Goal: Task Accomplishment & Management: Manage account settings

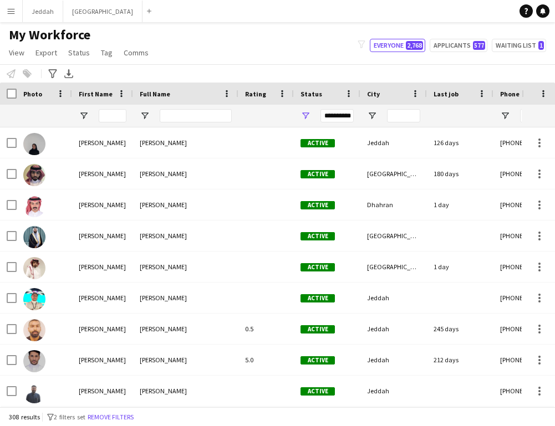
click at [114, 123] on div at bounding box center [113, 116] width 28 height 22
click at [114, 114] on input "First Name Filter Input" at bounding box center [113, 115] width 28 height 13
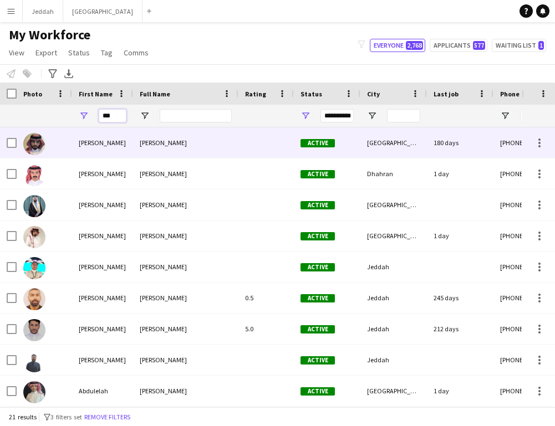
type input "***"
click at [115, 142] on div "[PERSON_NAME]" at bounding box center [102, 143] width 61 height 30
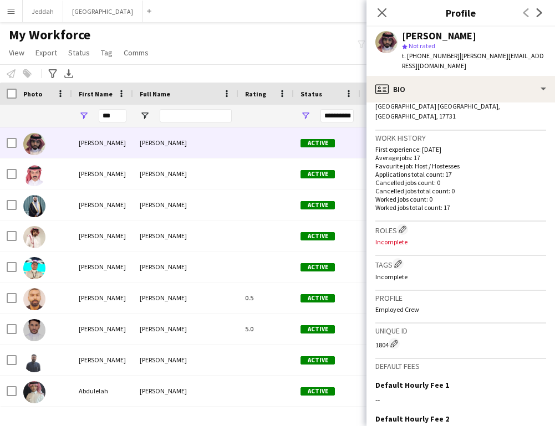
scroll to position [268, 0]
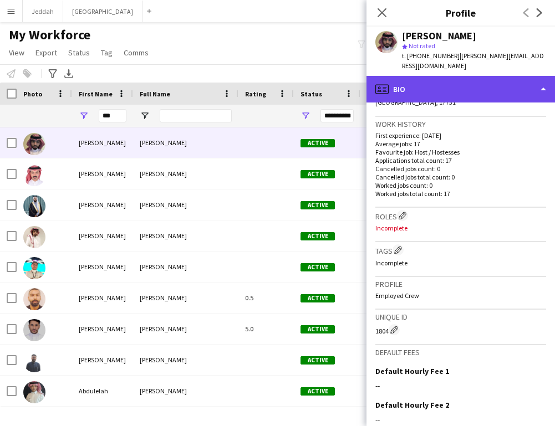
click at [461, 79] on div "profile Bio" at bounding box center [460, 89] width 188 height 27
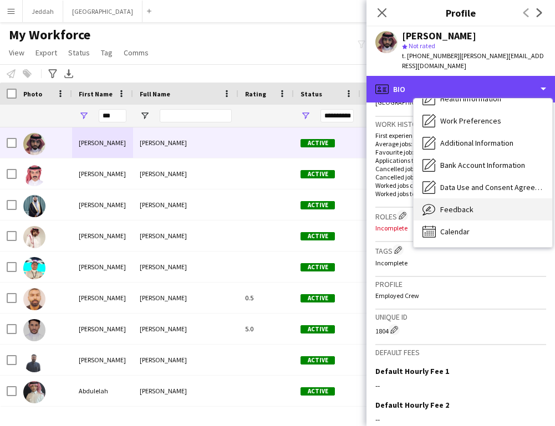
scroll to position [126, 0]
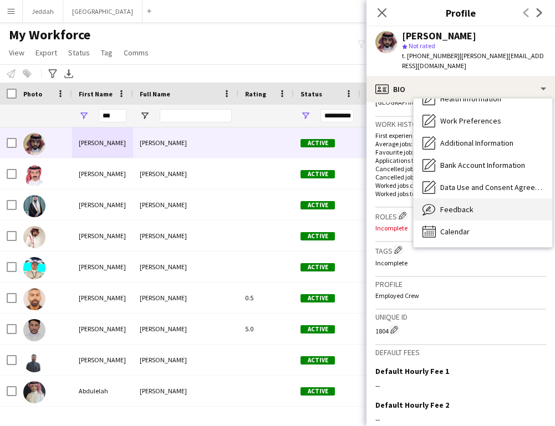
click at [448, 205] on span "Feedback" at bounding box center [456, 210] width 33 height 10
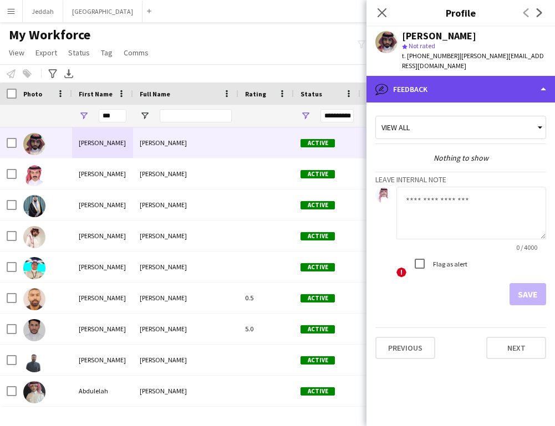
click at [459, 81] on div "bubble-pencil Feedback" at bounding box center [460, 89] width 188 height 27
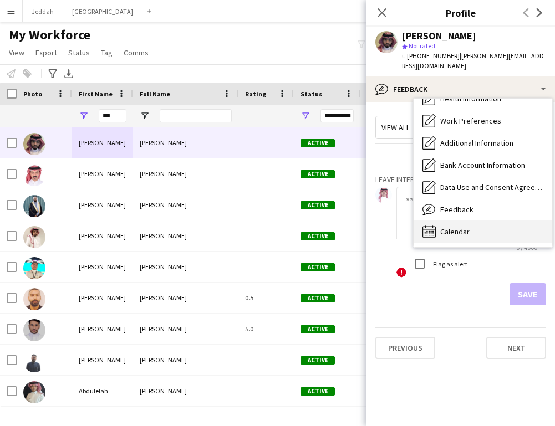
click at [450, 227] on span "Calendar" at bounding box center [454, 232] width 29 height 10
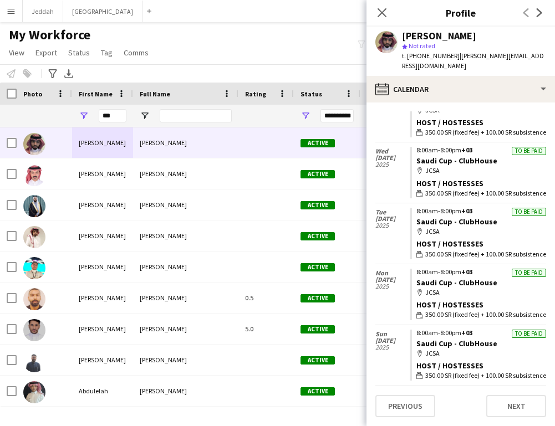
scroll to position [942, 0]
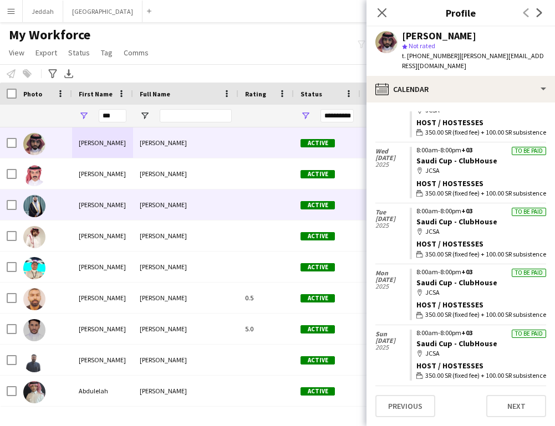
click at [189, 210] on div "[PERSON_NAME]" at bounding box center [185, 205] width 105 height 30
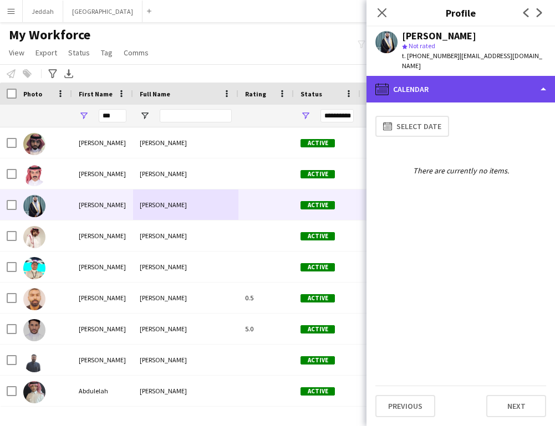
click at [466, 88] on div "calendar-full Calendar" at bounding box center [460, 89] width 188 height 27
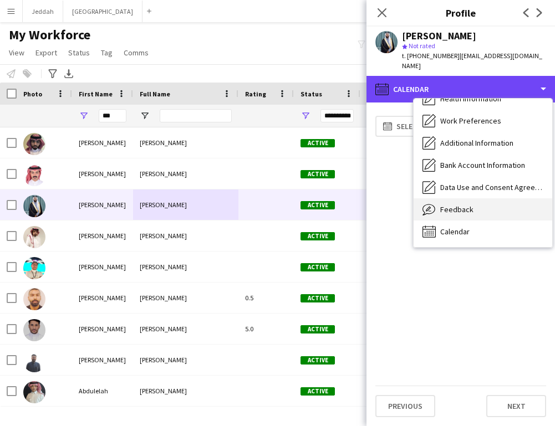
scroll to position [126, 0]
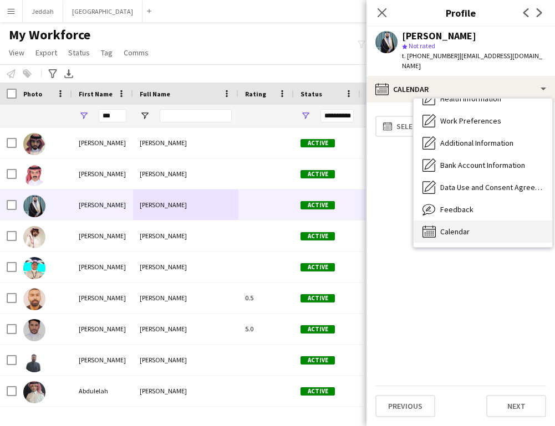
click at [466, 227] on span "Calendar" at bounding box center [454, 232] width 29 height 10
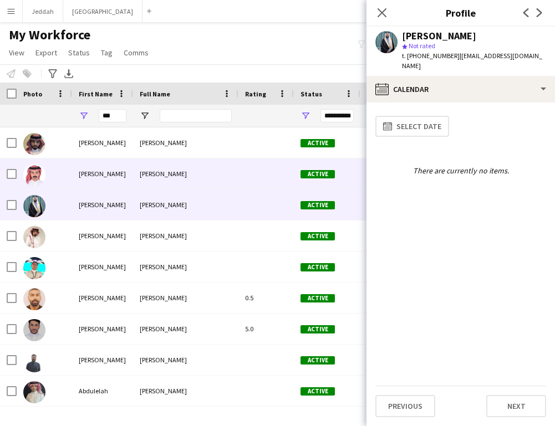
click at [220, 181] on div "[PERSON_NAME]" at bounding box center [185, 174] width 105 height 30
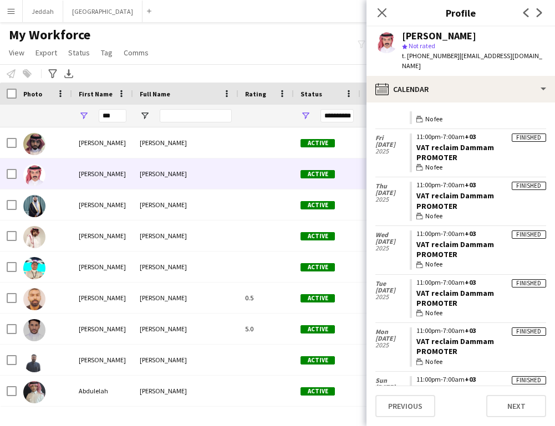
scroll to position [3218, 0]
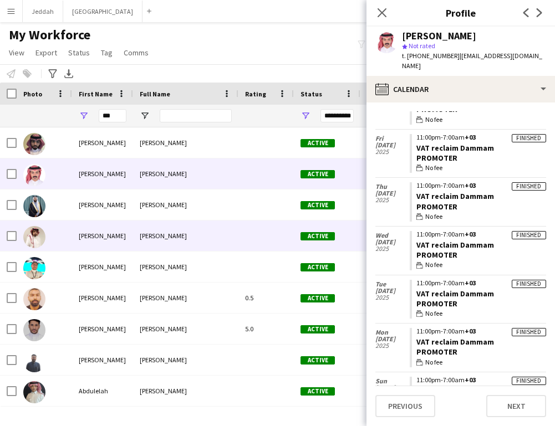
click at [161, 224] on div "[PERSON_NAME]" at bounding box center [185, 236] width 105 height 30
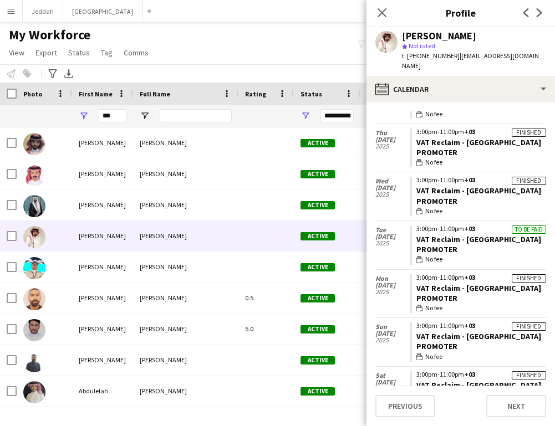
scroll to position [2764, 0]
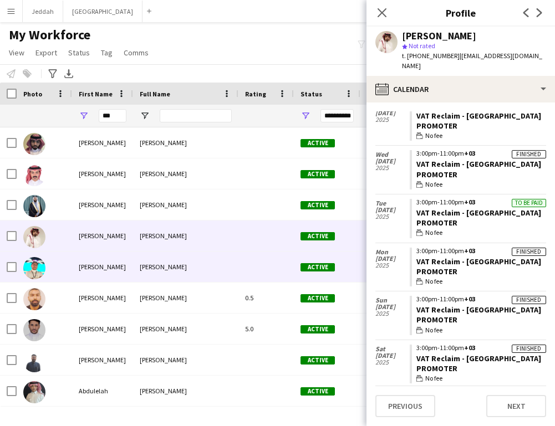
click at [214, 280] on div "[PERSON_NAME]" at bounding box center [185, 267] width 105 height 30
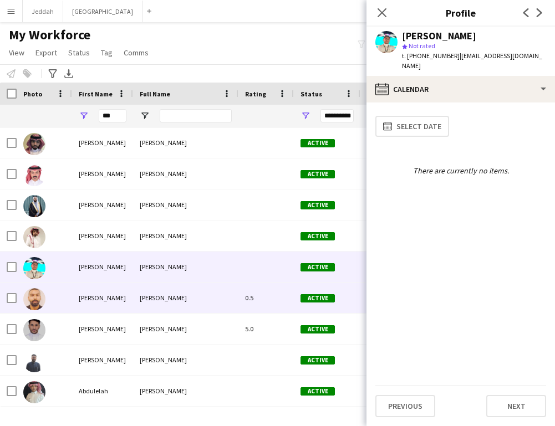
click at [214, 299] on div "[PERSON_NAME]" at bounding box center [185, 298] width 105 height 30
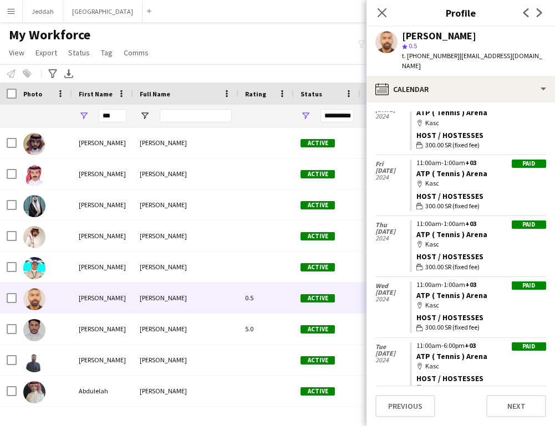
scroll to position [108, 0]
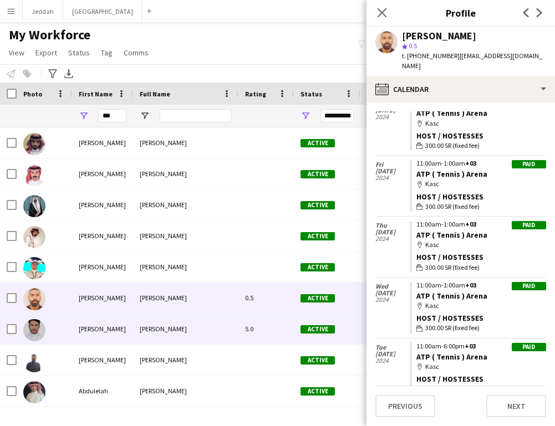
click at [186, 333] on div "[PERSON_NAME]" at bounding box center [185, 329] width 105 height 30
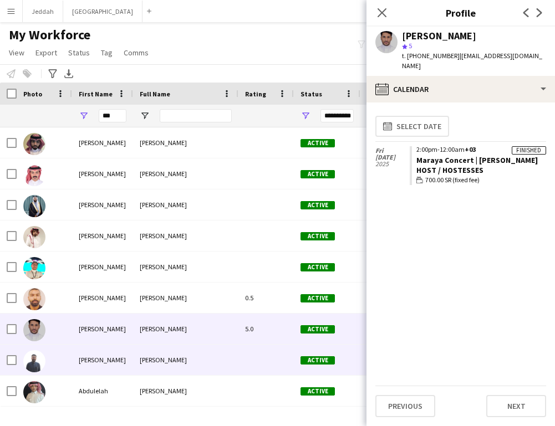
click at [196, 364] on div "[PERSON_NAME]" at bounding box center [185, 360] width 105 height 30
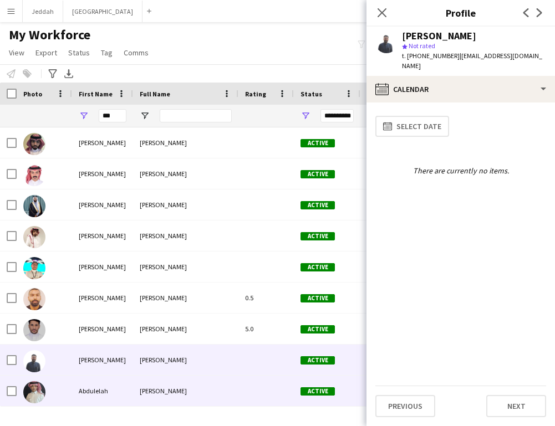
click at [227, 390] on div "[PERSON_NAME]" at bounding box center [185, 391] width 105 height 30
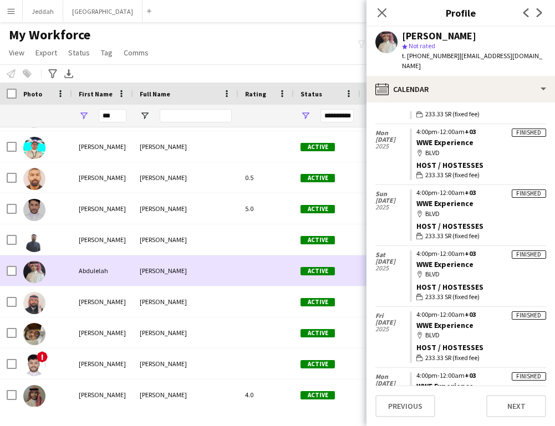
scroll to position [127, 0]
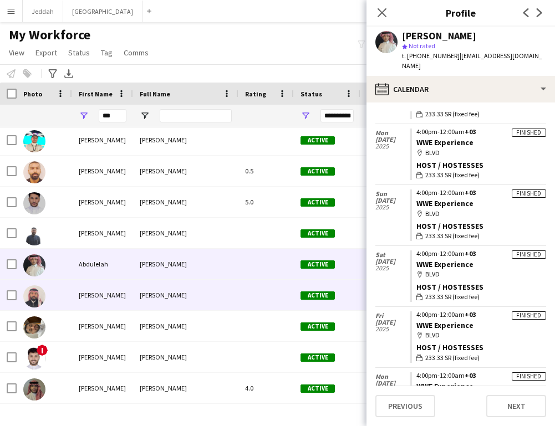
click at [194, 287] on div "[PERSON_NAME]" at bounding box center [185, 295] width 105 height 30
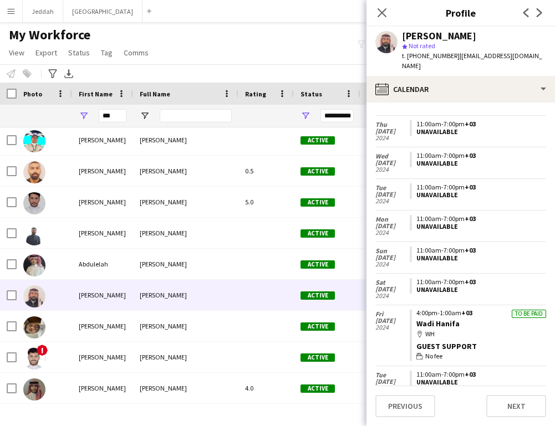
scroll to position [2154, 0]
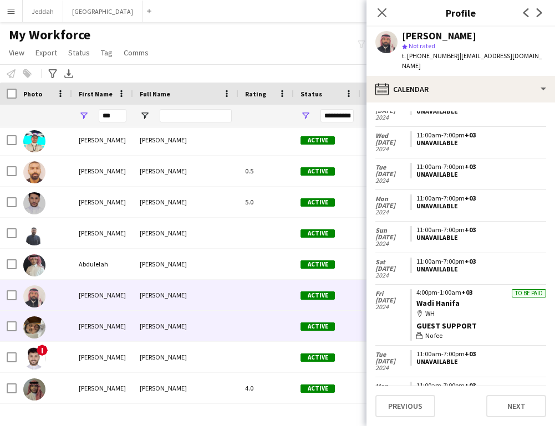
click at [222, 338] on div "[PERSON_NAME]" at bounding box center [185, 326] width 105 height 30
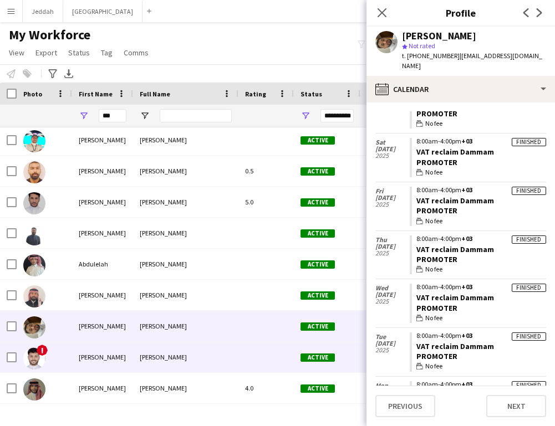
scroll to position [401, 0]
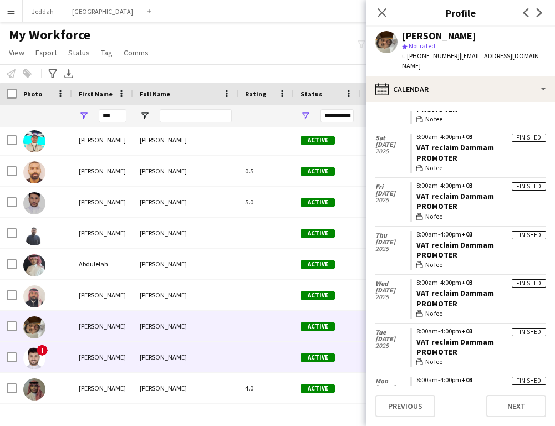
click at [207, 351] on div "Abdullah AlKasih" at bounding box center [185, 357] width 105 height 30
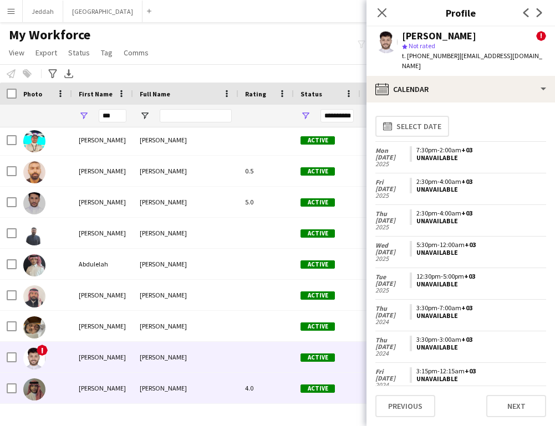
click at [187, 390] on span "[PERSON_NAME]" at bounding box center [163, 388] width 47 height 8
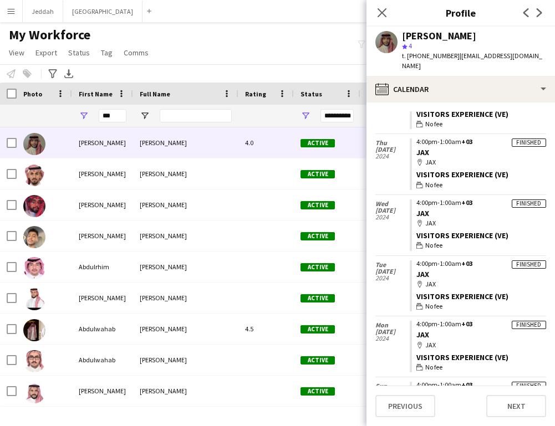
scroll to position [373, 0]
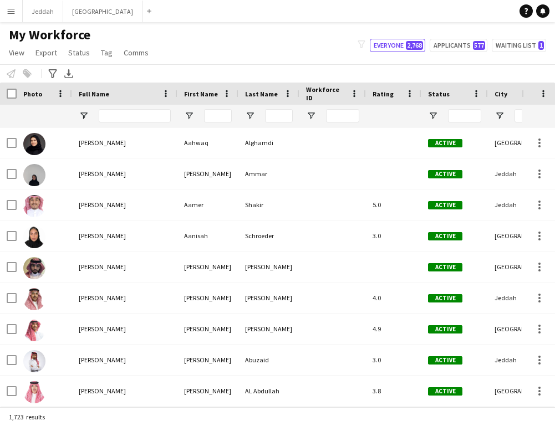
type input "***"
type input "**********"
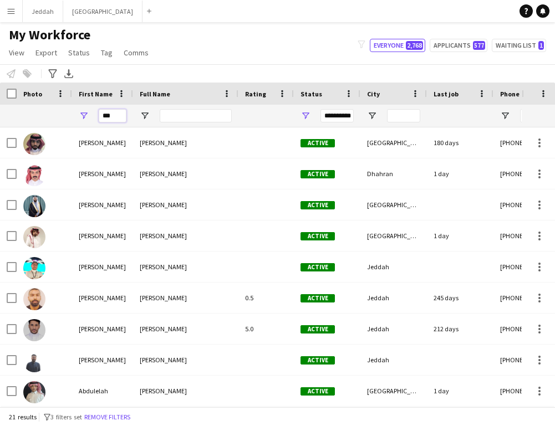
click at [116, 114] on input "***" at bounding box center [113, 115] width 28 height 13
type input "*"
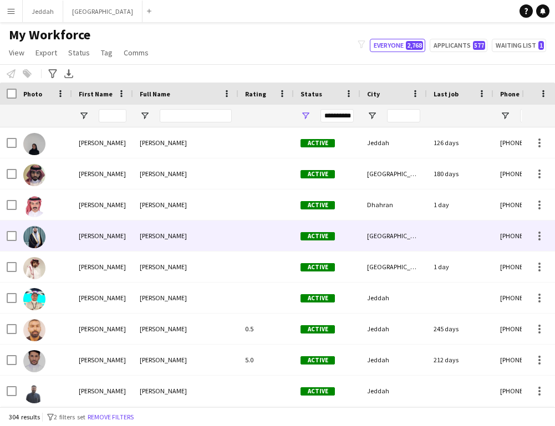
click at [84, 236] on div "[PERSON_NAME]" at bounding box center [102, 236] width 61 height 30
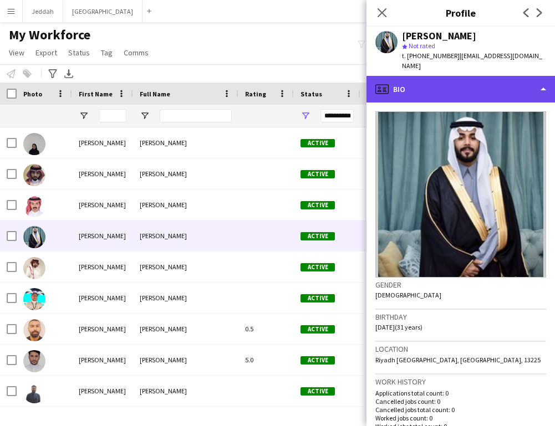
click at [463, 82] on div "profile Bio" at bounding box center [460, 89] width 188 height 27
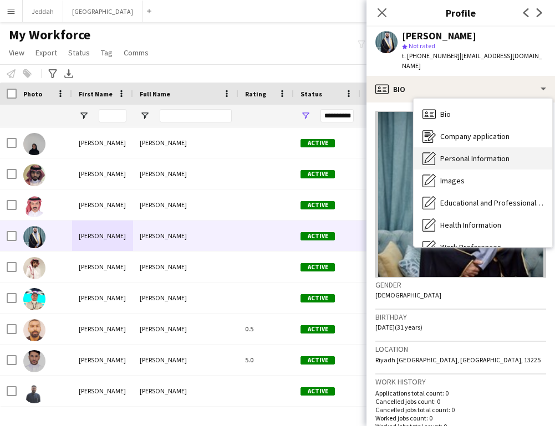
click at [465, 154] on span "Personal Information" at bounding box center [474, 159] width 69 height 10
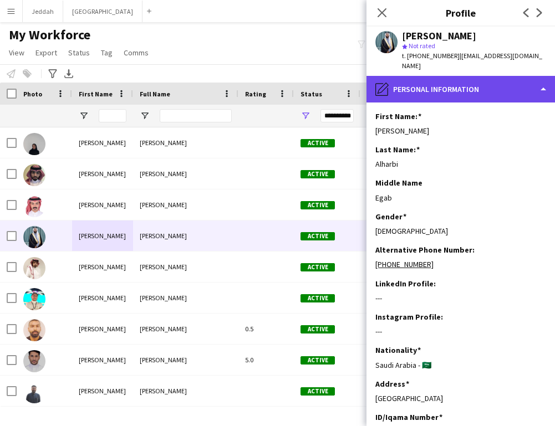
click at [454, 79] on div "pencil4 Personal Information" at bounding box center [460, 89] width 188 height 27
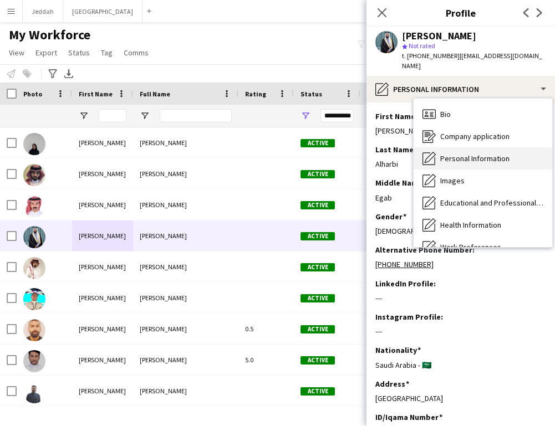
click at [461, 147] on div "Personal Information Personal Information" at bounding box center [483, 158] width 139 height 22
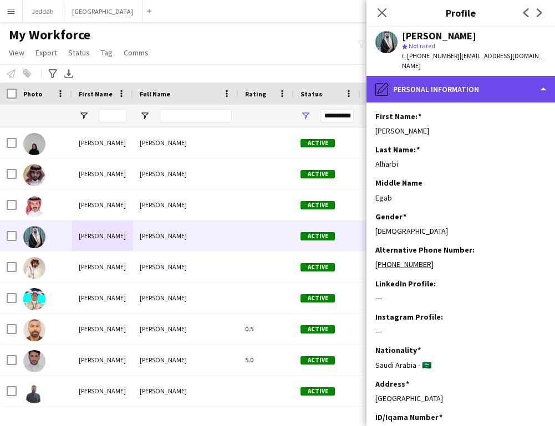
click at [449, 76] on div "pencil4 Personal Information" at bounding box center [460, 89] width 188 height 27
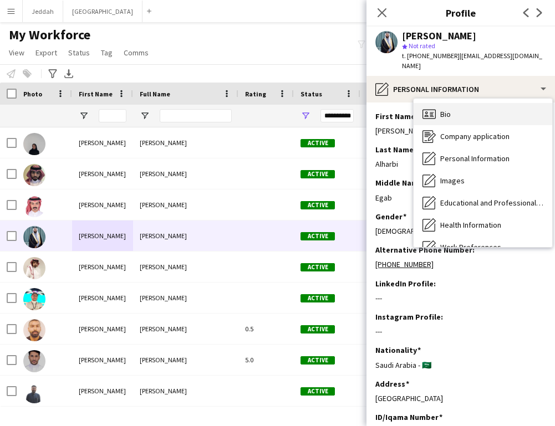
click at [450, 103] on div "Bio Bio" at bounding box center [483, 114] width 139 height 22
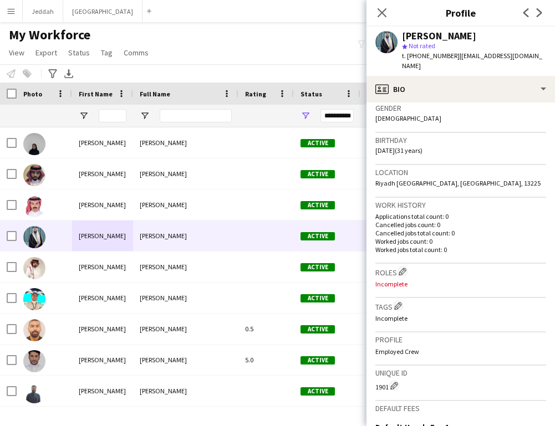
scroll to position [230, 0]
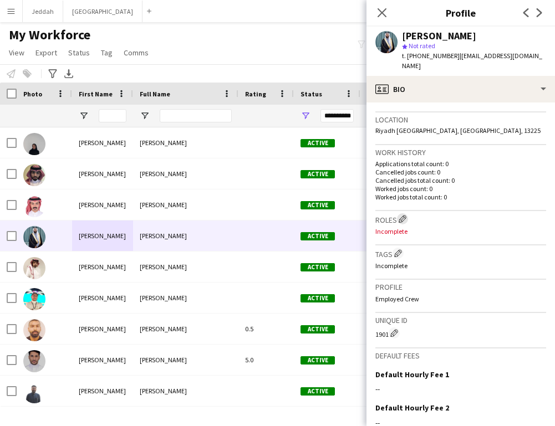
click at [401, 215] on app-icon "Edit crew company roles" at bounding box center [403, 219] width 8 height 8
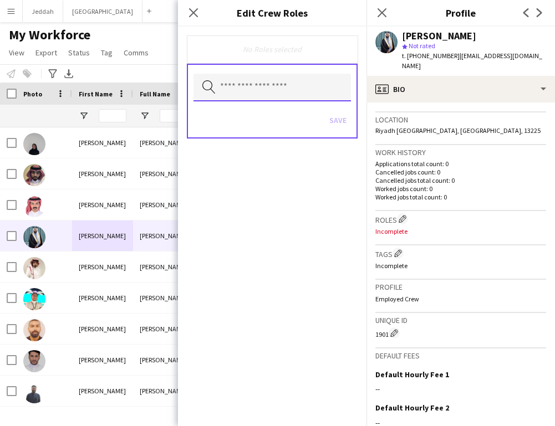
click at [283, 82] on input "text" at bounding box center [271, 88] width 157 height 28
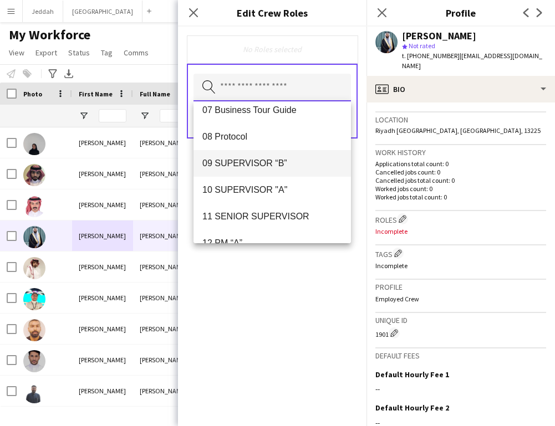
scroll to position [183, 0]
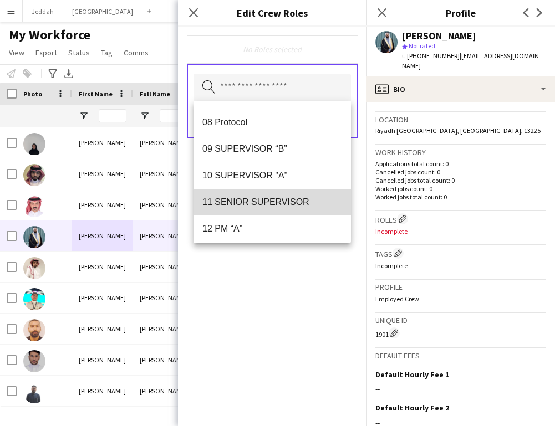
click at [273, 200] on span "11 SENIOR SUPERVISOR" at bounding box center [272, 202] width 140 height 11
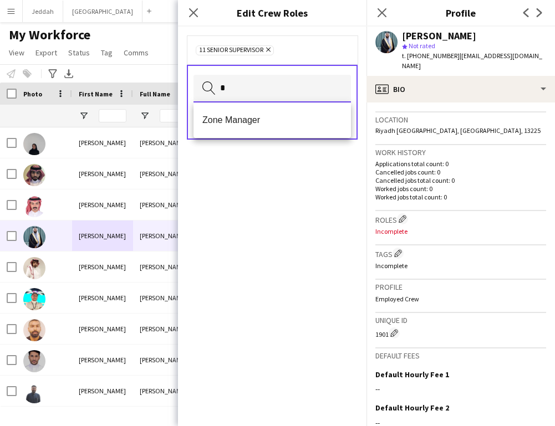
scroll to position [0, 0]
type input "*"
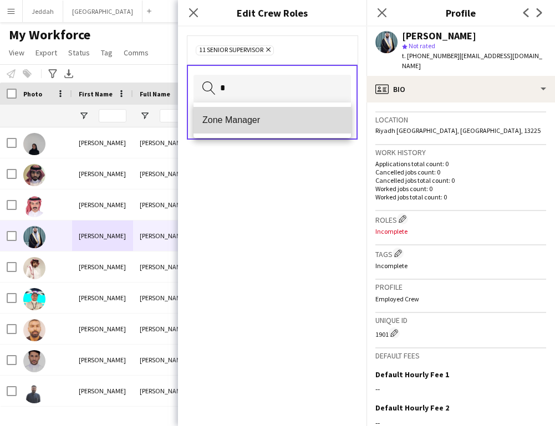
click at [244, 118] on span "Zone Manager" at bounding box center [272, 120] width 140 height 11
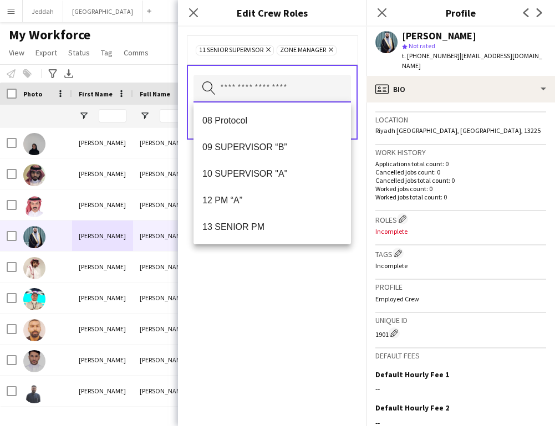
scroll to position [187, 0]
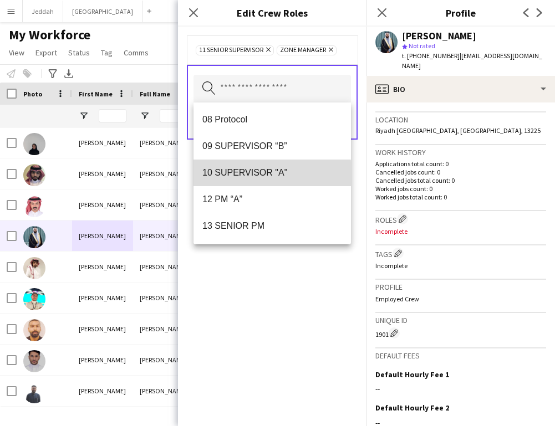
click at [264, 175] on span "10 SUPERVISOR "A"" at bounding box center [272, 172] width 140 height 11
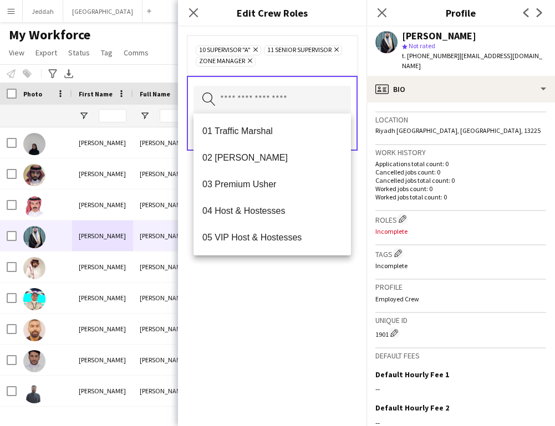
click at [293, 329] on div "10 SUPERVISOR "A" Remove 11 SENIOR SUPERVISOR Remove Zone Manager Remove Search…" at bounding box center [272, 227] width 188 height 400
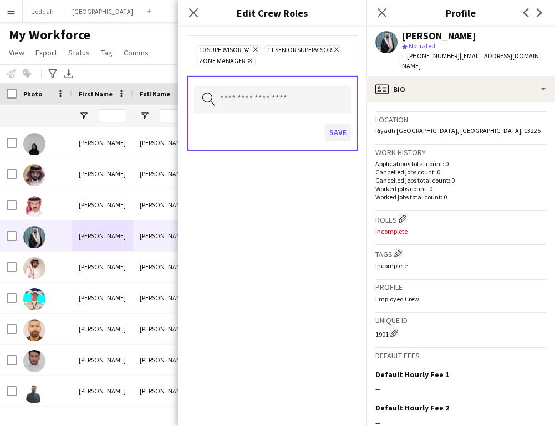
click at [335, 134] on button "Save" at bounding box center [338, 133] width 26 height 18
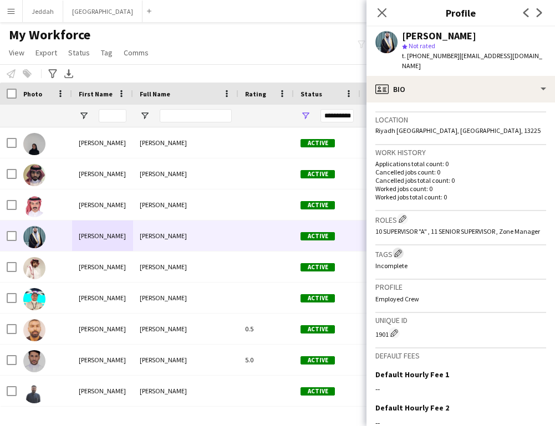
click at [398, 249] on app-icon "Edit crew company tags" at bounding box center [398, 253] width 8 height 8
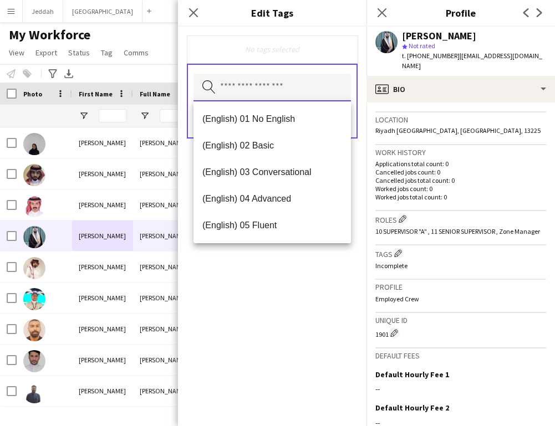
click at [230, 81] on input "text" at bounding box center [271, 88] width 157 height 28
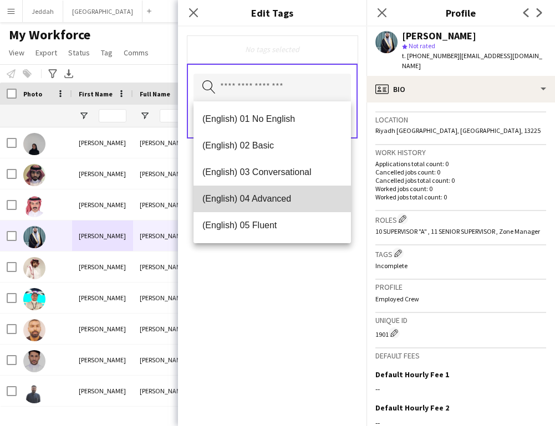
click at [258, 203] on span "(English) 04 Advanced" at bounding box center [272, 198] width 140 height 11
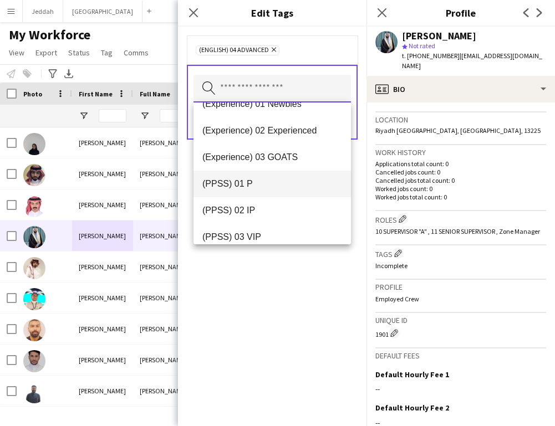
scroll to position [126, 0]
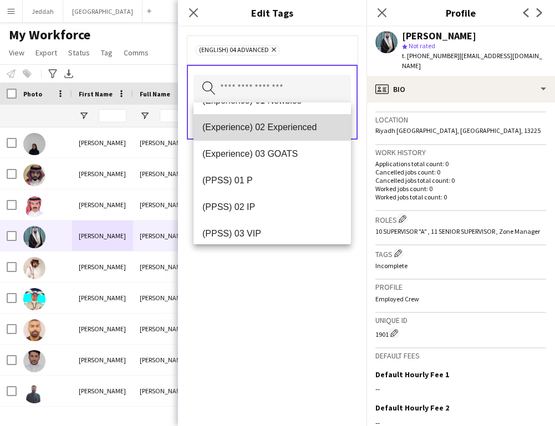
click at [262, 125] on span "(Experience) 02 Experienced" at bounding box center [272, 127] width 140 height 11
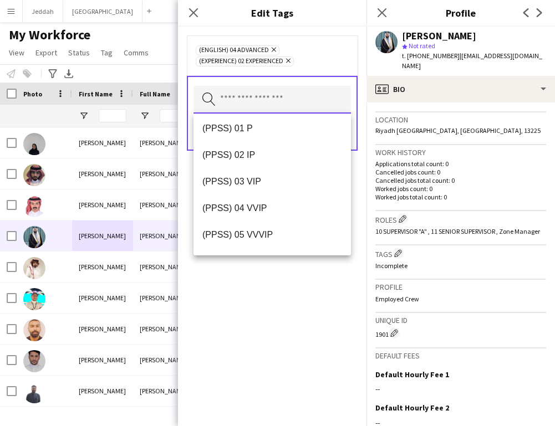
scroll to position [163, 0]
click at [257, 179] on span "(PPSS) 03 VIP" at bounding box center [272, 181] width 140 height 11
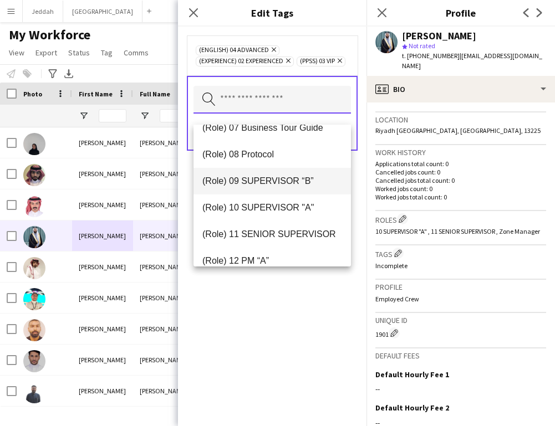
scroll to position [468, 0]
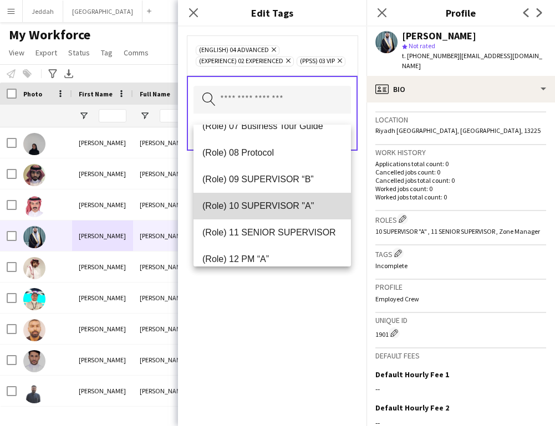
click at [263, 214] on mat-option "(Role) 10 SUPERVISOR "A"" at bounding box center [271, 206] width 157 height 27
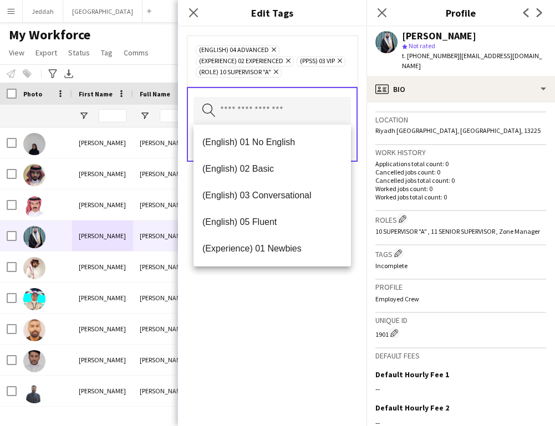
click at [276, 312] on div "(English) 04 Advanced Remove (Experience) 02 Experienced Remove (PPSS) 03 VIP R…" at bounding box center [272, 227] width 188 height 400
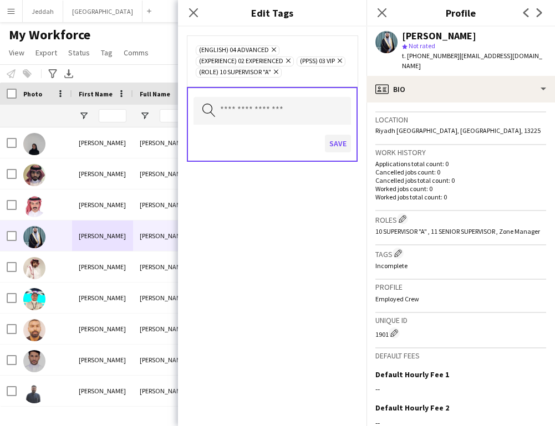
click at [329, 145] on button "Save" at bounding box center [338, 144] width 26 height 18
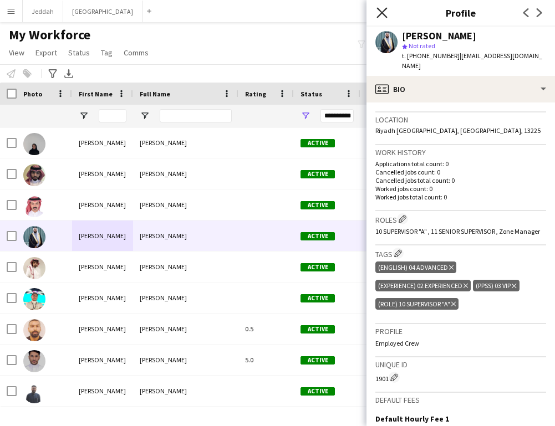
click at [381, 14] on icon "Close pop-in" at bounding box center [381, 12] width 11 height 11
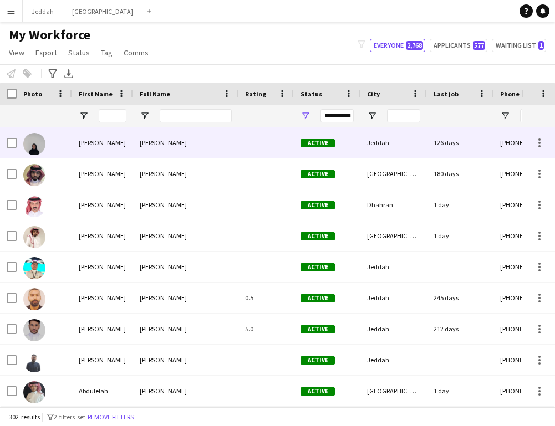
click at [198, 150] on div "[PERSON_NAME]" at bounding box center [185, 143] width 105 height 30
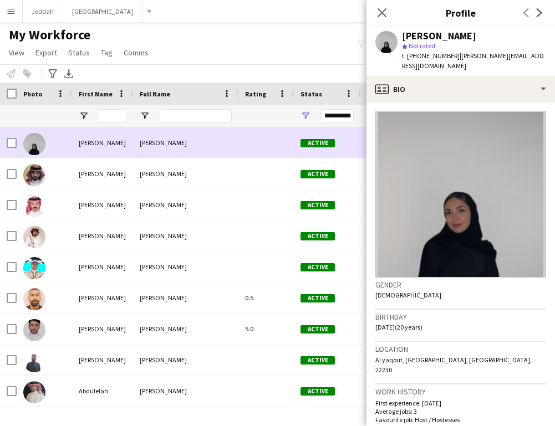
click at [198, 151] on div "[PERSON_NAME]" at bounding box center [185, 143] width 105 height 30
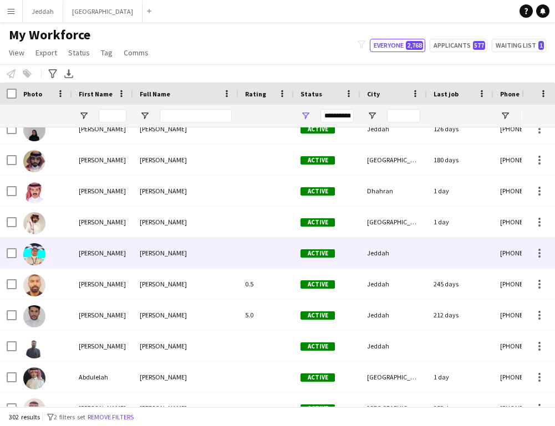
scroll to position [14, 0]
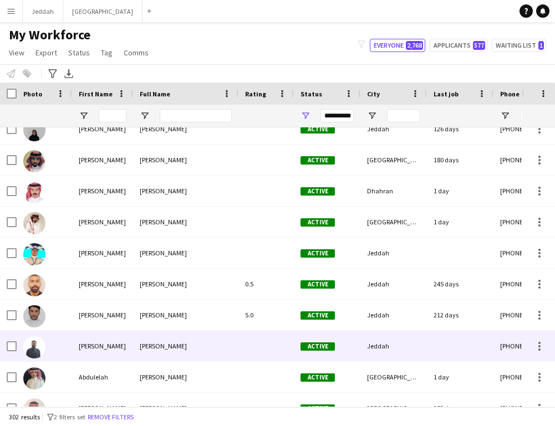
click at [205, 343] on div "[PERSON_NAME]" at bounding box center [185, 346] width 105 height 30
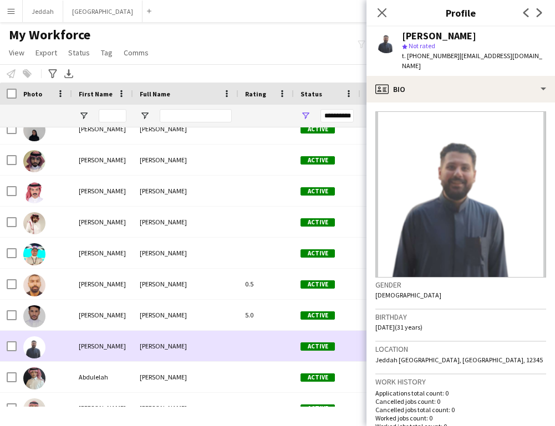
click at [205, 343] on div "[PERSON_NAME]" at bounding box center [185, 346] width 105 height 30
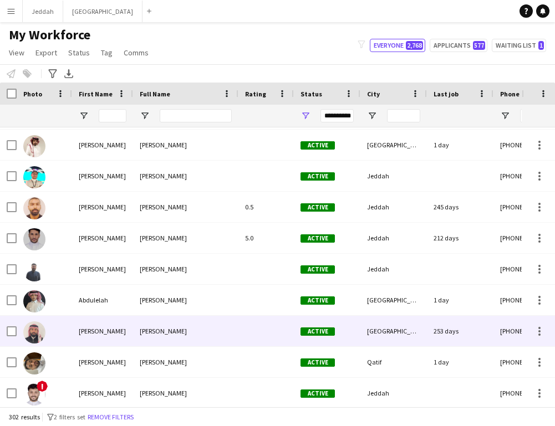
scroll to position [0, 0]
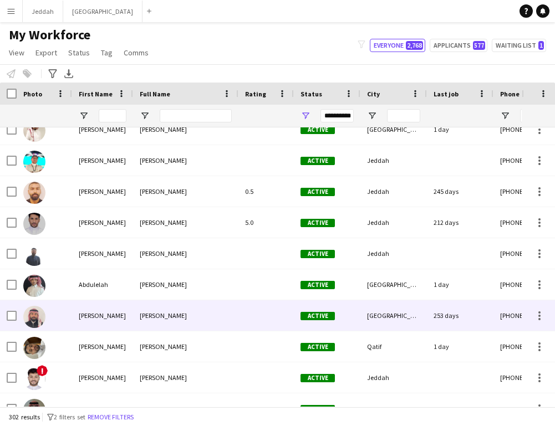
click at [205, 322] on div "[PERSON_NAME]" at bounding box center [185, 315] width 105 height 30
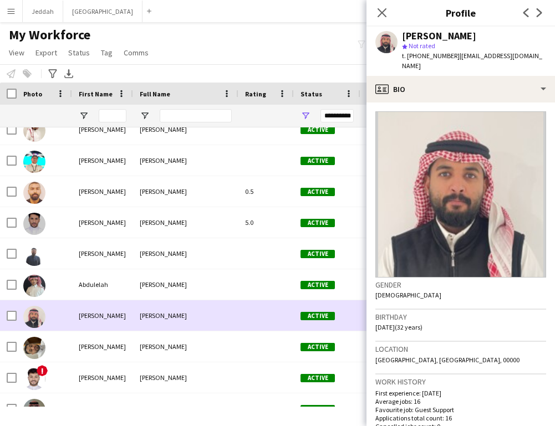
click at [205, 322] on div "[PERSON_NAME]" at bounding box center [185, 315] width 105 height 30
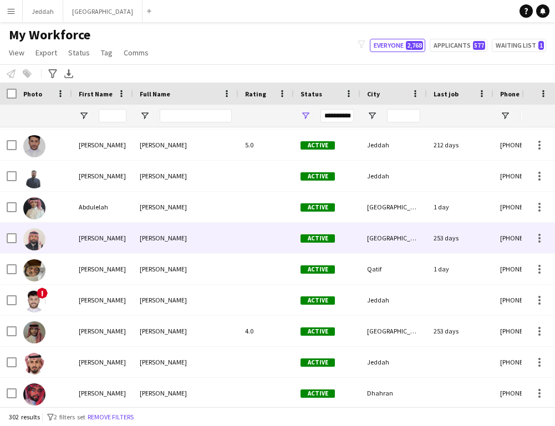
scroll to position [192, 0]
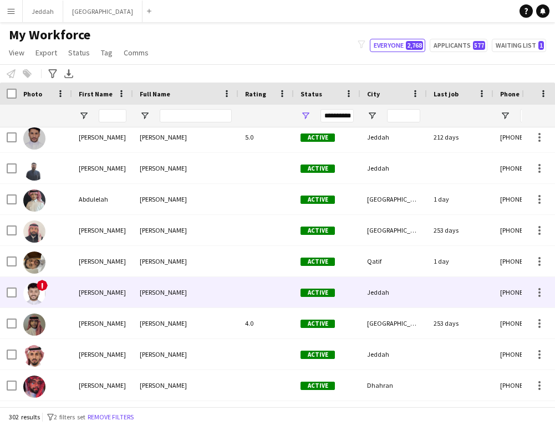
click at [206, 305] on div "Abdullah AlKasih" at bounding box center [185, 292] width 105 height 30
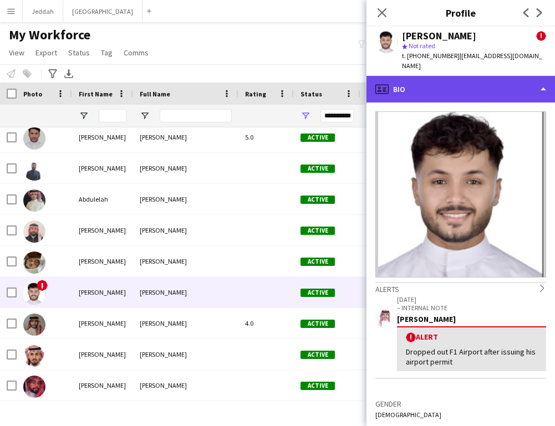
click at [430, 83] on div "profile Bio" at bounding box center [460, 89] width 188 height 27
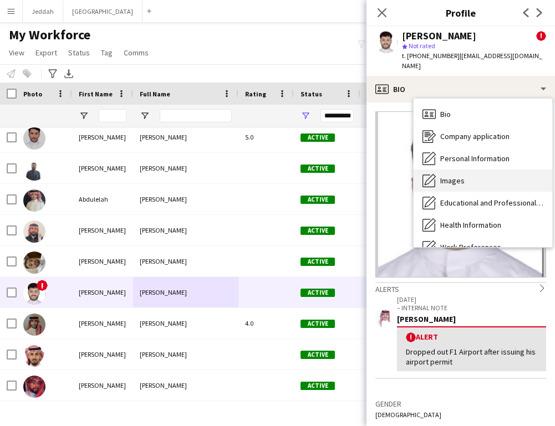
click at [447, 176] on span "Images" at bounding box center [452, 181] width 24 height 10
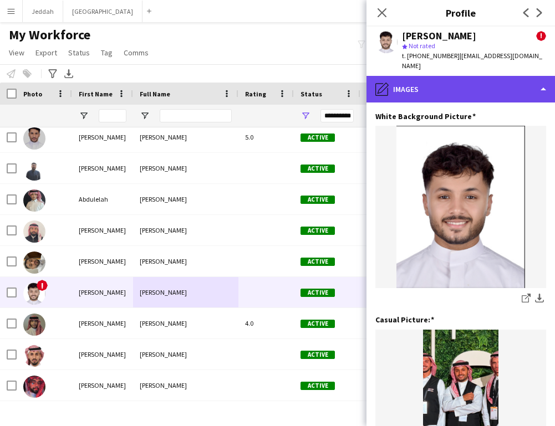
click at [446, 85] on div "pencil4 Images" at bounding box center [460, 89] width 188 height 27
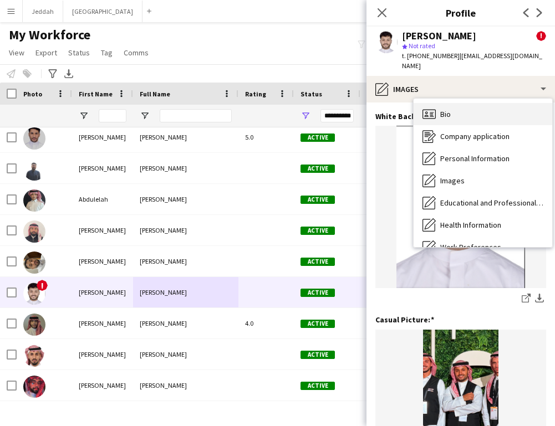
click at [446, 109] on span "Bio" at bounding box center [445, 114] width 11 height 10
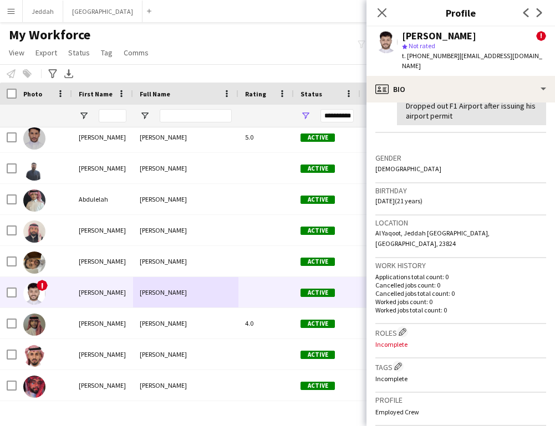
scroll to position [258, 0]
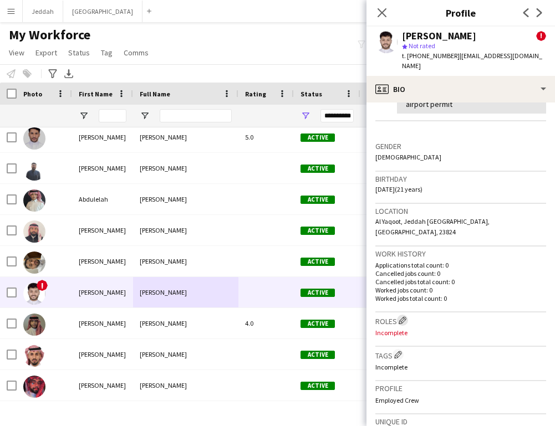
click at [402, 317] on app-icon "Edit crew company roles" at bounding box center [403, 321] width 8 height 8
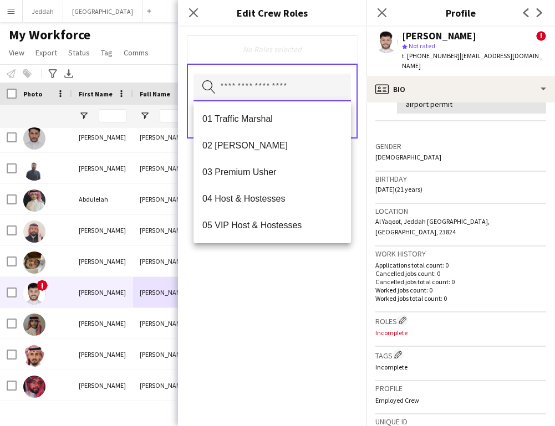
click at [261, 85] on input "text" at bounding box center [271, 88] width 157 height 28
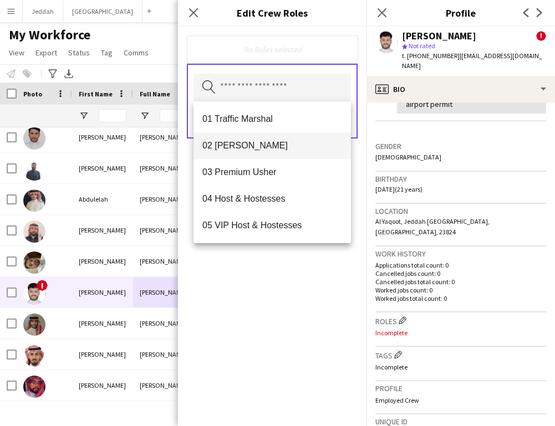
click at [262, 147] on span "02 Usher" at bounding box center [272, 145] width 140 height 11
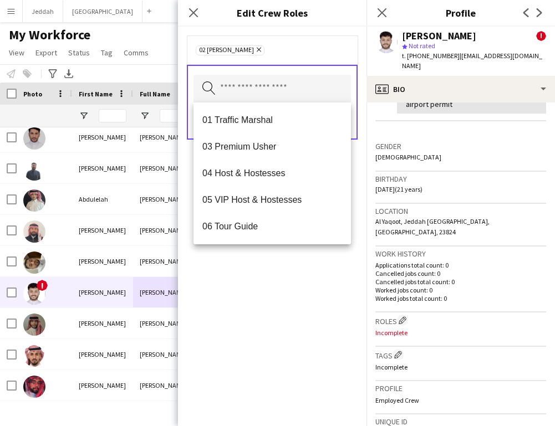
click at [307, 374] on div "02 Usher Remove Search by role type Save" at bounding box center [272, 227] width 188 height 400
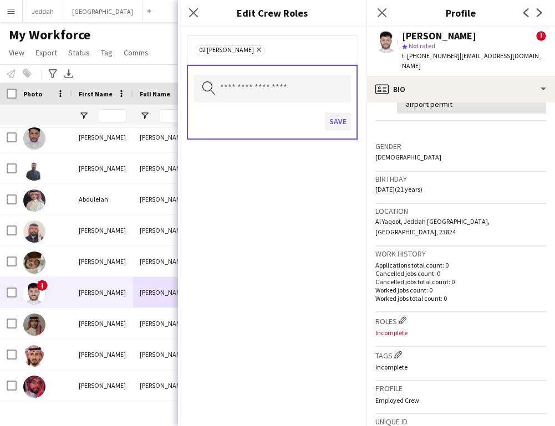
click at [332, 115] on button "Save" at bounding box center [338, 122] width 26 height 18
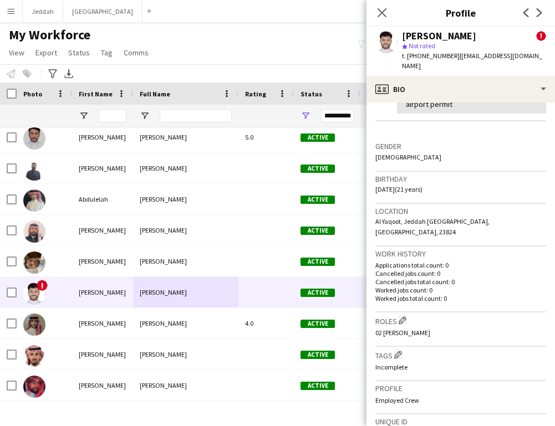
click at [394, 349] on h3 "Tags Edit crew company tags" at bounding box center [460, 355] width 171 height 12
click at [399, 351] on app-icon "Edit crew company tags" at bounding box center [398, 355] width 8 height 8
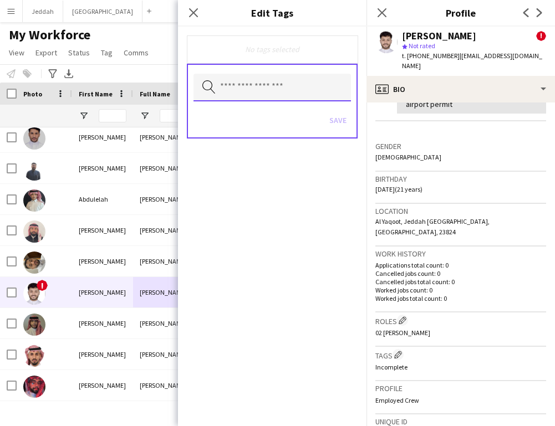
click at [264, 79] on input "text" at bounding box center [271, 88] width 157 height 28
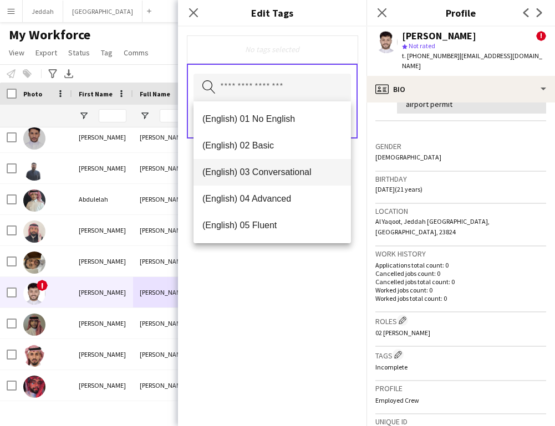
click at [274, 178] on mat-option "(English) 03 Conversational" at bounding box center [271, 172] width 157 height 27
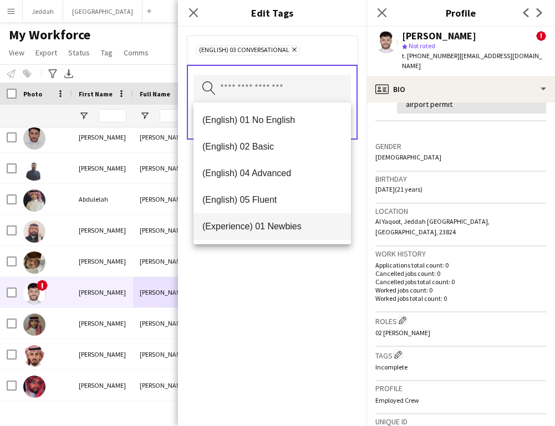
click at [276, 221] on span "(Experience) 01 Newbies" at bounding box center [272, 226] width 140 height 11
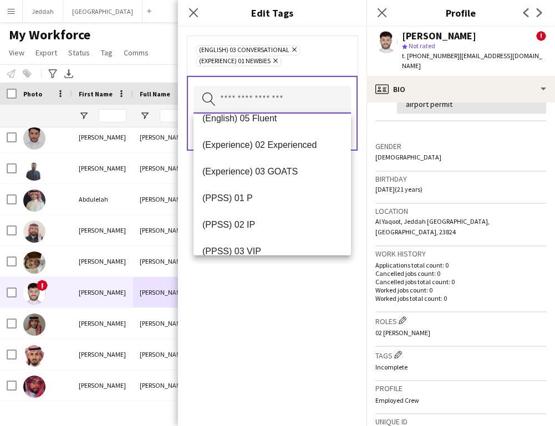
scroll to position [99, 0]
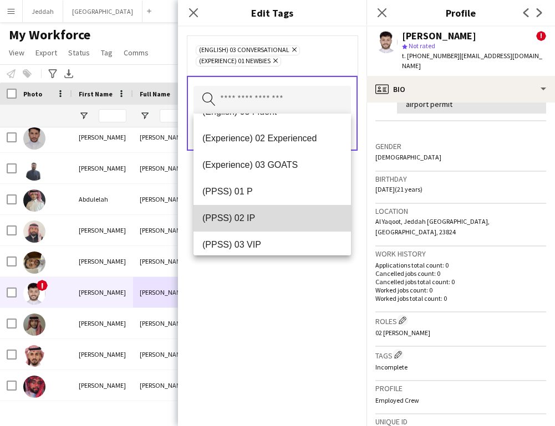
click at [273, 221] on span "(PPSS) 02 IP" at bounding box center [272, 218] width 140 height 11
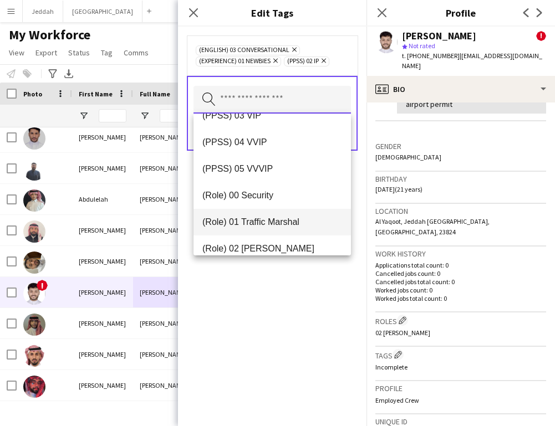
scroll to position [207, 0]
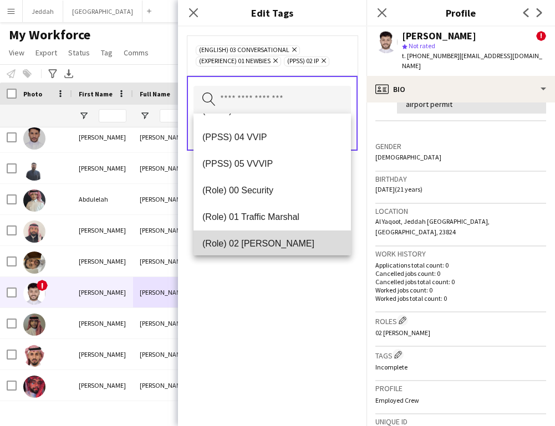
click at [272, 244] on span "(Role) 02 [PERSON_NAME]" at bounding box center [272, 243] width 140 height 11
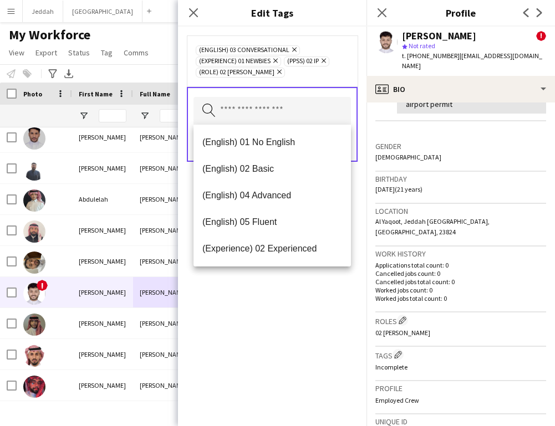
click at [282, 301] on div "(English) 03 Conversational Remove (Experience) 01 Newbies Remove (PPSS) 02 IP …" at bounding box center [272, 227] width 188 height 400
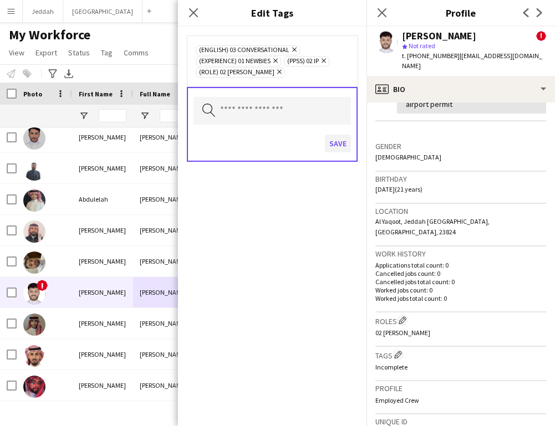
click at [344, 145] on button "Save" at bounding box center [338, 144] width 26 height 18
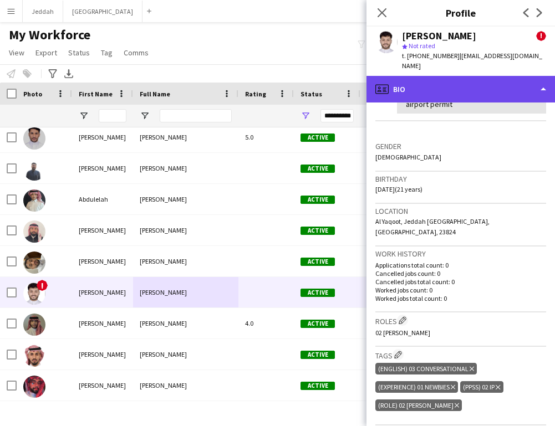
click at [390, 76] on div "profile Bio" at bounding box center [460, 89] width 188 height 27
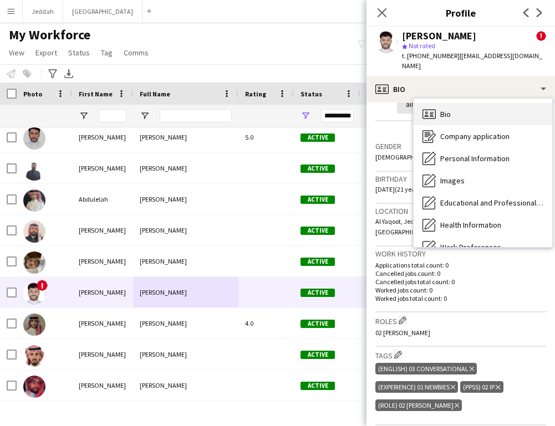
click at [440, 109] on span "Bio" at bounding box center [445, 114] width 11 height 10
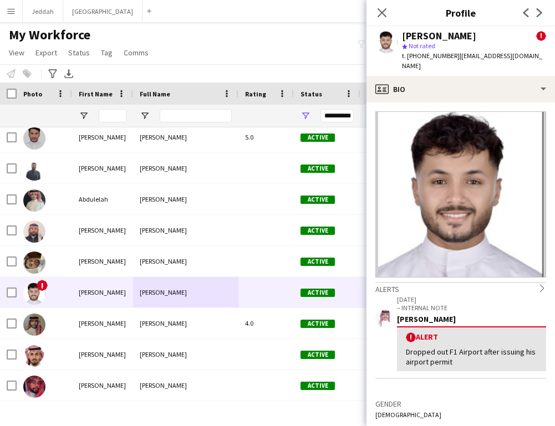
scroll to position [0, 0]
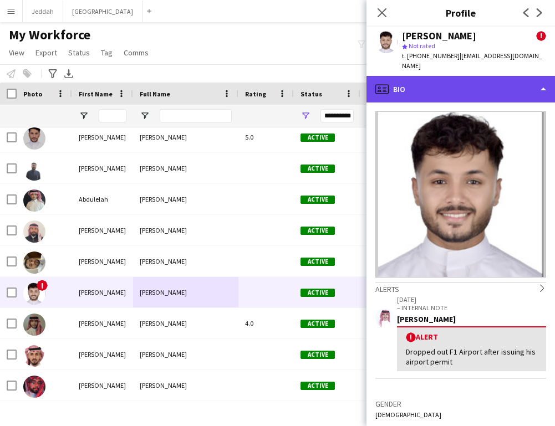
click at [435, 76] on div "profile Bio" at bounding box center [460, 89] width 188 height 27
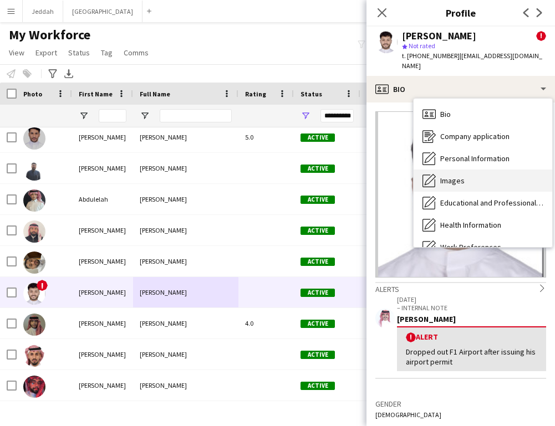
click at [452, 176] on div "Images Images" at bounding box center [483, 181] width 139 height 22
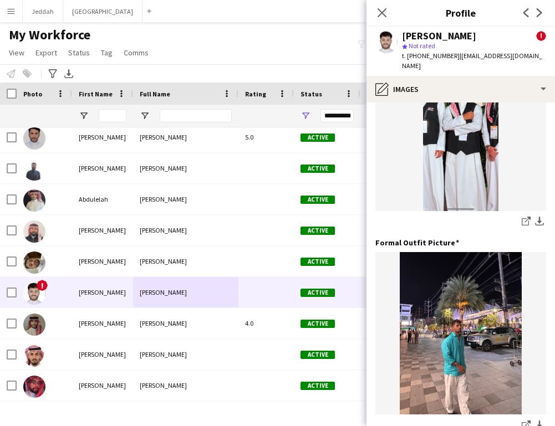
scroll to position [351, 0]
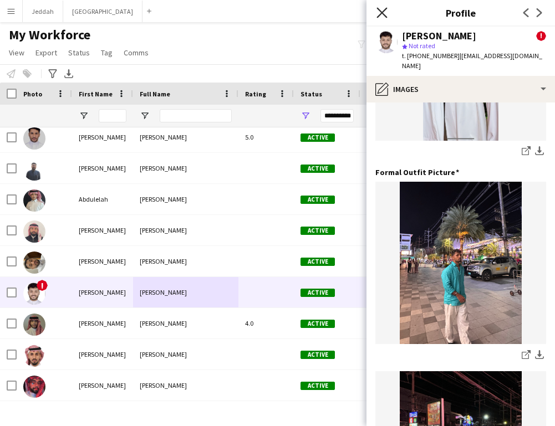
click at [383, 17] on icon "Close pop-in" at bounding box center [381, 12] width 11 height 11
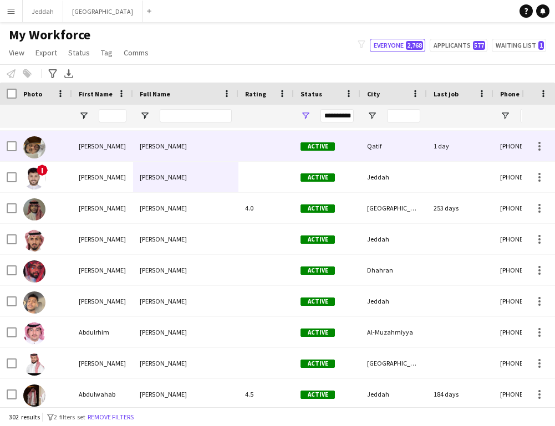
scroll to position [310, 0]
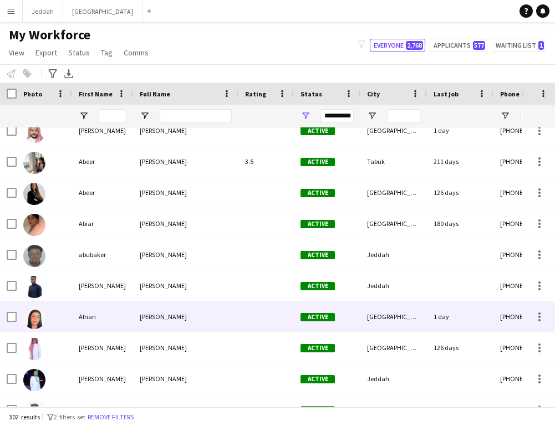
click at [234, 303] on div "[PERSON_NAME]" at bounding box center [185, 317] width 105 height 30
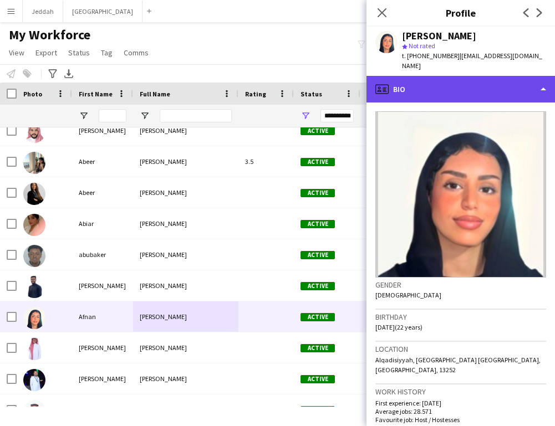
click at [408, 81] on div "profile Bio" at bounding box center [460, 89] width 188 height 27
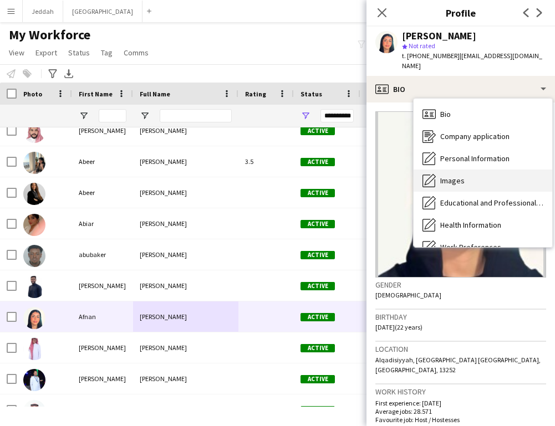
click at [451, 177] on div "Images Images" at bounding box center [483, 181] width 139 height 22
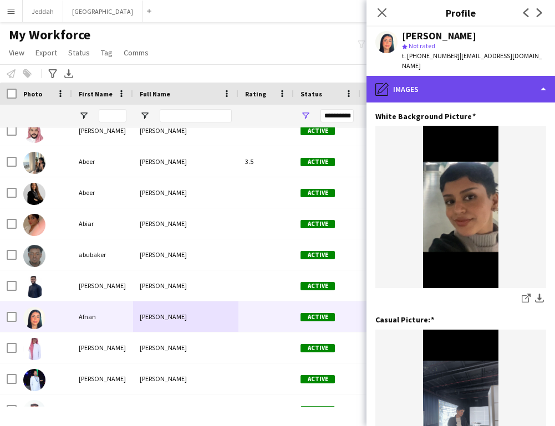
click at [439, 85] on div "pencil4 Images" at bounding box center [460, 89] width 188 height 27
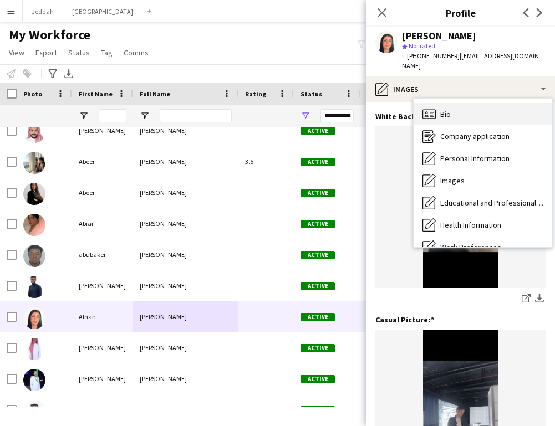
click at [440, 103] on div "Bio Bio" at bounding box center [483, 114] width 139 height 22
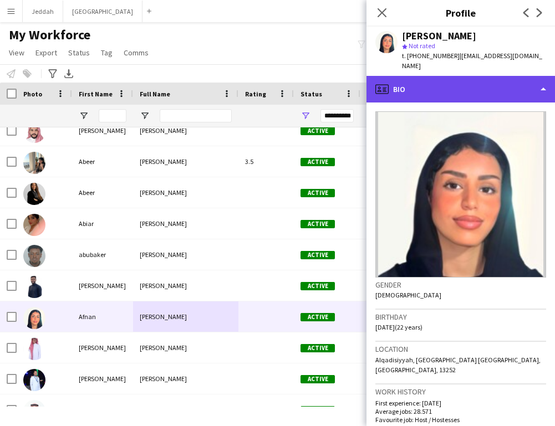
click at [438, 84] on div "profile Bio" at bounding box center [460, 89] width 188 height 27
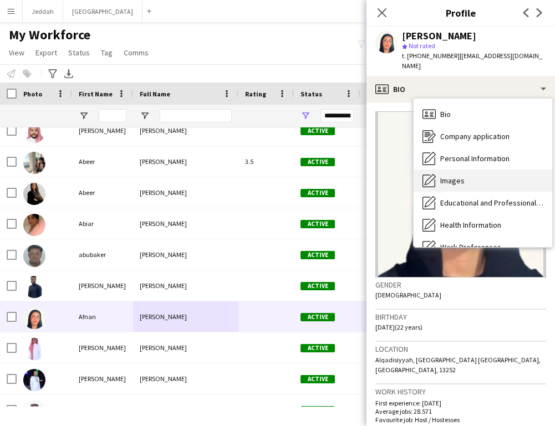
click at [446, 170] on div "Images Images" at bounding box center [483, 181] width 139 height 22
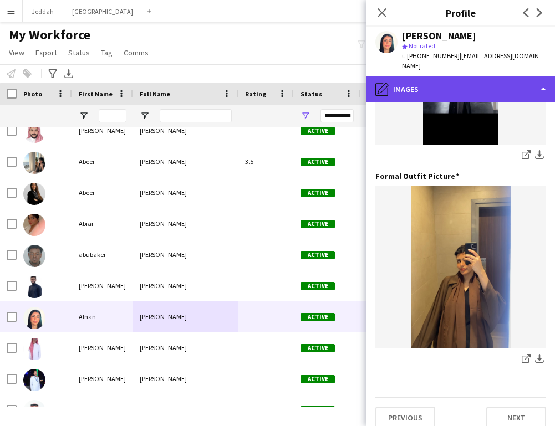
click at [439, 76] on div "pencil4 Images" at bounding box center [460, 89] width 188 height 27
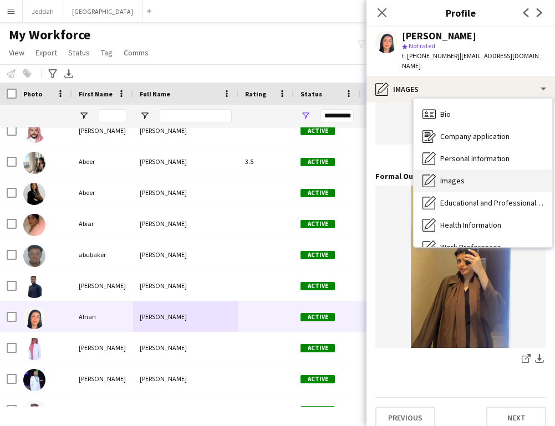
click at [461, 176] on span "Images" at bounding box center [452, 181] width 24 height 10
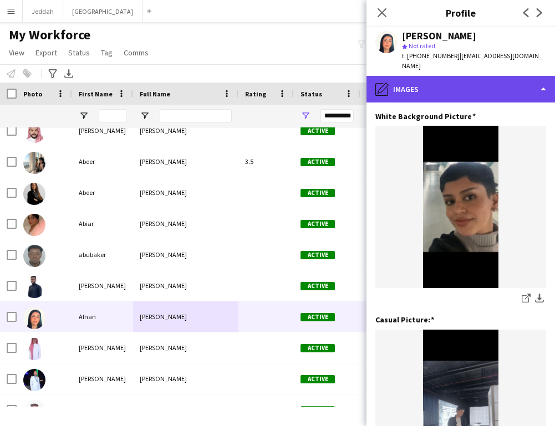
click at [421, 76] on div "pencil4 Images" at bounding box center [460, 89] width 188 height 27
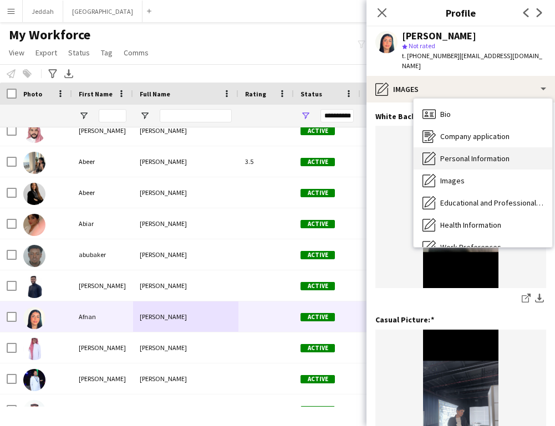
click at [443, 154] on span "Personal Information" at bounding box center [474, 159] width 69 height 10
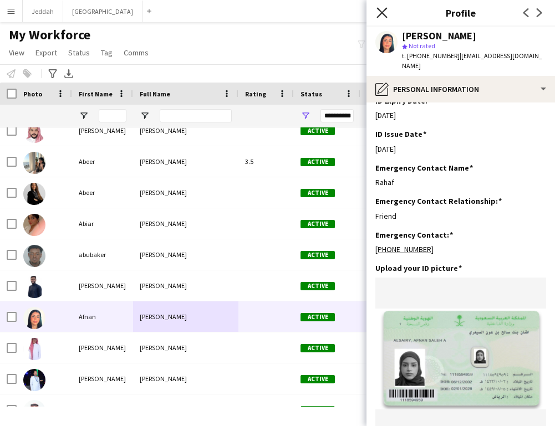
click at [383, 17] on icon "Close pop-in" at bounding box center [381, 12] width 11 height 11
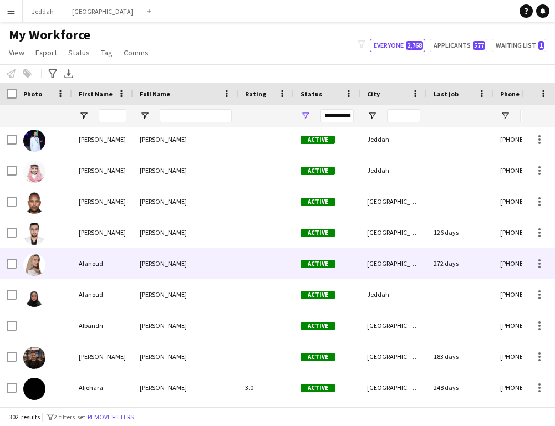
click at [202, 269] on div "Alanoud Alshammari" at bounding box center [185, 263] width 105 height 30
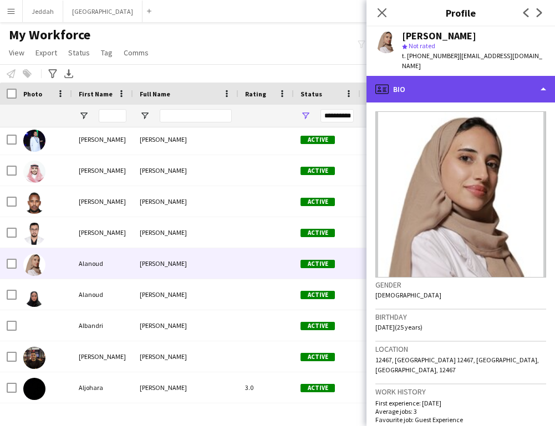
click at [430, 76] on div "profile Bio" at bounding box center [460, 89] width 188 height 27
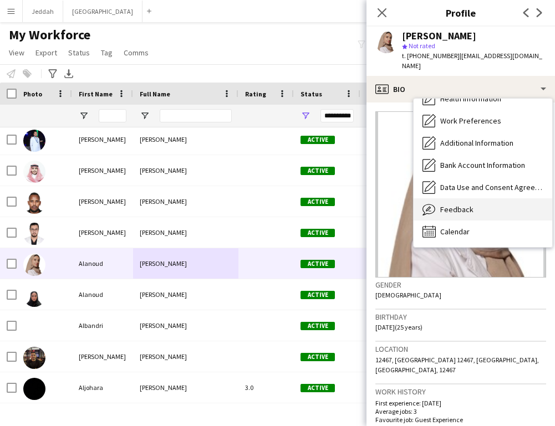
click at [453, 205] on span "Feedback" at bounding box center [456, 210] width 33 height 10
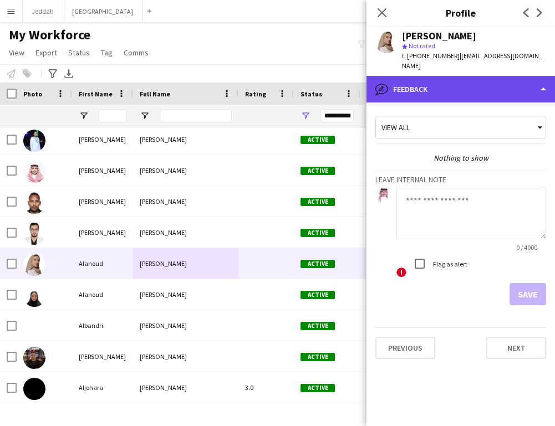
click at [461, 83] on div "bubble-pencil Feedback" at bounding box center [460, 89] width 188 height 27
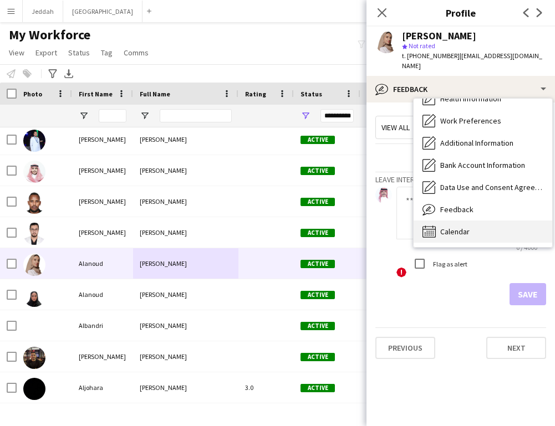
click at [471, 226] on div "Calendar Calendar" at bounding box center [483, 232] width 139 height 22
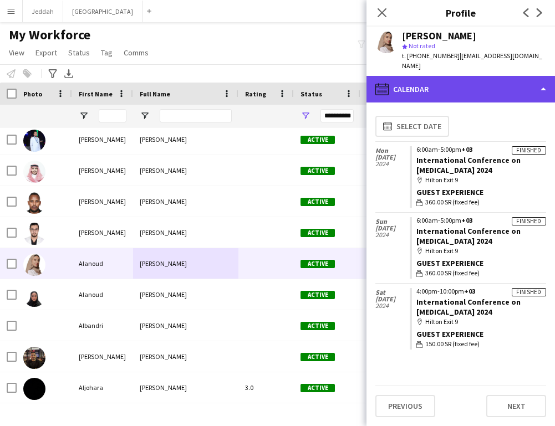
click at [435, 80] on div "calendar-full Calendar" at bounding box center [460, 89] width 188 height 27
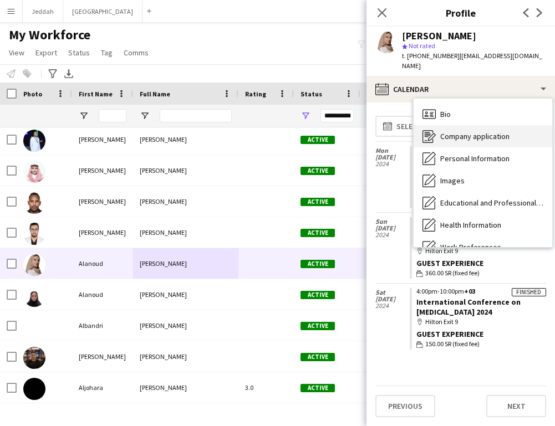
click at [444, 125] on div "Company application Company application" at bounding box center [483, 136] width 139 height 22
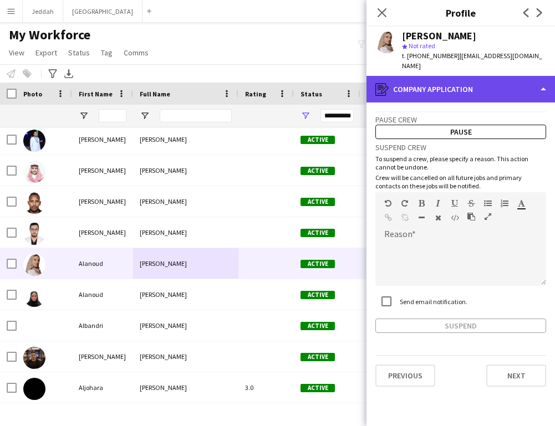
click at [441, 91] on div "register Company application" at bounding box center [460, 89] width 188 height 27
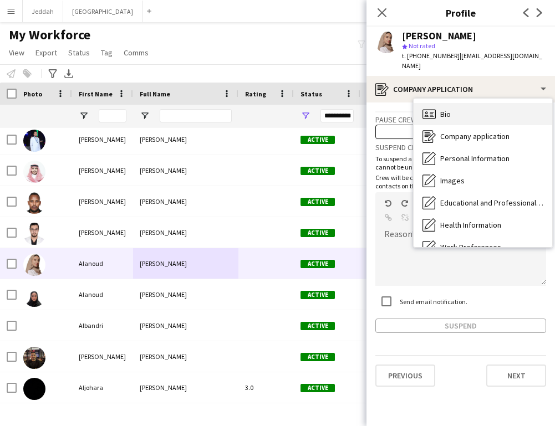
click at [443, 109] on span "Bio" at bounding box center [445, 114] width 11 height 10
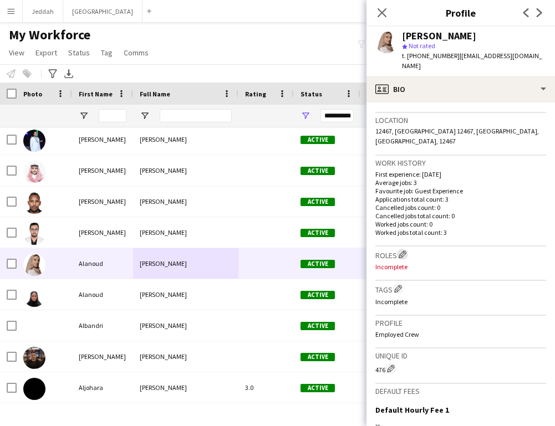
click at [402, 251] on app-icon "Edit crew company roles" at bounding box center [403, 255] width 8 height 8
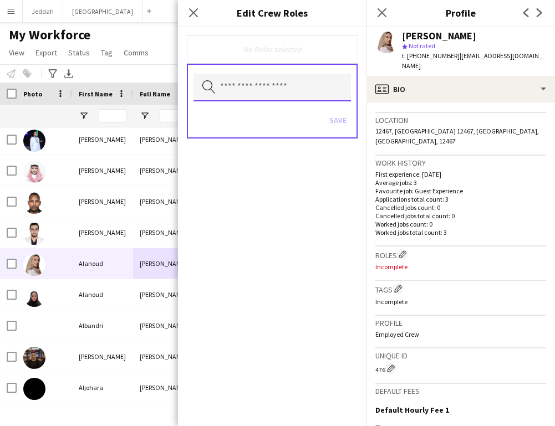
click at [287, 78] on input "text" at bounding box center [271, 88] width 157 height 28
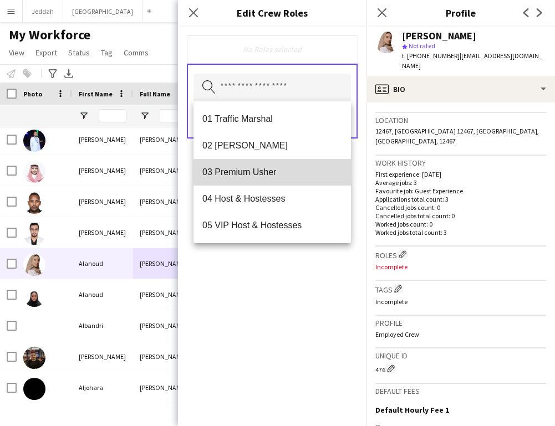
click at [281, 179] on mat-option "03 Premium Usher" at bounding box center [271, 172] width 157 height 27
click at [281, 175] on span "04 Host & Hostesses" at bounding box center [272, 173] width 140 height 11
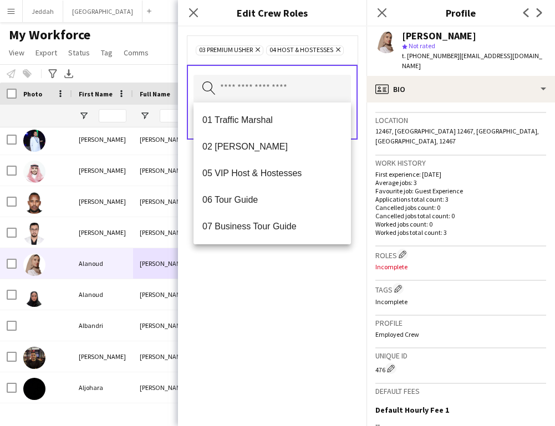
click at [302, 263] on div "03 Premium Usher Remove 04 Host & Hostesses Remove Search by role type Save" at bounding box center [272, 227] width 188 height 400
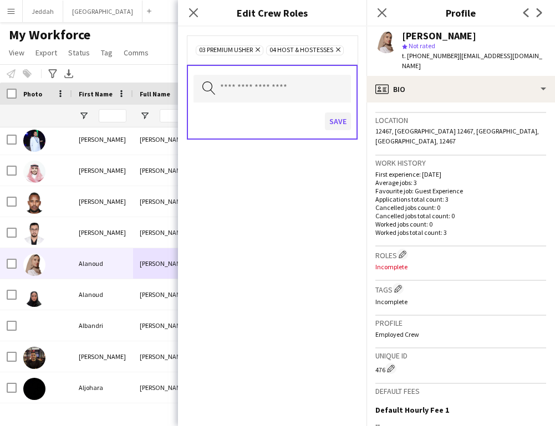
click at [332, 124] on button "Save" at bounding box center [338, 122] width 26 height 18
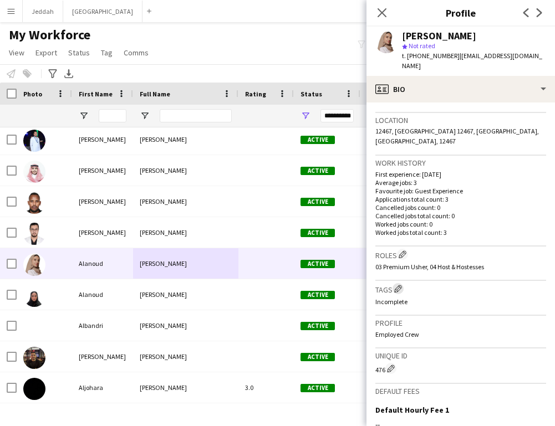
click at [396, 285] on app-icon "Edit crew company tags" at bounding box center [398, 289] width 8 height 8
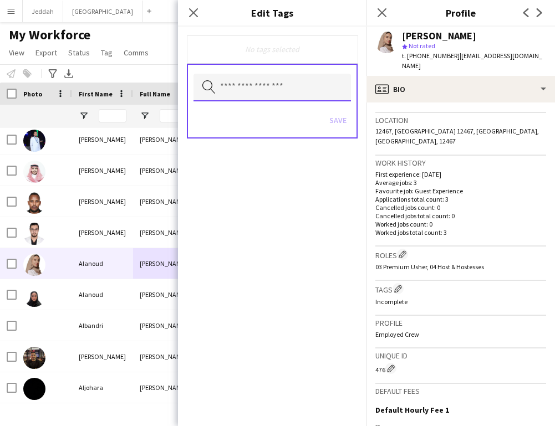
click at [306, 80] on input "text" at bounding box center [271, 88] width 157 height 28
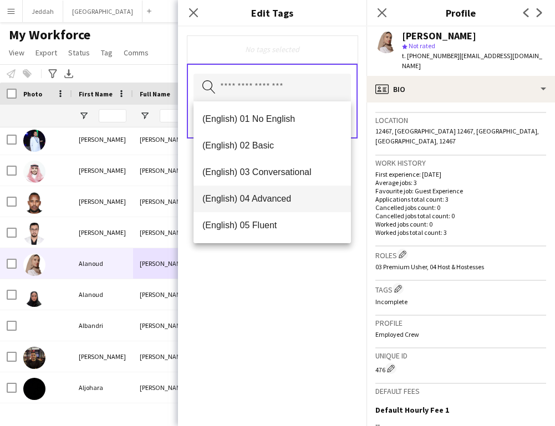
click at [293, 195] on span "(English) 04 Advanced" at bounding box center [272, 198] width 140 height 11
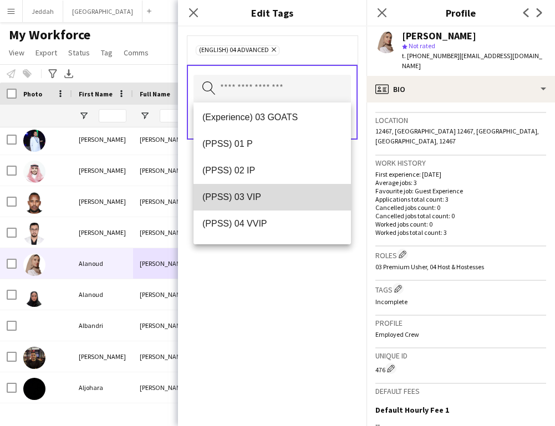
click at [292, 201] on span "(PPSS) 03 VIP" at bounding box center [272, 197] width 140 height 11
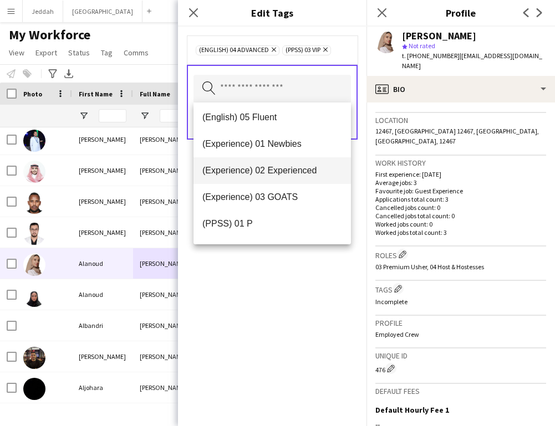
click at [292, 165] on span "(Experience) 02 Experienced" at bounding box center [272, 170] width 140 height 11
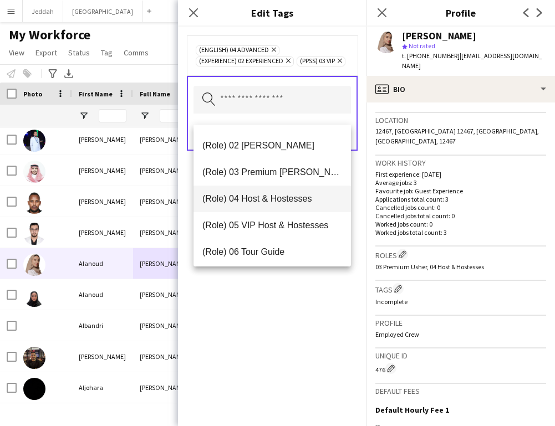
click at [287, 205] on mat-option "(Role) 04 Host & Hostesses" at bounding box center [271, 199] width 157 height 27
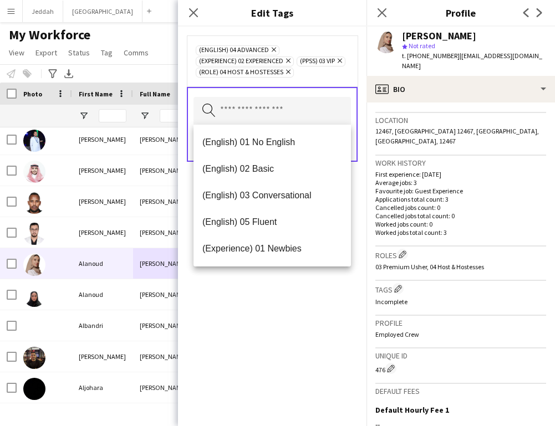
click at [294, 300] on div "(English) 04 Advanced Remove (Experience) 02 Experienced Remove (PPSS) 03 VIP R…" at bounding box center [272, 227] width 188 height 400
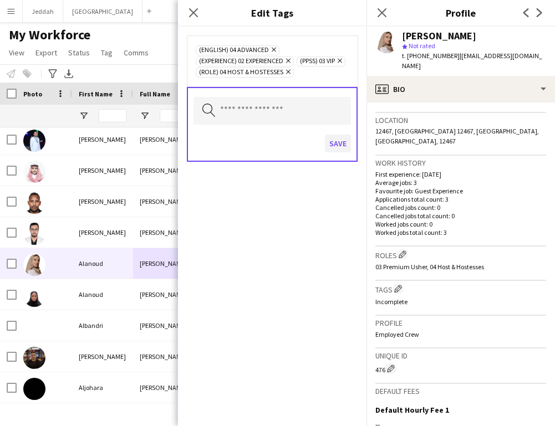
click at [335, 146] on button "Save" at bounding box center [338, 144] width 26 height 18
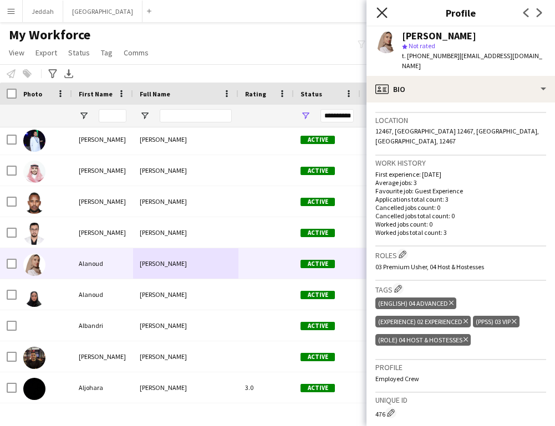
click at [381, 11] on icon "Close pop-in" at bounding box center [381, 12] width 11 height 11
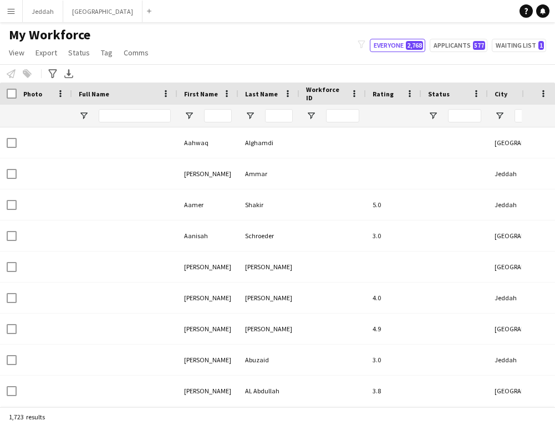
type input "**********"
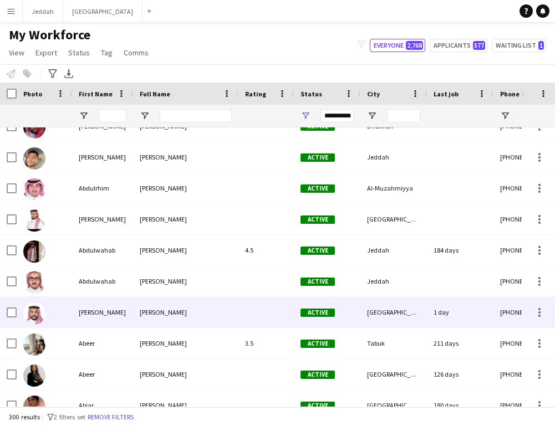
scroll to position [443, 0]
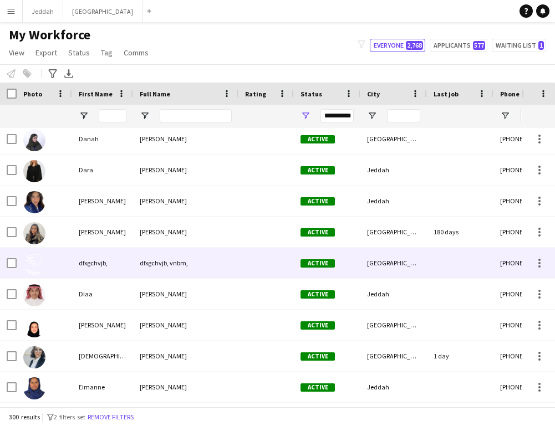
click at [197, 275] on div "dfxgchvjb, vnbm," at bounding box center [185, 263] width 105 height 30
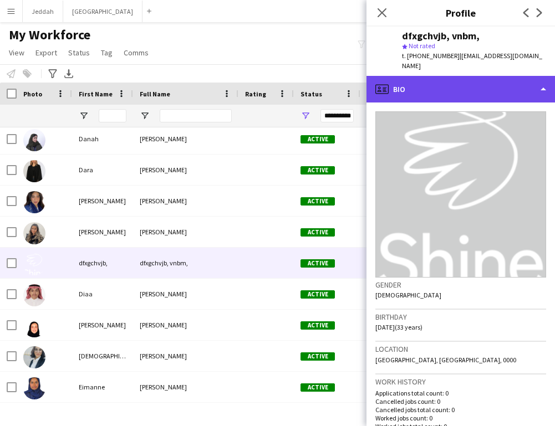
click at [427, 85] on div "profile Bio" at bounding box center [460, 89] width 188 height 27
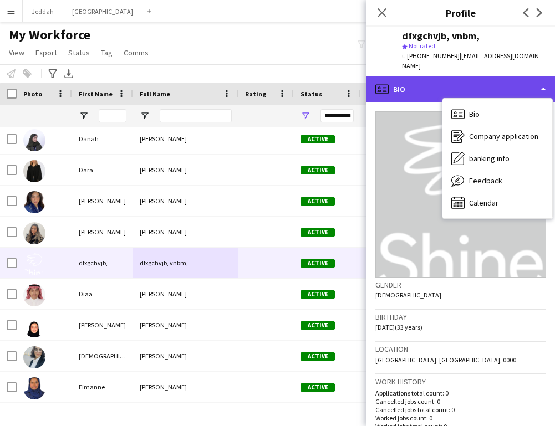
click at [420, 78] on div "profile Bio" at bounding box center [460, 89] width 188 height 27
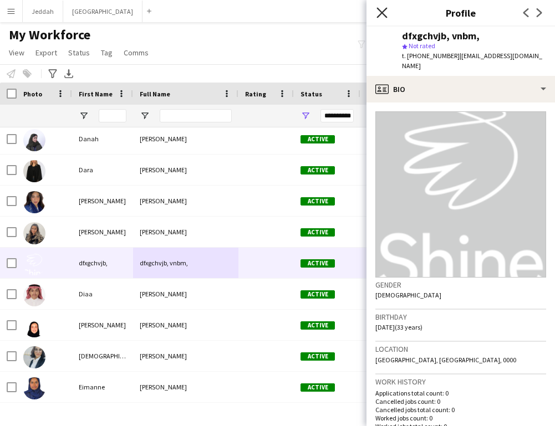
click at [383, 14] on icon at bounding box center [381, 12] width 11 height 11
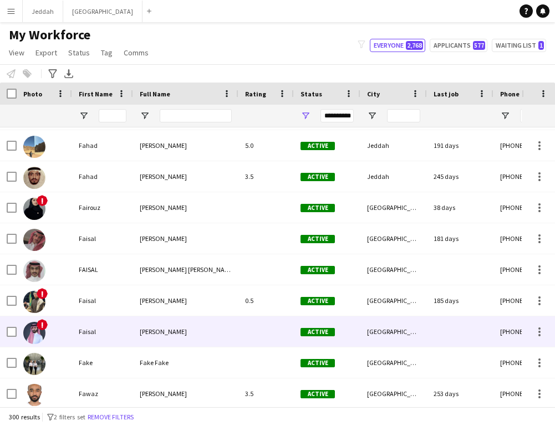
click at [292, 337] on div at bounding box center [265, 332] width 55 height 30
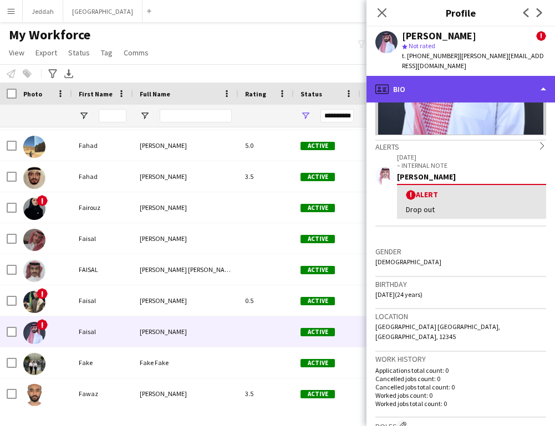
click at [455, 83] on div "profile Bio" at bounding box center [460, 89] width 188 height 27
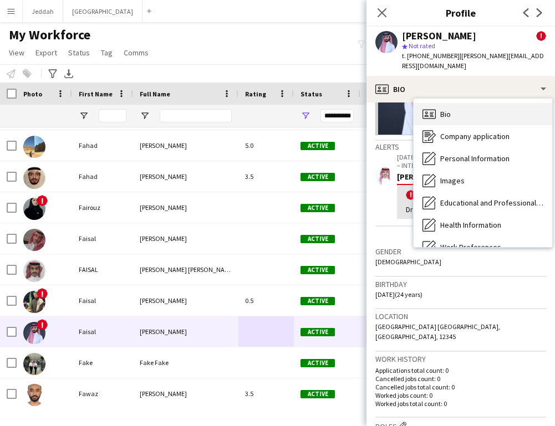
click at [470, 109] on div "Bio Bio" at bounding box center [483, 114] width 139 height 22
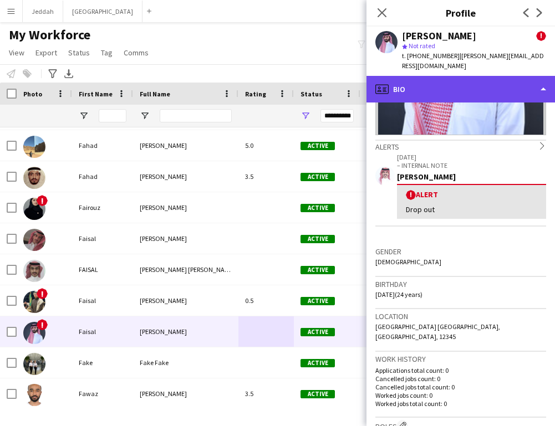
click at [453, 89] on div "profile Bio" at bounding box center [460, 89] width 188 height 27
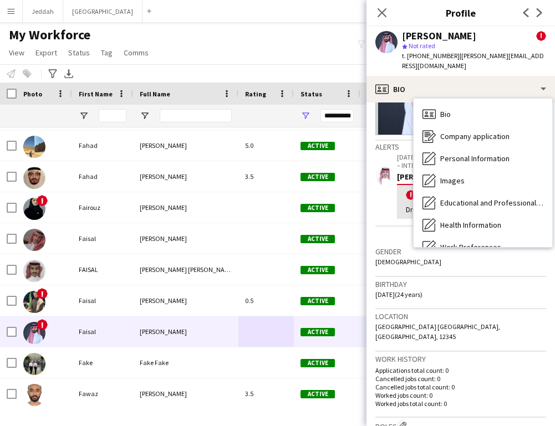
click at [441, 294] on div "Birthday [DEMOGRAPHIC_DATA] (24 years)" at bounding box center [460, 293] width 171 height 32
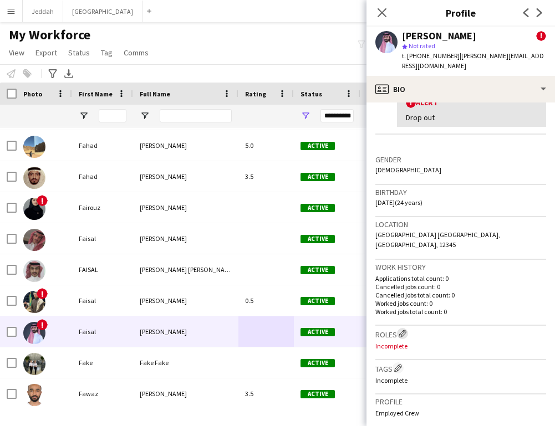
click at [403, 330] on app-icon "Edit crew company roles" at bounding box center [403, 334] width 8 height 8
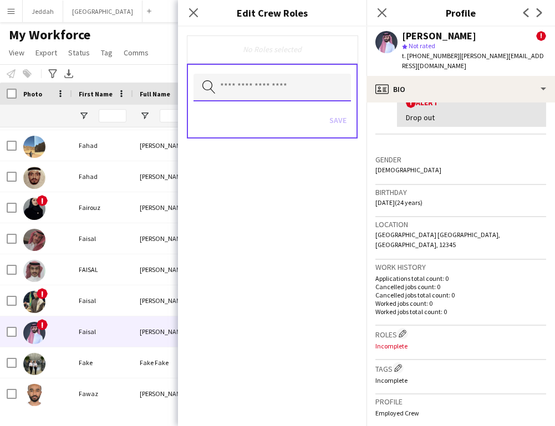
click at [310, 91] on input "text" at bounding box center [271, 88] width 157 height 28
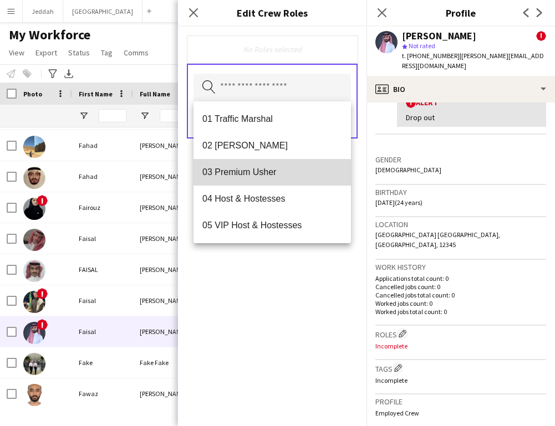
click at [283, 172] on span "03 Premium Usher" at bounding box center [272, 172] width 140 height 11
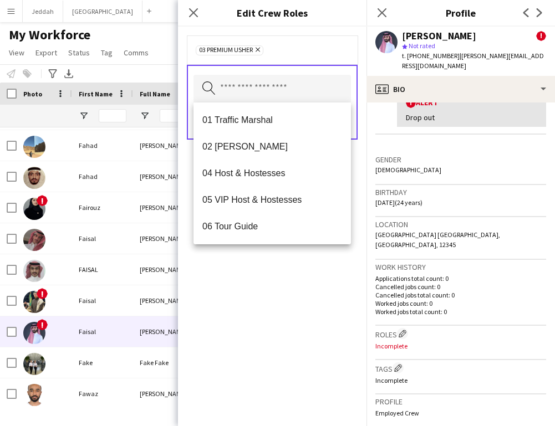
click at [314, 258] on div "03 Premium Usher Remove Search by role type Save" at bounding box center [272, 227] width 188 height 400
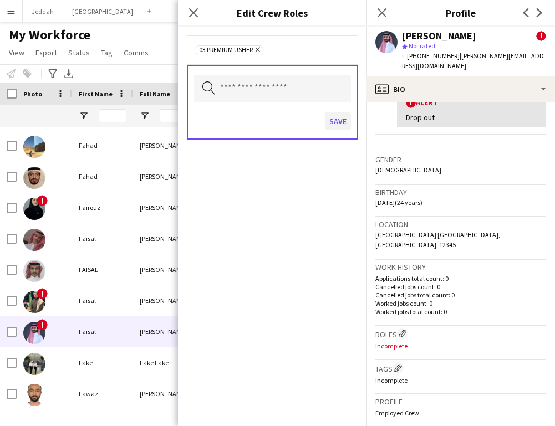
click at [341, 126] on button "Save" at bounding box center [338, 122] width 26 height 18
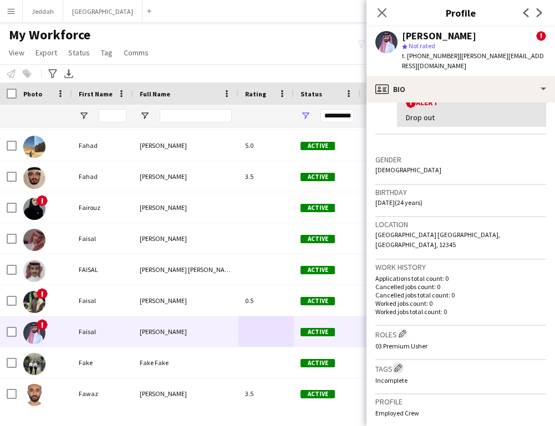
click at [399, 364] on app-icon "Edit crew company tags" at bounding box center [398, 368] width 8 height 8
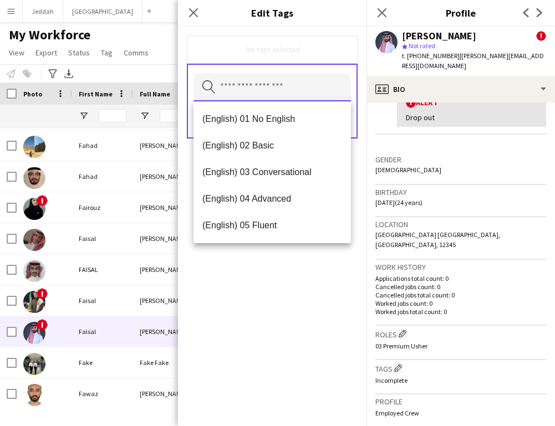
click at [306, 91] on input "text" at bounding box center [271, 88] width 157 height 28
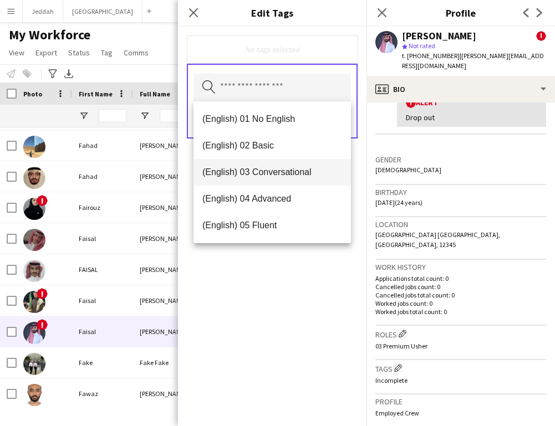
click at [304, 173] on span "(English) 03 Conversational" at bounding box center [272, 172] width 140 height 11
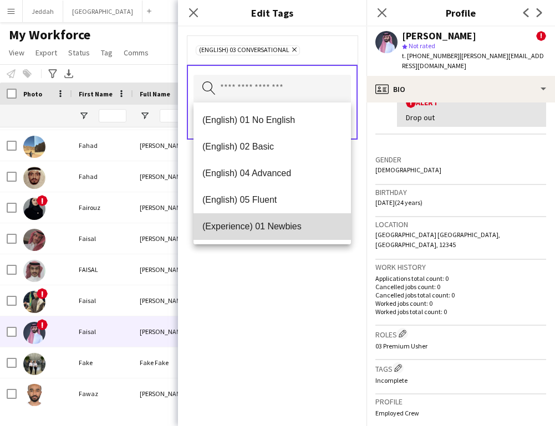
click at [307, 228] on span "(Experience) 01 Newbies" at bounding box center [272, 226] width 140 height 11
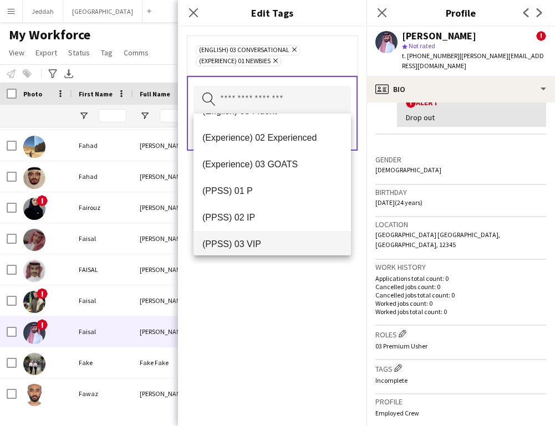
click at [302, 238] on mat-option "(PPSS) 03 VIP" at bounding box center [271, 244] width 157 height 27
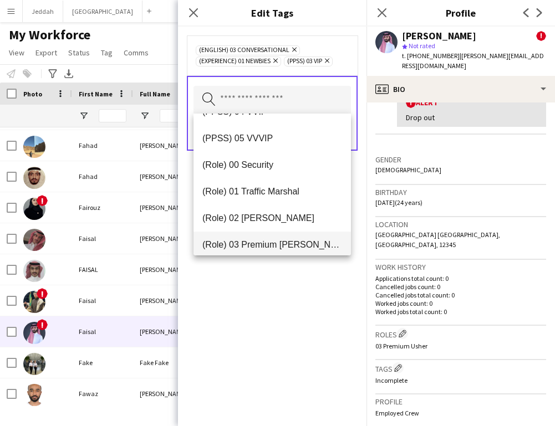
click at [295, 244] on span "(Role) 03 Premium [PERSON_NAME]" at bounding box center [272, 244] width 140 height 11
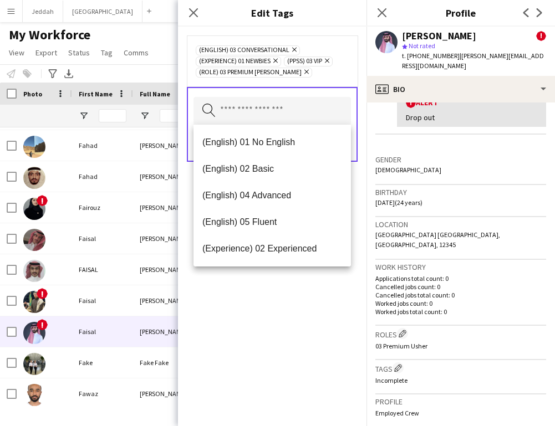
click at [304, 290] on div "(English) 03 Conversational Remove (Experience) 01 Newbies Remove (PPSS) 03 VIP…" at bounding box center [272, 227] width 188 height 400
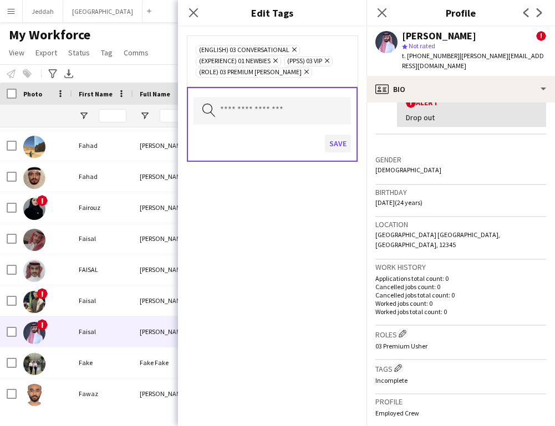
click at [333, 144] on button "Save" at bounding box center [338, 144] width 26 height 18
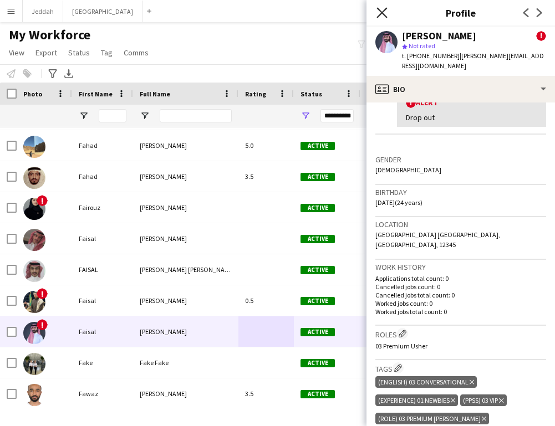
click at [384, 14] on icon at bounding box center [381, 12] width 11 height 11
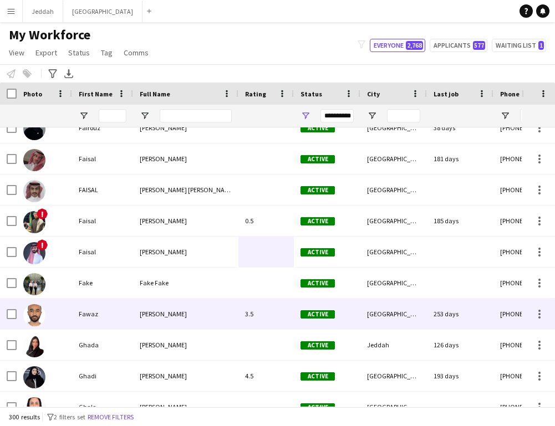
click at [315, 314] on span "Active" at bounding box center [317, 314] width 34 height 8
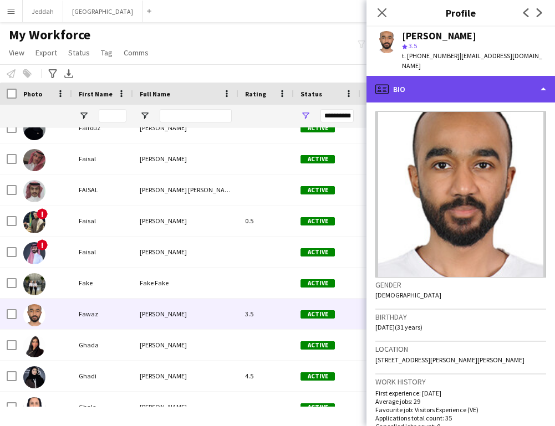
click at [456, 83] on div "profile Bio" at bounding box center [460, 89] width 188 height 27
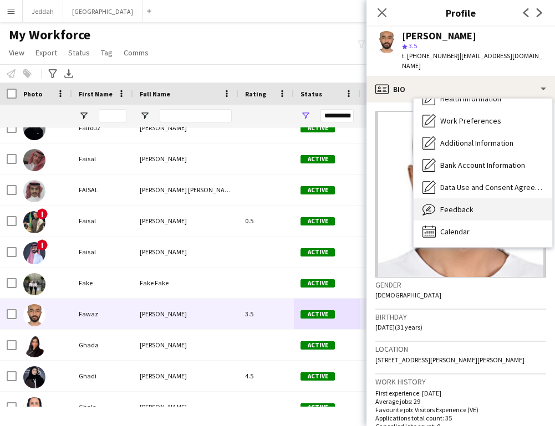
click at [462, 205] on span "Feedback" at bounding box center [456, 210] width 33 height 10
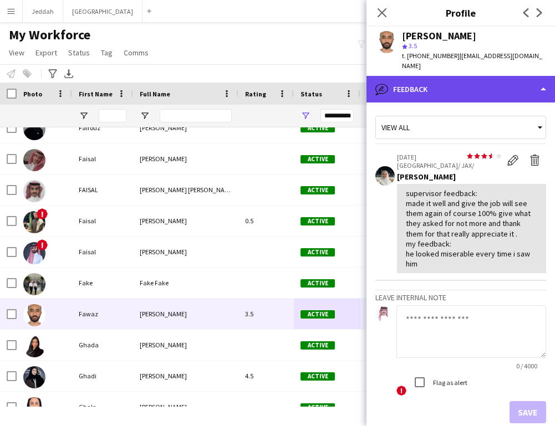
click at [452, 76] on div "bubble-pencil Feedback" at bounding box center [460, 89] width 188 height 27
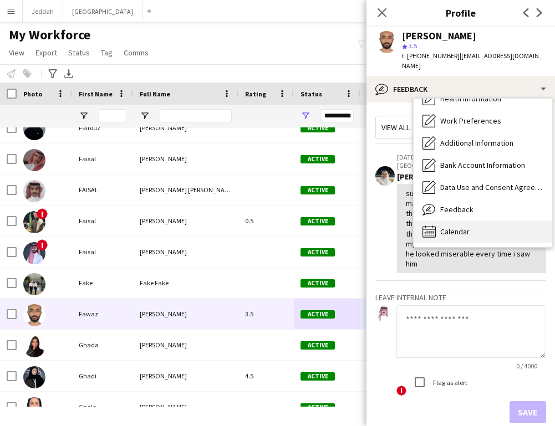
click at [467, 221] on div "Calendar Calendar" at bounding box center [483, 232] width 139 height 22
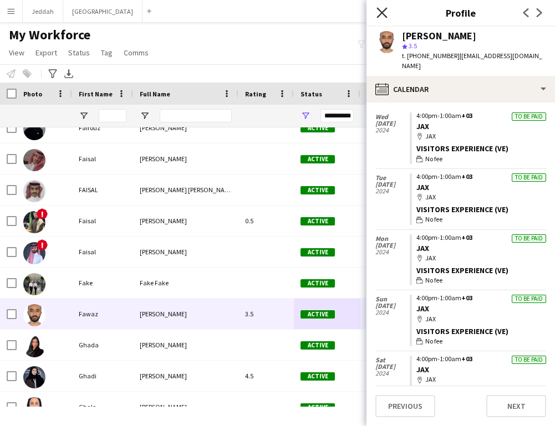
click at [381, 13] on icon at bounding box center [381, 12] width 11 height 11
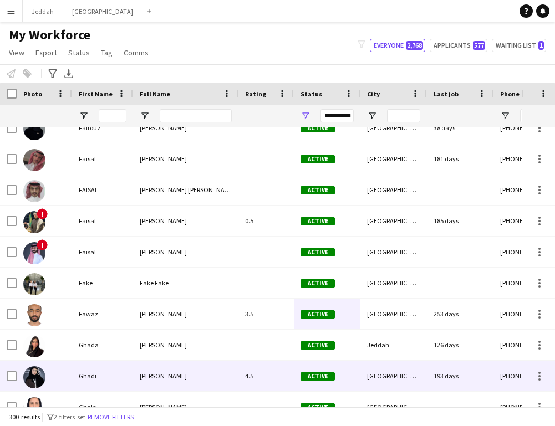
click at [272, 378] on div "4.5" at bounding box center [265, 376] width 55 height 30
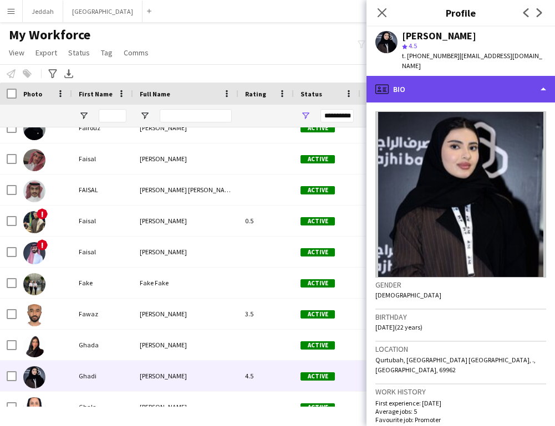
click at [437, 80] on div "profile Bio" at bounding box center [460, 89] width 188 height 27
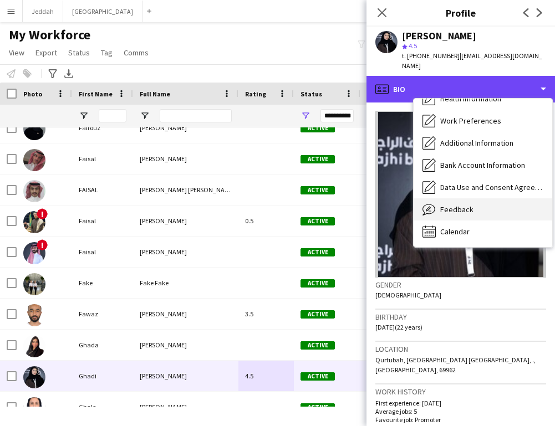
scroll to position [126, 0]
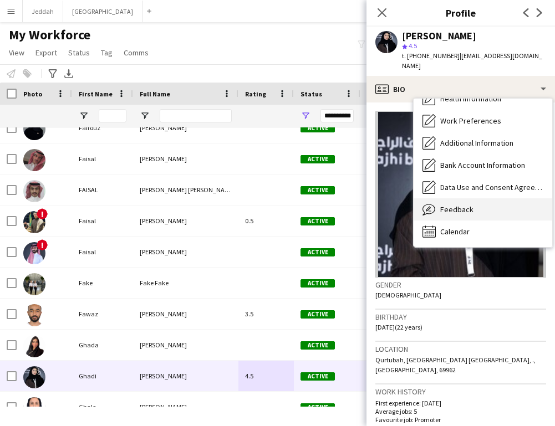
click at [458, 205] on span "Feedback" at bounding box center [456, 210] width 33 height 10
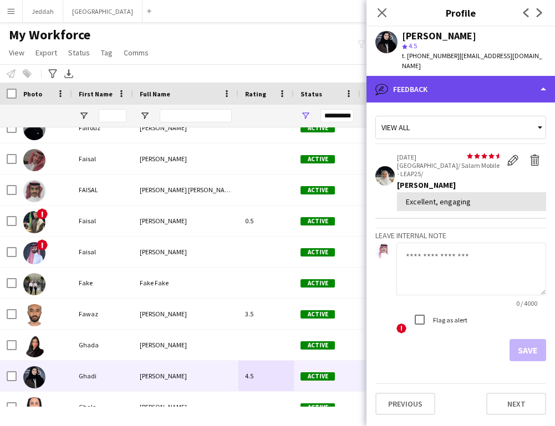
click at [433, 85] on div "bubble-pencil Feedback" at bounding box center [460, 89] width 188 height 27
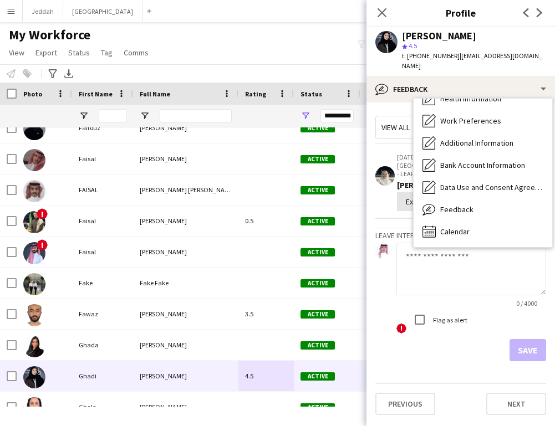
click at [392, 202] on div "View all star star star star star star star star star star 19-02-2025 Riyadh/ S…" at bounding box center [460, 236] width 171 height 250
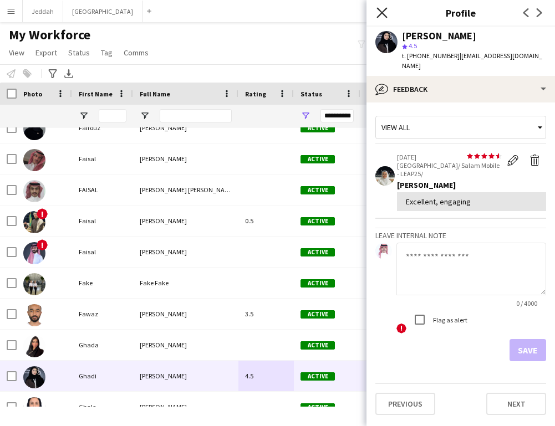
click at [379, 14] on icon "Close pop-in" at bounding box center [381, 12] width 11 height 11
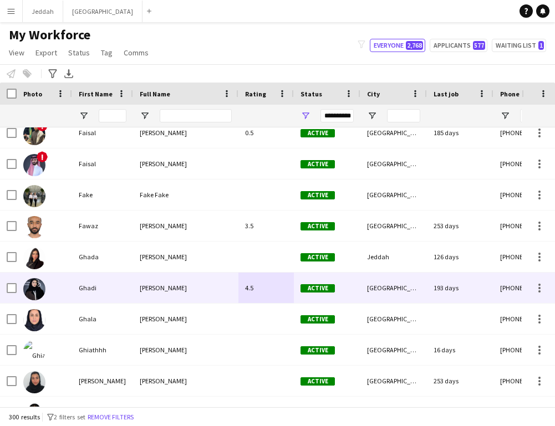
scroll to position [2805, 0]
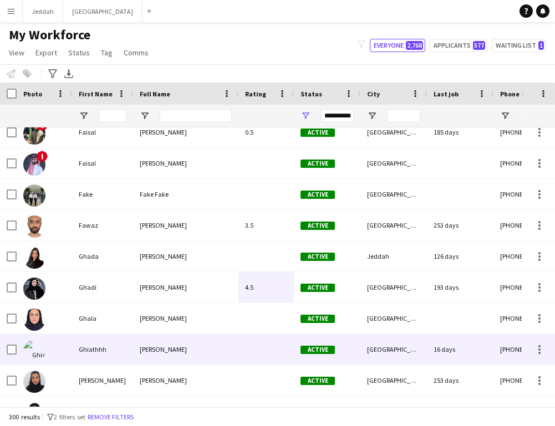
click at [247, 354] on div at bounding box center [265, 349] width 55 height 30
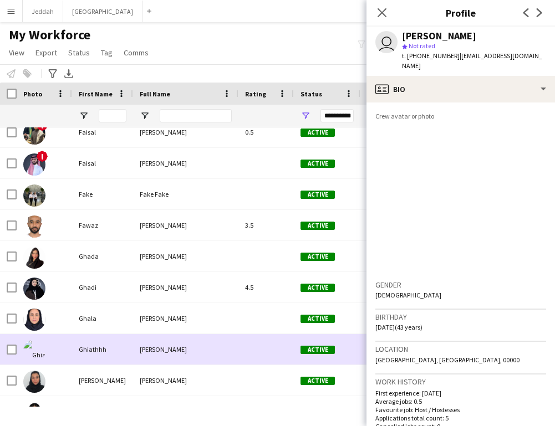
click at [247, 354] on div at bounding box center [265, 349] width 55 height 30
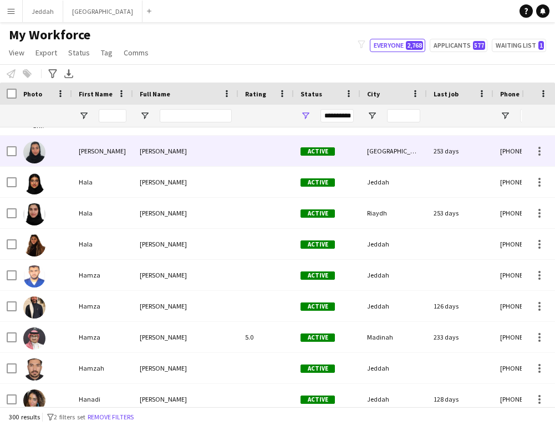
click at [183, 144] on div "Hadeel Mohameed Alkhaldi" at bounding box center [185, 151] width 105 height 30
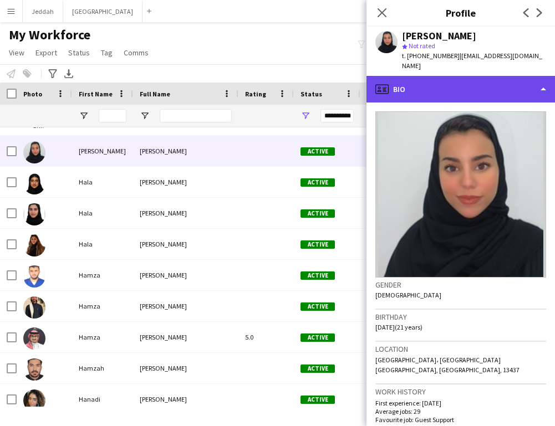
click at [441, 86] on div "profile Bio" at bounding box center [460, 89] width 188 height 27
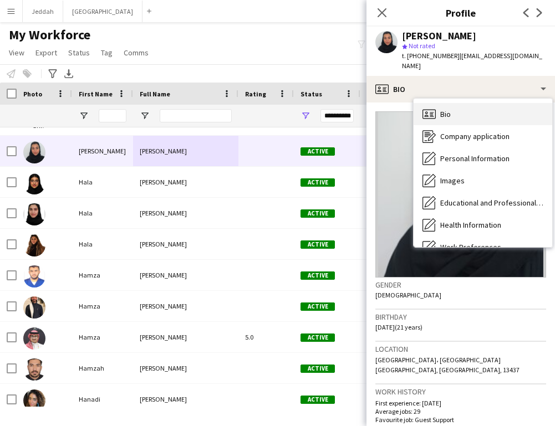
click at [451, 103] on div "Bio Bio" at bounding box center [483, 114] width 139 height 22
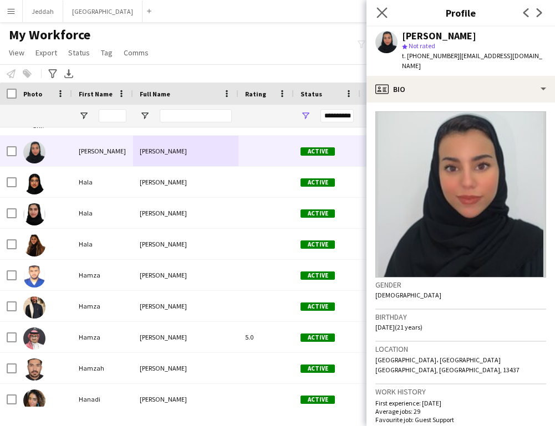
click at [376, 9] on app-icon "Close pop-in" at bounding box center [382, 13] width 16 height 16
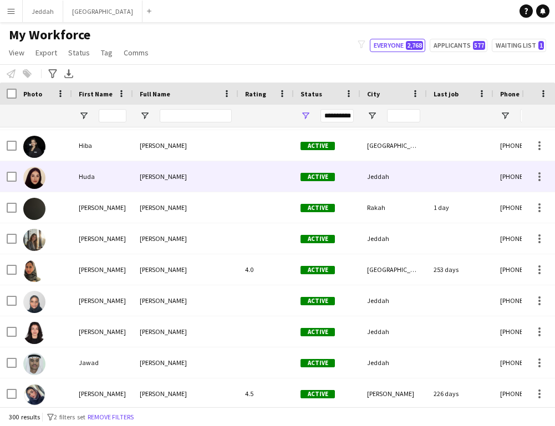
click at [195, 185] on div "Huda Albedani" at bounding box center [185, 176] width 105 height 30
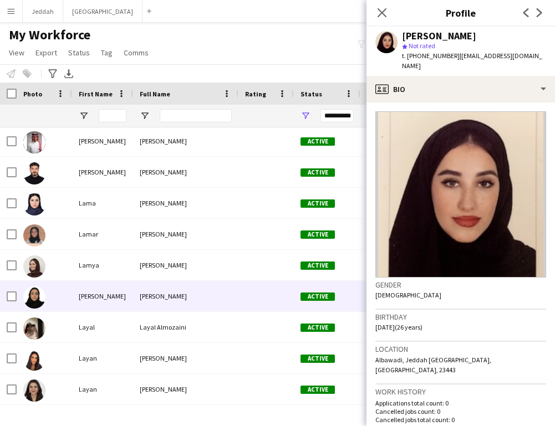
click at [232, 281] on div "Lana Shaikh" at bounding box center [185, 296] width 105 height 30
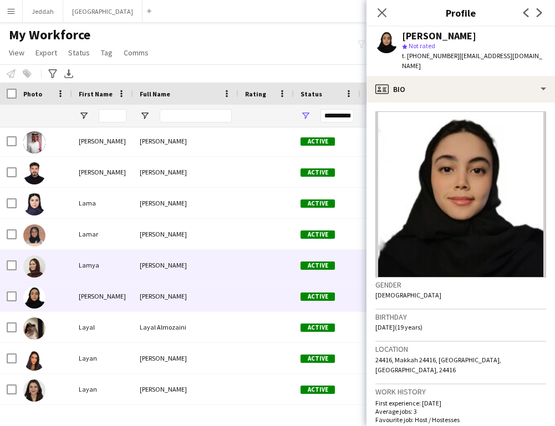
click at [231, 268] on div "Lamya AlGarni" at bounding box center [185, 265] width 105 height 30
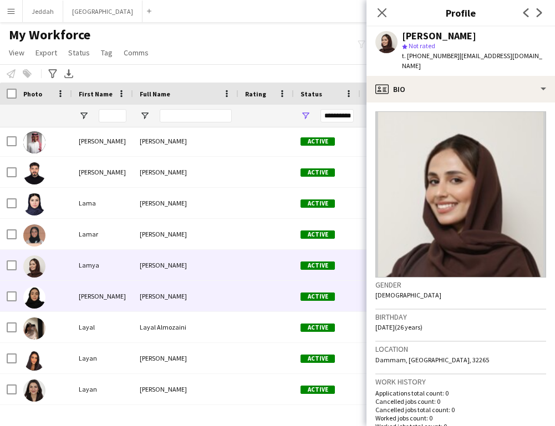
click at [227, 282] on div "Lana Shaikh" at bounding box center [185, 296] width 105 height 30
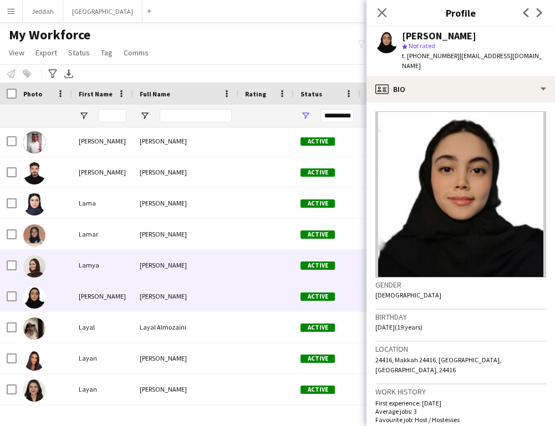
click at [226, 267] on div "Lamya AlGarni" at bounding box center [185, 265] width 105 height 30
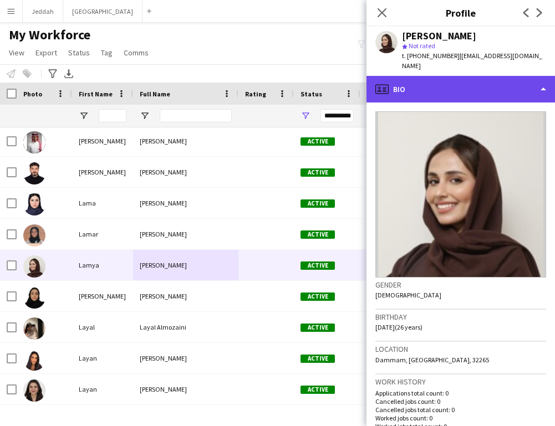
click at [476, 76] on div "profile Bio" at bounding box center [460, 89] width 188 height 27
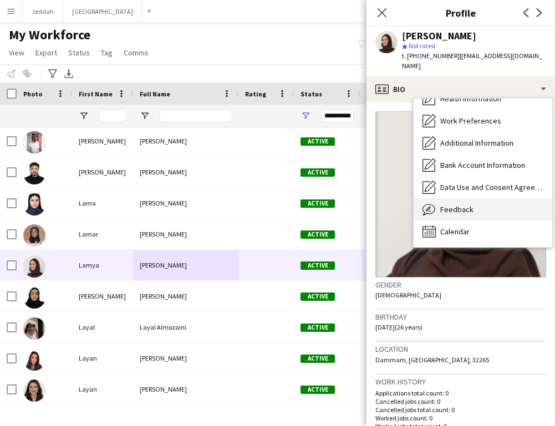
click at [473, 210] on div "Feedback Feedback" at bounding box center [483, 209] width 139 height 22
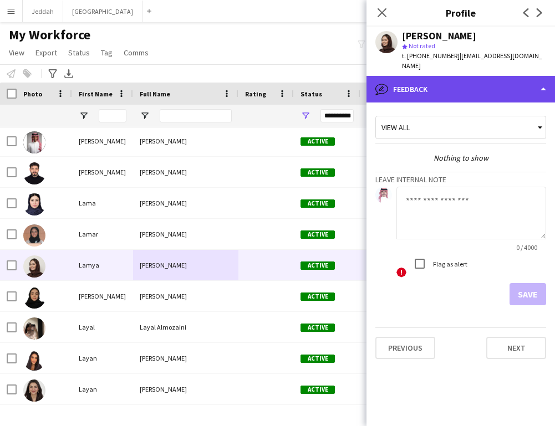
click at [471, 84] on div "bubble-pencil Feedback" at bounding box center [460, 89] width 188 height 27
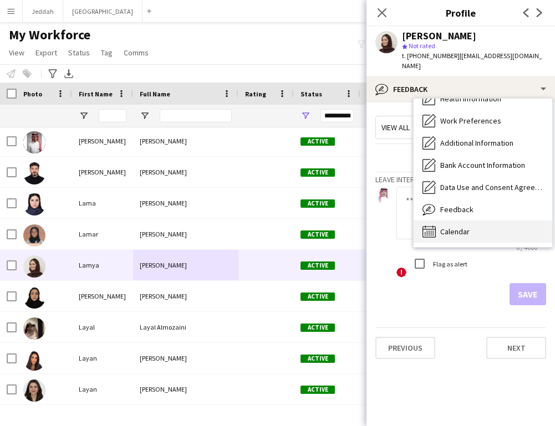
click at [465, 228] on div "Calendar Calendar" at bounding box center [483, 232] width 139 height 22
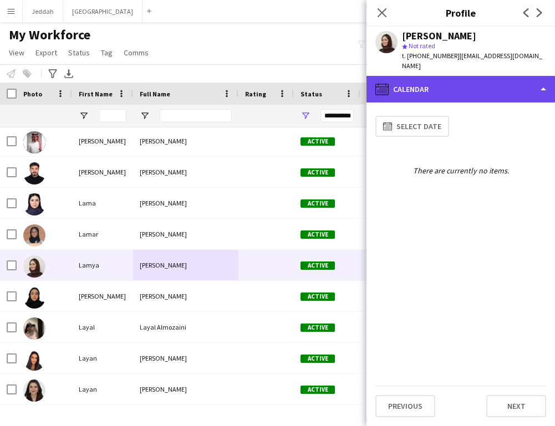
click at [466, 76] on div "calendar-full Calendar" at bounding box center [460, 89] width 188 height 27
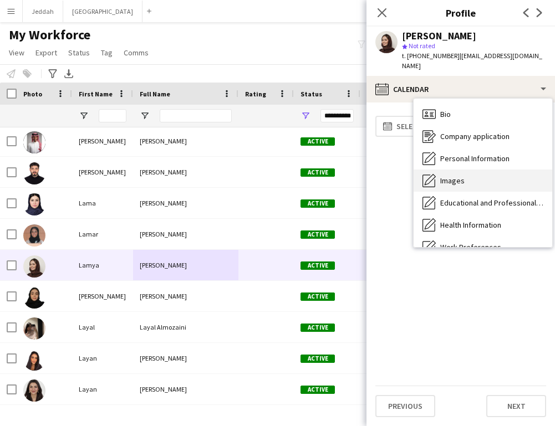
click at [465, 170] on div "Images Images" at bounding box center [483, 181] width 139 height 22
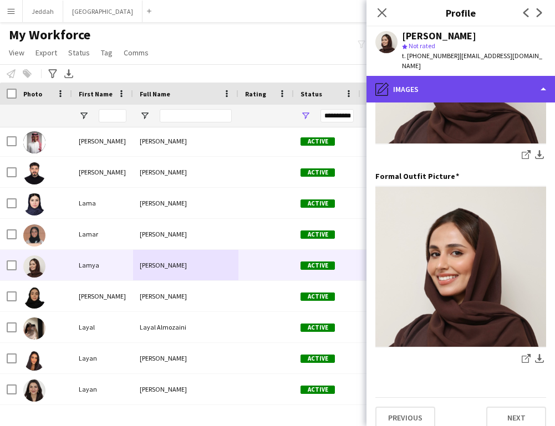
click at [440, 85] on div "pencil4 Images" at bounding box center [460, 89] width 188 height 27
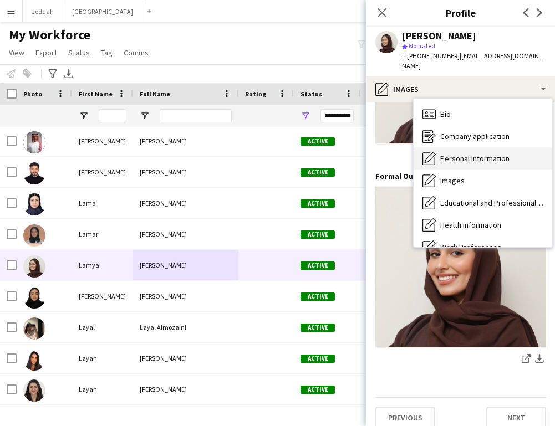
click at [446, 154] on span "Personal Information" at bounding box center [474, 159] width 69 height 10
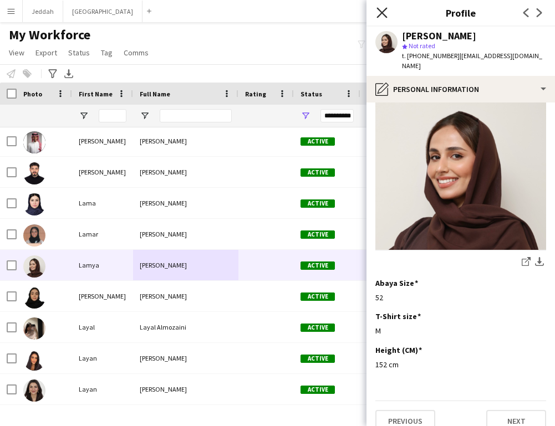
click at [381, 9] on icon "Close pop-in" at bounding box center [381, 12] width 11 height 11
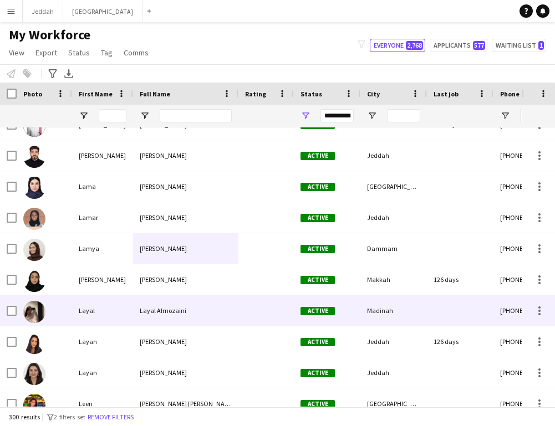
click at [232, 307] on div "Layal Almozaini" at bounding box center [185, 310] width 105 height 30
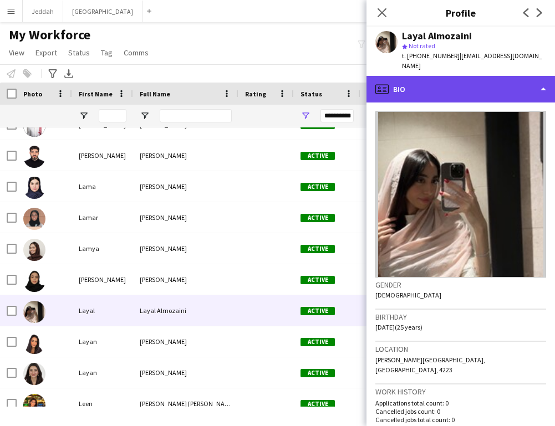
click at [466, 76] on div "profile Bio" at bounding box center [460, 89] width 188 height 27
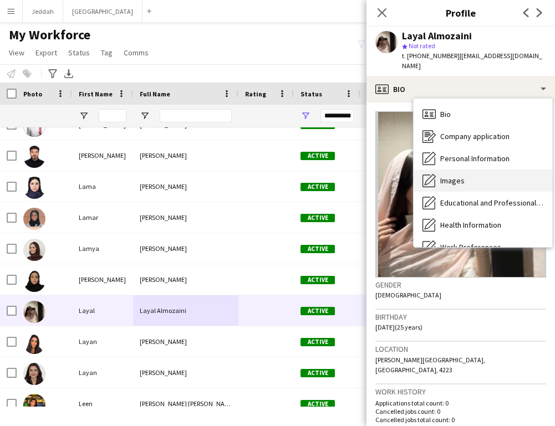
click at [472, 170] on div "Images Images" at bounding box center [483, 181] width 139 height 22
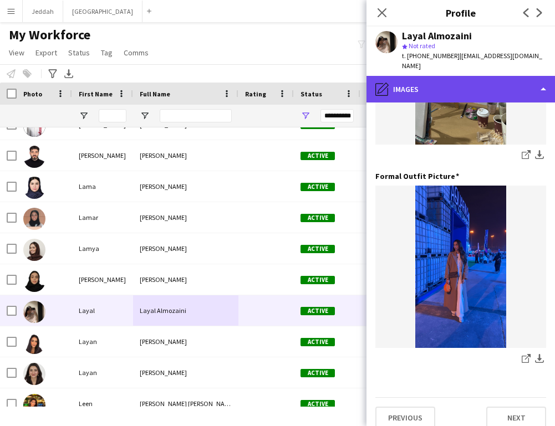
click at [457, 76] on div "pencil4 Images" at bounding box center [460, 89] width 188 height 27
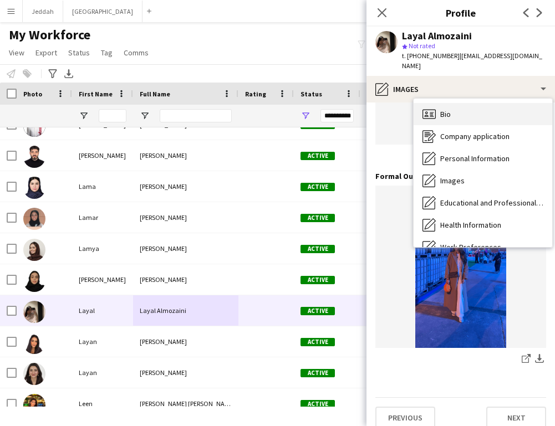
click at [463, 106] on div "Bio Bio" at bounding box center [483, 114] width 139 height 22
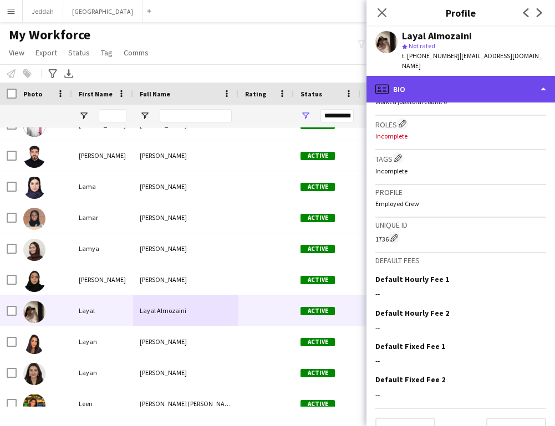
click at [456, 83] on div "profile Bio" at bounding box center [460, 89] width 188 height 27
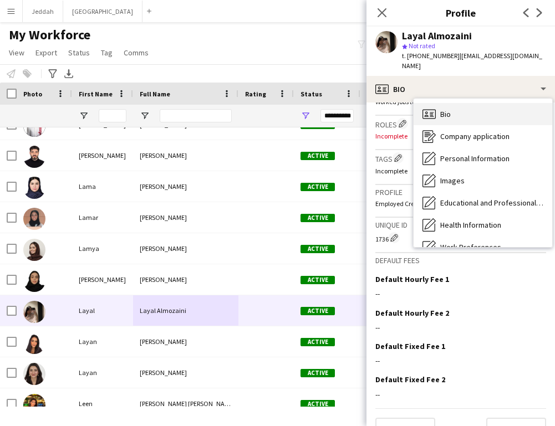
click at [456, 103] on div "Bio Bio" at bounding box center [483, 114] width 139 height 22
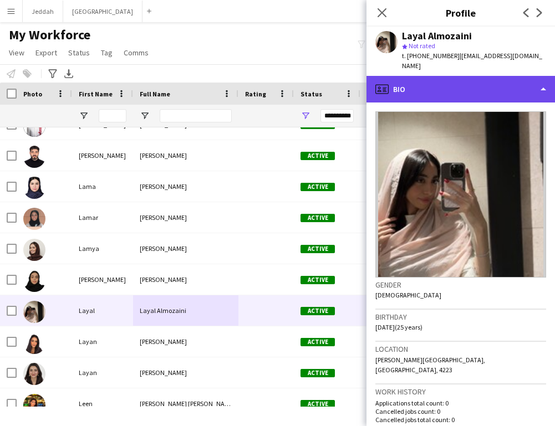
click at [468, 81] on div "profile Bio" at bounding box center [460, 89] width 188 height 27
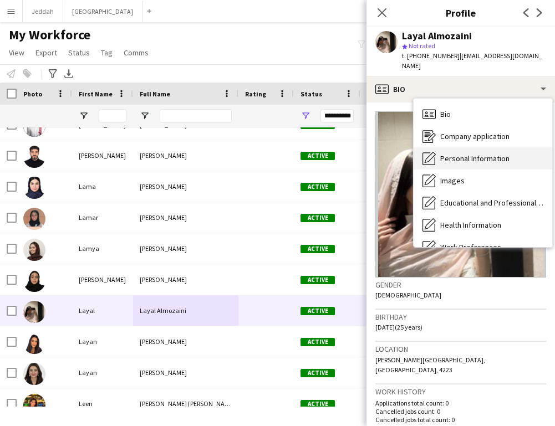
click at [472, 154] on span "Personal Information" at bounding box center [474, 159] width 69 height 10
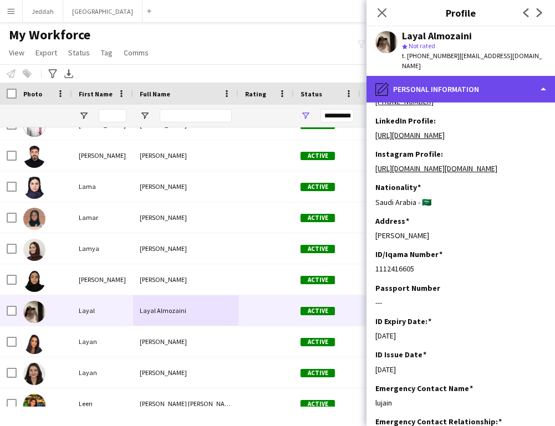
click at [464, 79] on div "pencil4 Personal Information" at bounding box center [460, 89] width 188 height 27
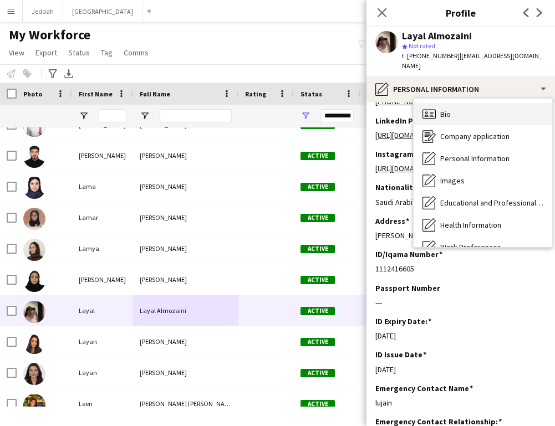
click at [465, 103] on div "Bio Bio" at bounding box center [483, 114] width 139 height 22
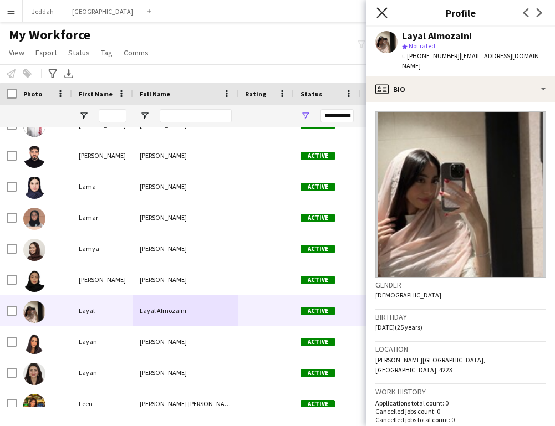
click at [381, 10] on icon "Close pop-in" at bounding box center [381, 12] width 11 height 11
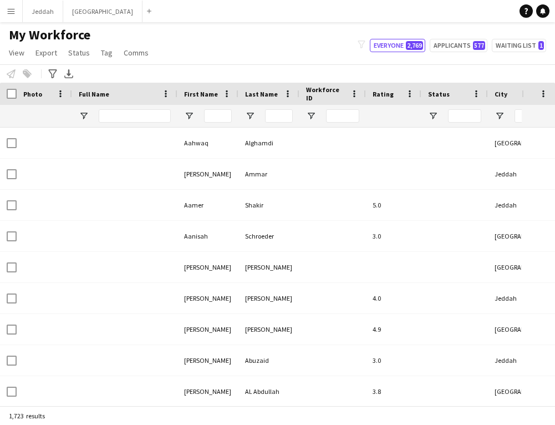
type input "**********"
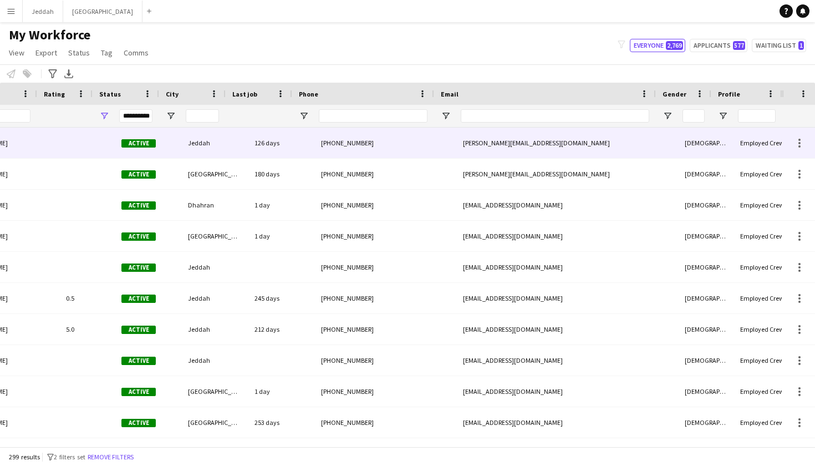
scroll to position [0, 50]
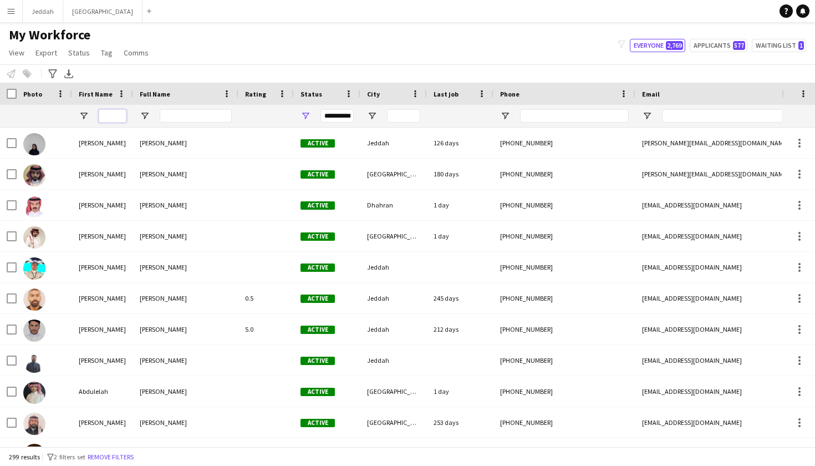
click at [104, 111] on input "First Name Filter Input" at bounding box center [113, 115] width 28 height 13
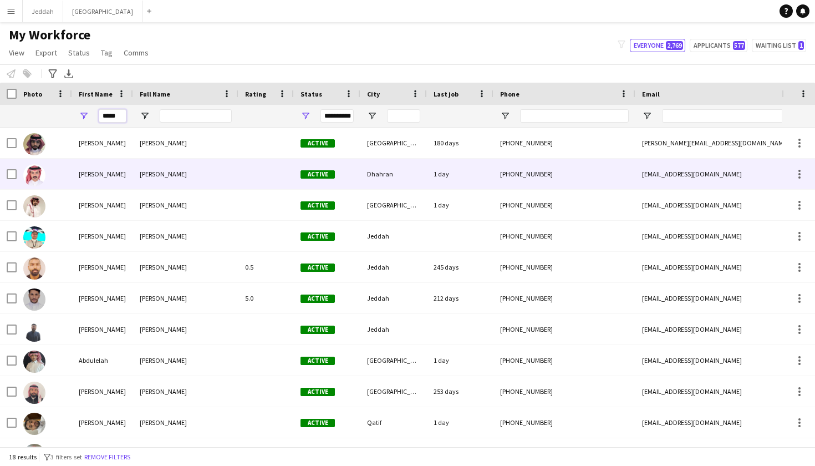
type input "*****"
click at [108, 167] on div "Abdulaziz" at bounding box center [102, 174] width 61 height 30
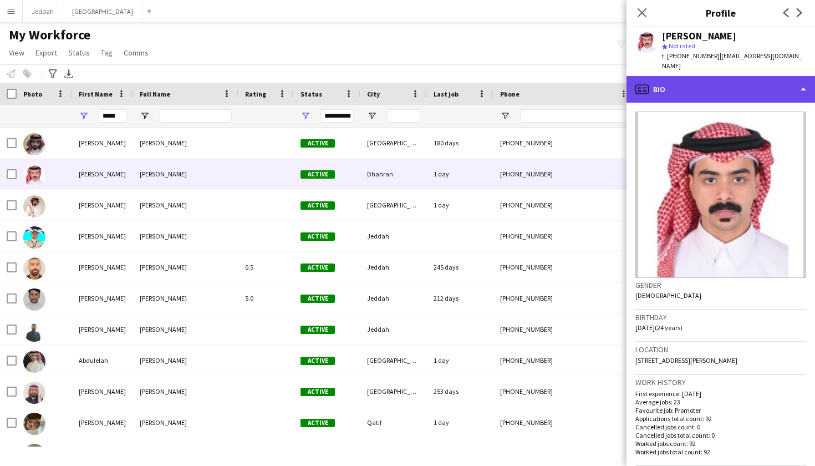
click at [554, 88] on div "profile Bio" at bounding box center [720, 89] width 188 height 27
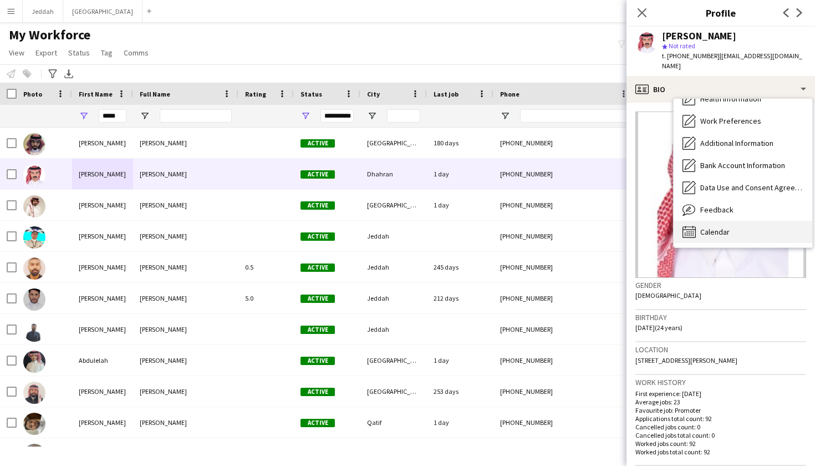
click at [554, 227] on span "Calendar" at bounding box center [714, 232] width 29 height 10
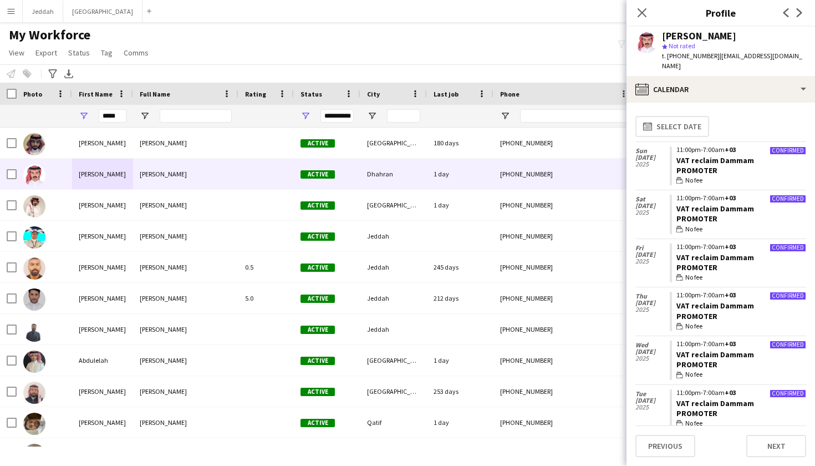
click at [554, 2] on div "Close pop-in" at bounding box center [641, 13] width 31 height 26
click at [554, 8] on icon "Close pop-in" at bounding box center [641, 12] width 11 height 11
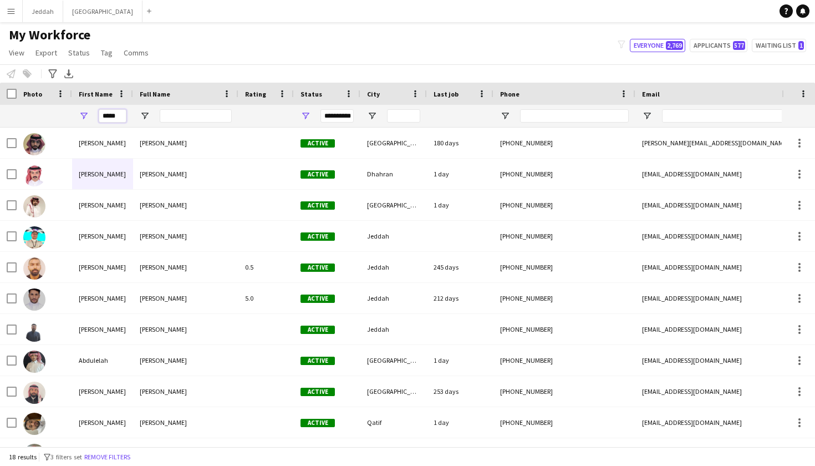
click at [117, 113] on input "*****" at bounding box center [113, 115] width 28 height 13
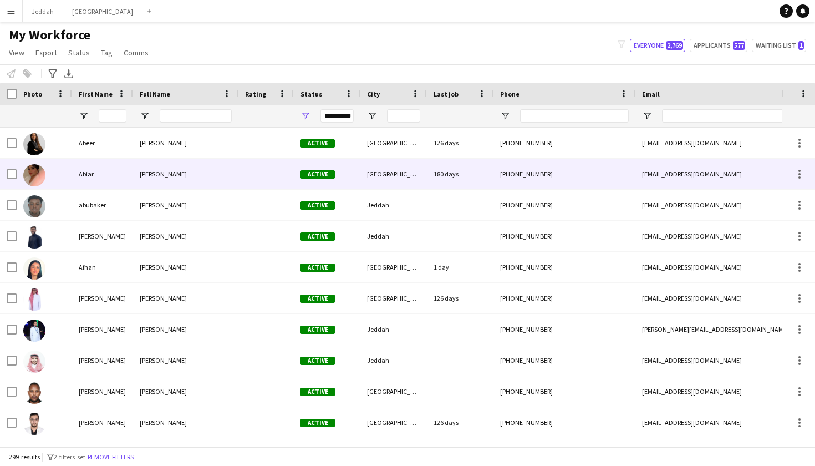
click at [111, 180] on div "Abiar" at bounding box center [102, 174] width 61 height 30
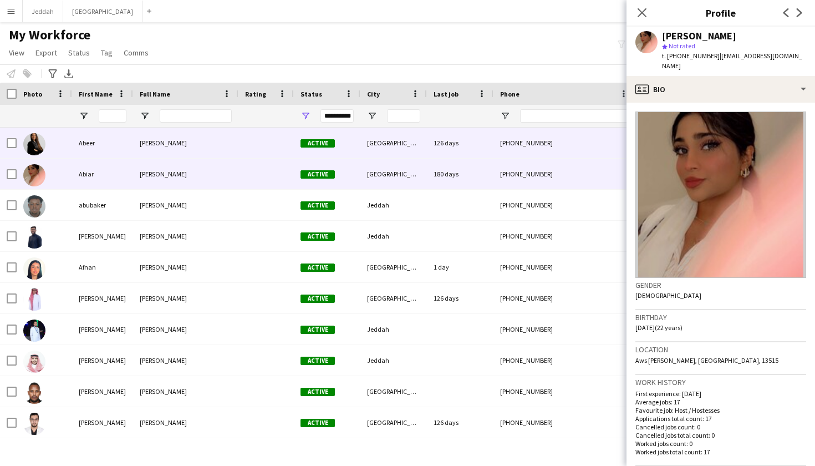
click at [96, 142] on div "Abeer" at bounding box center [102, 143] width 61 height 30
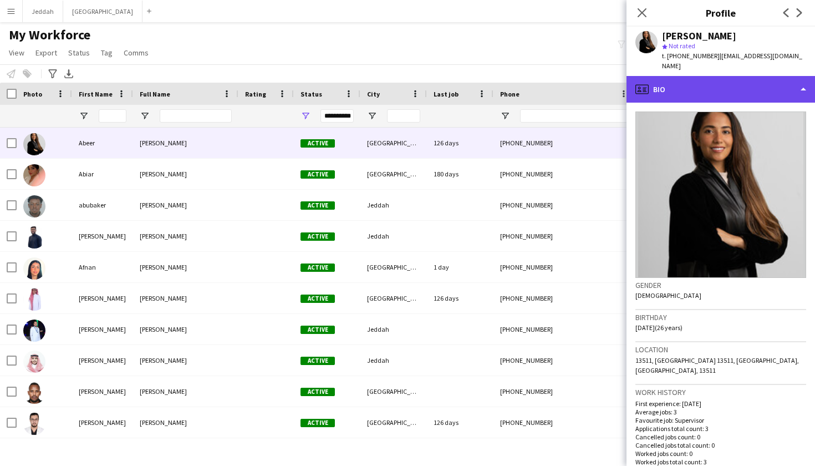
click at [554, 86] on div "profile Bio" at bounding box center [720, 89] width 188 height 27
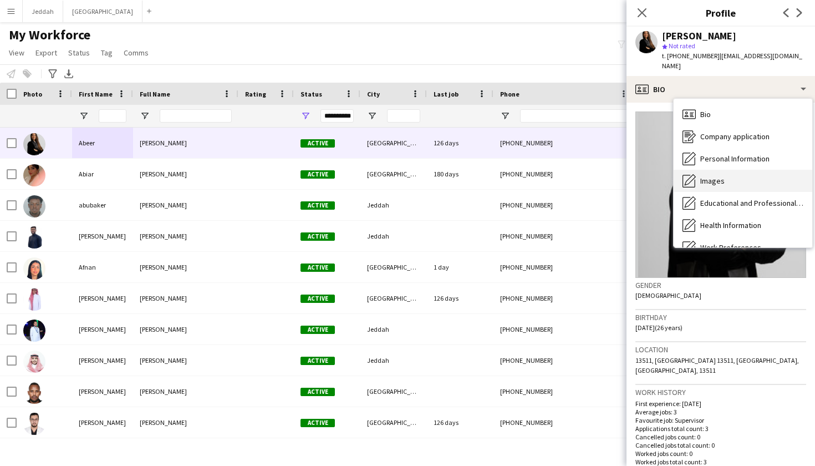
click at [554, 170] on div "Images Images" at bounding box center [743, 181] width 139 height 22
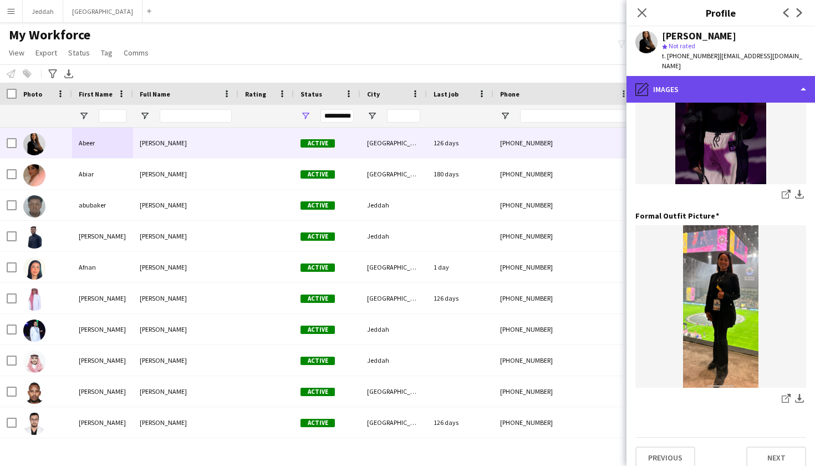
click at [554, 78] on div "pencil4 Images" at bounding box center [720, 89] width 188 height 27
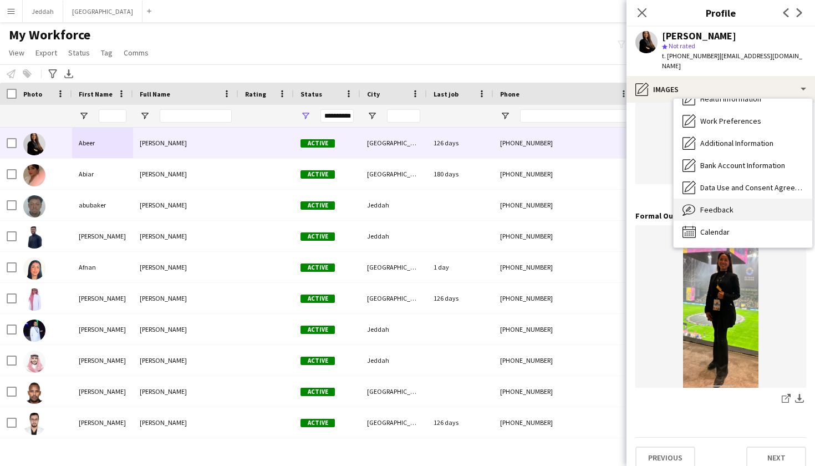
click at [554, 205] on span "Feedback" at bounding box center [716, 210] width 33 height 10
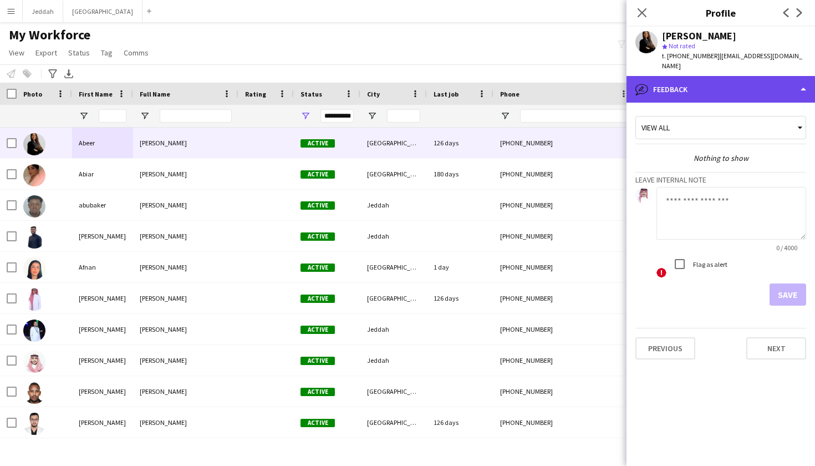
click at [554, 76] on div "bubble-pencil Feedback" at bounding box center [720, 89] width 188 height 27
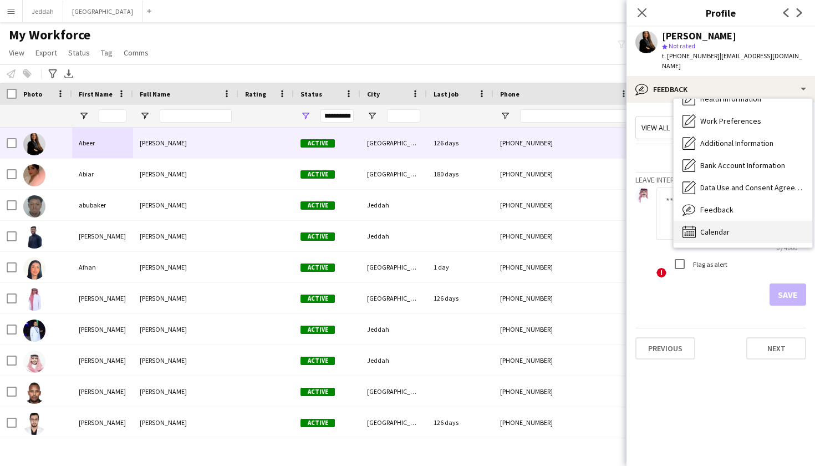
click at [554, 224] on div "Calendar Calendar" at bounding box center [743, 232] width 139 height 22
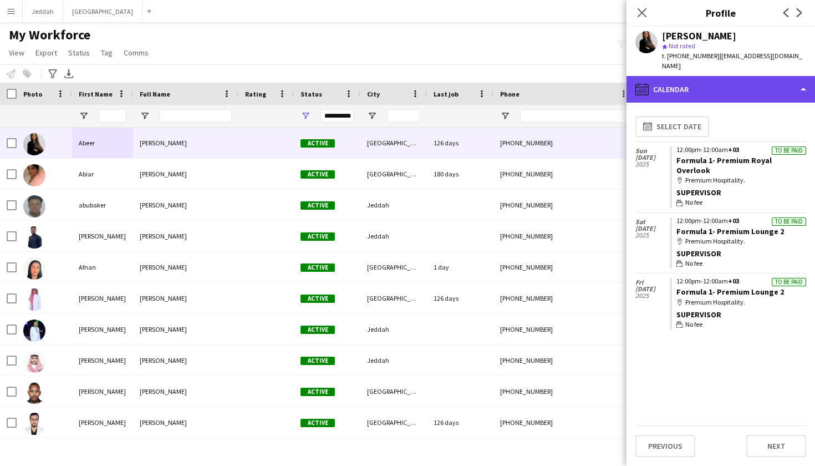
click at [554, 80] on div "calendar-full Calendar" at bounding box center [720, 89] width 188 height 27
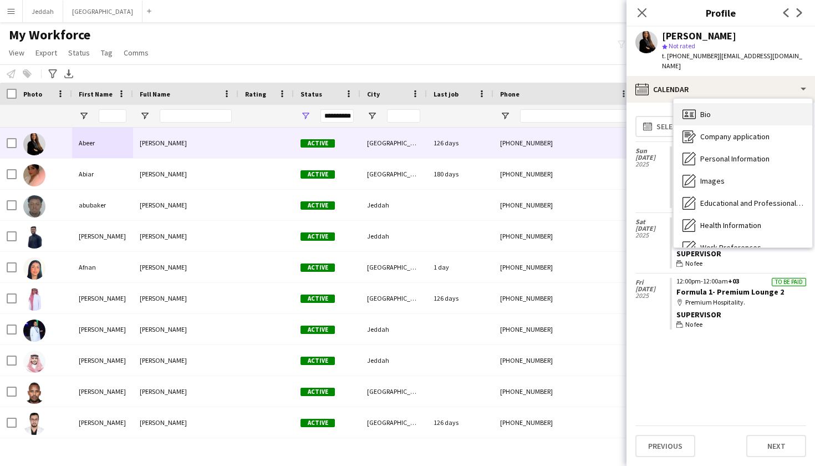
click at [554, 103] on div "Bio Bio" at bounding box center [743, 114] width 139 height 22
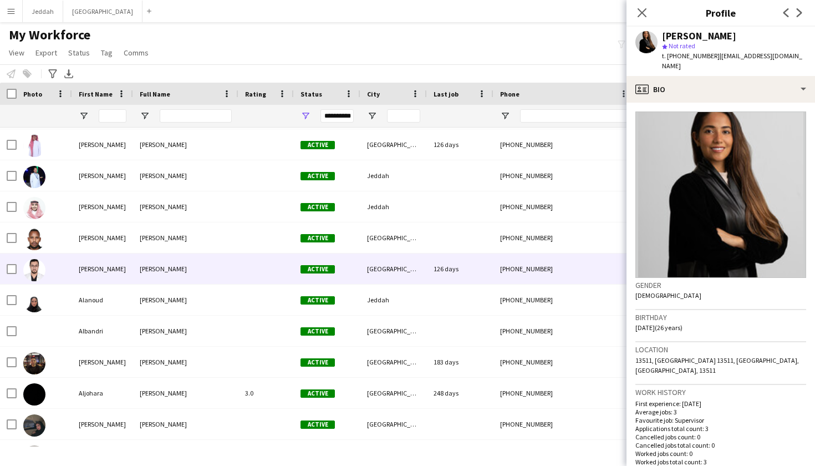
click at [136, 273] on div "Ahmed Younis" at bounding box center [185, 268] width 105 height 30
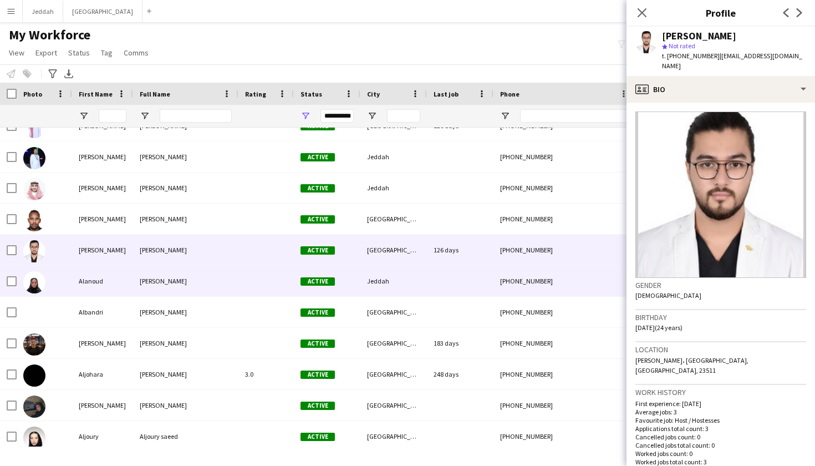
click at [137, 288] on div "Alanoud Mohammed" at bounding box center [185, 281] width 105 height 30
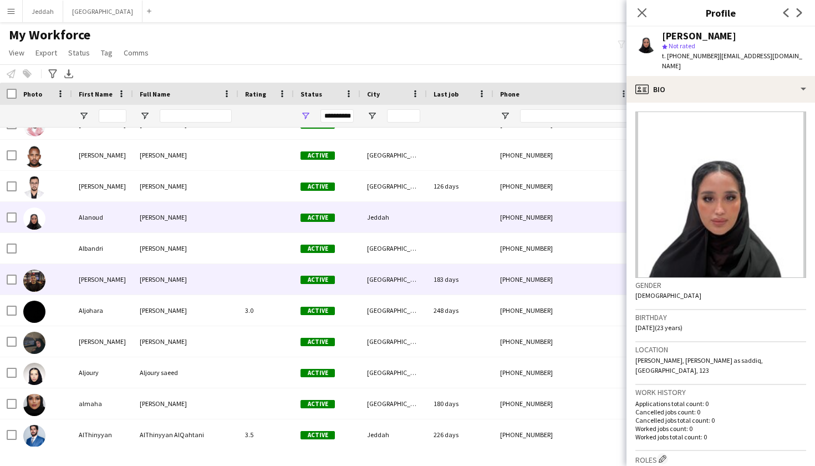
click at [137, 288] on div "Ali Awada" at bounding box center [185, 279] width 105 height 30
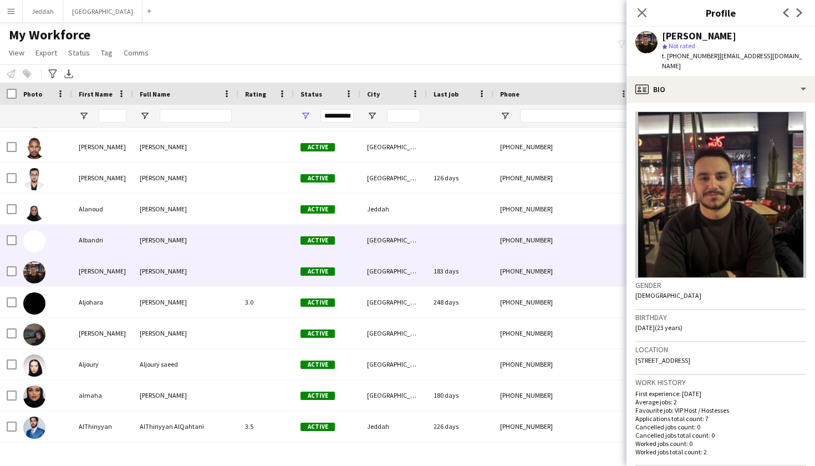
click at [137, 251] on div "Albandri Alfaraj" at bounding box center [185, 240] width 105 height 30
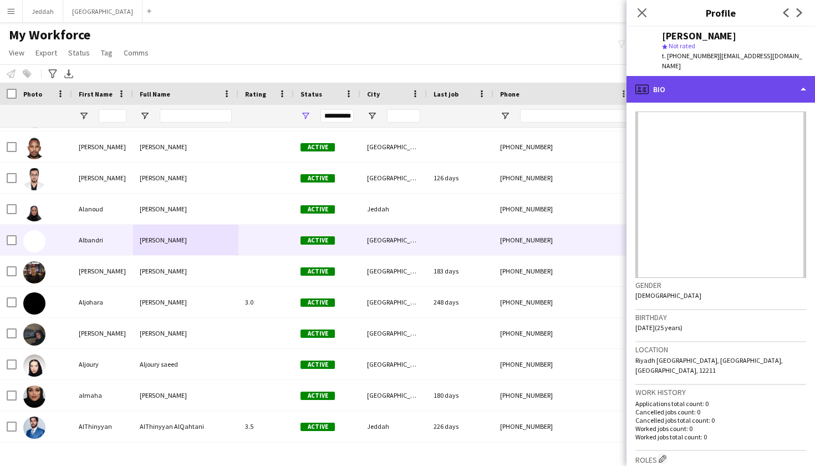
click at [554, 86] on div "profile Bio" at bounding box center [720, 89] width 188 height 27
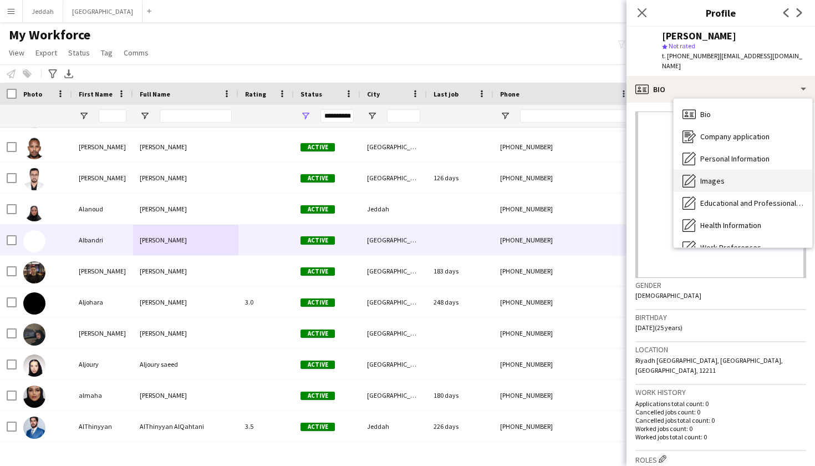
click at [554, 176] on span "Images" at bounding box center [712, 181] width 24 height 10
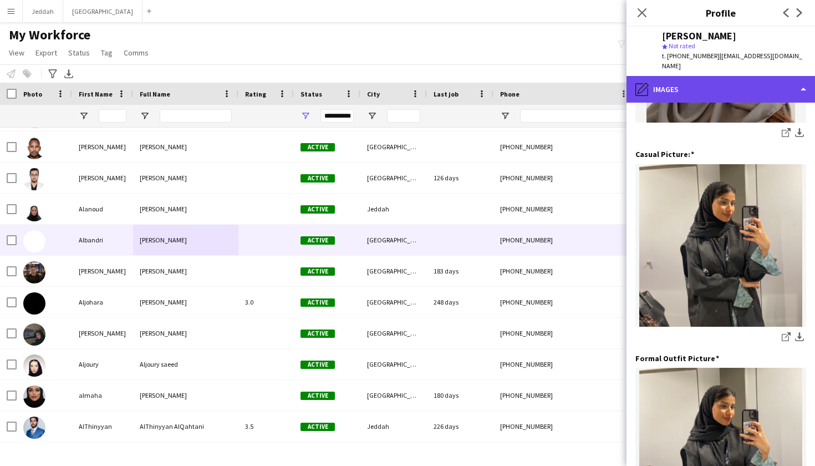
click at [554, 80] on div "pencil4 Images" at bounding box center [720, 89] width 188 height 27
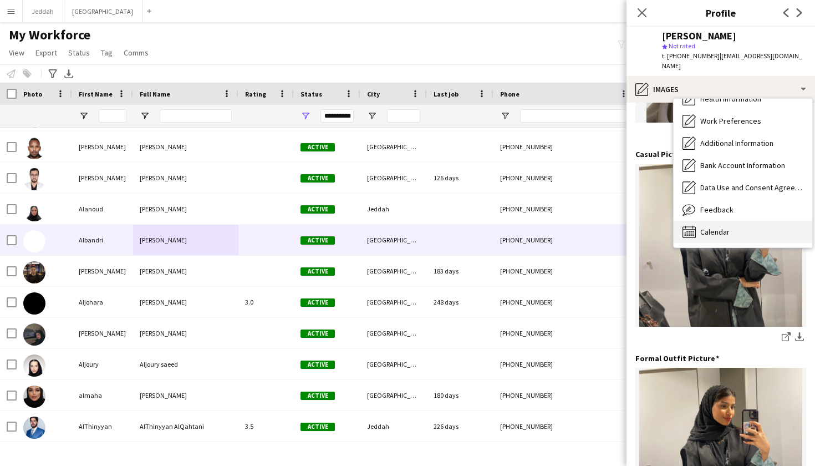
click at [554, 227] on span "Calendar" at bounding box center [714, 232] width 29 height 10
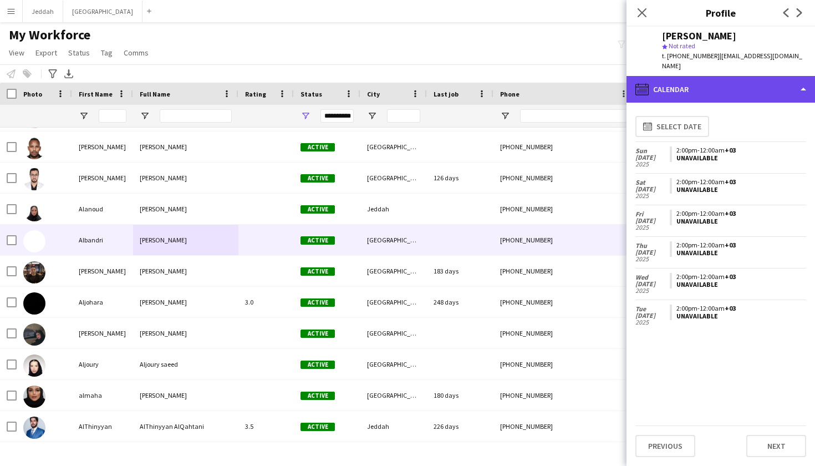
click at [554, 76] on div "calendar-full Calendar" at bounding box center [720, 89] width 188 height 27
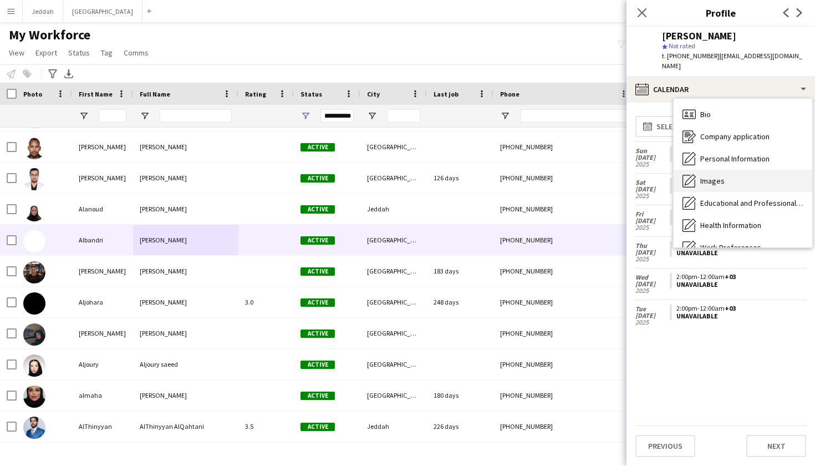
click at [554, 175] on div "Images Images" at bounding box center [743, 181] width 139 height 22
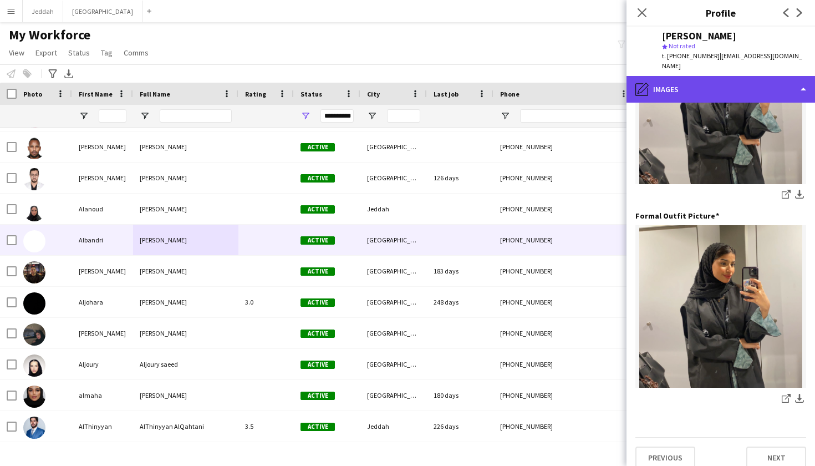
click at [554, 87] on div "pencil4 Images" at bounding box center [720, 89] width 188 height 27
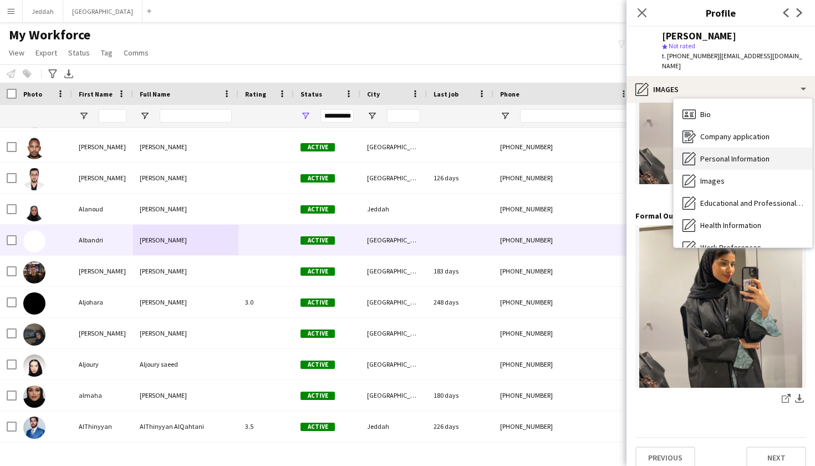
click at [554, 154] on span "Personal Information" at bounding box center [734, 159] width 69 height 10
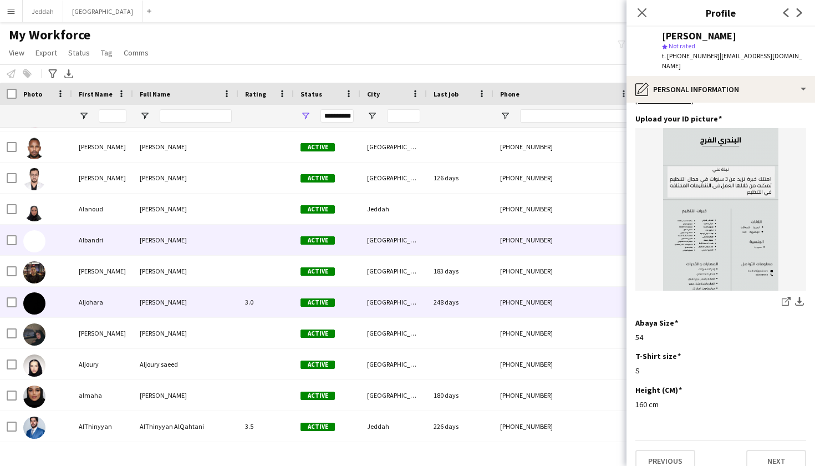
click at [98, 287] on div "Aljohara" at bounding box center [102, 302] width 61 height 30
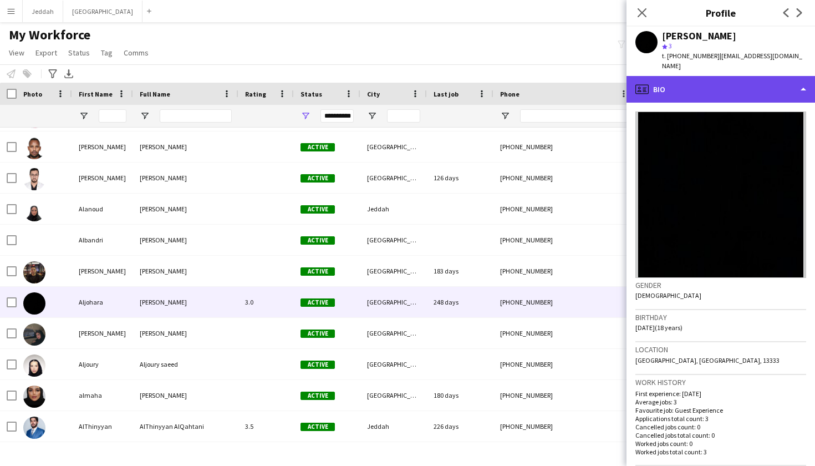
click at [554, 84] on div "profile Bio" at bounding box center [720, 89] width 188 height 27
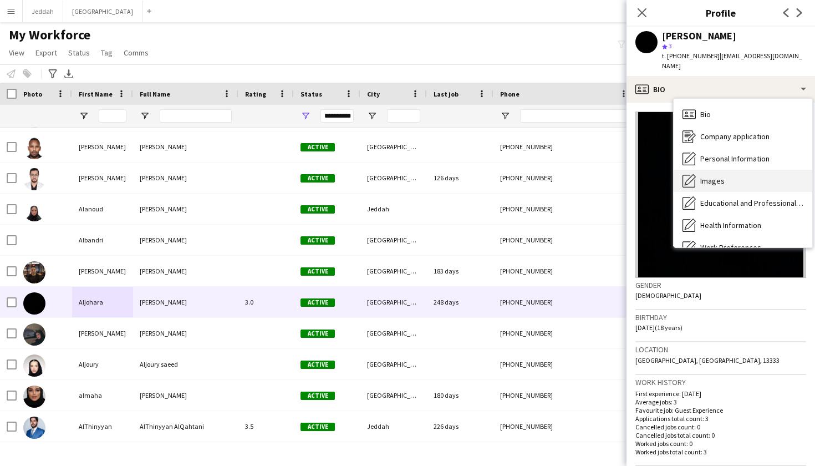
click at [554, 179] on div "Images Images" at bounding box center [743, 181] width 139 height 22
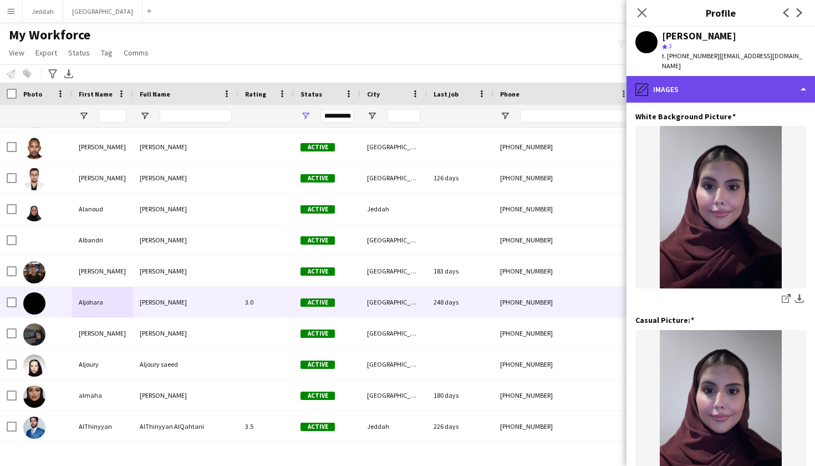
click at [554, 83] on div "pencil4 Images" at bounding box center [720, 89] width 188 height 27
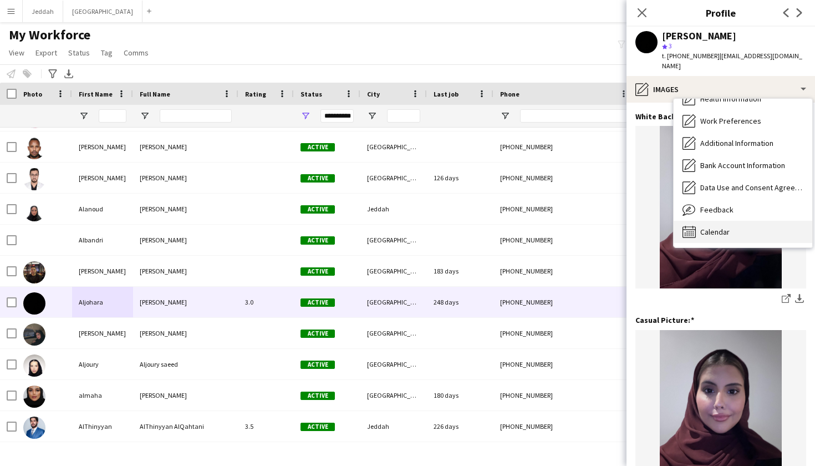
click at [554, 230] on div "Calendar Calendar" at bounding box center [743, 232] width 139 height 22
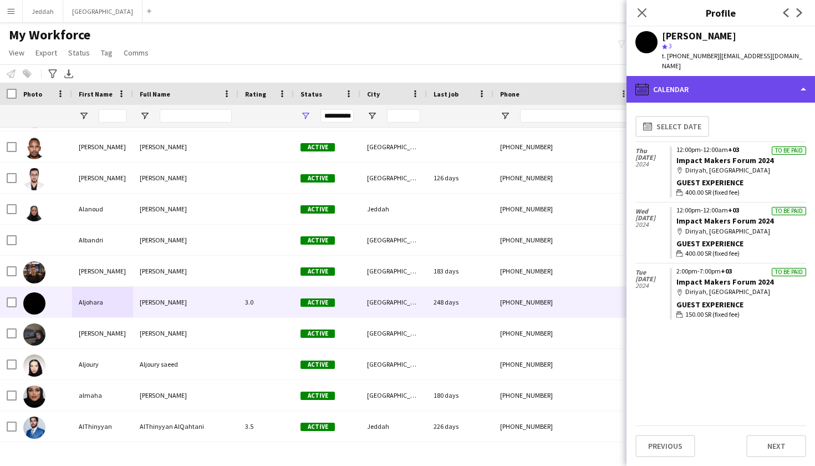
click at [554, 76] on div "calendar-full Calendar" at bounding box center [720, 89] width 188 height 27
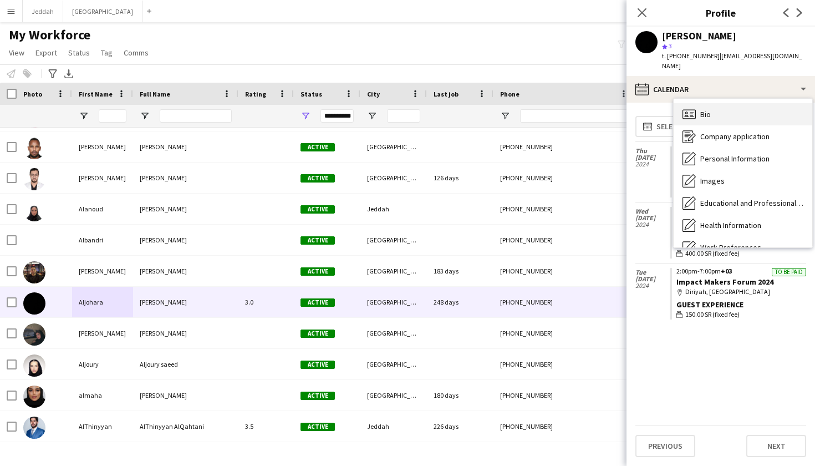
click at [554, 105] on div "Bio Bio" at bounding box center [743, 114] width 139 height 22
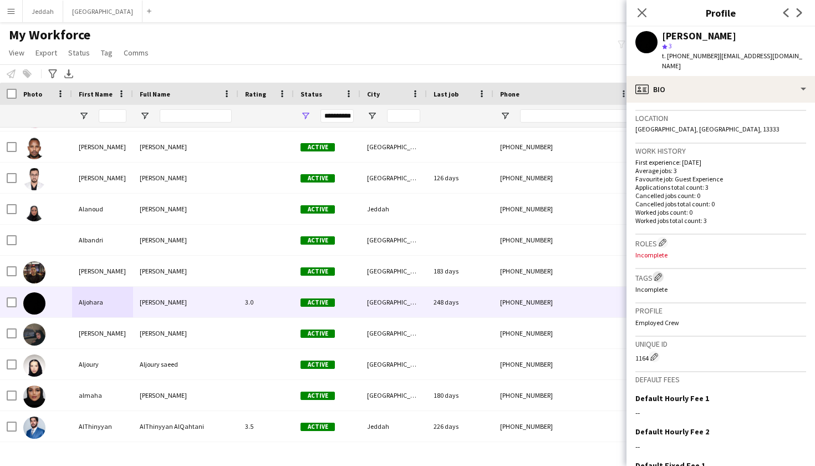
click at [554, 273] on app-icon "Edit crew company tags" at bounding box center [658, 277] width 8 height 8
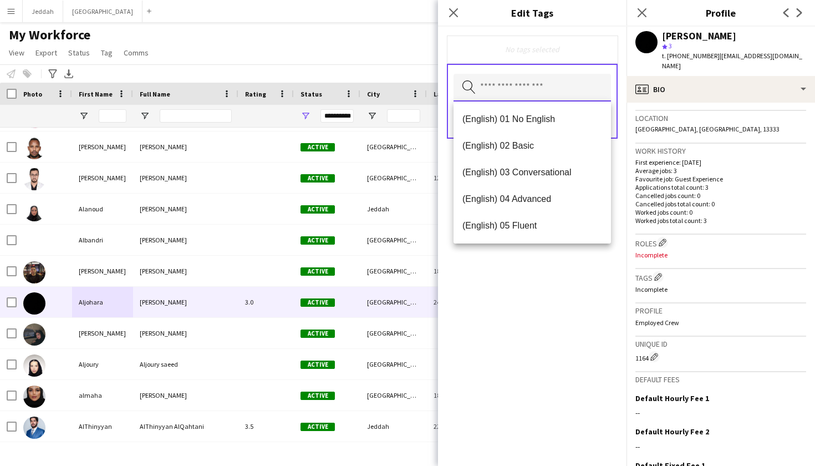
click at [536, 94] on input "text" at bounding box center [531, 88] width 157 height 28
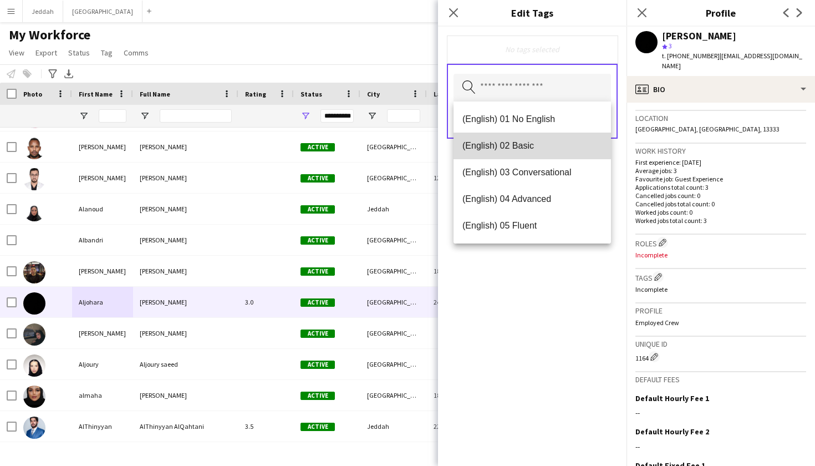
click at [534, 149] on span "(English) 02 Basic" at bounding box center [532, 145] width 140 height 11
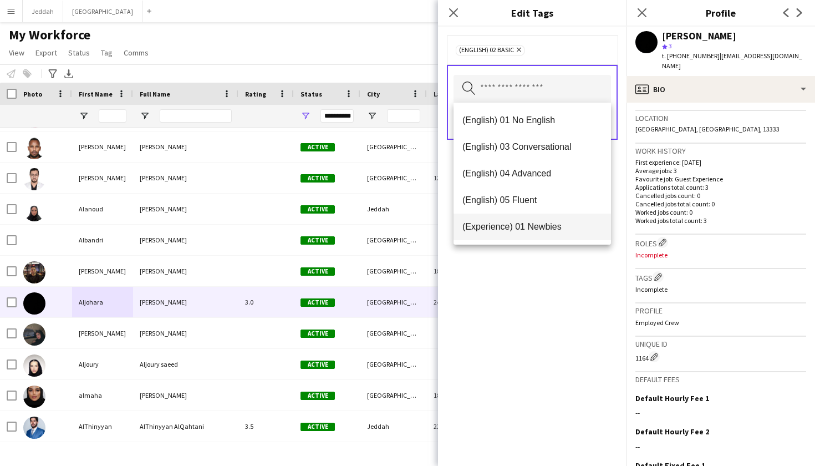
click at [540, 216] on mat-option "(Experience) 01 Newbies" at bounding box center [531, 226] width 157 height 27
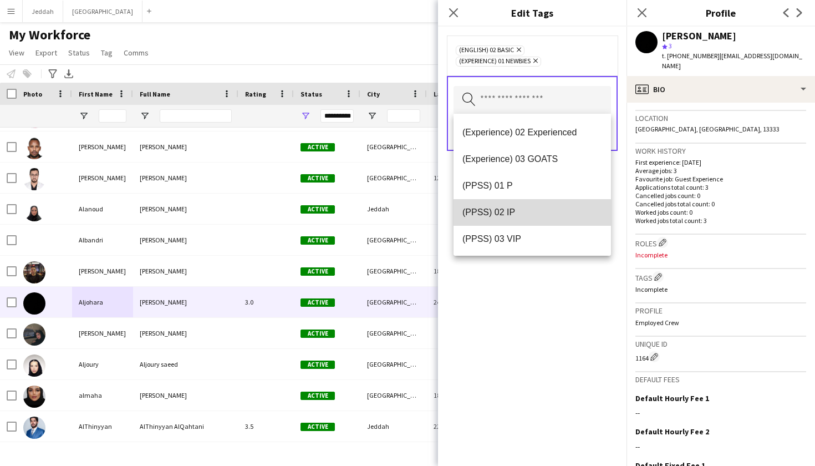
click at [530, 221] on mat-option "(PPSS) 02 IP" at bounding box center [531, 212] width 157 height 27
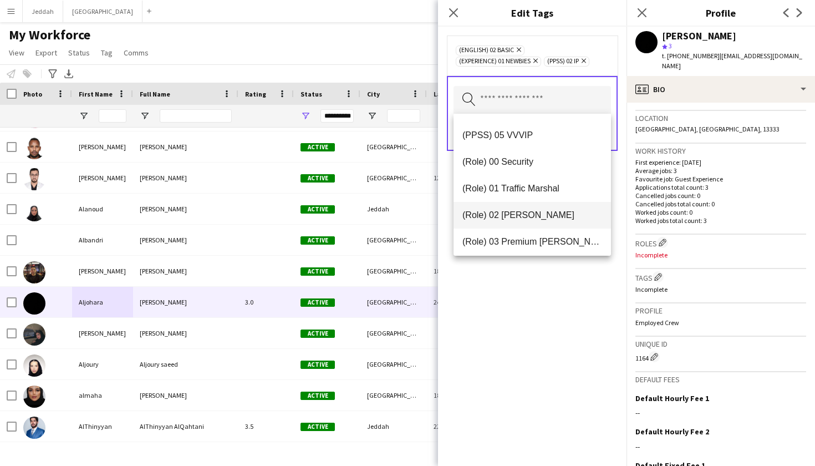
click at [528, 222] on mat-option "(Role) 02 Usher" at bounding box center [531, 215] width 157 height 27
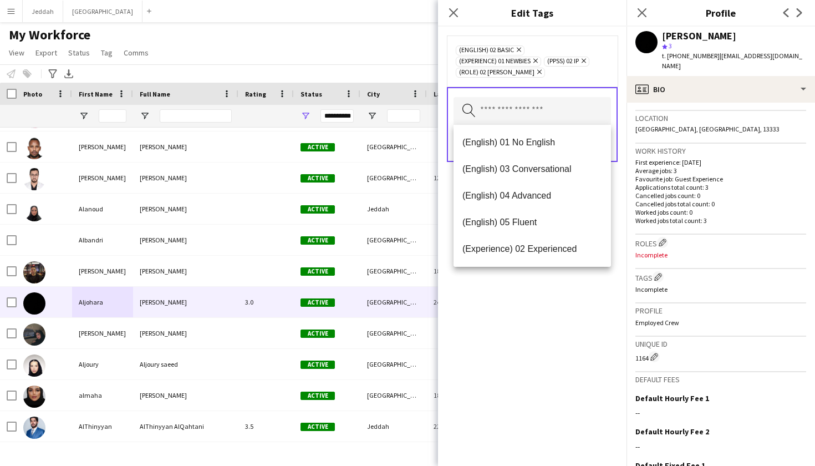
click at [544, 335] on div "(English) 02 Basic Remove (Experience) 01 Newbies Remove (PPSS) 02 IP Remove (R…" at bounding box center [532, 246] width 188 height 439
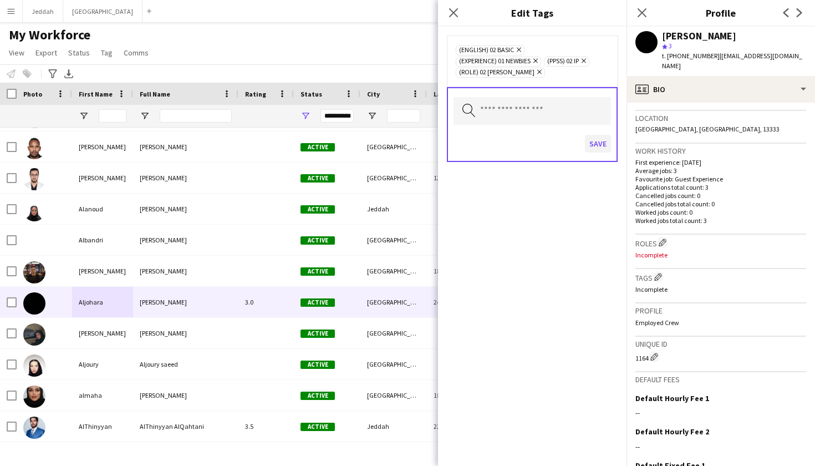
click at [554, 147] on button "Save" at bounding box center [598, 144] width 26 height 18
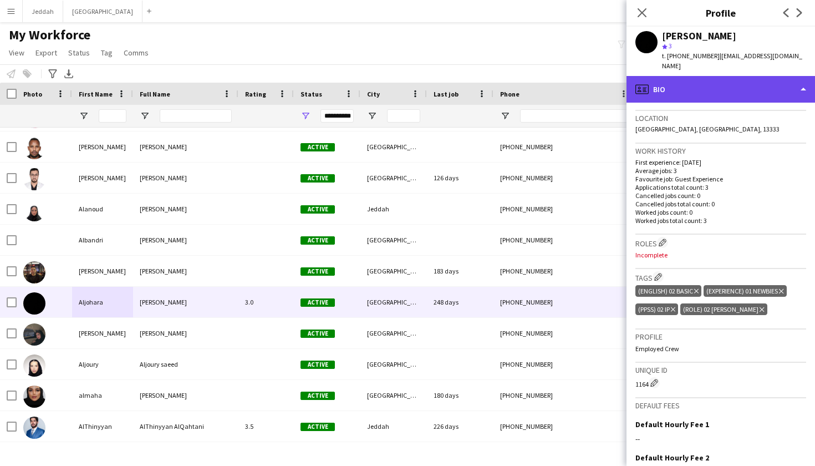
click at [554, 86] on div "profile Bio" at bounding box center [720, 89] width 188 height 27
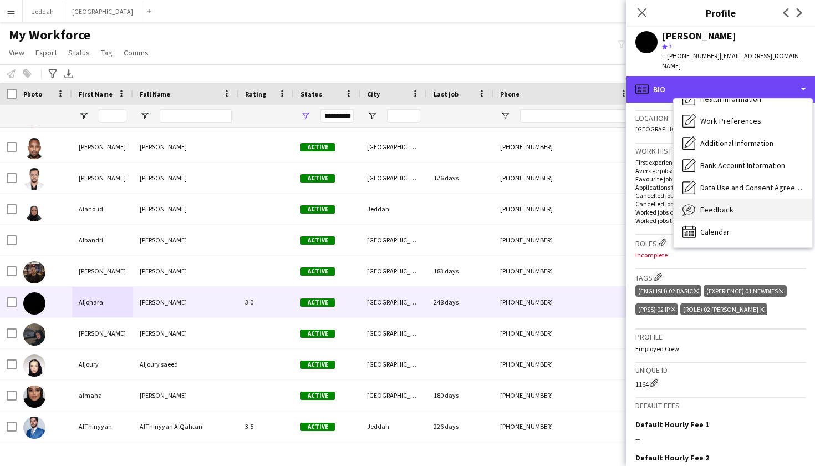
scroll to position [126, 0]
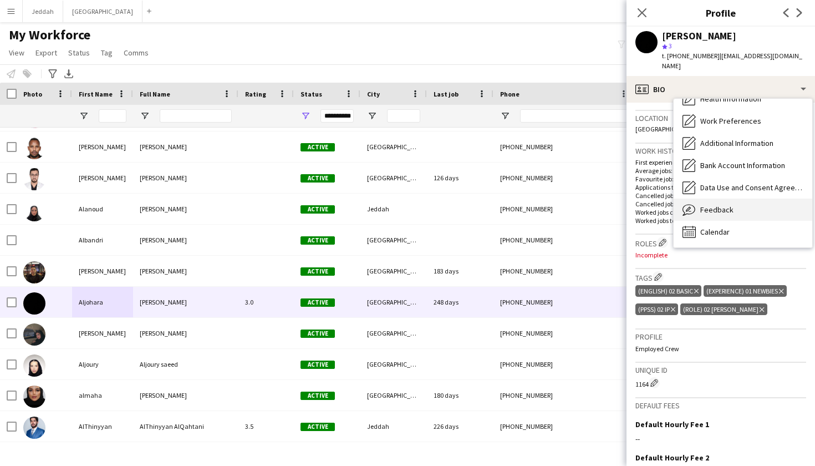
click at [554, 205] on span "Feedback" at bounding box center [716, 210] width 33 height 10
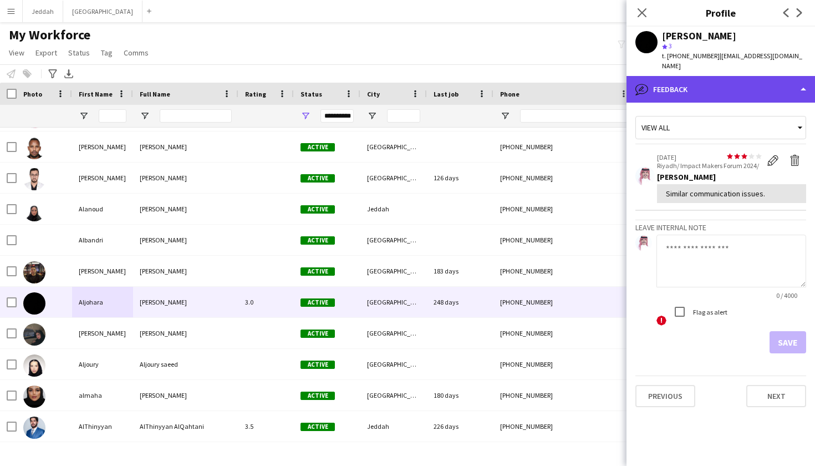
click at [554, 85] on div "bubble-pencil Feedback" at bounding box center [720, 89] width 188 height 27
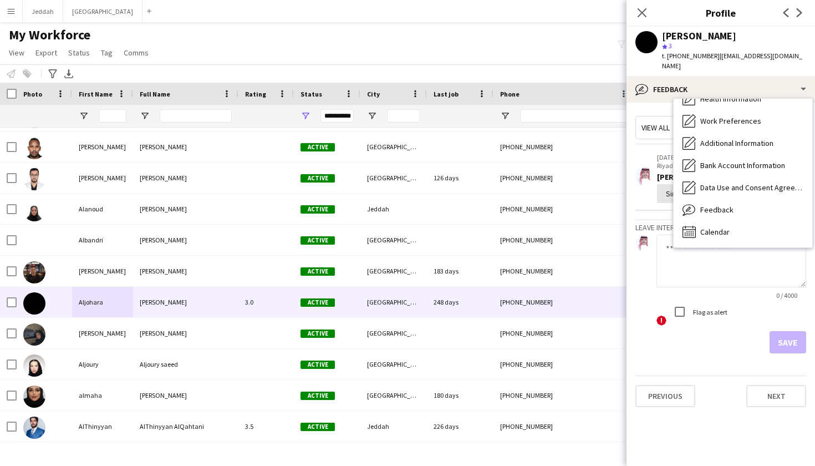
click at [554, 164] on app-crew-profile-feedback-item "star star star star star star star star star star 24-08-2025 Riyadh/ Impact Mak…" at bounding box center [720, 178] width 171 height 64
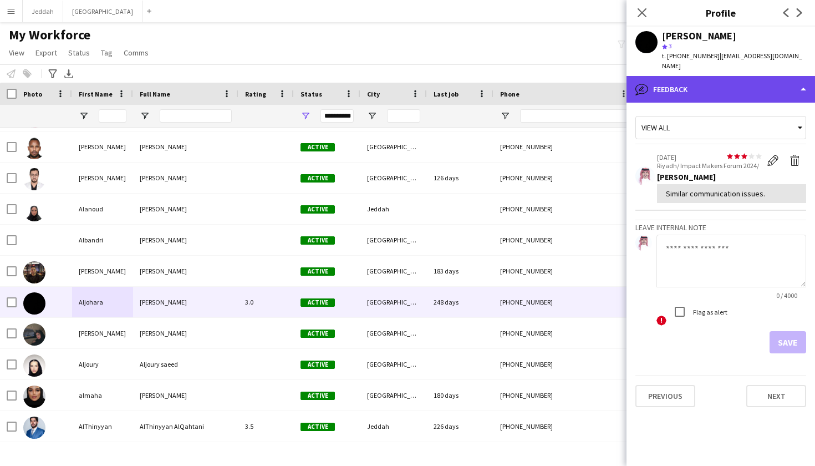
click at [554, 76] on div "bubble-pencil Feedback" at bounding box center [720, 89] width 188 height 27
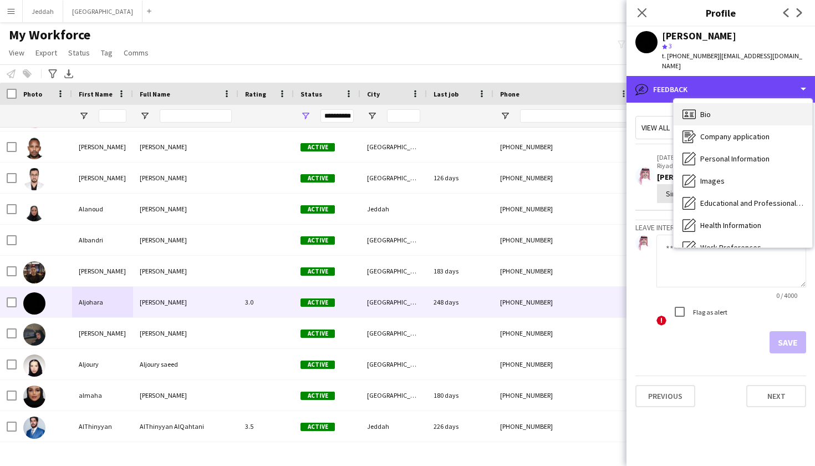
scroll to position [0, 0]
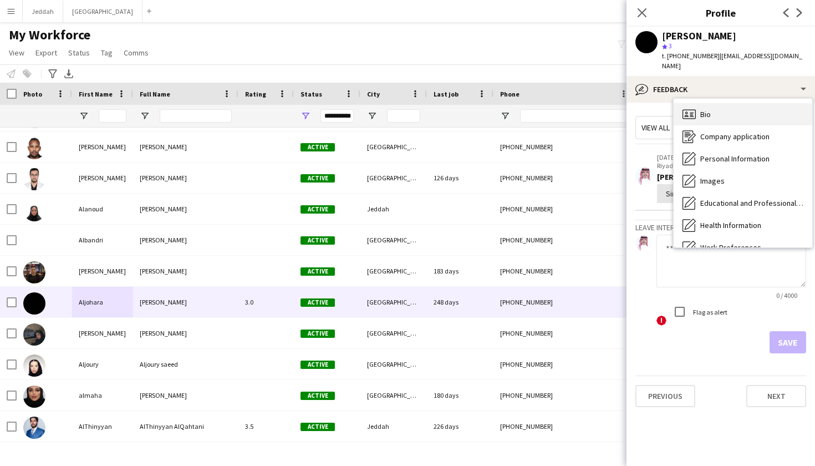
click at [554, 109] on span "Bio" at bounding box center [705, 114] width 11 height 10
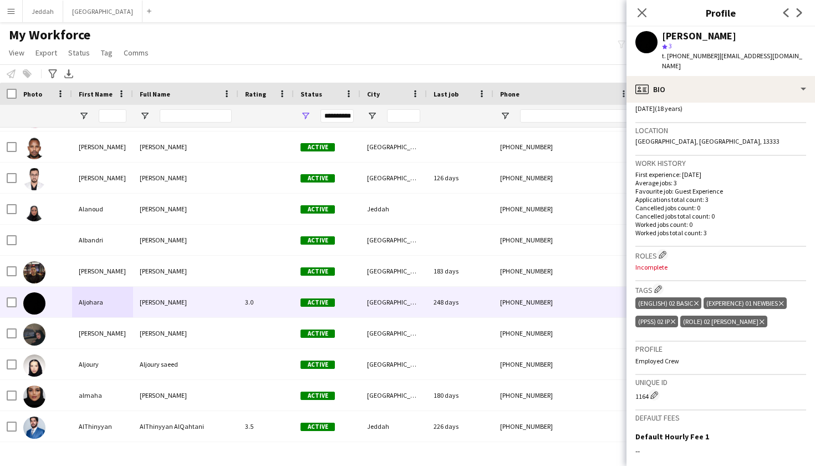
scroll to position [243, 0]
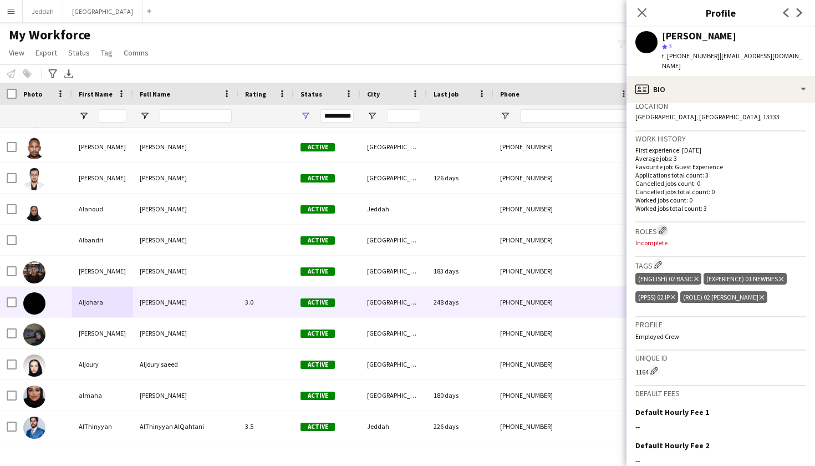
click at [554, 225] on button "Edit crew company roles" at bounding box center [662, 230] width 11 height 11
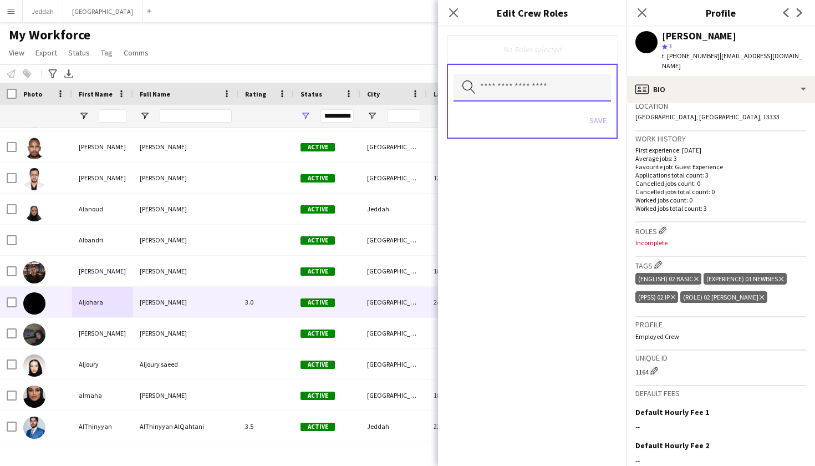
click at [518, 90] on input "text" at bounding box center [531, 88] width 157 height 28
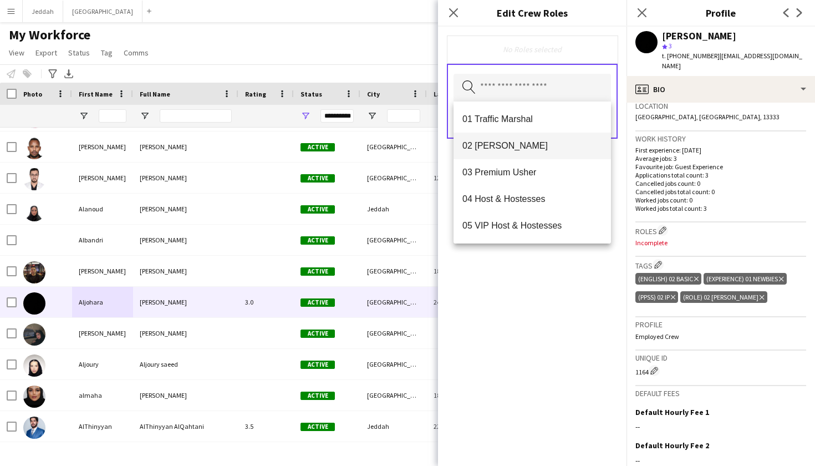
click at [518, 141] on span "02 Usher" at bounding box center [532, 145] width 140 height 11
click at [554, 263] on div "02 Usher Remove Search by role type Save" at bounding box center [532, 246] width 188 height 439
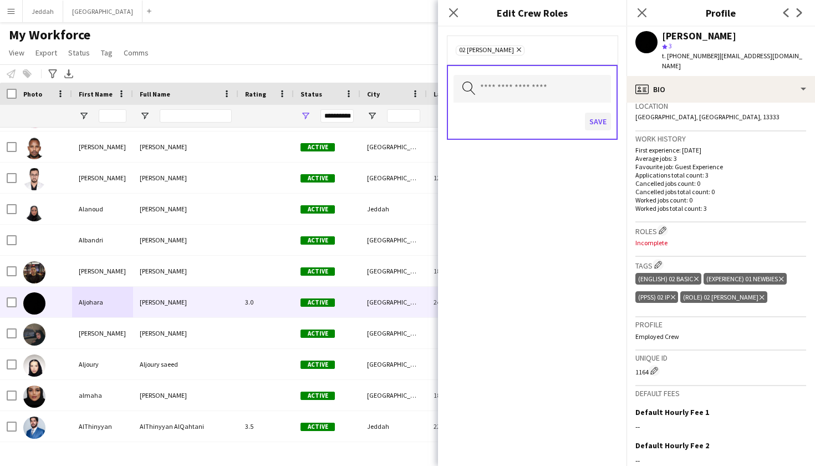
click at [554, 121] on button "Save" at bounding box center [598, 122] width 26 height 18
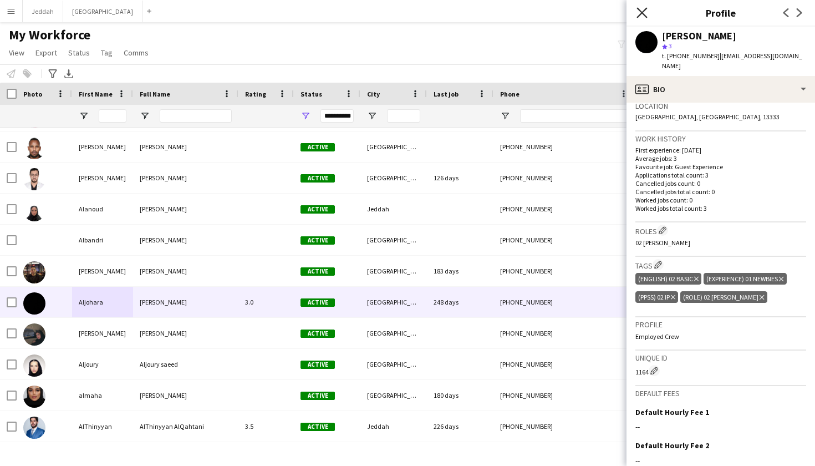
click at [554, 12] on icon at bounding box center [641, 12] width 11 height 11
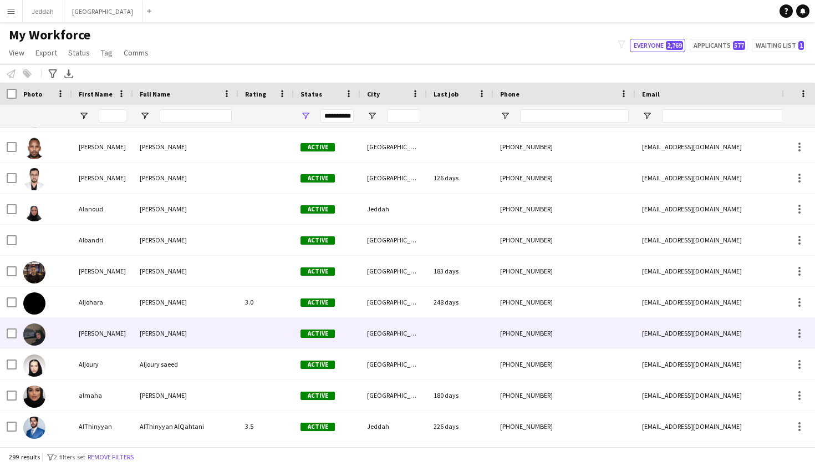
click at [258, 326] on div at bounding box center [265, 333] width 55 height 30
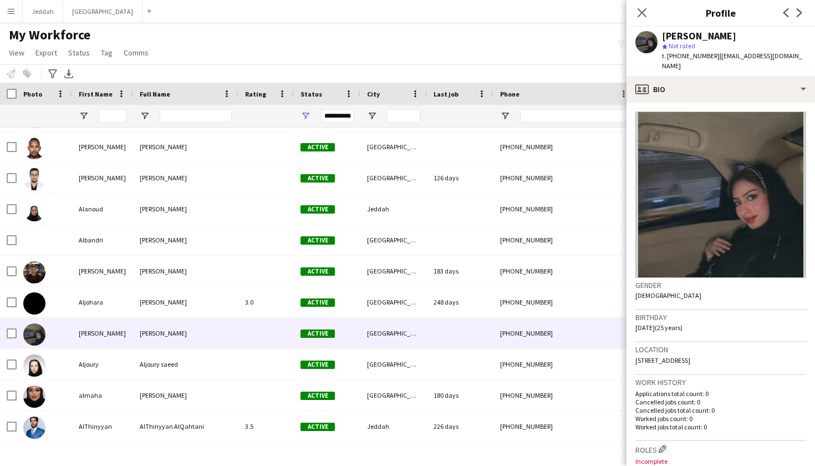
click at [554, 103] on app-crew-profile-bio "Gender Female Birthday 14-01-2000 (25 years) Location 1/40 GomtiNagar, 12211, L…" at bounding box center [720, 284] width 188 height 363
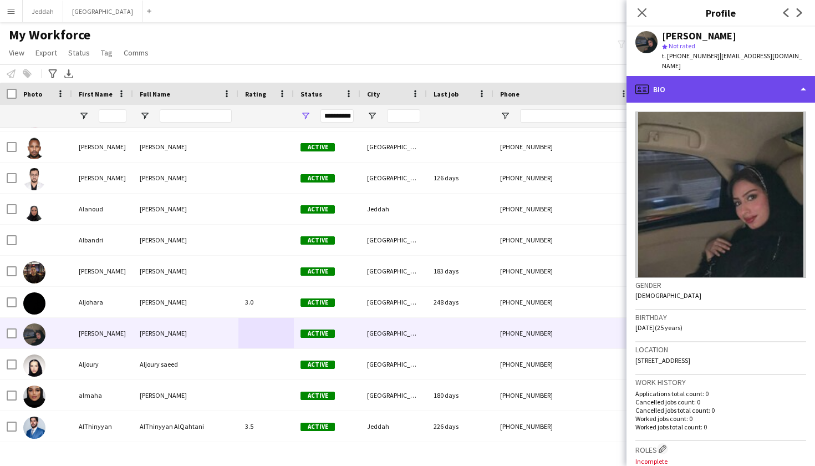
click at [554, 91] on div "profile Bio" at bounding box center [720, 89] width 188 height 27
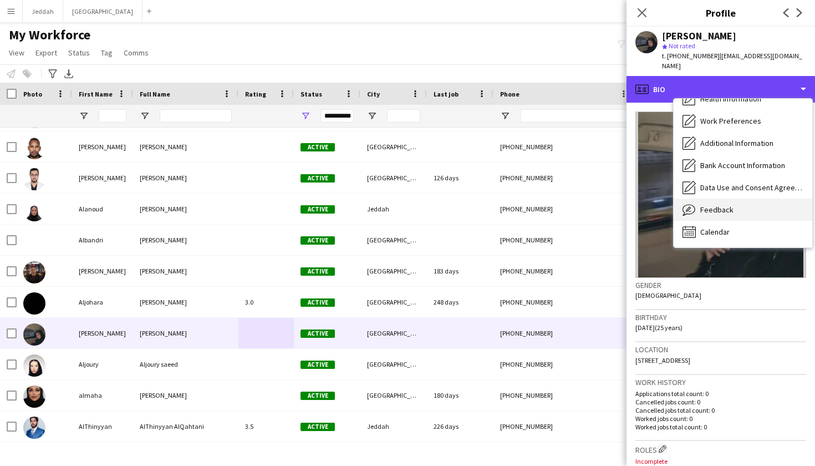
scroll to position [126, 0]
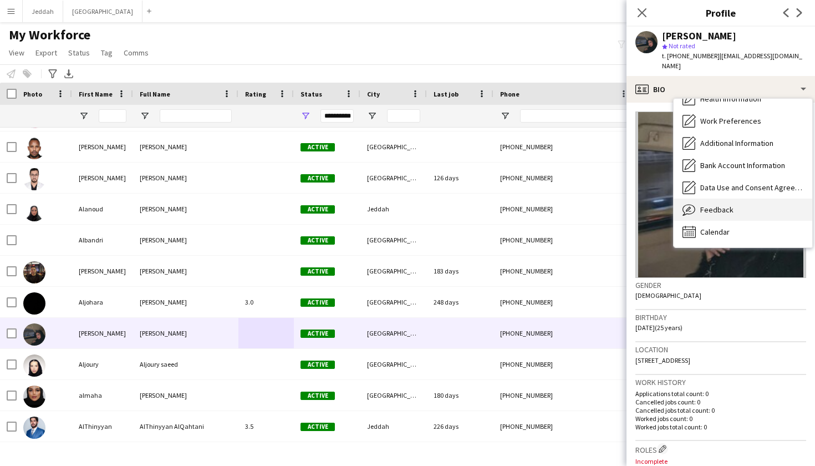
click at [554, 205] on div "Feedback Feedback" at bounding box center [743, 209] width 139 height 22
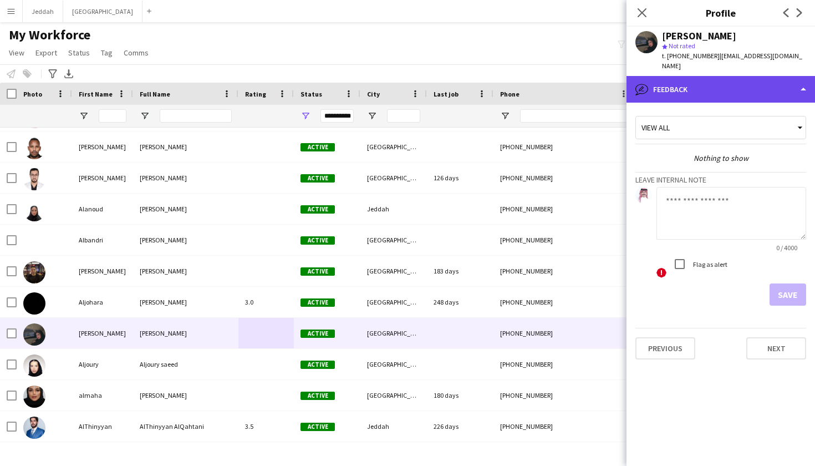
click at [554, 84] on div "bubble-pencil Feedback" at bounding box center [720, 89] width 188 height 27
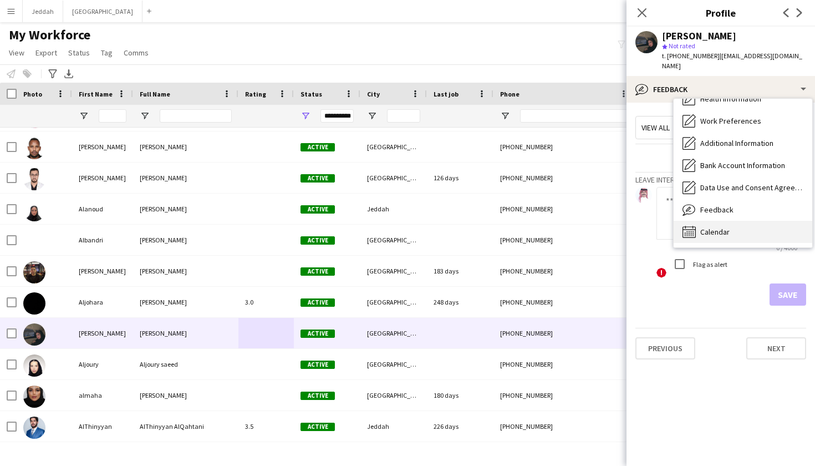
click at [554, 221] on div "Calendar Calendar" at bounding box center [743, 232] width 139 height 22
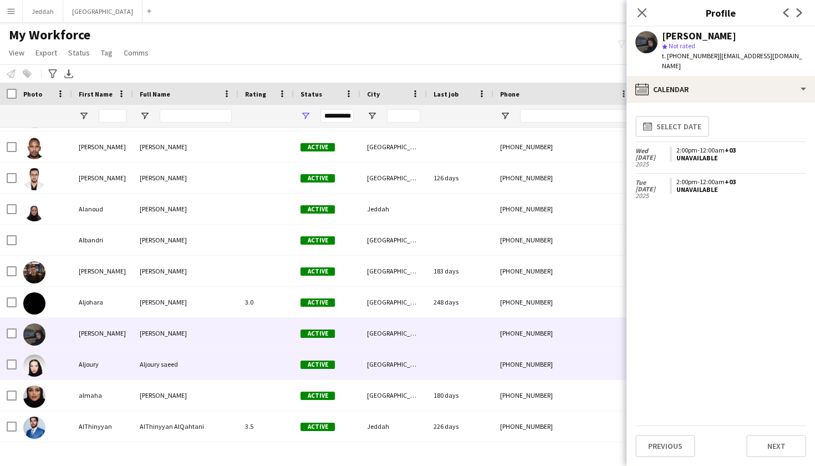
click at [200, 363] on div "Aljoury saeed" at bounding box center [185, 364] width 105 height 30
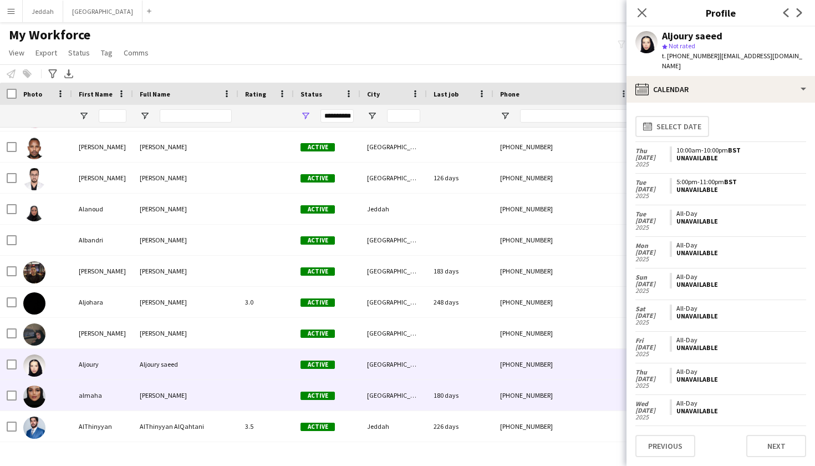
click at [172, 397] on span "almaha alahmri" at bounding box center [163, 395] width 47 height 8
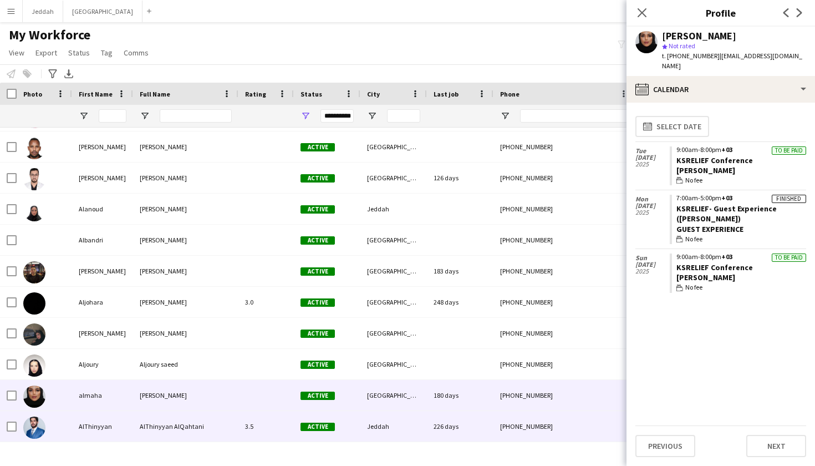
click at [145, 420] on div "AlThinyyan AlQahtani" at bounding box center [185, 426] width 105 height 30
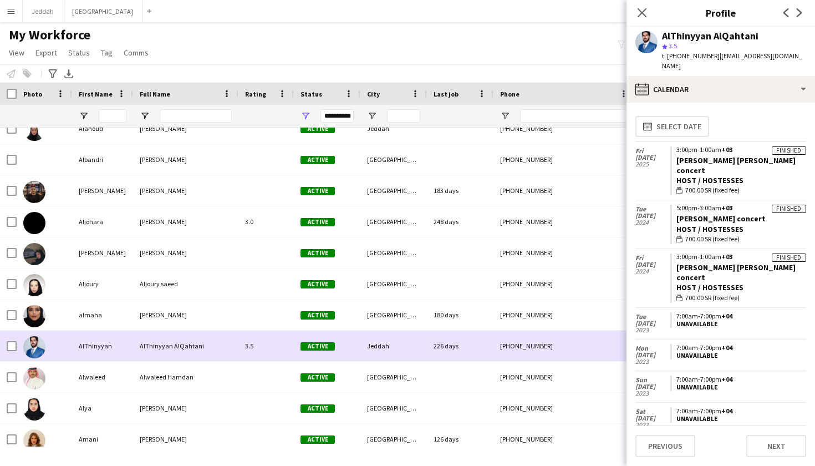
scroll to position [977, 0]
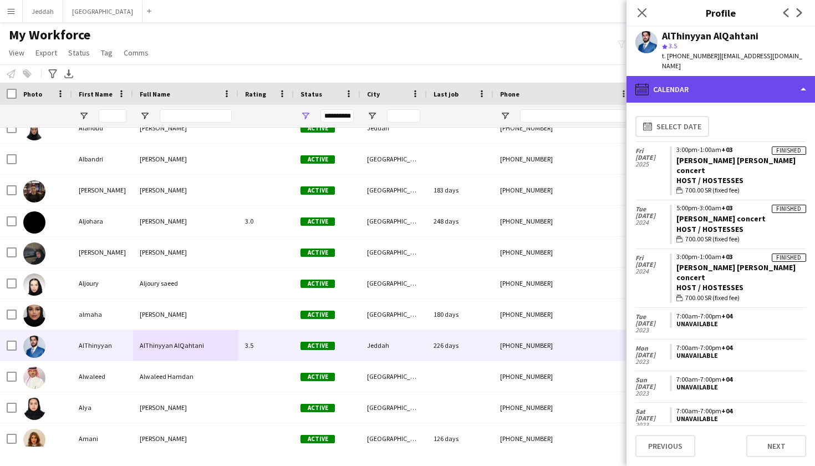
click at [554, 76] on div "calendar-full Calendar" at bounding box center [720, 89] width 188 height 27
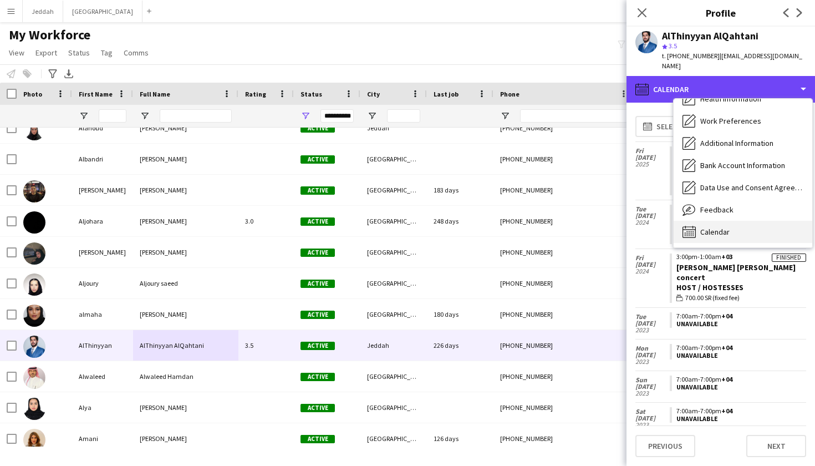
scroll to position [126, 0]
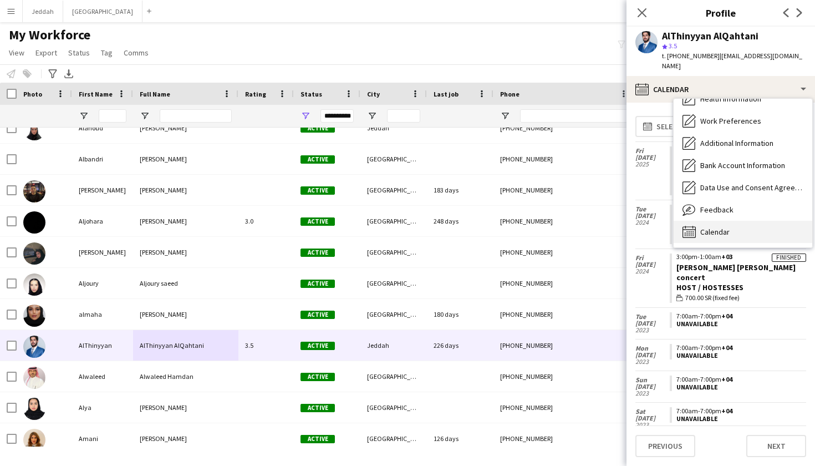
click at [554, 227] on span "Calendar" at bounding box center [714, 232] width 29 height 10
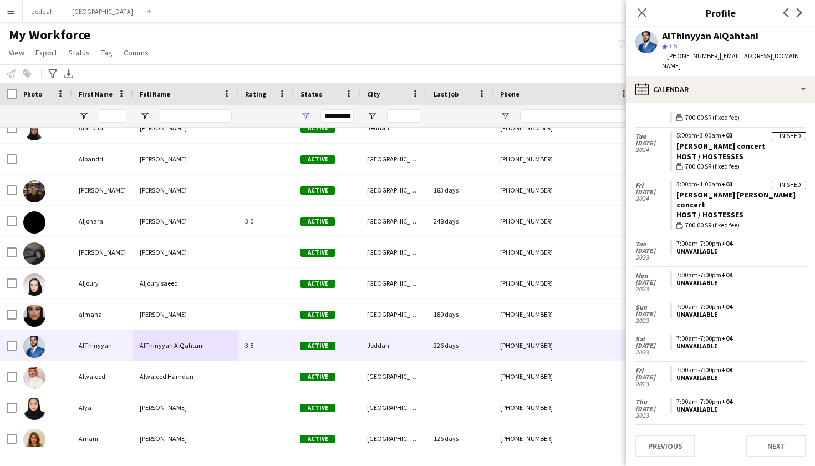
scroll to position [72, 0]
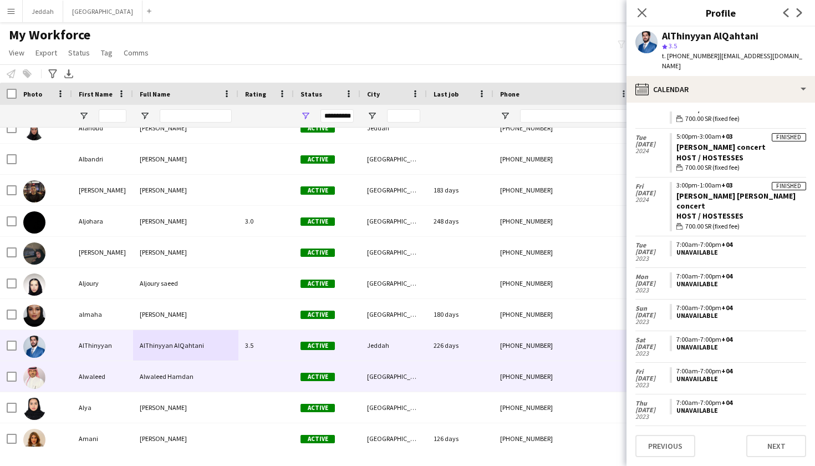
click at [259, 369] on div at bounding box center [265, 376] width 55 height 30
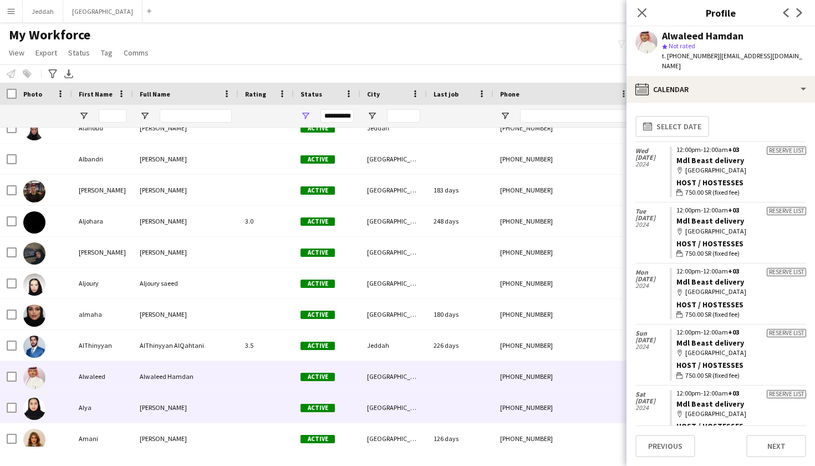
click at [225, 406] on div "Alya Alsqami" at bounding box center [185, 407] width 105 height 30
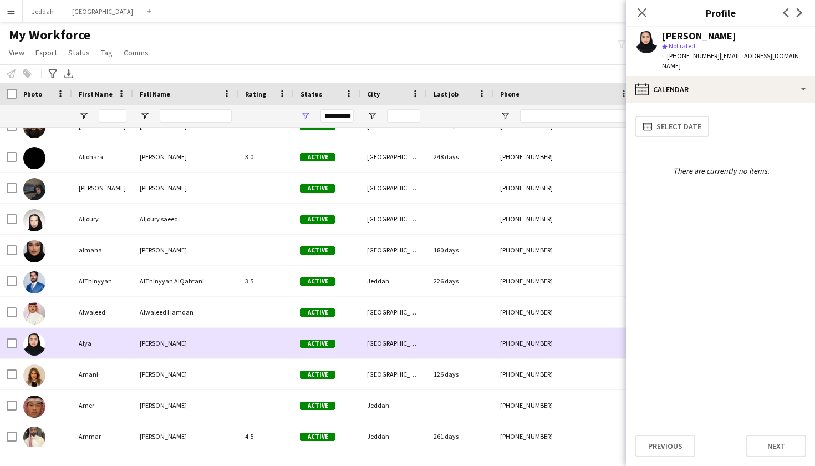
scroll to position [1046, 0]
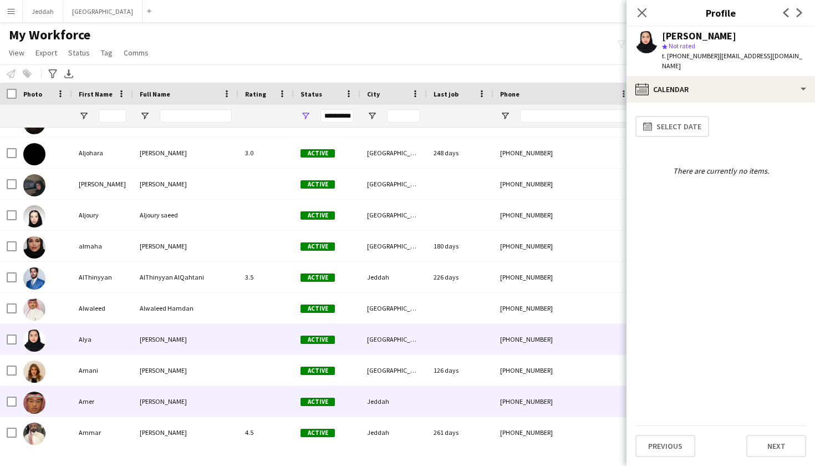
click at [220, 405] on div "Amer Qasem" at bounding box center [185, 401] width 105 height 30
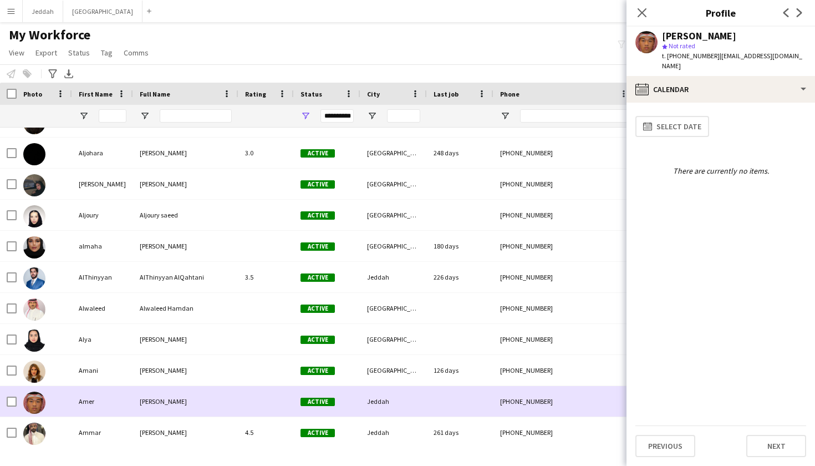
scroll to position [1060, 0]
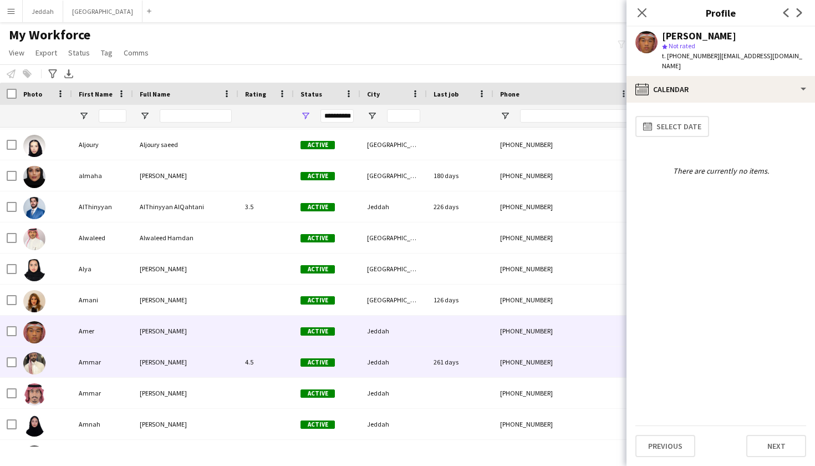
click at [216, 368] on div "Ammar Alhazmi" at bounding box center [185, 361] width 105 height 30
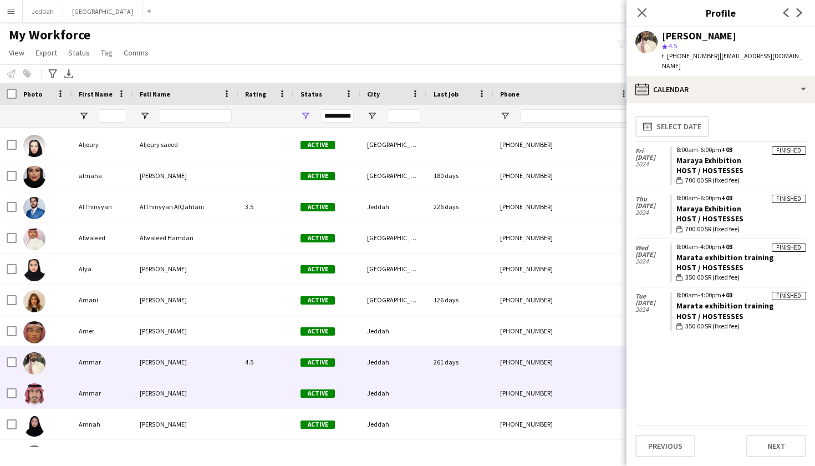
click at [211, 381] on div "Ammar Sheber" at bounding box center [185, 393] width 105 height 30
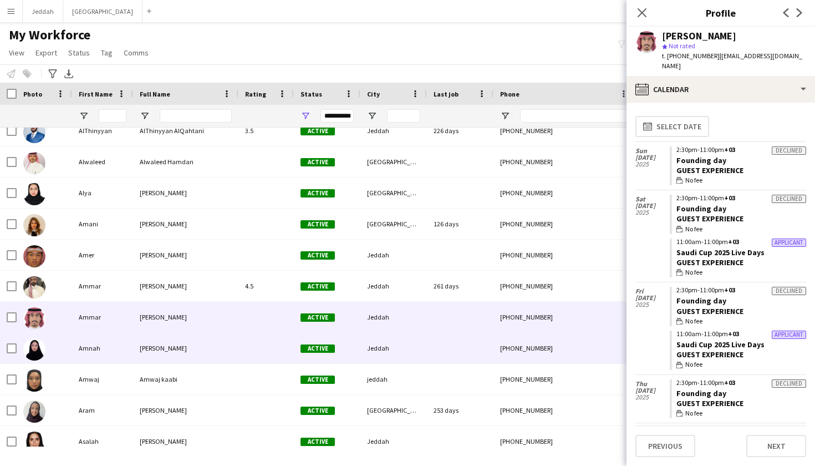
click at [209, 349] on div "Amnah Rayes" at bounding box center [185, 348] width 105 height 30
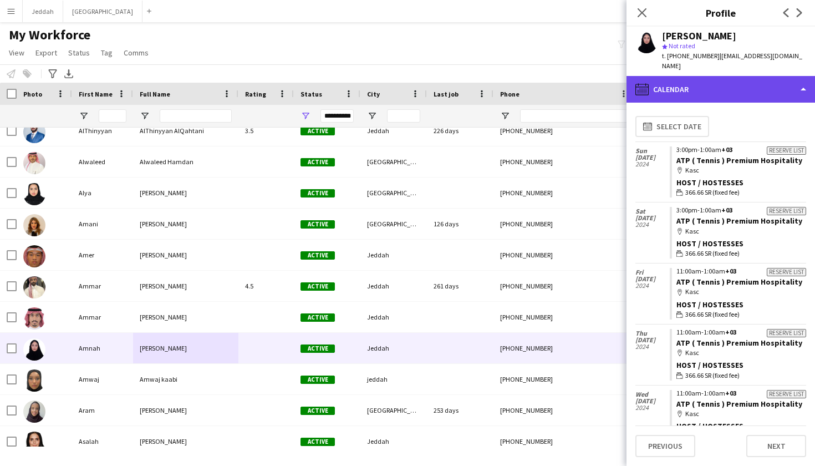
click at [554, 80] on div "calendar-full Calendar" at bounding box center [720, 89] width 188 height 27
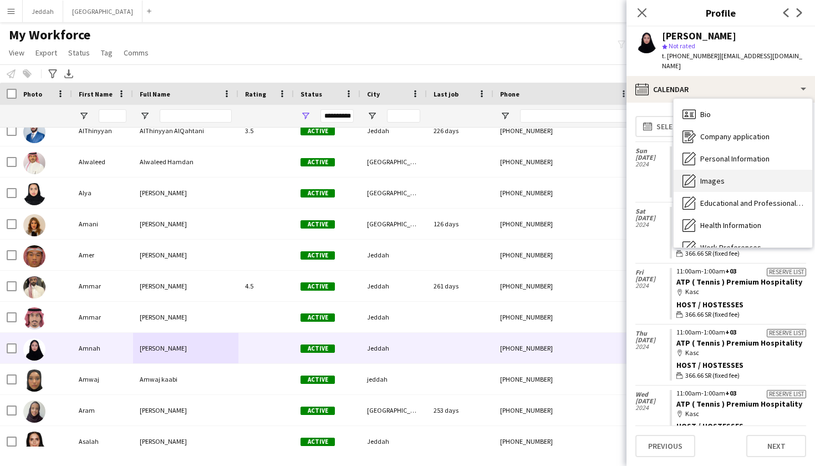
click at [554, 179] on div "Images Images" at bounding box center [743, 181] width 139 height 22
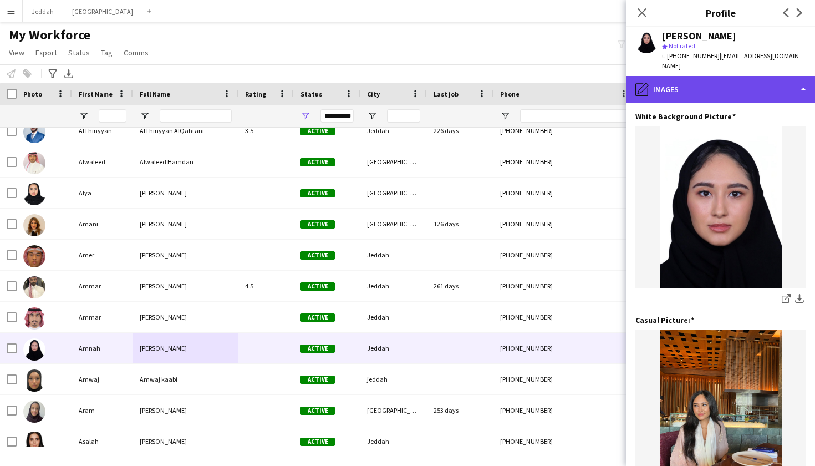
click at [554, 85] on div "pencil4 Images" at bounding box center [720, 89] width 188 height 27
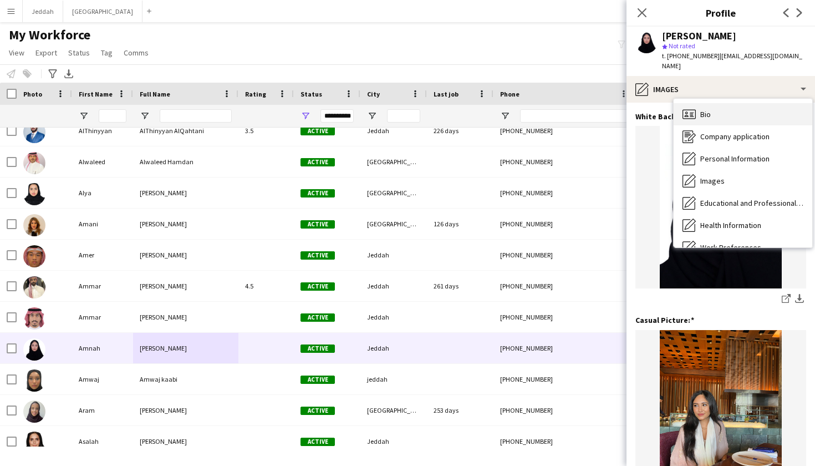
click at [554, 106] on div "Bio Bio" at bounding box center [743, 114] width 139 height 22
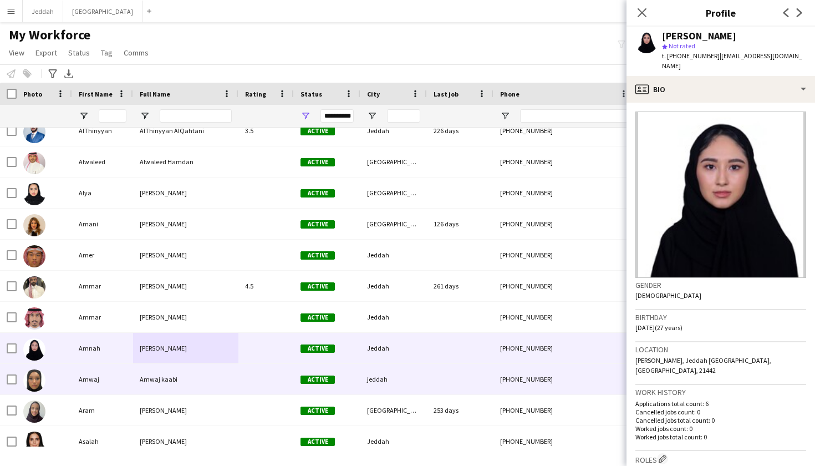
click at [241, 377] on div at bounding box center [265, 379] width 55 height 30
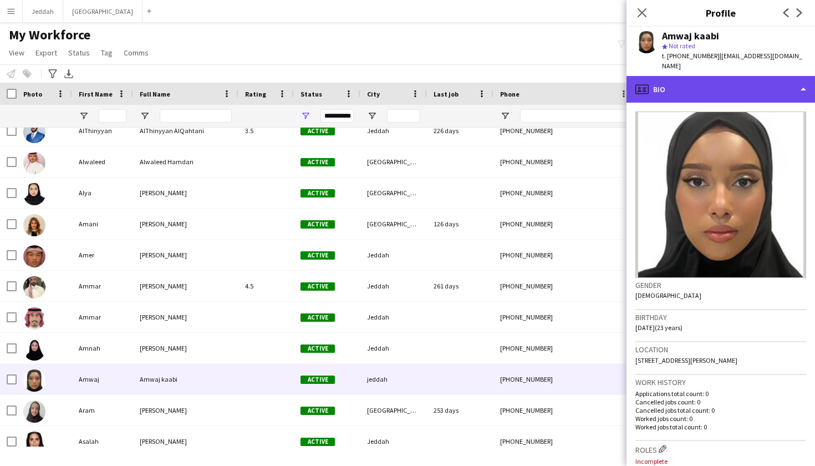
click at [554, 76] on div "profile Bio" at bounding box center [720, 89] width 188 height 27
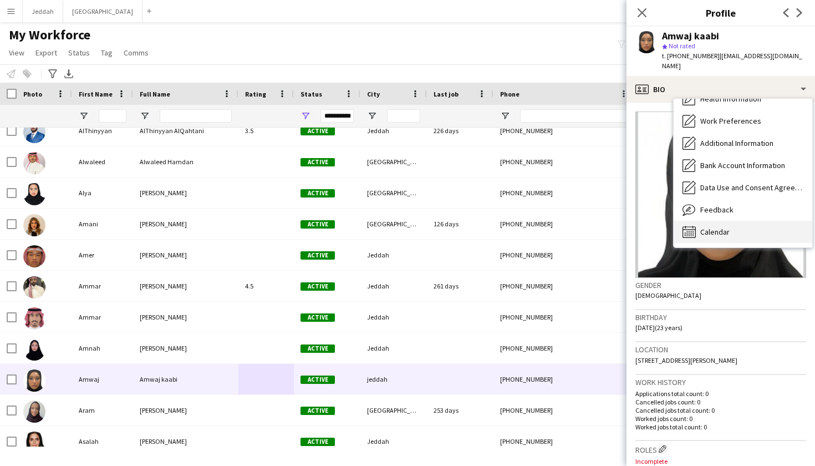
click at [554, 227] on span "Calendar" at bounding box center [714, 232] width 29 height 10
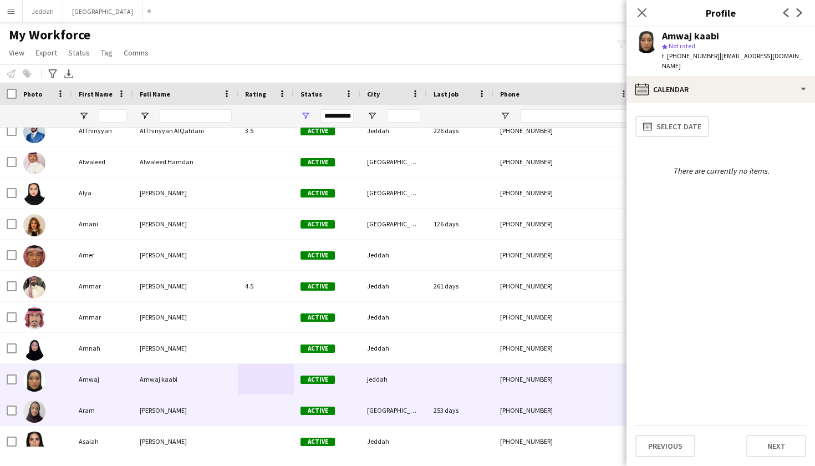
click at [247, 412] on div at bounding box center [265, 410] width 55 height 30
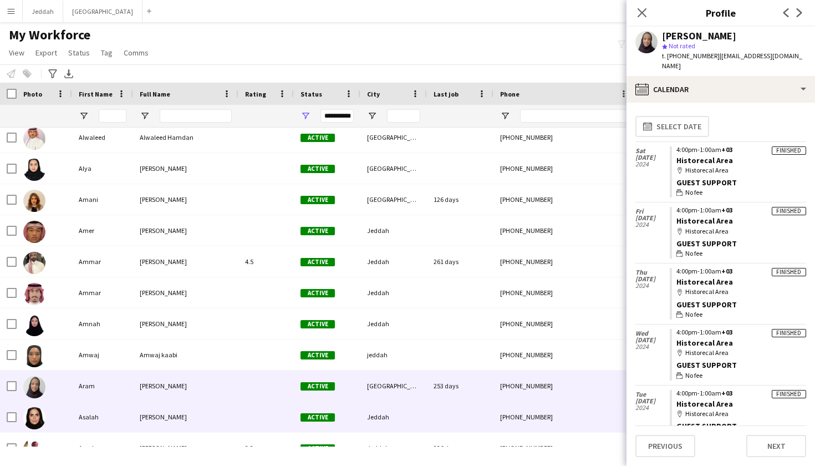
click at [247, 412] on div at bounding box center [265, 416] width 55 height 30
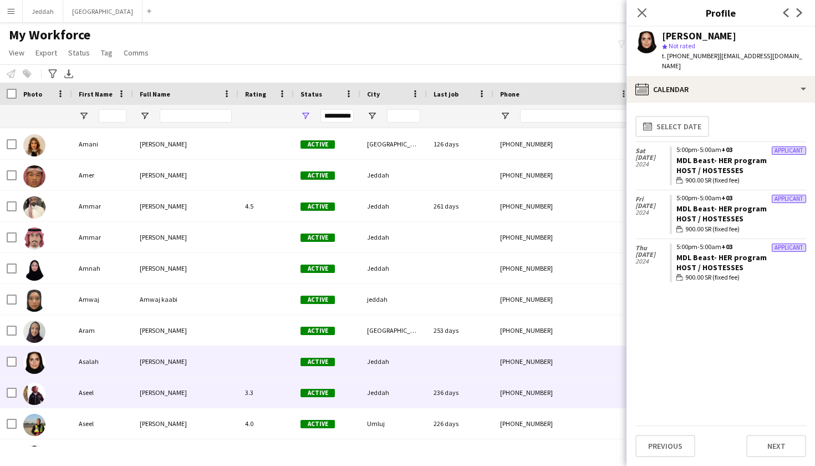
click at [228, 394] on div "Aseel Alamoudi" at bounding box center [185, 392] width 105 height 30
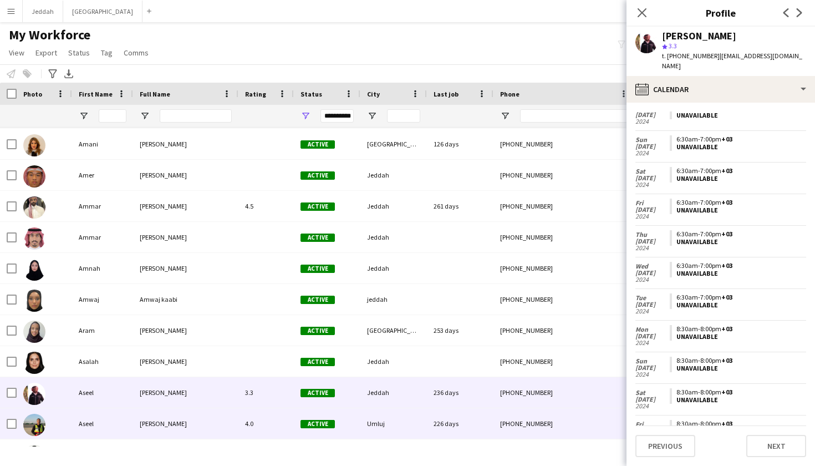
click at [312, 415] on div "Active" at bounding box center [327, 423] width 67 height 30
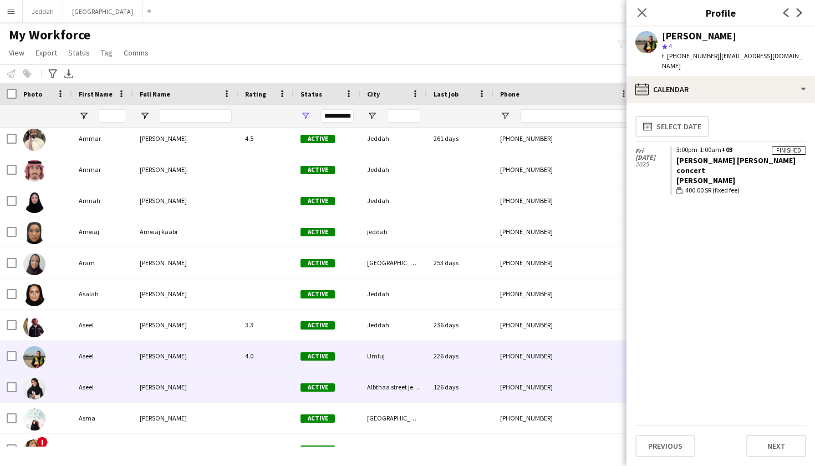
click at [278, 383] on div at bounding box center [265, 386] width 55 height 30
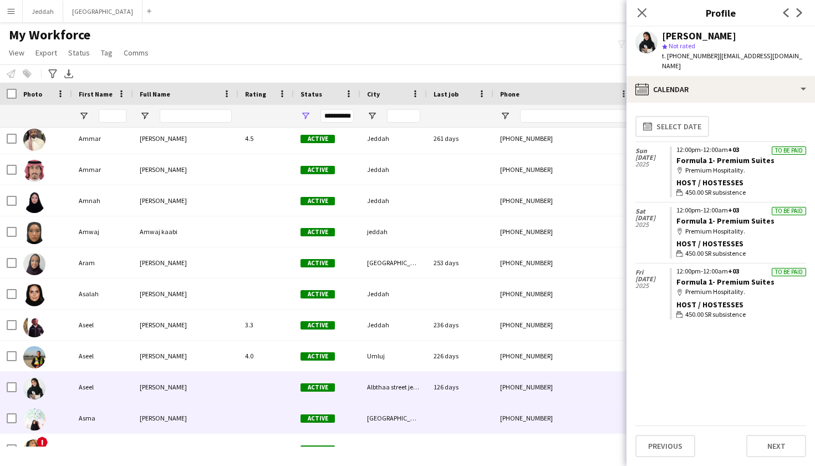
click at [251, 410] on div at bounding box center [265, 417] width 55 height 30
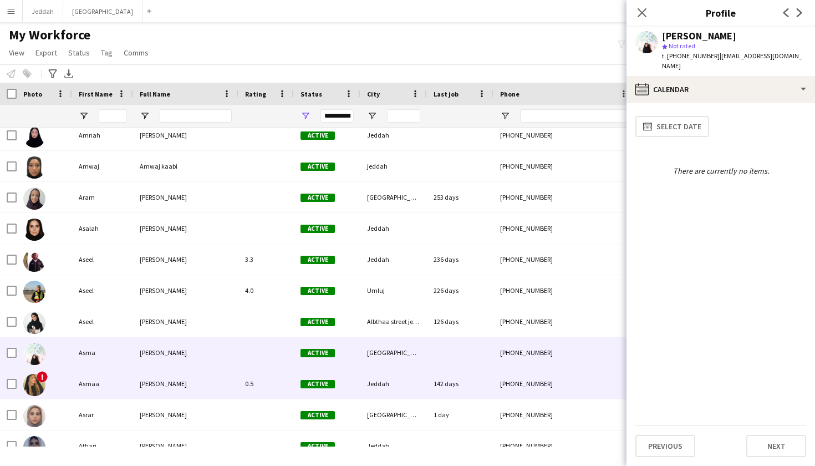
click at [227, 375] on div "Asmaa Ghilan" at bounding box center [185, 383] width 105 height 30
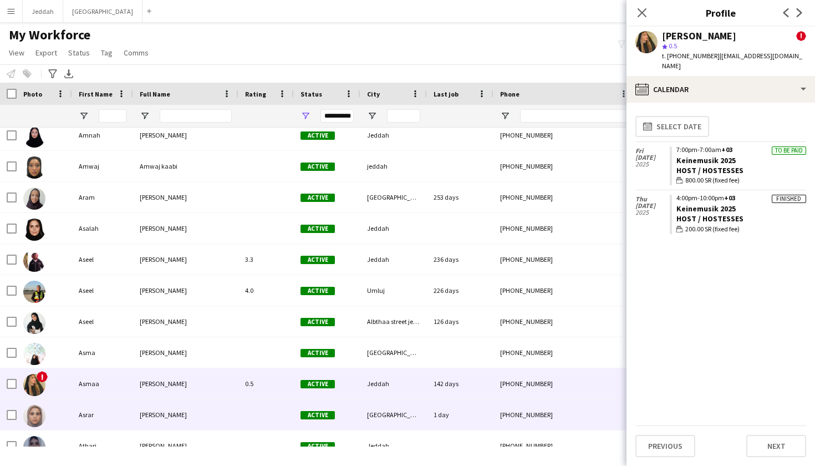
click at [216, 407] on div "[PERSON_NAME]" at bounding box center [185, 414] width 105 height 30
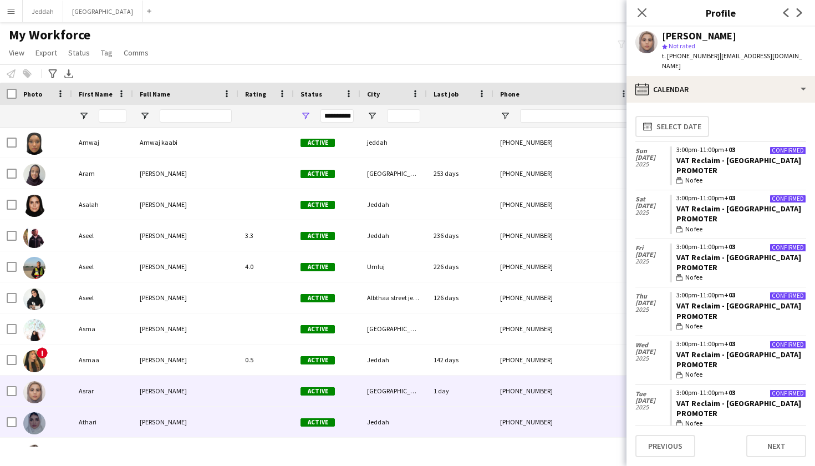
click at [216, 407] on div "Athari Jarrah" at bounding box center [185, 421] width 105 height 30
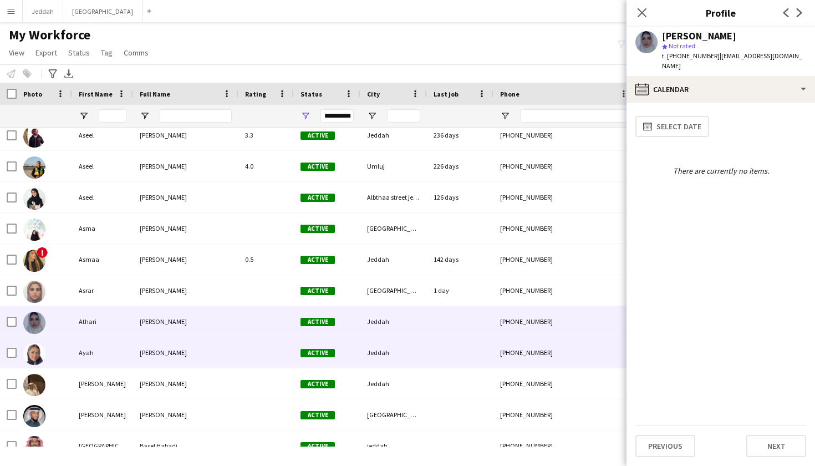
click at [206, 361] on div "Ayah Alfttani" at bounding box center [185, 352] width 105 height 30
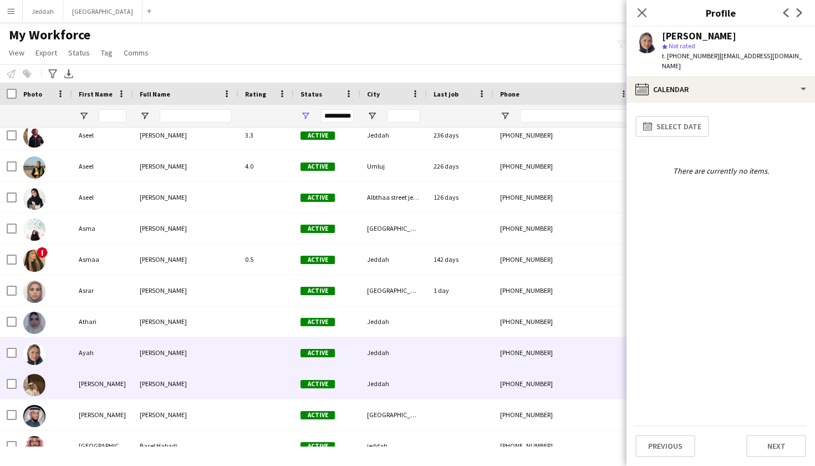
click at [204, 376] on div "Ayman Fadel" at bounding box center [185, 383] width 105 height 30
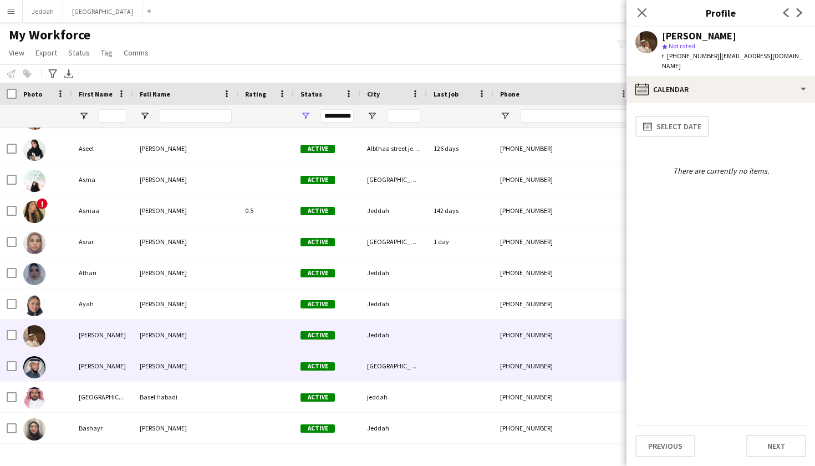
click at [202, 366] on div "Ayoub Ahmed" at bounding box center [185, 365] width 105 height 30
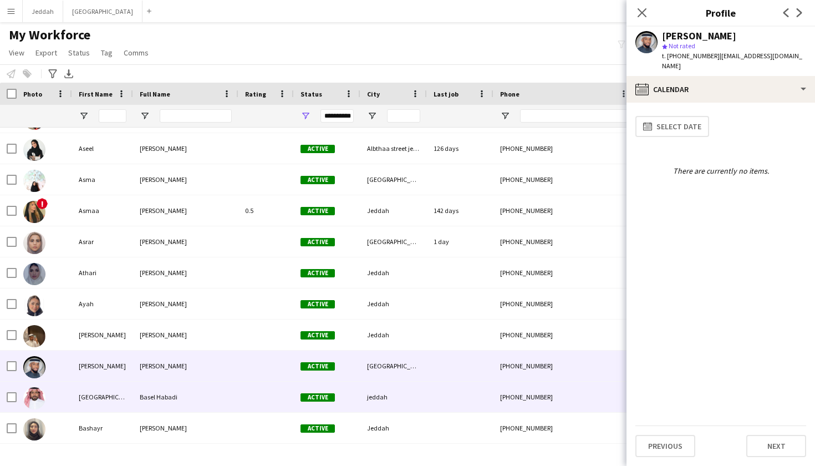
click at [200, 386] on div "Basel Habadi" at bounding box center [185, 396] width 105 height 30
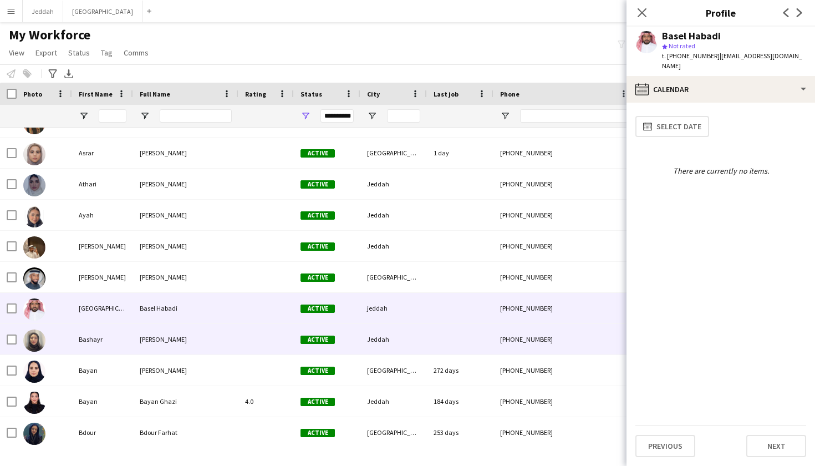
click at [198, 345] on div "Bashayr Hakami" at bounding box center [185, 339] width 105 height 30
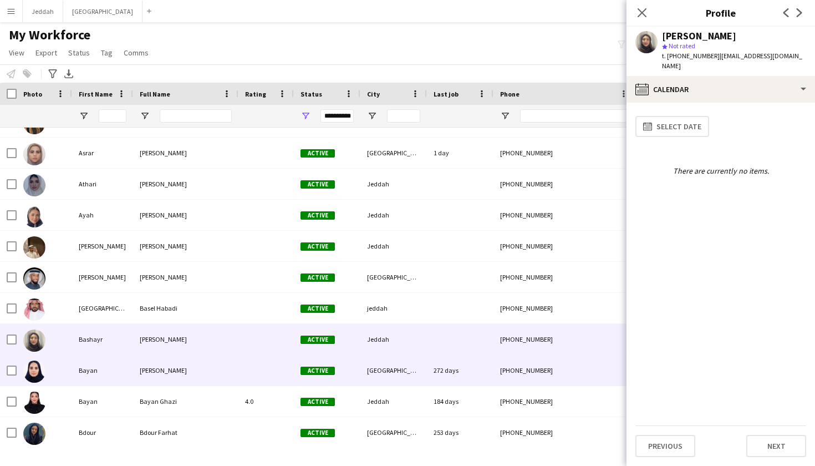
click at [200, 359] on div "Bayan Alshehri" at bounding box center [185, 370] width 105 height 30
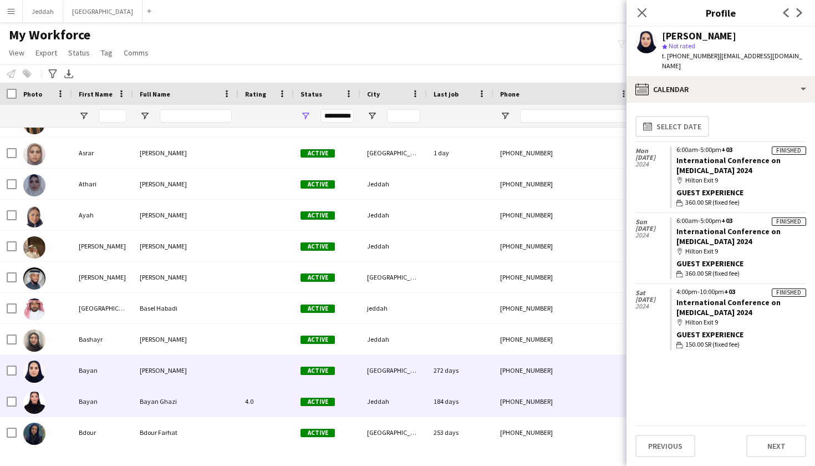
click at [196, 387] on div "Bayan Ghazi" at bounding box center [185, 401] width 105 height 30
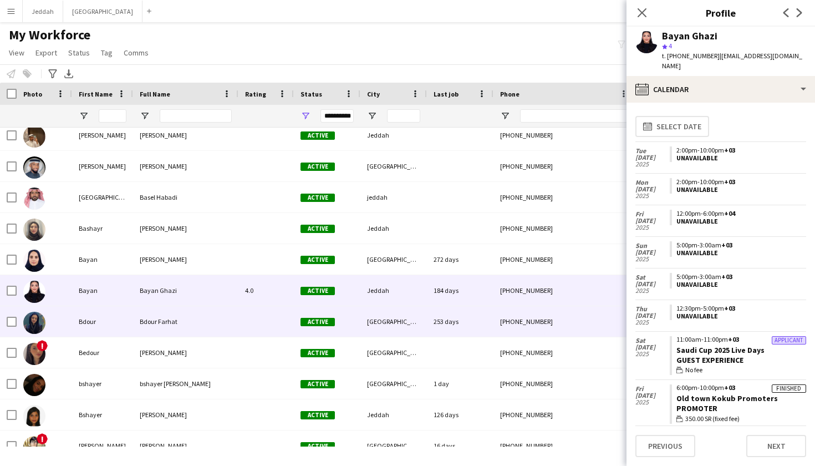
click at [198, 308] on div "Bdour Farhat" at bounding box center [185, 321] width 105 height 30
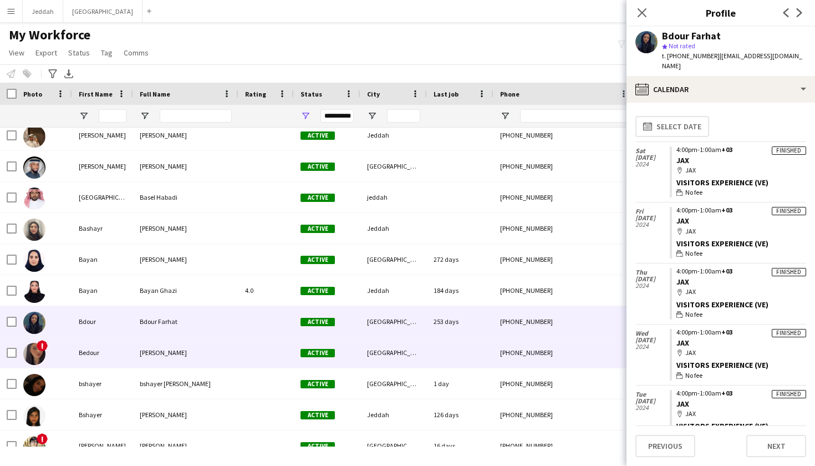
click at [201, 355] on div "Bedour Albasri" at bounding box center [185, 352] width 105 height 30
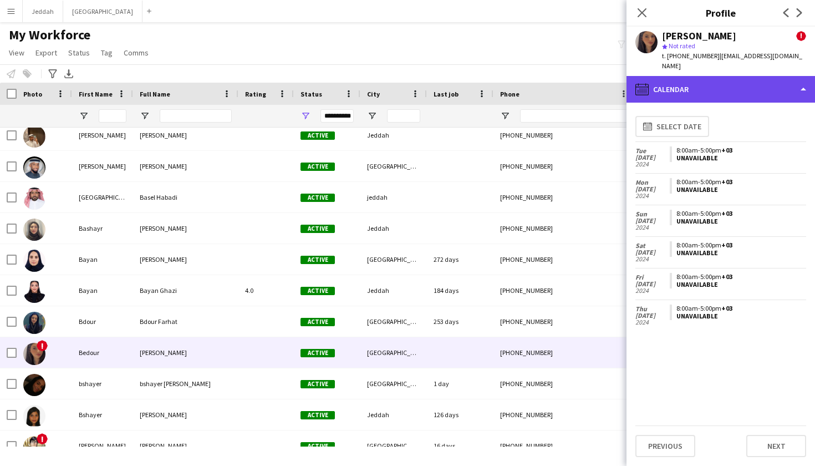
click at [554, 76] on div "calendar-full Calendar" at bounding box center [720, 89] width 188 height 27
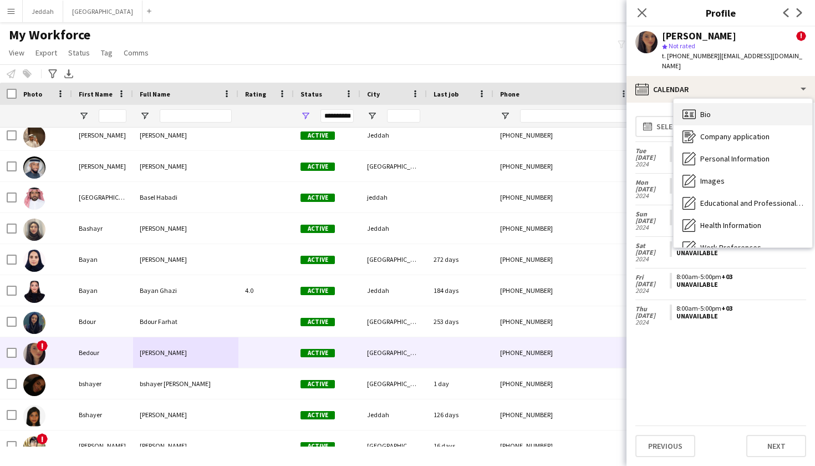
click at [554, 103] on div "Bio Bio" at bounding box center [743, 114] width 139 height 22
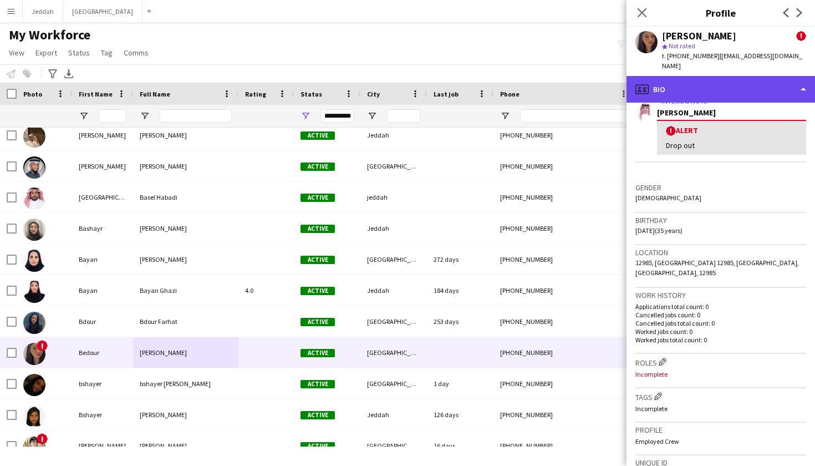
click at [554, 76] on div "profile Bio" at bounding box center [720, 89] width 188 height 27
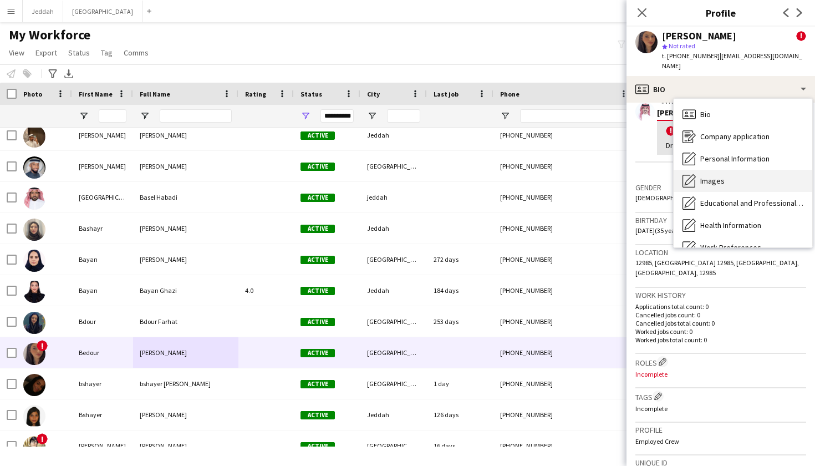
click at [554, 170] on div "Images Images" at bounding box center [743, 181] width 139 height 22
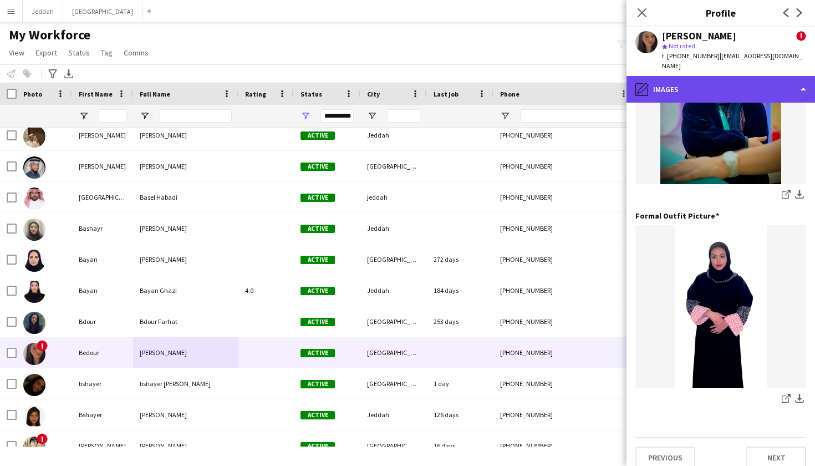
click at [554, 81] on div "pencil4 Images" at bounding box center [720, 89] width 188 height 27
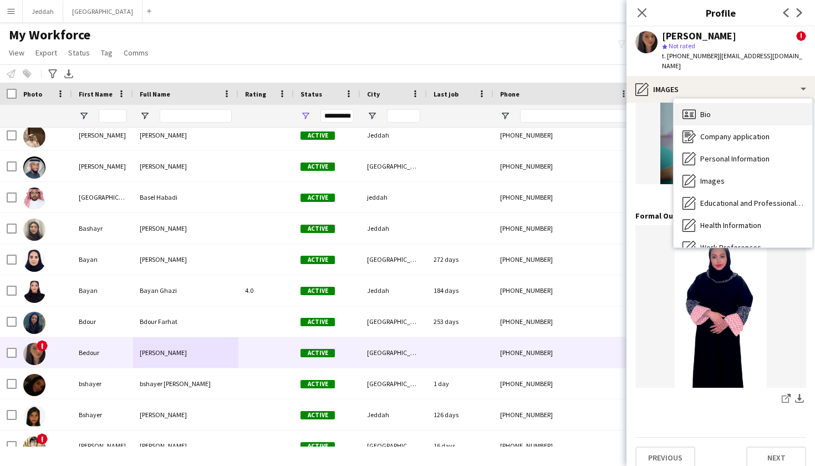
click at [554, 109] on div "Bio Bio" at bounding box center [743, 114] width 139 height 22
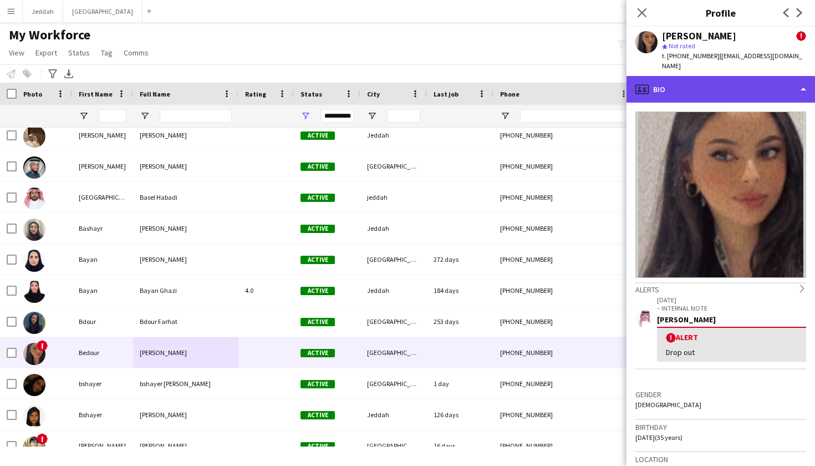
click at [554, 77] on div "profile Bio" at bounding box center [720, 89] width 188 height 27
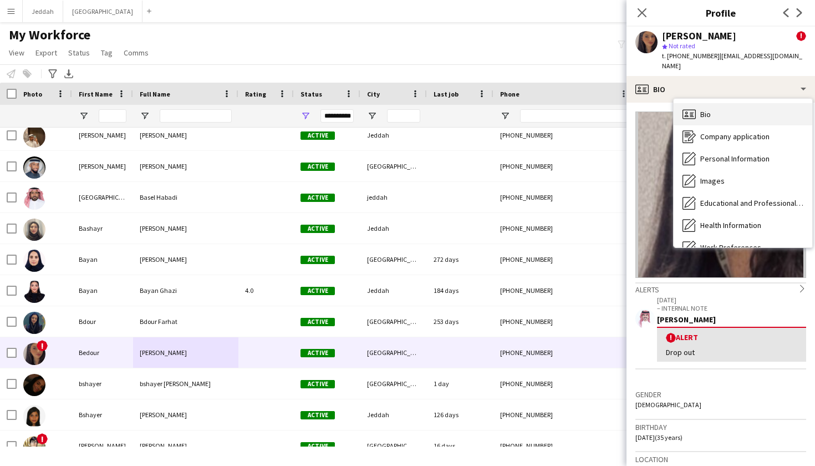
click at [554, 105] on div "Bio Bio" at bounding box center [743, 114] width 139 height 22
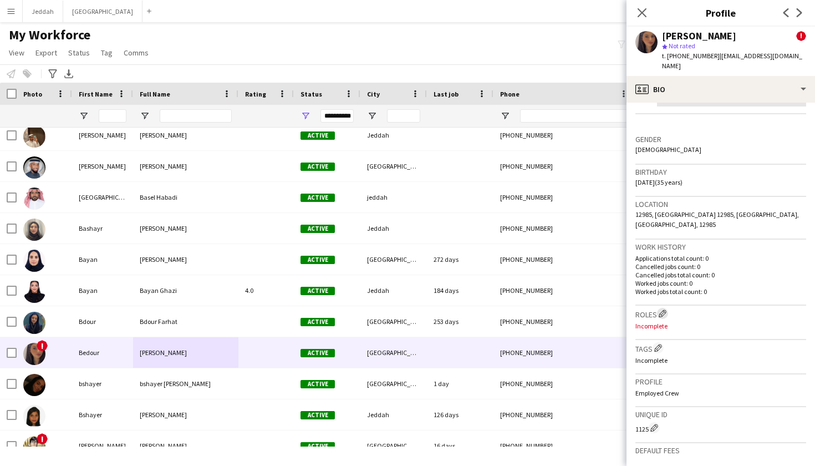
click at [554, 309] on app-icon "Edit crew company roles" at bounding box center [663, 313] width 8 height 8
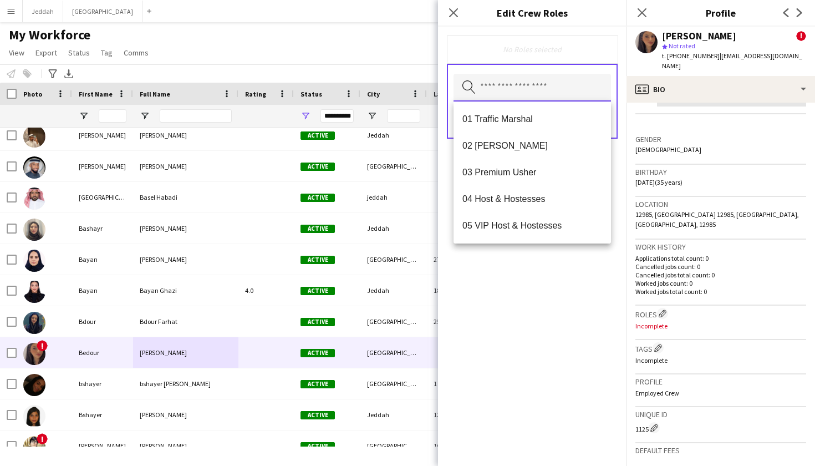
click at [494, 91] on input "text" at bounding box center [531, 88] width 157 height 28
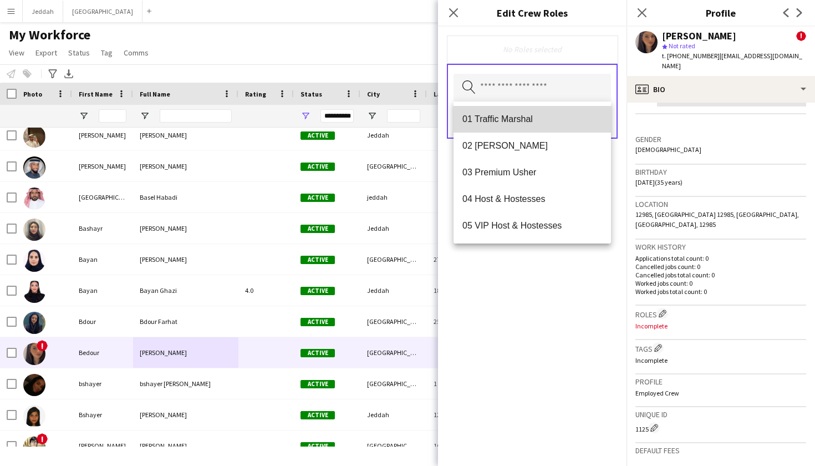
click at [498, 129] on mat-option "01 Traffic Marshal" at bounding box center [531, 119] width 157 height 27
click at [498, 129] on mat-option "02 Usher" at bounding box center [531, 120] width 157 height 27
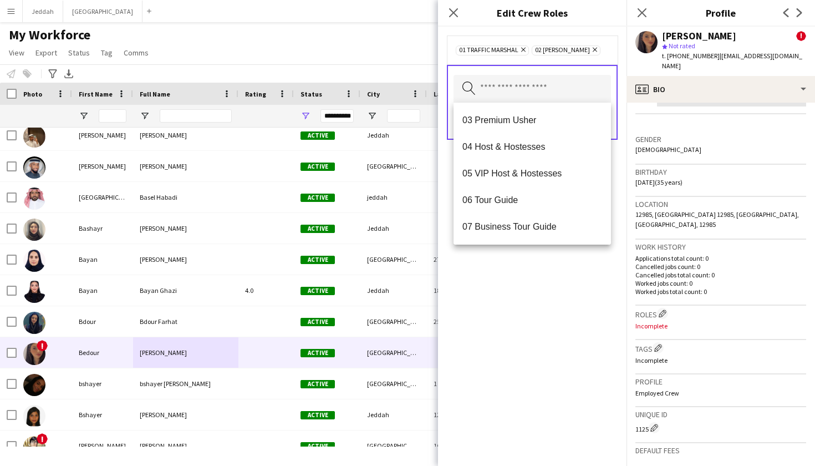
click at [550, 283] on div "01 Traffic Marshal Remove 02 Usher Remove Search by role type Save" at bounding box center [532, 246] width 188 height 439
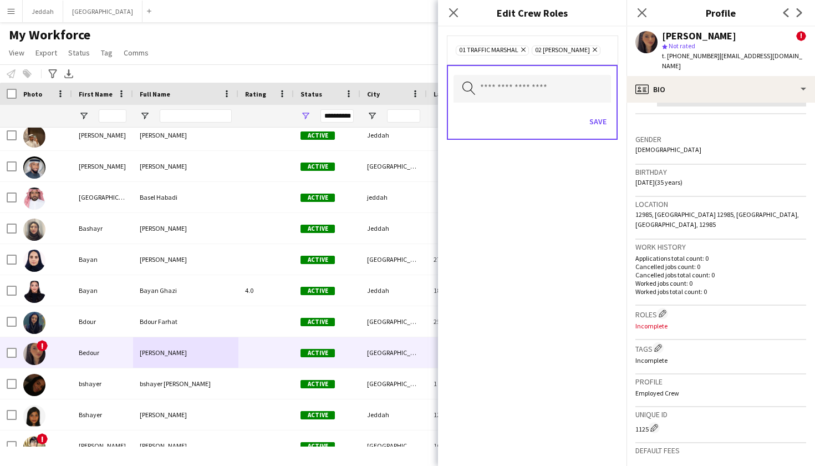
click at [521, 49] on icon "Remove" at bounding box center [521, 49] width 7 height 7
click at [554, 128] on button "Save" at bounding box center [598, 122] width 26 height 18
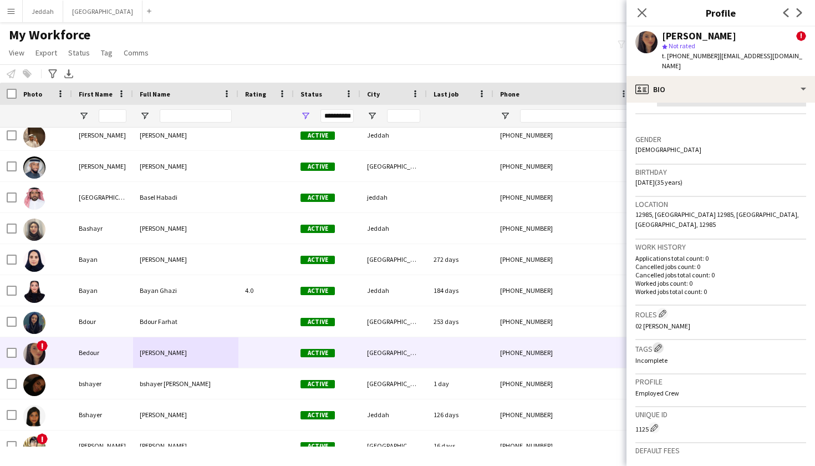
click at [554, 344] on app-icon "Edit crew company tags" at bounding box center [658, 348] width 8 height 8
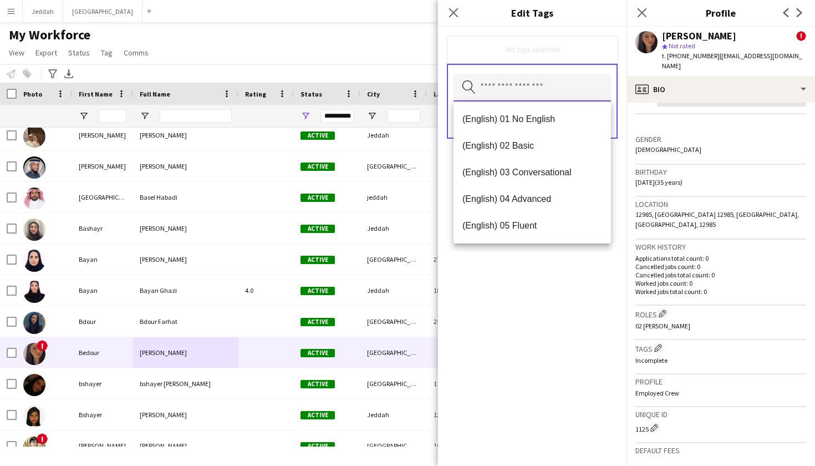
click at [507, 89] on input "text" at bounding box center [531, 88] width 157 height 28
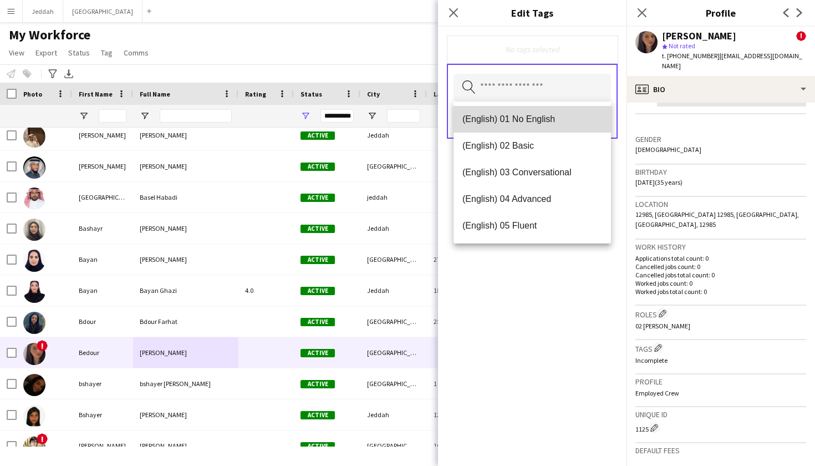
click at [510, 123] on span "(English) 01 No English" at bounding box center [532, 119] width 140 height 11
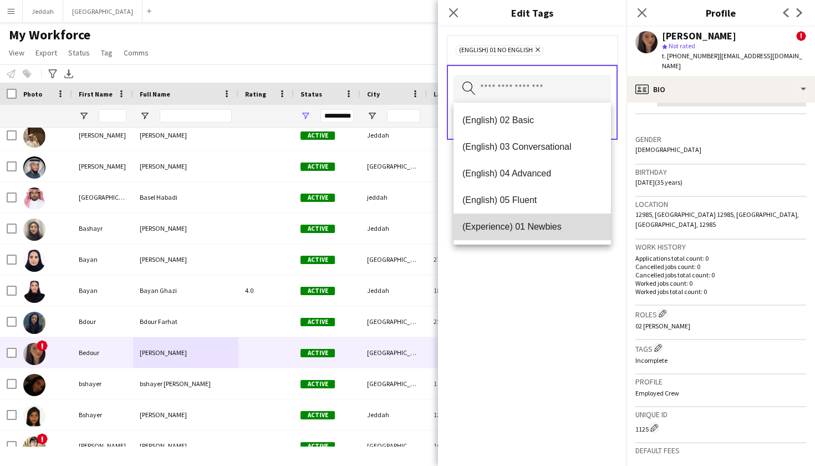
click at [523, 225] on span "(Experience) 01 Newbies" at bounding box center [532, 226] width 140 height 11
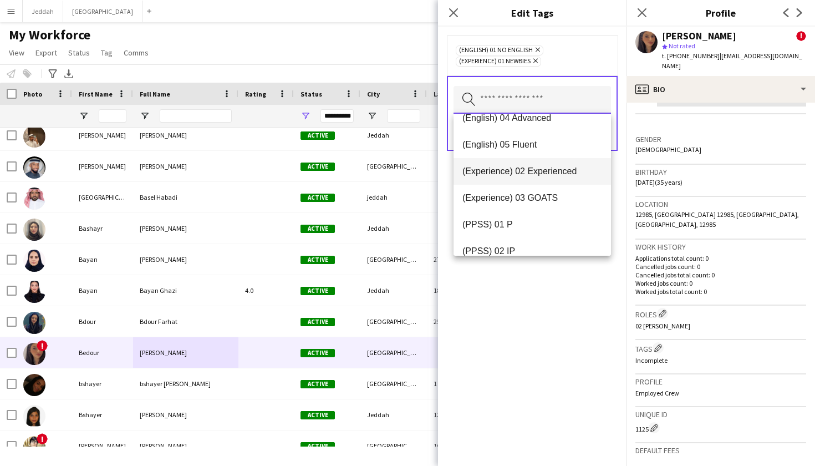
scroll to position [78, 0]
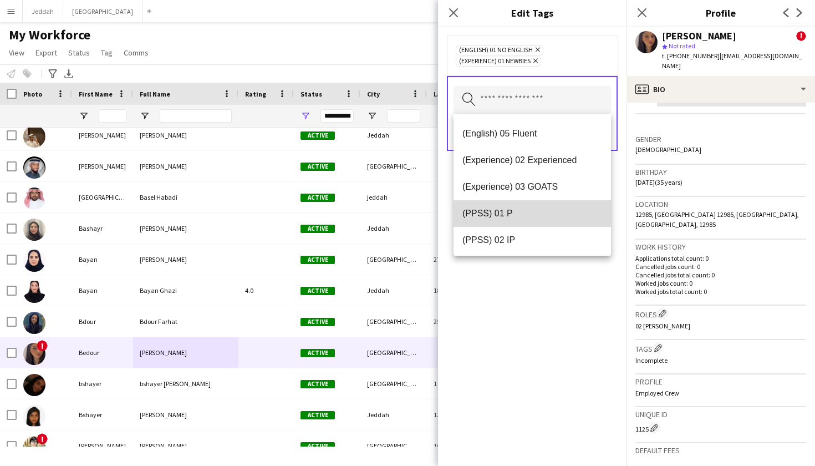
click at [515, 220] on mat-option "(PPSS) 01 P" at bounding box center [531, 213] width 157 height 27
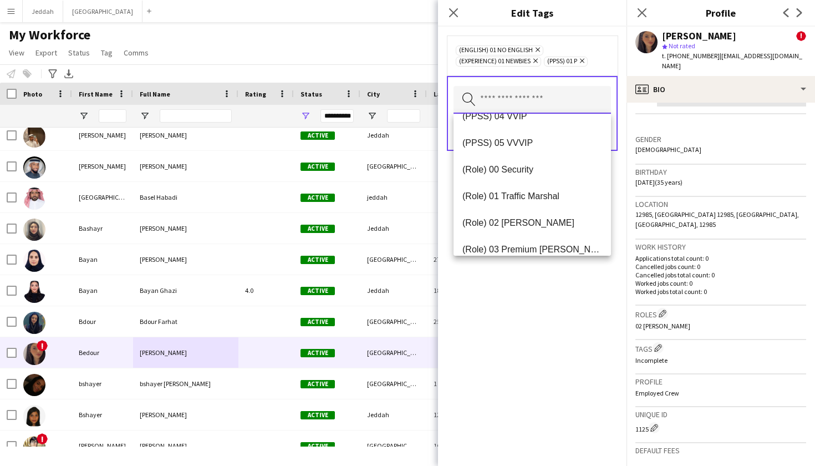
scroll to position [233, 0]
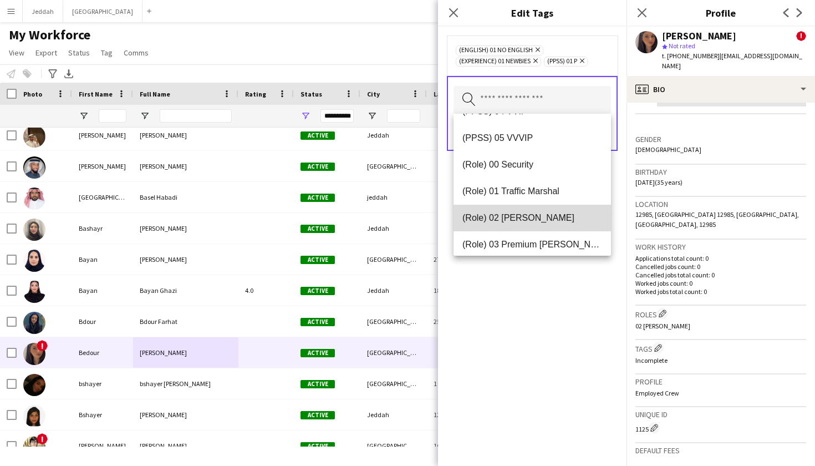
click at [516, 213] on span "(Role) 02 Usher" at bounding box center [532, 217] width 140 height 11
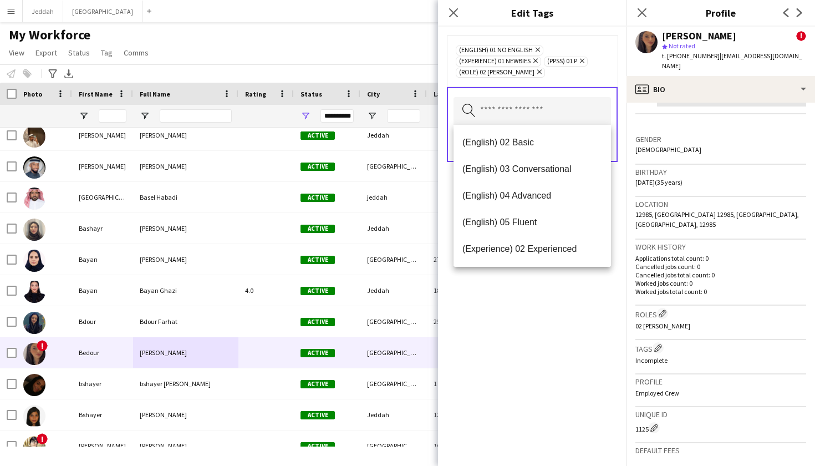
click at [543, 384] on div "(English) 01 No English Remove (Experience) 01 Newbies Remove (PPSS) 01 P Remov…" at bounding box center [532, 246] width 188 height 439
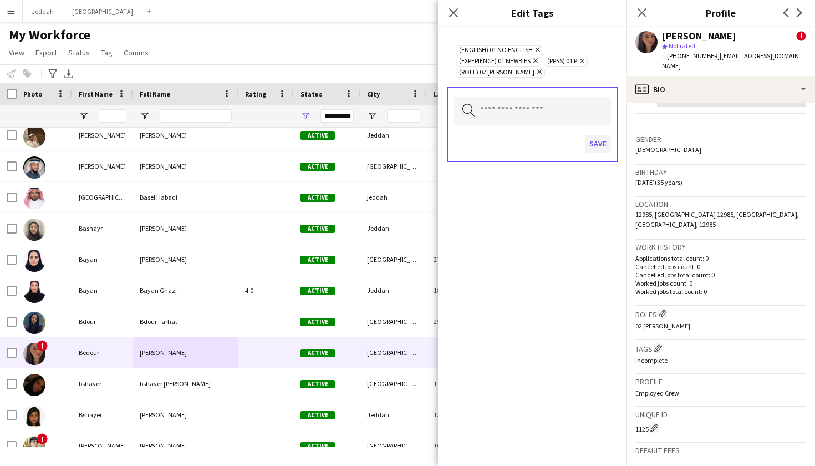
click at [554, 142] on button "Save" at bounding box center [598, 144] width 26 height 18
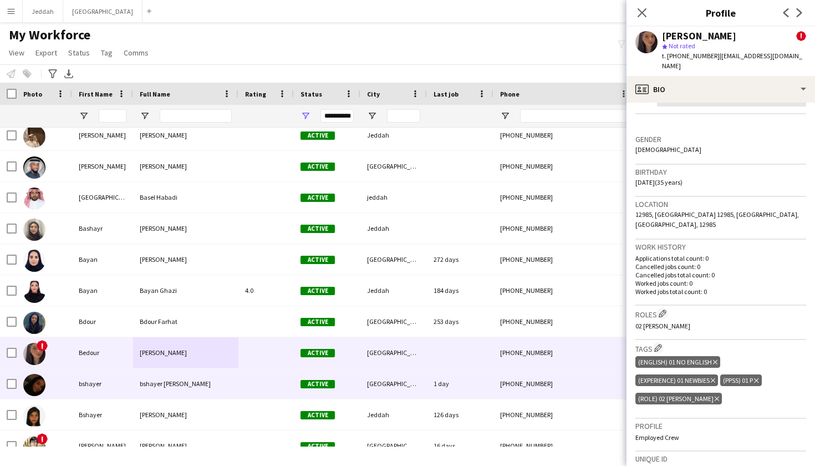
click at [326, 391] on div "Active" at bounding box center [327, 383] width 67 height 30
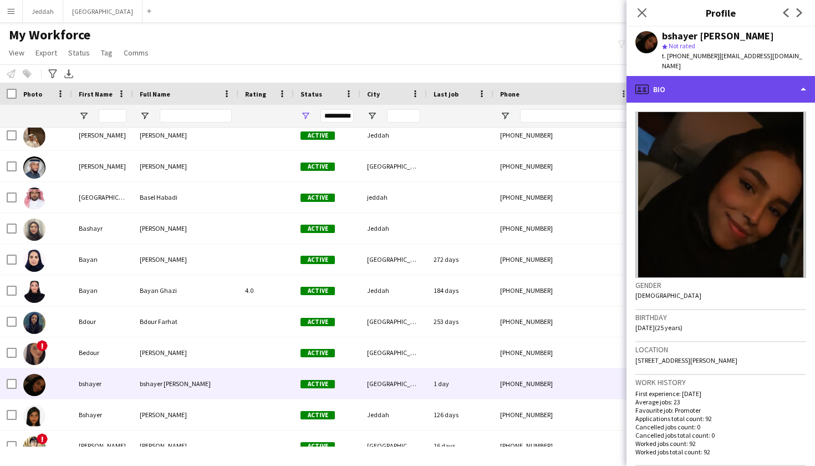
click at [554, 85] on div "profile Bio" at bounding box center [720, 89] width 188 height 27
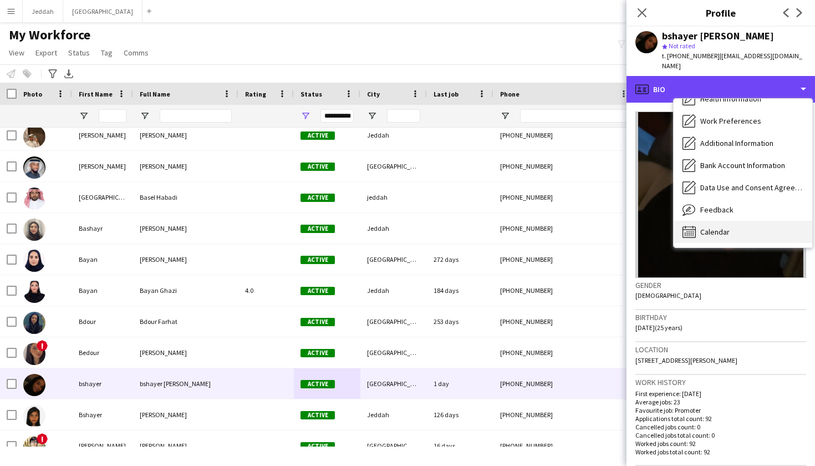
scroll to position [127, 0]
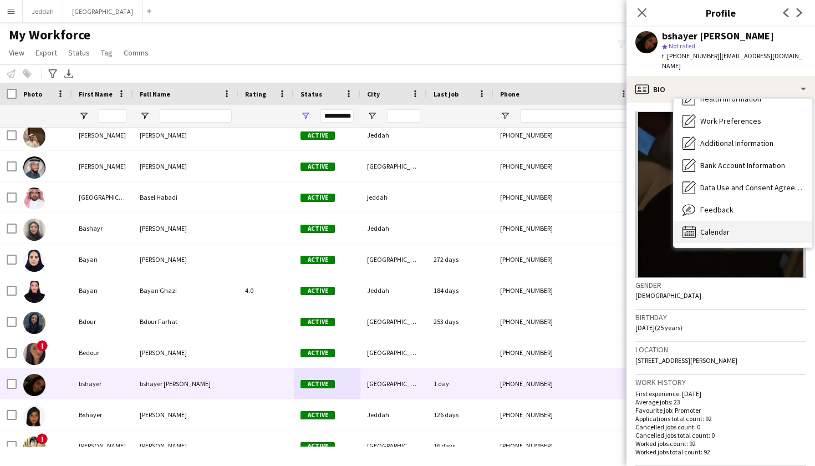
click at [554, 227] on span "Calendar" at bounding box center [714, 232] width 29 height 10
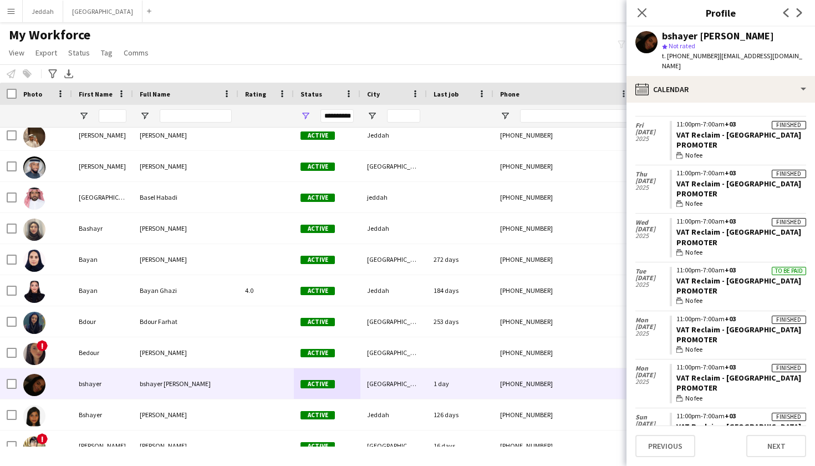
scroll to position [2696, 0]
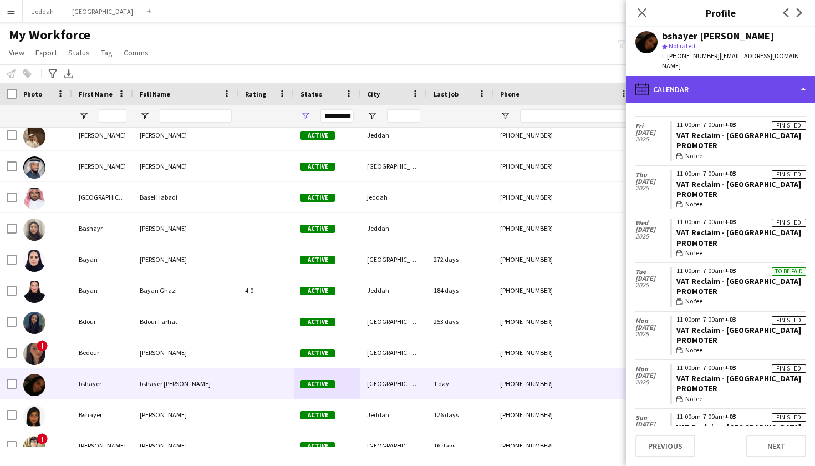
click at [554, 76] on div "calendar-full Calendar" at bounding box center [720, 89] width 188 height 27
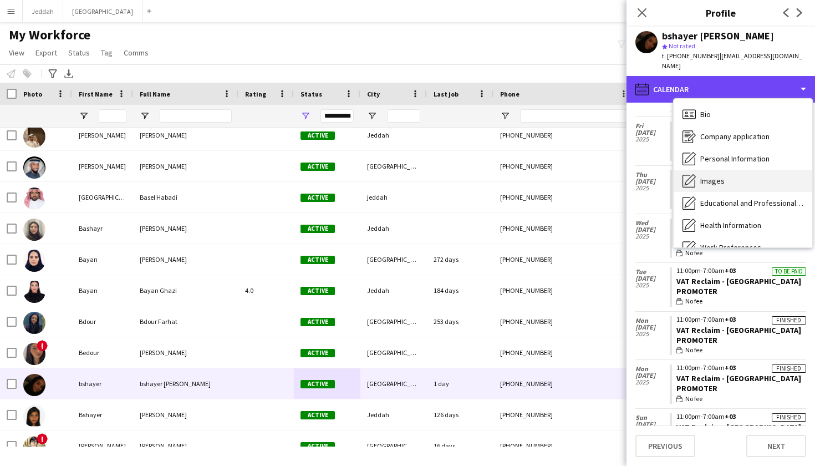
scroll to position [0, 0]
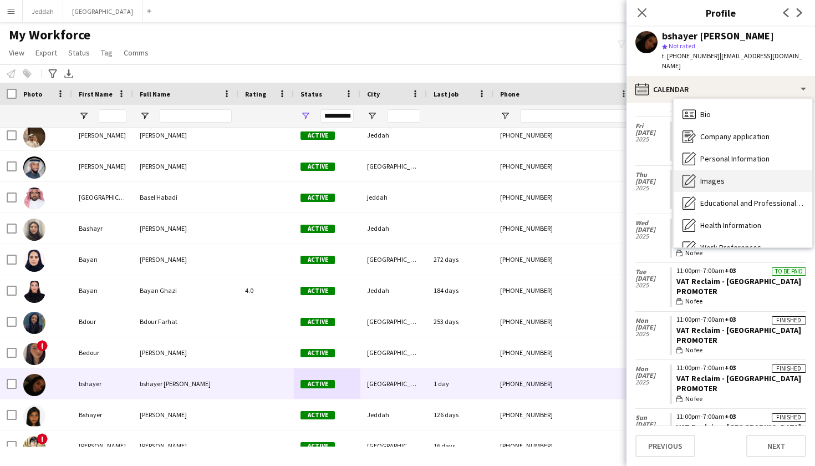
click at [554, 176] on span "Images" at bounding box center [712, 181] width 24 height 10
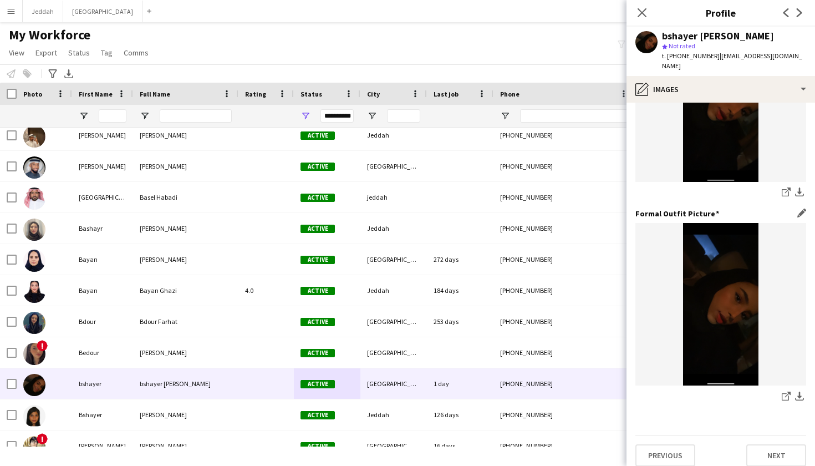
scroll to position [308, 0]
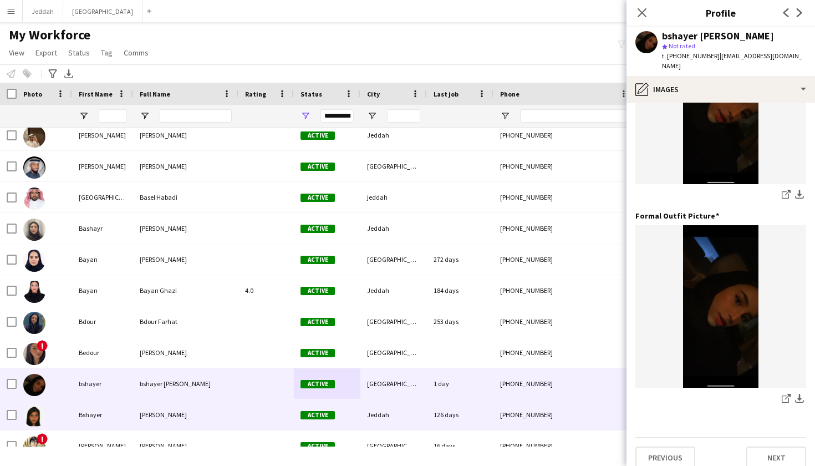
click at [226, 423] on div "Bshayer Ghazi" at bounding box center [185, 414] width 105 height 30
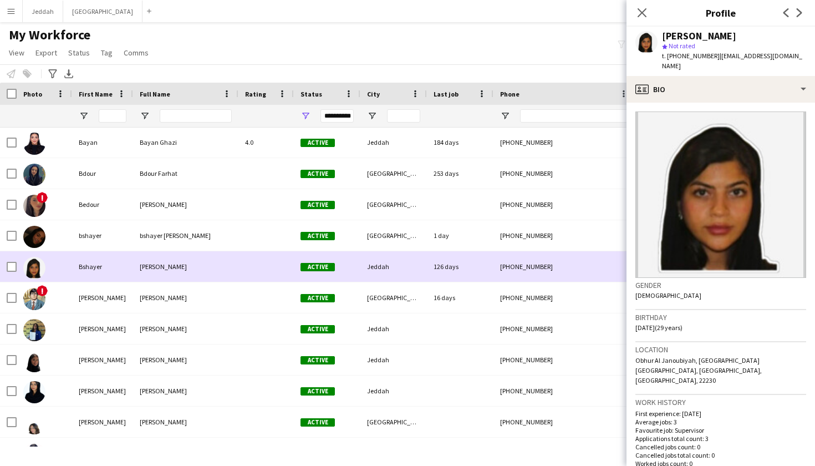
scroll to position [1928, 0]
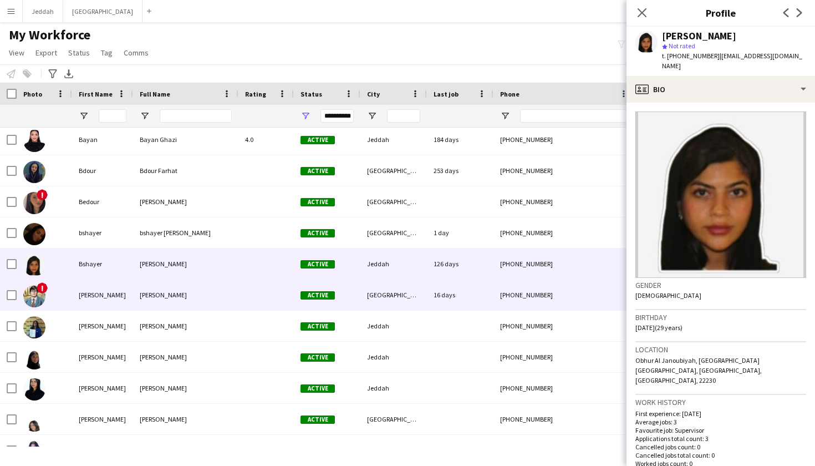
click at [195, 303] on div "Clark Kent" at bounding box center [185, 294] width 105 height 30
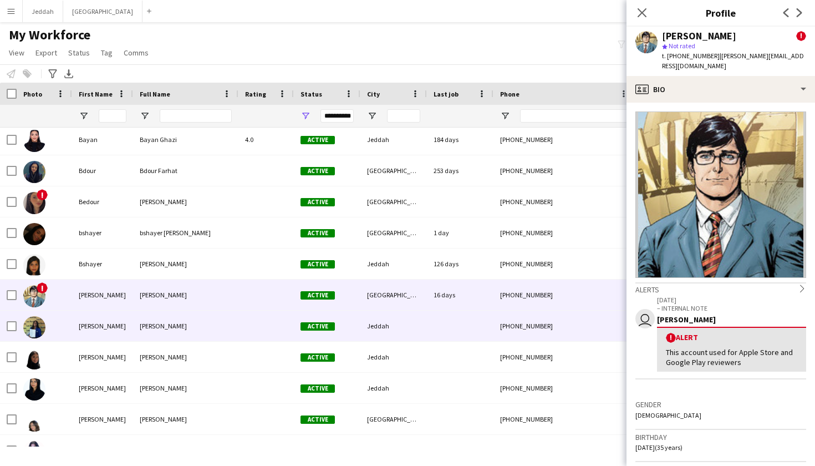
click at [179, 322] on span "Dana Aburashed" at bounding box center [163, 326] width 47 height 8
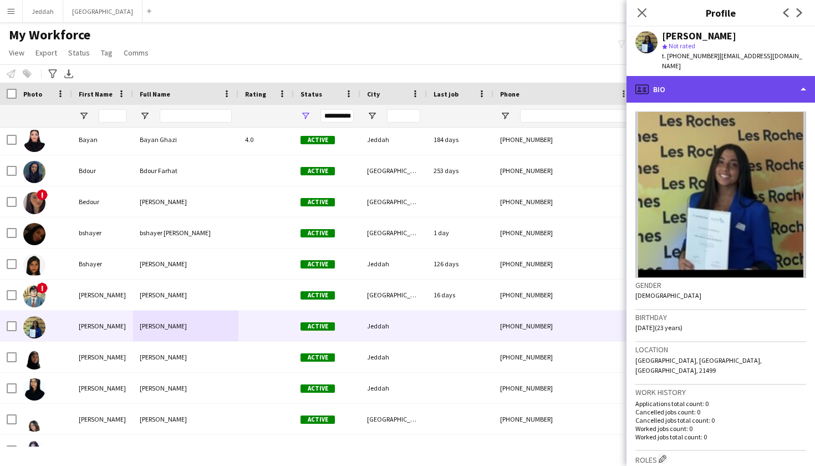
click at [554, 76] on div "profile Bio" at bounding box center [720, 89] width 188 height 27
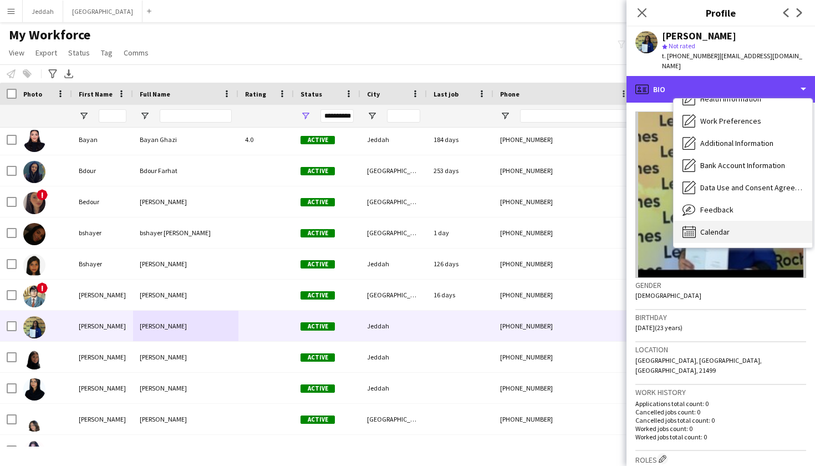
scroll to position [126, 0]
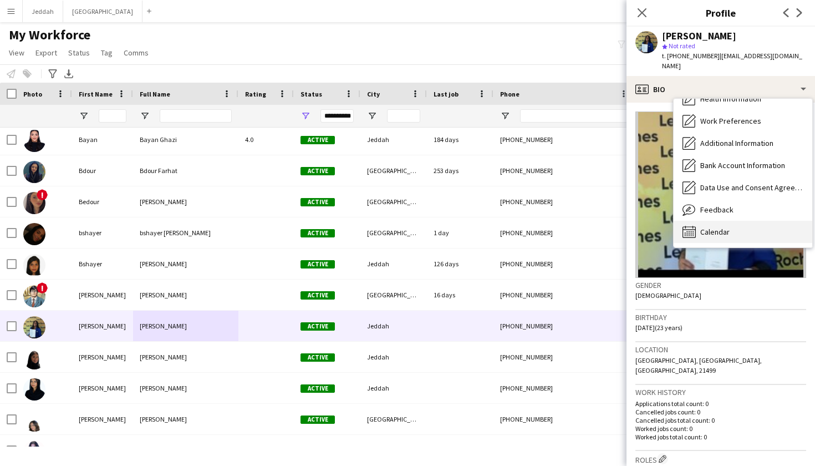
click at [554, 227] on span "Calendar" at bounding box center [714, 232] width 29 height 10
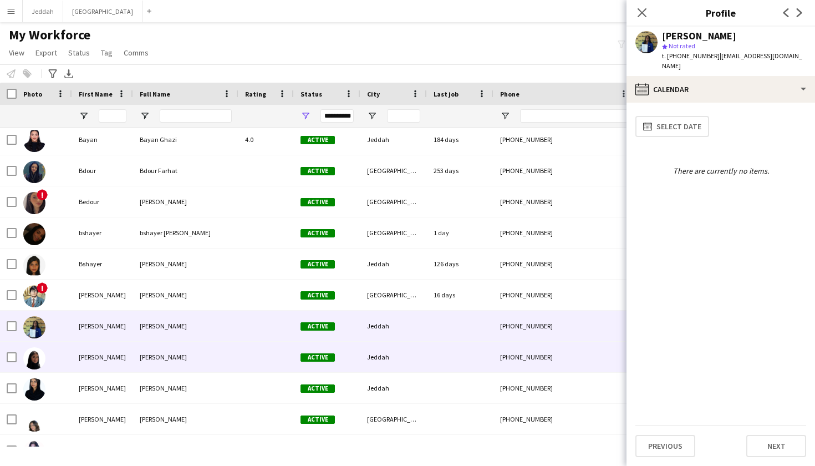
click at [226, 367] on div "Dana Binmansour" at bounding box center [185, 356] width 105 height 30
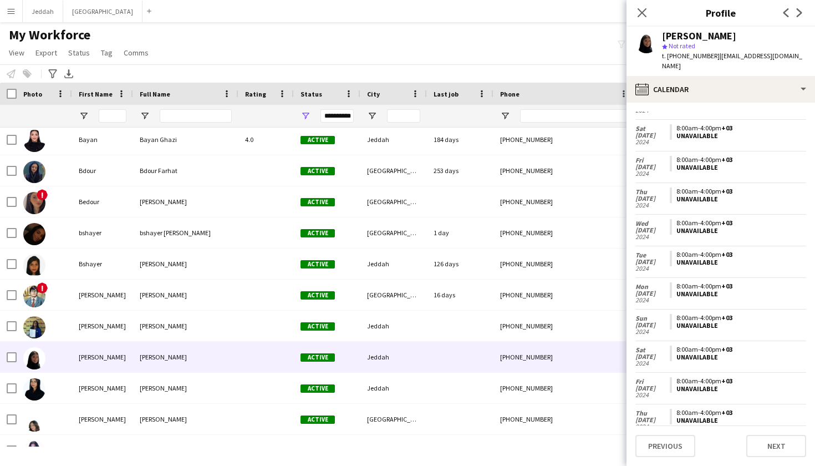
scroll to position [116, 0]
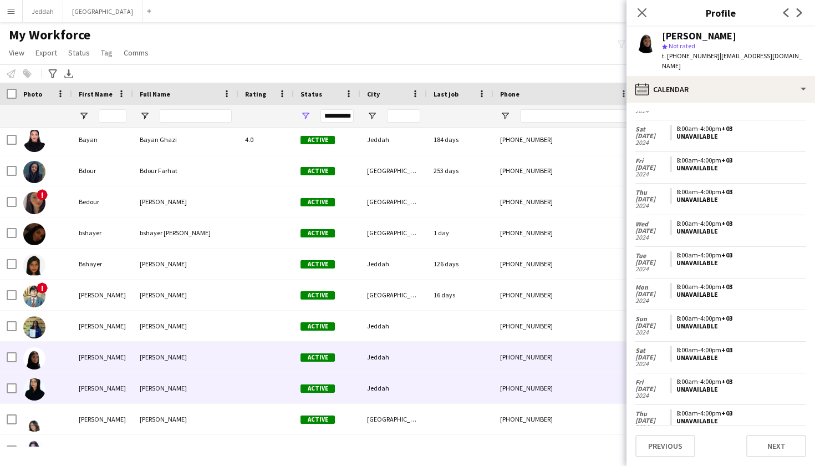
click at [380, 395] on div "Jeddah" at bounding box center [393, 388] width 67 height 30
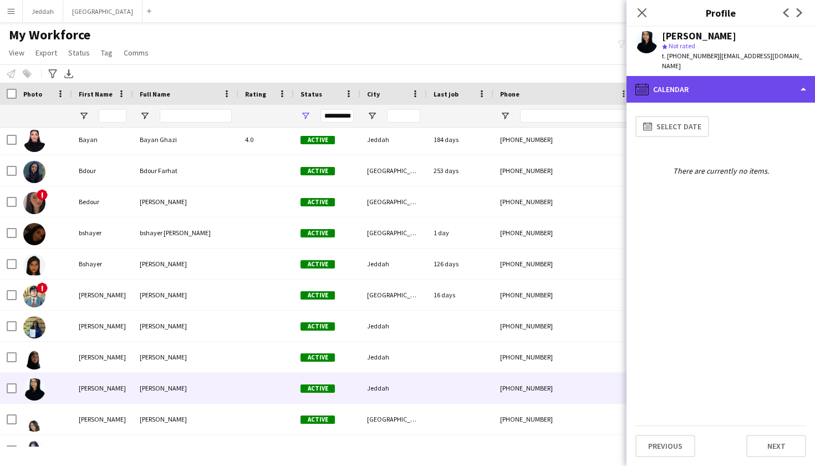
click at [554, 83] on div "calendar-full Calendar" at bounding box center [720, 89] width 188 height 27
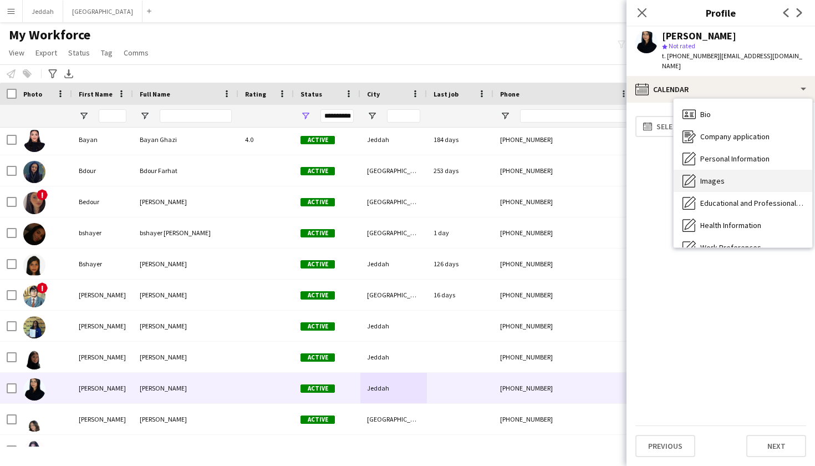
click at [554, 176] on span "Images" at bounding box center [712, 181] width 24 height 10
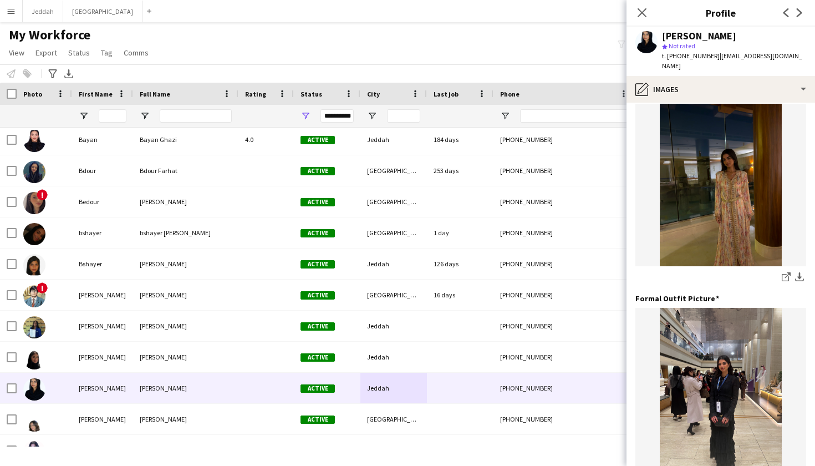
scroll to position [430, 0]
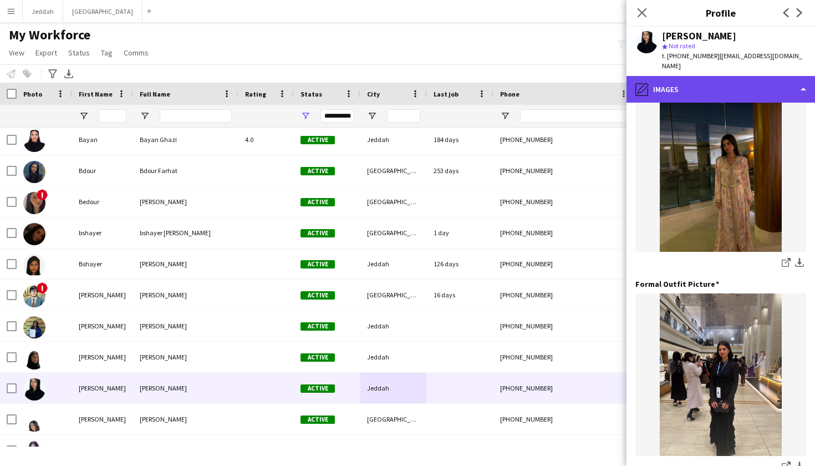
click at [554, 76] on div "pencil4 Images" at bounding box center [720, 89] width 188 height 27
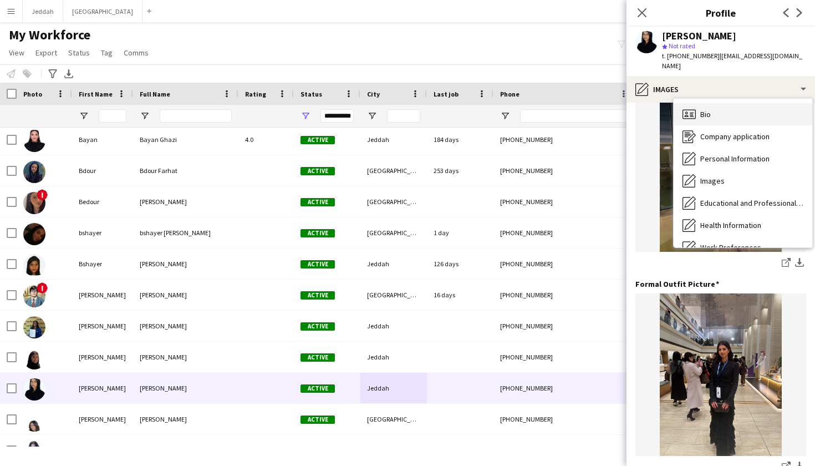
click at [554, 109] on span "Bio" at bounding box center [705, 114] width 11 height 10
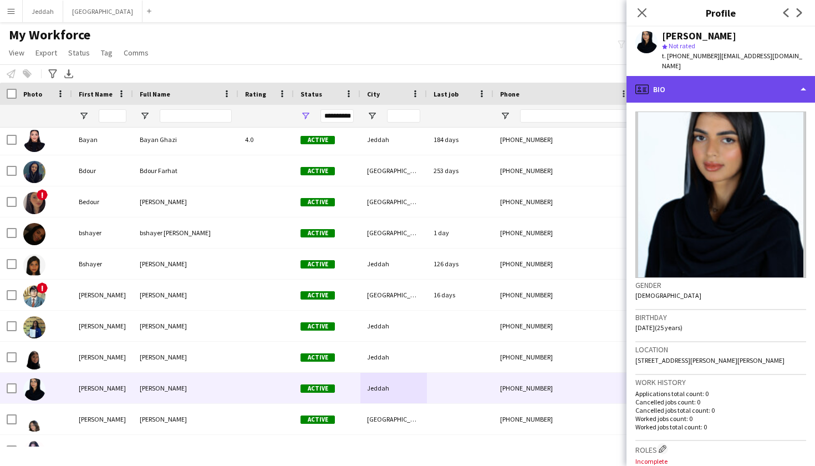
click at [554, 82] on div "profile Bio" at bounding box center [720, 89] width 188 height 27
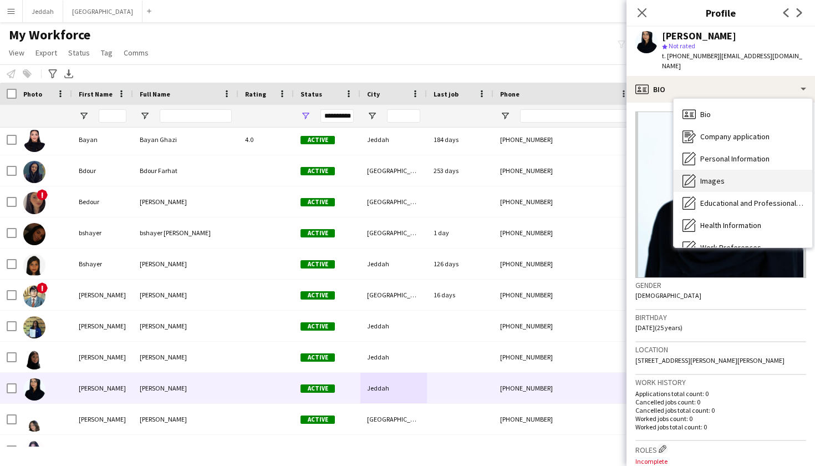
click at [554, 177] on div "Images Images" at bounding box center [743, 181] width 139 height 22
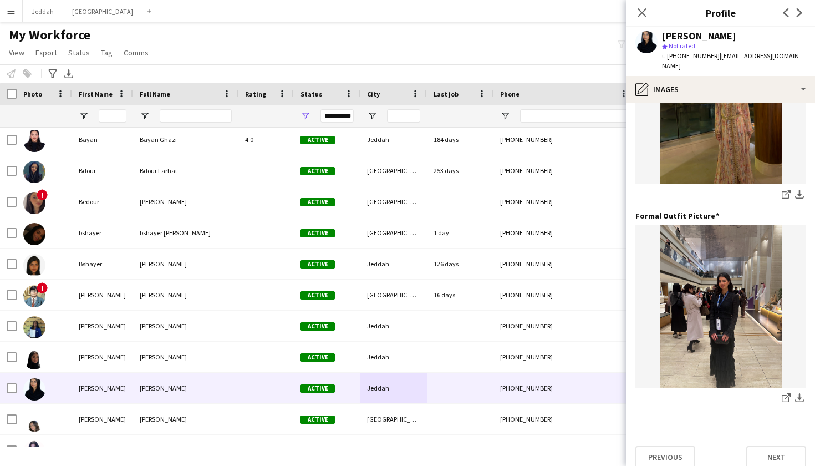
scroll to position [497, 0]
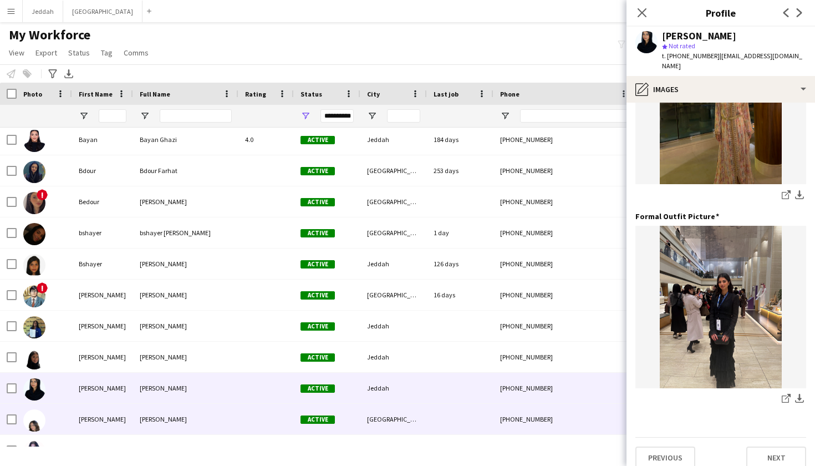
click at [310, 416] on span "Active" at bounding box center [317, 419] width 34 height 8
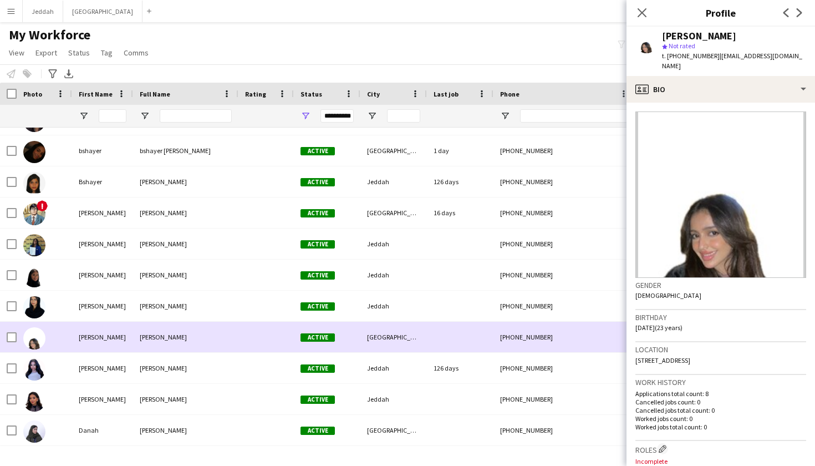
scroll to position [2012, 0]
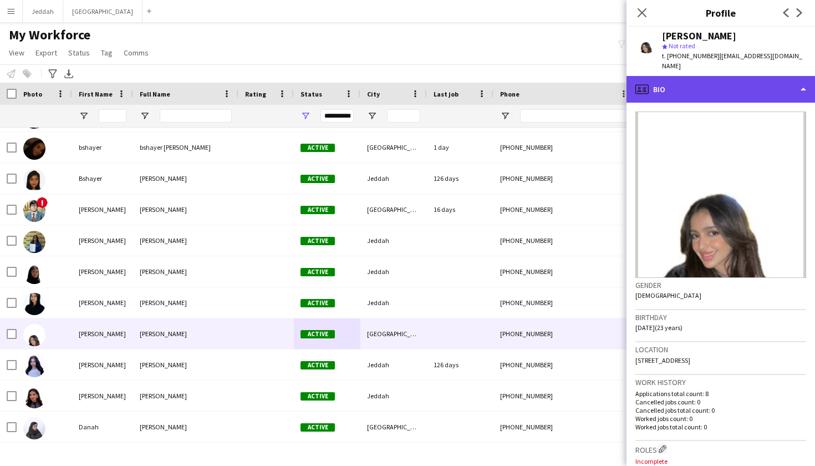
click at [554, 78] on div "profile Bio" at bounding box center [720, 89] width 188 height 27
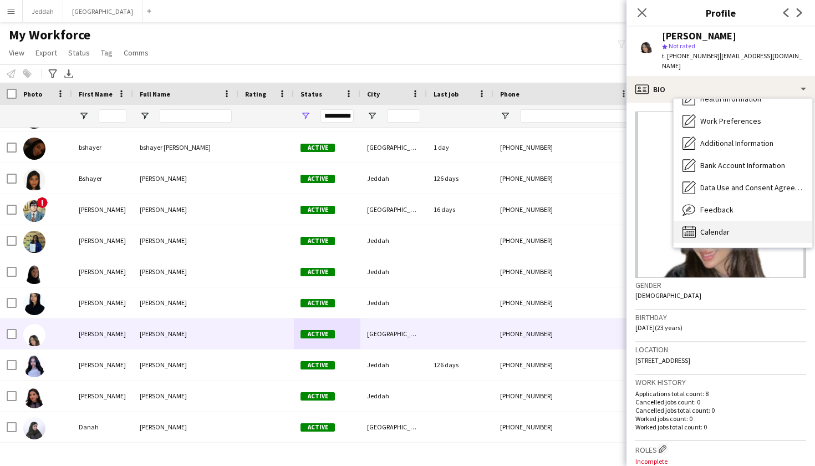
scroll to position [126, 0]
click at [554, 221] on div "Calendar Calendar" at bounding box center [743, 232] width 139 height 22
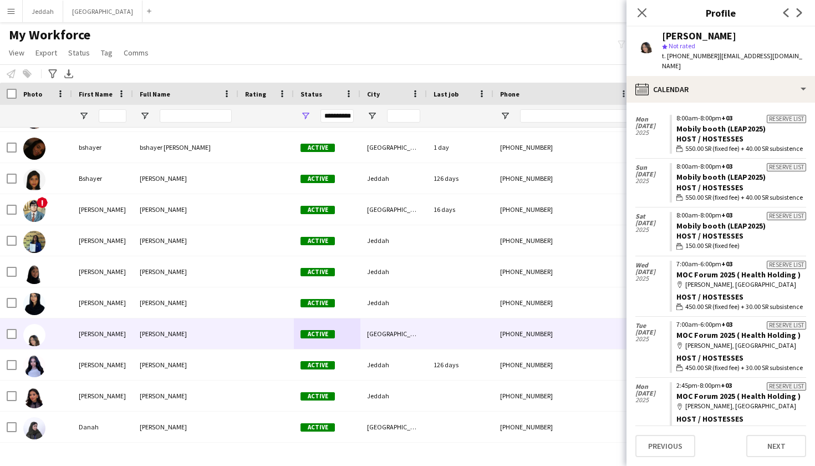
scroll to position [128, 0]
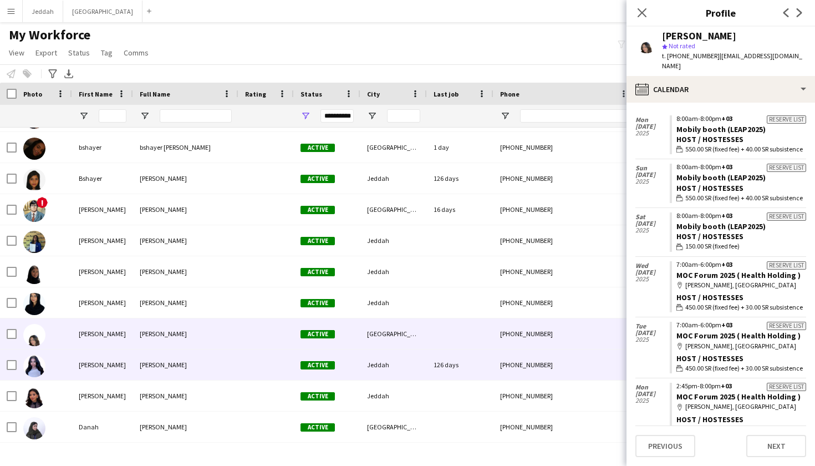
click at [439, 372] on div "126 days" at bounding box center [460, 364] width 67 height 30
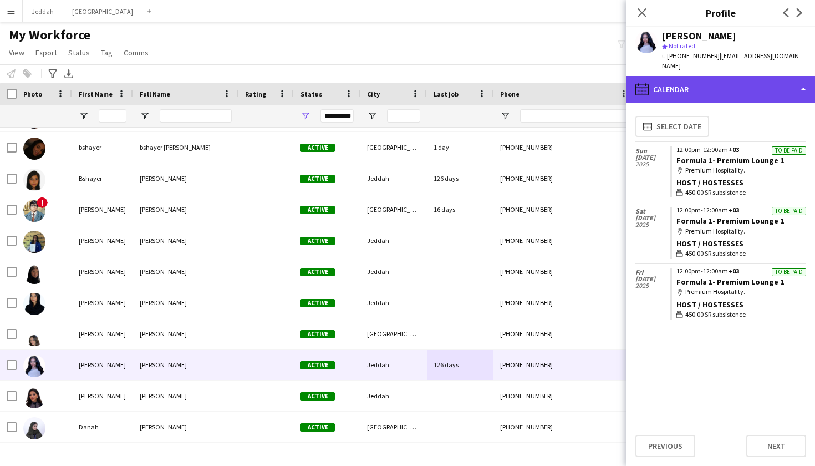
click at [554, 81] on div "calendar-full Calendar" at bounding box center [720, 89] width 188 height 27
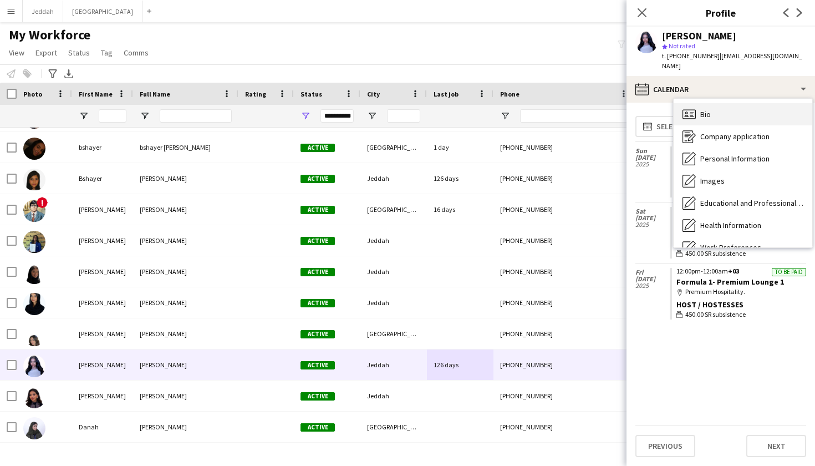
click at [554, 103] on div "Bio Bio" at bounding box center [743, 114] width 139 height 22
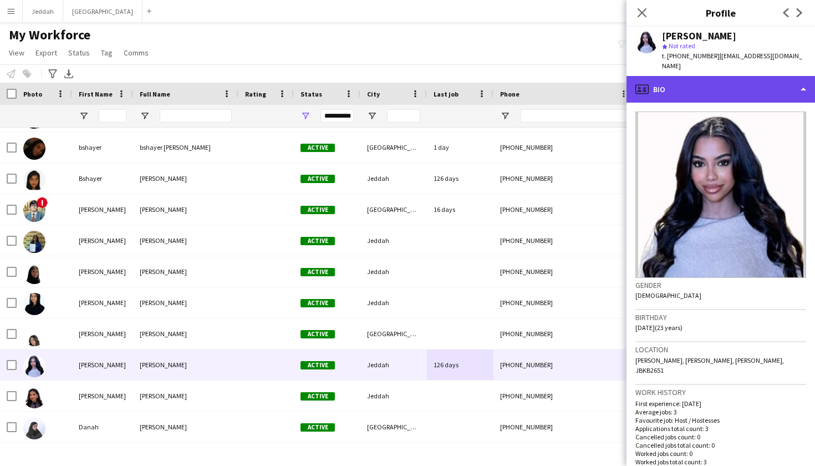
click at [554, 84] on div "profile Bio" at bounding box center [720, 89] width 188 height 27
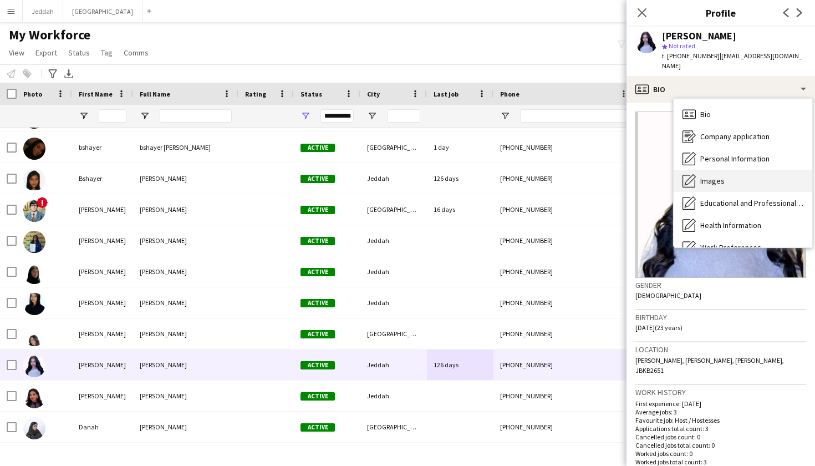
click at [554, 176] on span "Images" at bounding box center [712, 181] width 24 height 10
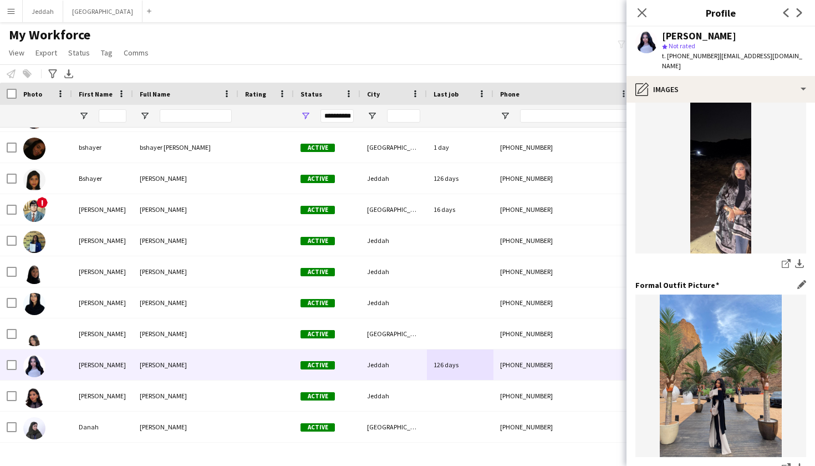
scroll to position [198, 0]
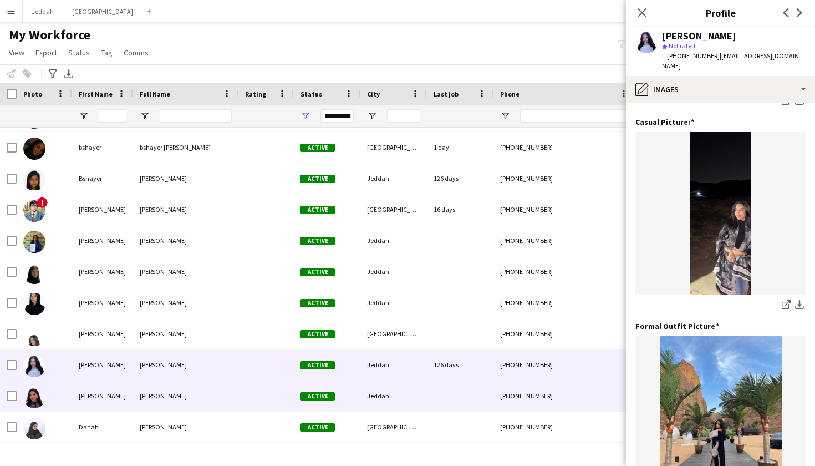
click at [395, 396] on div "Jeddah" at bounding box center [393, 395] width 67 height 30
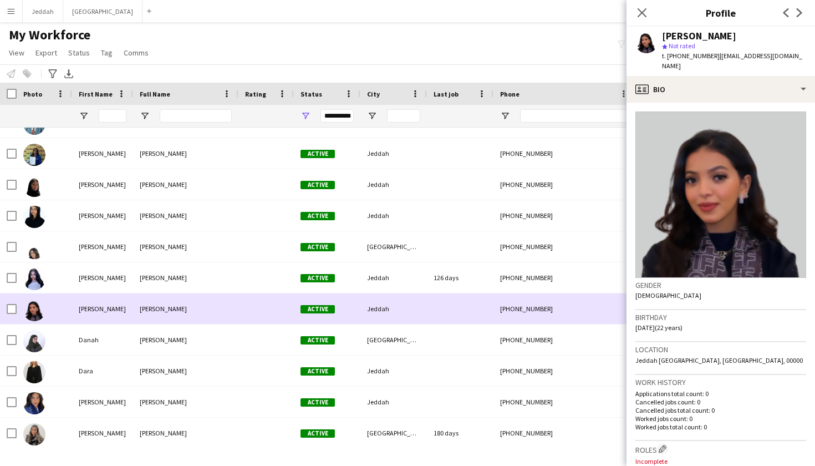
scroll to position [2104, 0]
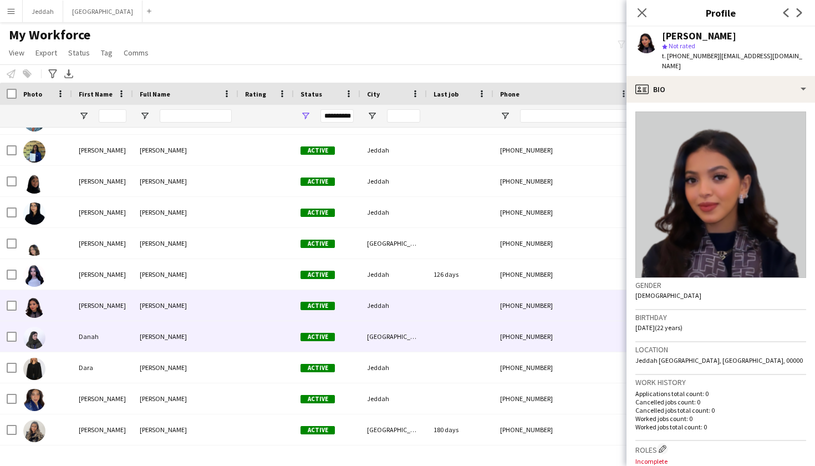
click at [389, 329] on div "[GEOGRAPHIC_DATA]" at bounding box center [393, 336] width 67 height 30
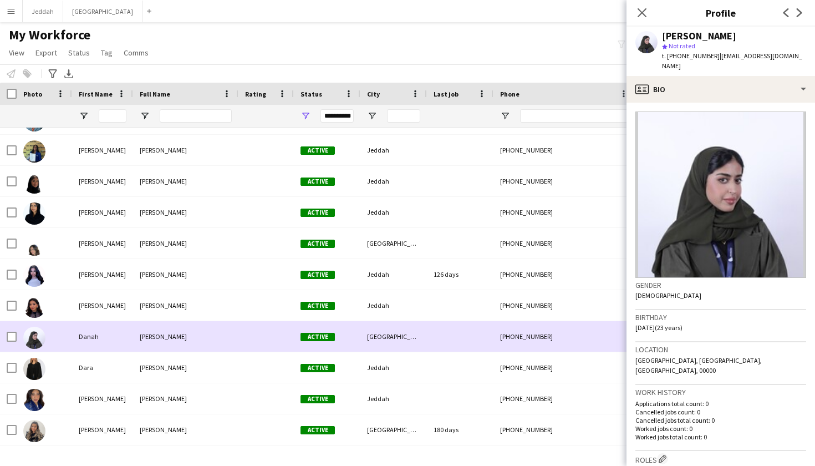
scroll to position [2127, 0]
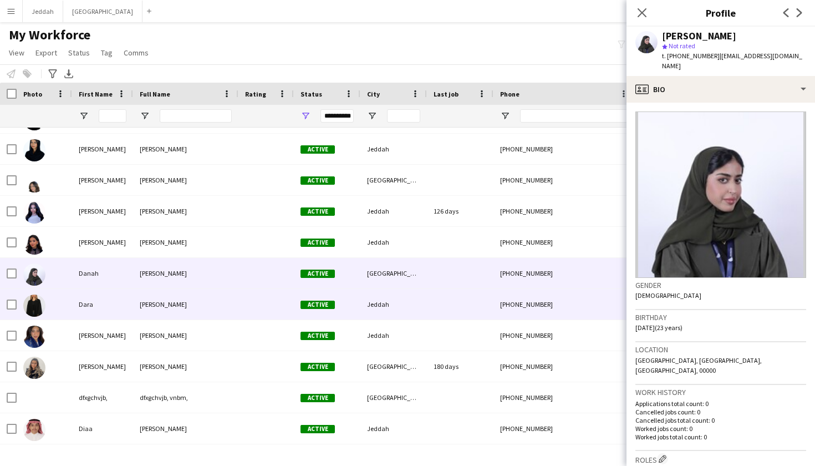
click at [385, 307] on div "Jeddah" at bounding box center [393, 304] width 67 height 30
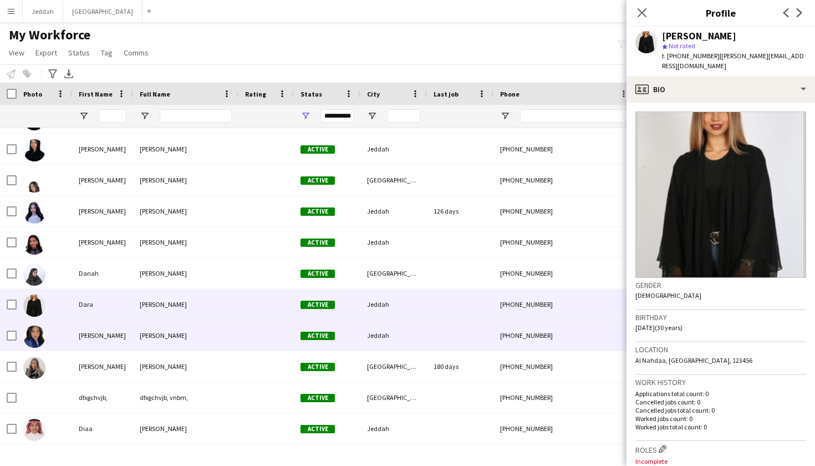
click at [406, 329] on div "Jeddah" at bounding box center [393, 335] width 67 height 30
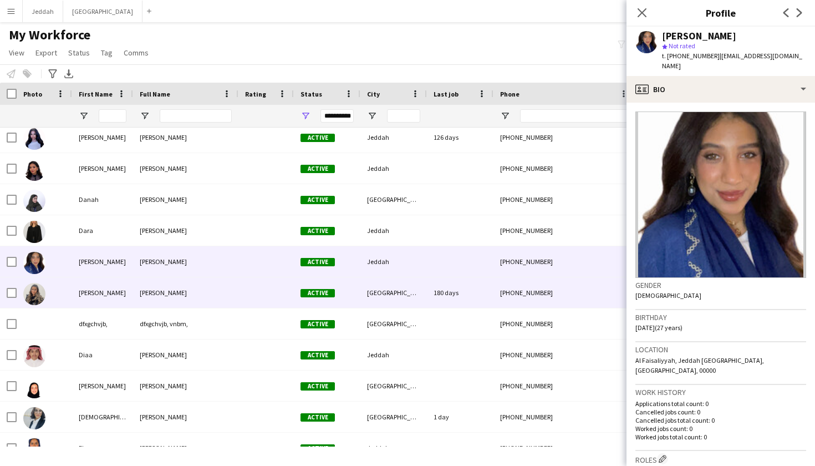
click at [396, 301] on div "[GEOGRAPHIC_DATA]" at bounding box center [393, 292] width 67 height 30
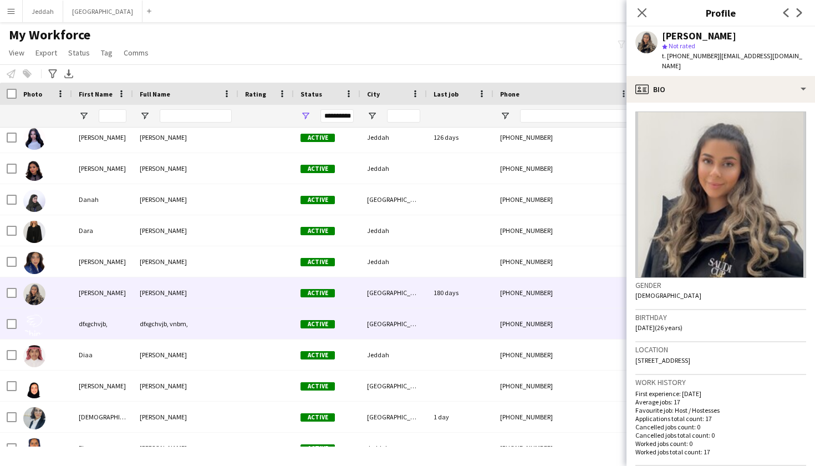
click at [397, 319] on div "[GEOGRAPHIC_DATA]" at bounding box center [393, 323] width 67 height 30
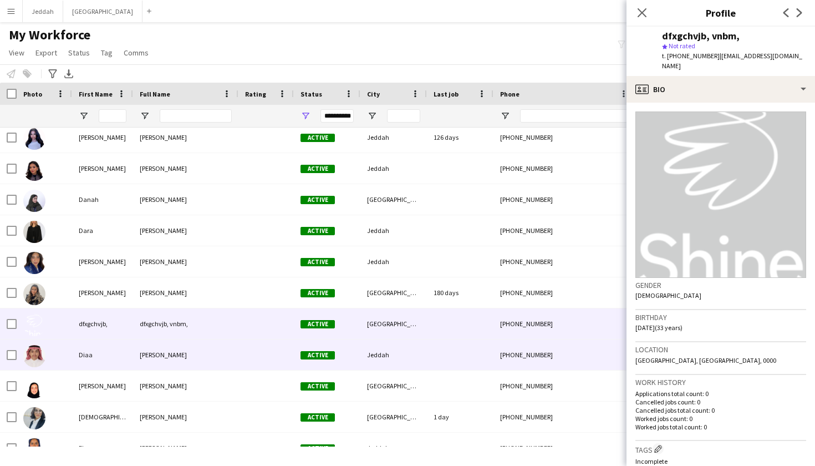
click at [395, 349] on div "Jeddah" at bounding box center [393, 354] width 67 height 30
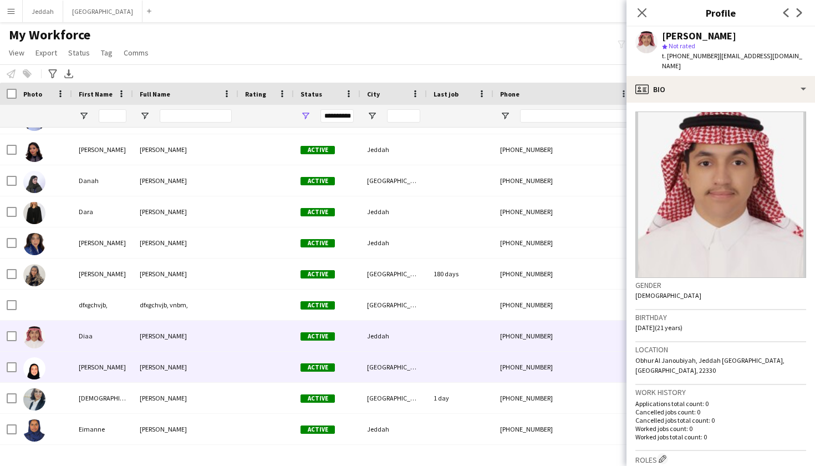
click at [393, 358] on div "[GEOGRAPHIC_DATA]" at bounding box center [393, 366] width 67 height 30
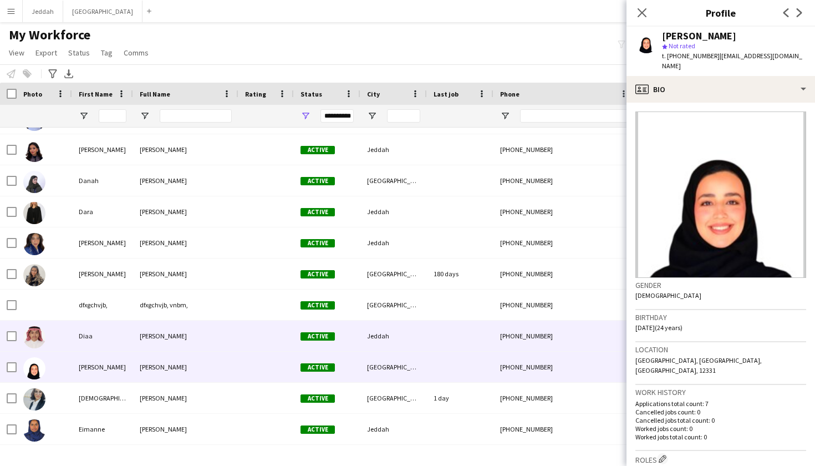
click at [395, 341] on div "Jeddah" at bounding box center [393, 335] width 67 height 30
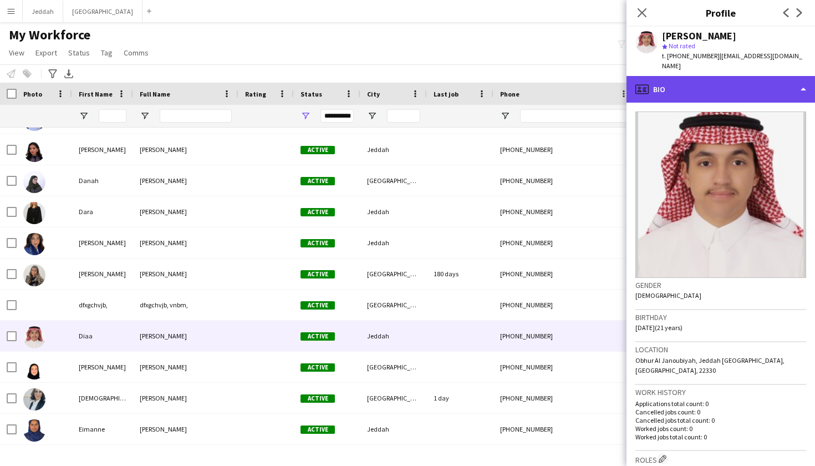
click at [554, 76] on div "profile Bio" at bounding box center [720, 89] width 188 height 27
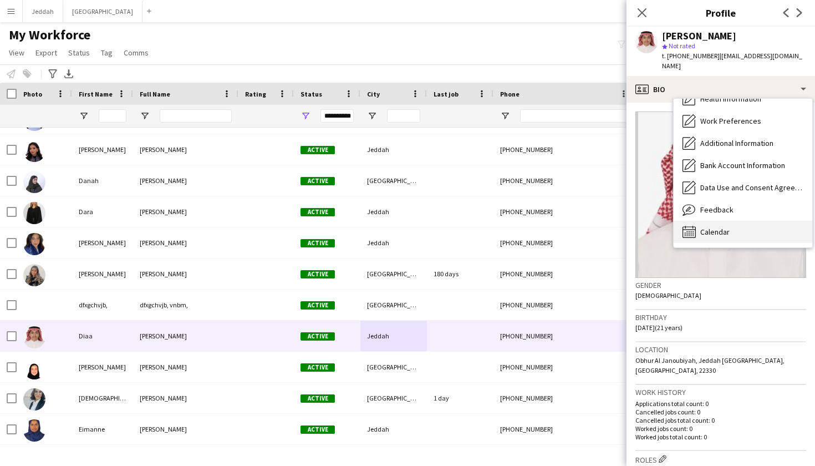
click at [554, 227] on span "Calendar" at bounding box center [714, 232] width 29 height 10
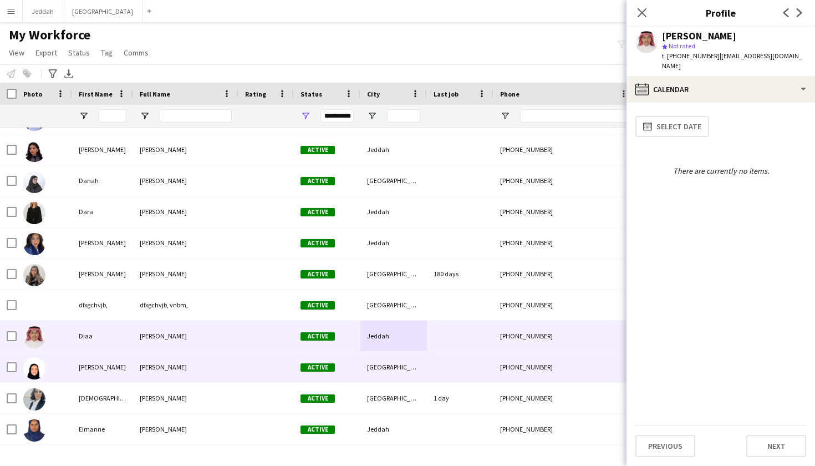
click at [453, 371] on div at bounding box center [460, 366] width 67 height 30
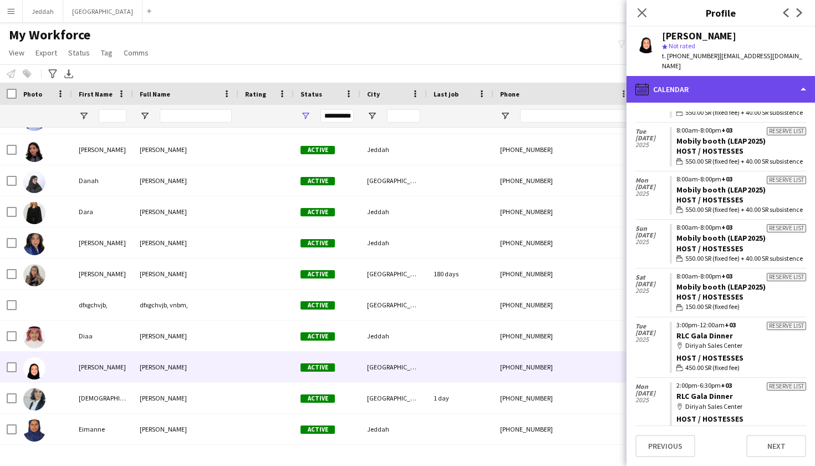
click at [554, 82] on div "calendar-full Calendar" at bounding box center [720, 89] width 188 height 27
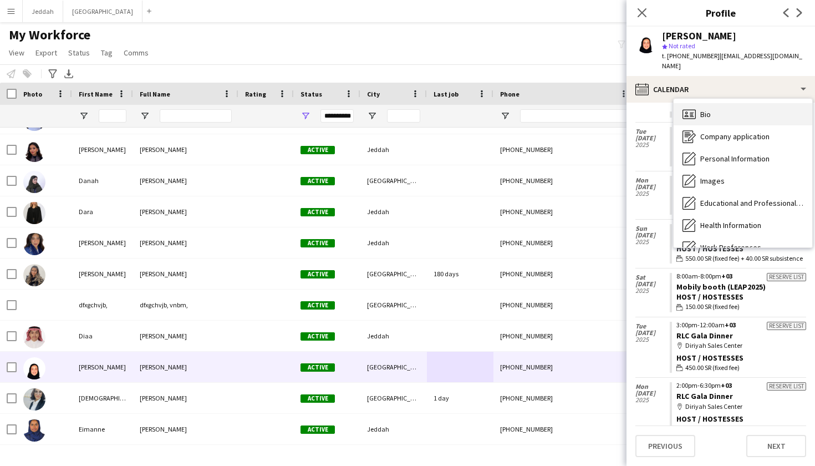
click at [554, 108] on icon "Bio" at bounding box center [688, 114] width 13 height 13
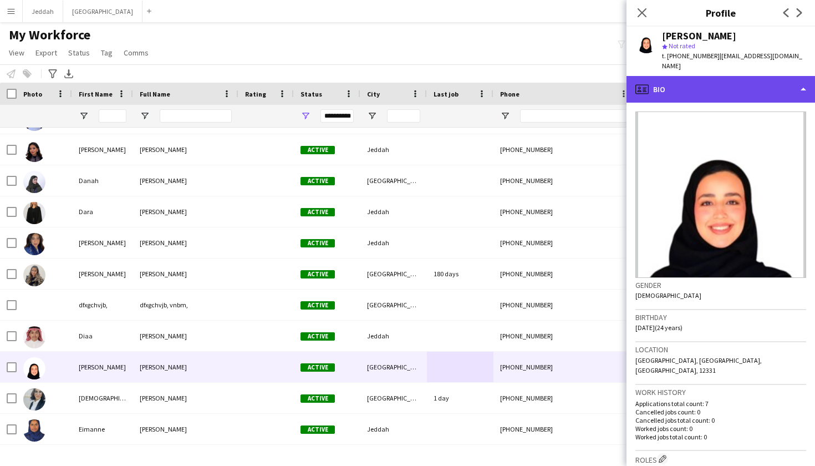
click at [554, 83] on div "profile Bio" at bounding box center [720, 89] width 188 height 27
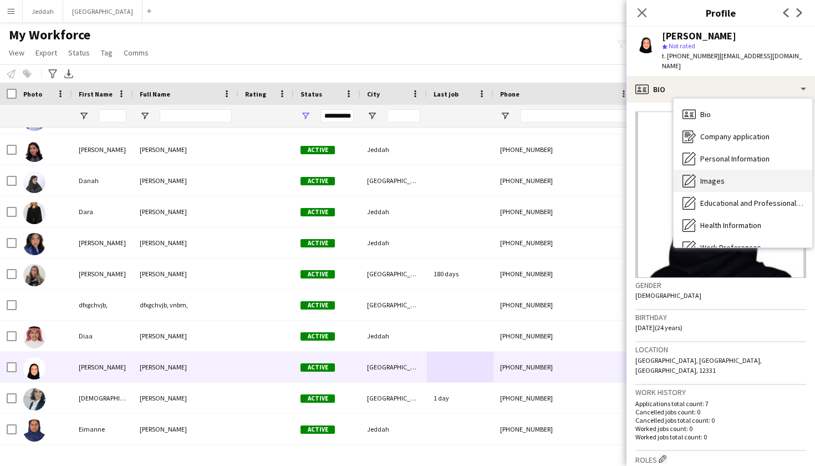
click at [554, 176] on span "Images" at bounding box center [712, 181] width 24 height 10
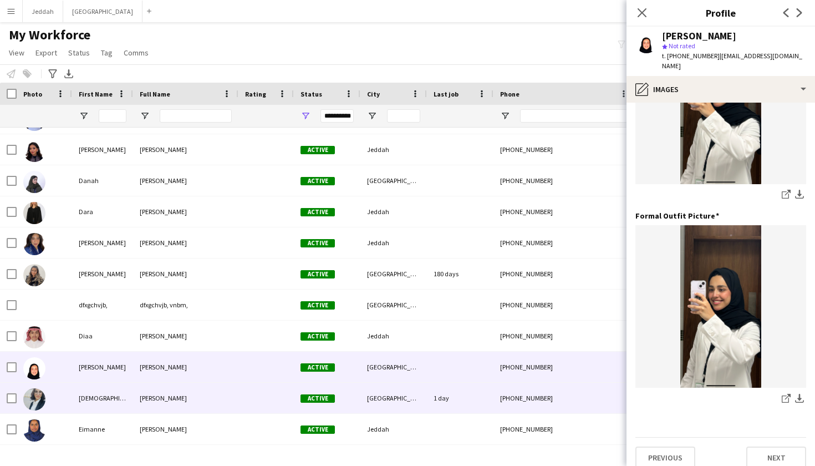
click at [371, 395] on div "[GEOGRAPHIC_DATA]" at bounding box center [393, 398] width 67 height 30
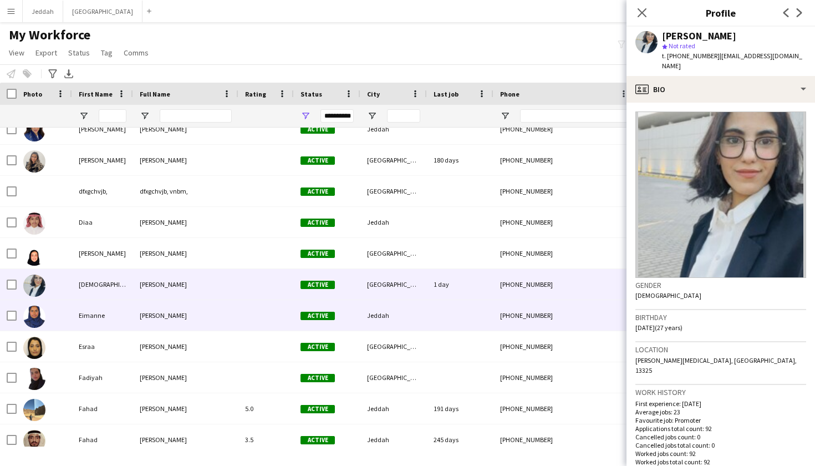
click at [347, 325] on div "Active" at bounding box center [327, 315] width 67 height 30
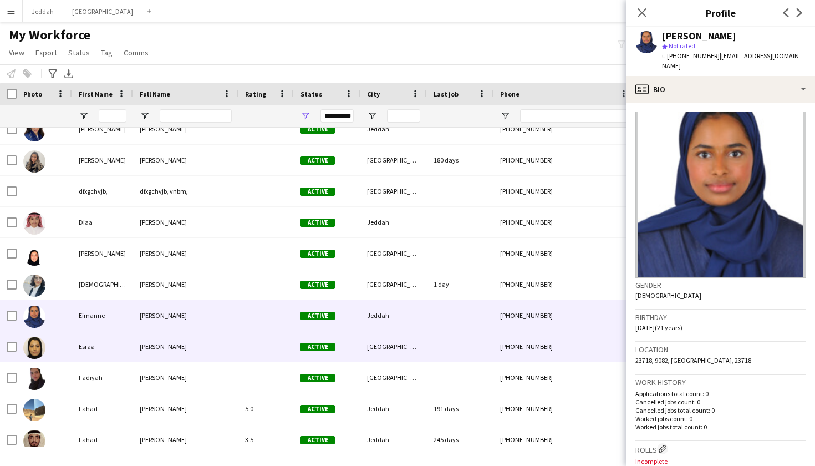
click at [421, 345] on div "[GEOGRAPHIC_DATA]" at bounding box center [393, 346] width 67 height 30
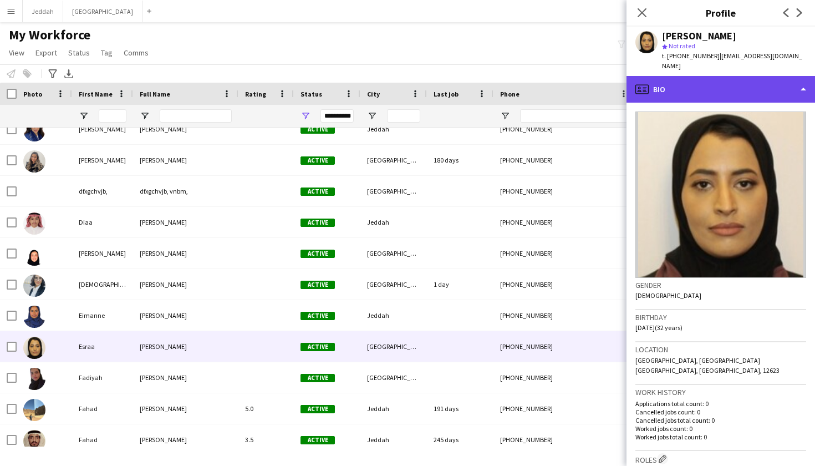
click at [554, 91] on div "profile Bio" at bounding box center [720, 89] width 188 height 27
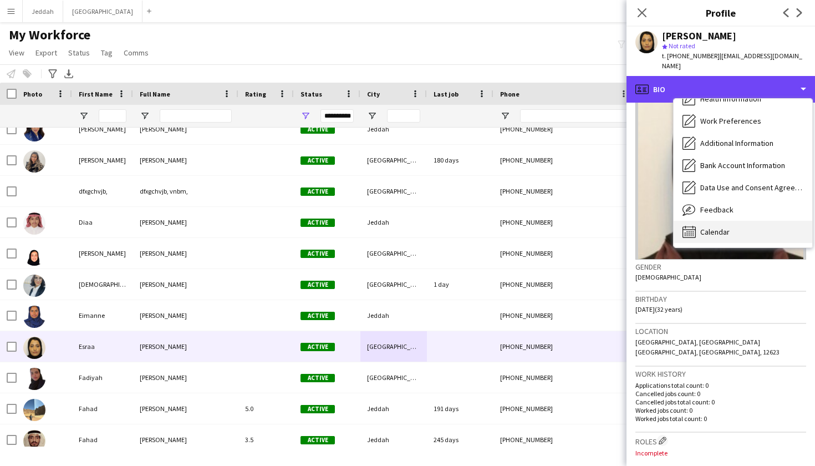
scroll to position [126, 0]
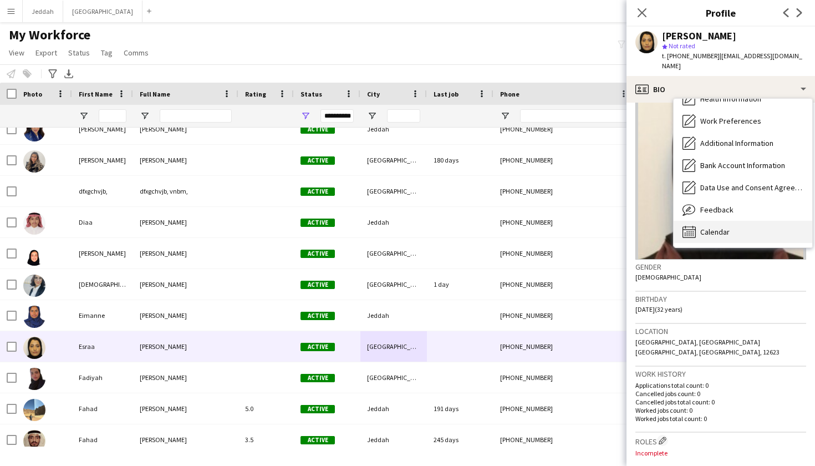
click at [554, 221] on div "Calendar Calendar" at bounding box center [743, 232] width 139 height 22
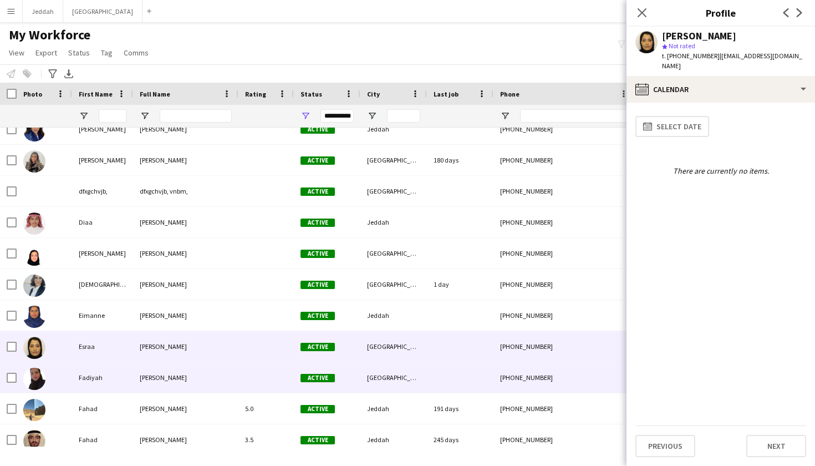
click at [429, 375] on div at bounding box center [460, 377] width 67 height 30
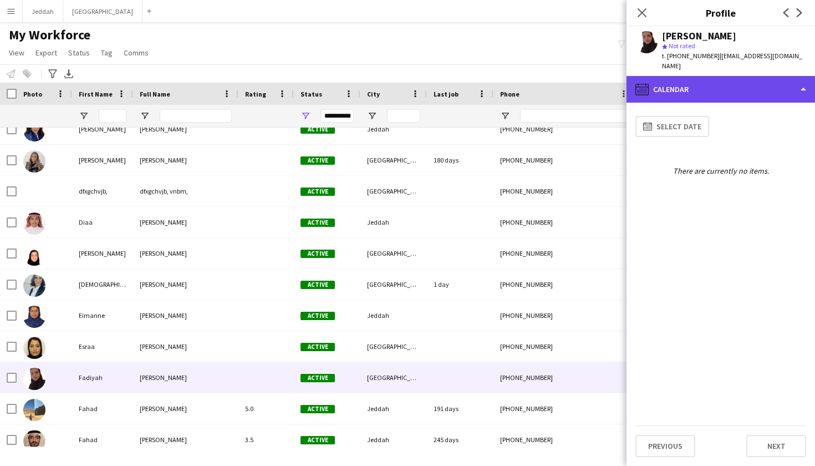
click at [554, 78] on div "calendar-full Calendar" at bounding box center [720, 89] width 188 height 27
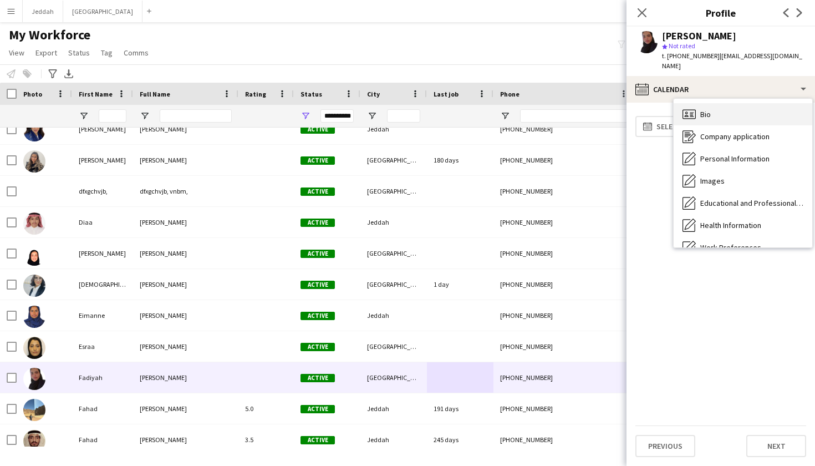
click at [554, 109] on span "Bio" at bounding box center [705, 114] width 11 height 10
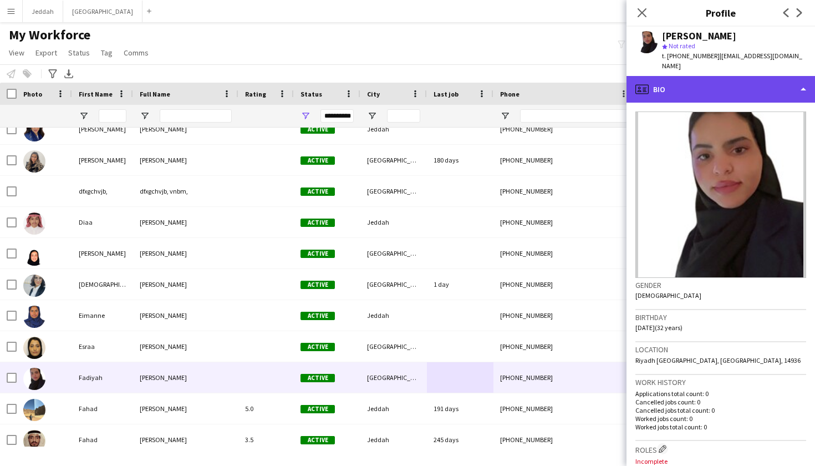
click at [554, 83] on div "profile Bio" at bounding box center [720, 89] width 188 height 27
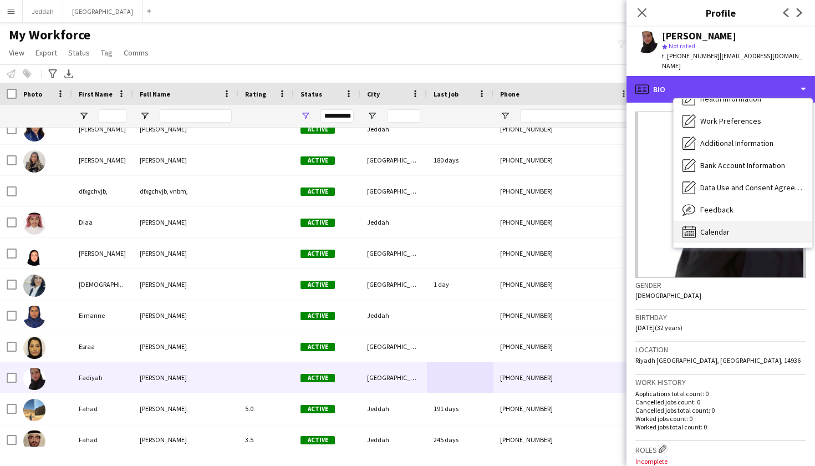
scroll to position [127, 0]
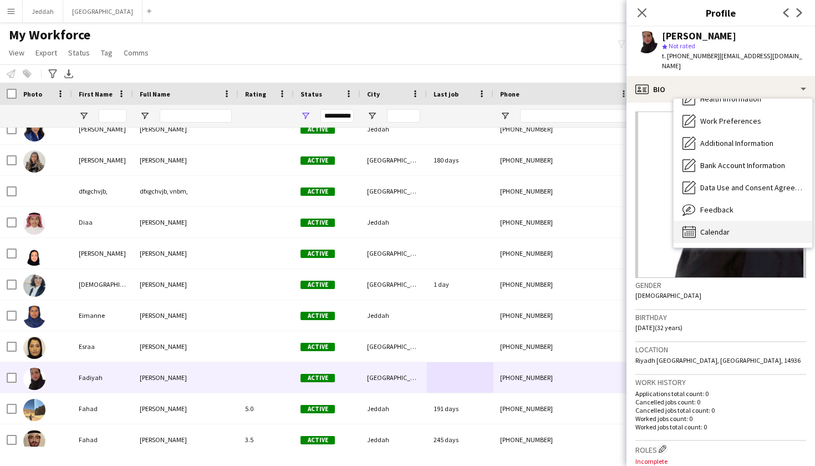
click at [554, 226] on div "Calendar Calendar" at bounding box center [743, 232] width 139 height 22
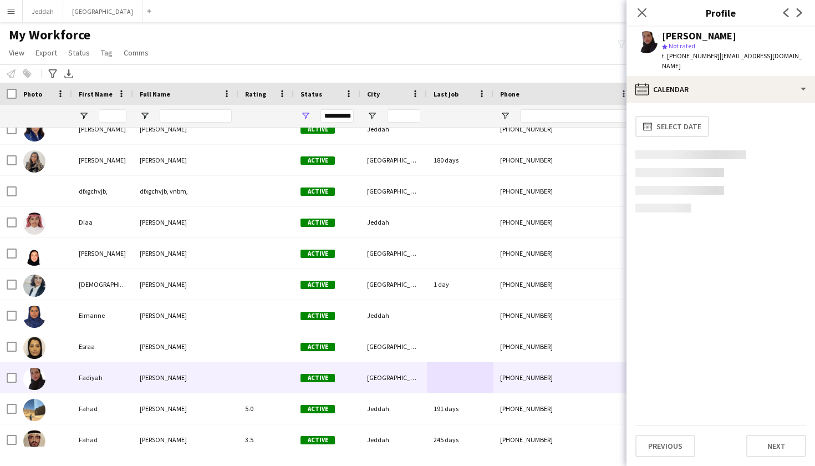
scroll to position [0, 0]
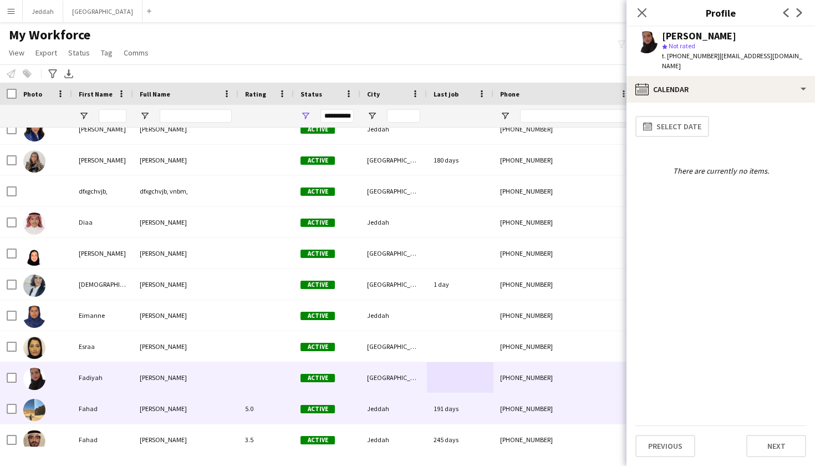
click at [342, 404] on div "Active" at bounding box center [327, 408] width 67 height 30
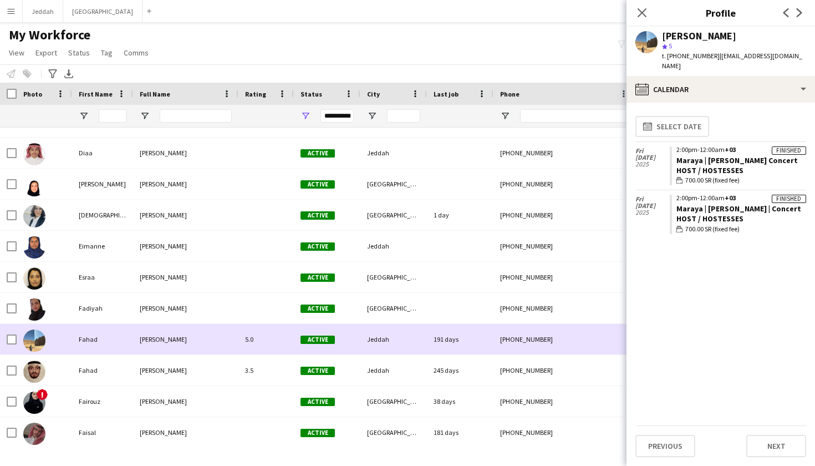
scroll to position [2447, 0]
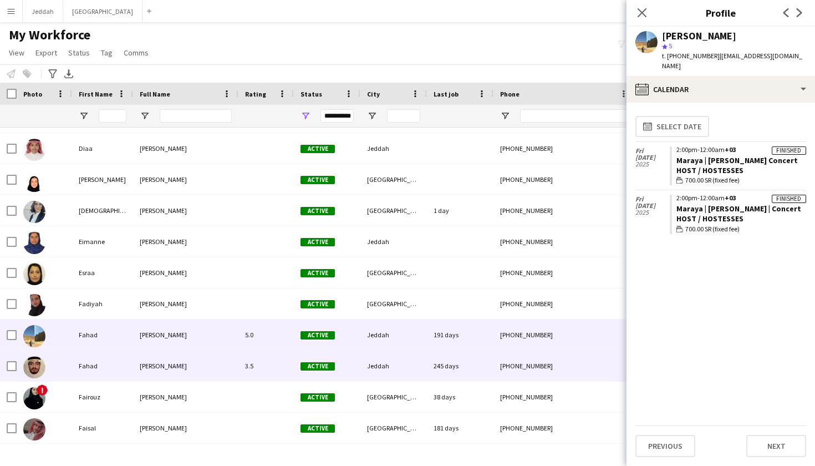
click at [327, 364] on span "Active" at bounding box center [317, 366] width 34 height 8
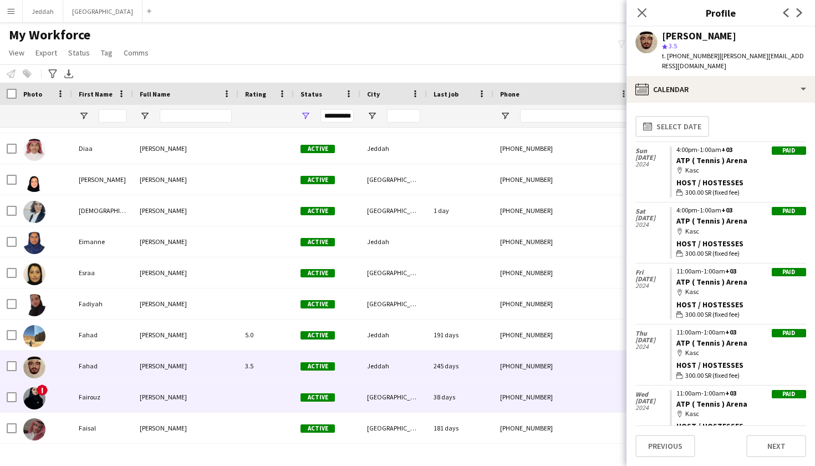
click at [328, 396] on span "Active" at bounding box center [317, 397] width 34 height 8
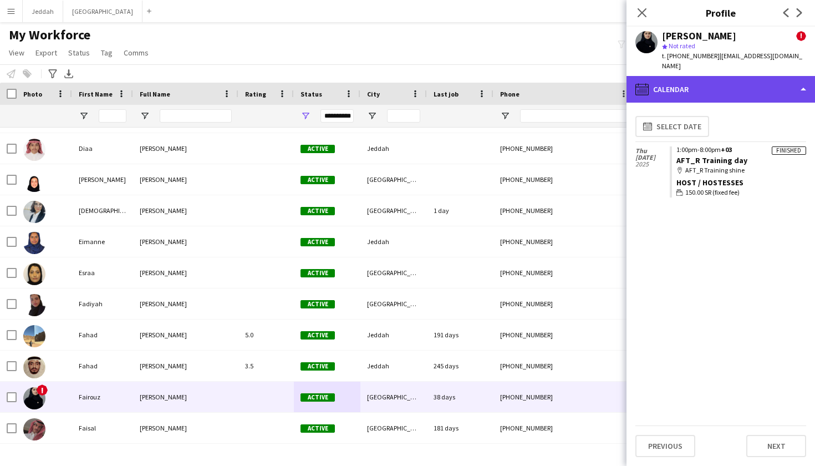
click at [554, 76] on div "calendar-full Calendar" at bounding box center [720, 89] width 188 height 27
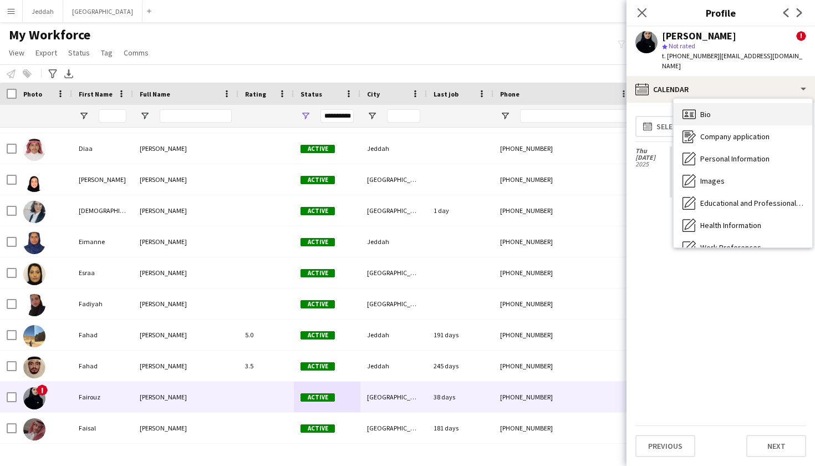
click at [554, 103] on div "Bio Bio" at bounding box center [743, 114] width 139 height 22
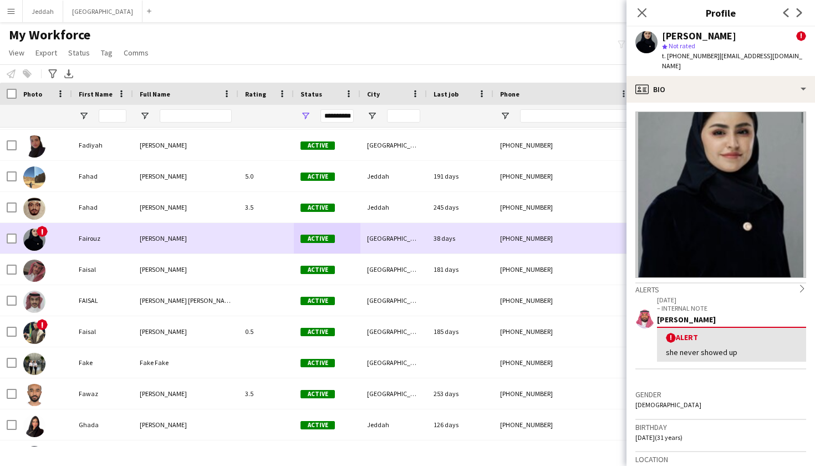
scroll to position [2610, 0]
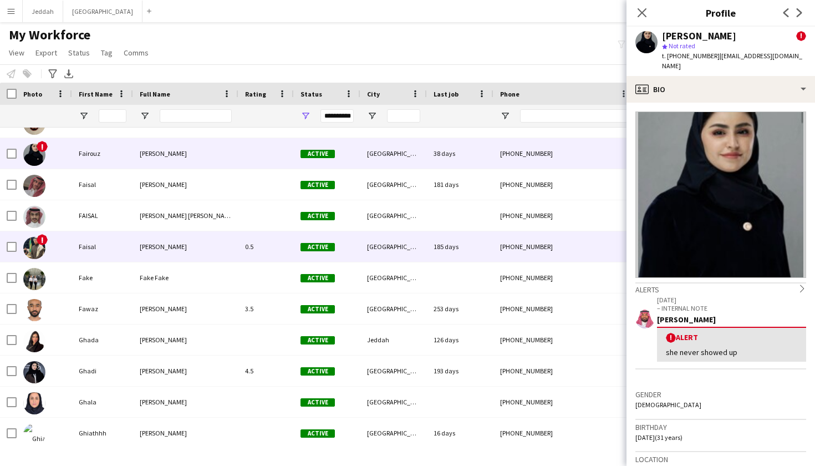
click at [244, 244] on div "0.5" at bounding box center [265, 246] width 55 height 30
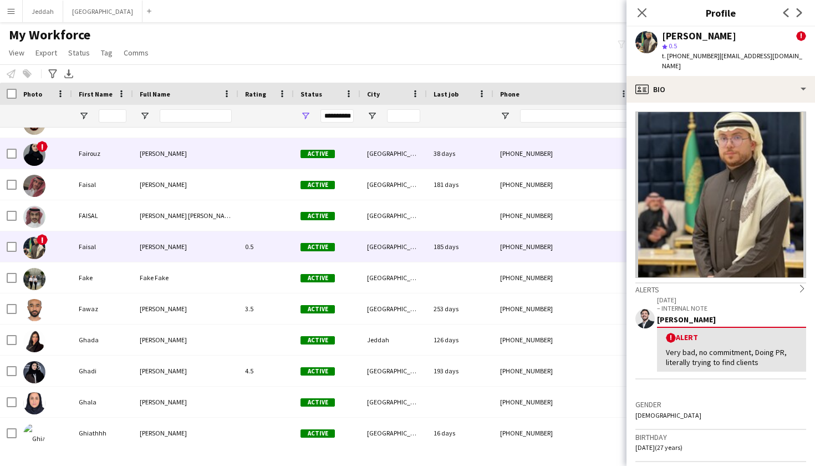
click at [217, 161] on div "Fairouz Albalawi" at bounding box center [185, 153] width 105 height 30
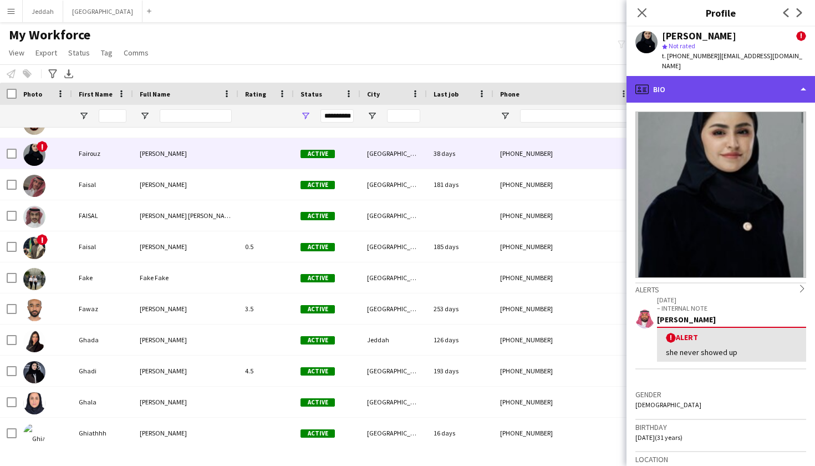
click at [554, 83] on div "profile Bio" at bounding box center [720, 89] width 188 height 27
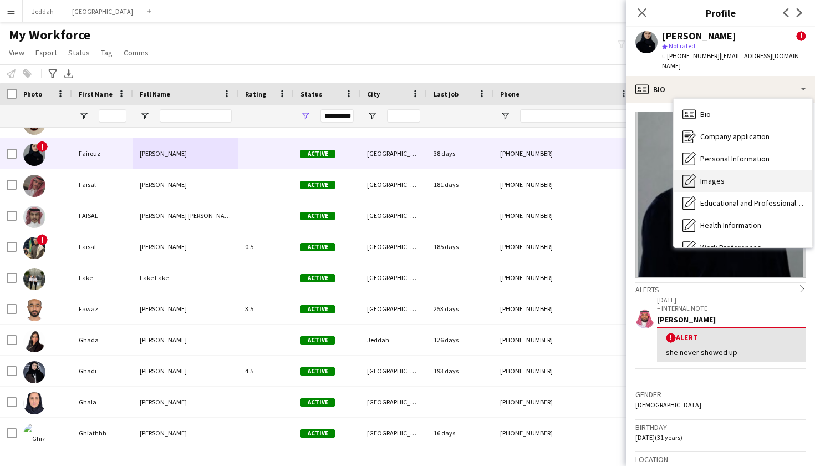
click at [554, 176] on span "Images" at bounding box center [712, 181] width 24 height 10
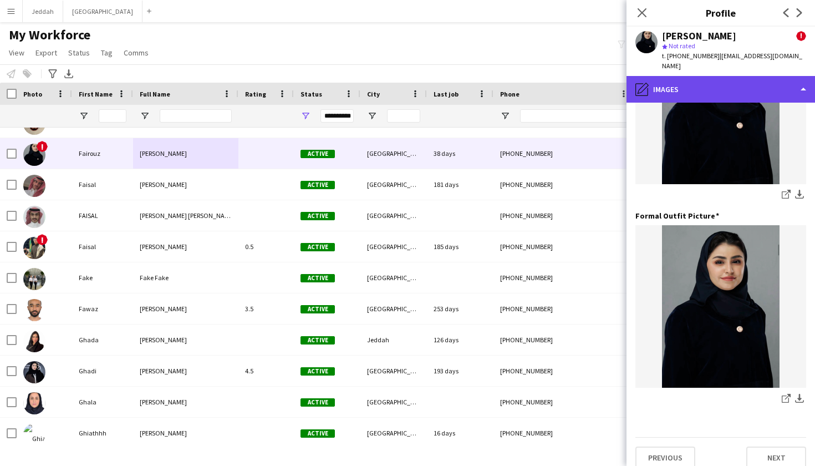
click at [554, 76] on div "pencil4 Images" at bounding box center [720, 89] width 188 height 27
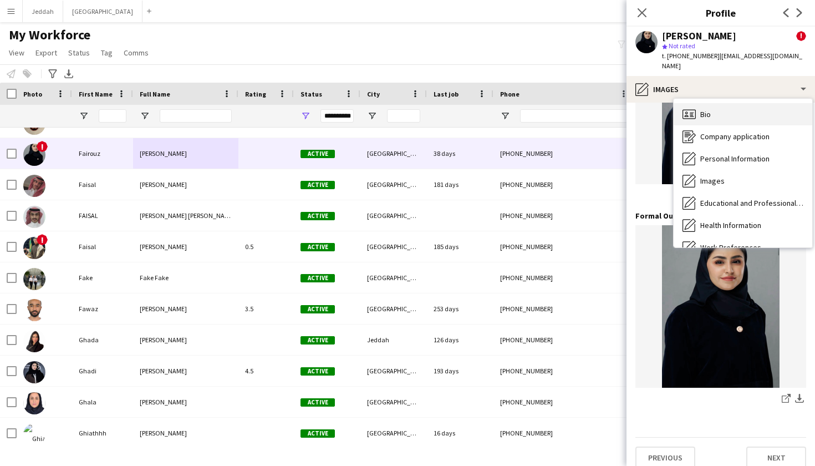
click at [554, 109] on span "Bio" at bounding box center [705, 114] width 11 height 10
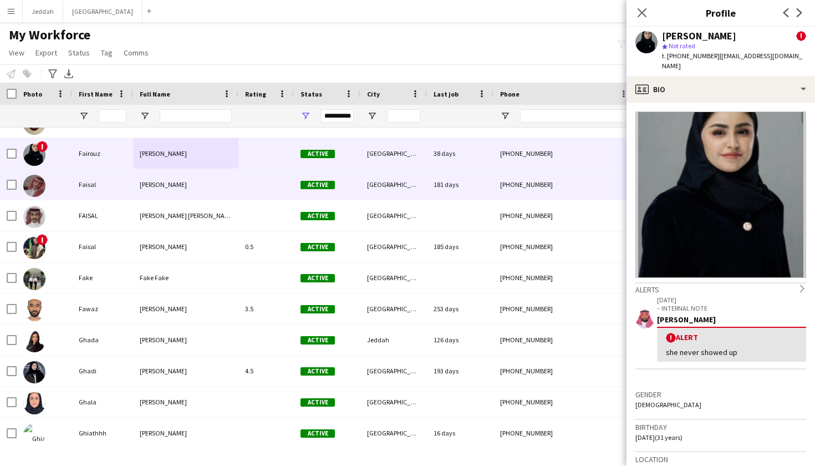
click at [248, 196] on div at bounding box center [265, 184] width 55 height 30
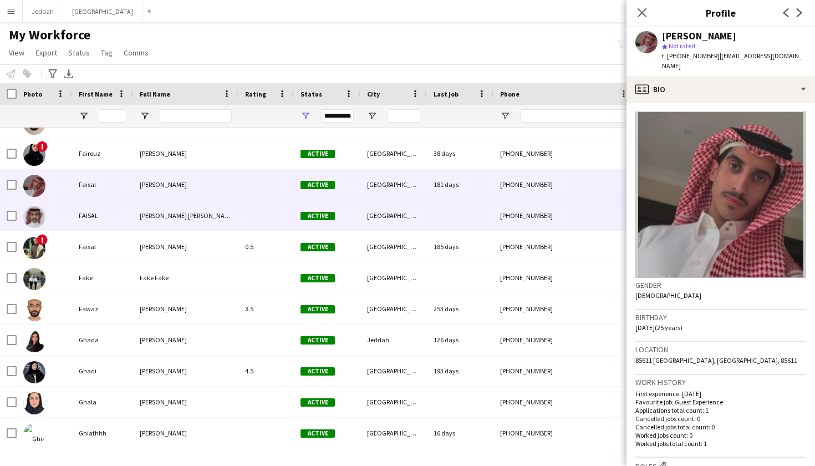
click at [251, 211] on div at bounding box center [265, 215] width 55 height 30
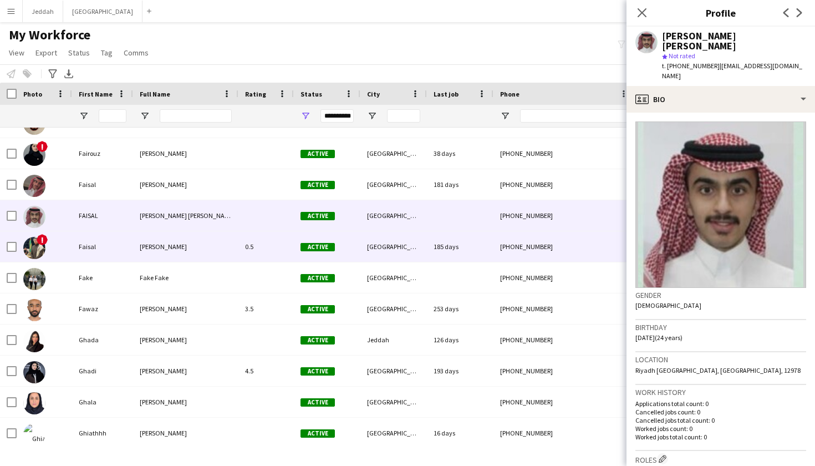
click at [240, 239] on div "0.5" at bounding box center [265, 246] width 55 height 30
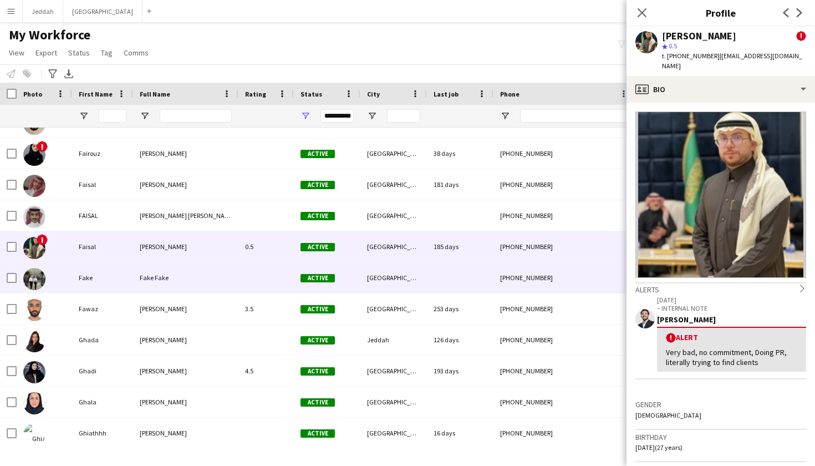
click at [233, 264] on div "Fake Fake" at bounding box center [185, 277] width 105 height 30
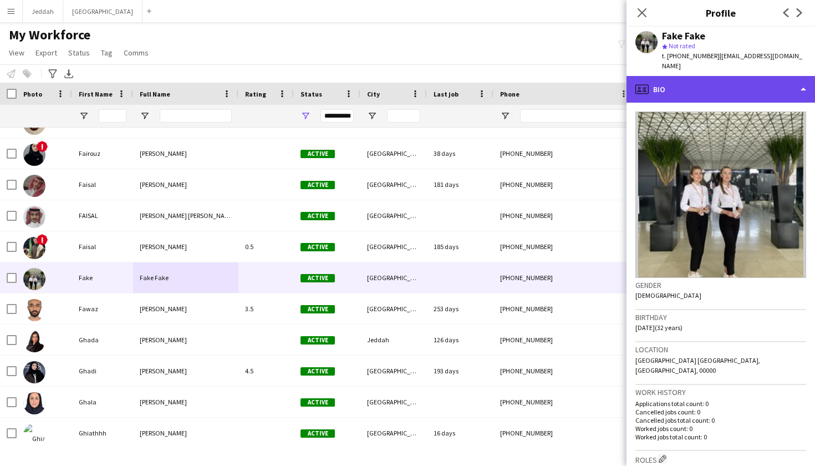
click at [554, 80] on div "profile Bio" at bounding box center [720, 89] width 188 height 27
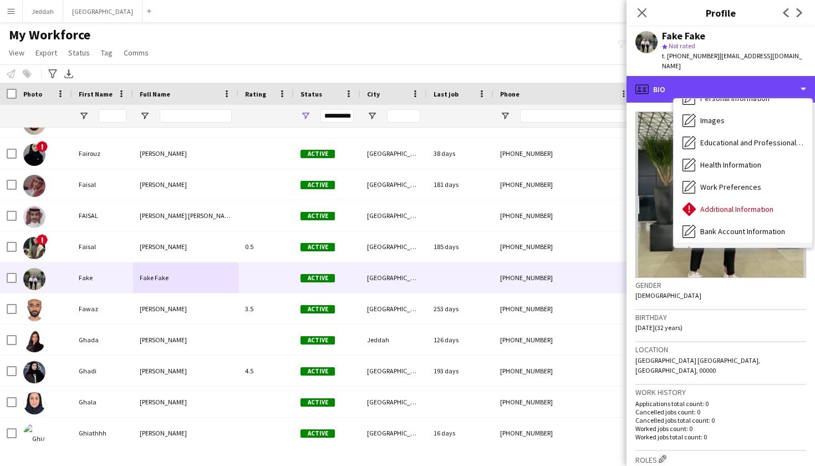
scroll to position [21, 0]
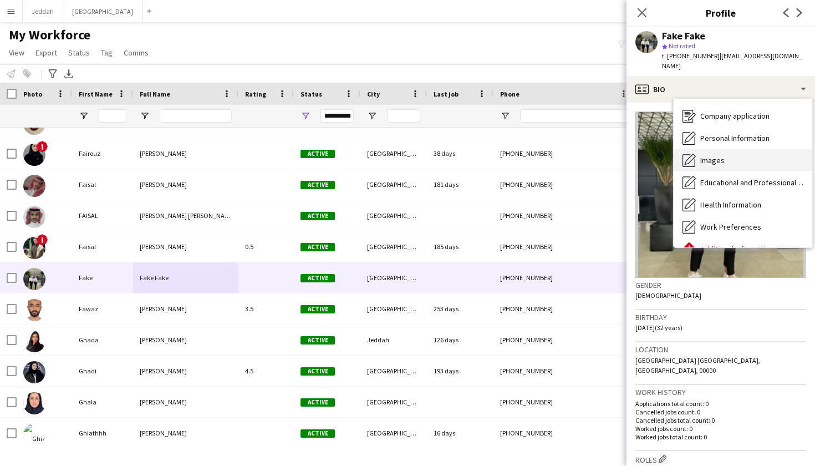
click at [554, 155] on span "Images" at bounding box center [712, 160] width 24 height 10
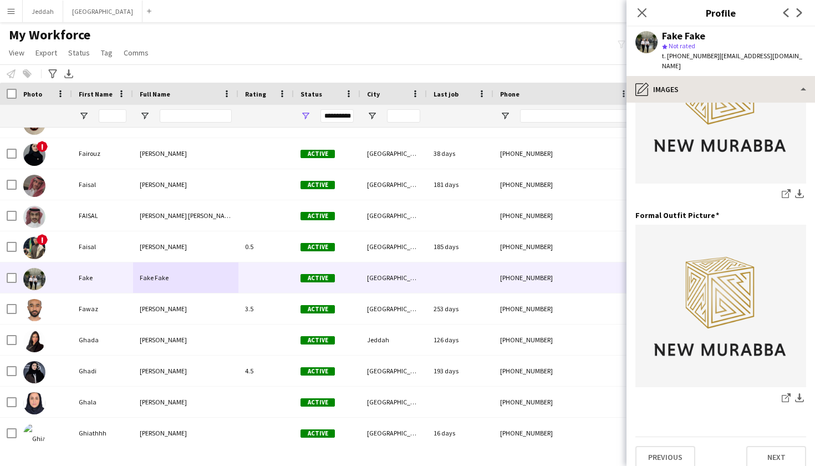
scroll to position [308, 0]
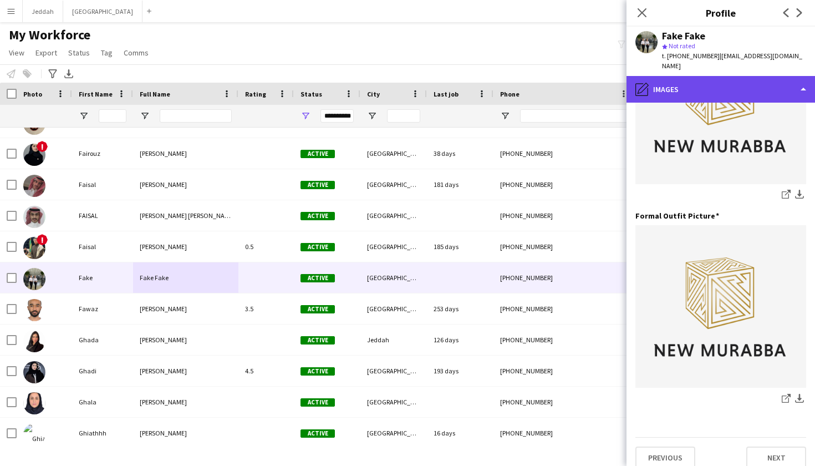
click at [554, 85] on div "pencil4 Images" at bounding box center [720, 89] width 188 height 27
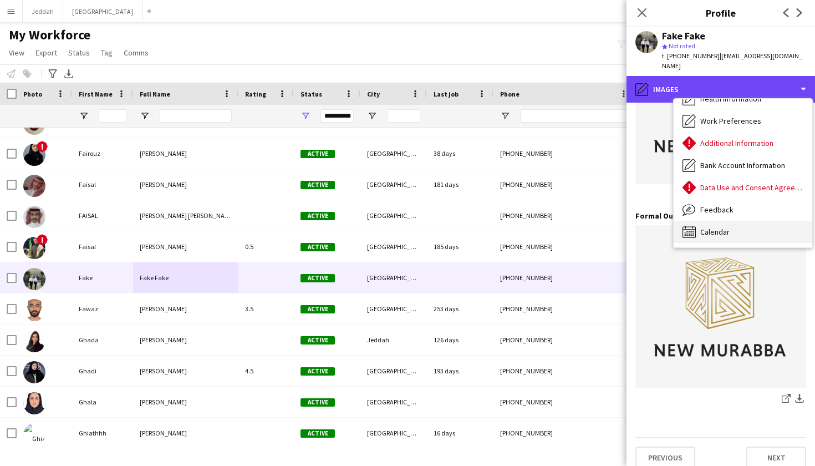
scroll to position [126, 0]
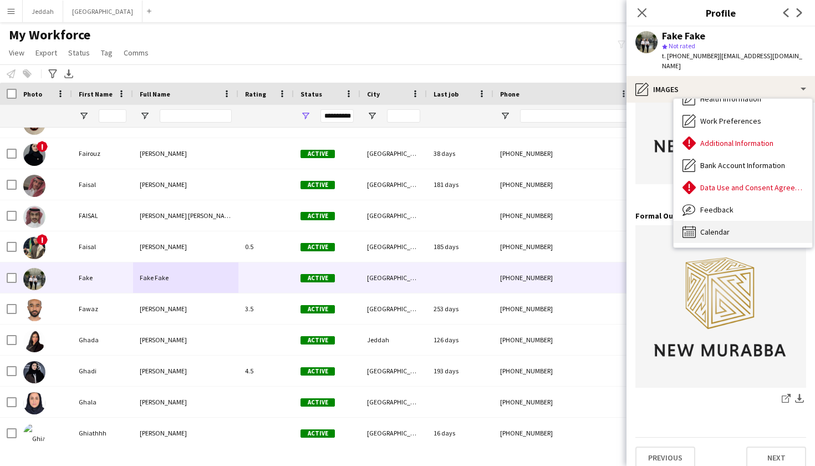
click at [554, 227] on span "Calendar" at bounding box center [714, 232] width 29 height 10
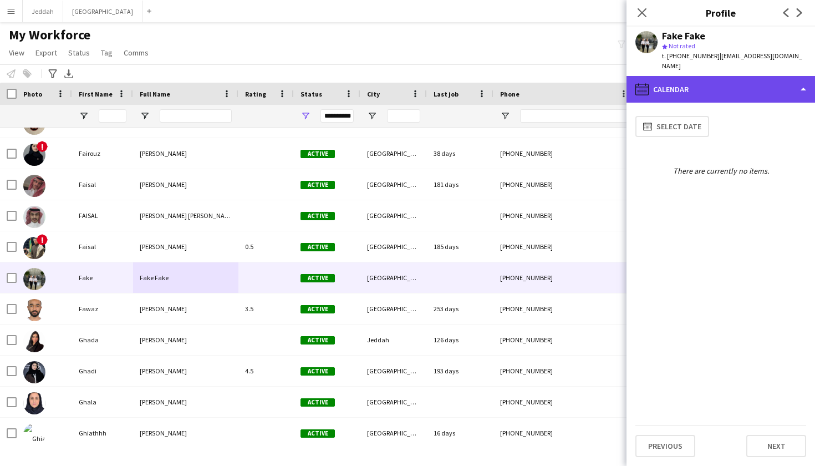
click at [554, 76] on div "calendar-full Calendar" at bounding box center [720, 89] width 188 height 27
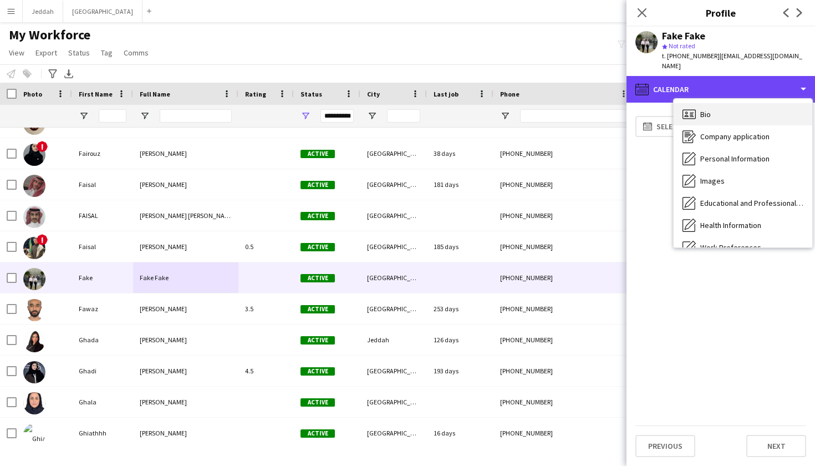
scroll to position [0, 0]
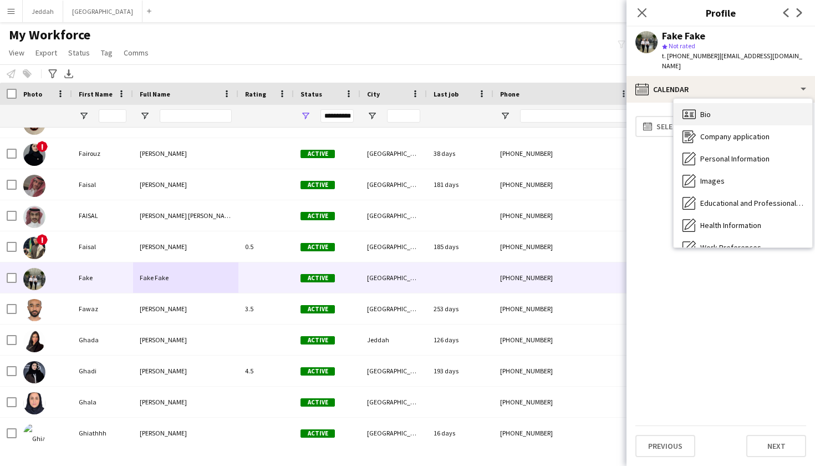
click at [554, 109] on span "Bio" at bounding box center [705, 114] width 11 height 10
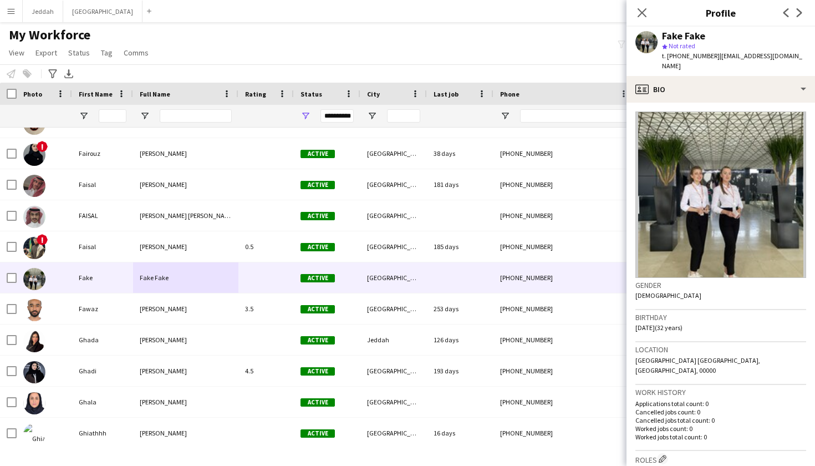
click at [554, 174] on img at bounding box center [720, 194] width 171 height 166
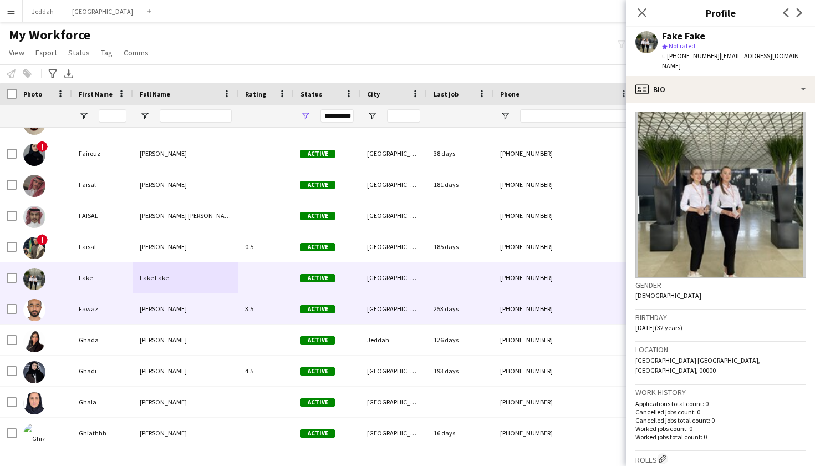
click at [372, 317] on div "[GEOGRAPHIC_DATA]" at bounding box center [393, 308] width 67 height 30
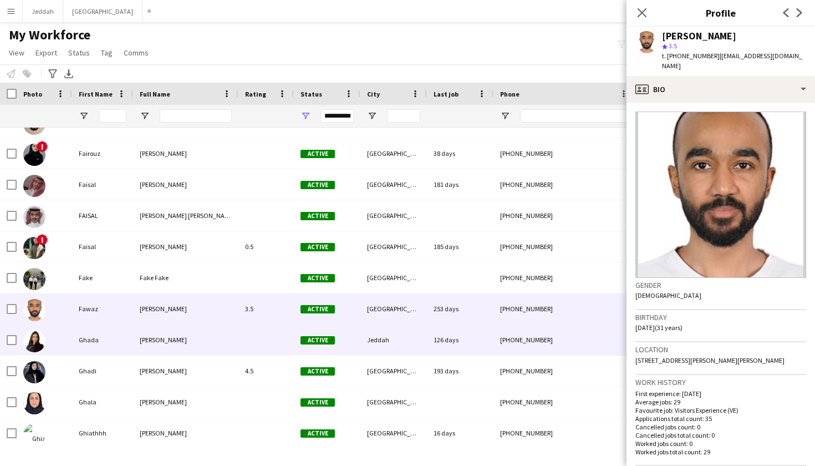
click at [343, 339] on div "Active" at bounding box center [327, 339] width 67 height 30
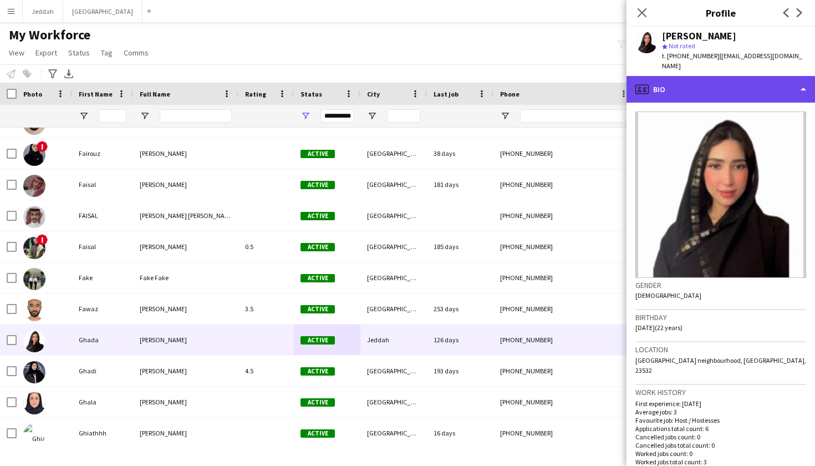
click at [554, 76] on div "profile Bio" at bounding box center [720, 89] width 188 height 27
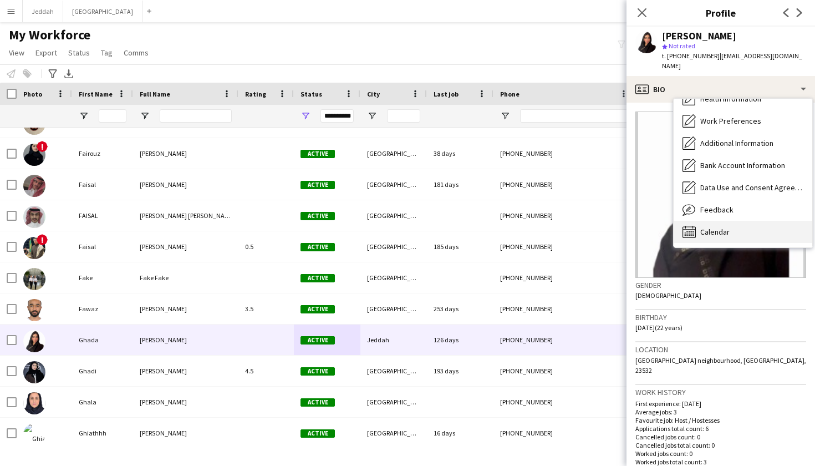
scroll to position [127, 0]
click at [554, 227] on span "Calendar" at bounding box center [714, 232] width 29 height 10
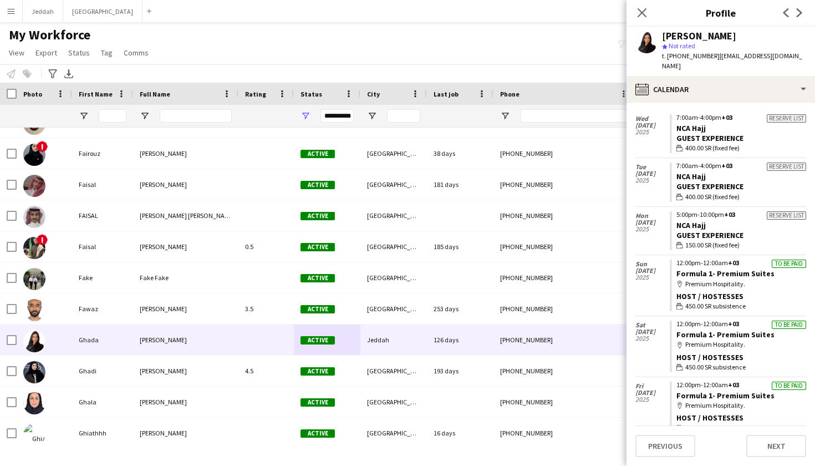
scroll to position [32, 0]
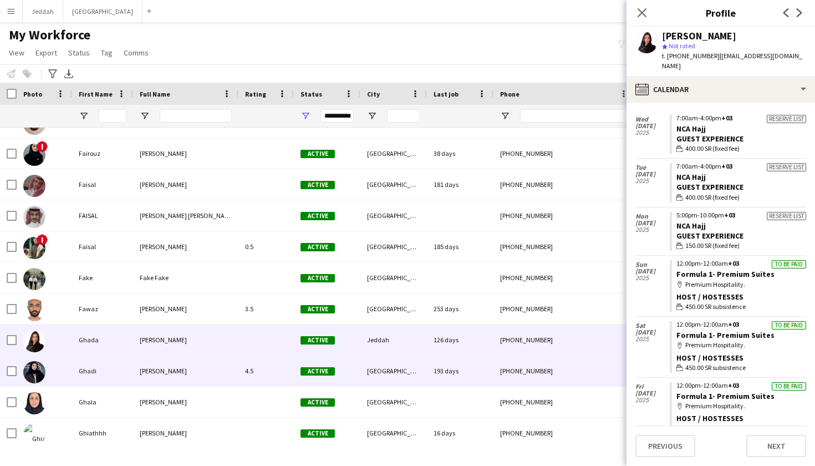
click at [436, 371] on div "193 days" at bounding box center [460, 370] width 67 height 30
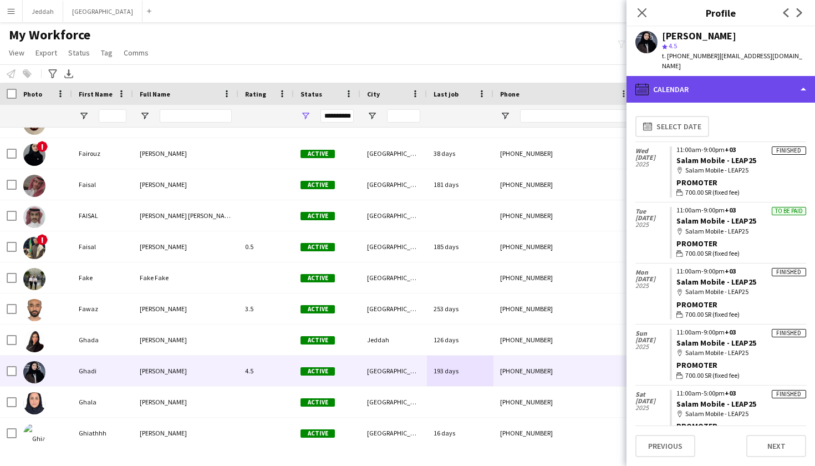
click at [554, 83] on div "calendar-full Calendar" at bounding box center [720, 89] width 188 height 27
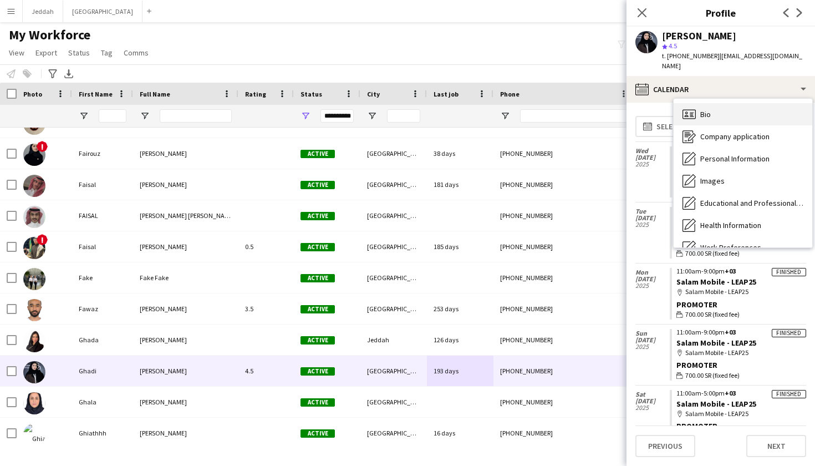
click at [554, 109] on icon "Bio" at bounding box center [688, 114] width 13 height 13
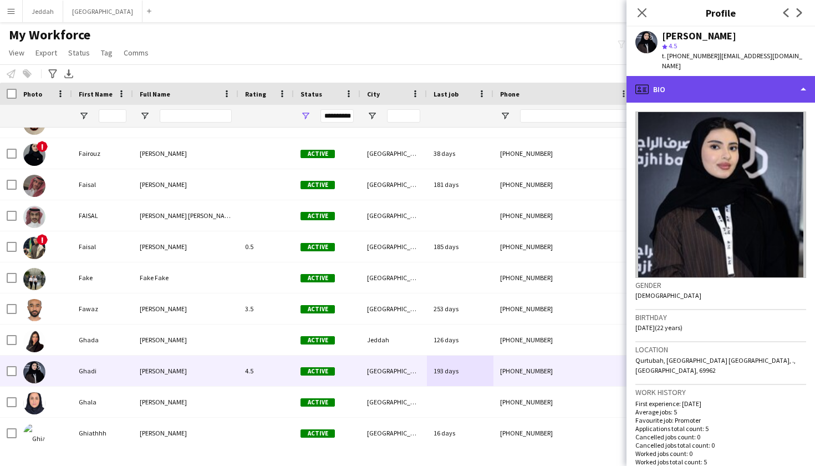
click at [554, 86] on div "profile Bio" at bounding box center [720, 89] width 188 height 27
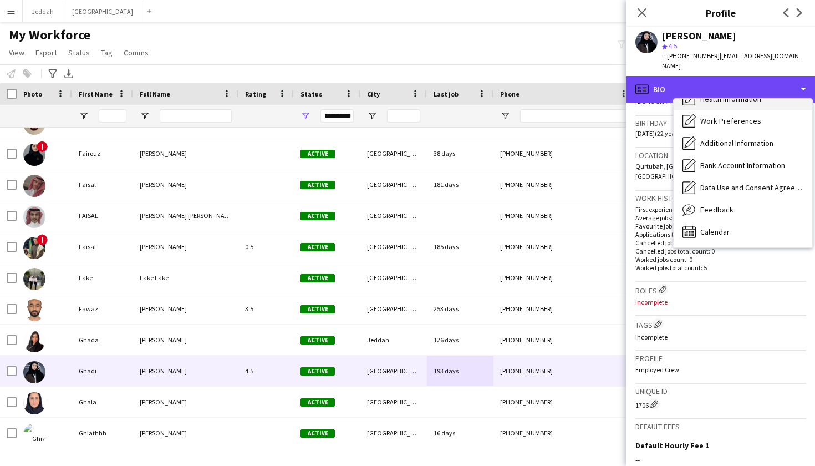
scroll to position [127, 0]
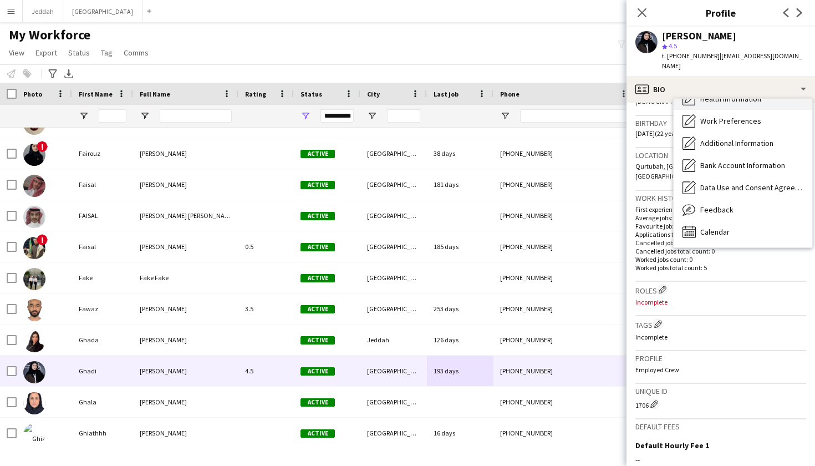
click at [554, 227] on span "Calendar" at bounding box center [714, 232] width 29 height 10
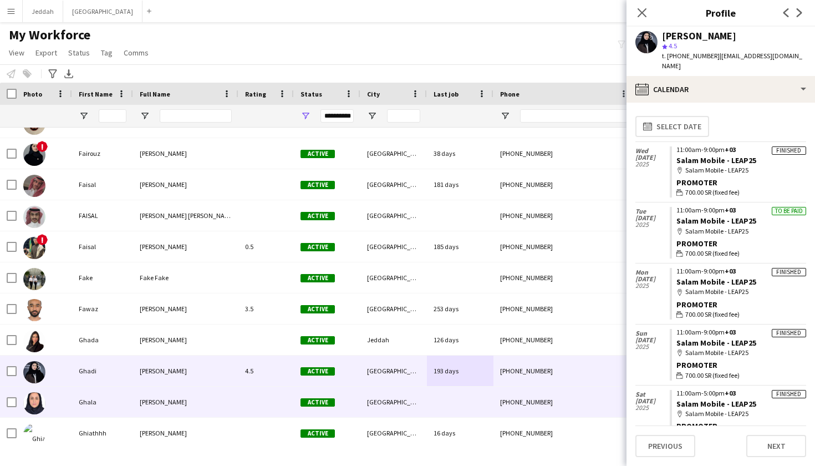
click at [394, 397] on div "[GEOGRAPHIC_DATA]" at bounding box center [393, 401] width 67 height 30
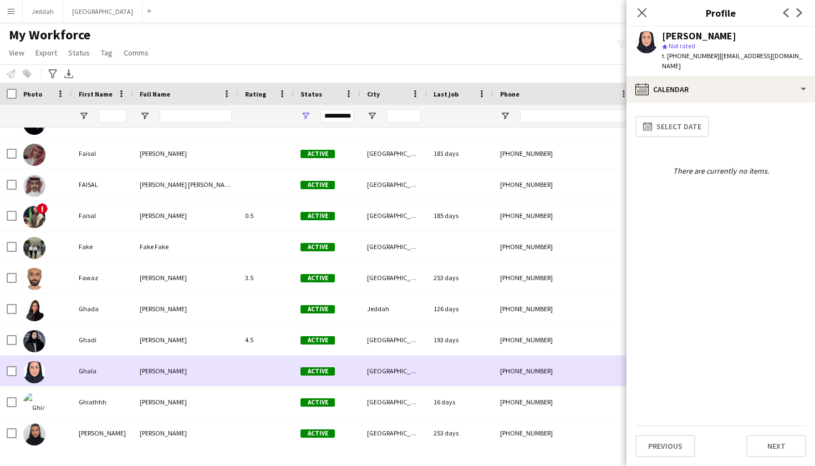
scroll to position [2721, 0]
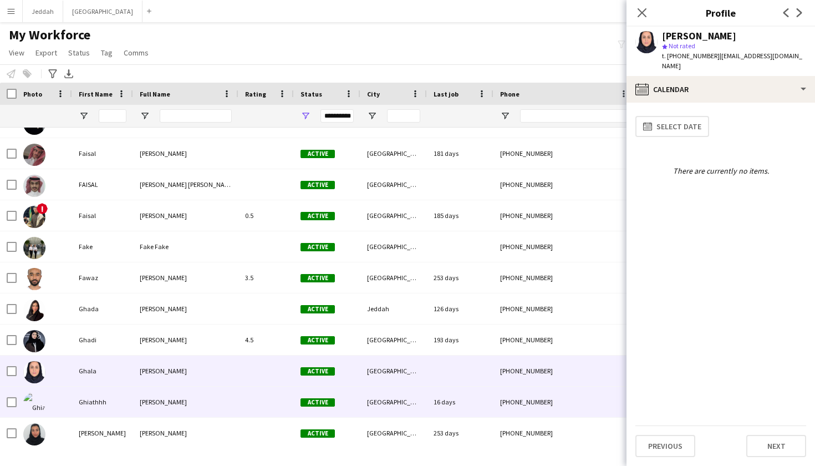
click at [394, 397] on div "[GEOGRAPHIC_DATA]" at bounding box center [393, 401] width 67 height 30
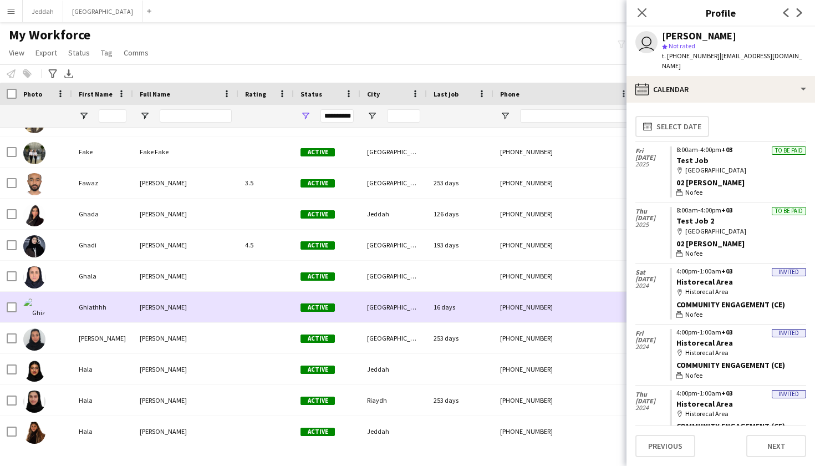
scroll to position [2818, 0]
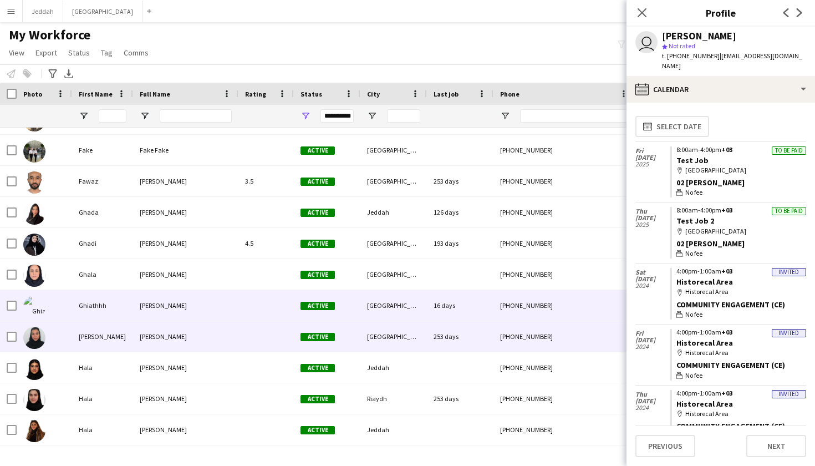
click at [383, 343] on div "[GEOGRAPHIC_DATA]" at bounding box center [393, 336] width 67 height 30
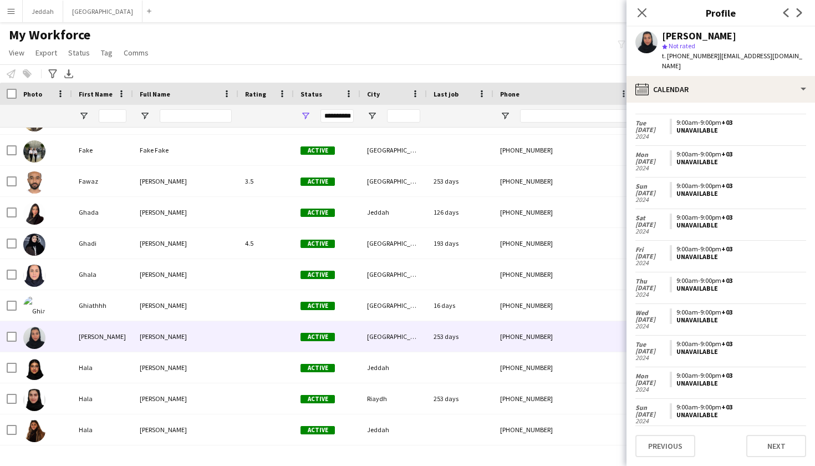
scroll to position [2181, 0]
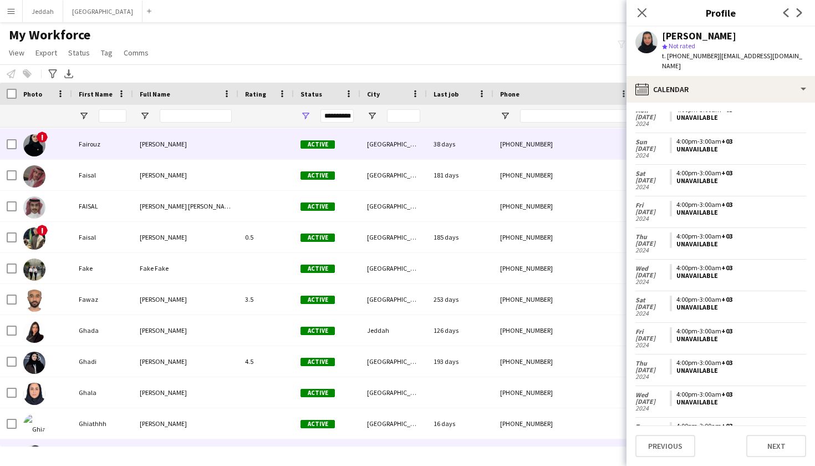
click at [214, 145] on div "Fairouz Albalawi" at bounding box center [185, 144] width 105 height 30
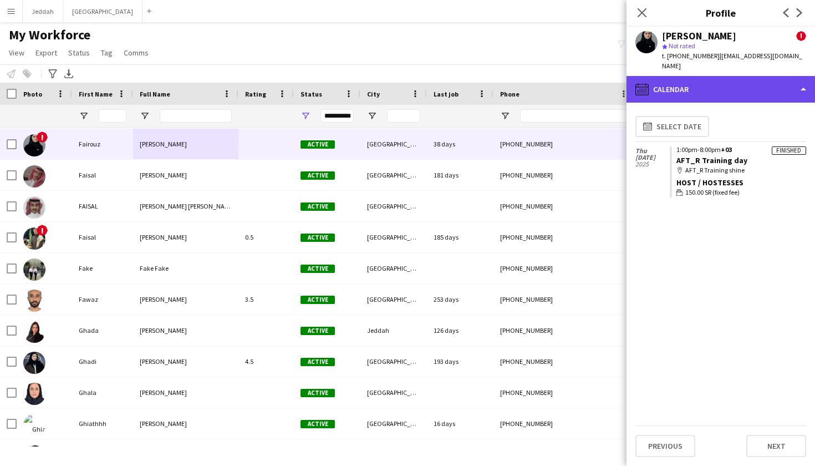
click at [554, 85] on div "calendar-full Calendar" at bounding box center [720, 89] width 188 height 27
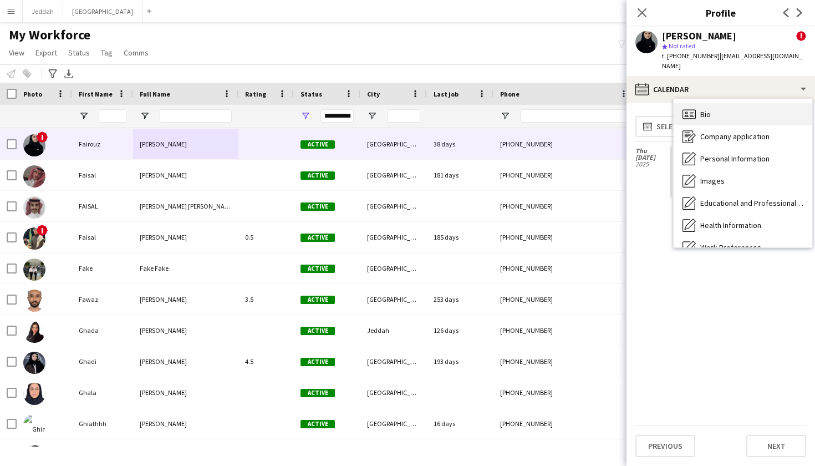
click at [554, 109] on span "Bio" at bounding box center [705, 114] width 11 height 10
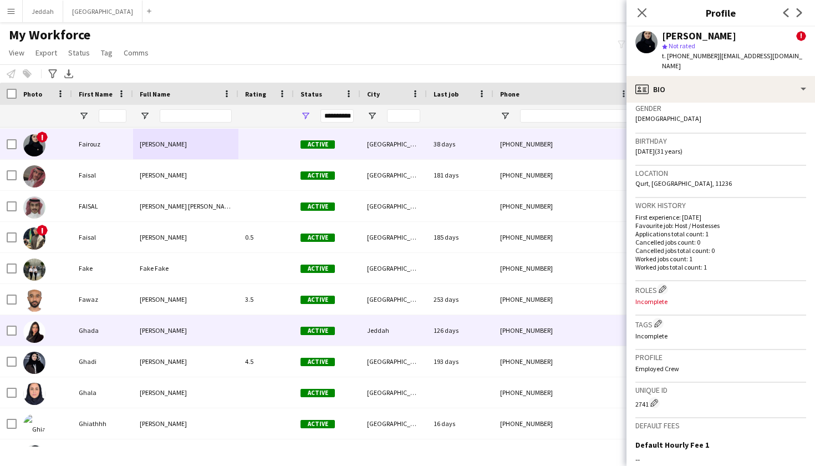
click at [303, 332] on span "Active" at bounding box center [317, 331] width 34 height 8
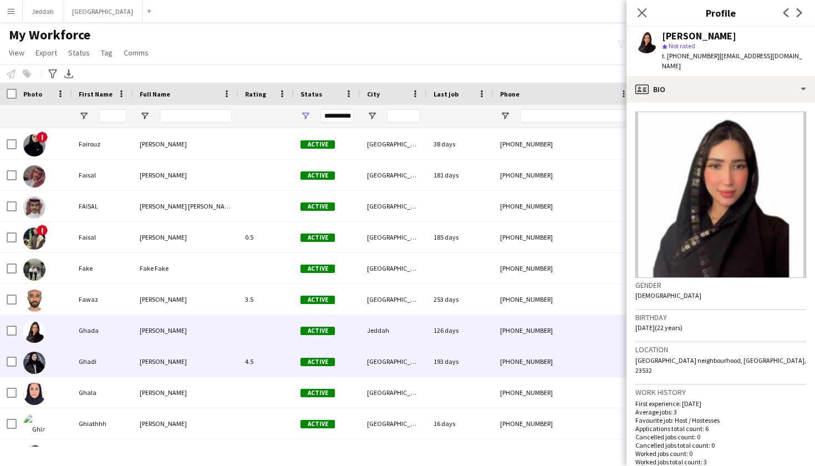
click at [283, 366] on div "4.5" at bounding box center [265, 361] width 55 height 30
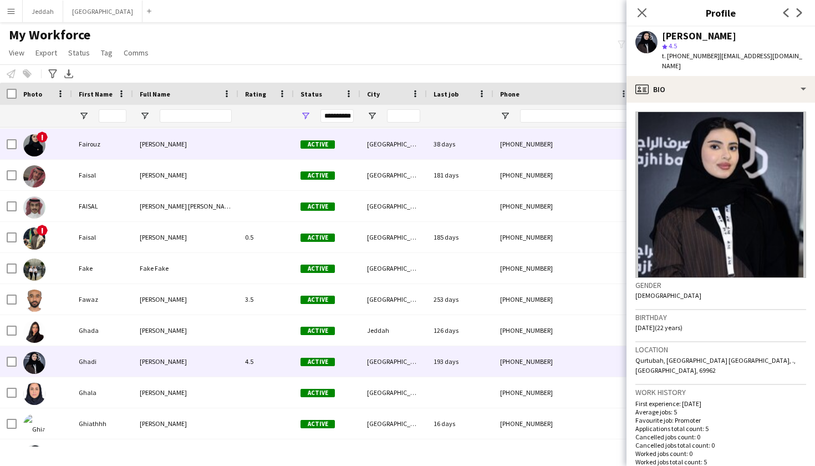
click at [246, 155] on div at bounding box center [265, 144] width 55 height 30
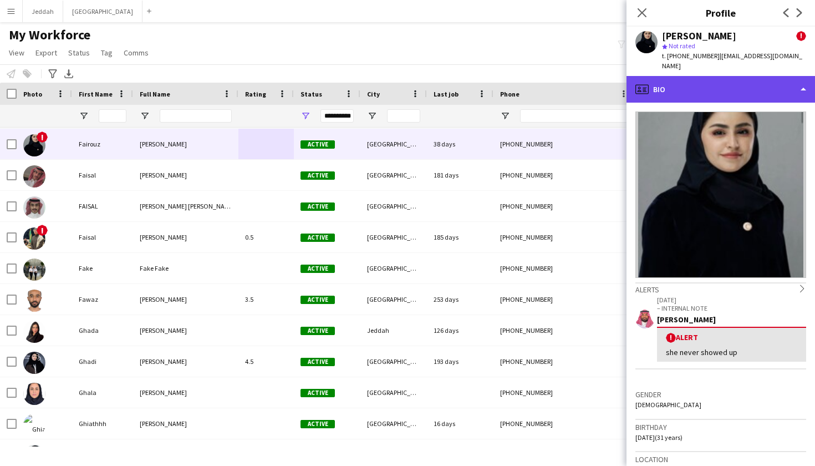
click at [554, 84] on div "profile Bio" at bounding box center [720, 89] width 188 height 27
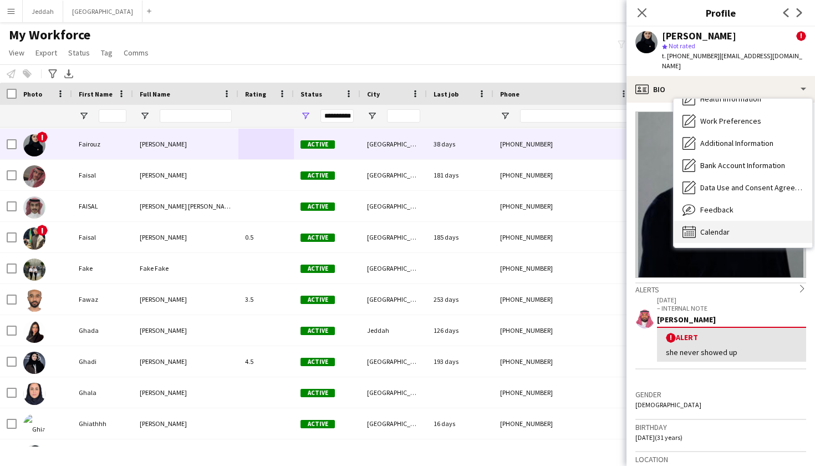
click at [554, 227] on span "Calendar" at bounding box center [714, 232] width 29 height 10
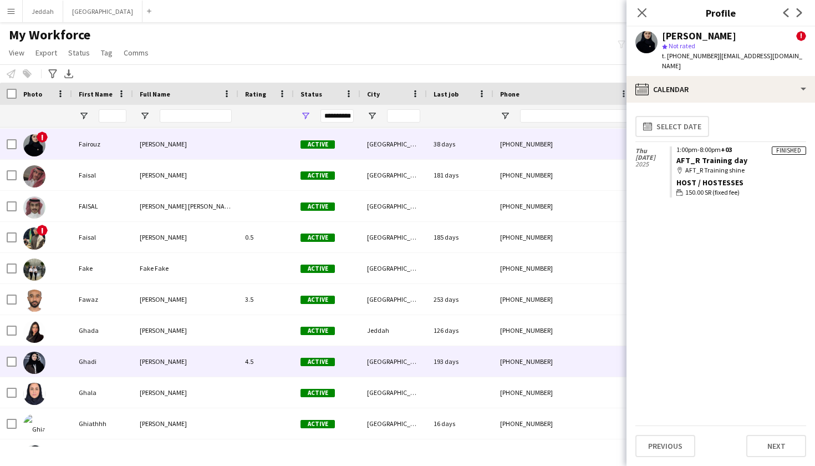
click at [311, 354] on div "Active" at bounding box center [327, 361] width 67 height 30
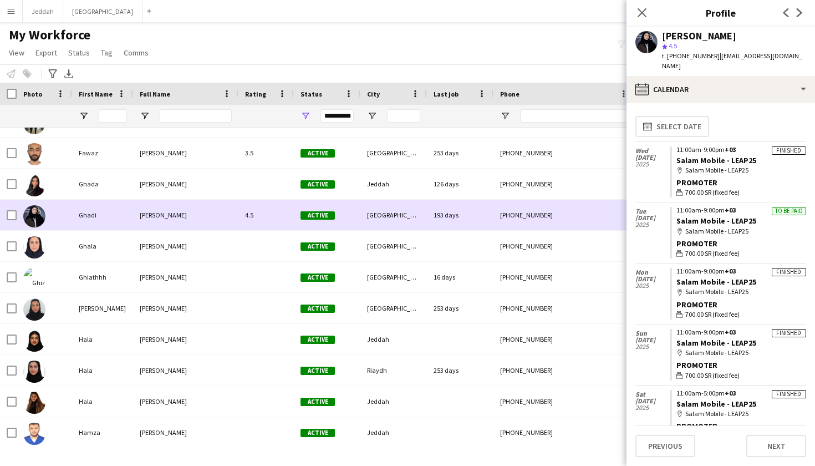
click at [311, 354] on div "Active" at bounding box center [327, 339] width 67 height 30
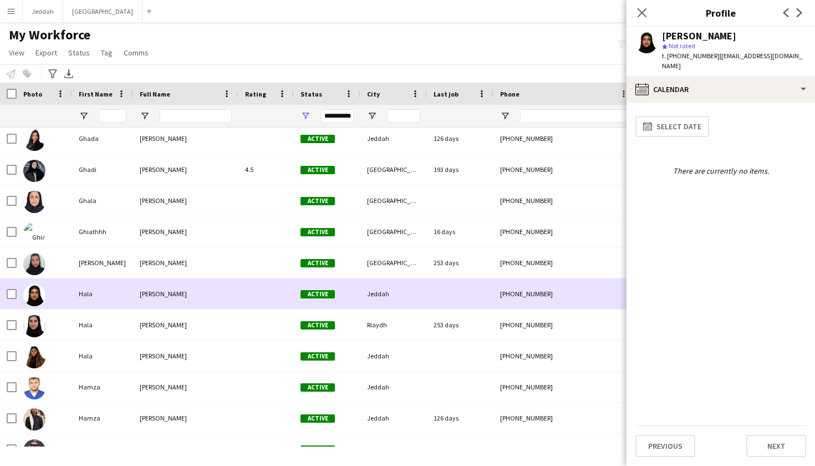
click at [311, 354] on span "Active" at bounding box center [317, 356] width 34 height 8
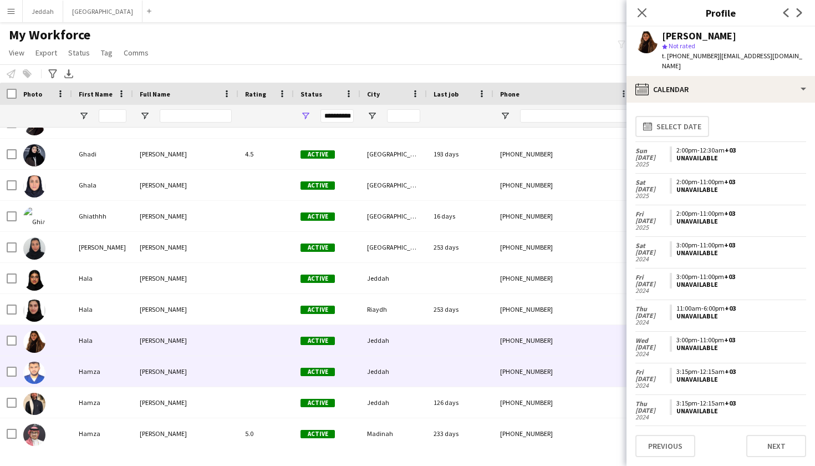
click at [299, 371] on div "Active" at bounding box center [327, 371] width 67 height 30
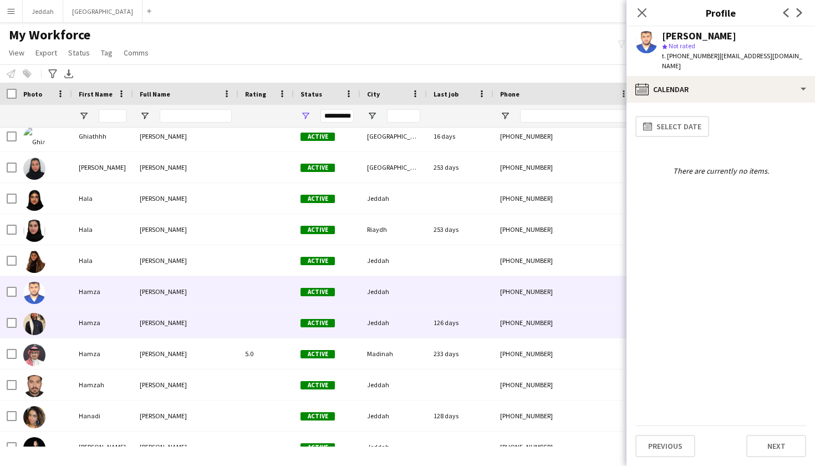
click at [297, 322] on div "Active" at bounding box center [327, 322] width 67 height 30
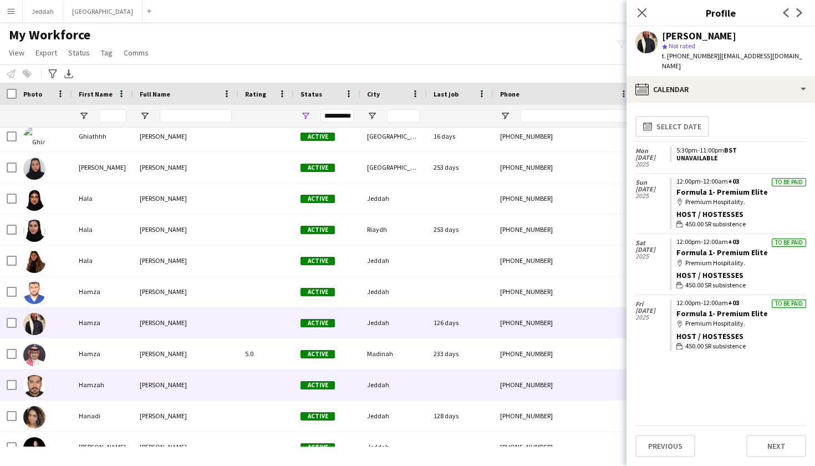
click at [336, 390] on div "Active" at bounding box center [327, 384] width 67 height 30
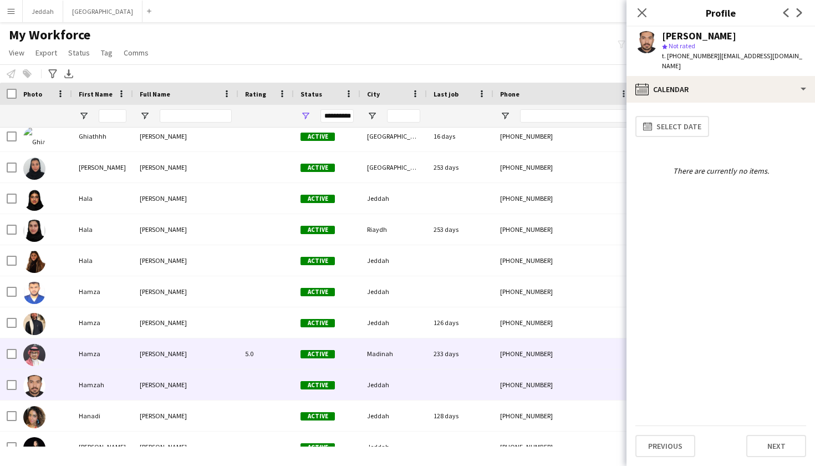
click at [341, 356] on div "Active" at bounding box center [327, 353] width 67 height 30
click at [332, 391] on div "Active" at bounding box center [327, 384] width 67 height 30
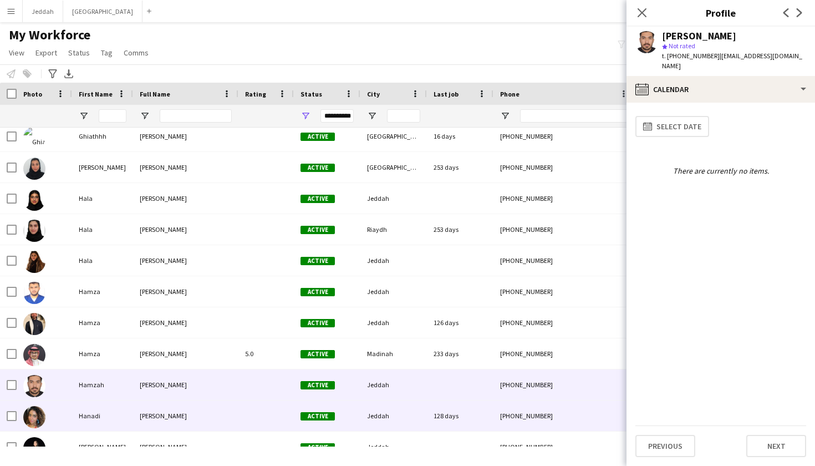
click at [325, 424] on div "Active" at bounding box center [327, 415] width 67 height 30
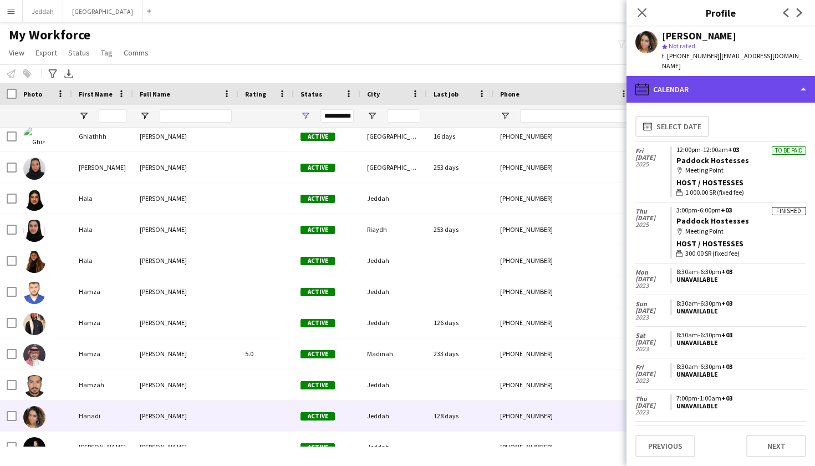
click at [554, 80] on div "calendar-full Calendar" at bounding box center [720, 89] width 188 height 27
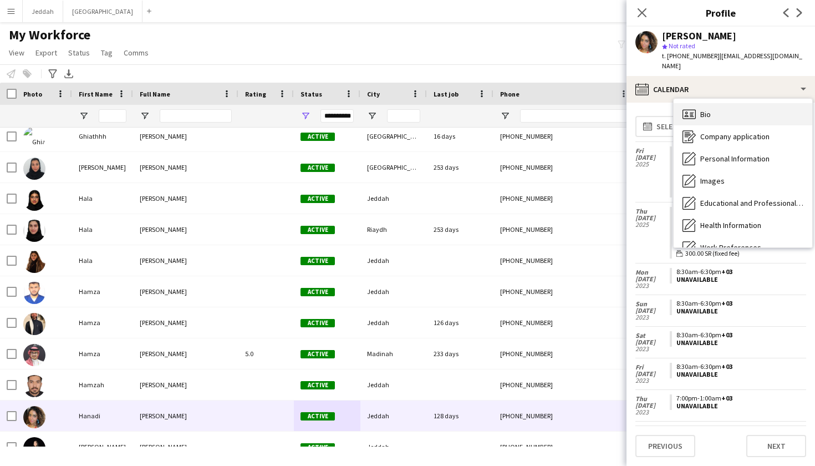
click at [554, 109] on span "Bio" at bounding box center [705, 114] width 11 height 10
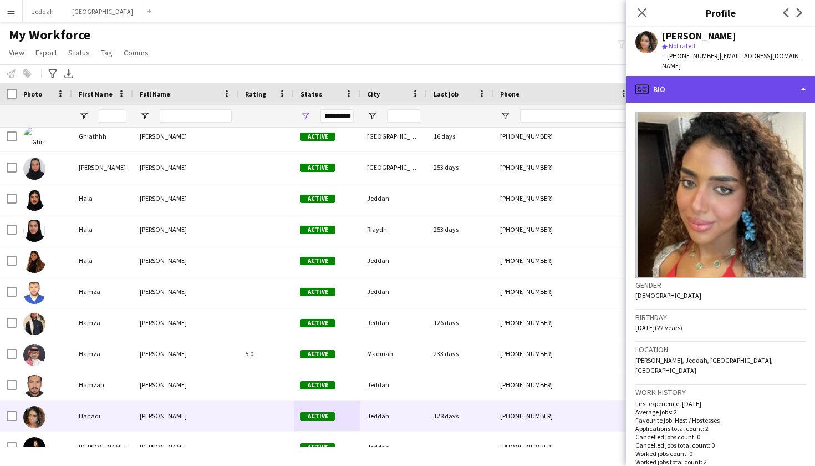
click at [554, 84] on div "profile Bio" at bounding box center [720, 89] width 188 height 27
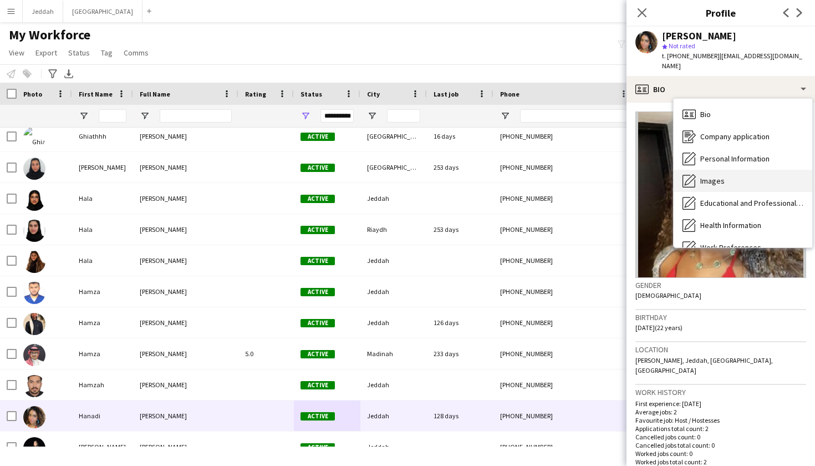
click at [554, 170] on div "Images Images" at bounding box center [743, 181] width 139 height 22
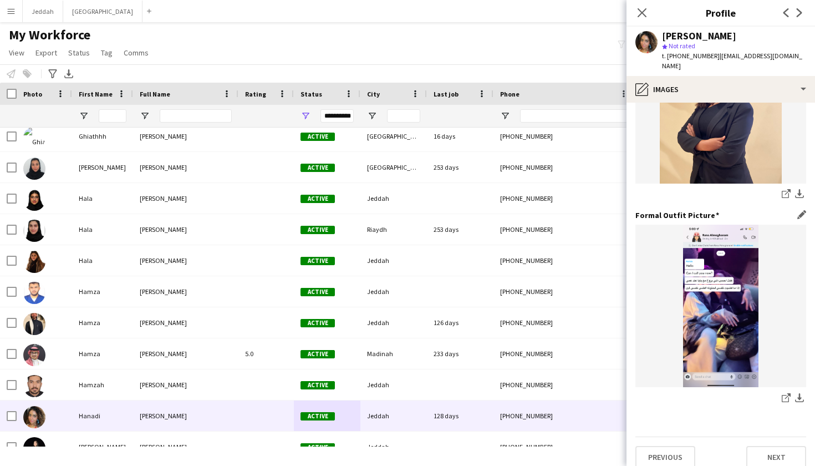
scroll to position [308, 0]
click at [554, 394] on icon "share-external-link-1" at bounding box center [786, 398] width 9 height 9
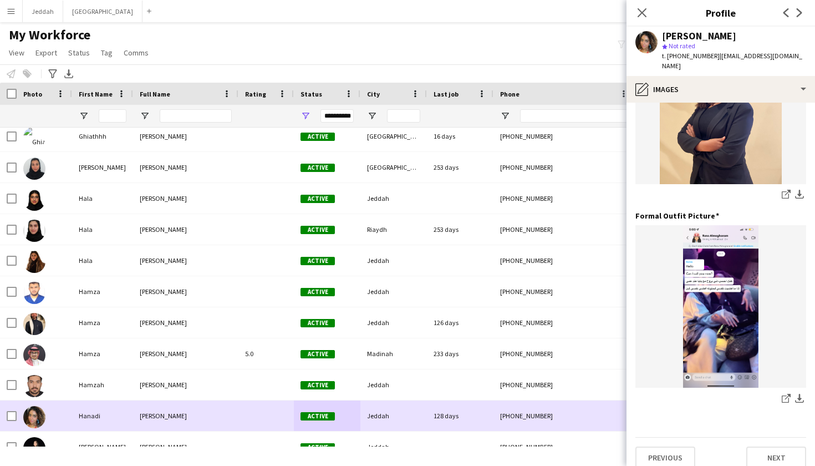
scroll to position [3004, 0]
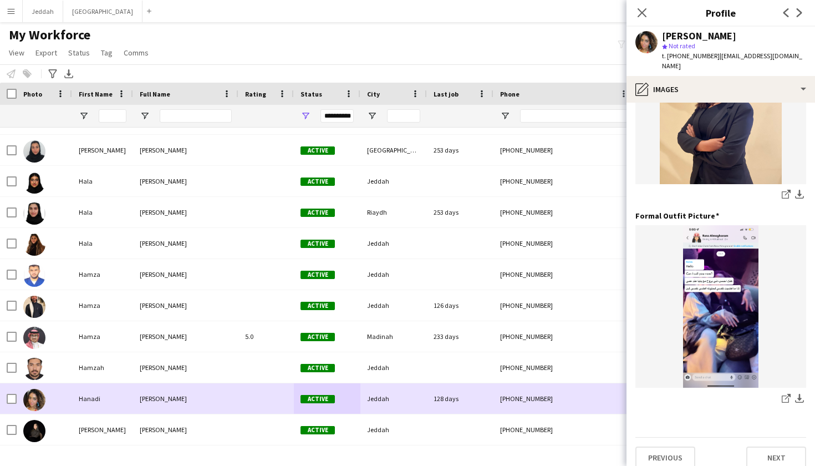
click at [266, 390] on div at bounding box center [265, 398] width 55 height 30
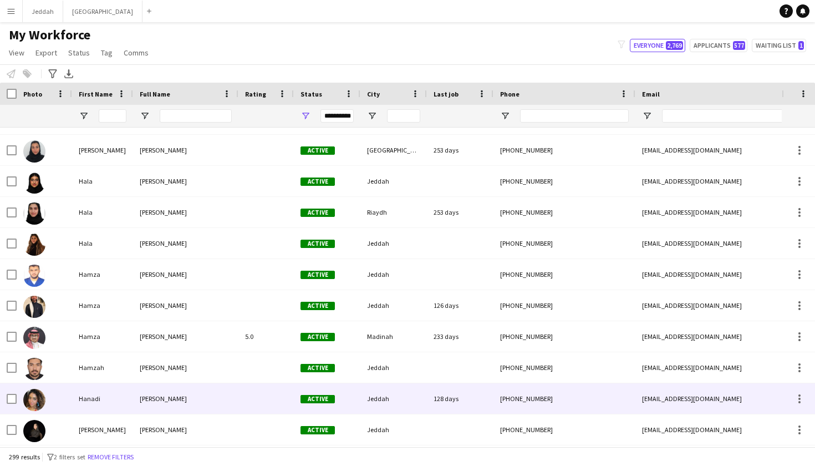
click at [373, 396] on div "Jeddah" at bounding box center [393, 398] width 67 height 30
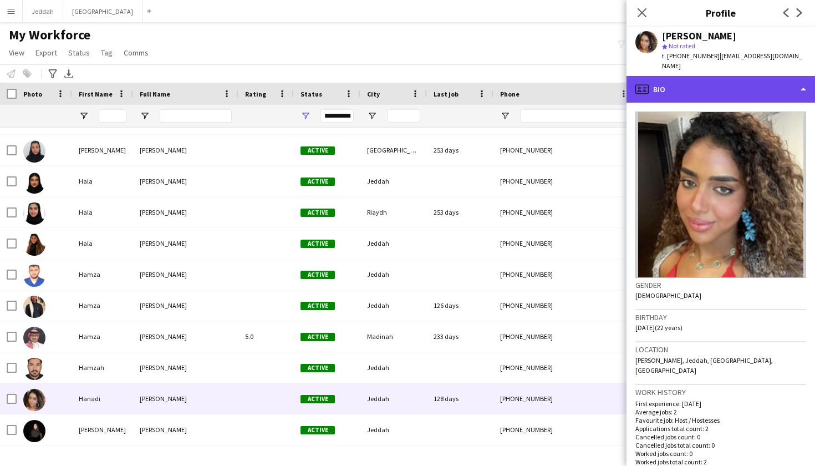
click at [554, 85] on div "profile Bio" at bounding box center [720, 89] width 188 height 27
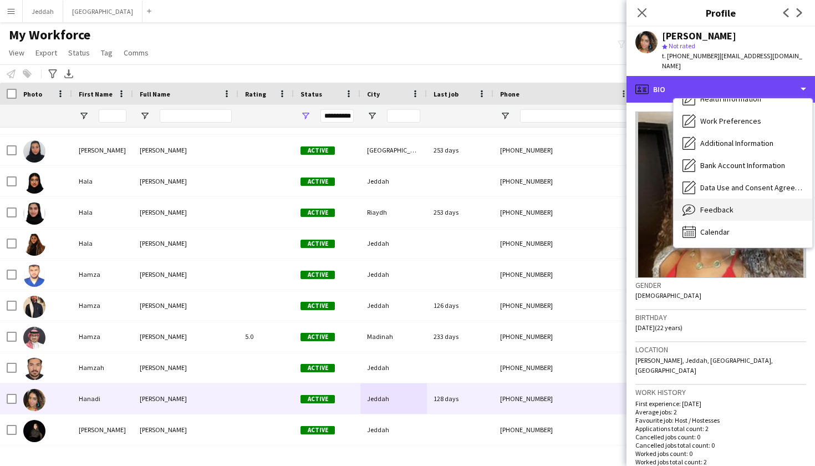
scroll to position [126, 0]
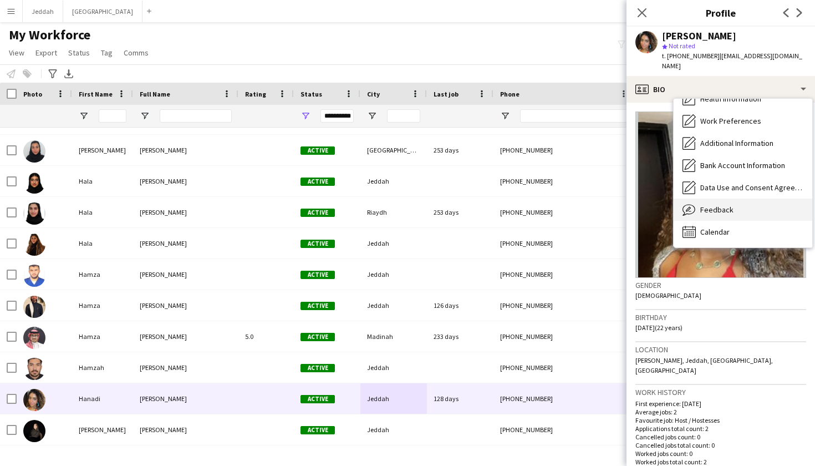
click at [554, 205] on span "Feedback" at bounding box center [716, 210] width 33 height 10
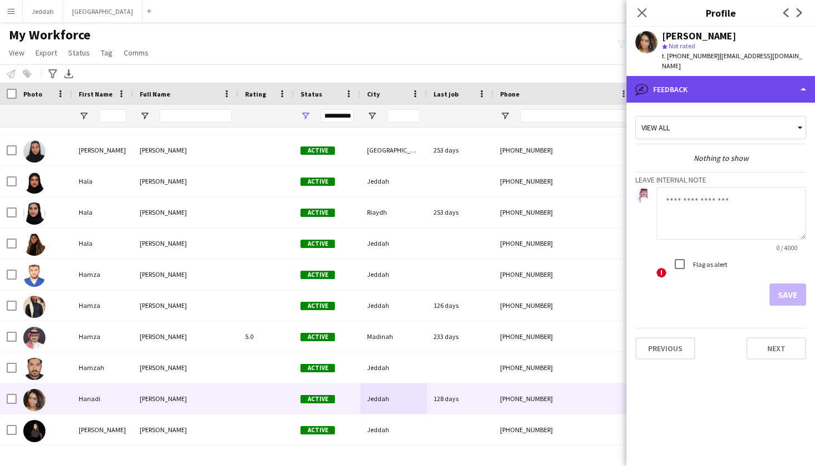
click at [554, 89] on div "bubble-pencil Feedback" at bounding box center [720, 89] width 188 height 27
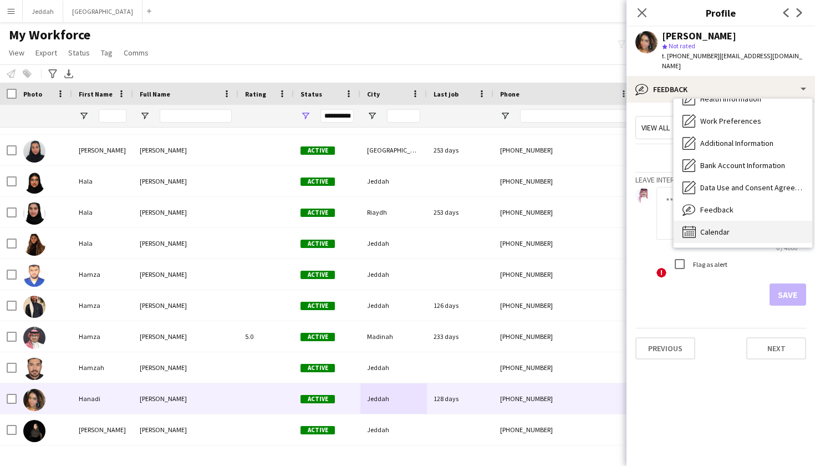
click at [554, 221] on div "Calendar Calendar" at bounding box center [743, 232] width 139 height 22
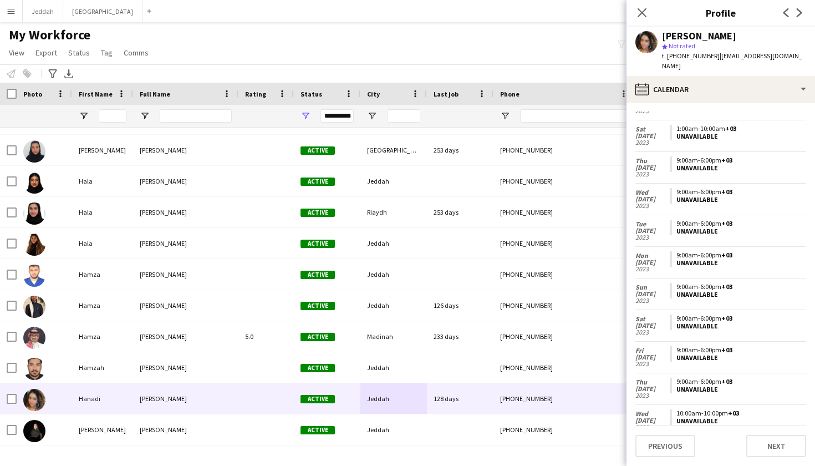
scroll to position [427, 0]
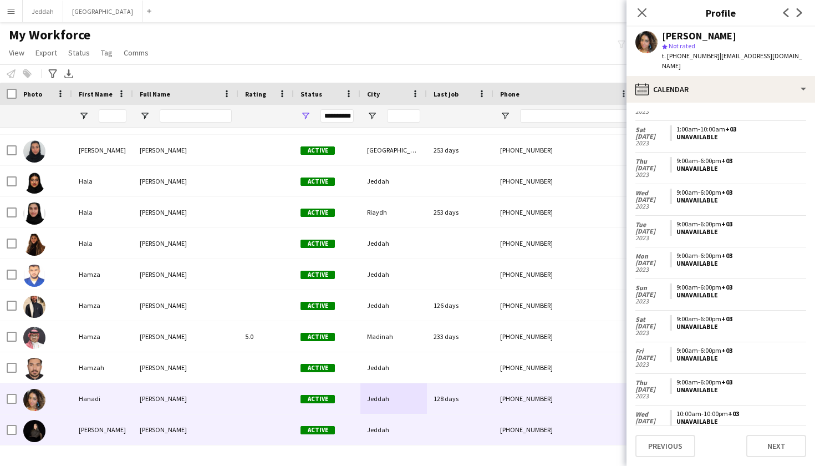
click at [446, 424] on div at bounding box center [460, 429] width 67 height 30
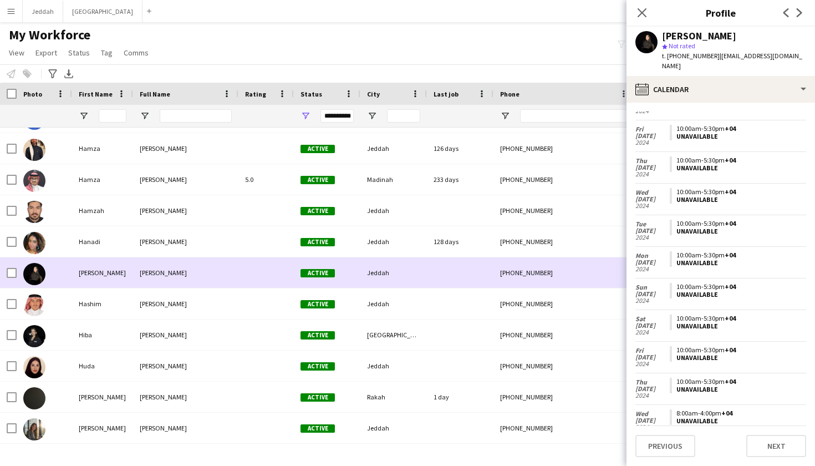
scroll to position [3170, 0]
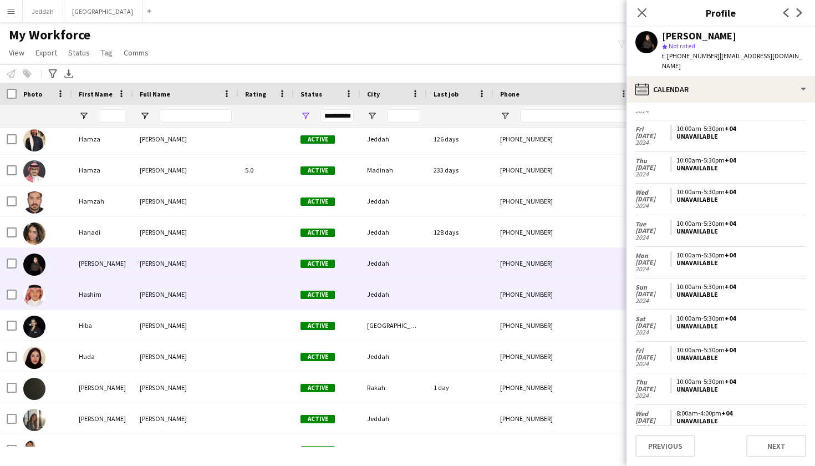
click at [360, 297] on div "Jeddah" at bounding box center [393, 294] width 67 height 30
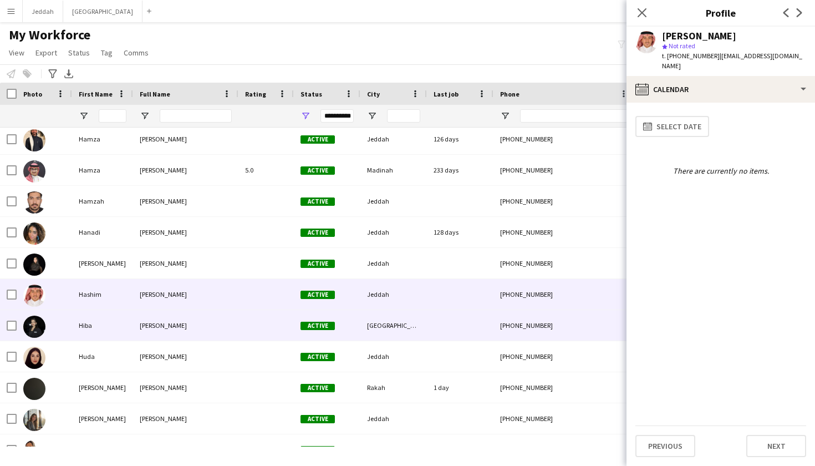
click at [356, 332] on div "Active" at bounding box center [327, 325] width 67 height 30
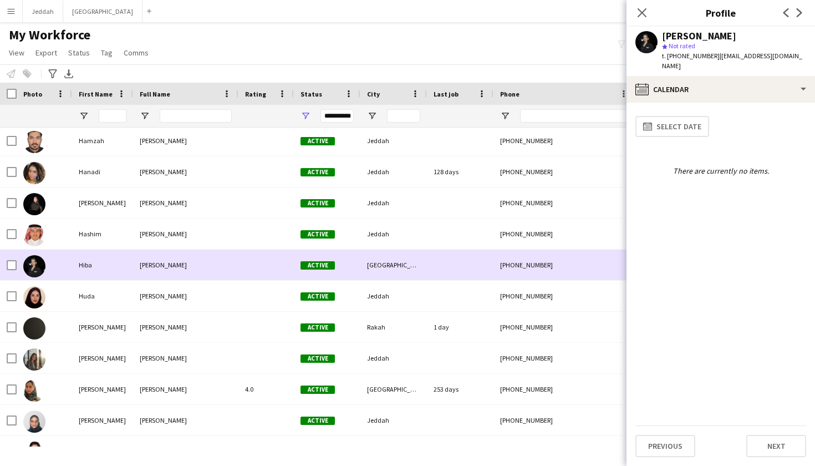
scroll to position [3237, 0]
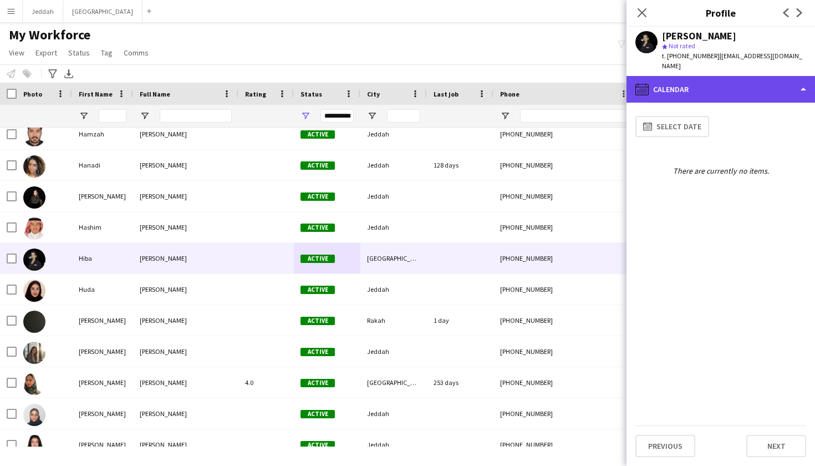
click at [554, 76] on div "calendar-full Calendar" at bounding box center [720, 89] width 188 height 27
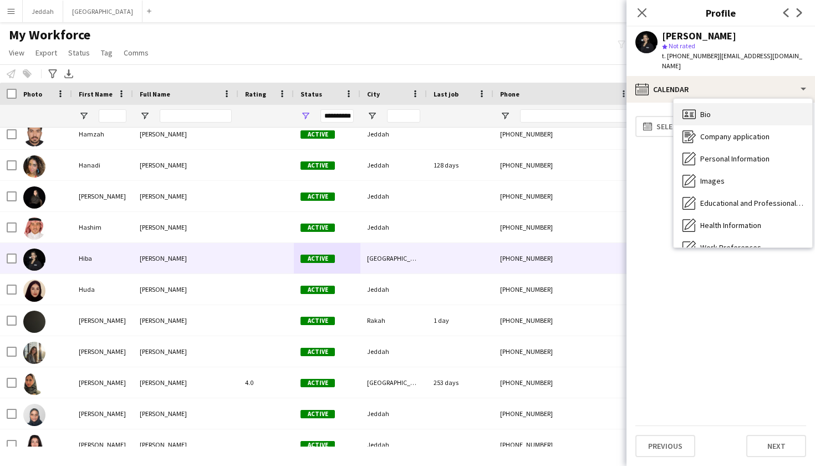
click at [554, 103] on div "Bio Bio" at bounding box center [743, 114] width 139 height 22
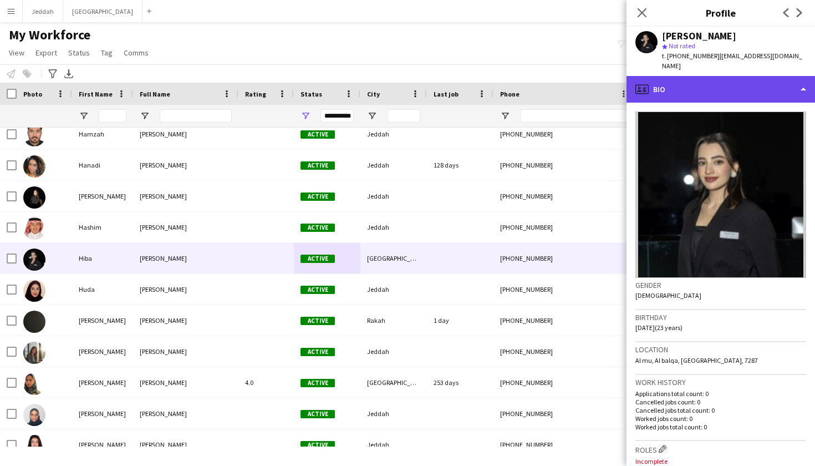
click at [554, 76] on div "profile Bio" at bounding box center [720, 89] width 188 height 27
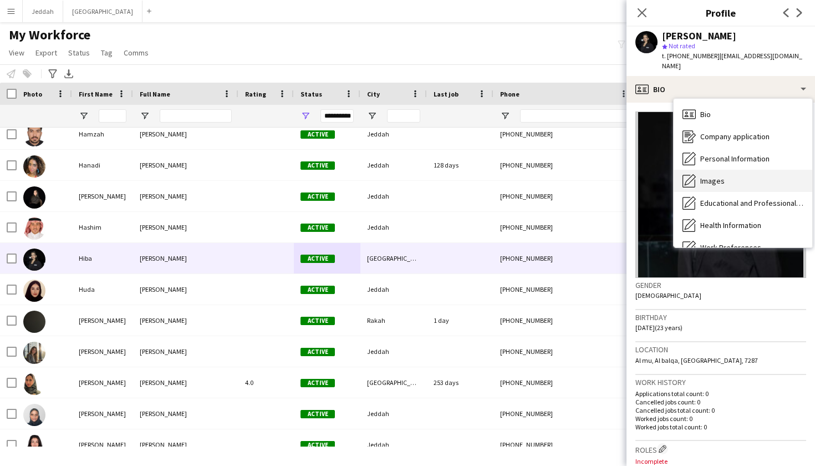
click at [554, 176] on span "Images" at bounding box center [712, 181] width 24 height 10
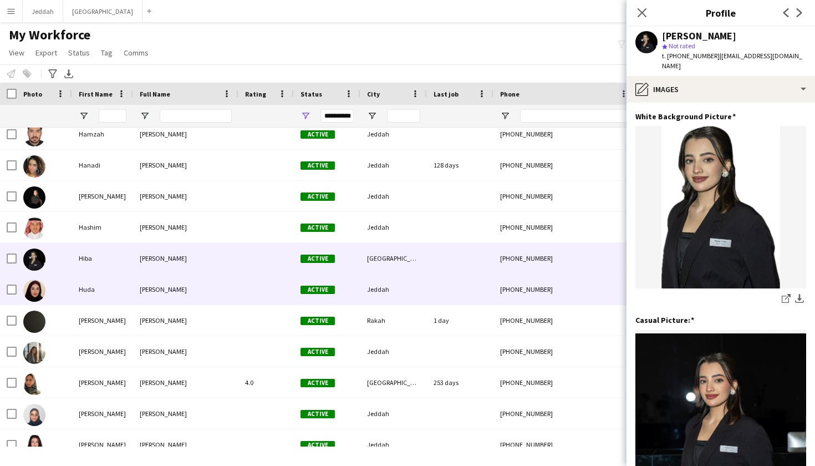
click at [388, 298] on div "Jeddah" at bounding box center [393, 289] width 67 height 30
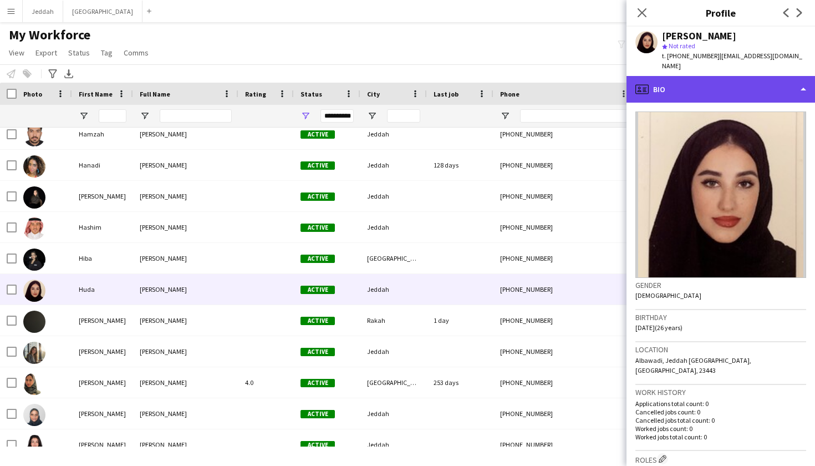
click at [554, 76] on div "profile Bio" at bounding box center [720, 89] width 188 height 27
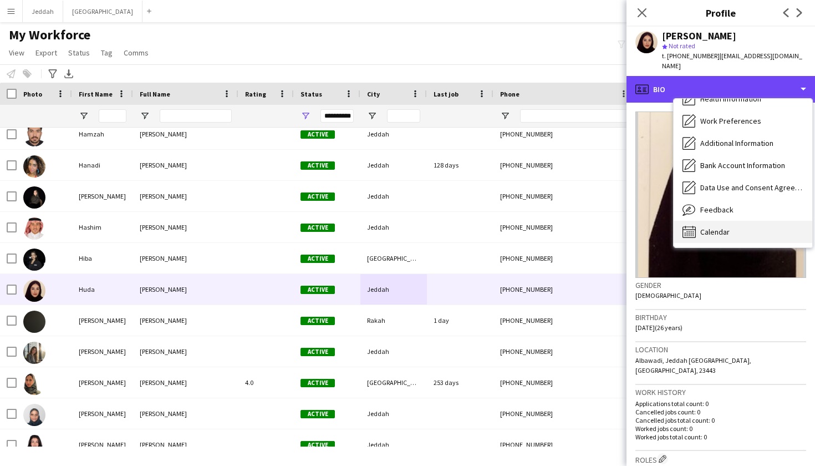
scroll to position [126, 0]
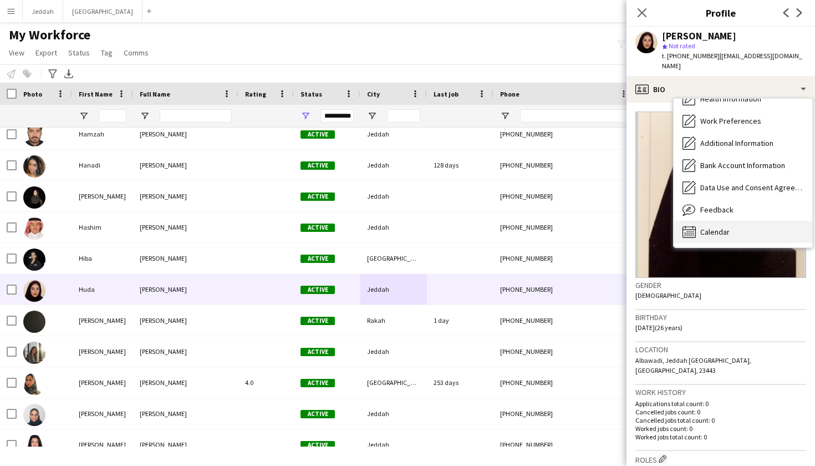
click at [554, 227] on span "Calendar" at bounding box center [714, 232] width 29 height 10
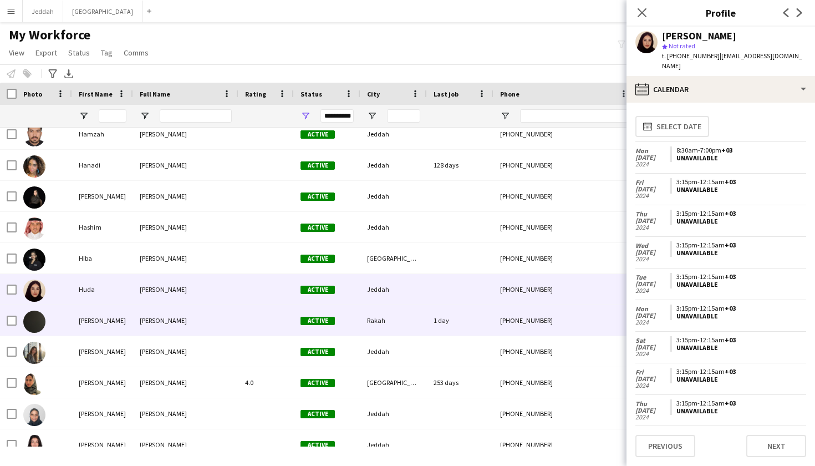
click at [467, 320] on div "1 day" at bounding box center [460, 320] width 67 height 30
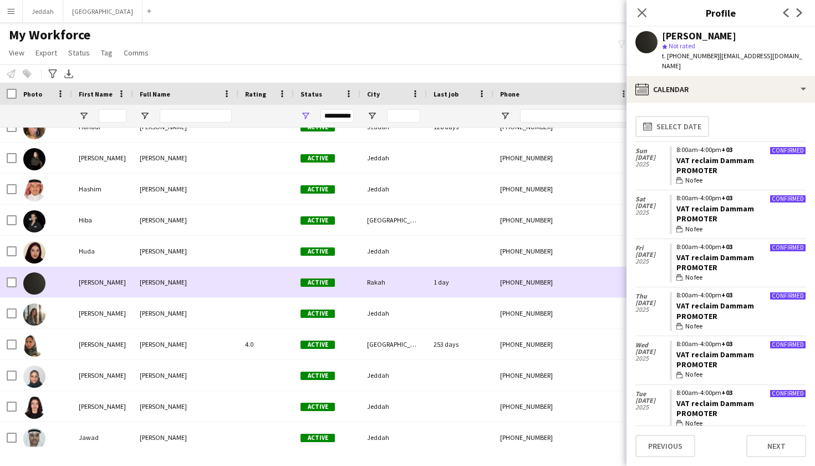
scroll to position [3281, 0]
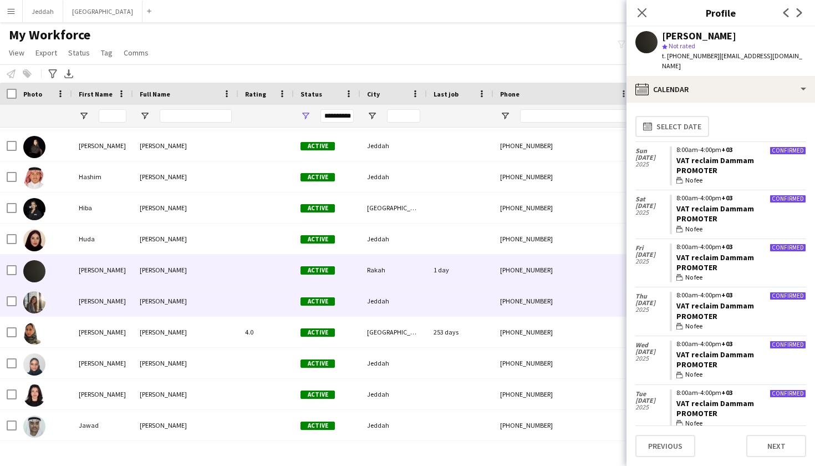
click at [468, 309] on div at bounding box center [460, 300] width 67 height 30
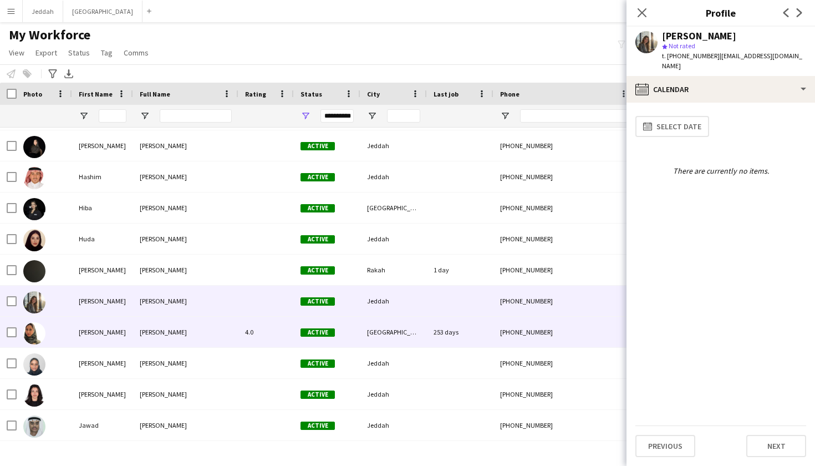
click at [466, 322] on div "253 days" at bounding box center [460, 332] width 67 height 30
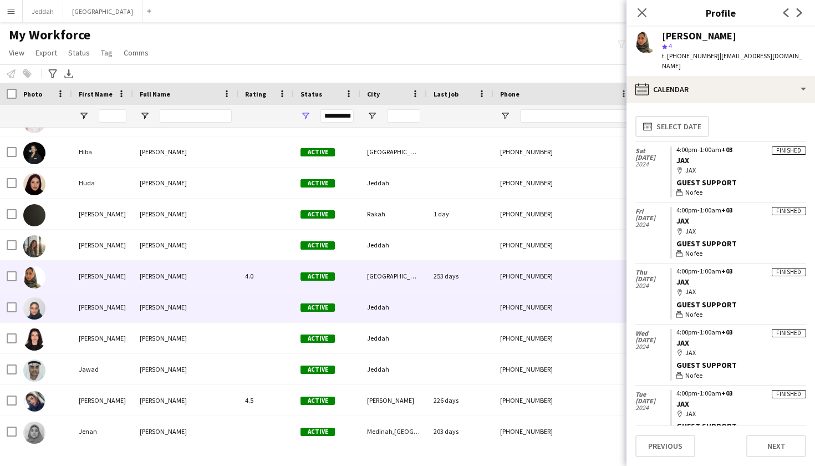
click at [458, 315] on div at bounding box center [460, 307] width 67 height 30
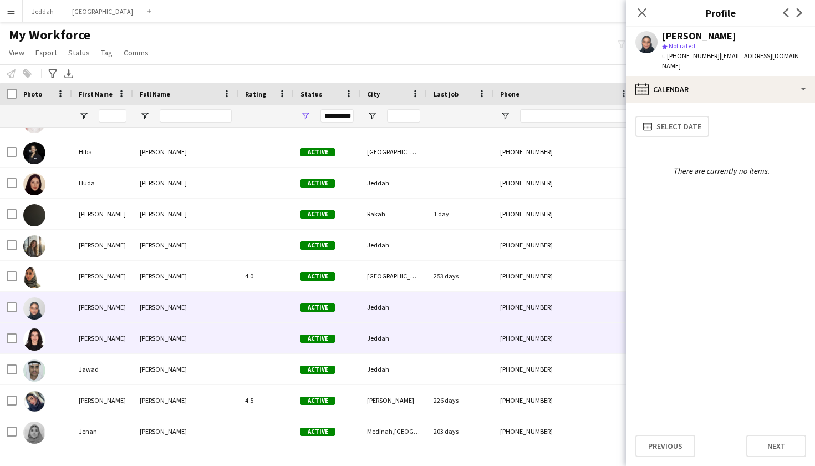
click at [458, 332] on div at bounding box center [460, 338] width 67 height 30
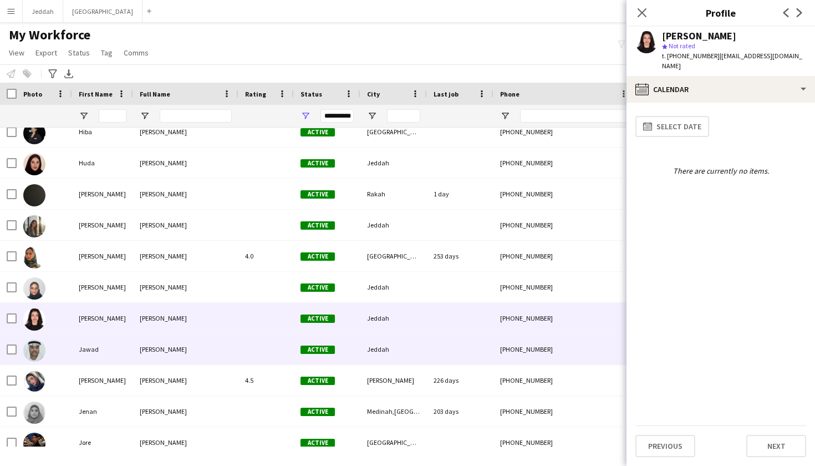
click at [458, 345] on div at bounding box center [460, 349] width 67 height 30
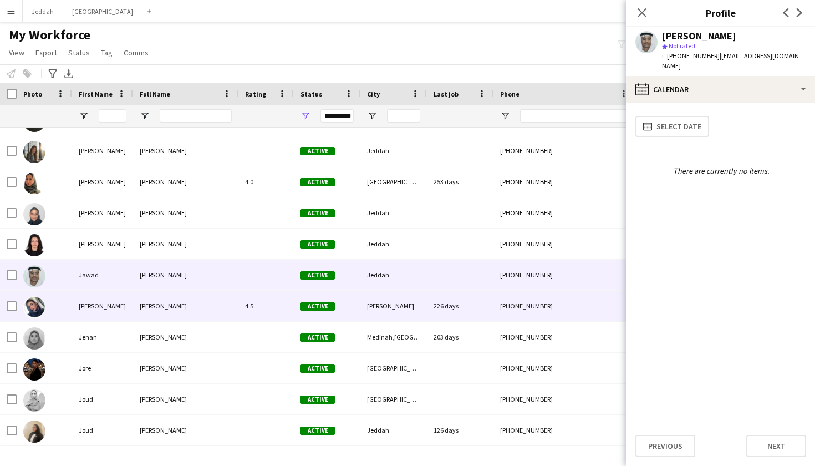
click at [454, 316] on div "226 days" at bounding box center [460, 305] width 67 height 30
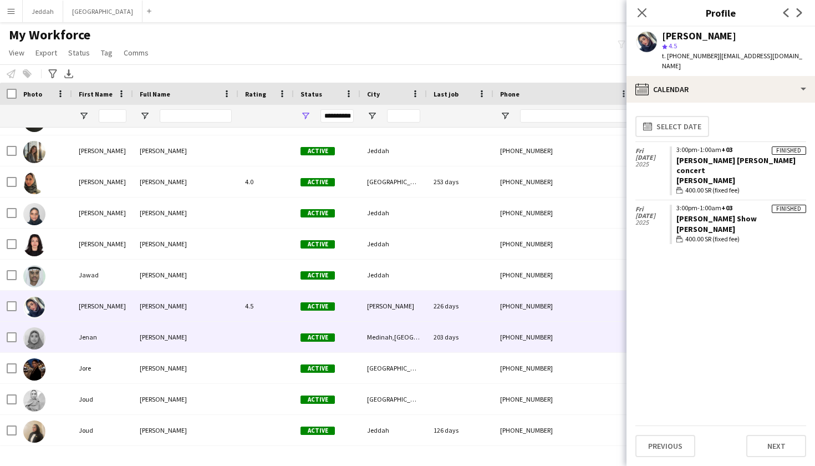
click at [453, 327] on div "203 days" at bounding box center [460, 337] width 67 height 30
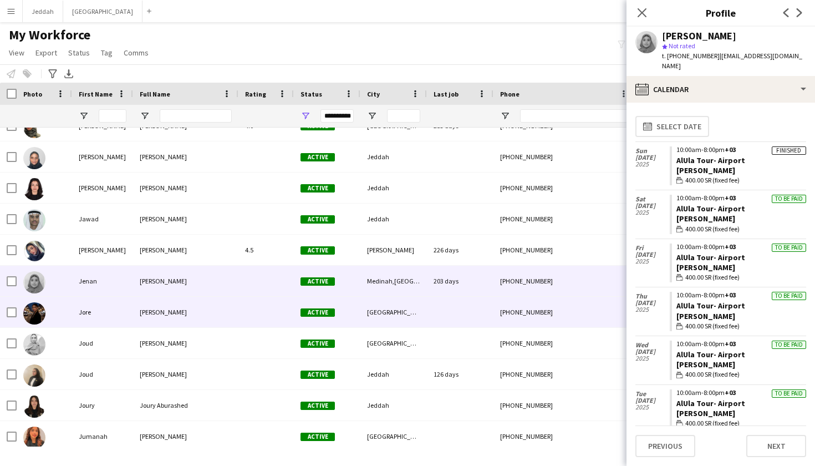
click at [455, 314] on div at bounding box center [460, 312] width 67 height 30
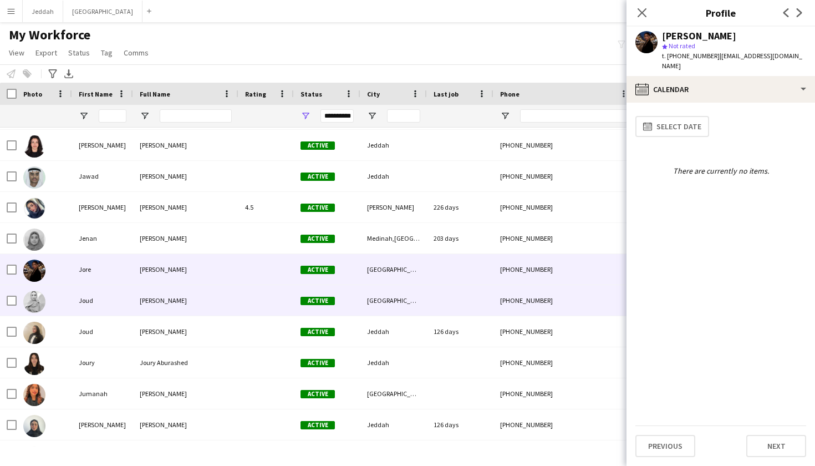
click at [455, 314] on div at bounding box center [460, 300] width 67 height 30
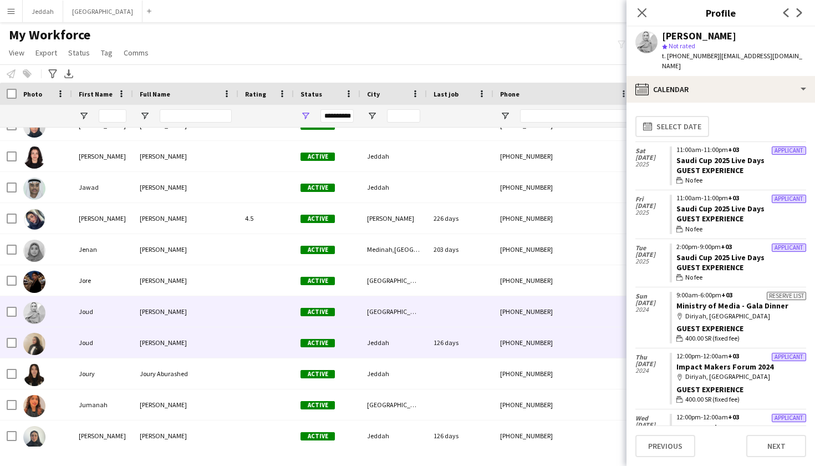
click at [454, 330] on div "126 days" at bounding box center [460, 342] width 67 height 30
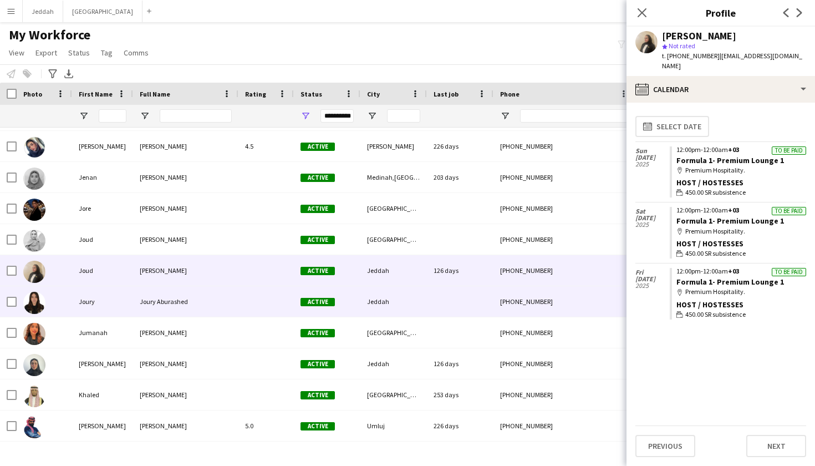
click at [450, 308] on div at bounding box center [460, 301] width 67 height 30
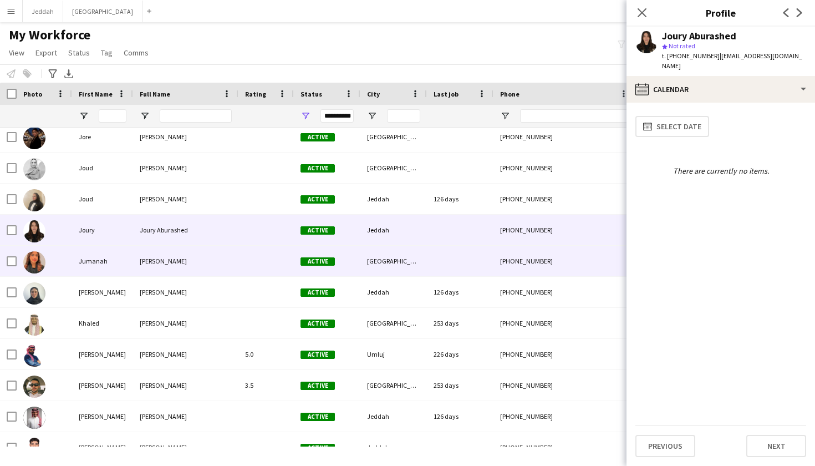
click at [442, 271] on div at bounding box center [460, 261] width 67 height 30
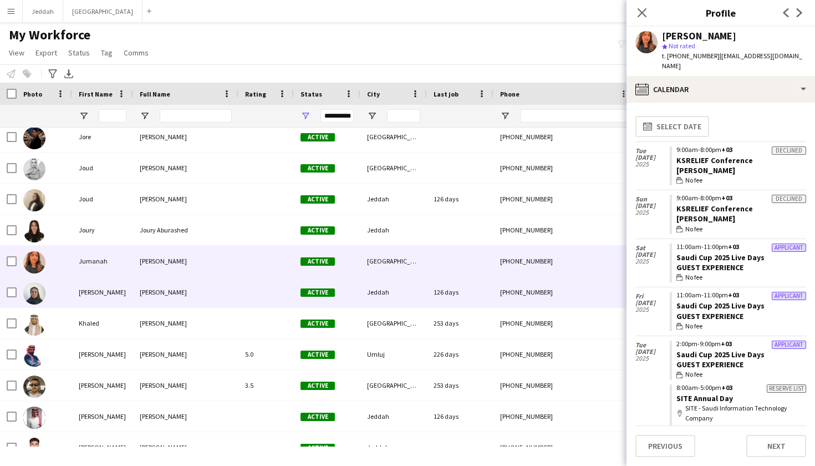
click at [442, 286] on div "126 days" at bounding box center [460, 292] width 67 height 30
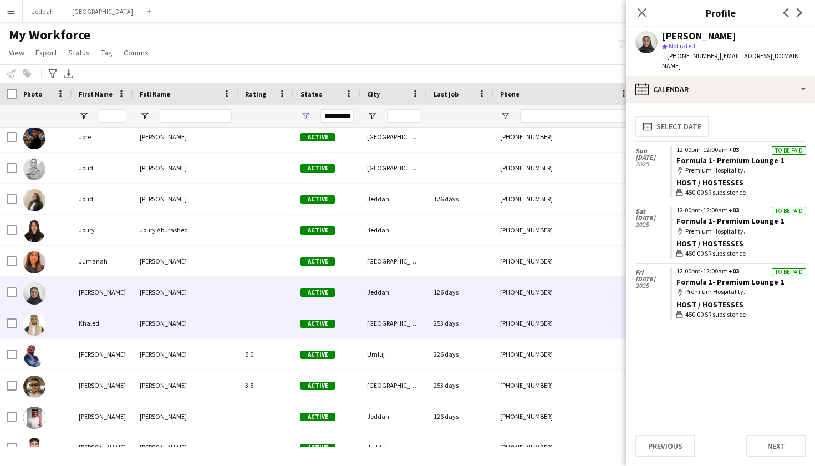
click at [430, 311] on div "253 days" at bounding box center [460, 323] width 67 height 30
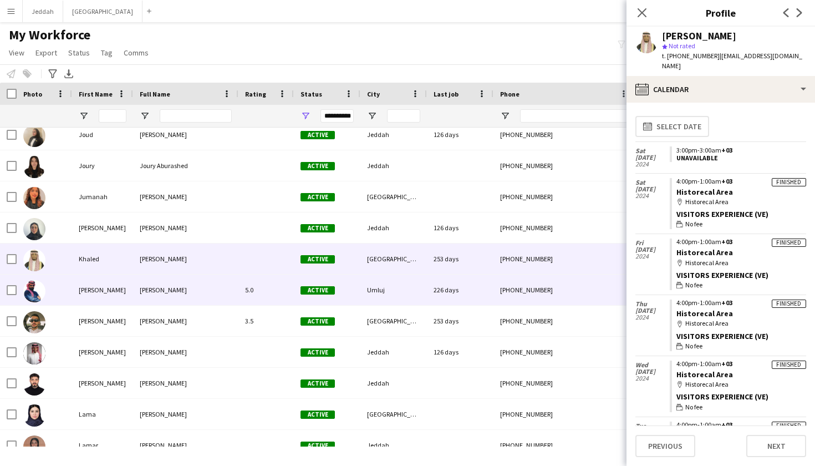
click at [430, 303] on div "226 days" at bounding box center [460, 289] width 67 height 30
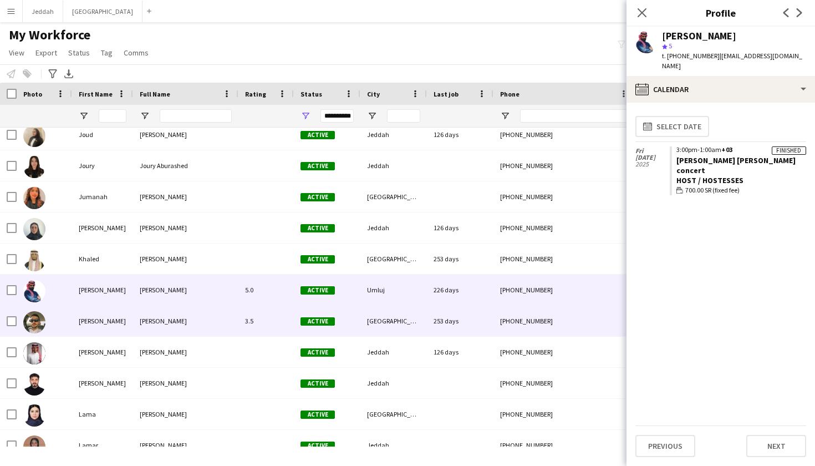
click at [424, 315] on div "[GEOGRAPHIC_DATA]" at bounding box center [393, 320] width 67 height 30
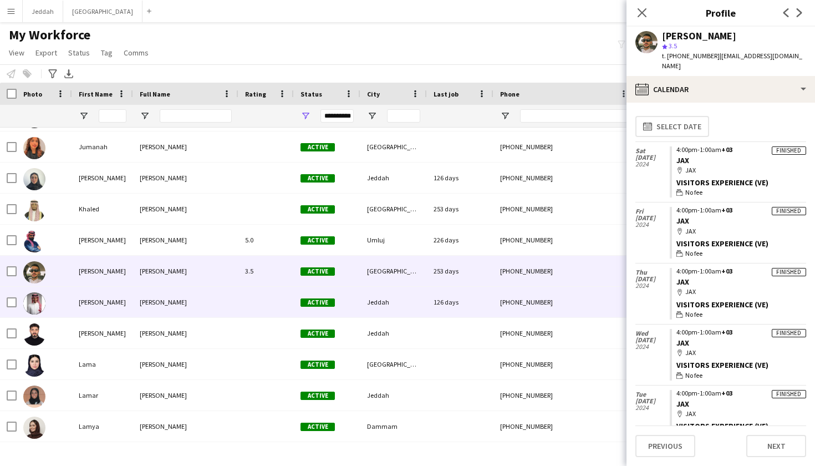
click at [423, 310] on div "Jeddah" at bounding box center [393, 302] width 67 height 30
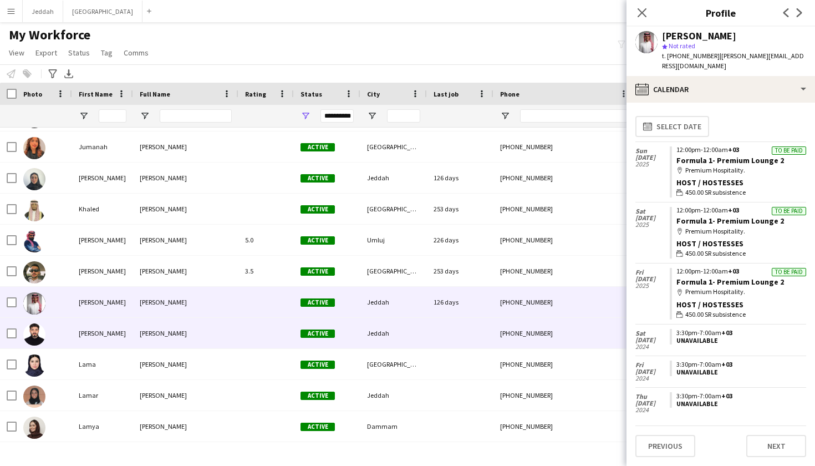
click at [422, 326] on div "Jeddah" at bounding box center [393, 333] width 67 height 30
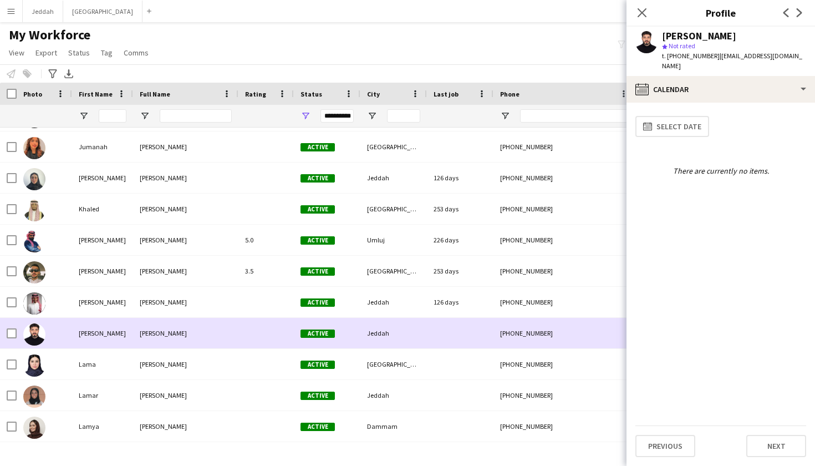
click at [420, 344] on div "Jeddah" at bounding box center [393, 333] width 67 height 30
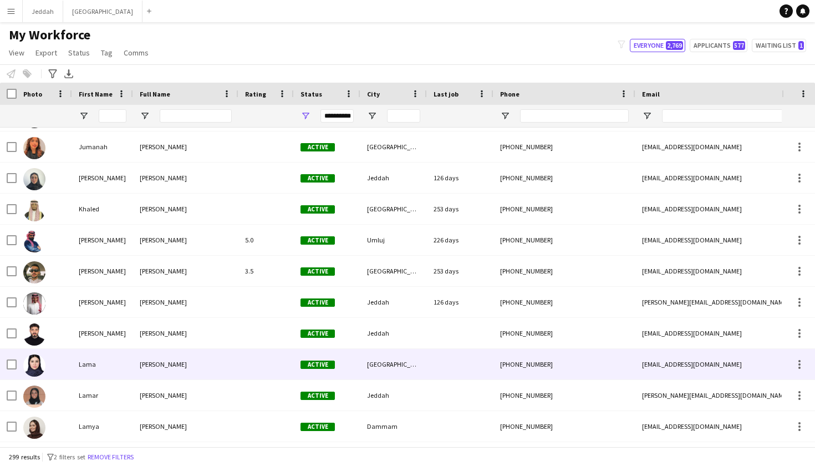
click at [416, 358] on div "[GEOGRAPHIC_DATA]" at bounding box center [393, 364] width 67 height 30
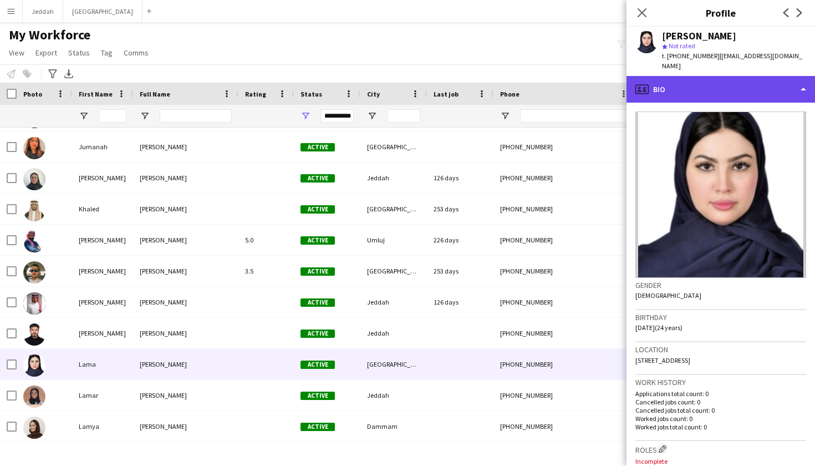
click at [554, 80] on div "profile Bio" at bounding box center [720, 89] width 188 height 27
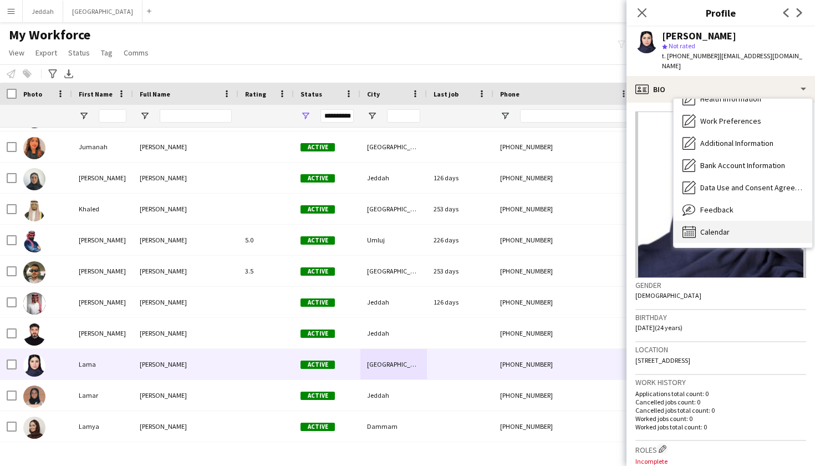
click at [554, 227] on span "Calendar" at bounding box center [714, 232] width 29 height 10
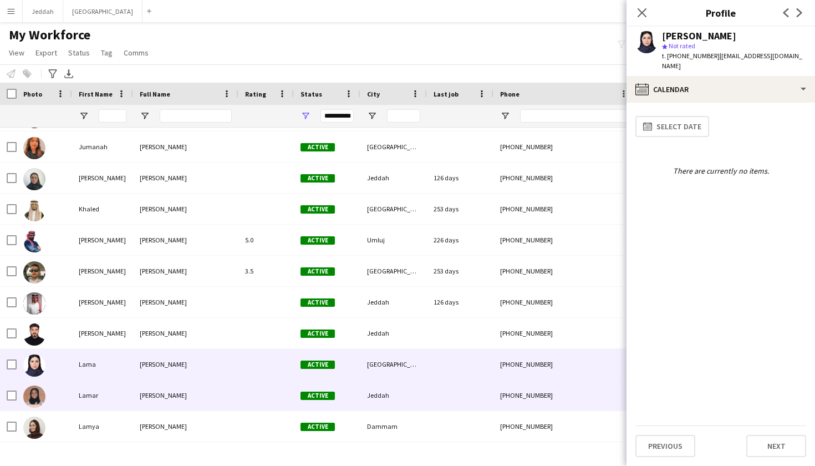
click at [485, 394] on div at bounding box center [460, 395] width 67 height 30
click at [480, 374] on div at bounding box center [460, 364] width 67 height 30
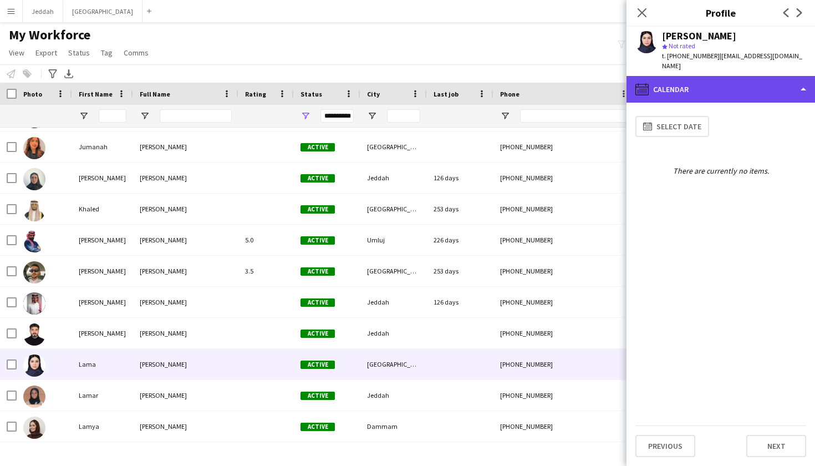
click at [554, 84] on div "calendar-full Calendar" at bounding box center [720, 89] width 188 height 27
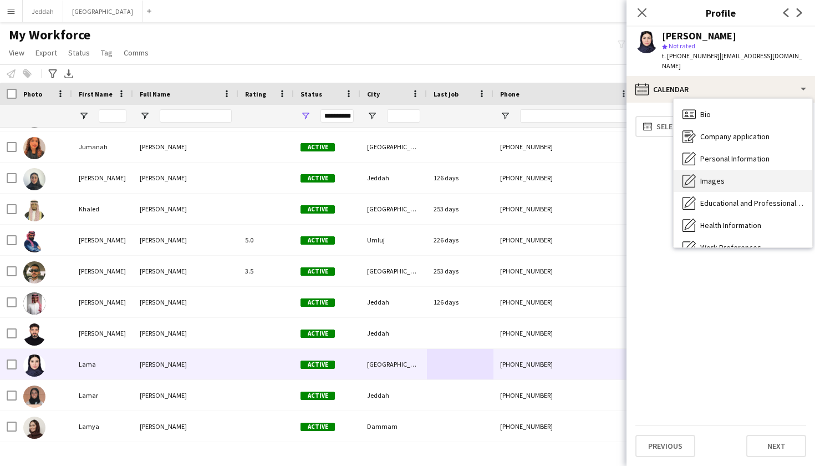
click at [554, 174] on div "Images Images" at bounding box center [743, 181] width 139 height 22
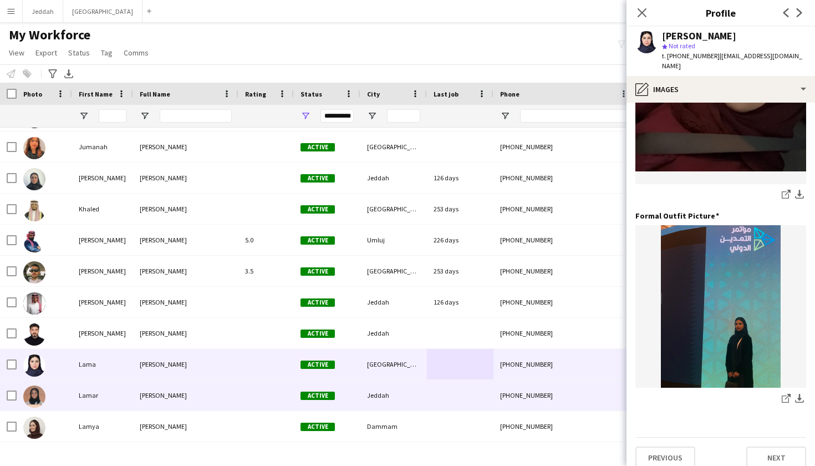
click at [488, 391] on div at bounding box center [460, 395] width 67 height 30
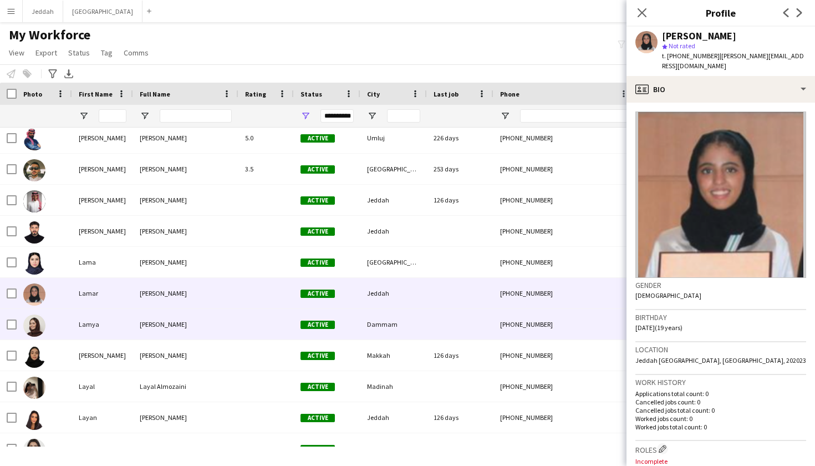
click at [430, 339] on div at bounding box center [460, 324] width 67 height 30
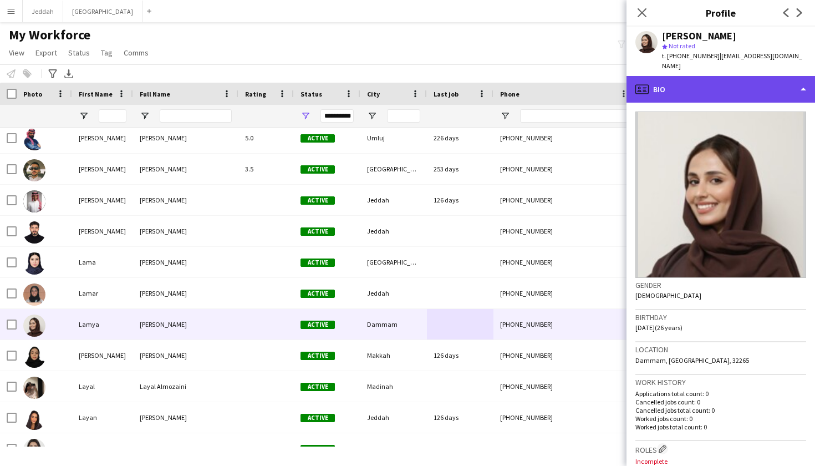
click at [554, 82] on div "profile Bio" at bounding box center [720, 89] width 188 height 27
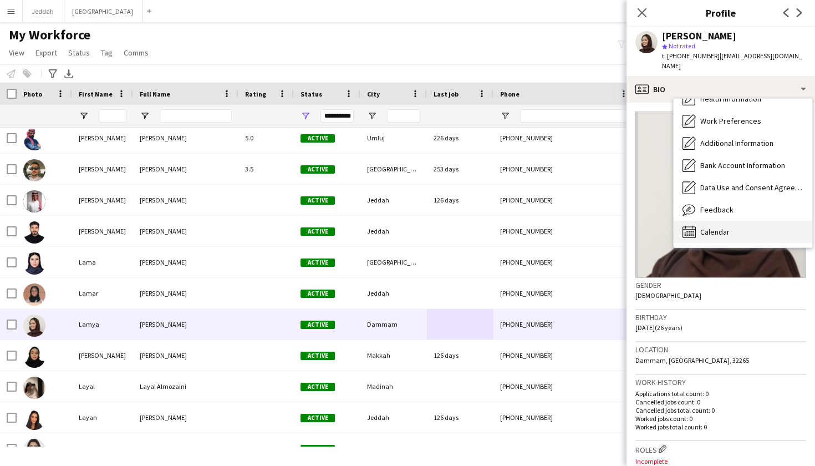
click at [554, 228] on div "Calendar Calendar" at bounding box center [743, 232] width 139 height 22
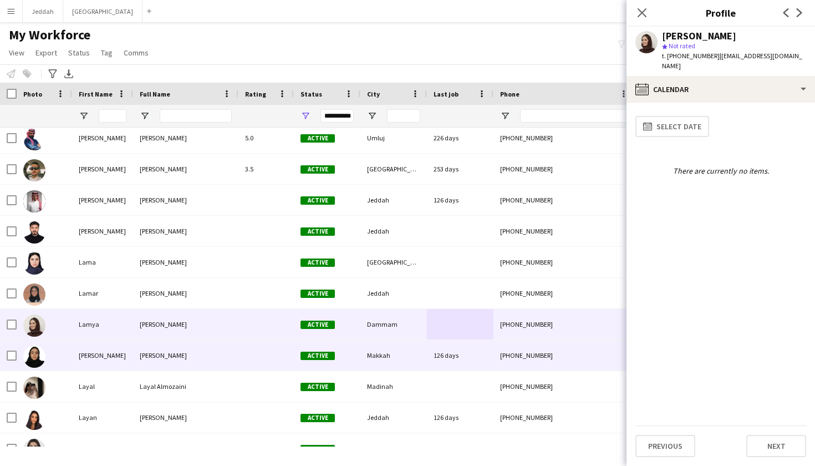
click at [503, 360] on div "+966500285825" at bounding box center [564, 355] width 142 height 30
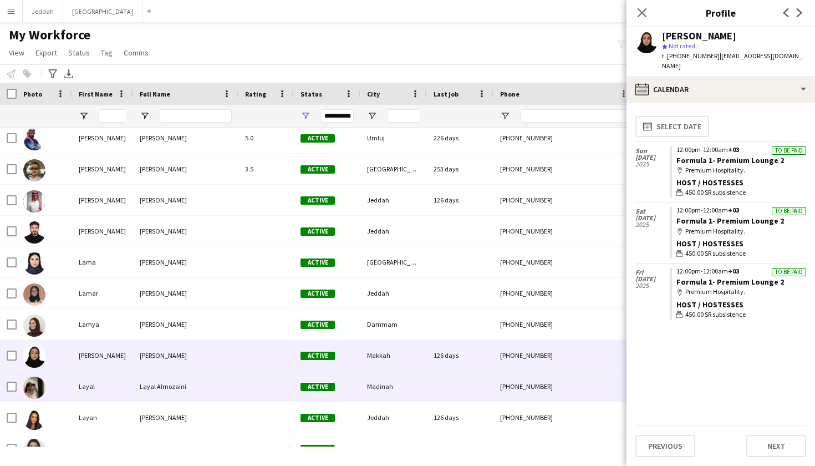
click at [488, 379] on div at bounding box center [460, 386] width 67 height 30
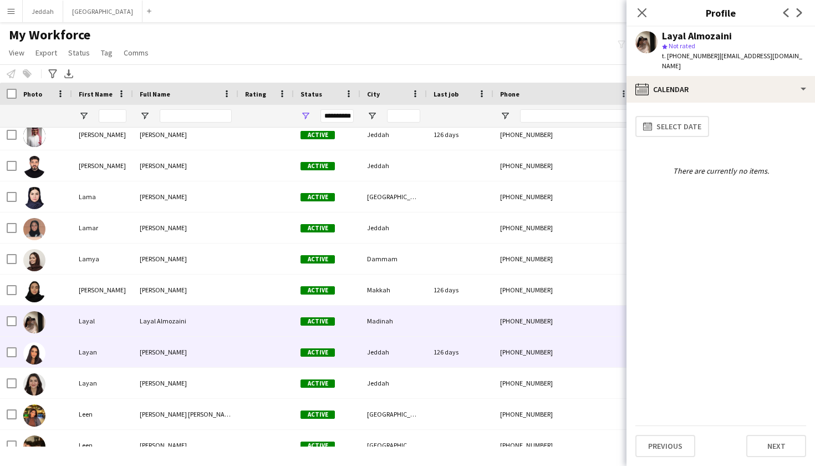
click at [475, 344] on div "126 days" at bounding box center [460, 351] width 67 height 30
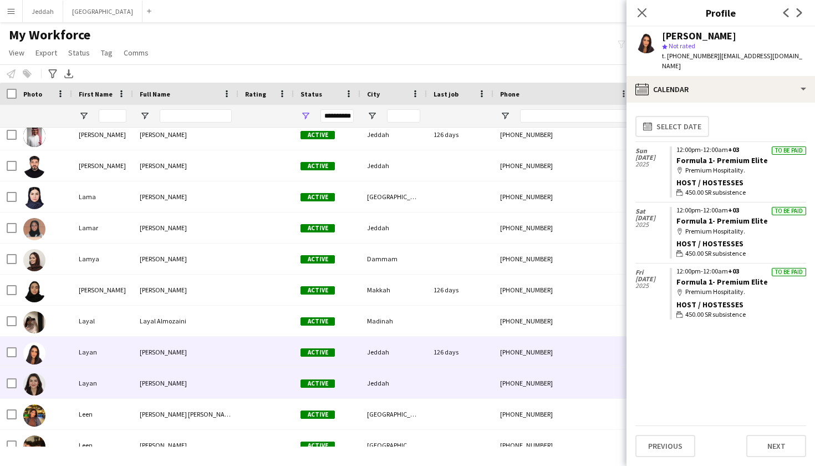
click at [434, 389] on div at bounding box center [460, 383] width 67 height 30
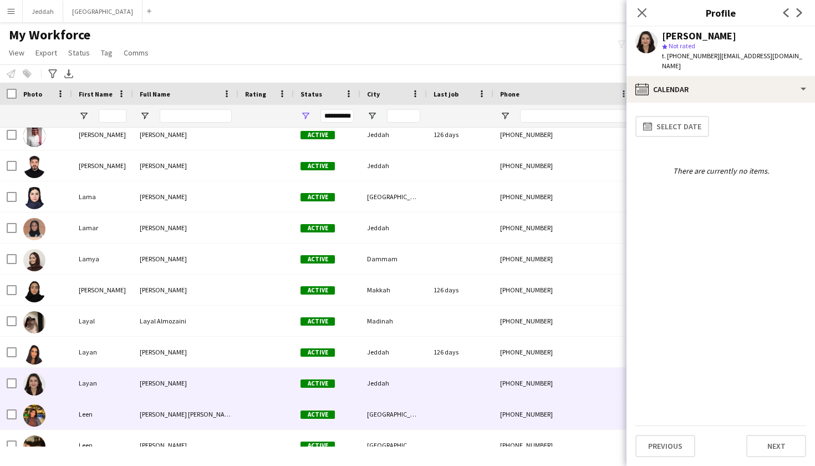
click at [432, 406] on div at bounding box center [460, 414] width 67 height 30
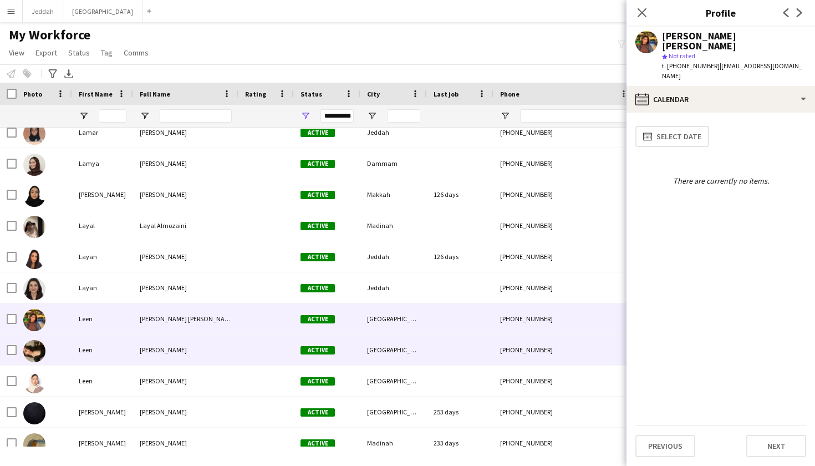
click at [429, 346] on div at bounding box center [460, 349] width 67 height 30
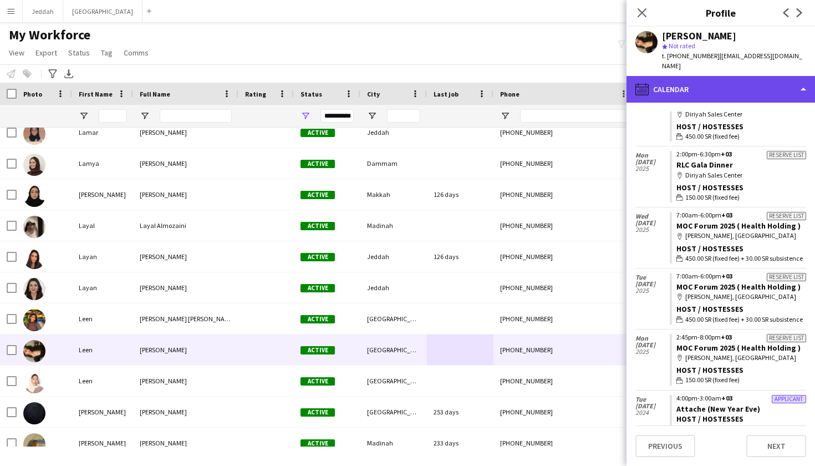
click at [554, 77] on div "calendar-full Calendar" at bounding box center [720, 89] width 188 height 27
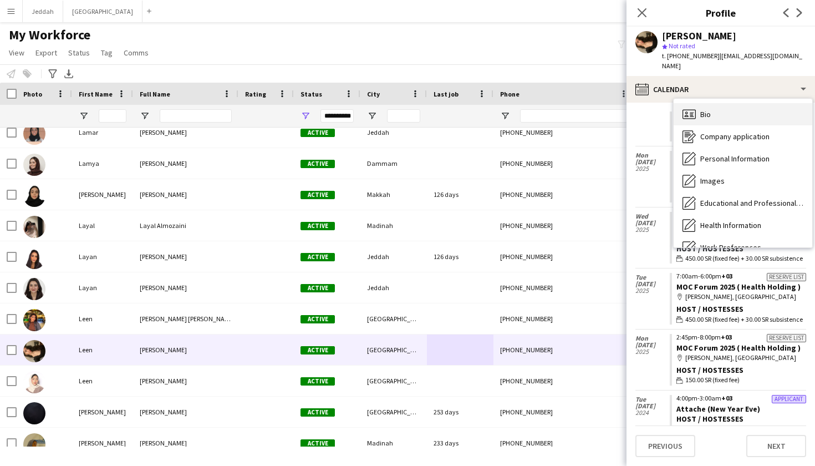
click at [554, 108] on icon "Bio" at bounding box center [688, 114] width 13 height 13
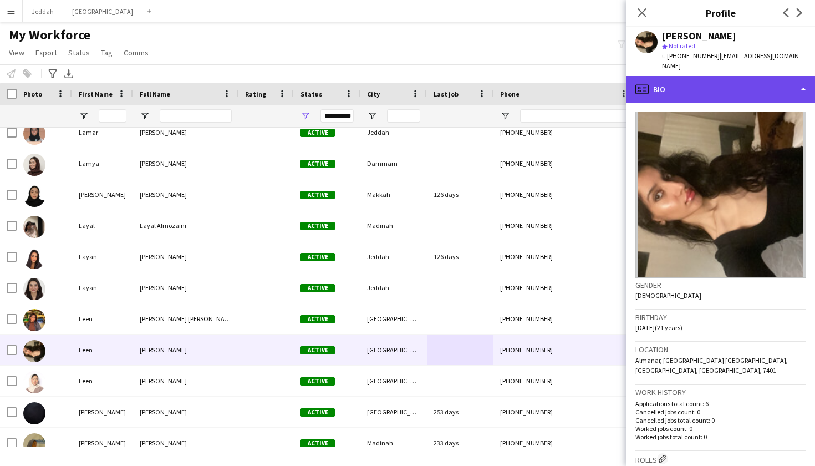
click at [554, 83] on div "profile Bio" at bounding box center [720, 89] width 188 height 27
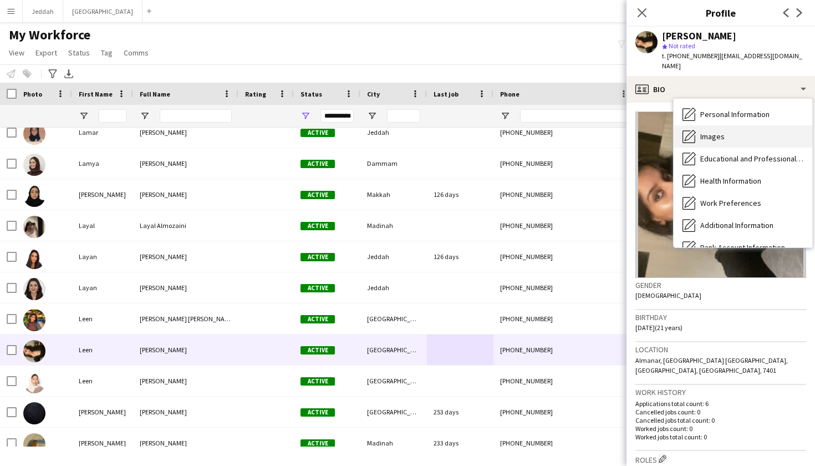
click at [554, 134] on div "Images Images" at bounding box center [743, 136] width 139 height 22
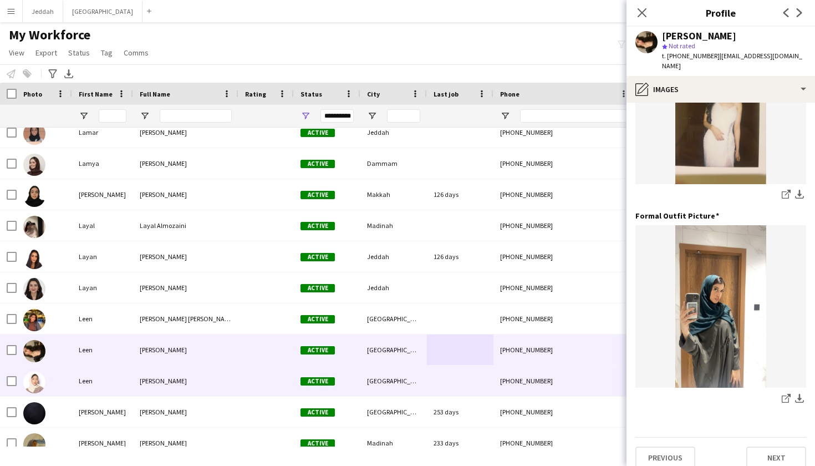
click at [456, 384] on div at bounding box center [460, 380] width 67 height 30
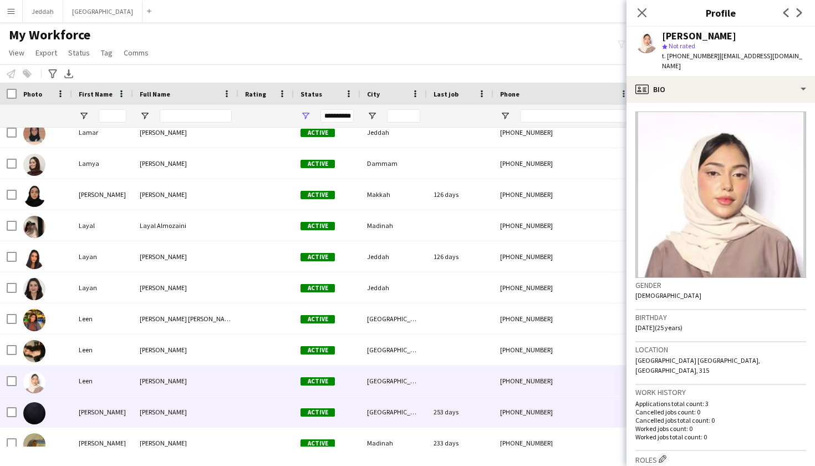
click at [452, 421] on div "253 days" at bounding box center [460, 411] width 67 height 30
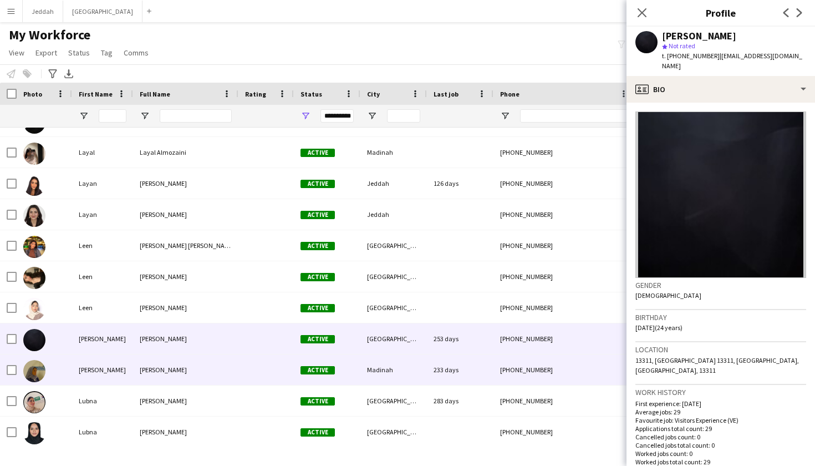
click at [443, 378] on div "233 days" at bounding box center [460, 369] width 67 height 30
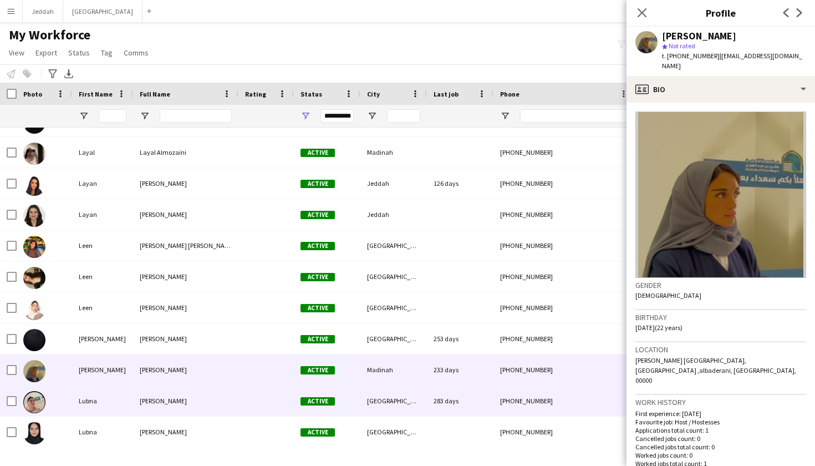
click at [446, 397] on div "283 days" at bounding box center [460, 400] width 67 height 30
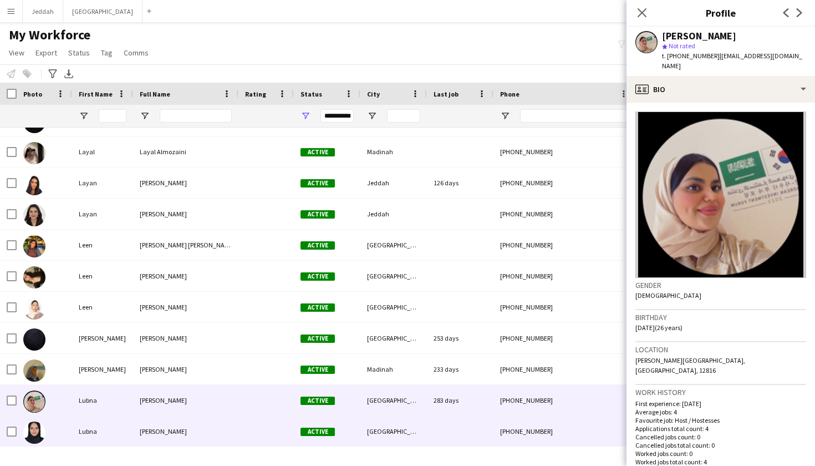
click at [445, 424] on div at bounding box center [460, 431] width 67 height 30
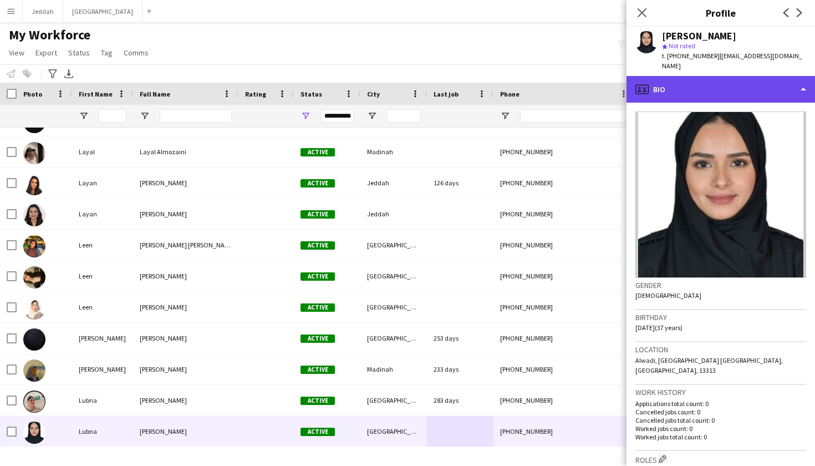
click at [554, 76] on div "profile Bio" at bounding box center [720, 89] width 188 height 27
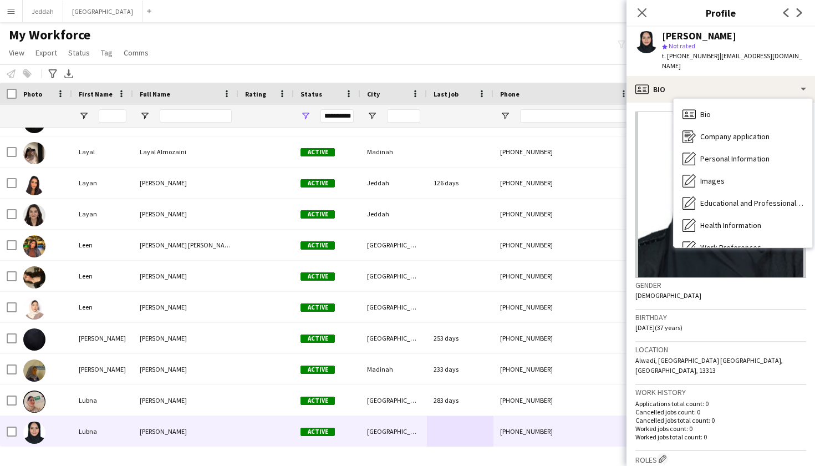
click at [554, 344] on h3 "Location" at bounding box center [720, 349] width 171 height 10
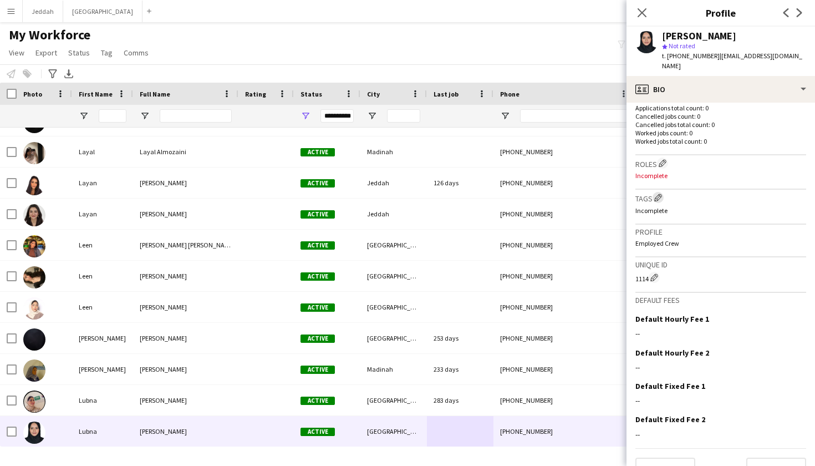
click at [554, 193] on app-icon "Edit crew company tags" at bounding box center [658, 197] width 8 height 8
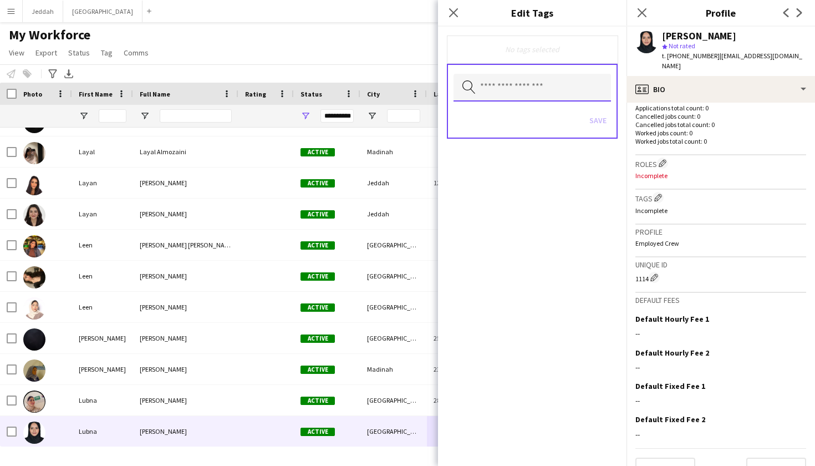
click at [513, 96] on input "text" at bounding box center [531, 88] width 157 height 28
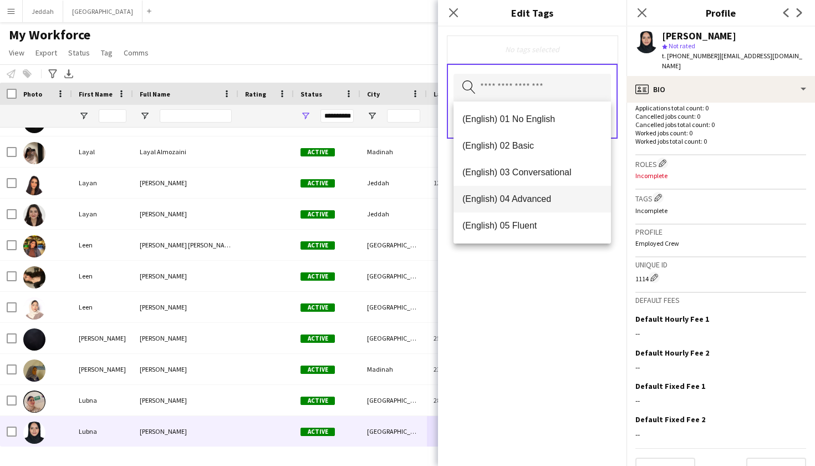
click at [499, 192] on mat-option "(English) 04 Advanced" at bounding box center [531, 199] width 157 height 27
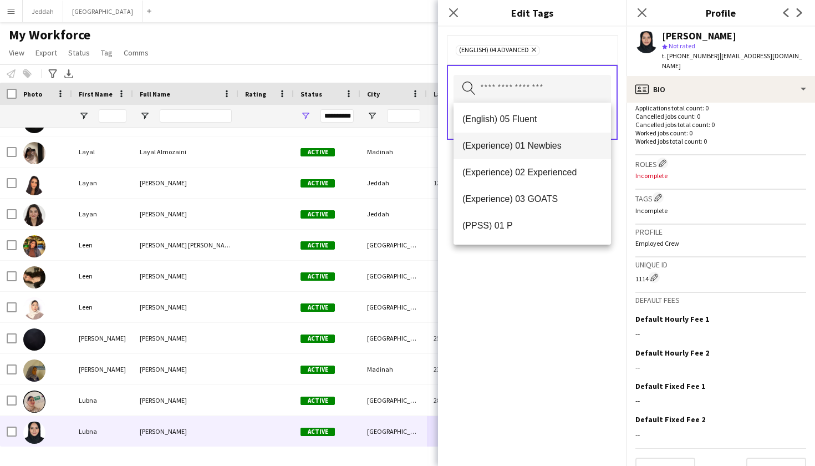
click at [514, 146] on span "(Experience) 01 Newbies" at bounding box center [532, 145] width 140 height 11
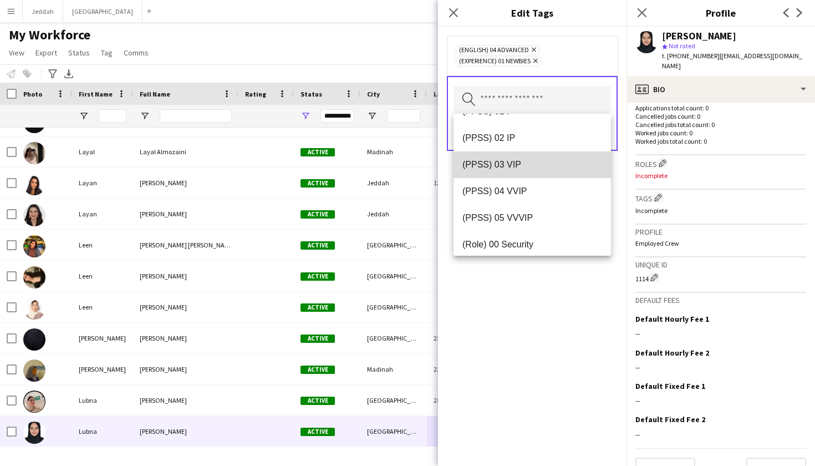
click at [509, 172] on mat-option "(PPSS) 03 VIP" at bounding box center [531, 164] width 157 height 27
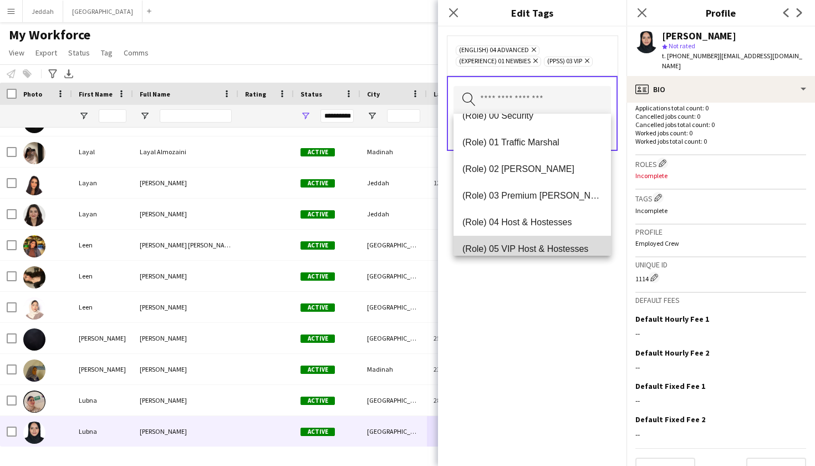
click at [499, 242] on mat-option "(Role) 05 VIP Host & Hostesses" at bounding box center [531, 249] width 157 height 27
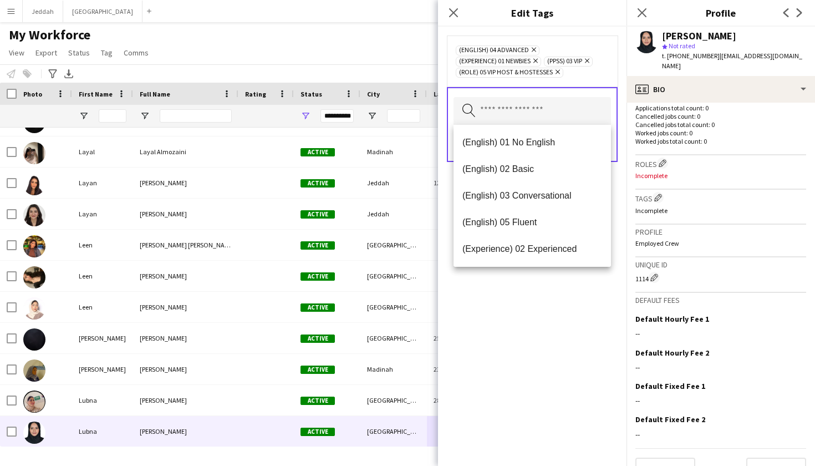
click at [506, 312] on div "(English) 04 Advanced Remove (Experience) 01 Newbies Remove (PPSS) 03 VIP Remov…" at bounding box center [532, 246] width 188 height 439
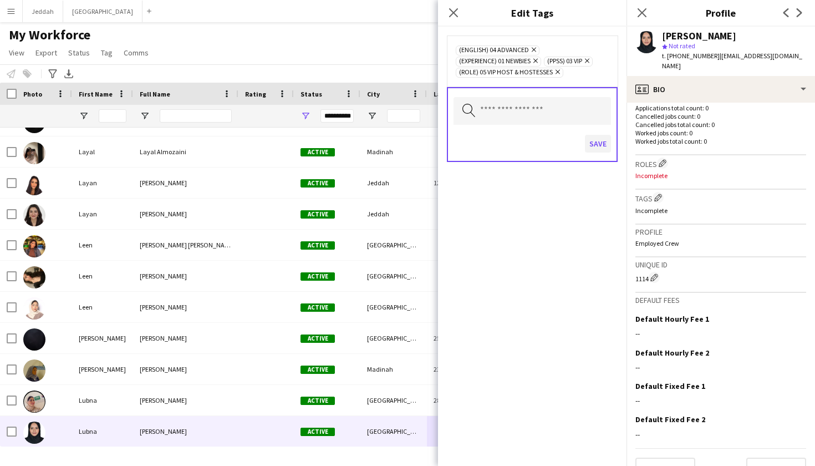
click at [554, 143] on button "Save" at bounding box center [598, 144] width 26 height 18
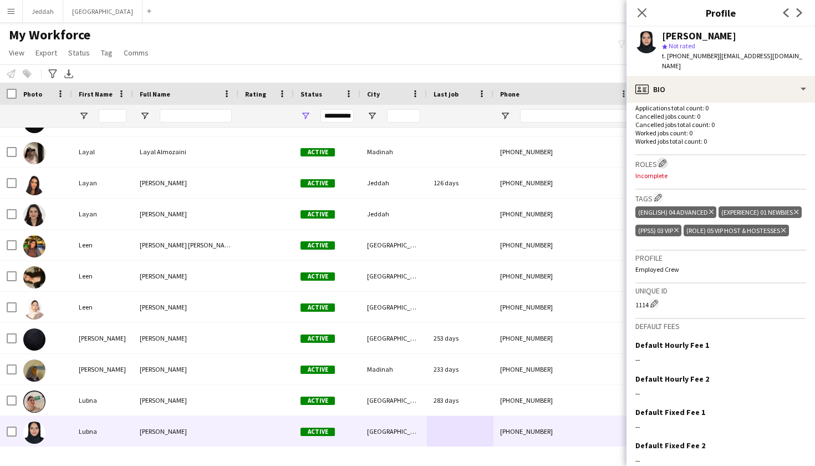
click at [554, 159] on app-icon "Edit crew company roles" at bounding box center [663, 163] width 8 height 8
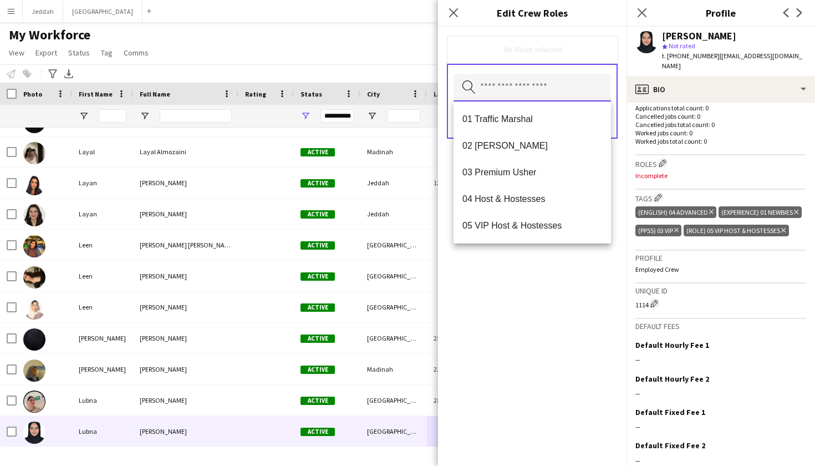
click at [525, 92] on input "text" at bounding box center [531, 88] width 157 height 28
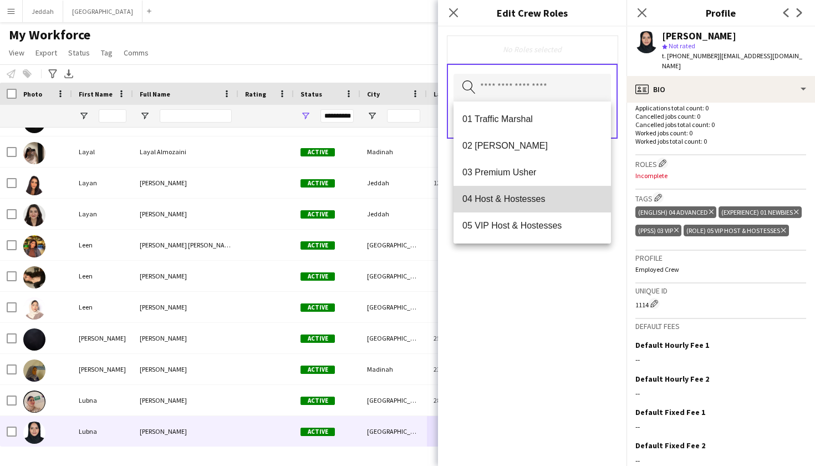
click at [503, 208] on mat-option "04 Host & Hostesses" at bounding box center [531, 199] width 157 height 27
click at [503, 206] on mat-option "05 VIP Host & Hostesses" at bounding box center [531, 200] width 157 height 27
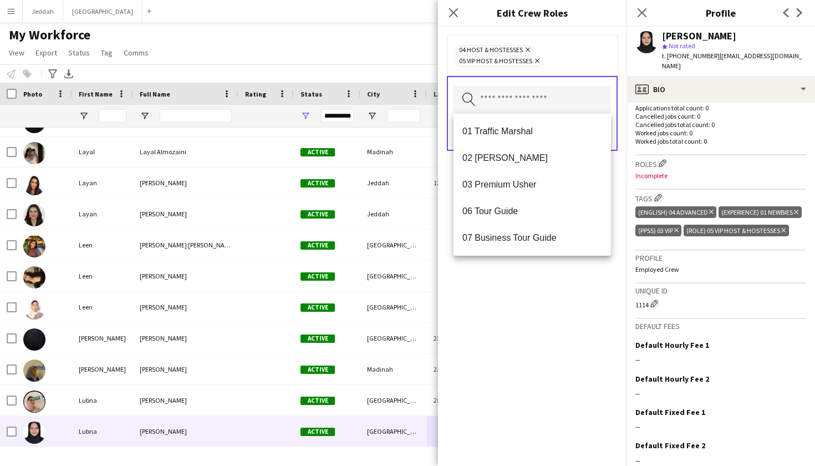
click at [517, 335] on div "04 Host & Hostesses Remove 05 VIP Host & Hostesses Remove Search by role type S…" at bounding box center [532, 246] width 188 height 439
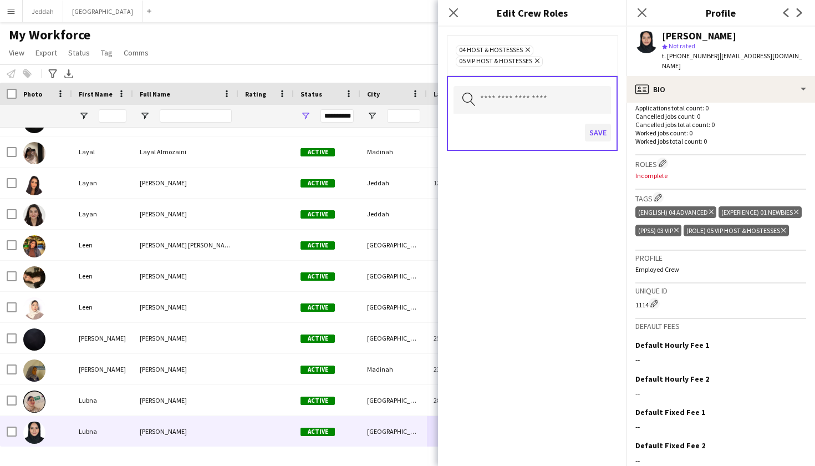
click at [554, 128] on button "Save" at bounding box center [598, 133] width 26 height 18
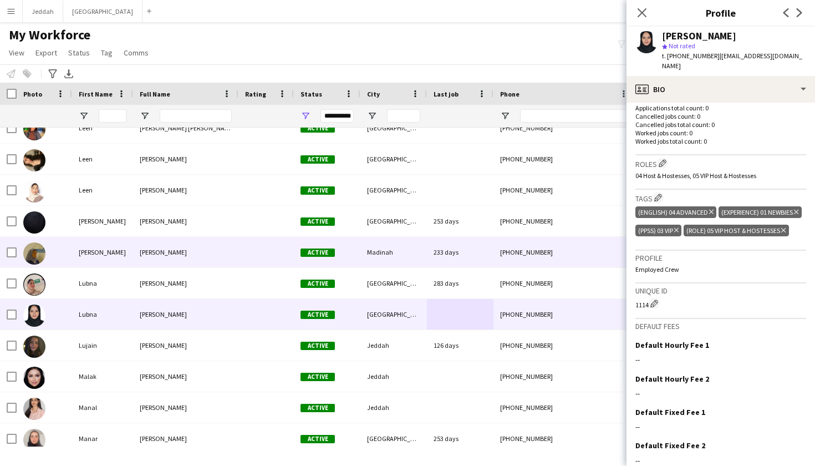
scroll to position [4244, 0]
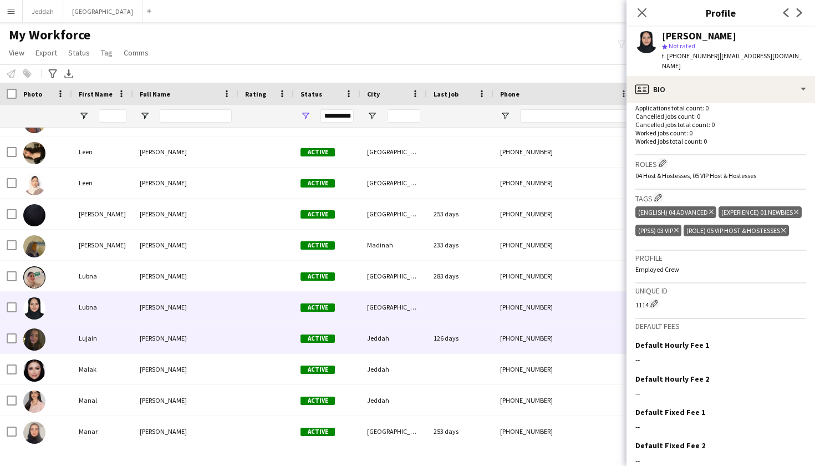
click at [357, 343] on div "Active" at bounding box center [327, 338] width 67 height 30
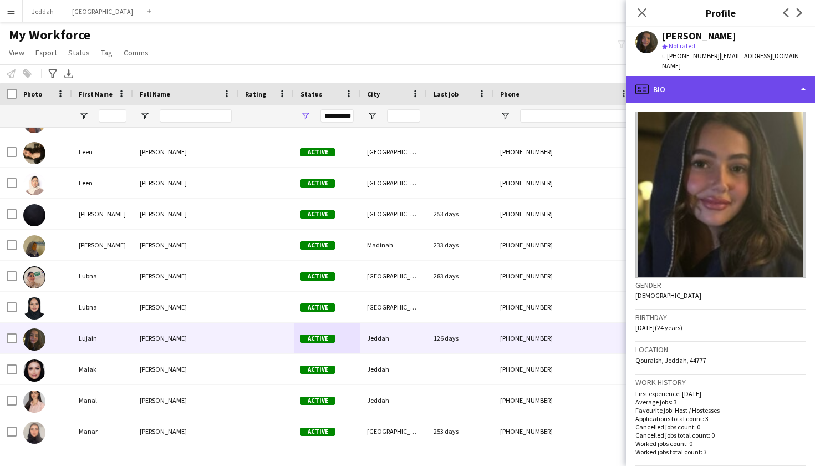
click at [554, 84] on div "profile Bio" at bounding box center [720, 89] width 188 height 27
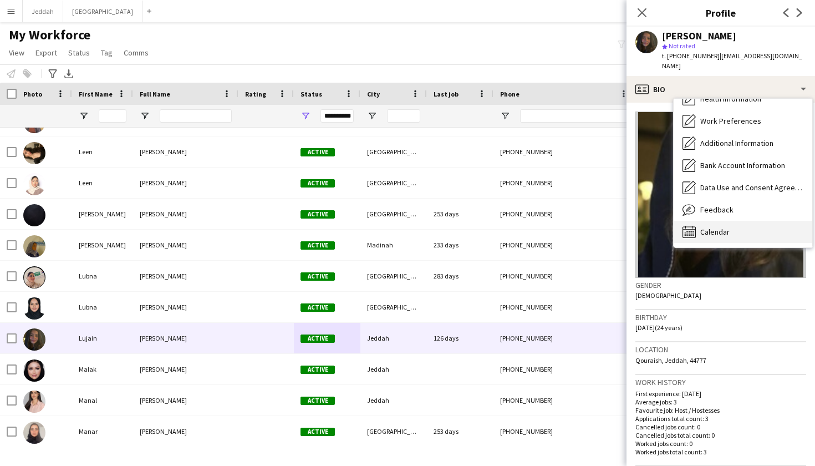
click at [554, 230] on div "Calendar Calendar" at bounding box center [743, 232] width 139 height 22
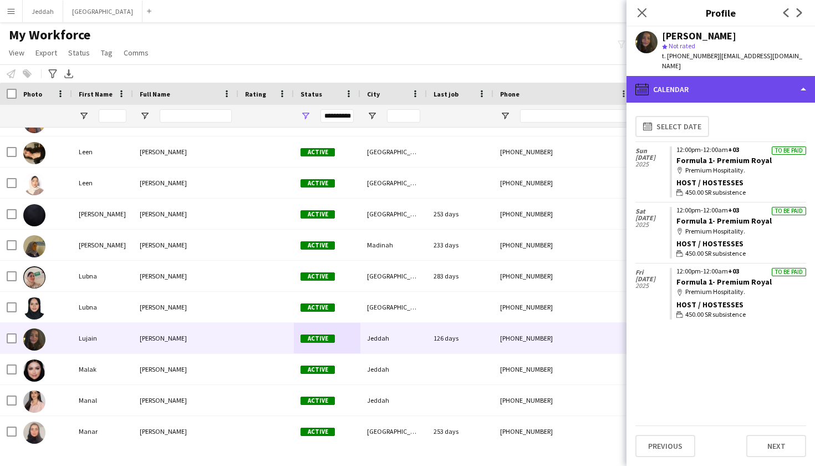
click at [554, 84] on div "calendar-full Calendar" at bounding box center [720, 89] width 188 height 27
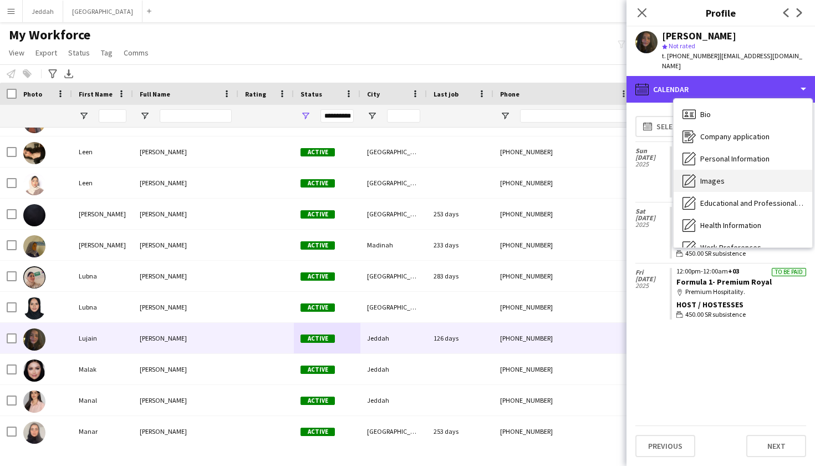
scroll to position [0, 0]
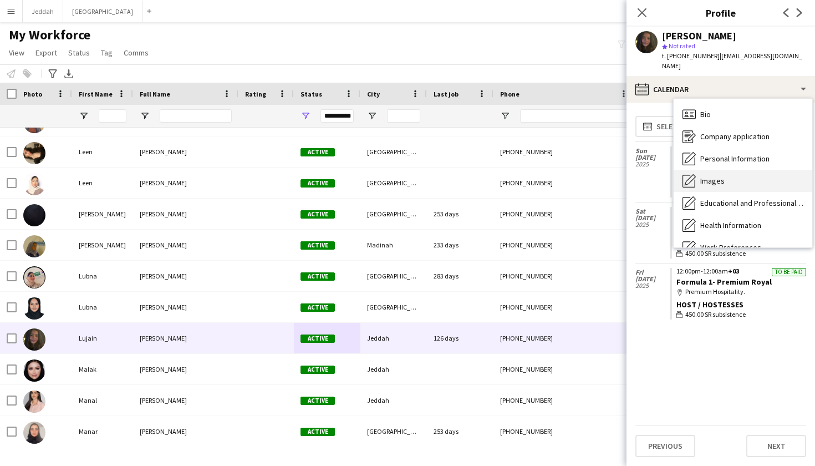
click at [554, 170] on div "Images Images" at bounding box center [743, 181] width 139 height 22
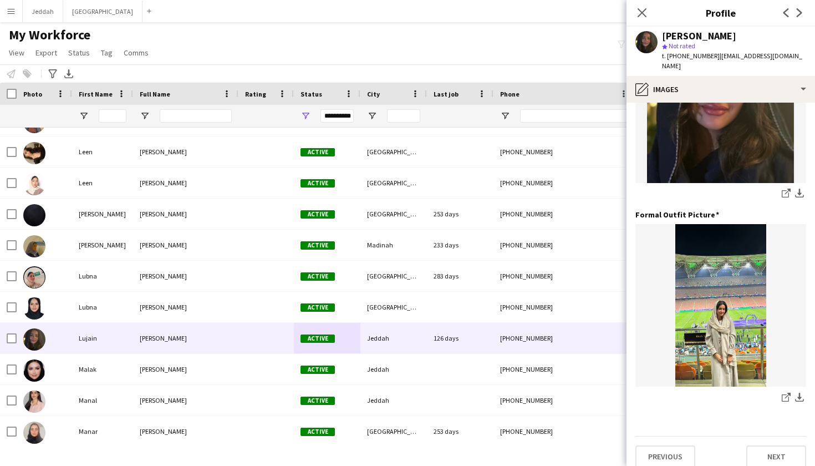
scroll to position [308, 0]
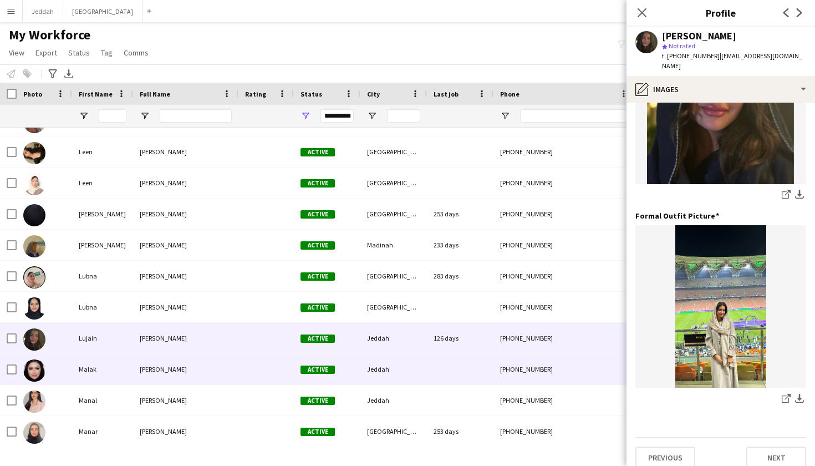
click at [416, 356] on div "Jeddah" at bounding box center [393, 369] width 67 height 30
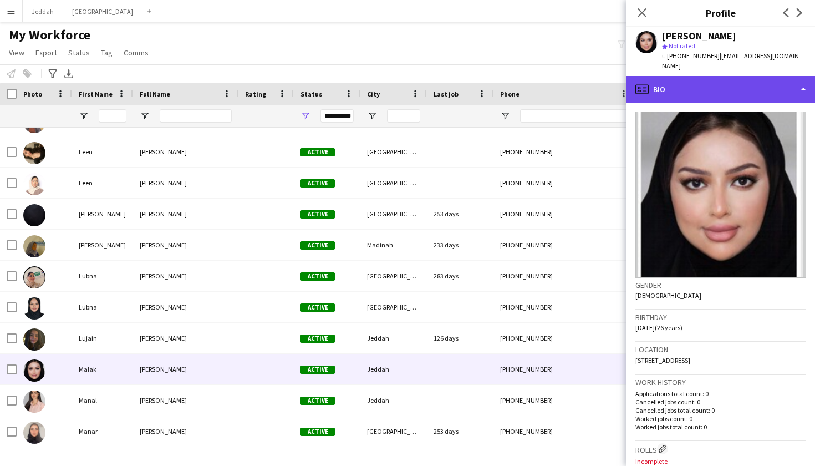
click at [554, 80] on div "profile Bio" at bounding box center [720, 89] width 188 height 27
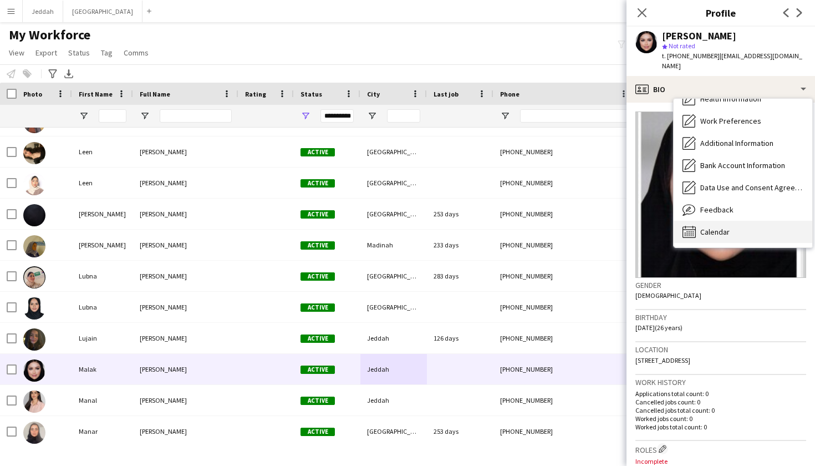
scroll to position [126, 0]
click at [554, 224] on div "Calendar Calendar" at bounding box center [743, 232] width 139 height 22
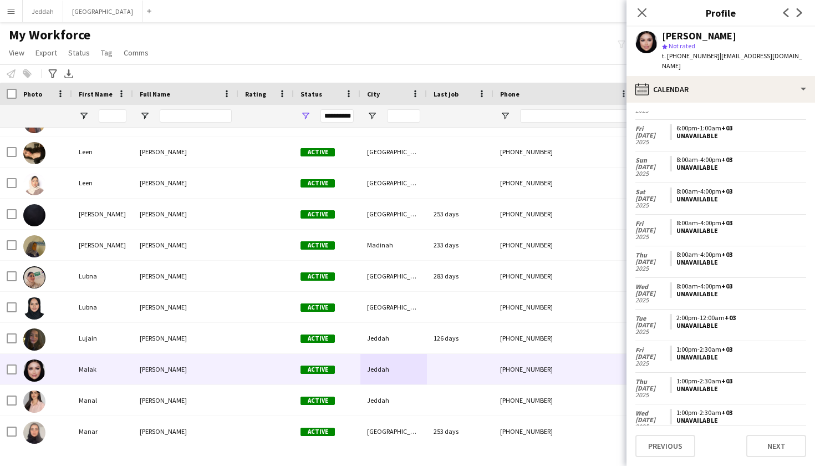
scroll to position [53, 0]
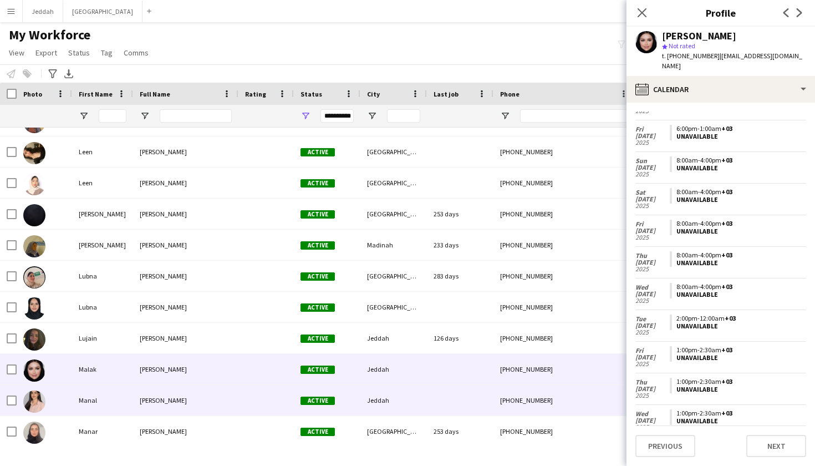
click at [389, 407] on div "Jeddah" at bounding box center [393, 400] width 67 height 30
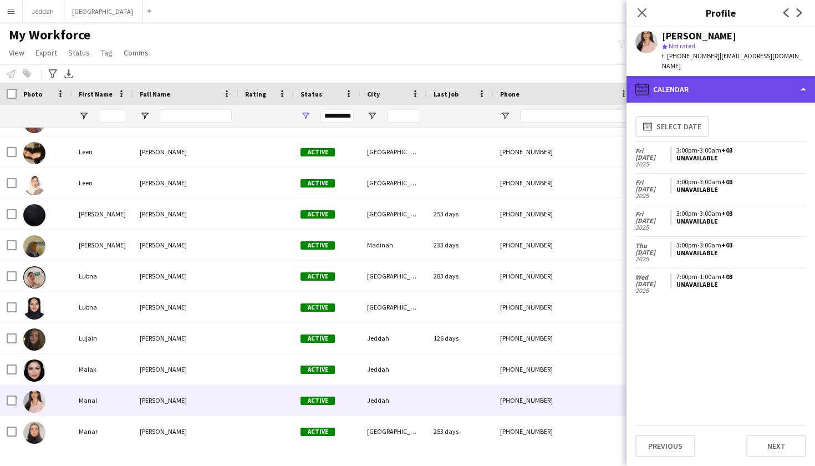
click at [554, 83] on div "calendar-full Calendar" at bounding box center [720, 89] width 188 height 27
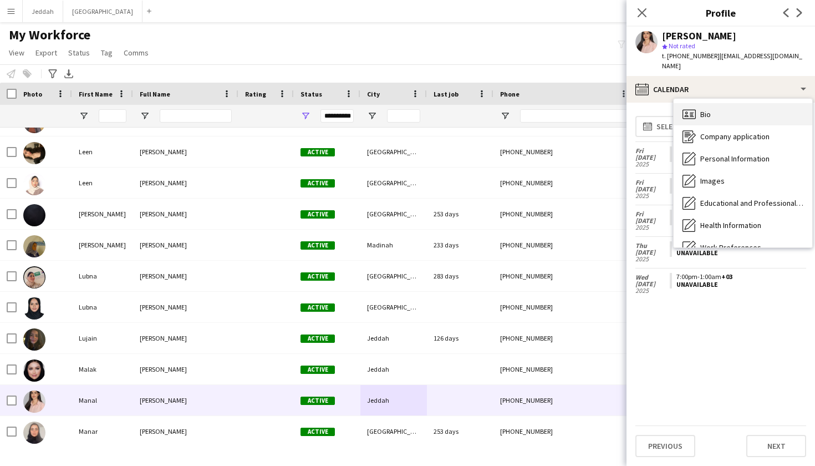
click at [554, 113] on icon at bounding box center [691, 113] width 3 height 1
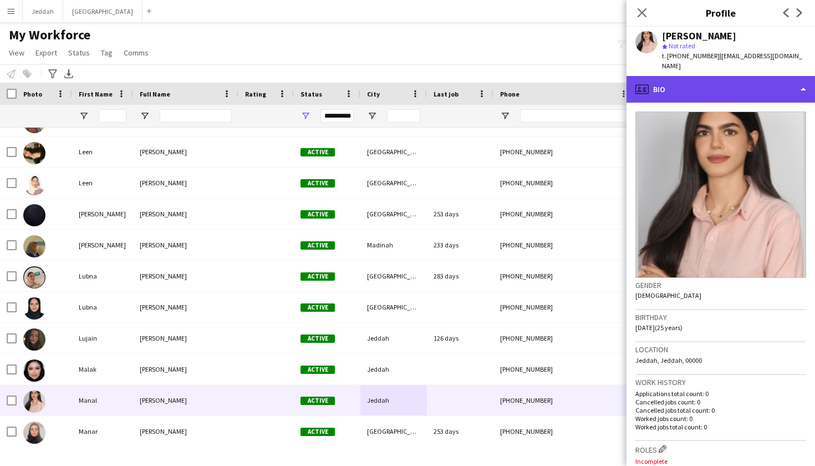
click at [554, 76] on div "profile Bio" at bounding box center [720, 89] width 188 height 27
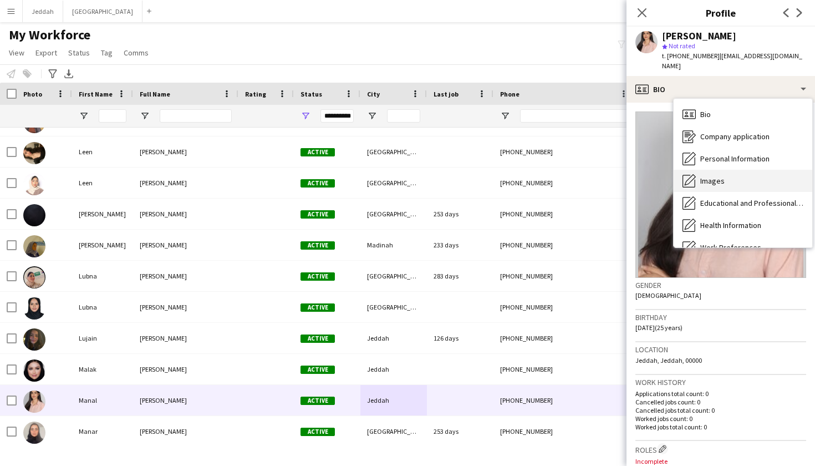
click at [554, 176] on span "Images" at bounding box center [712, 181] width 24 height 10
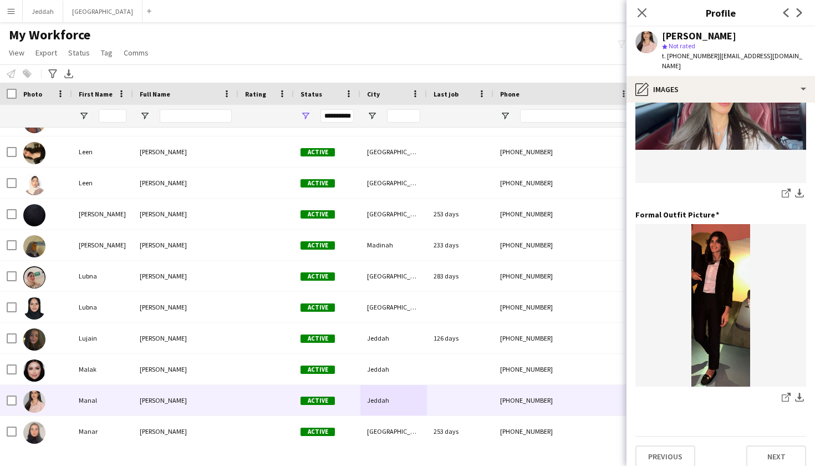
scroll to position [308, 0]
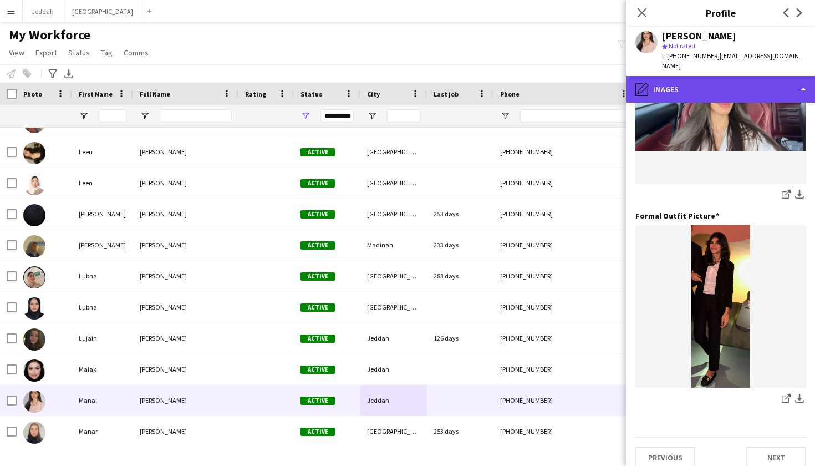
click at [554, 80] on div "pencil4 Images" at bounding box center [720, 89] width 188 height 27
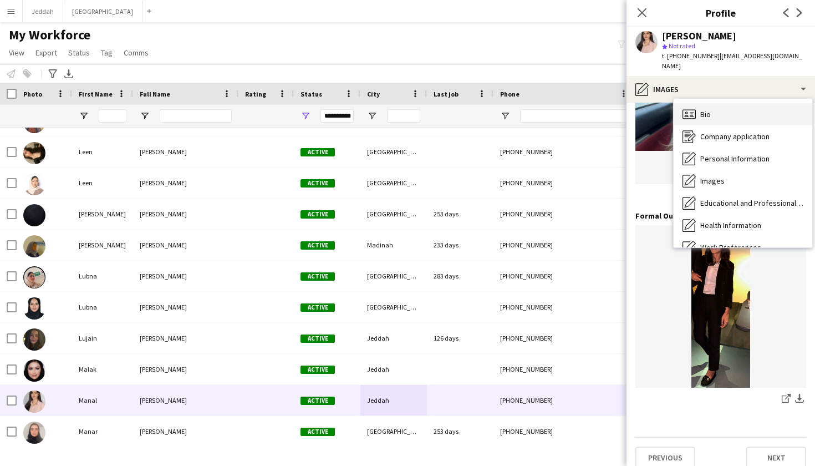
click at [554, 103] on div "Bio Bio" at bounding box center [743, 114] width 139 height 22
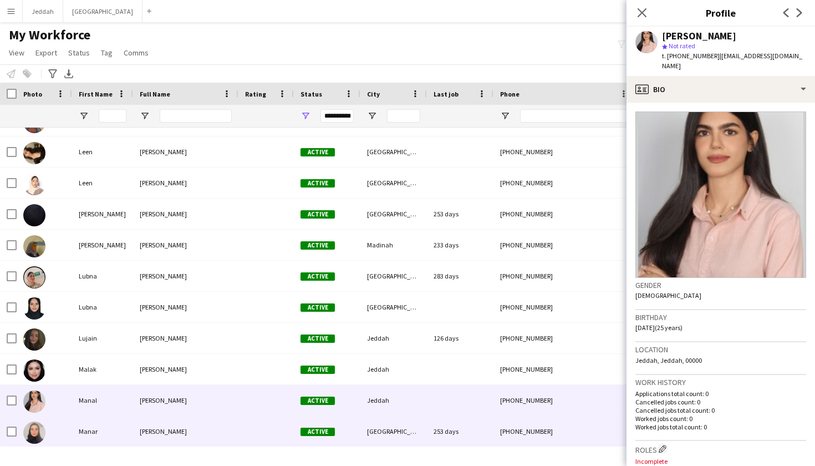
click at [315, 424] on div "Active" at bounding box center [327, 431] width 67 height 30
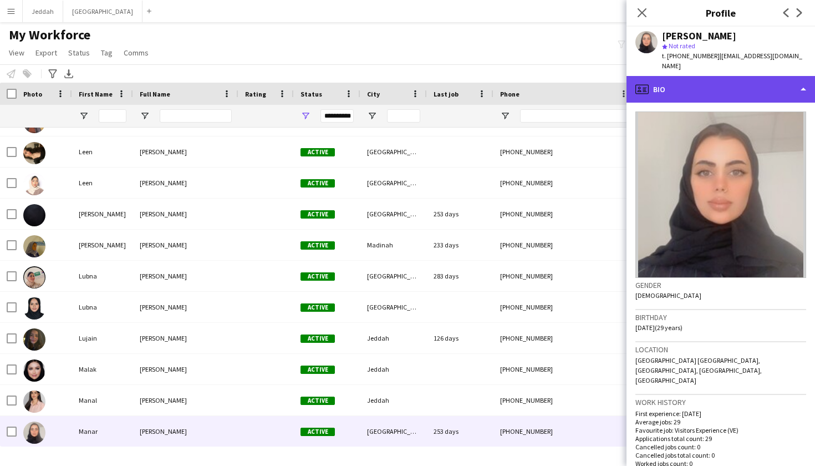
click at [554, 76] on div "profile Bio" at bounding box center [720, 89] width 188 height 27
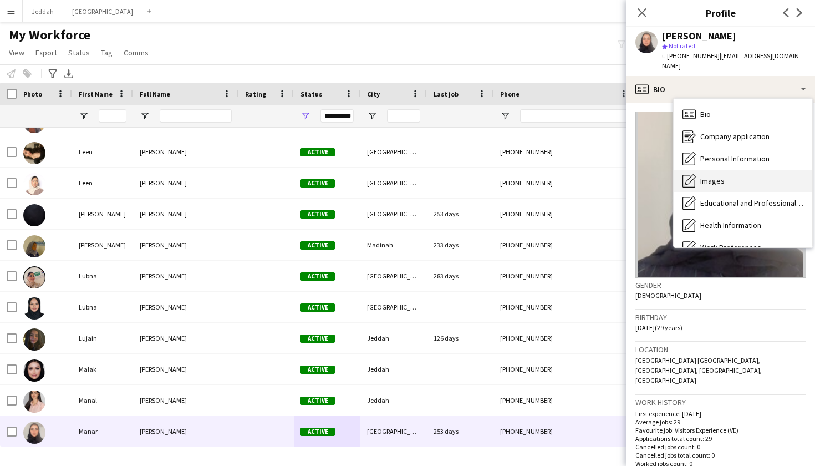
click at [554, 176] on span "Images" at bounding box center [712, 181] width 24 height 10
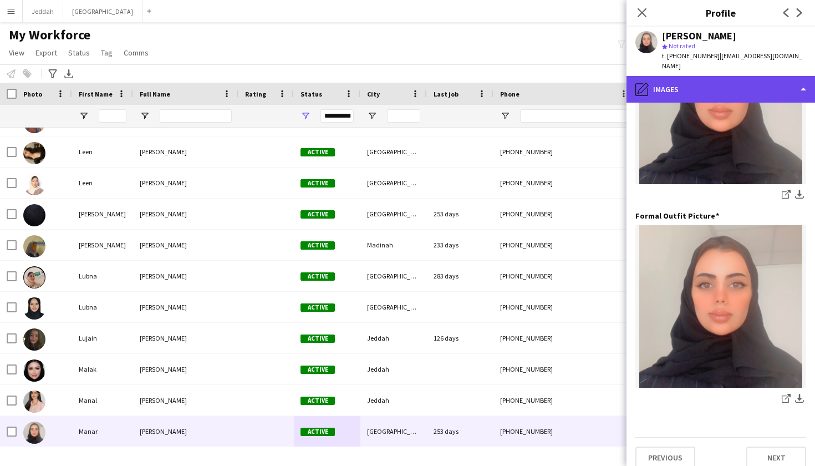
click at [554, 80] on div "pencil4 Images" at bounding box center [720, 89] width 188 height 27
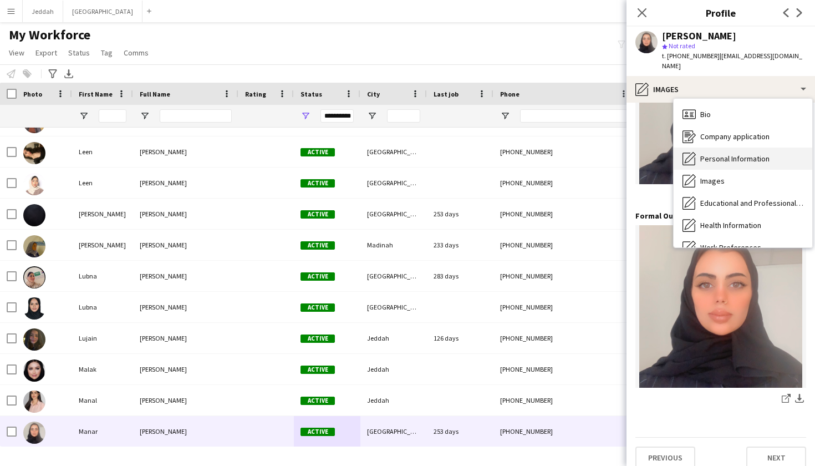
click at [554, 154] on span "Personal Information" at bounding box center [734, 159] width 69 height 10
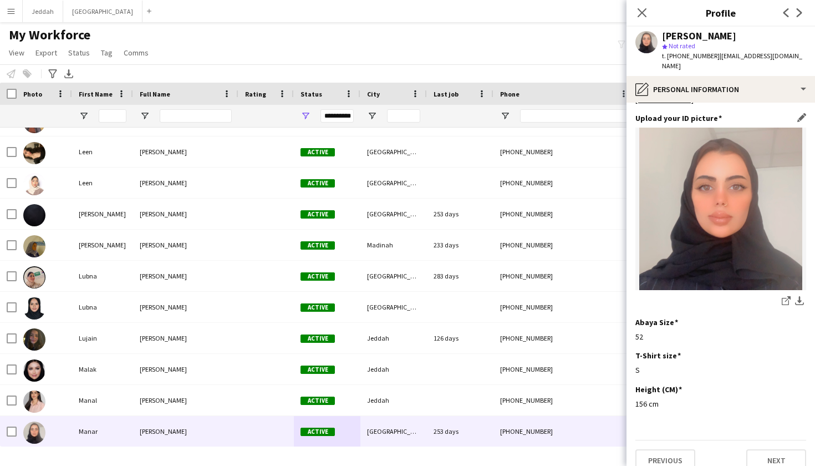
scroll to position [533, 0]
click at [554, 59] on span "t. +966553808586" at bounding box center [691, 56] width 58 height 8
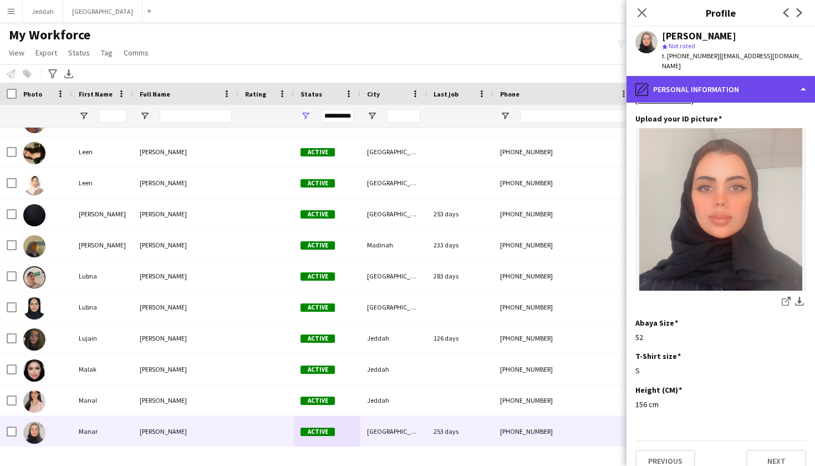
click at [554, 79] on div "pencil4 Personal Information" at bounding box center [720, 89] width 188 height 27
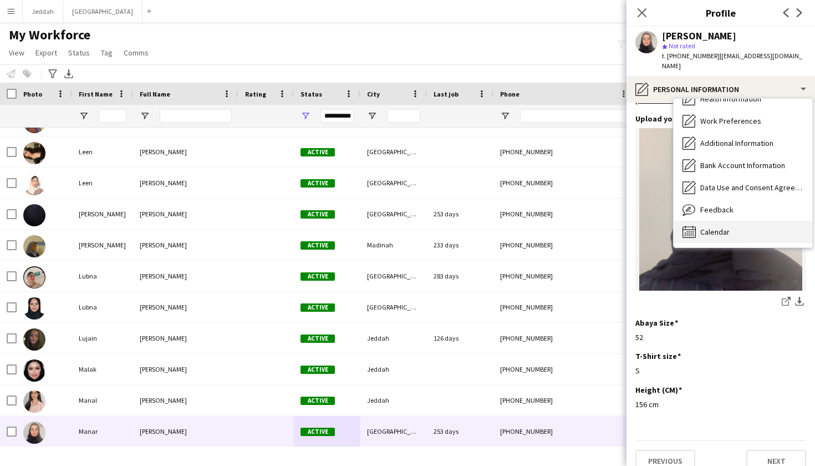
scroll to position [126, 0]
click at [554, 227] on span "Calendar" at bounding box center [714, 232] width 29 height 10
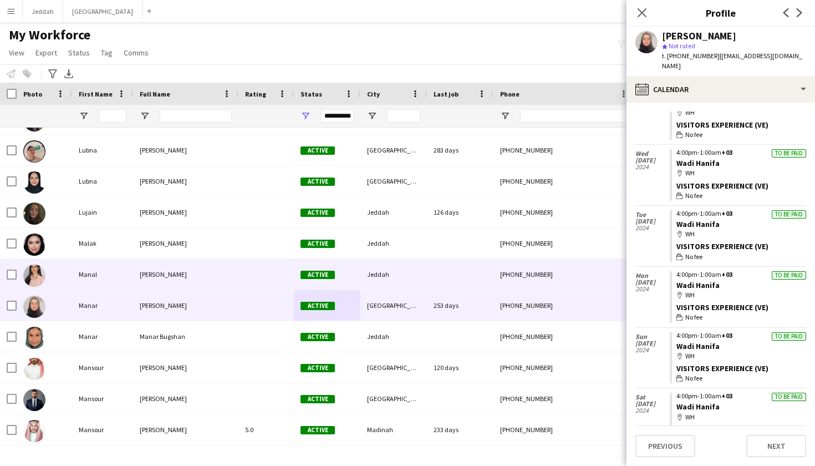
scroll to position [4377, 0]
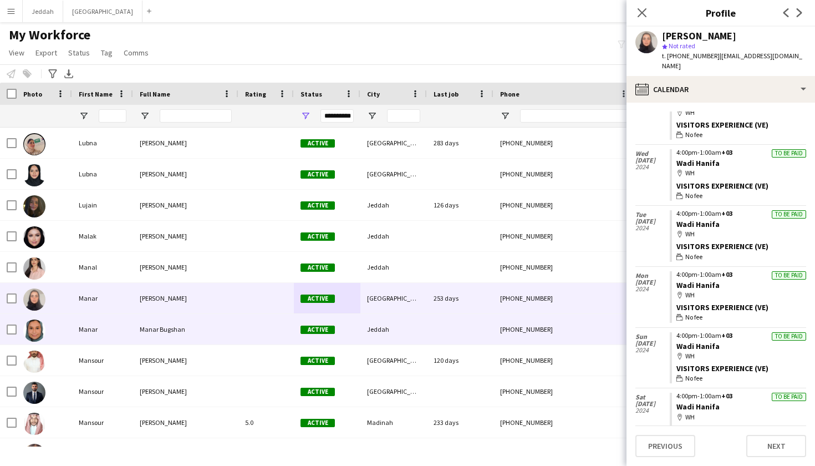
click at [365, 335] on div "Jeddah" at bounding box center [393, 329] width 67 height 30
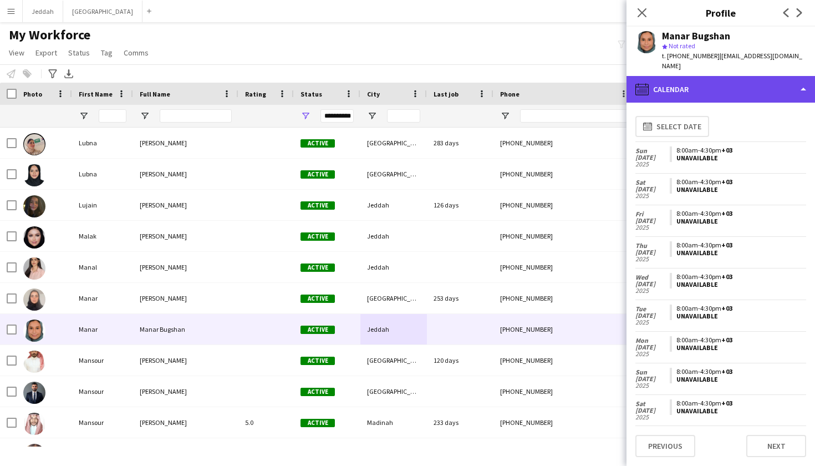
click at [554, 81] on div "calendar-full Calendar" at bounding box center [720, 89] width 188 height 27
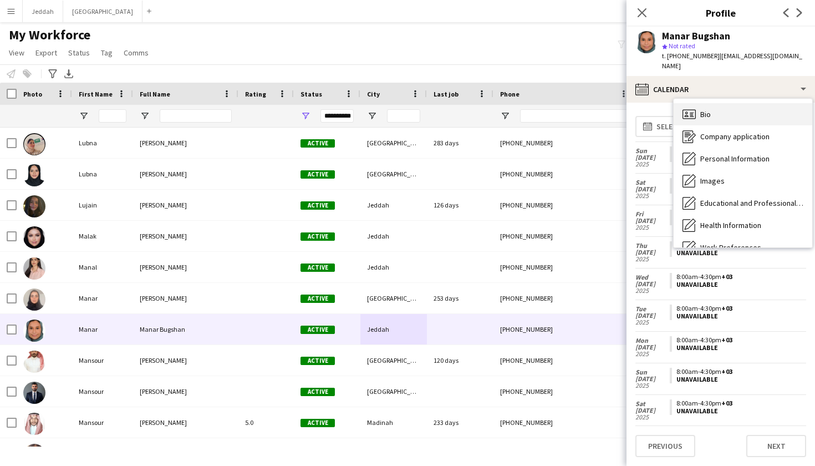
click at [554, 103] on div "Bio Bio" at bounding box center [743, 114] width 139 height 22
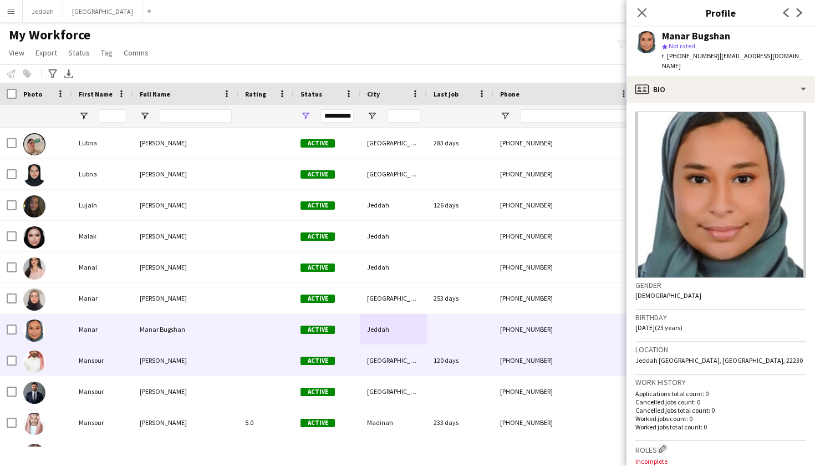
click at [402, 349] on div "[GEOGRAPHIC_DATA]" at bounding box center [393, 360] width 67 height 30
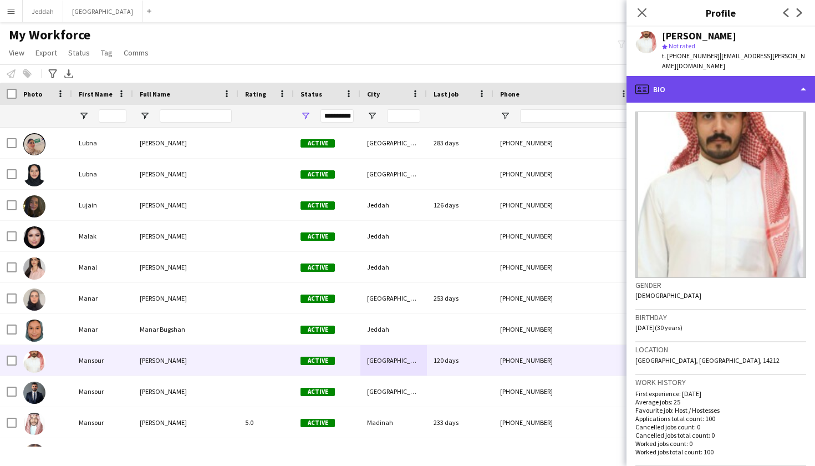
click at [554, 76] on div "profile Bio" at bounding box center [720, 89] width 188 height 27
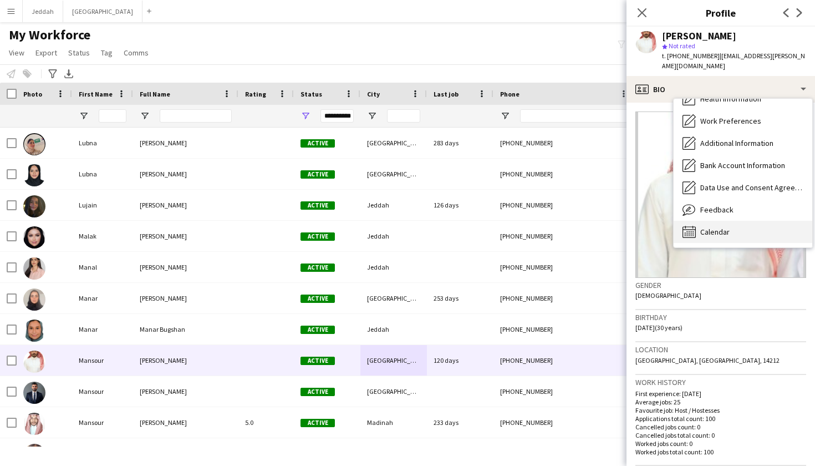
scroll to position [126, 0]
click at [554, 228] on div "Calendar Calendar" at bounding box center [743, 232] width 139 height 22
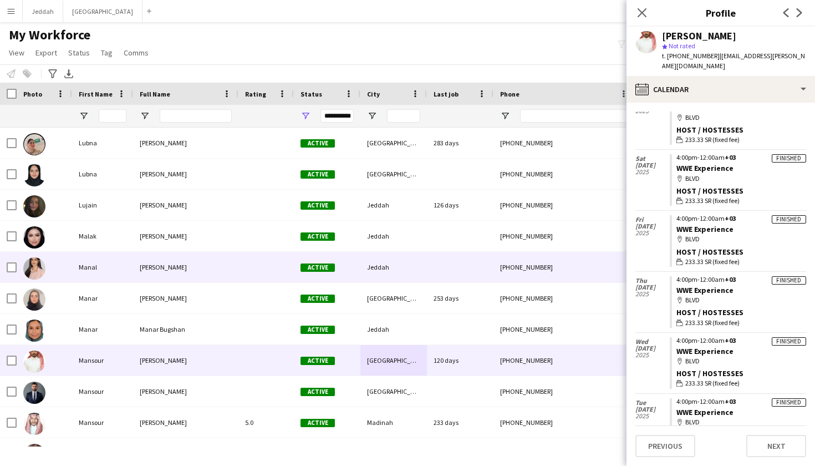
scroll to position [419, 0]
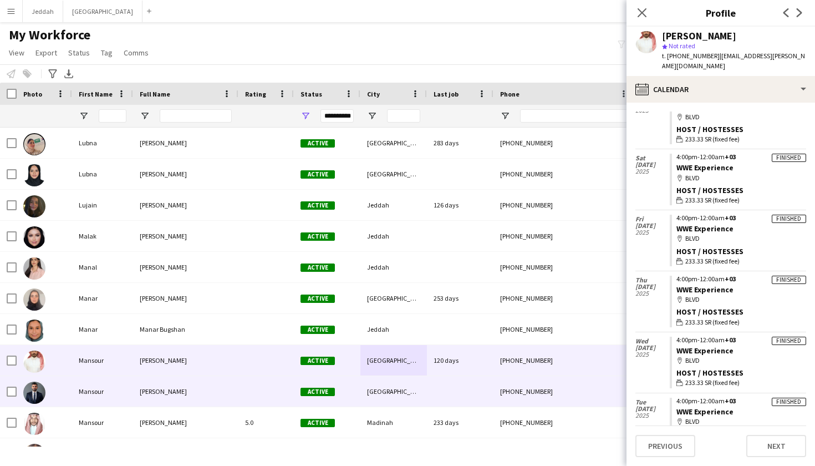
click at [288, 384] on div at bounding box center [265, 391] width 55 height 30
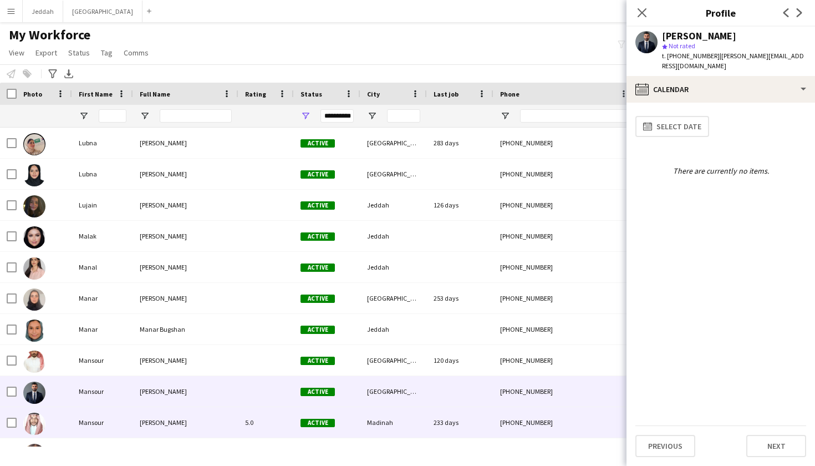
click at [360, 424] on div "Active" at bounding box center [327, 422] width 67 height 30
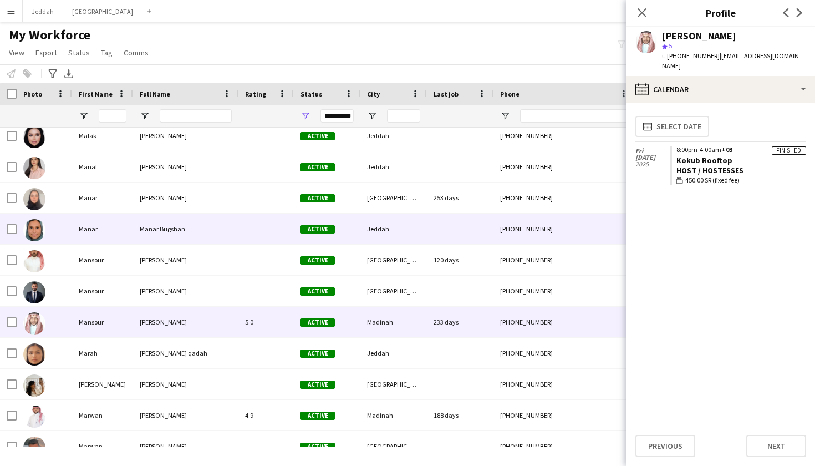
scroll to position [4478, 0]
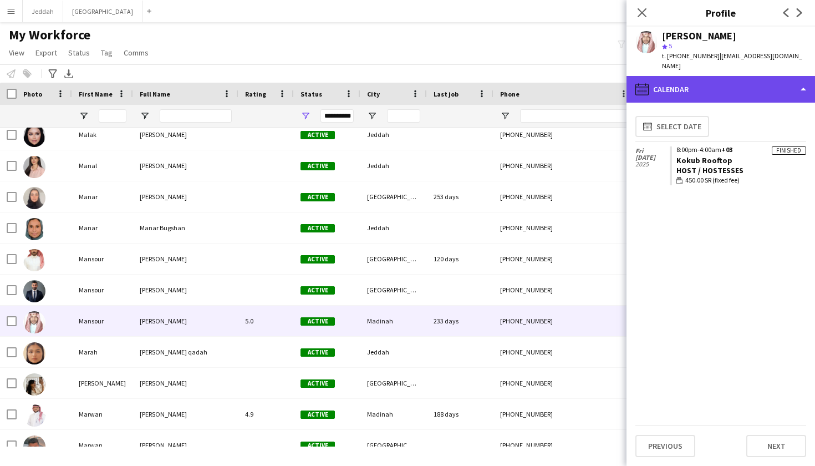
click at [554, 84] on div "calendar-full Calendar" at bounding box center [720, 89] width 188 height 27
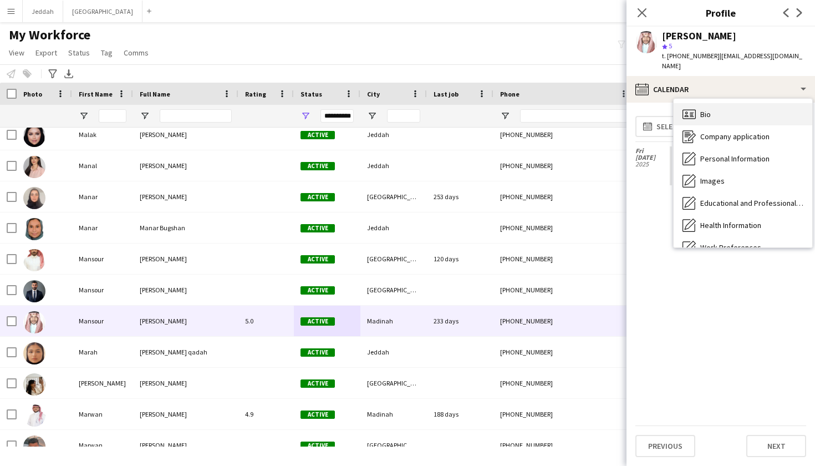
click at [554, 108] on div "Bio Bio" at bounding box center [743, 114] width 139 height 22
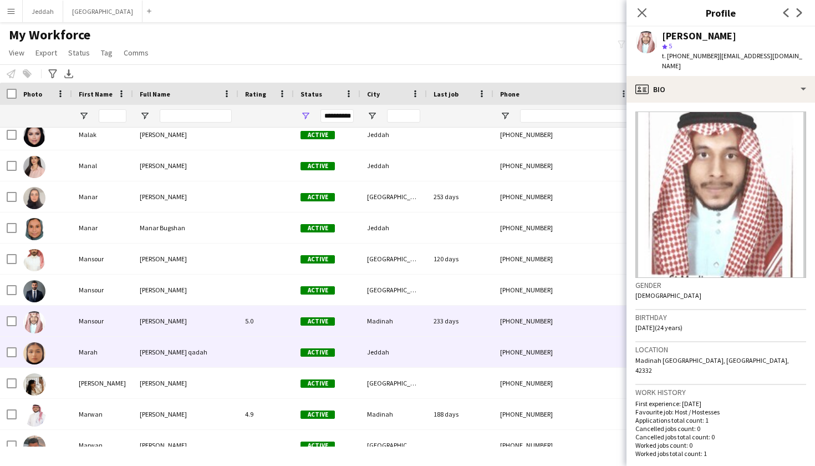
click at [381, 361] on div "Jeddah" at bounding box center [393, 351] width 67 height 30
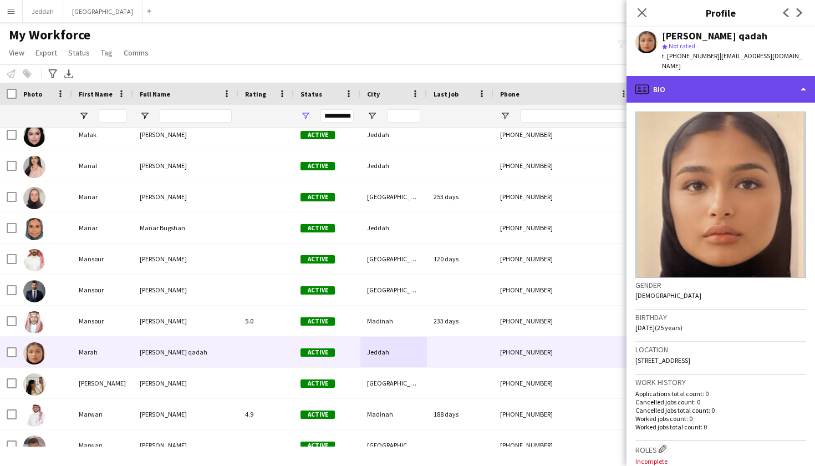
click at [554, 76] on div "profile Bio" at bounding box center [720, 89] width 188 height 27
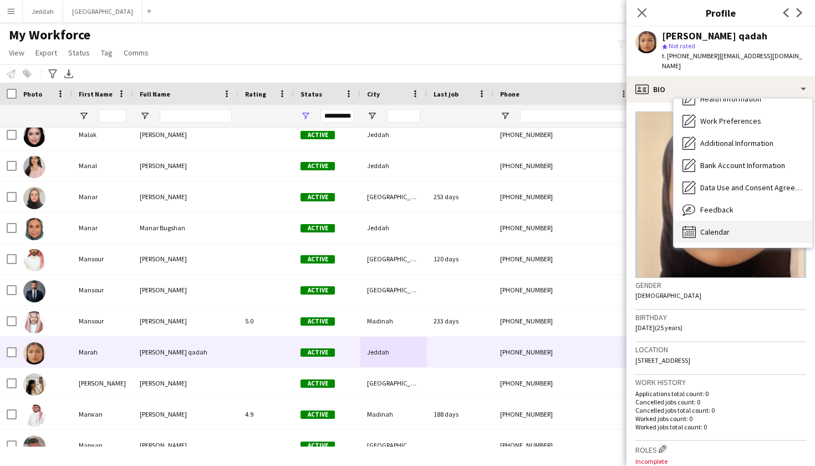
click at [554, 227] on span "Calendar" at bounding box center [714, 232] width 29 height 10
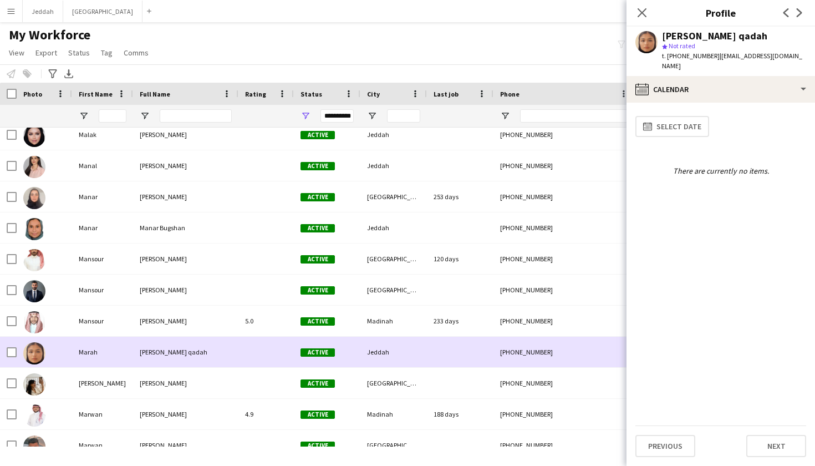
click at [403, 360] on div "Jeddah" at bounding box center [393, 351] width 67 height 30
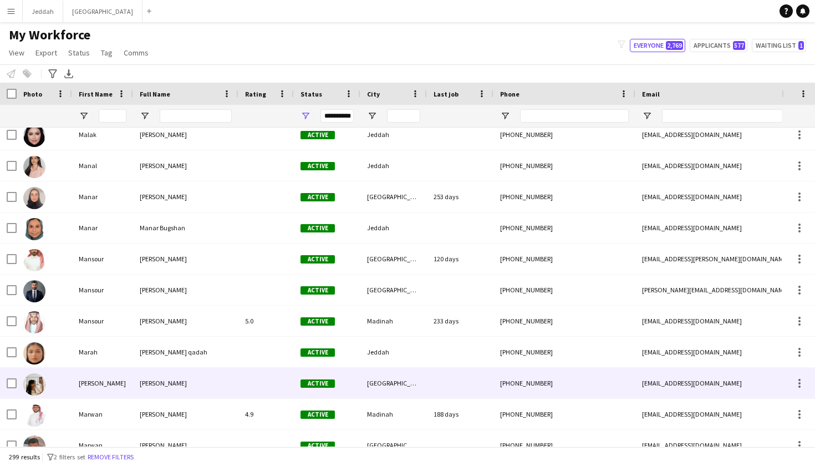
click at [371, 394] on div "[GEOGRAPHIC_DATA]" at bounding box center [393, 383] width 67 height 30
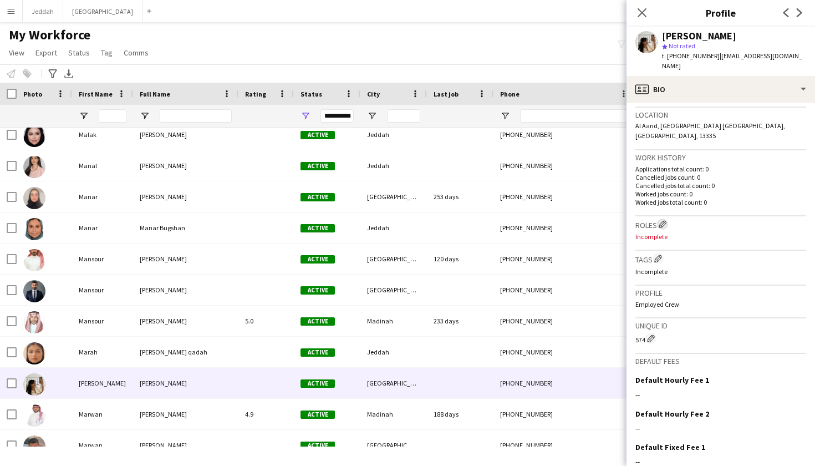
click at [554, 220] on app-icon "Edit crew company roles" at bounding box center [663, 224] width 8 height 8
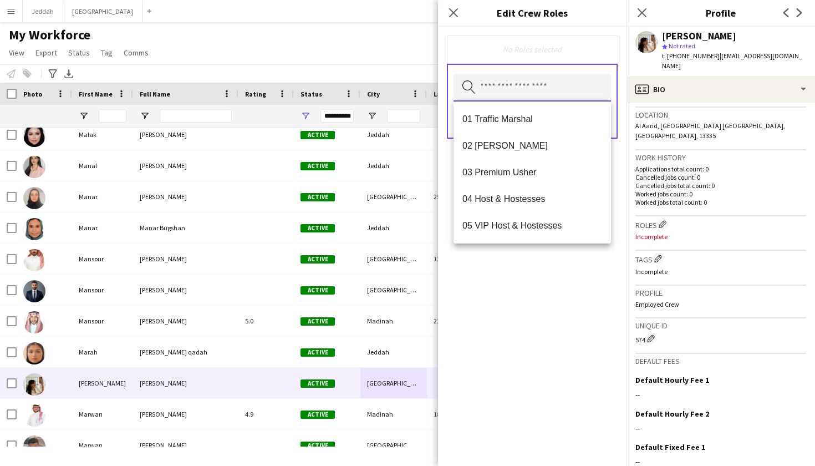
click at [519, 88] on input "text" at bounding box center [531, 88] width 157 height 28
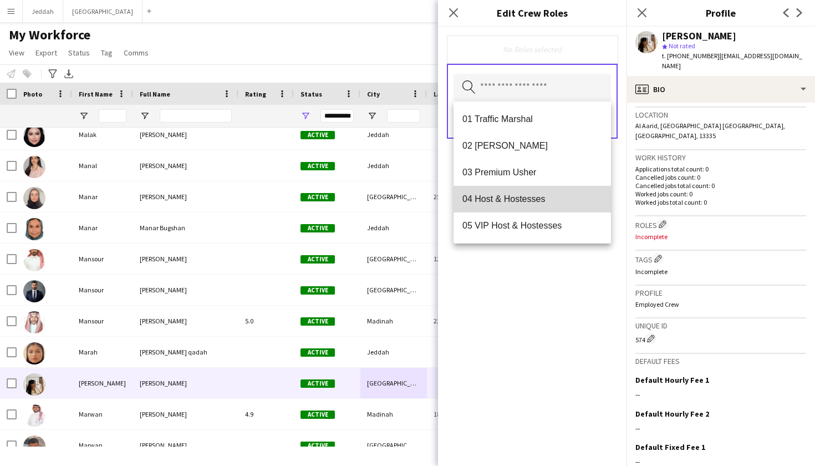
click at [498, 202] on span "04 Host & Hostesses" at bounding box center [532, 198] width 140 height 11
click at [498, 202] on span "05 VIP Host & Hostesses" at bounding box center [532, 200] width 140 height 11
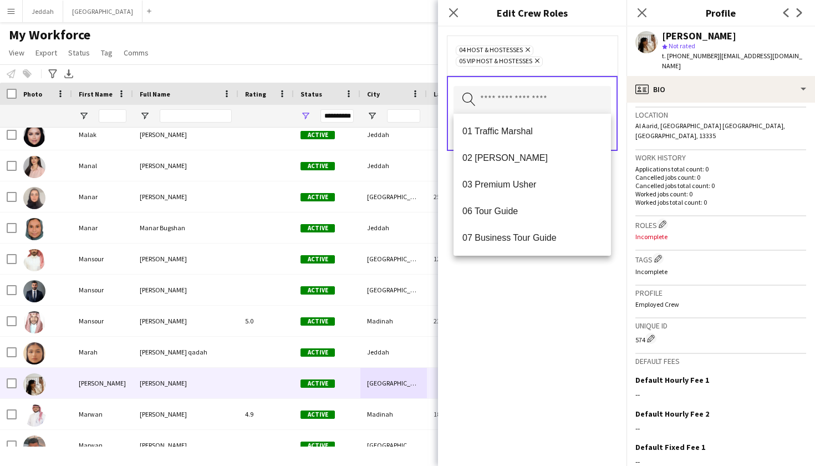
click at [519, 314] on div "04 Host & Hostesses Remove 05 VIP Host & Hostesses Remove Search by role type S…" at bounding box center [532, 246] width 188 height 439
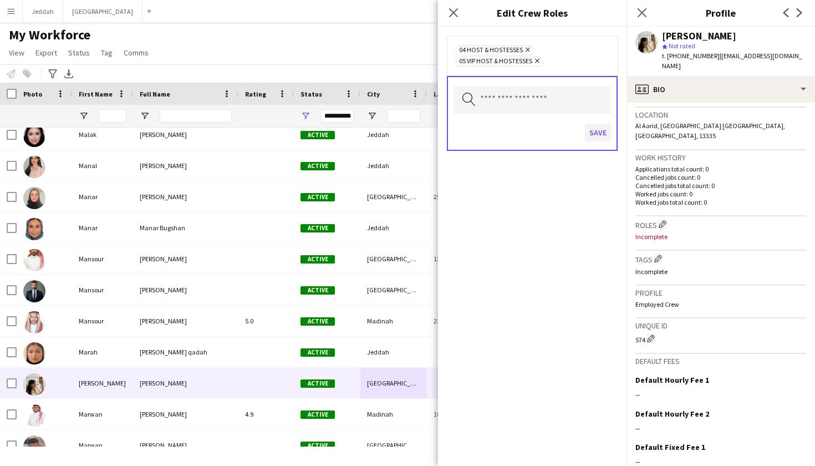
click at [554, 129] on button "Save" at bounding box center [598, 133] width 26 height 18
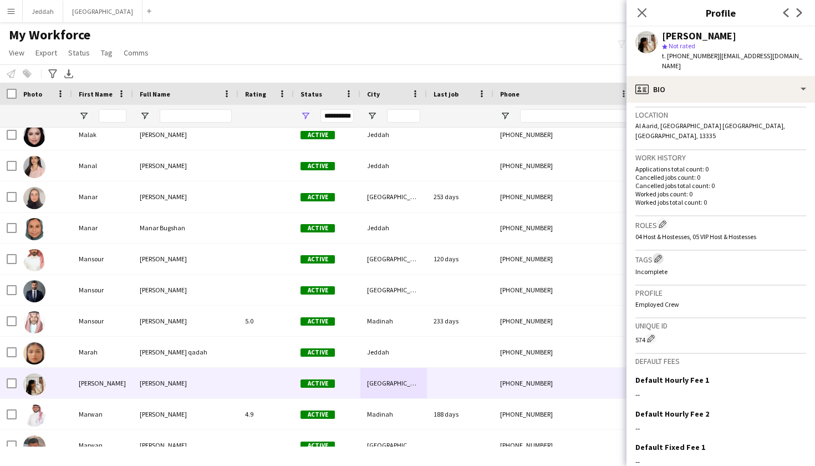
click at [554, 254] on app-icon "Edit crew company tags" at bounding box center [658, 258] width 8 height 8
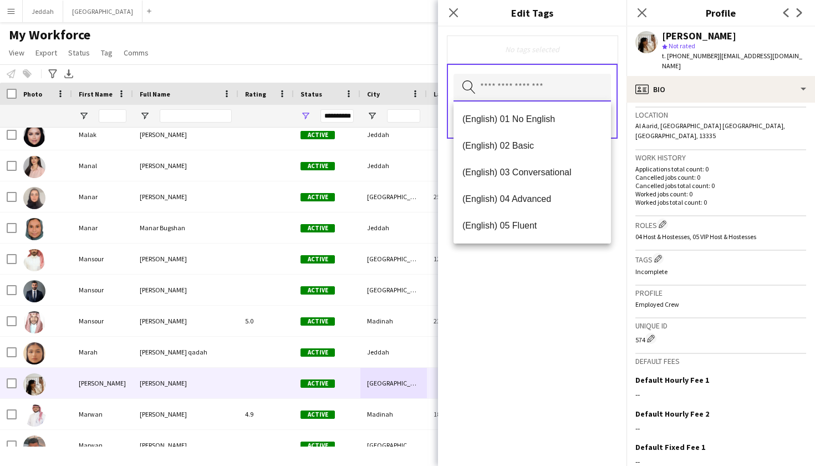
click at [526, 87] on input "text" at bounding box center [531, 88] width 157 height 28
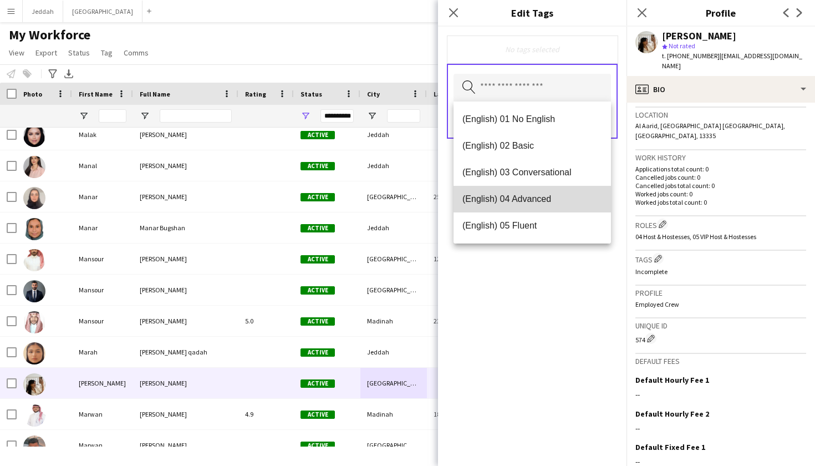
click at [496, 205] on mat-option "(English) 04 Advanced" at bounding box center [531, 199] width 157 height 27
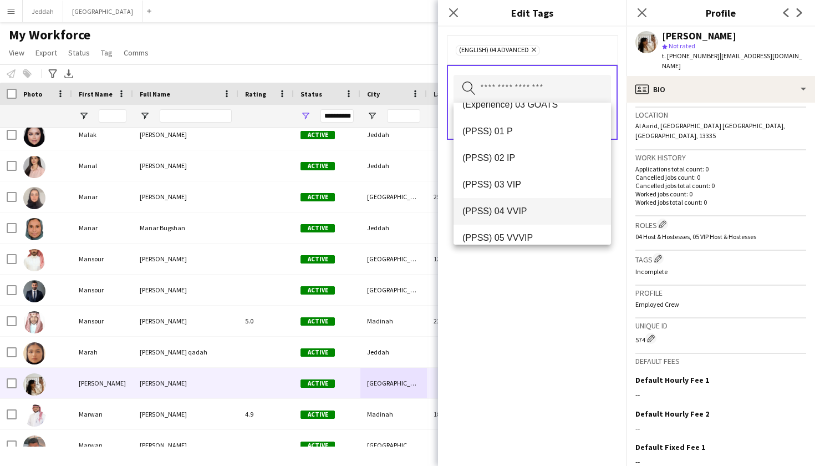
click at [496, 218] on mat-option "(PPSS) 04 VVIP" at bounding box center [531, 211] width 157 height 27
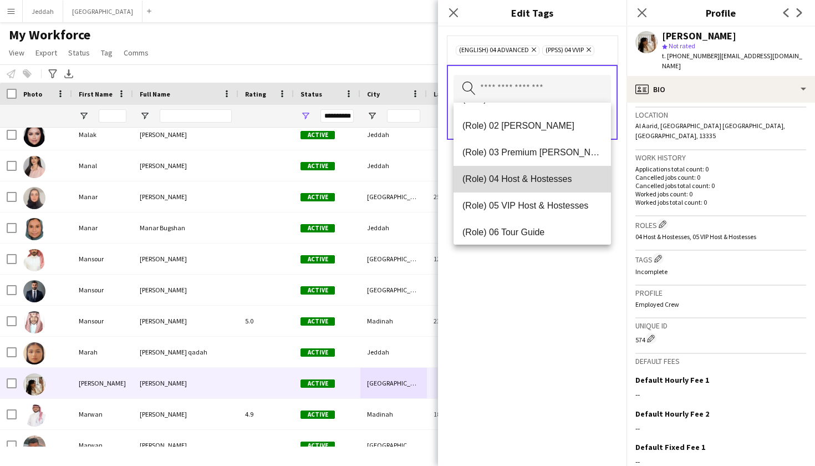
click at [500, 187] on mat-option "(Role) 04 Host & Hostesses" at bounding box center [531, 179] width 157 height 27
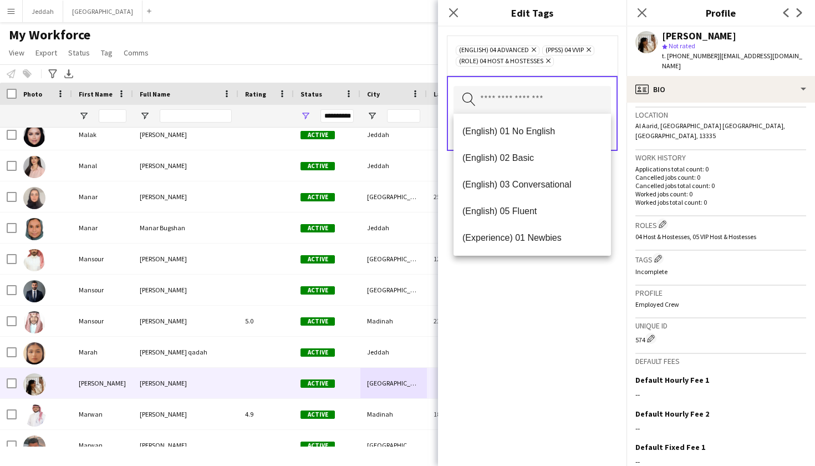
click at [514, 298] on div "(English) 04 Advanced Remove (PPSS) 04 VVIP Remove (Role) 04 Host & Hostesses R…" at bounding box center [532, 246] width 188 height 439
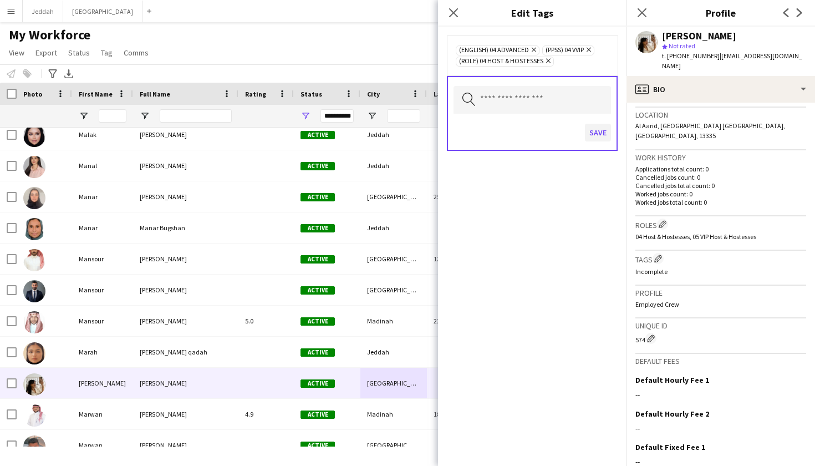
click at [554, 130] on button "Save" at bounding box center [598, 133] width 26 height 18
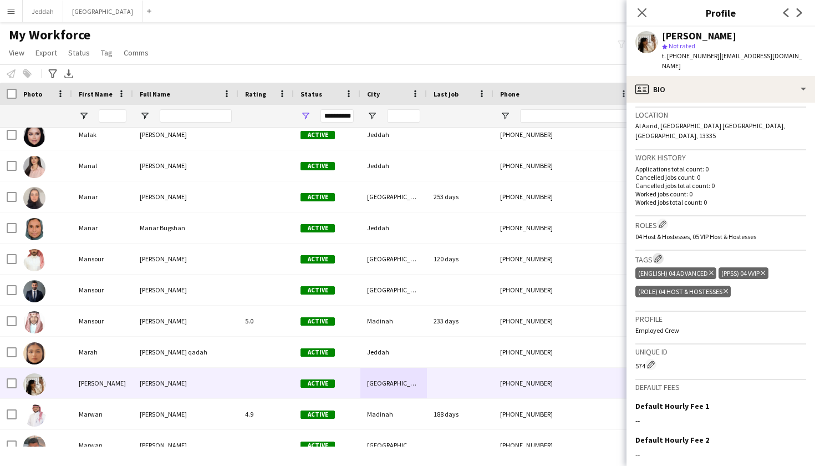
click at [554, 253] on button "Edit crew company tags" at bounding box center [657, 258] width 11 height 11
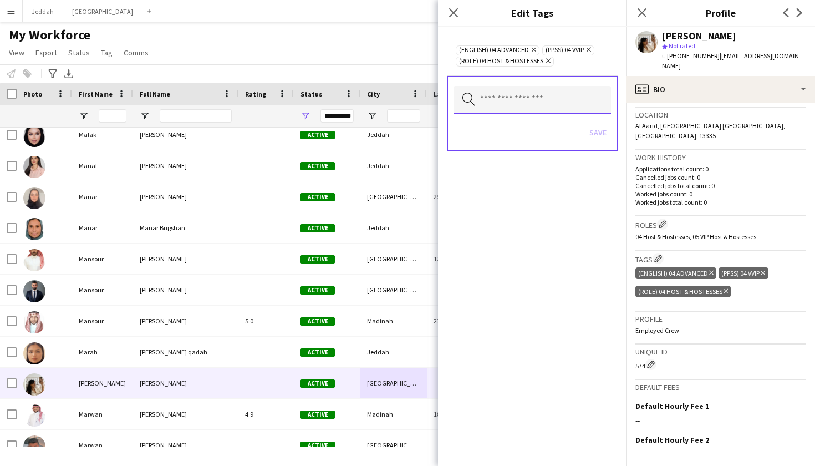
click at [554, 101] on input "text" at bounding box center [531, 100] width 157 height 28
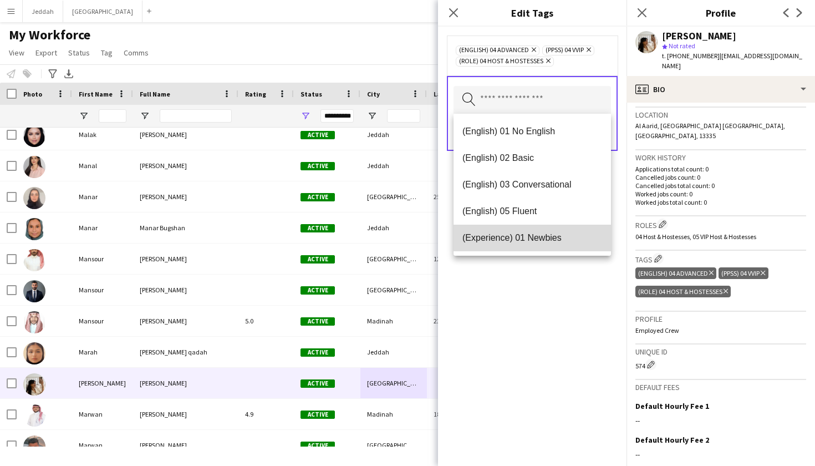
click at [547, 234] on span "(Experience) 01 Newbies" at bounding box center [532, 237] width 140 height 11
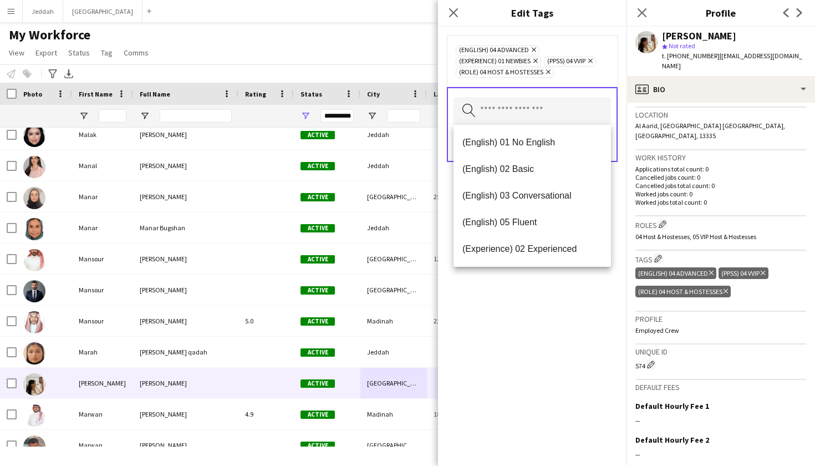
click at [547, 319] on div "(English) 04 Advanced Remove (Experience) 01 Newbies Remove (PPSS) 04 VVIP Remo…" at bounding box center [532, 246] width 188 height 439
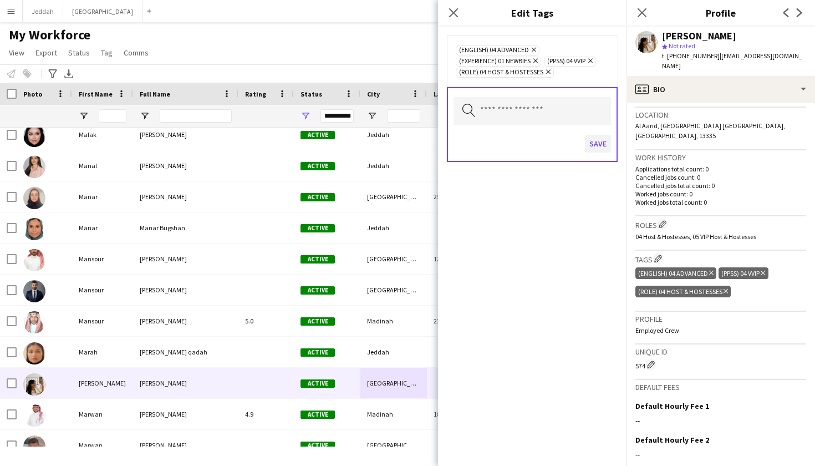
click at [554, 137] on button "Save" at bounding box center [598, 144] width 26 height 18
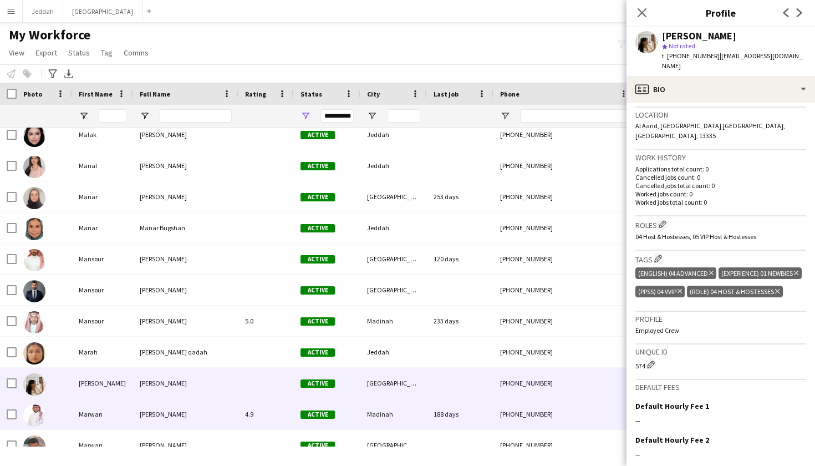
click at [289, 415] on div "4.9" at bounding box center [265, 414] width 55 height 30
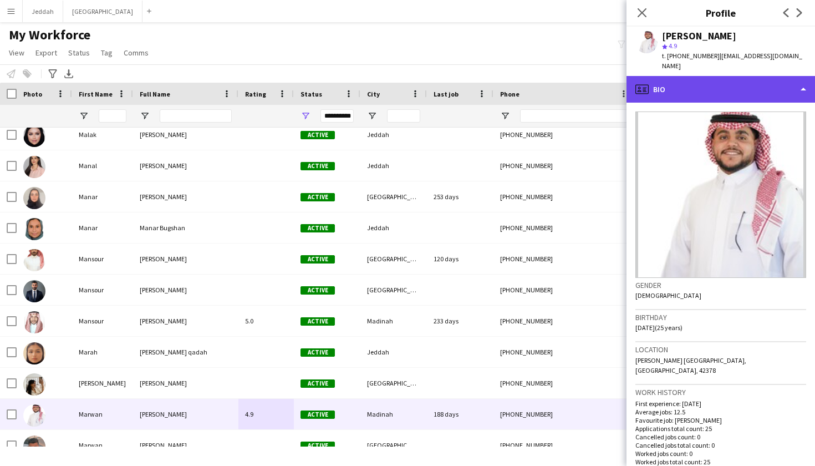
click at [554, 89] on div "profile Bio" at bounding box center [720, 89] width 188 height 27
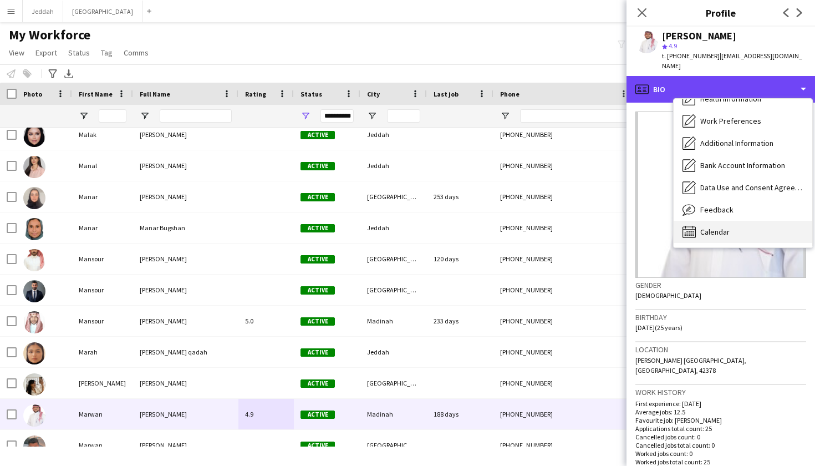
scroll to position [126, 0]
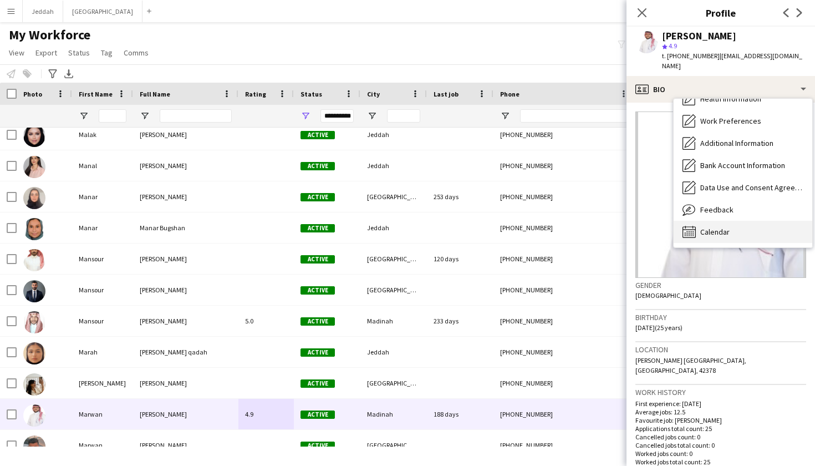
click at [554, 221] on div "Calendar Calendar" at bounding box center [743, 232] width 139 height 22
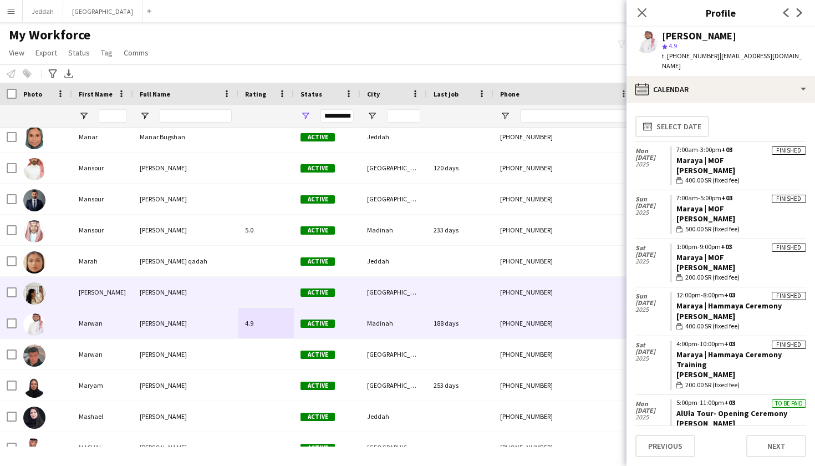
scroll to position [4573, 0]
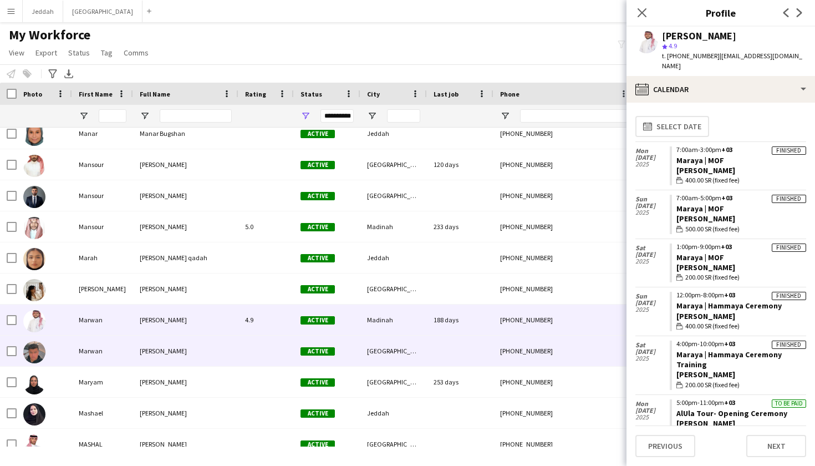
click at [400, 340] on div "[GEOGRAPHIC_DATA]" at bounding box center [393, 350] width 67 height 30
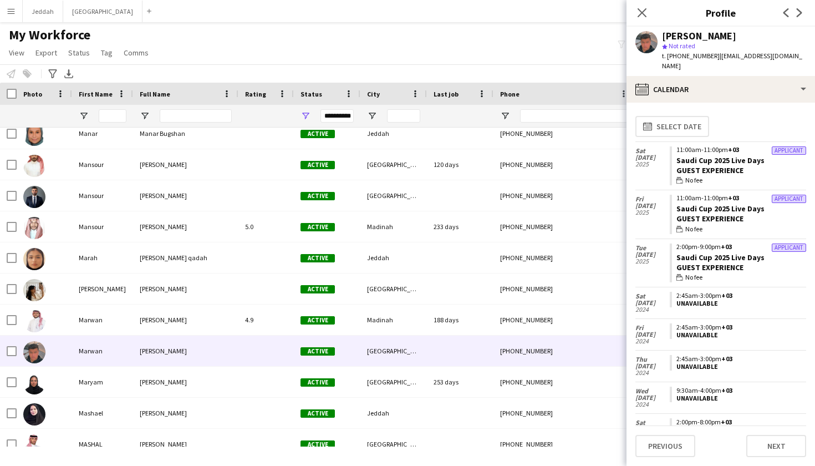
click at [554, 64] on div "Marwan Ali star Not rated t. +966560268268 | mmmduj@gmail.com" at bounding box center [720, 51] width 188 height 49
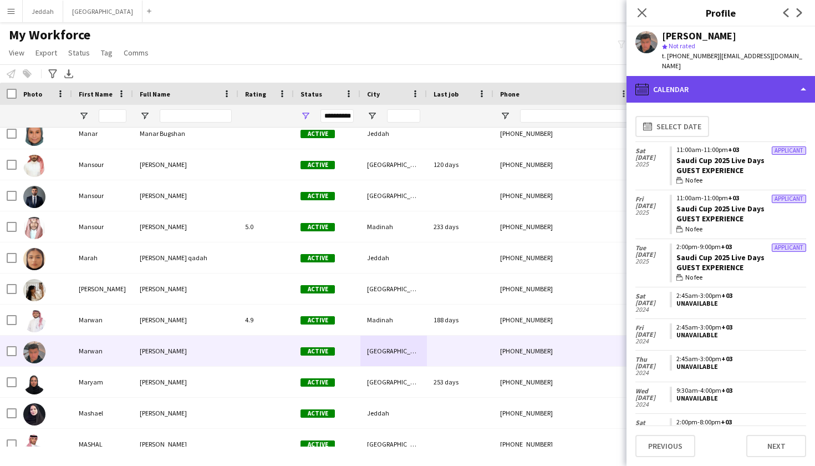
click at [554, 79] on div "calendar-full Calendar" at bounding box center [720, 89] width 188 height 27
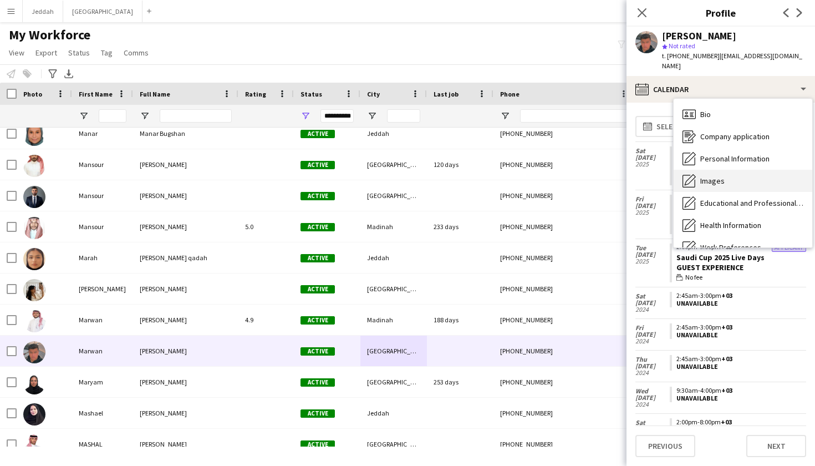
click at [554, 170] on div "Images Images" at bounding box center [743, 181] width 139 height 22
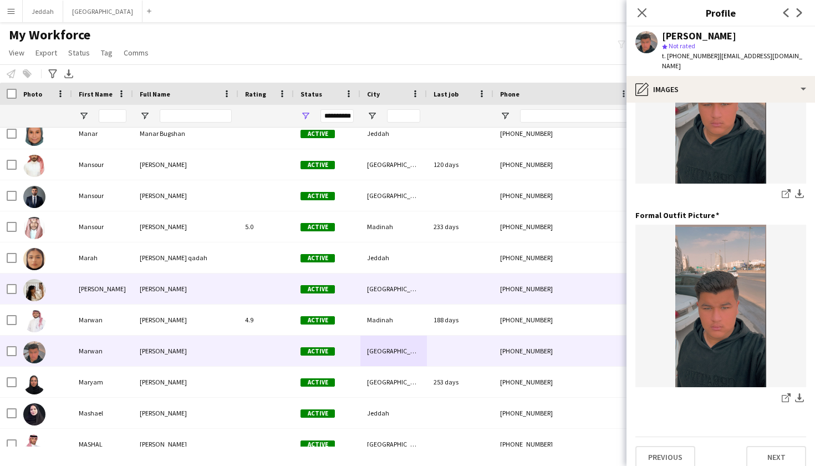
scroll to position [308, 0]
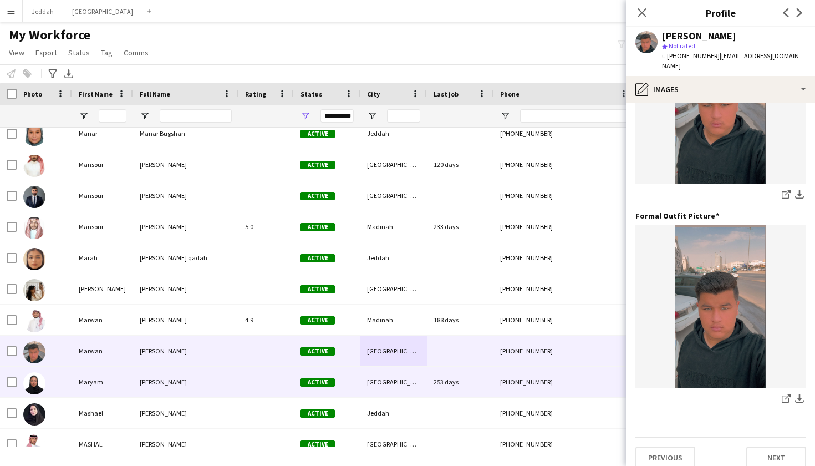
click at [420, 389] on div "[GEOGRAPHIC_DATA]" at bounding box center [393, 381] width 67 height 30
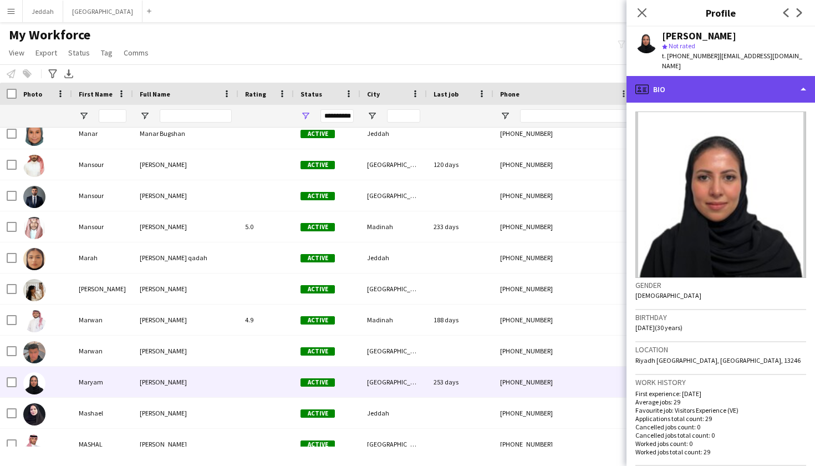
click at [554, 86] on div "profile Bio" at bounding box center [720, 89] width 188 height 27
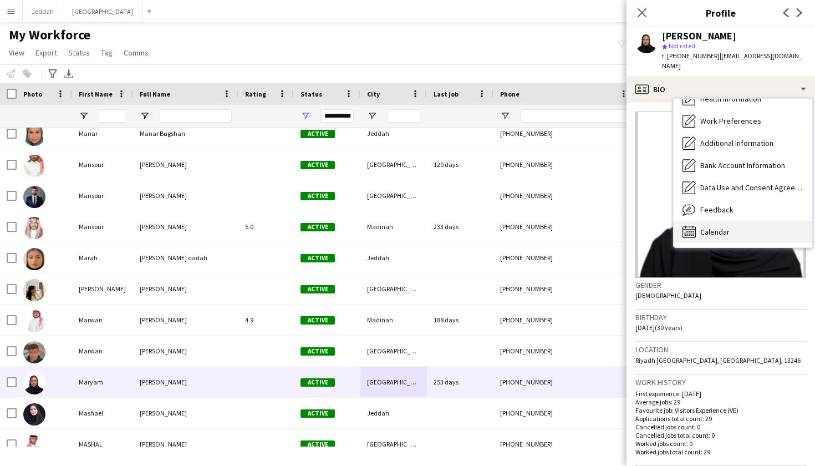
scroll to position [126, 0]
click at [554, 223] on div "Calendar Calendar" at bounding box center [743, 232] width 139 height 22
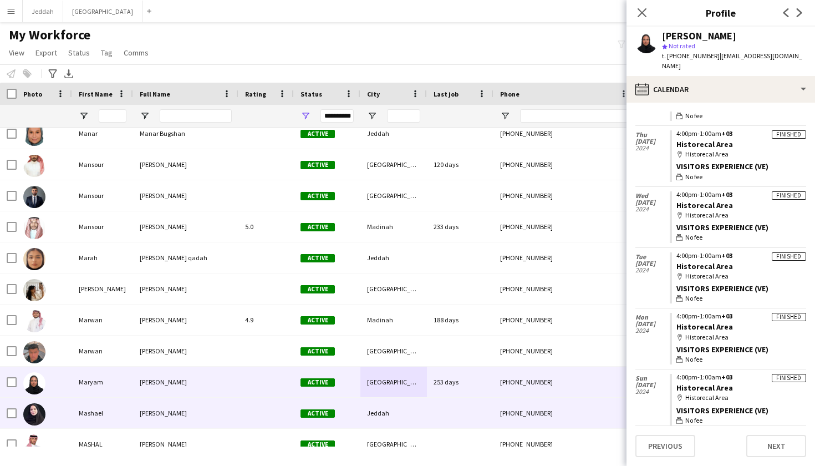
scroll to position [569, 0]
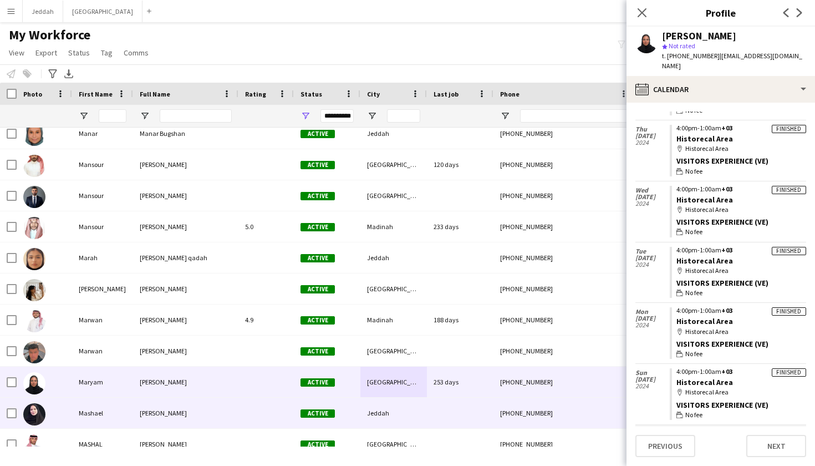
click at [422, 424] on div "Jeddah" at bounding box center [393, 412] width 67 height 30
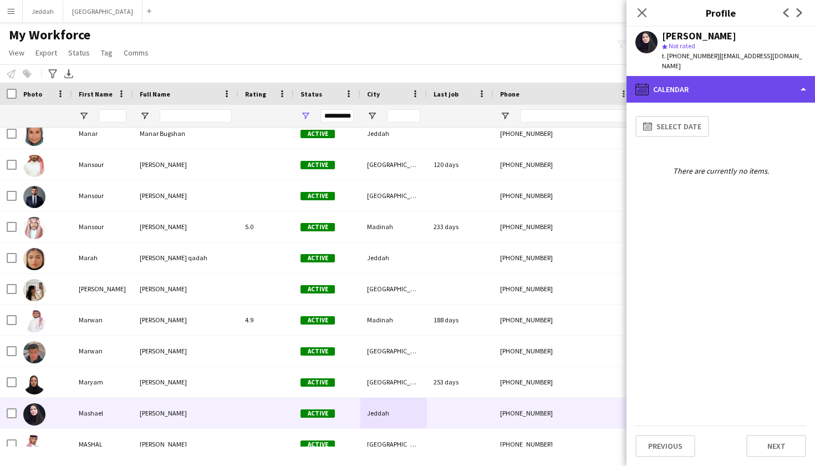
click at [554, 89] on div "calendar-full Calendar" at bounding box center [720, 89] width 188 height 27
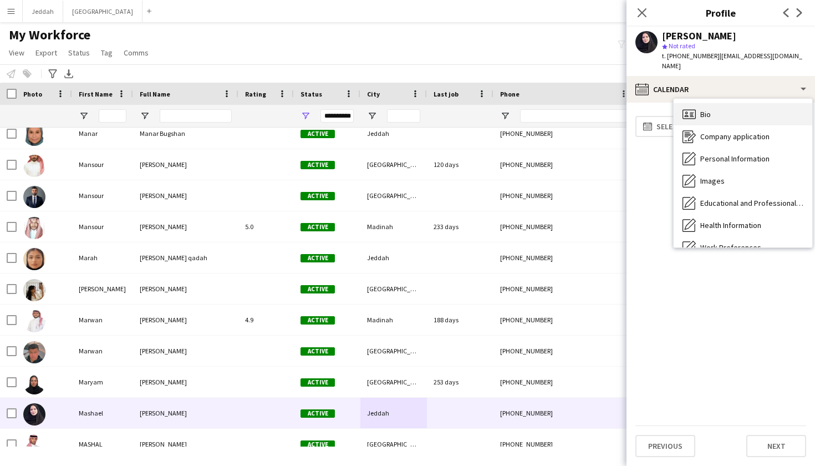
click at [554, 103] on div "Bio Bio" at bounding box center [743, 114] width 139 height 22
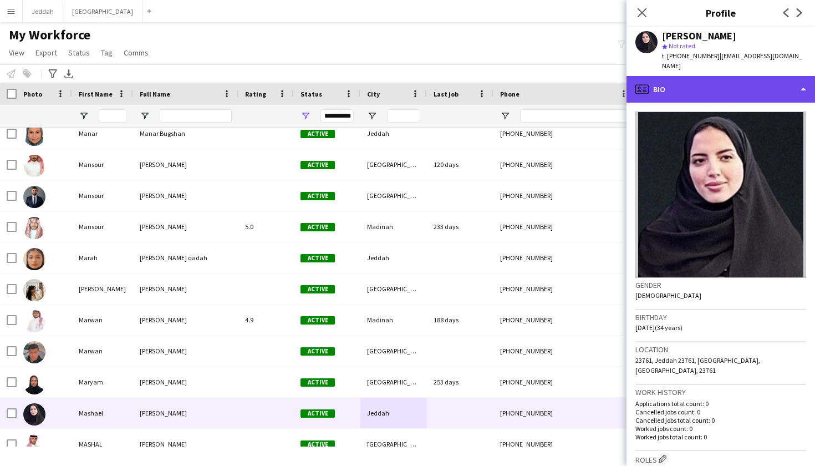
click at [554, 83] on div "profile Bio" at bounding box center [720, 89] width 188 height 27
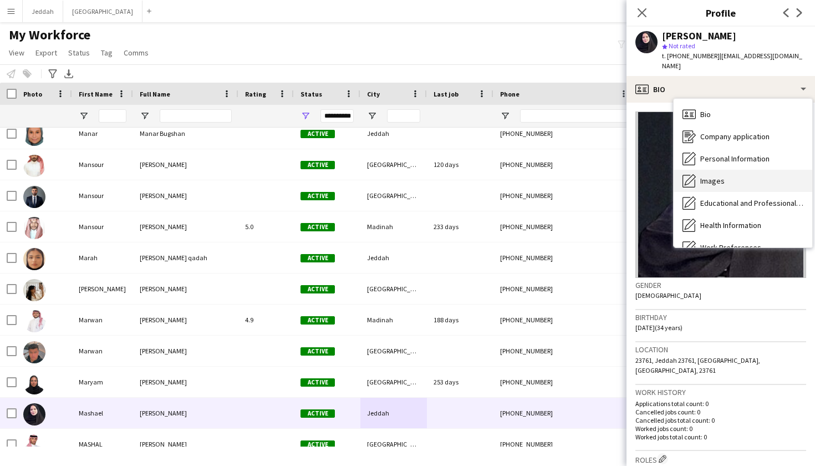
click at [554, 175] on icon at bounding box center [688, 181] width 13 height 13
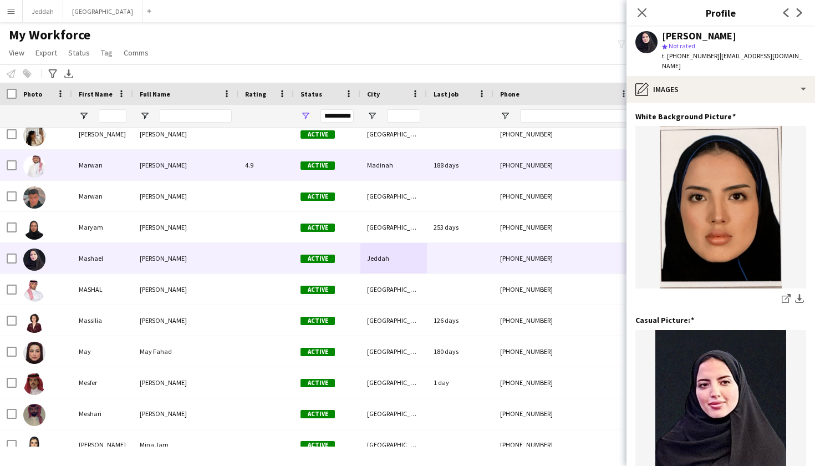
scroll to position [4735, 0]
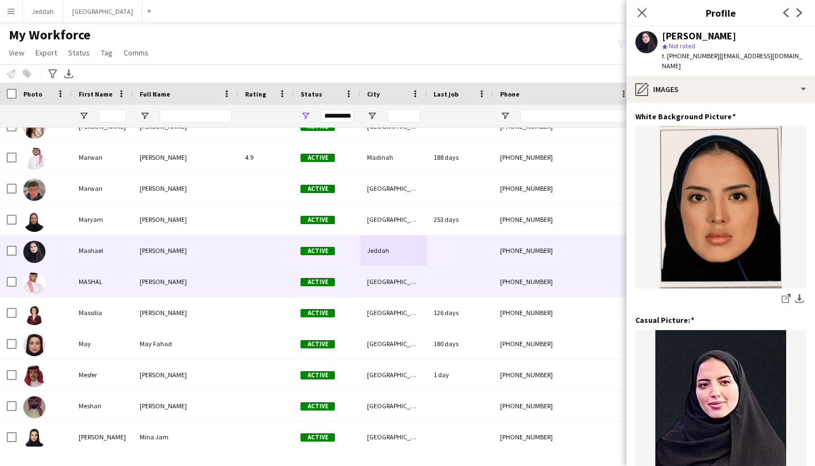
click at [430, 289] on div at bounding box center [460, 281] width 67 height 30
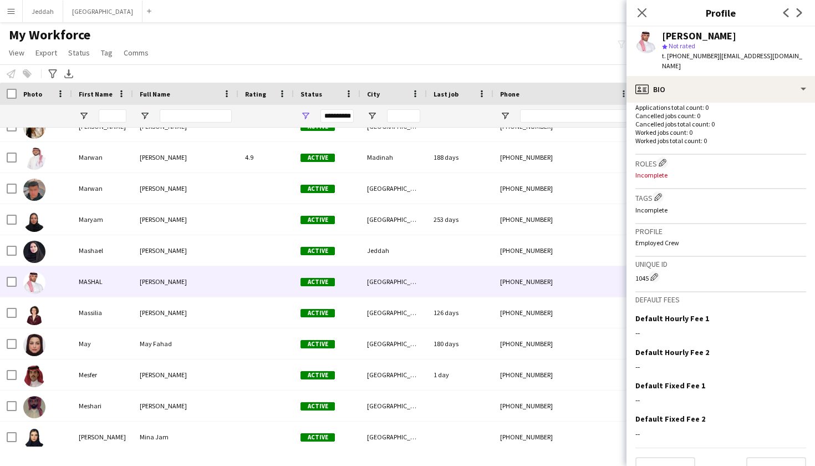
scroll to position [295, 0]
click at [554, 157] on button "Edit crew company roles" at bounding box center [662, 162] width 11 height 11
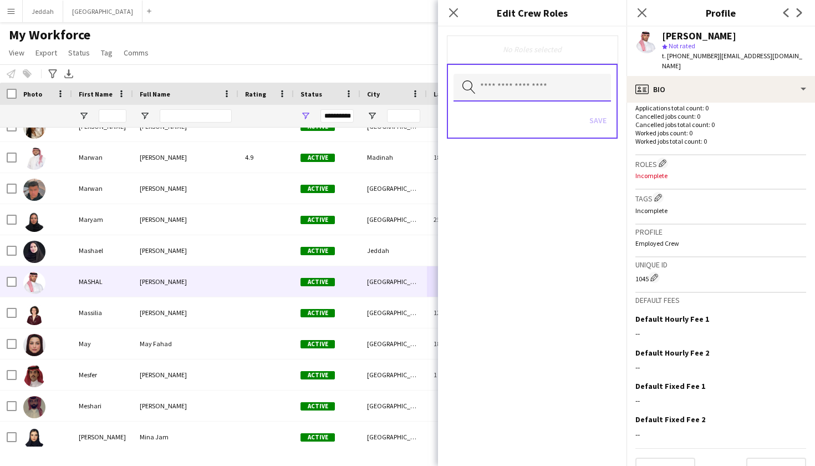
click at [532, 93] on input "text" at bounding box center [531, 88] width 157 height 28
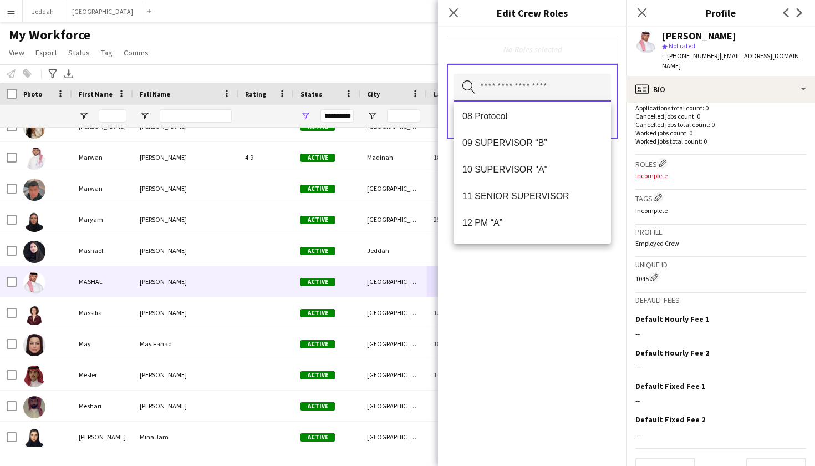
scroll to position [190, 0]
click at [512, 152] on mat-option "09 SUPERVISOR “B”" at bounding box center [531, 142] width 157 height 27
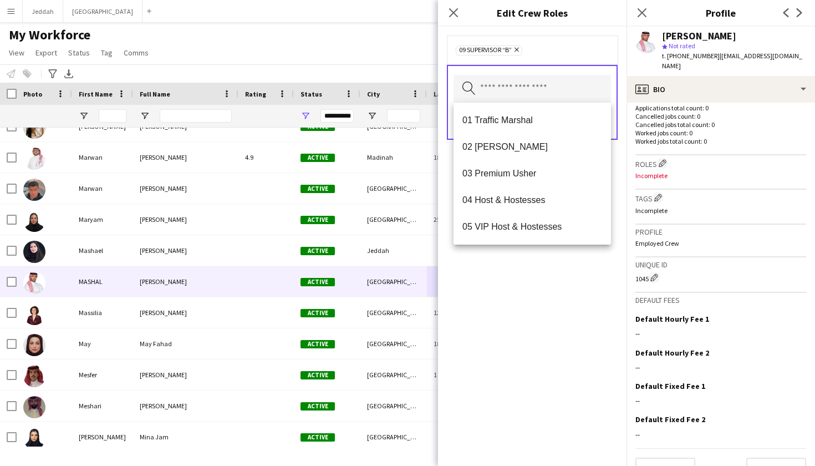
click at [528, 299] on div "09 SUPERVISOR “B” Remove Search by role type Save" at bounding box center [532, 246] width 188 height 439
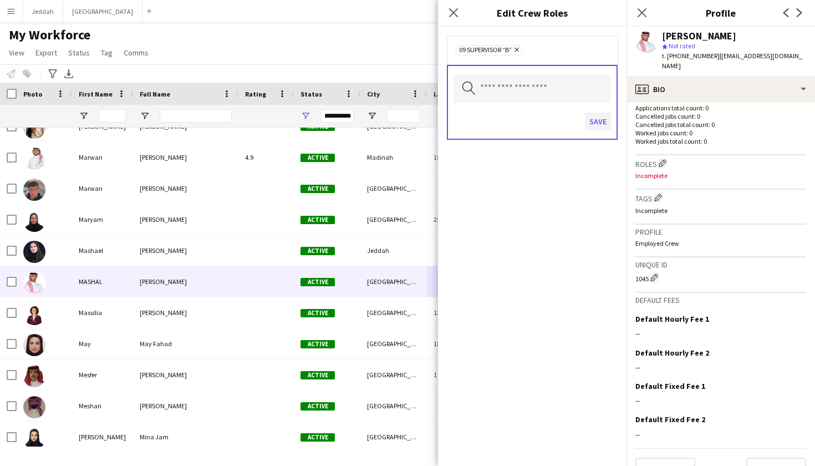
click at [554, 120] on button "Save" at bounding box center [598, 122] width 26 height 18
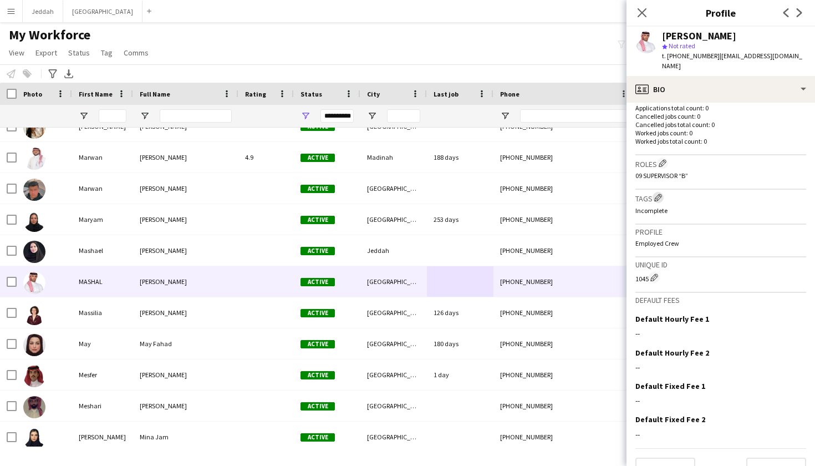
click at [554, 192] on button "Edit crew company tags" at bounding box center [657, 197] width 11 height 11
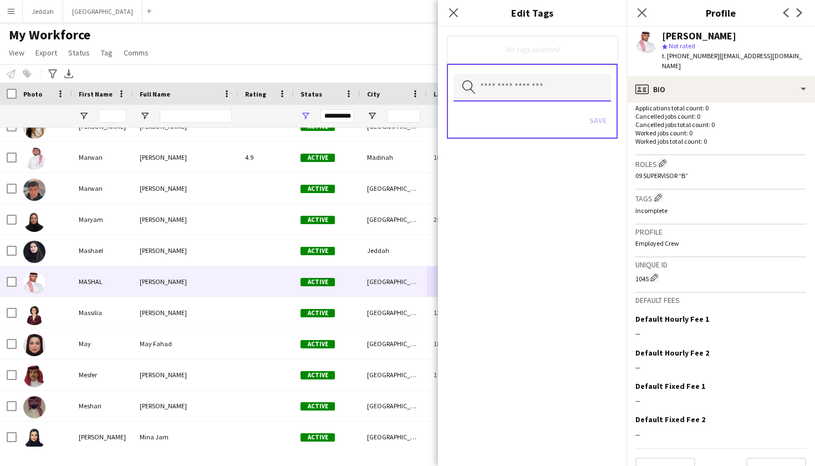
click at [501, 86] on input "text" at bounding box center [531, 88] width 157 height 28
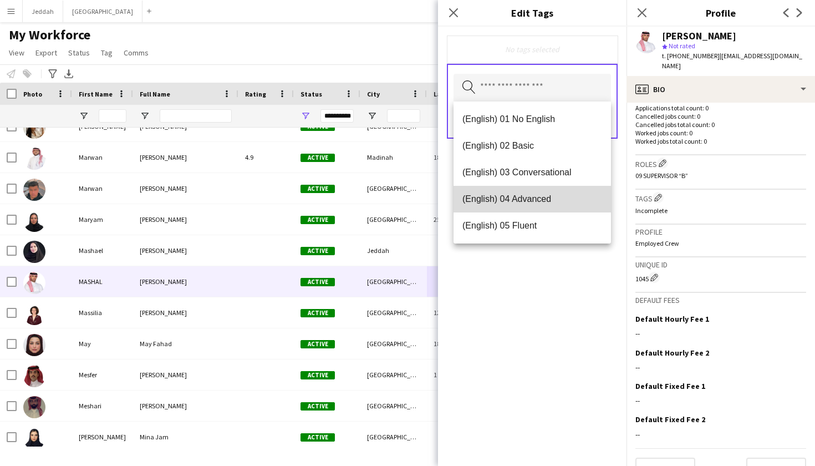
click at [501, 195] on span "(English) 04 Advanced" at bounding box center [532, 198] width 140 height 11
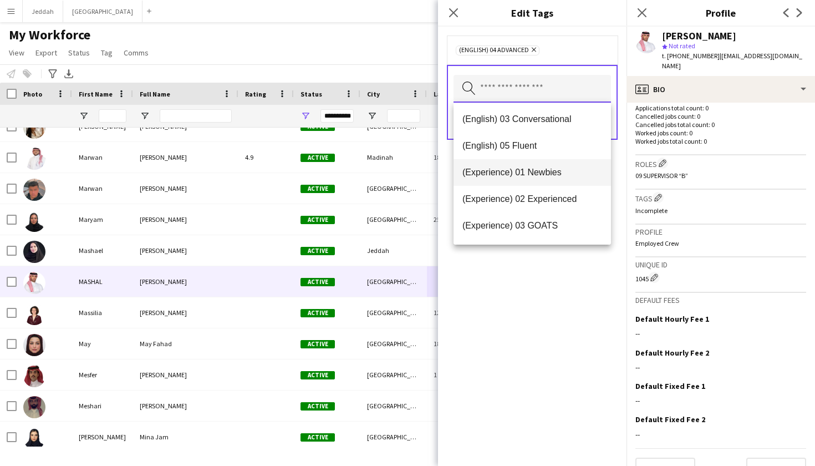
scroll to position [55, 0]
click at [505, 193] on span "(Experience) 02 Experienced" at bounding box center [532, 198] width 140 height 11
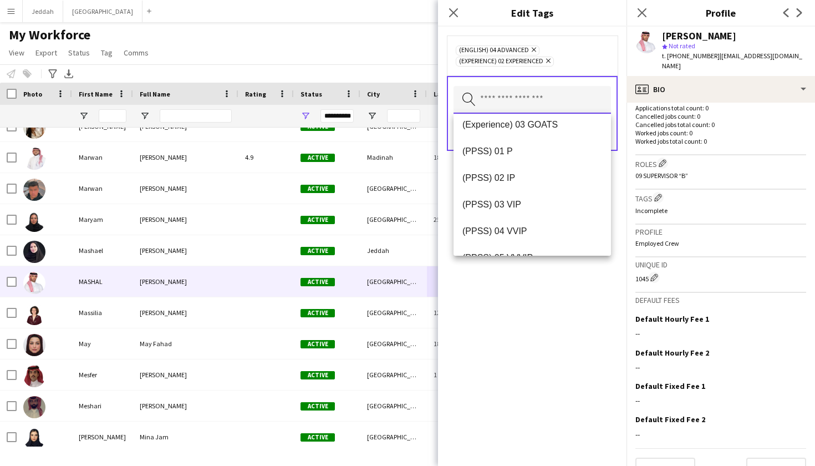
scroll to position [147, 0]
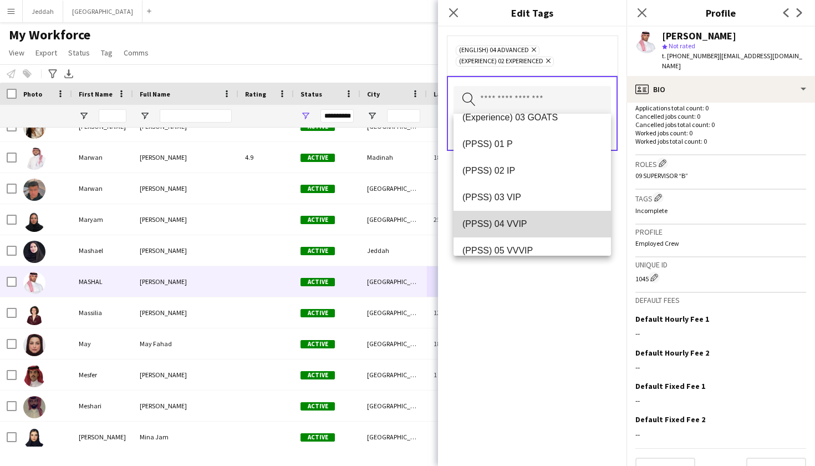
click at [503, 228] on span "(PPSS) 04 VVIP" at bounding box center [532, 223] width 140 height 11
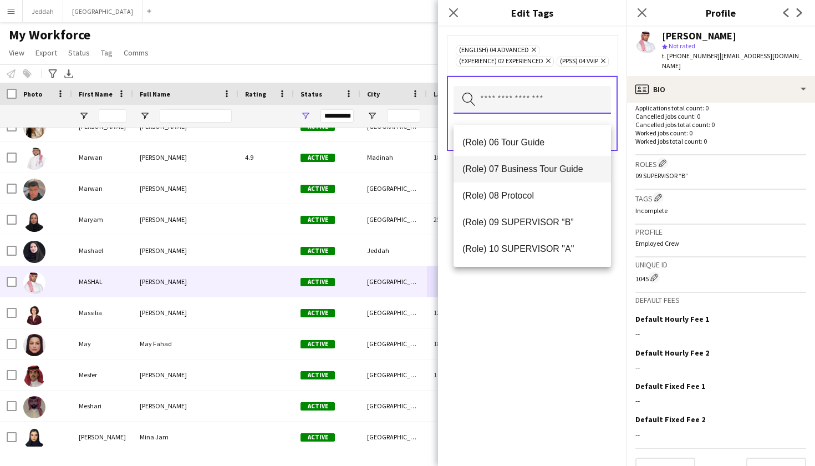
scroll to position [431, 0]
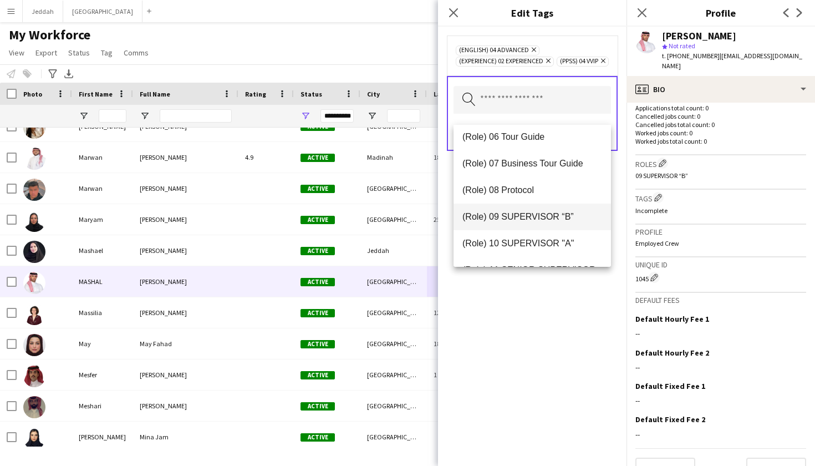
click at [509, 217] on span "(Role) 09 SUPERVISOR “B”" at bounding box center [532, 216] width 140 height 11
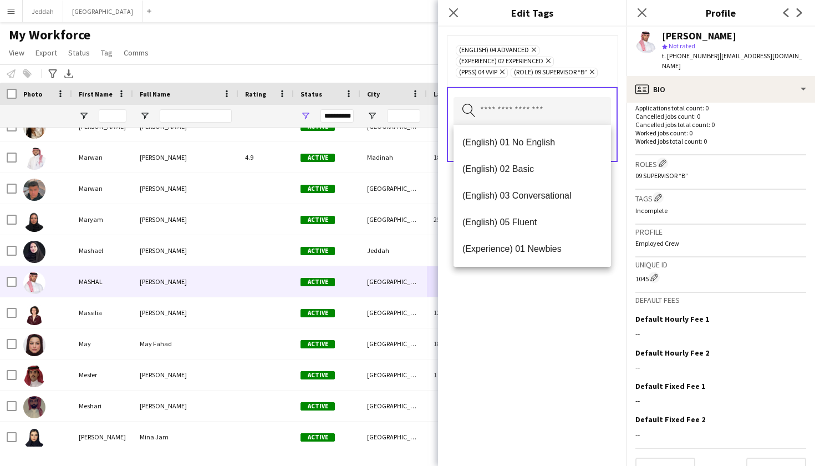
click at [521, 289] on div "(English) 04 Advanced Remove (Experience) 02 Experienced Remove (PPSS) 04 VVIP …" at bounding box center [532, 246] width 188 height 439
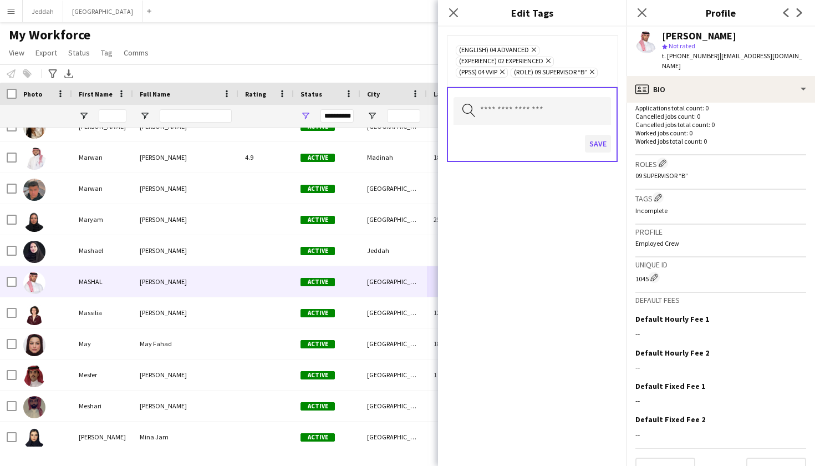
click at [554, 142] on button "Save" at bounding box center [598, 144] width 26 height 18
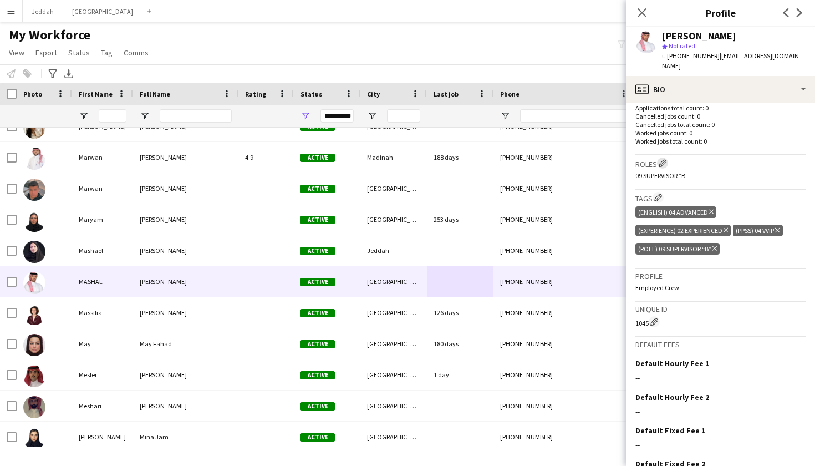
click at [554, 159] on app-icon "Edit crew company roles" at bounding box center [663, 163] width 8 height 8
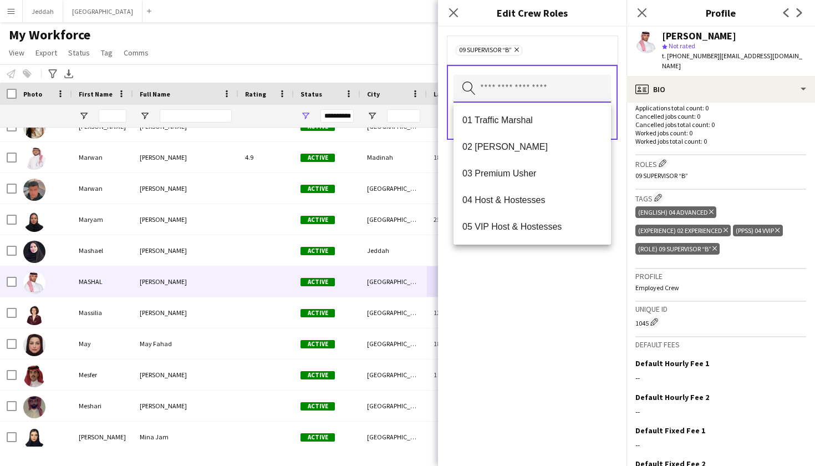
click at [553, 85] on input "text" at bounding box center [531, 89] width 157 height 28
type input "**"
click at [534, 140] on mat-option "08 Protocol" at bounding box center [531, 147] width 157 height 27
click at [517, 284] on div "08 Protocol Remove 09 SUPERVISOR “B” Remove Search by role type Save" at bounding box center [532, 246] width 188 height 439
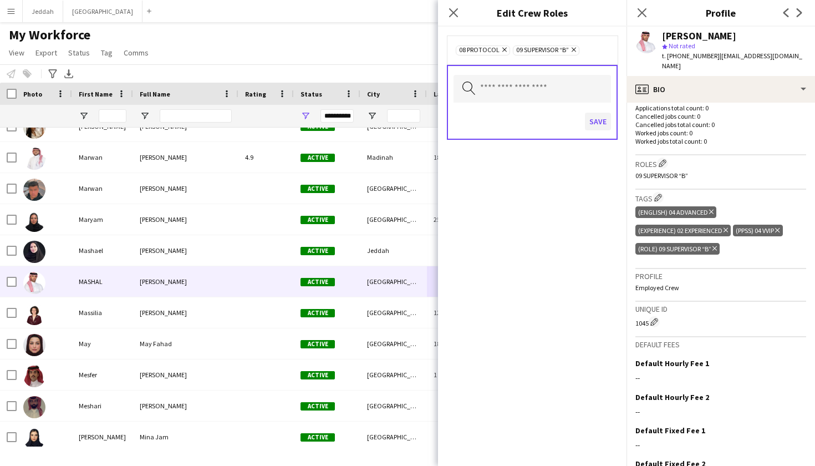
click at [554, 125] on button "Save" at bounding box center [598, 122] width 26 height 18
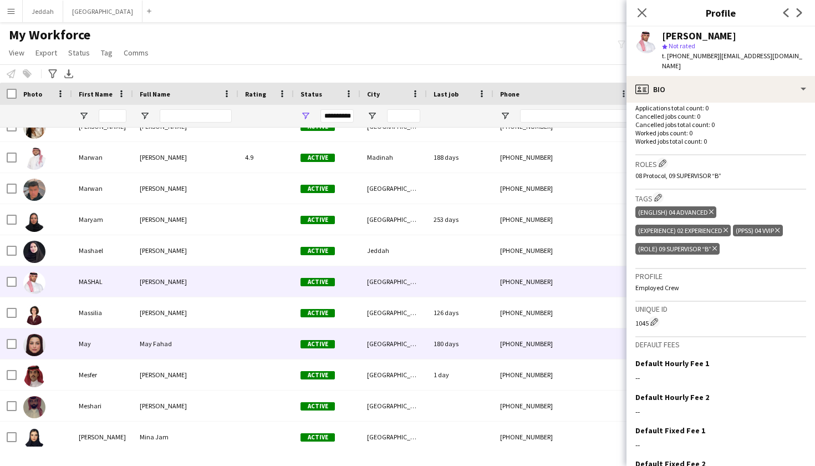
click at [278, 333] on div at bounding box center [265, 343] width 55 height 30
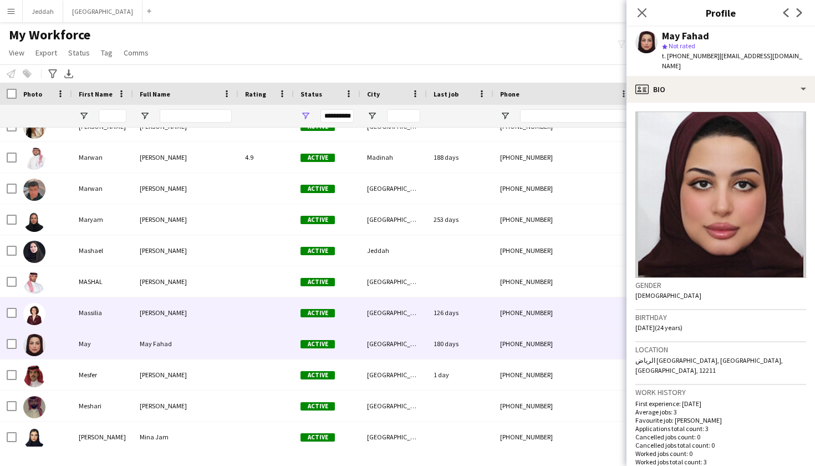
click at [284, 322] on div at bounding box center [265, 312] width 55 height 30
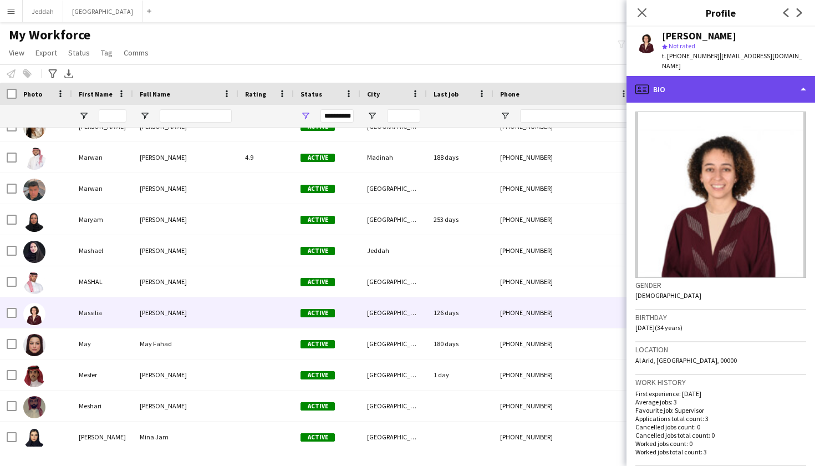
click at [554, 84] on div "profile Bio" at bounding box center [720, 89] width 188 height 27
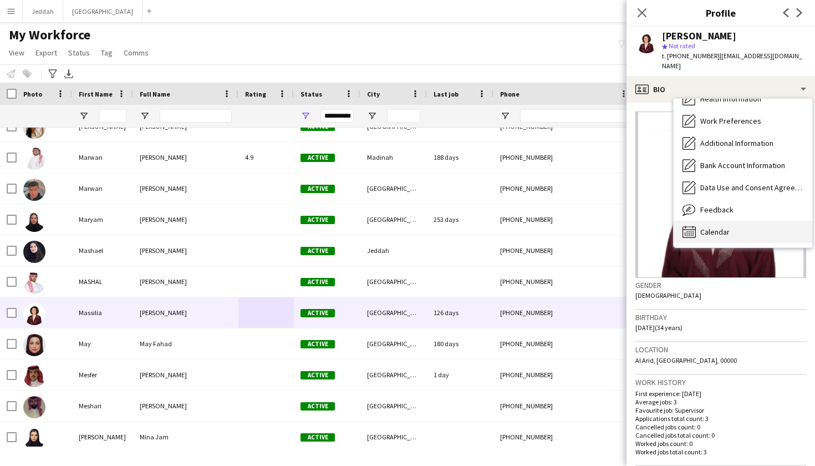
scroll to position [126, 0]
click at [554, 227] on span "Calendar" at bounding box center [714, 232] width 29 height 10
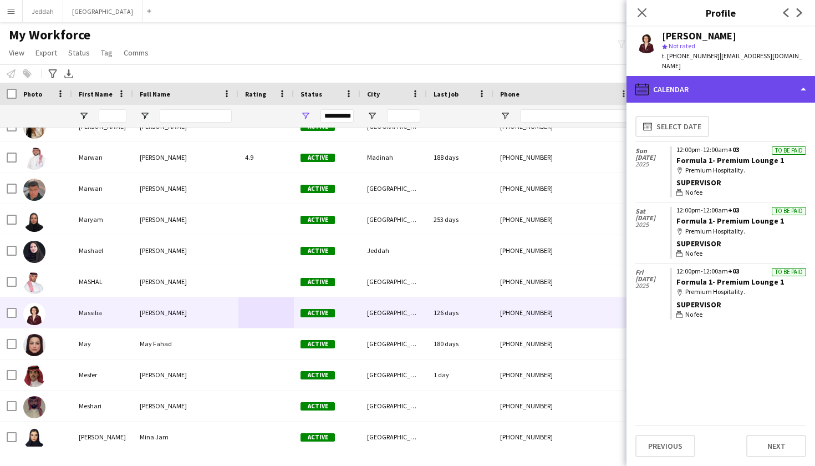
click at [554, 90] on div "calendar-full Calendar" at bounding box center [720, 89] width 188 height 27
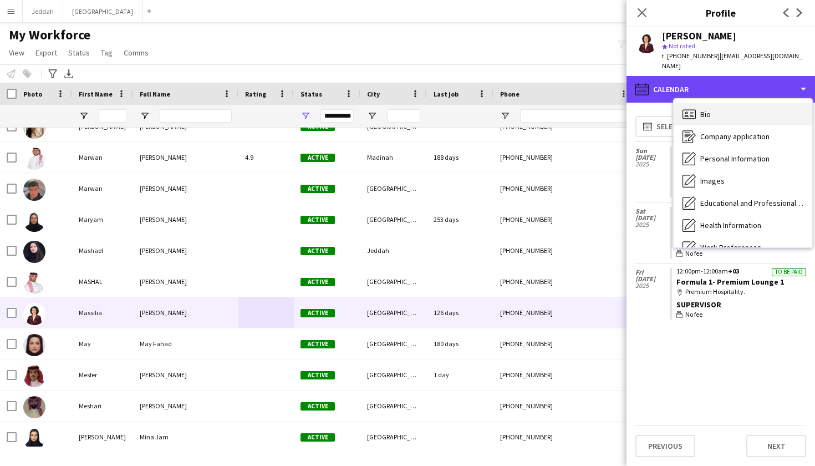
scroll to position [-1, 0]
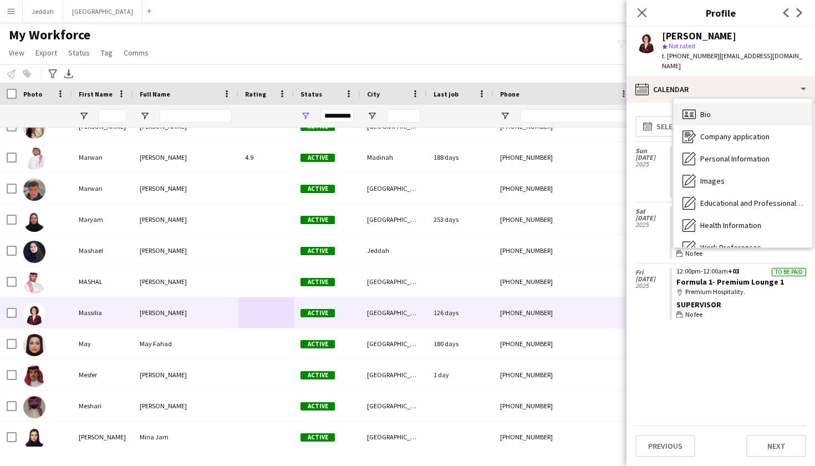
click at [554, 111] on div "Bio Bio" at bounding box center [743, 114] width 139 height 22
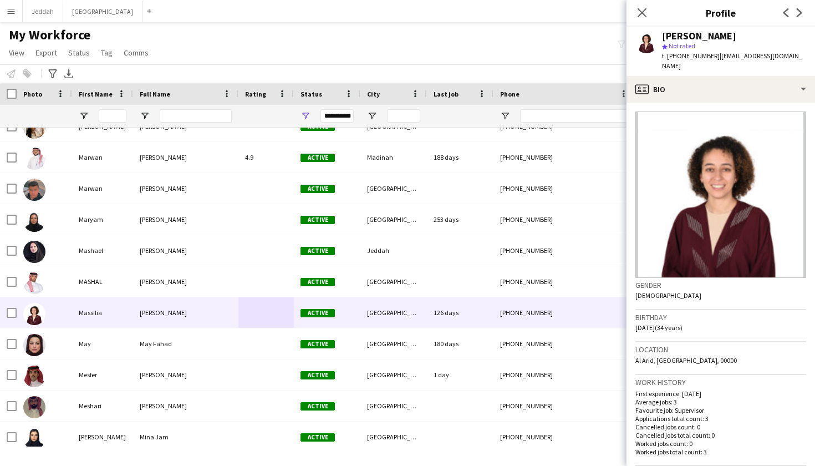
scroll to position [0, 0]
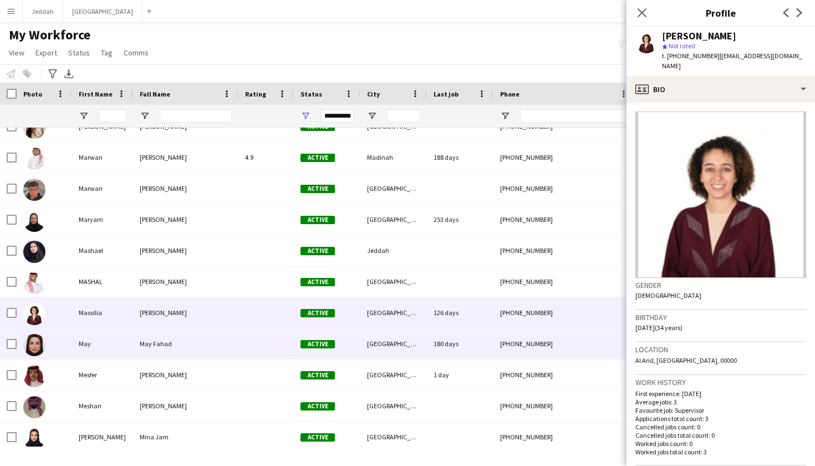
click at [413, 346] on div "[GEOGRAPHIC_DATA]" at bounding box center [393, 343] width 67 height 30
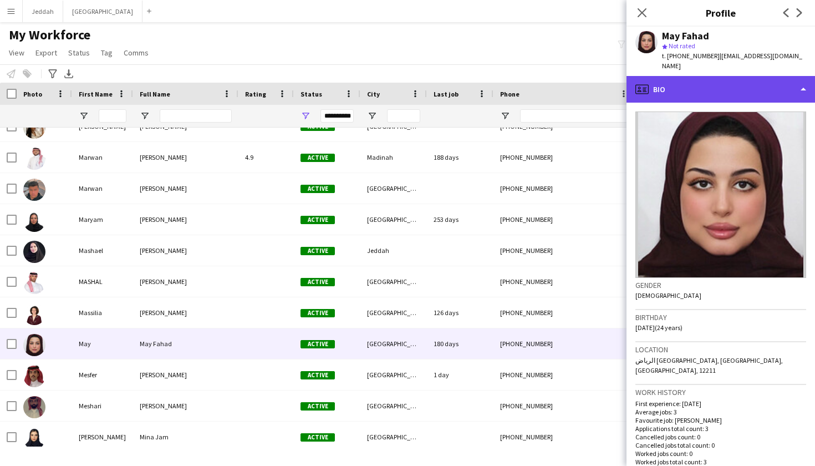
click at [554, 84] on div "profile Bio" at bounding box center [720, 89] width 188 height 27
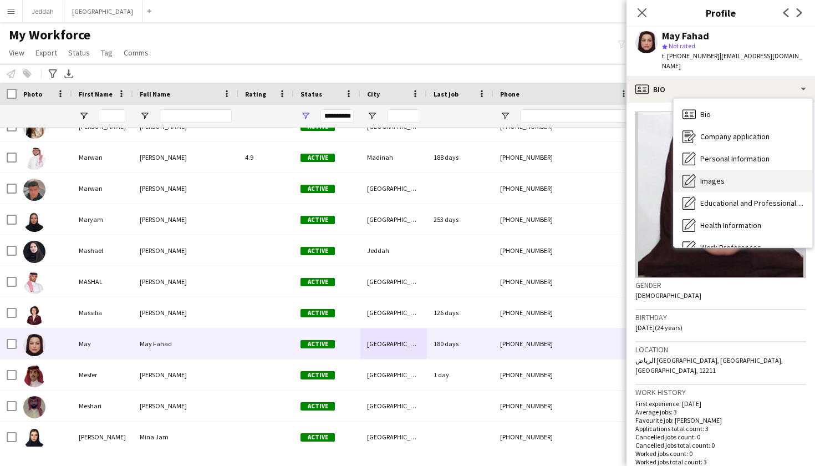
click at [554, 174] on icon "Images" at bounding box center [688, 180] width 13 height 13
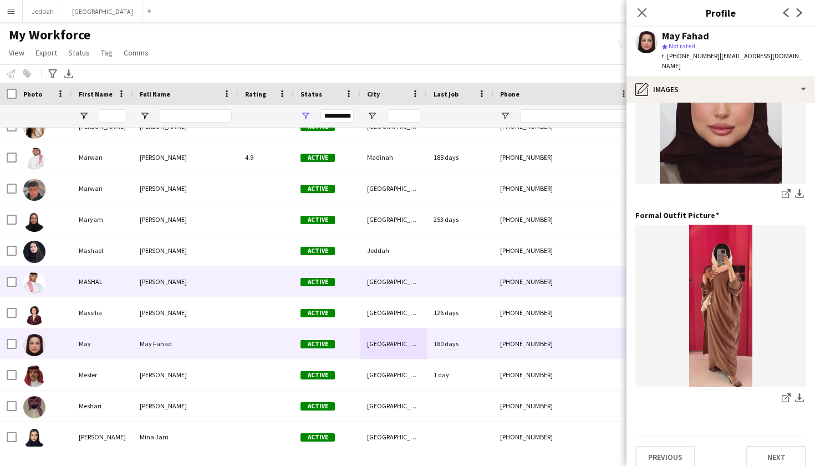
scroll to position [308, 0]
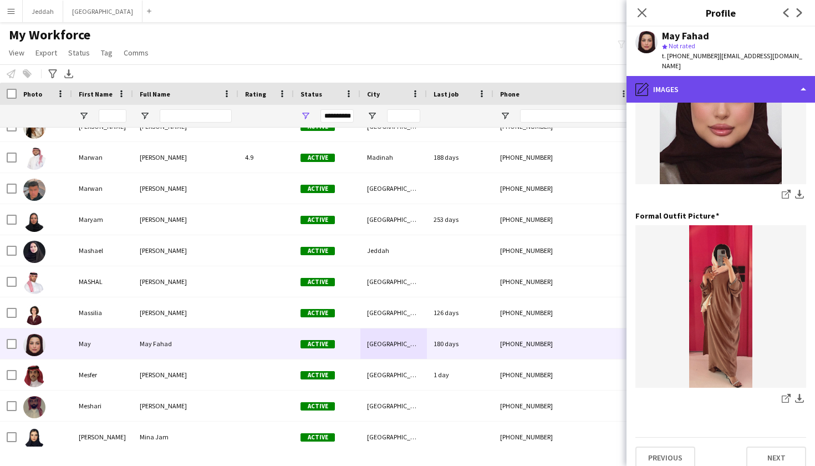
click at [554, 76] on div "pencil4 Images" at bounding box center [720, 89] width 188 height 27
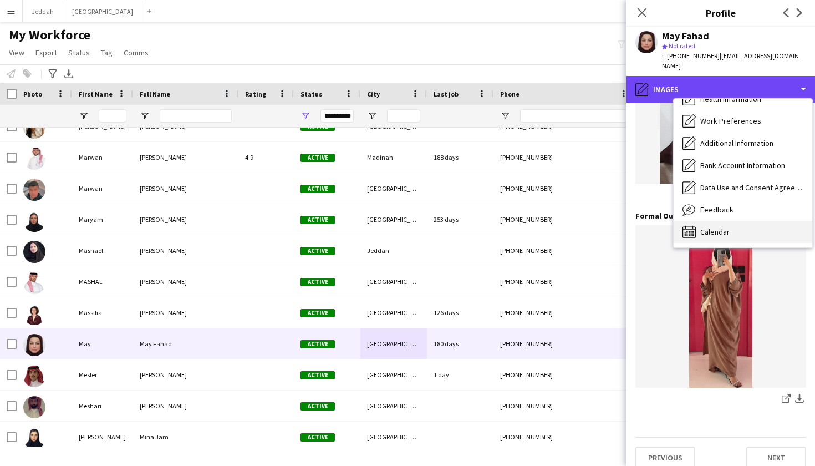
scroll to position [126, 0]
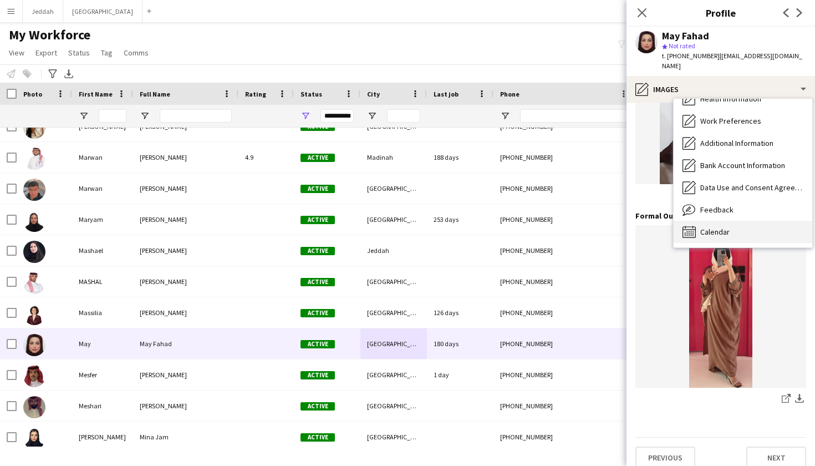
click at [554, 221] on div "Calendar Calendar" at bounding box center [743, 232] width 139 height 22
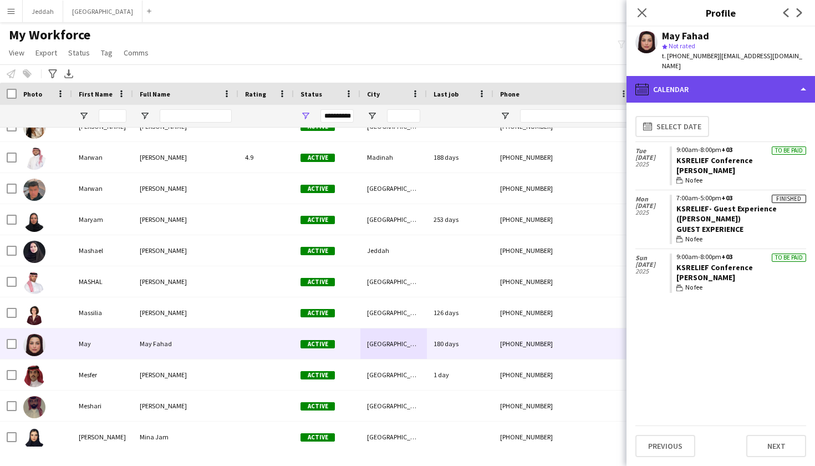
click at [554, 81] on div "calendar-full Calendar" at bounding box center [720, 89] width 188 height 27
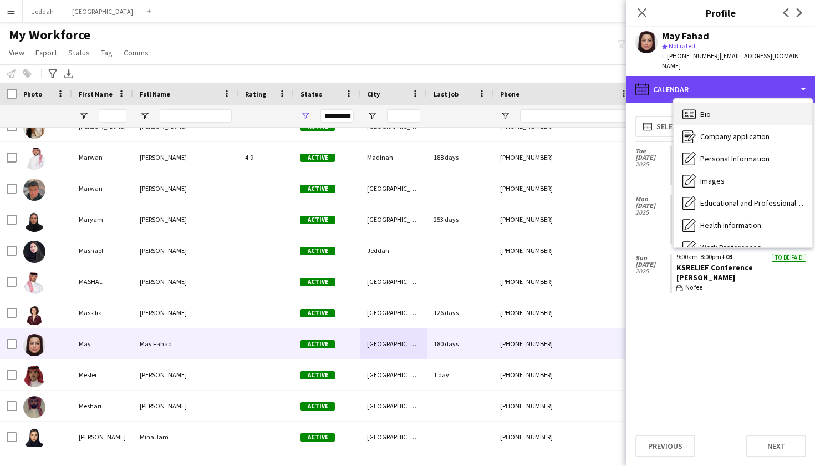
scroll to position [0, 0]
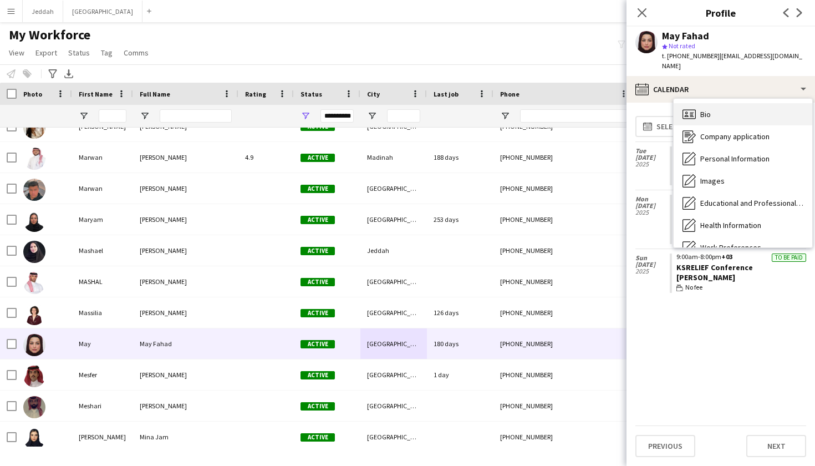
click at [554, 109] on span "Bio" at bounding box center [705, 114] width 11 height 10
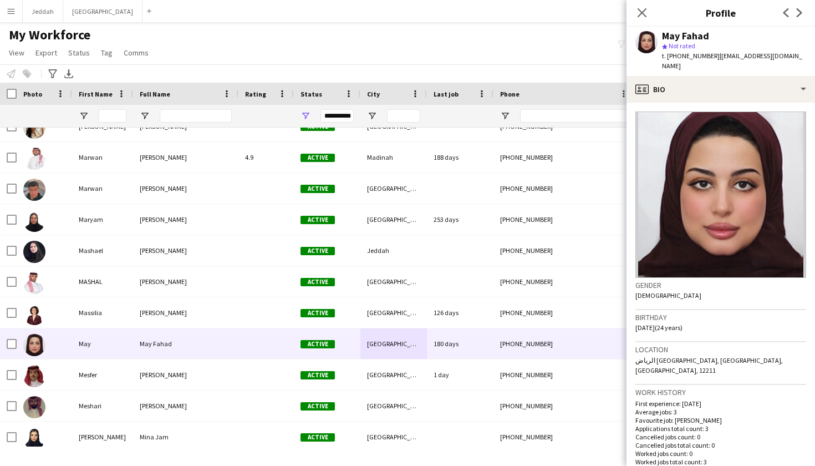
scroll to position [4, 0]
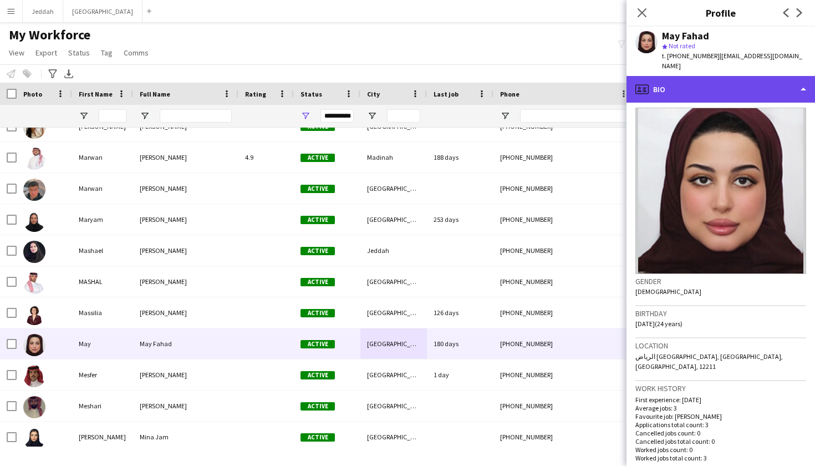
click at [554, 90] on div "profile Bio" at bounding box center [720, 89] width 188 height 27
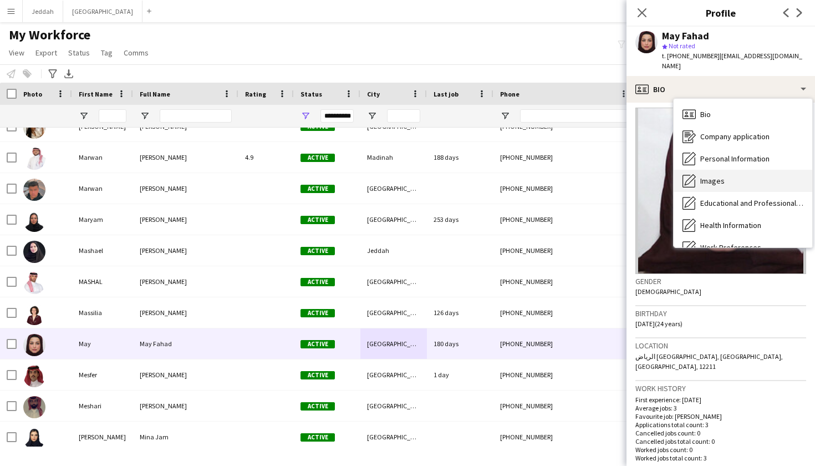
click at [554, 175] on div "Images Images" at bounding box center [743, 181] width 139 height 22
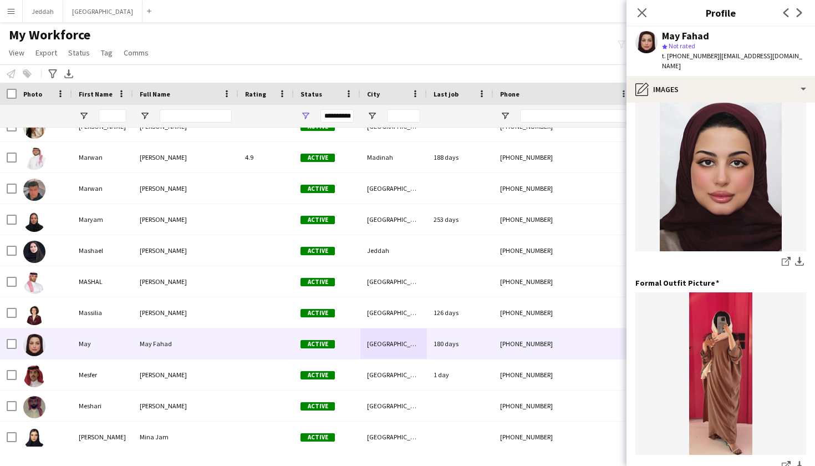
scroll to position [249, 0]
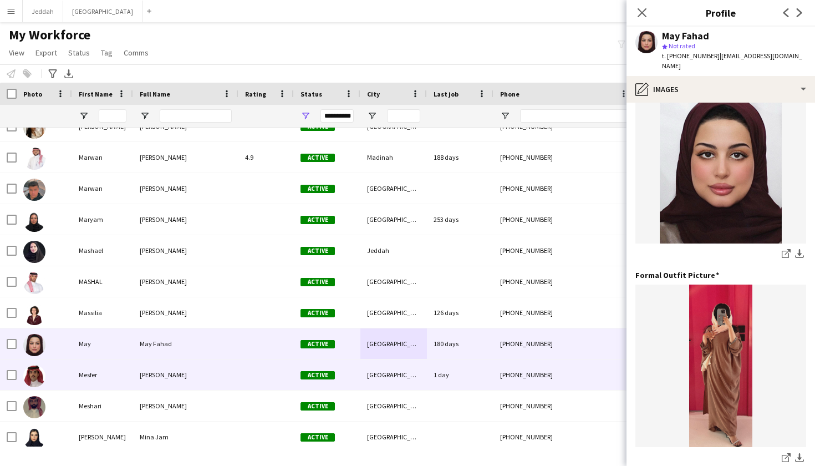
click at [554, 359] on div "+966501992279" at bounding box center [564, 374] width 142 height 30
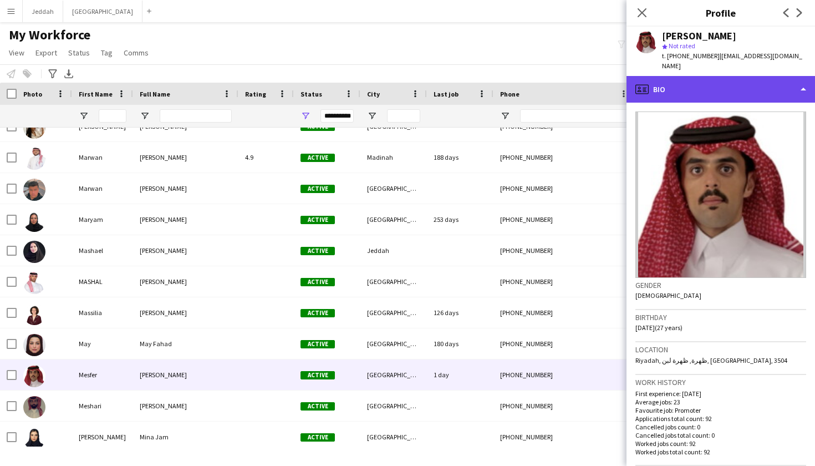
click at [554, 78] on div "profile Bio" at bounding box center [720, 89] width 188 height 27
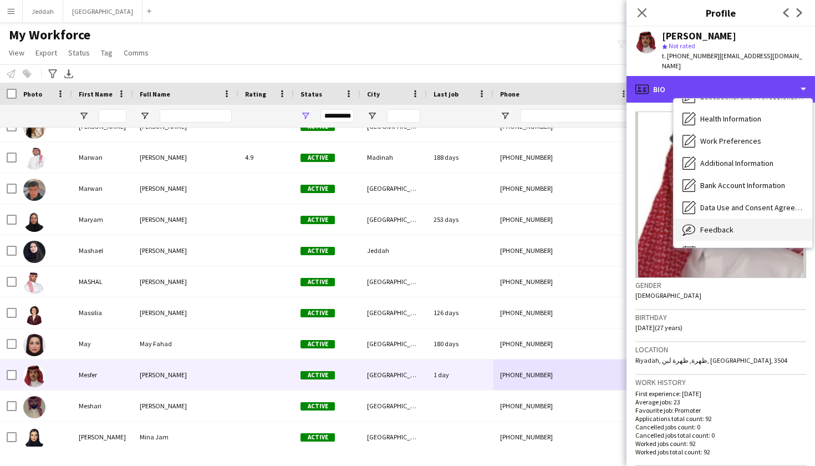
scroll to position [120, 0]
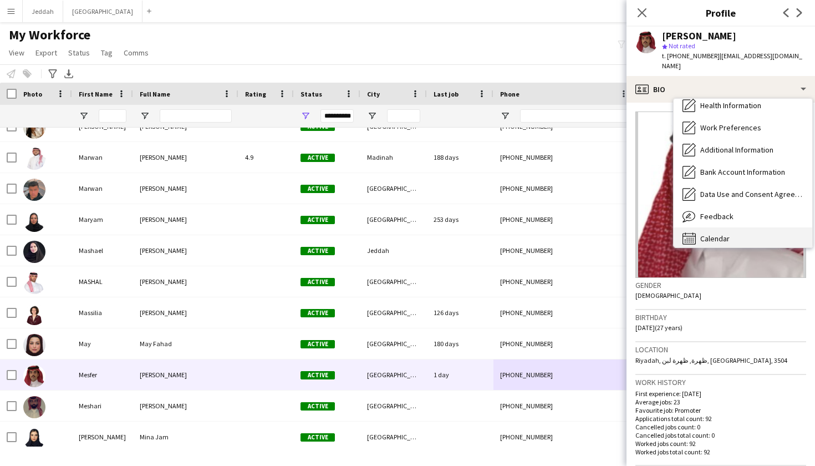
click at [554, 233] on span "Calendar" at bounding box center [714, 238] width 29 height 10
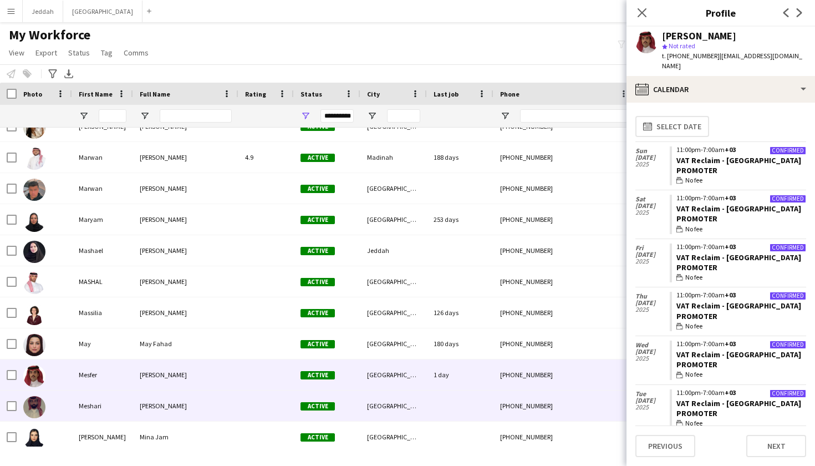
click at [431, 400] on div at bounding box center [460, 405] width 67 height 30
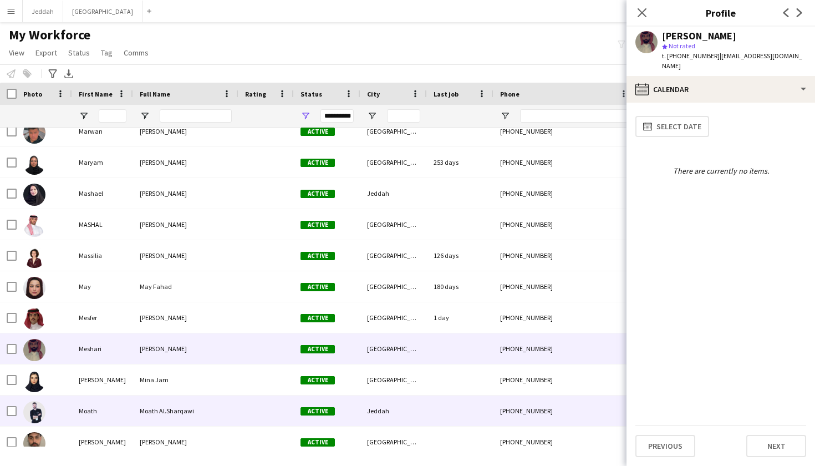
scroll to position [4795, 0]
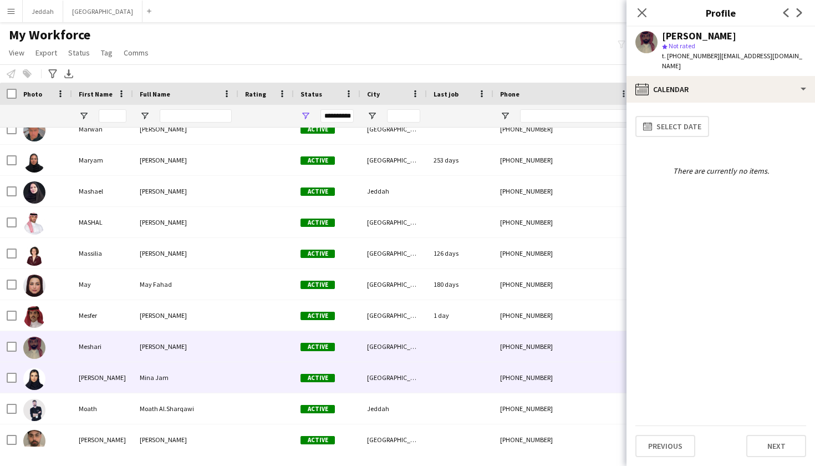
click at [424, 386] on div "[GEOGRAPHIC_DATA]" at bounding box center [393, 377] width 67 height 30
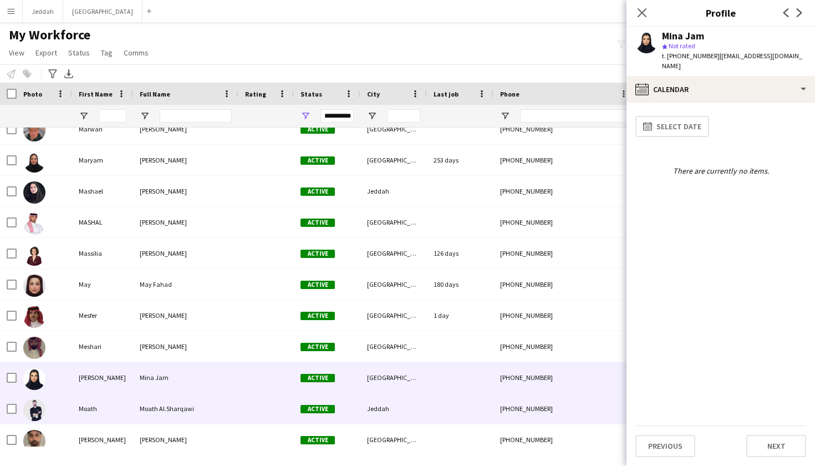
click at [419, 407] on div "Jeddah" at bounding box center [393, 408] width 67 height 30
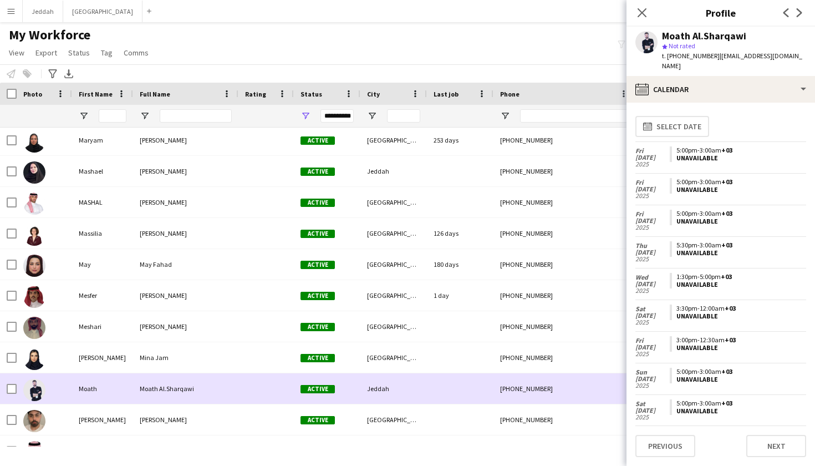
scroll to position [4815, 0]
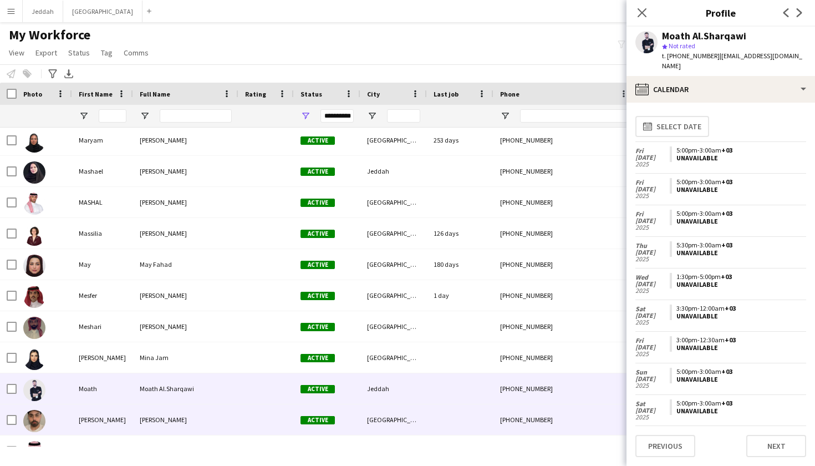
click at [554, 410] on div "+447775482588" at bounding box center [564, 419] width 142 height 30
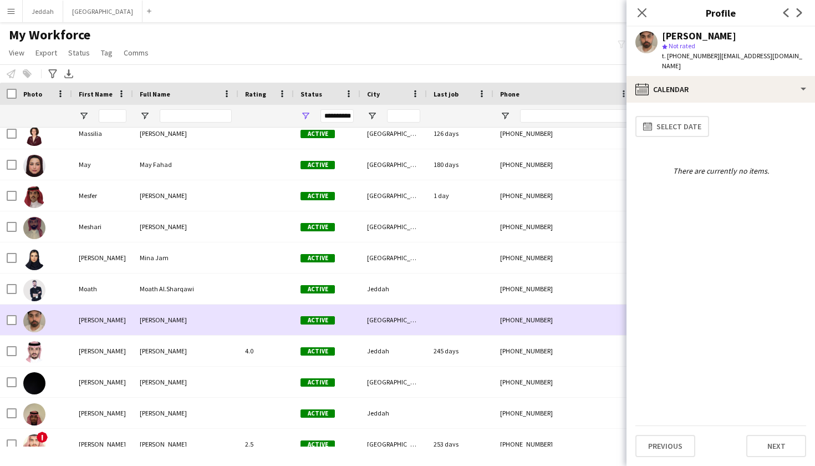
scroll to position [4978, 0]
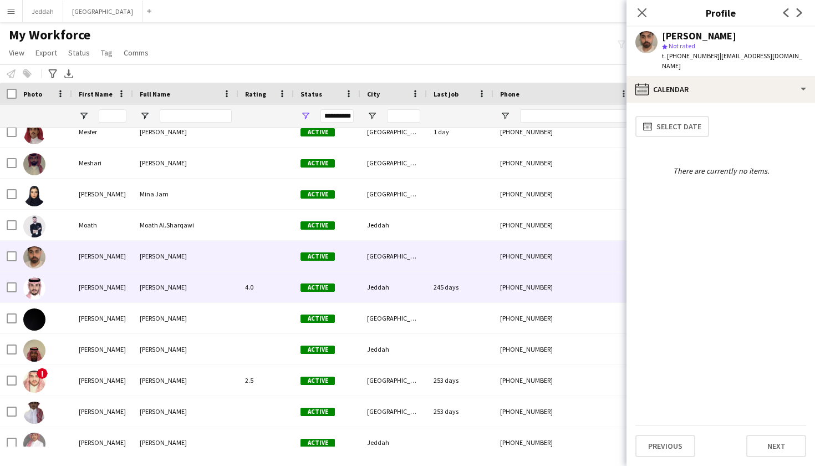
click at [445, 301] on div "245 days" at bounding box center [460, 287] width 67 height 30
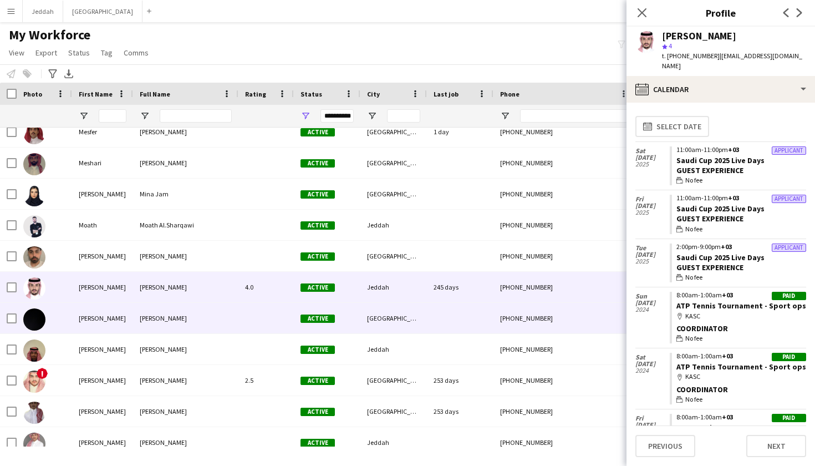
click at [440, 319] on div at bounding box center [460, 318] width 67 height 30
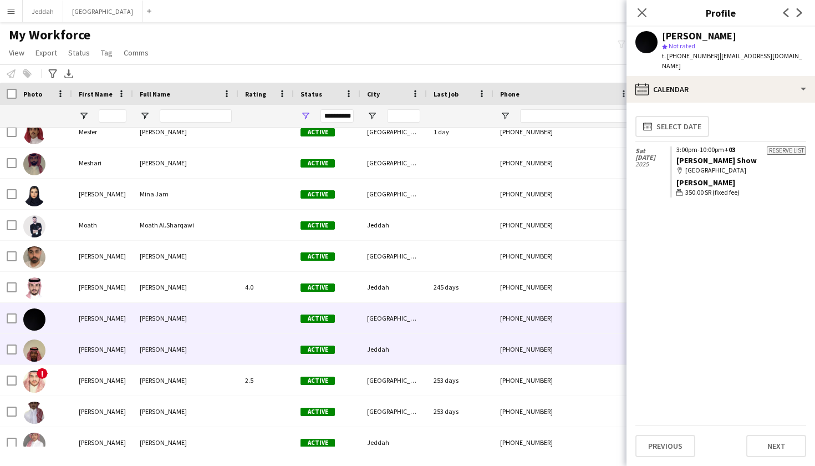
click at [426, 342] on div "Jeddah" at bounding box center [393, 349] width 67 height 30
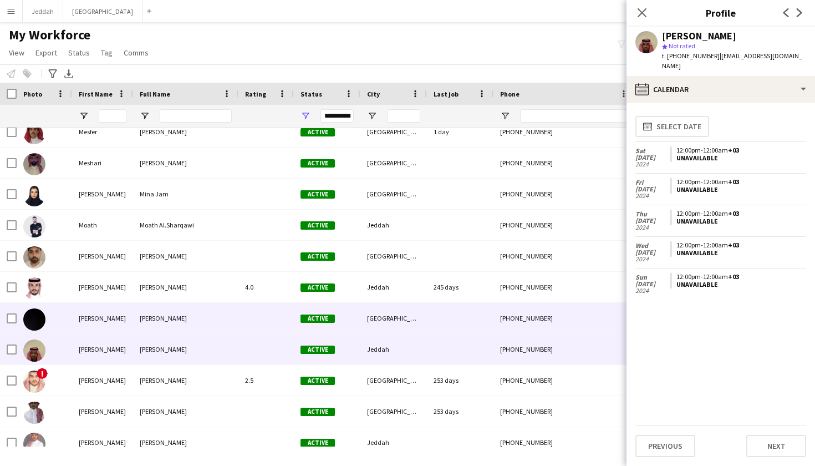
click at [431, 321] on div at bounding box center [460, 318] width 67 height 30
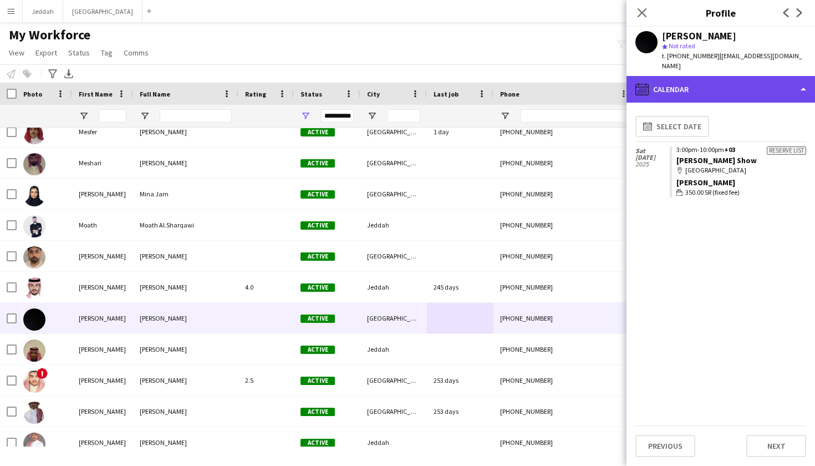
click at [554, 86] on div "calendar-full Calendar" at bounding box center [720, 89] width 188 height 27
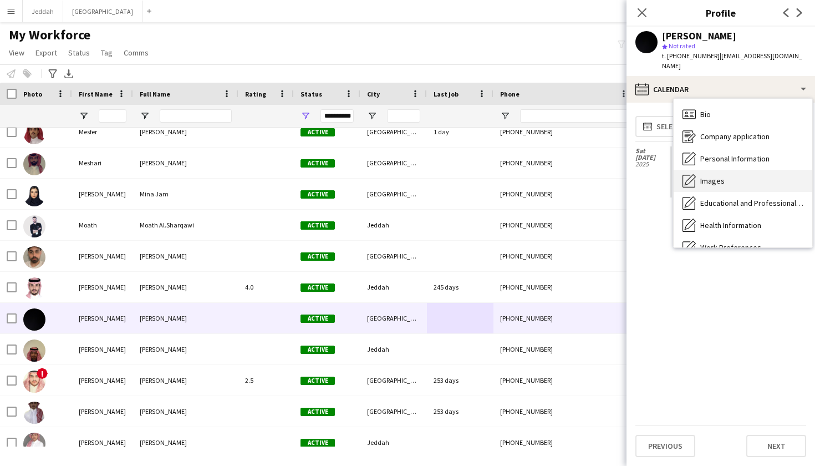
click at [554, 176] on span "Images" at bounding box center [712, 181] width 24 height 10
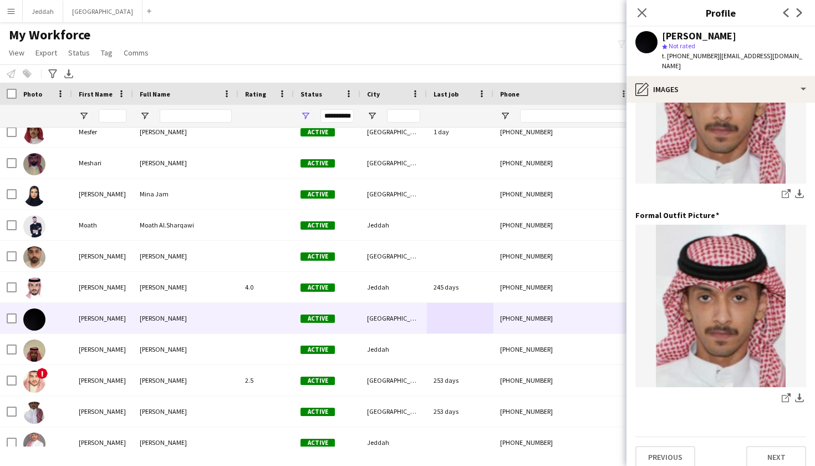
scroll to position [308, 0]
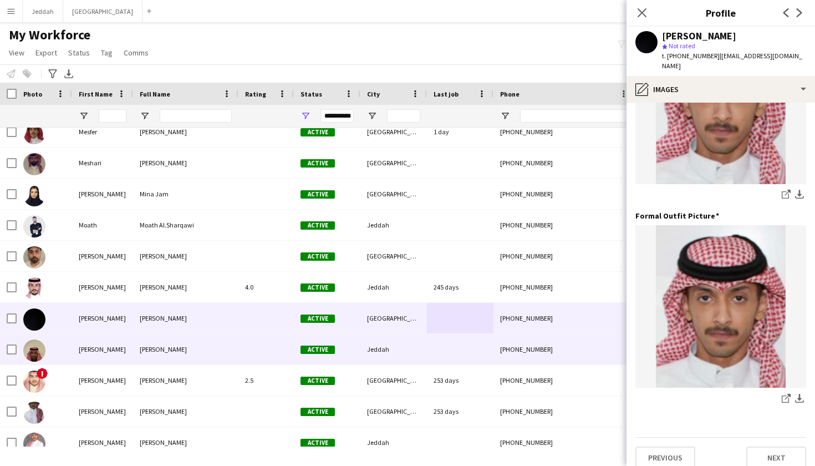
click at [490, 343] on div at bounding box center [460, 349] width 67 height 30
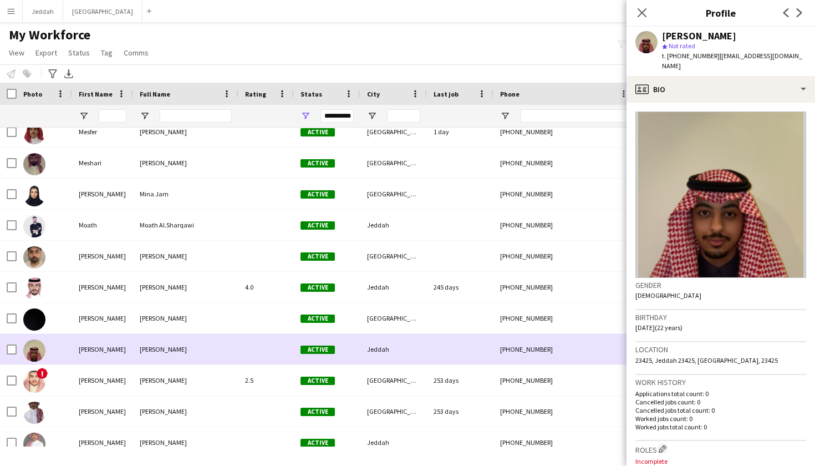
click at [449, 356] on div at bounding box center [460, 349] width 67 height 30
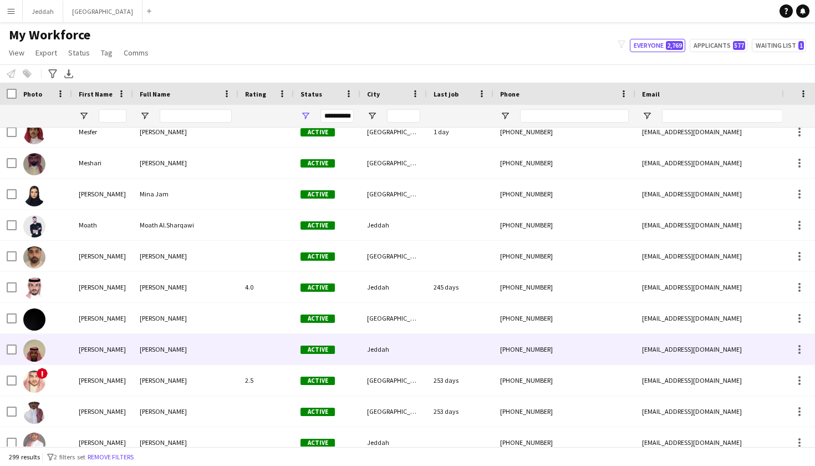
click at [442, 362] on div at bounding box center [460, 349] width 67 height 30
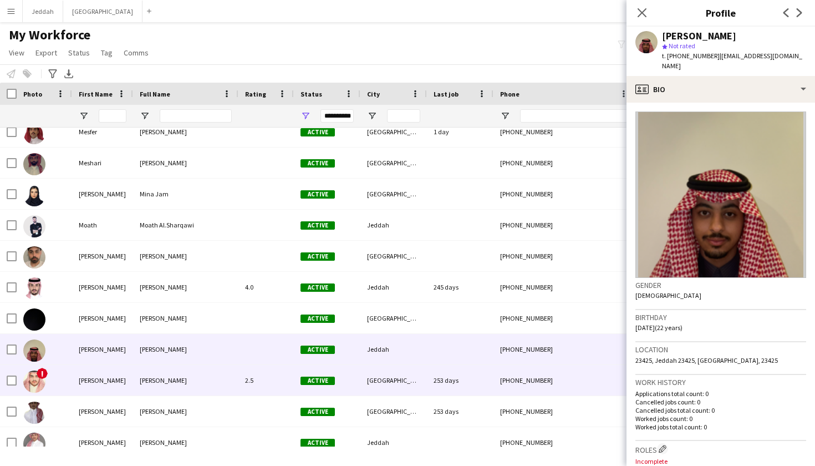
click at [442, 381] on div "253 days" at bounding box center [460, 380] width 67 height 30
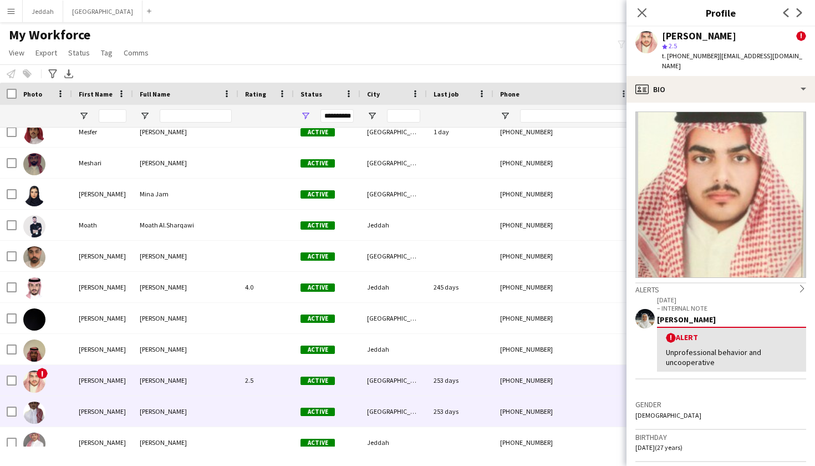
click at [496, 402] on div "+966559331947" at bounding box center [564, 411] width 142 height 30
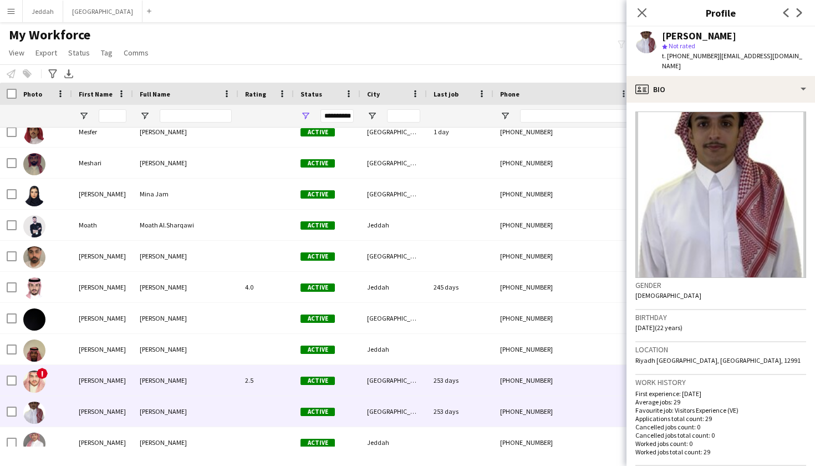
click at [501, 386] on div "+966550301010" at bounding box center [564, 380] width 142 height 30
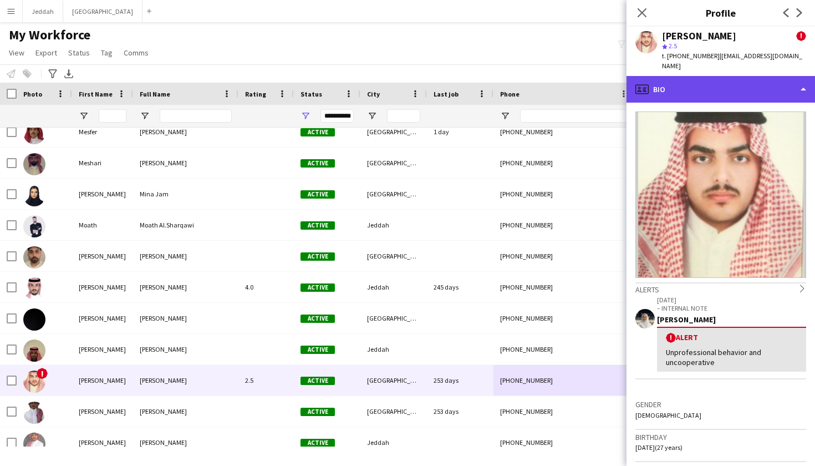
click at [554, 88] on div "profile Bio" at bounding box center [720, 89] width 188 height 27
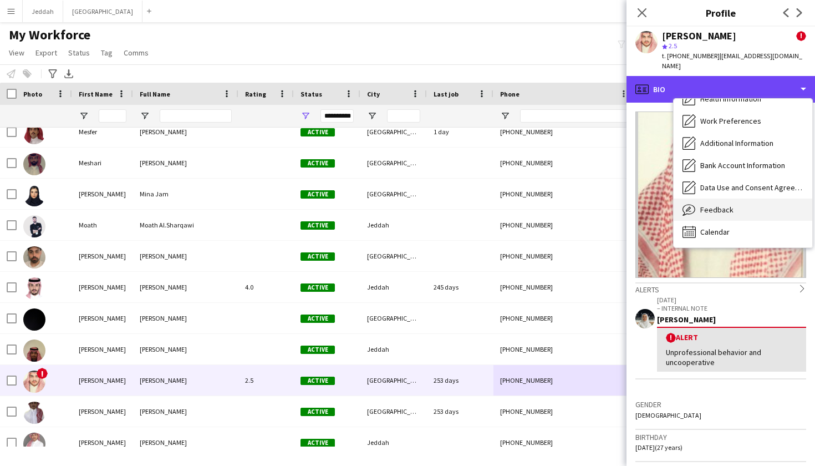
scroll to position [126, 0]
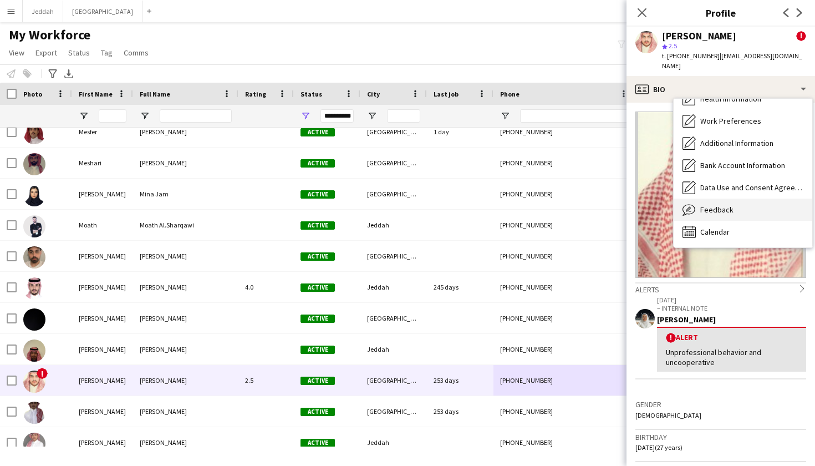
click at [554, 205] on div "Feedback Feedback" at bounding box center [743, 209] width 139 height 22
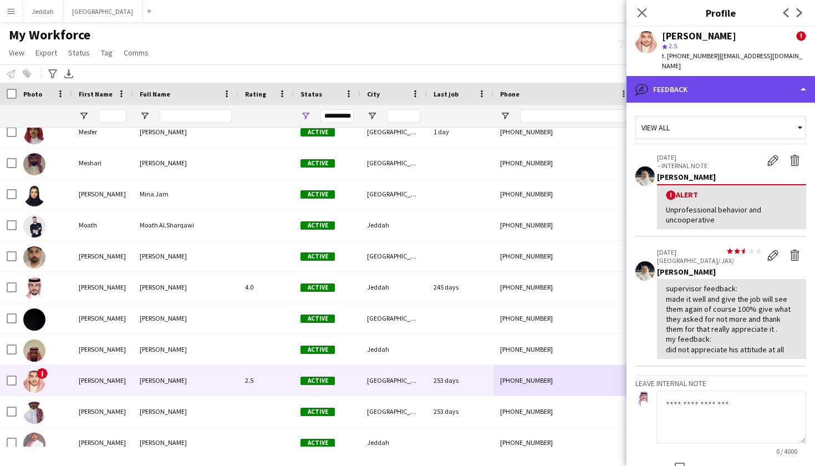
click at [554, 76] on div "bubble-pencil Feedback" at bounding box center [720, 89] width 188 height 27
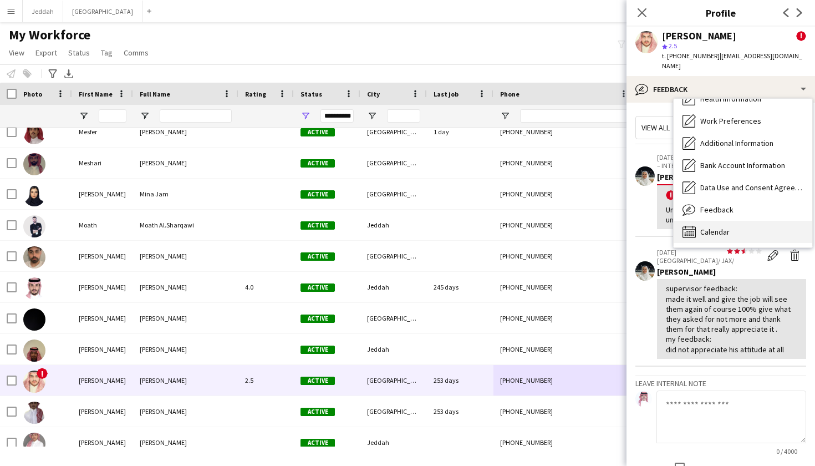
click at [554, 227] on span "Calendar" at bounding box center [714, 232] width 29 height 10
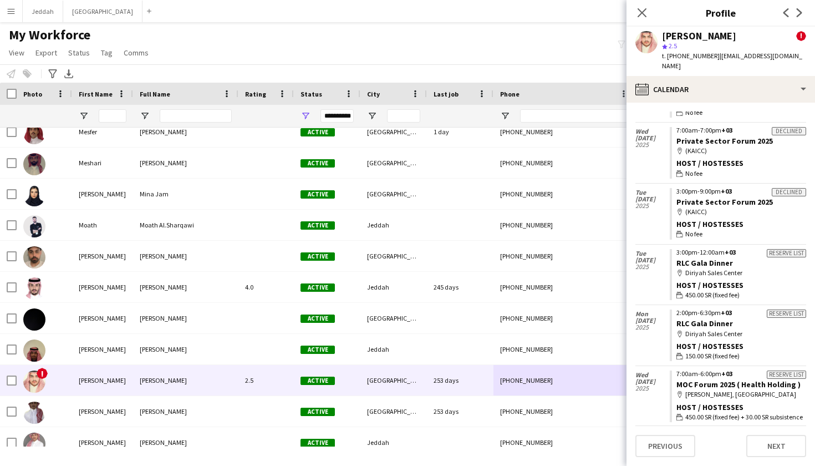
scroll to position [698, 0]
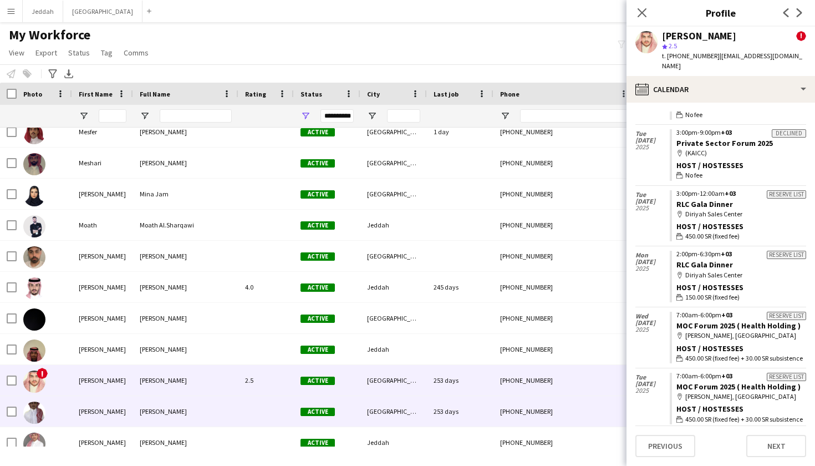
click at [490, 407] on div "253 days" at bounding box center [460, 411] width 67 height 30
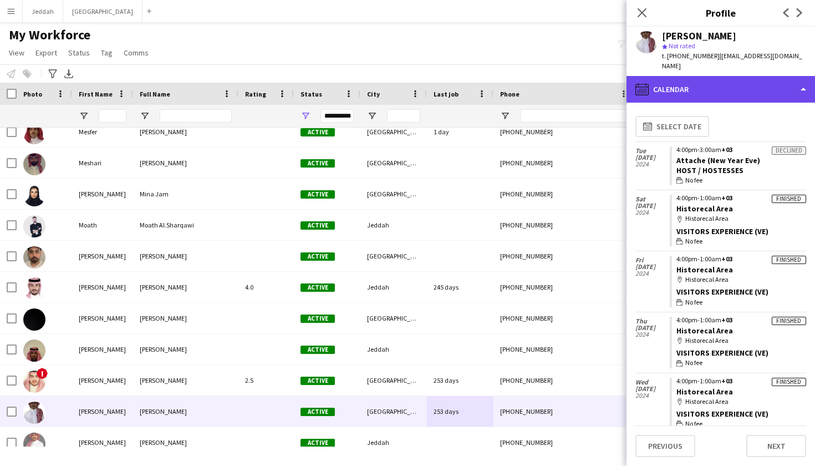
click at [554, 79] on div "calendar-full Calendar" at bounding box center [720, 89] width 188 height 27
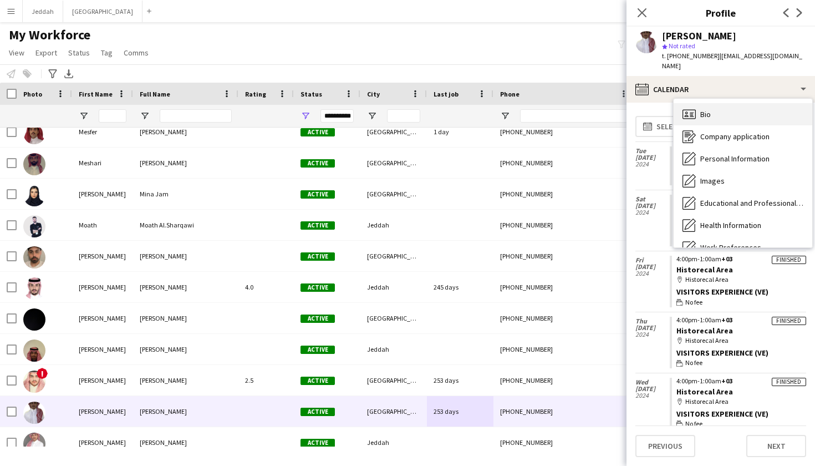
click at [554, 104] on div "Bio Bio" at bounding box center [743, 114] width 139 height 22
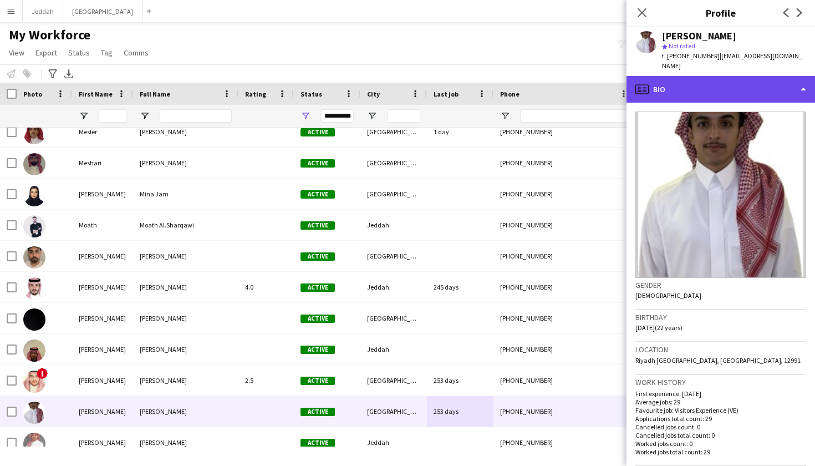
click at [554, 76] on div "profile Bio" at bounding box center [720, 89] width 188 height 27
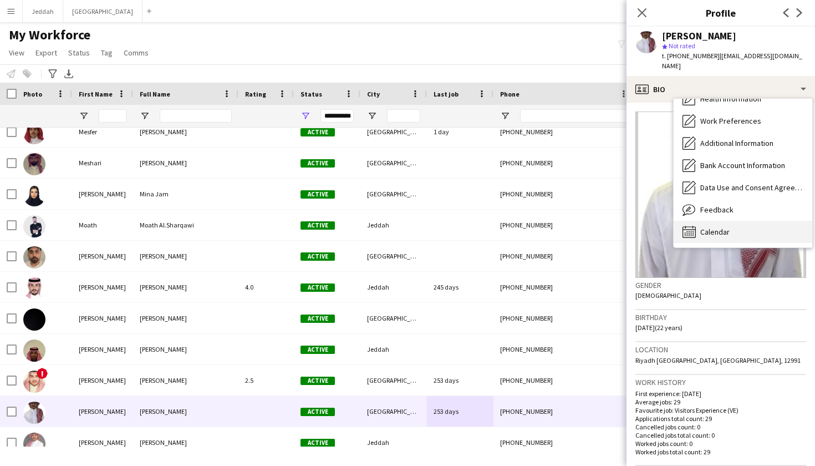
scroll to position [126, 0]
click at [554, 228] on div "Calendar Calendar" at bounding box center [743, 232] width 139 height 22
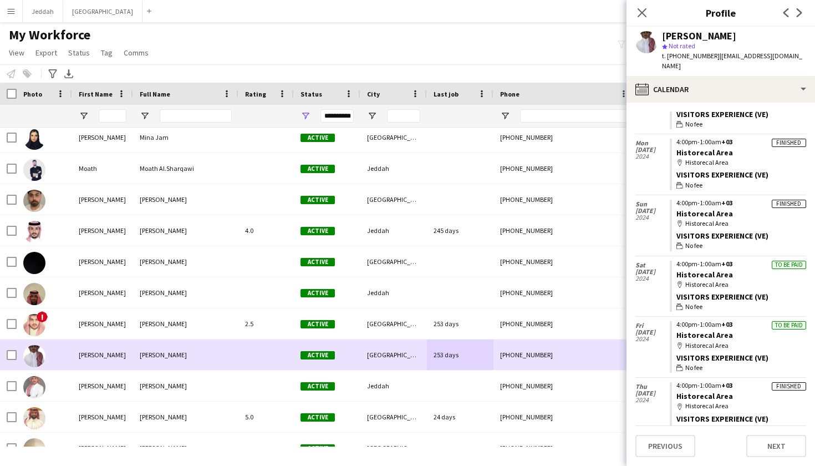
scroll to position [5085, 0]
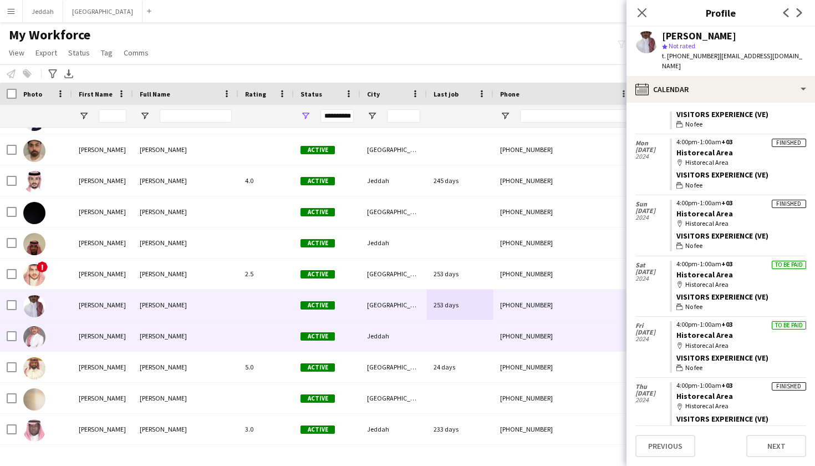
click at [413, 339] on div "Jeddah" at bounding box center [393, 335] width 67 height 30
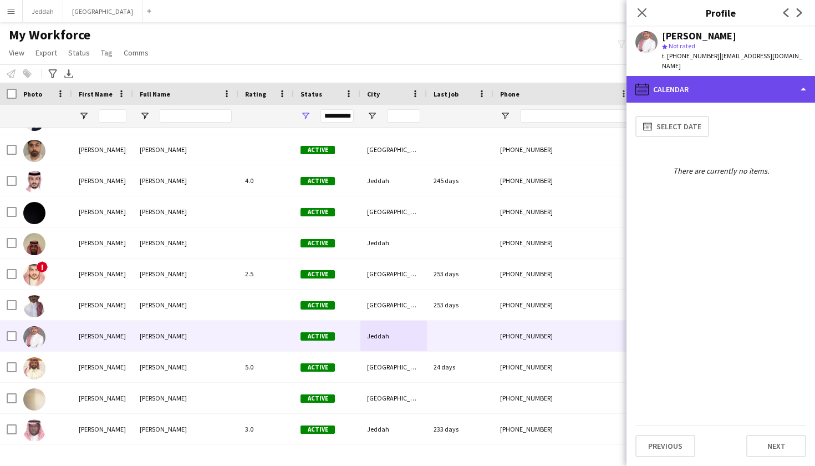
click at [554, 81] on div "calendar-full Calendar" at bounding box center [720, 89] width 188 height 27
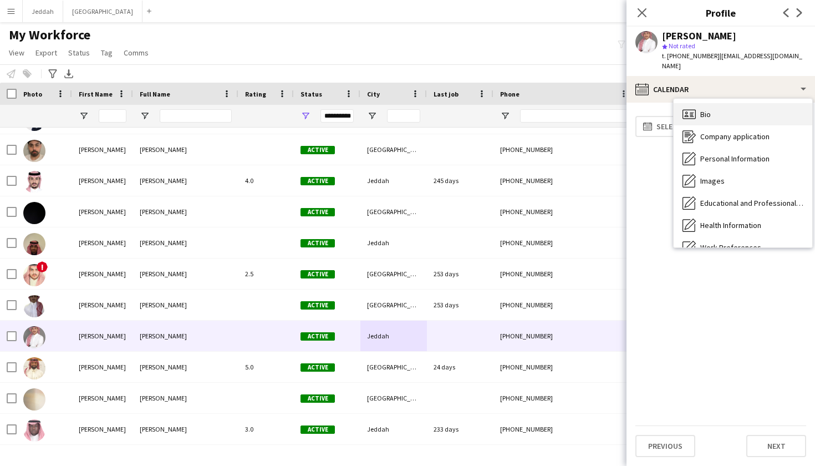
click at [554, 108] on icon "Bio" at bounding box center [688, 114] width 13 height 13
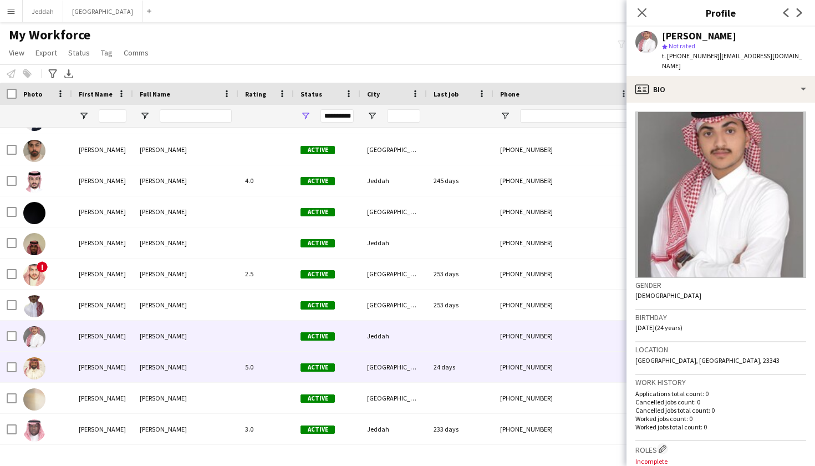
click at [396, 375] on div "[GEOGRAPHIC_DATA]" at bounding box center [393, 366] width 67 height 30
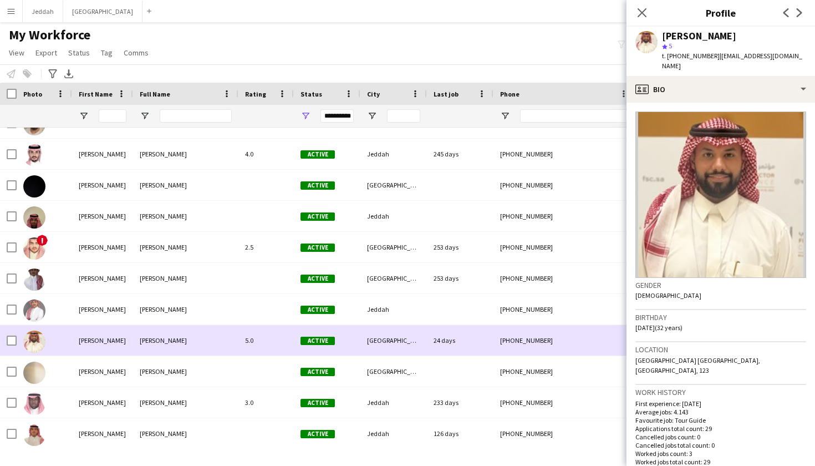
scroll to position [5113, 0]
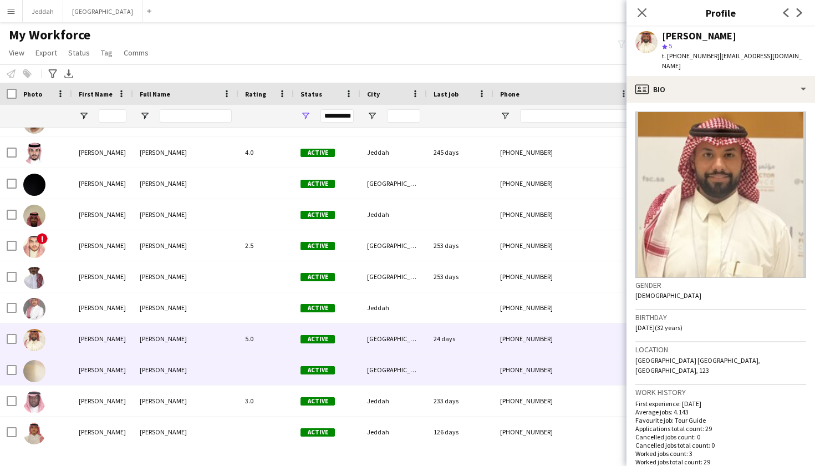
click at [395, 367] on div "[GEOGRAPHIC_DATA]" at bounding box center [393, 369] width 67 height 30
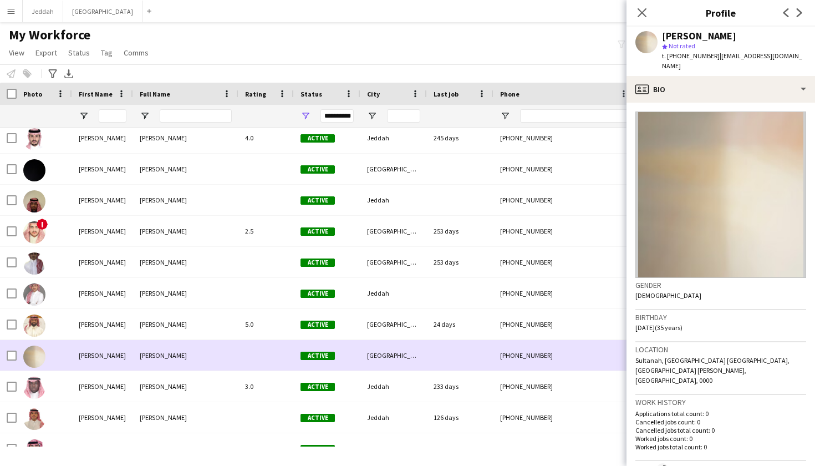
scroll to position [5135, 0]
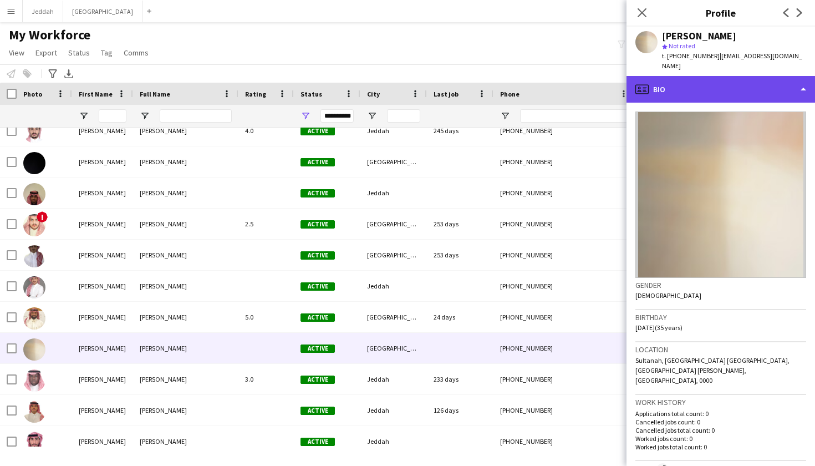
click at [554, 77] on div "profile Bio" at bounding box center [720, 89] width 188 height 27
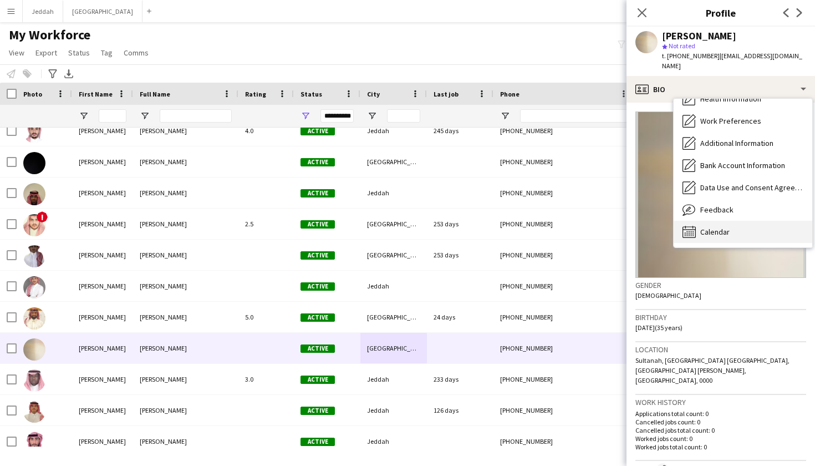
scroll to position [126, 0]
click at [554, 227] on div "Calendar Calendar" at bounding box center [743, 232] width 139 height 22
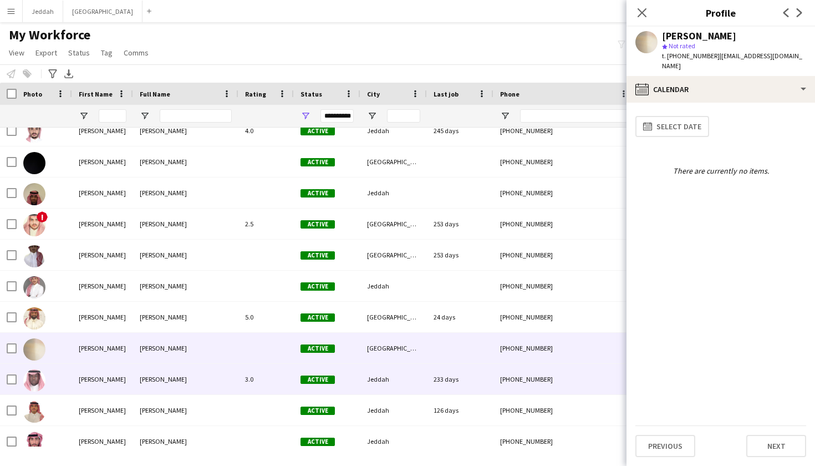
click at [431, 375] on div "233 days" at bounding box center [460, 379] width 67 height 30
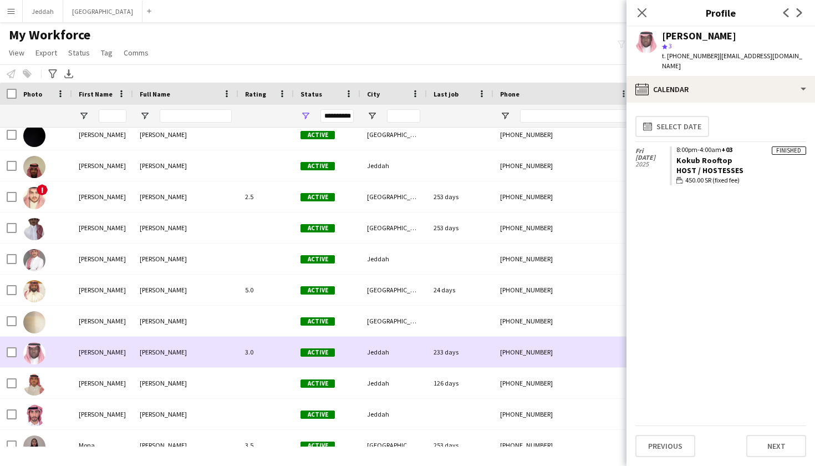
scroll to position [5164, 0]
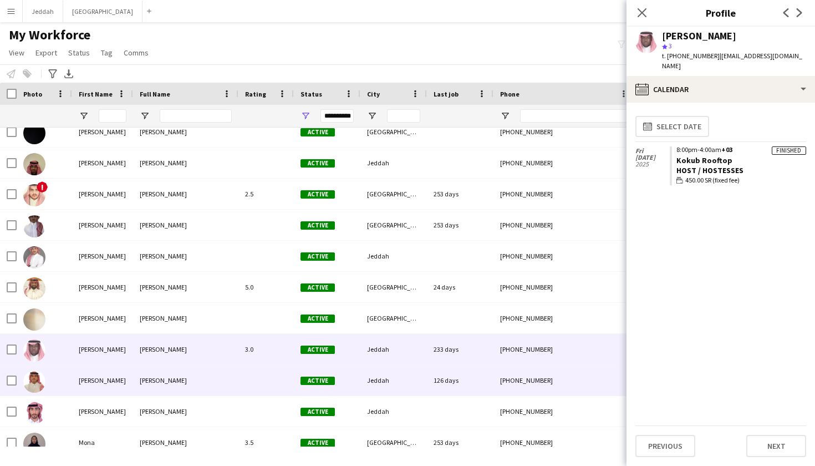
click at [431, 375] on div "126 days" at bounding box center [460, 380] width 67 height 30
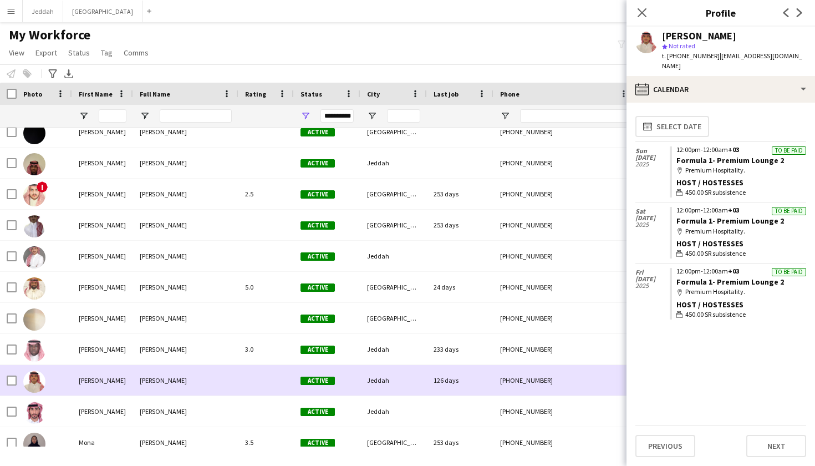
scroll to position [5178, 0]
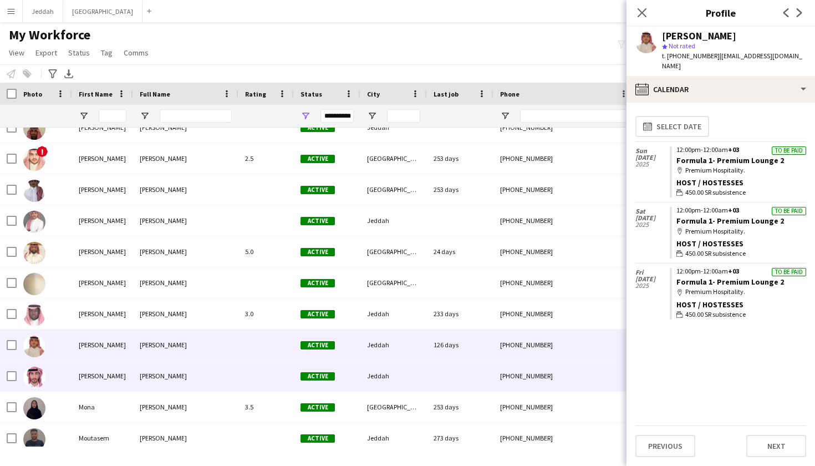
click at [431, 375] on div at bounding box center [460, 375] width 67 height 30
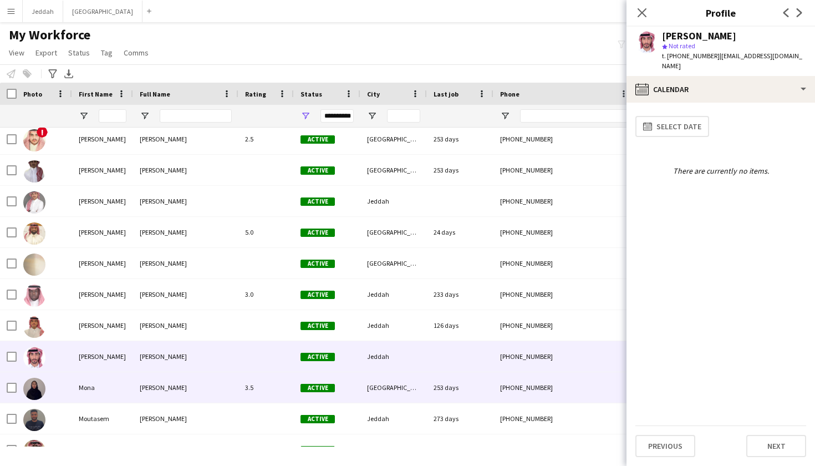
click at [431, 375] on div "253 days" at bounding box center [460, 387] width 67 height 30
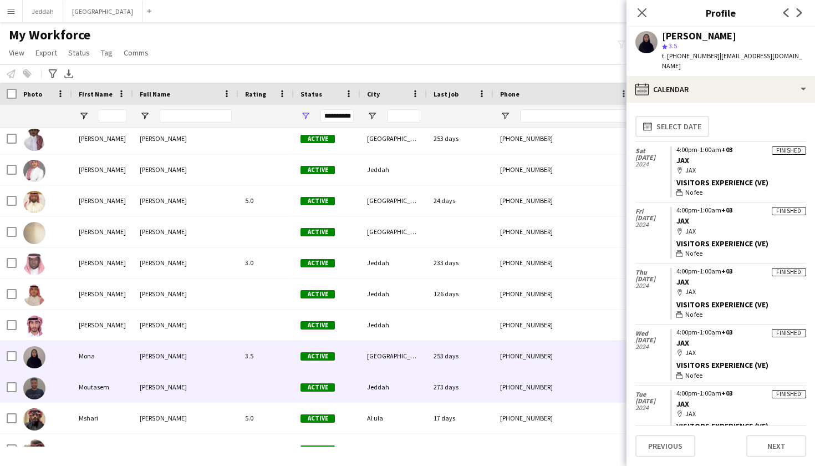
click at [428, 381] on div "273 days" at bounding box center [460, 386] width 67 height 30
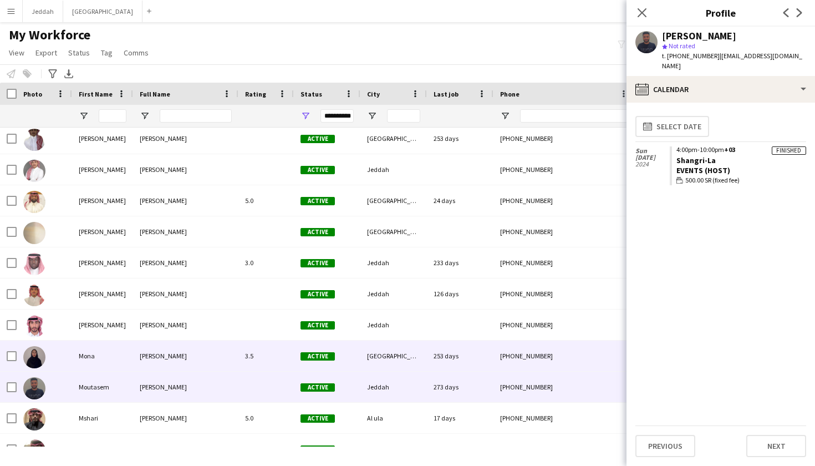
click at [435, 365] on div "253 days" at bounding box center [460, 355] width 67 height 30
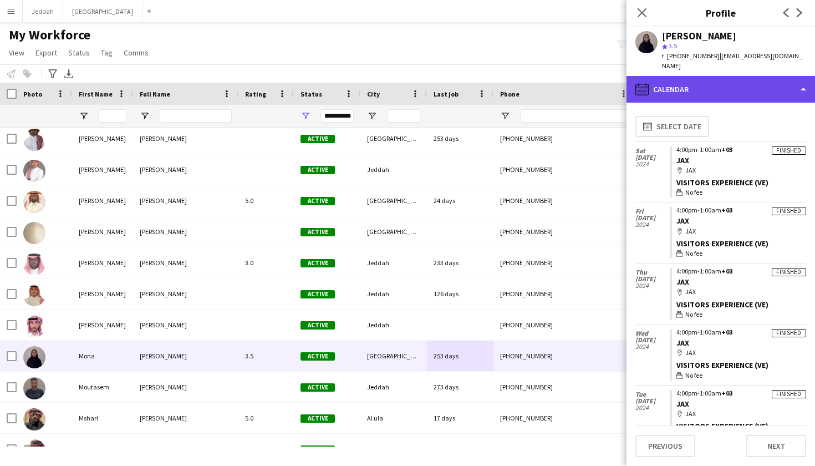
click at [554, 76] on div "calendar-full Calendar" at bounding box center [720, 89] width 188 height 27
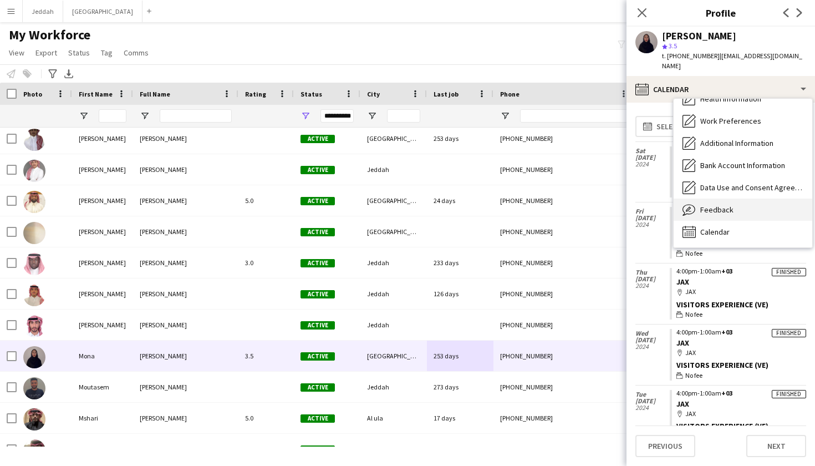
click at [554, 205] on span "Feedback" at bounding box center [716, 210] width 33 height 10
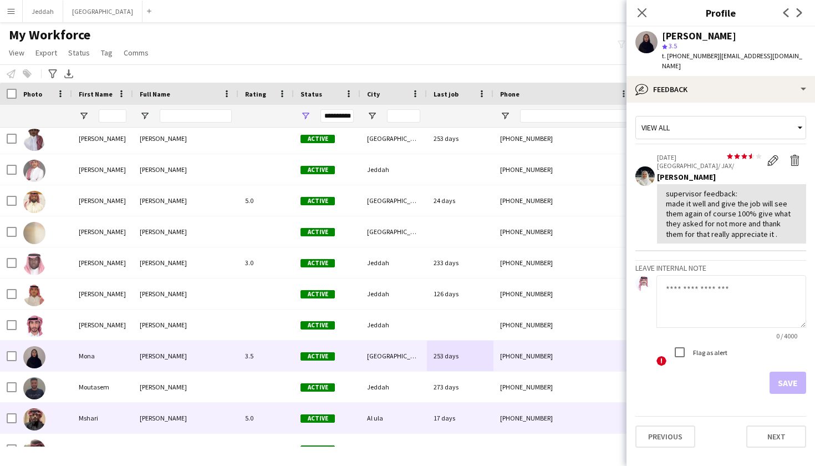
click at [414, 424] on div "Al ula" at bounding box center [393, 417] width 67 height 30
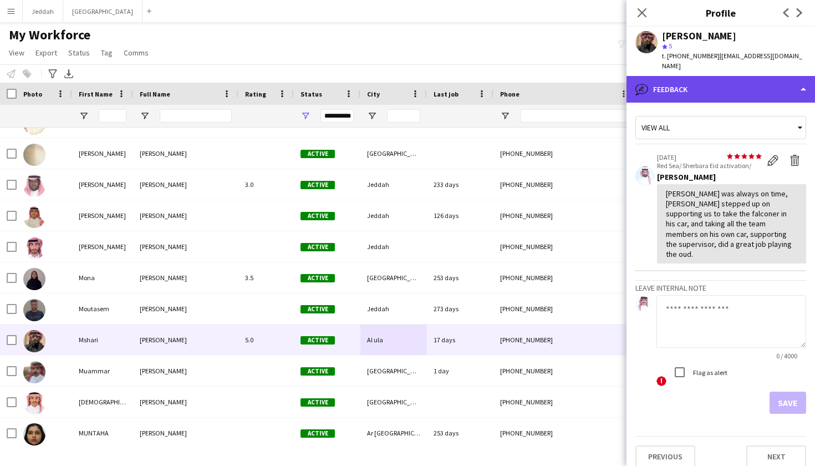
click at [554, 76] on div "bubble-pencil Feedback" at bounding box center [720, 89] width 188 height 27
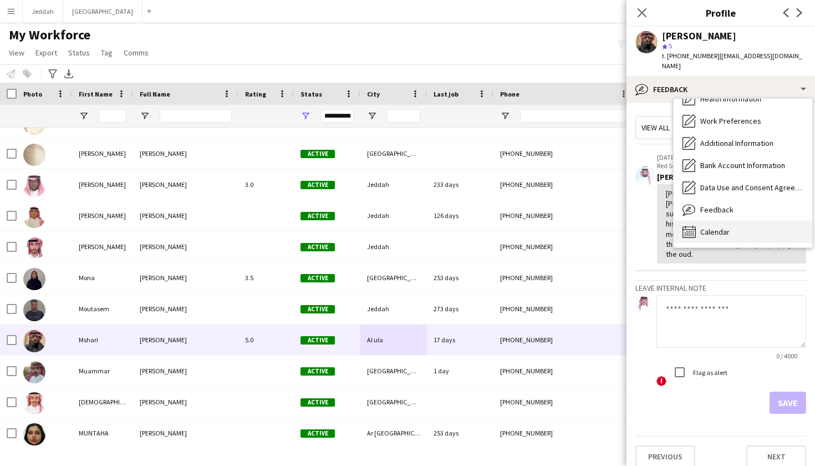
click at [554, 227] on span "Calendar" at bounding box center [714, 232] width 29 height 10
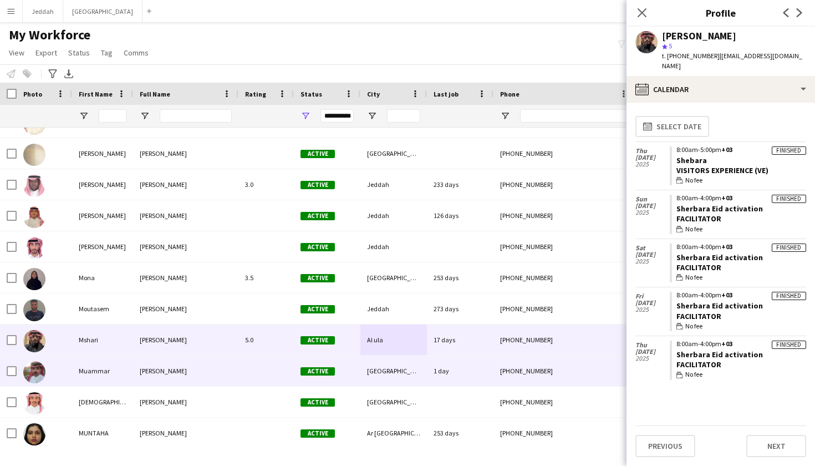
click at [467, 369] on div "1 day" at bounding box center [460, 370] width 67 height 30
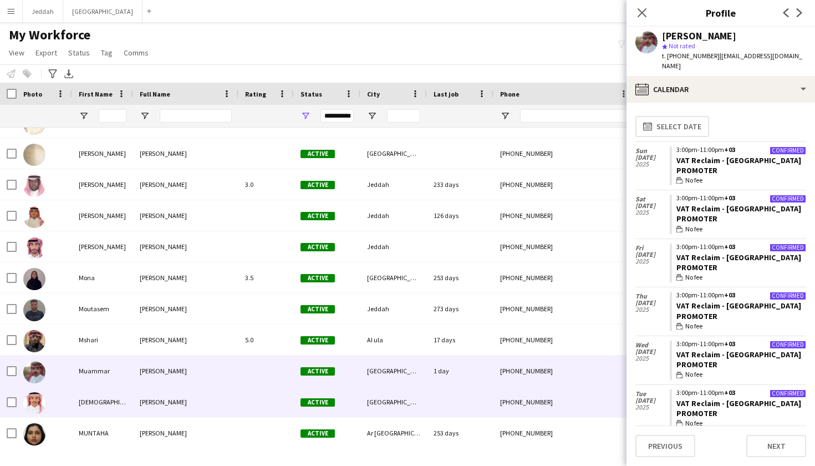
click at [440, 397] on div at bounding box center [460, 401] width 67 height 30
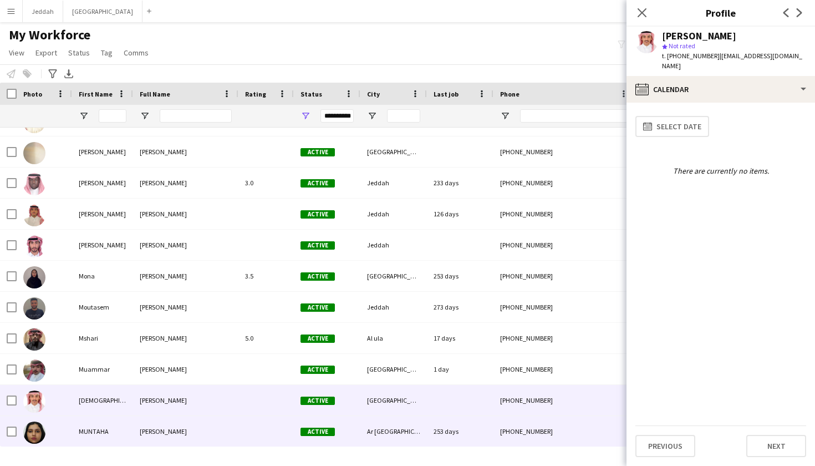
click at [432, 419] on div "253 days" at bounding box center [460, 431] width 67 height 30
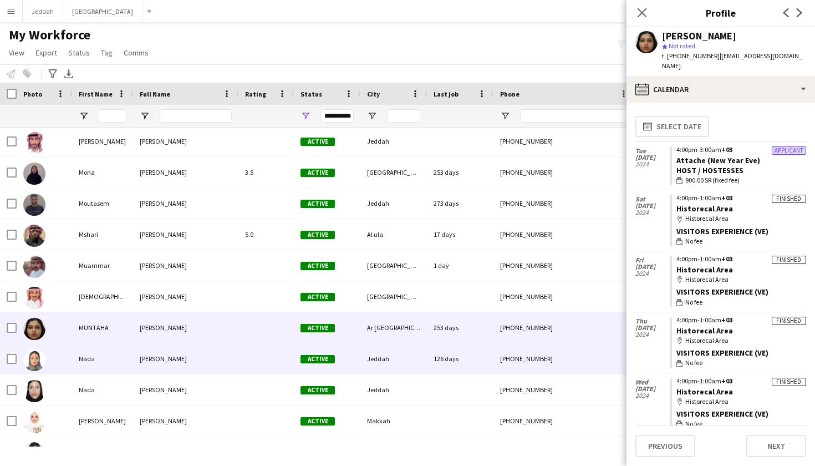
click at [394, 365] on div "Jeddah" at bounding box center [393, 358] width 67 height 30
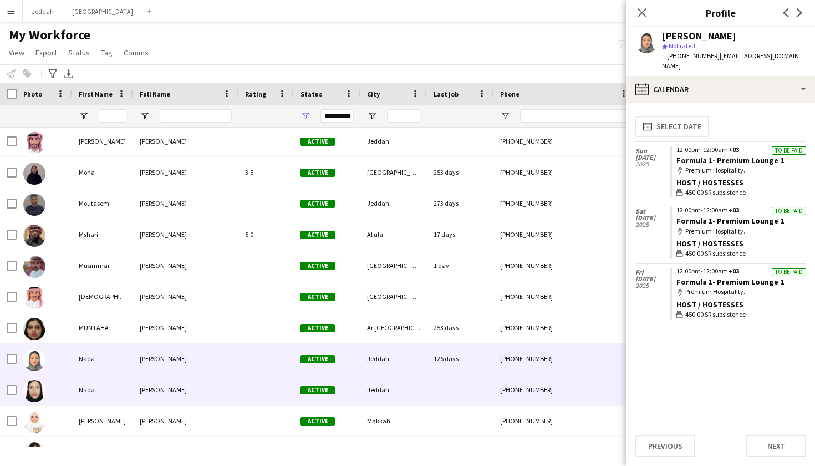
click at [389, 392] on div "Jeddah" at bounding box center [393, 389] width 67 height 30
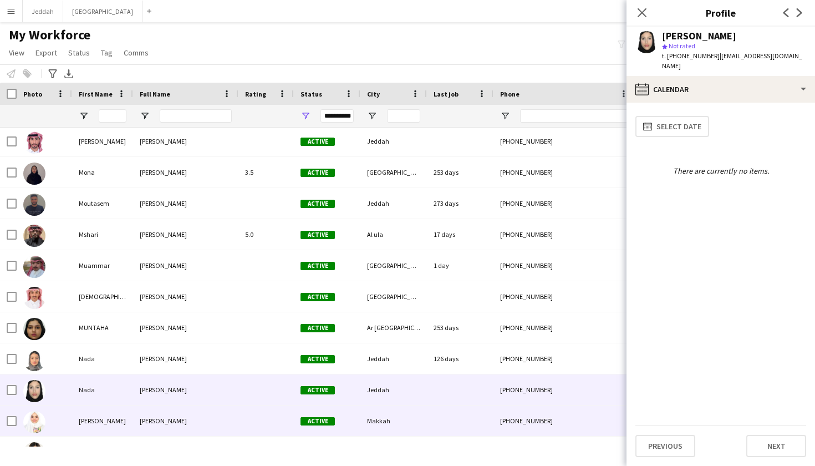
click at [387, 412] on div "Makkah" at bounding box center [393, 420] width 67 height 30
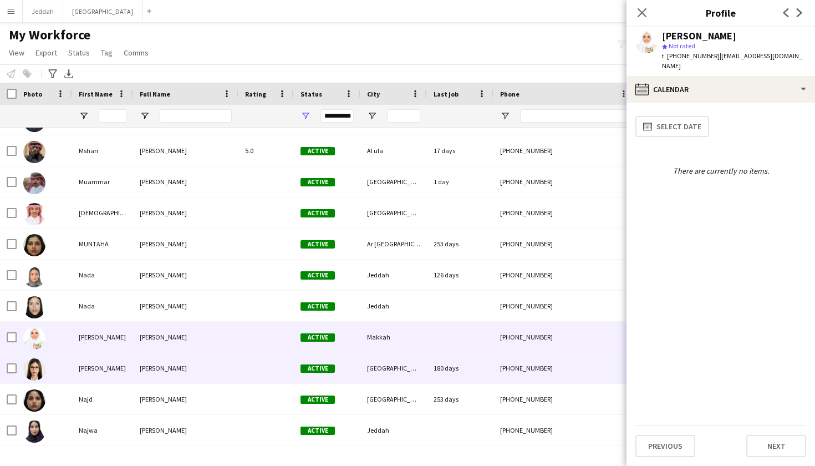
click at [387, 373] on div "[GEOGRAPHIC_DATA]" at bounding box center [393, 368] width 67 height 30
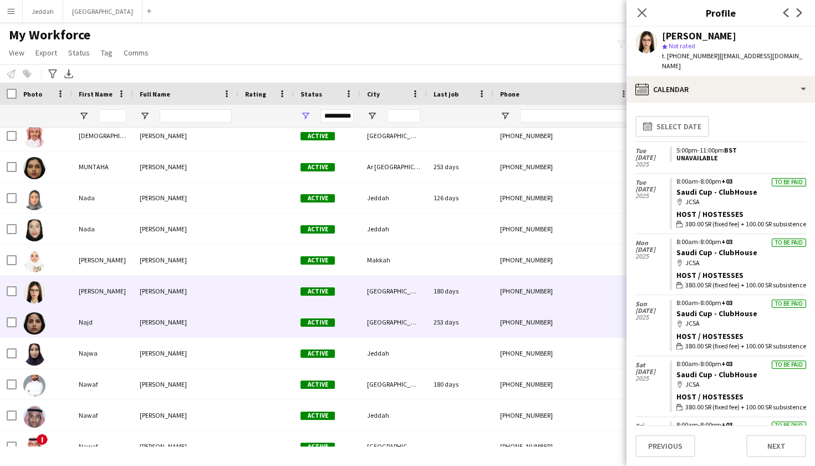
click at [383, 330] on div "[GEOGRAPHIC_DATA]" at bounding box center [393, 322] width 67 height 30
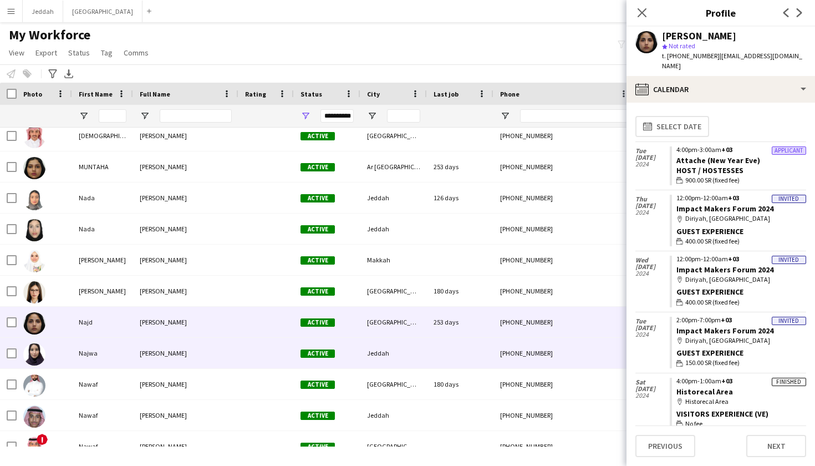
click at [381, 348] on div "Jeddah" at bounding box center [393, 353] width 67 height 30
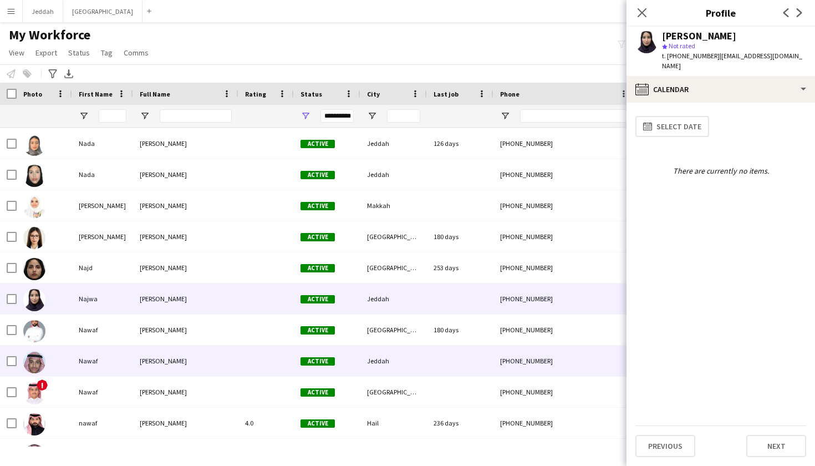
click at [381, 348] on div "Jeddah" at bounding box center [393, 360] width 67 height 30
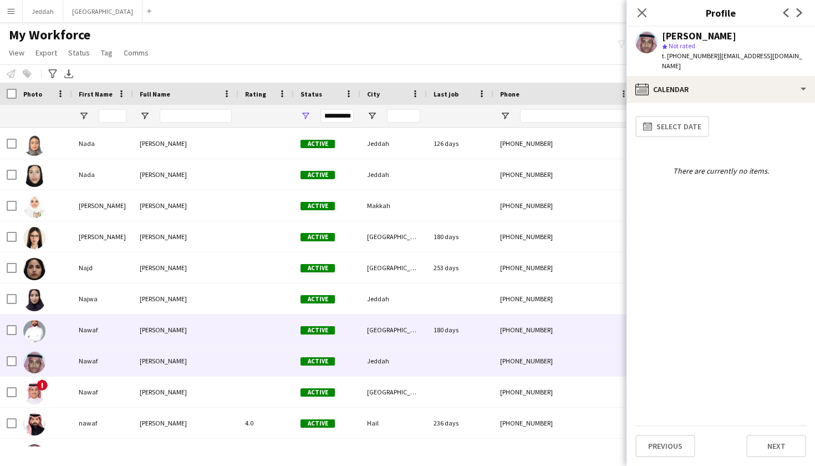
click at [383, 330] on div "[GEOGRAPHIC_DATA]" at bounding box center [393, 329] width 67 height 30
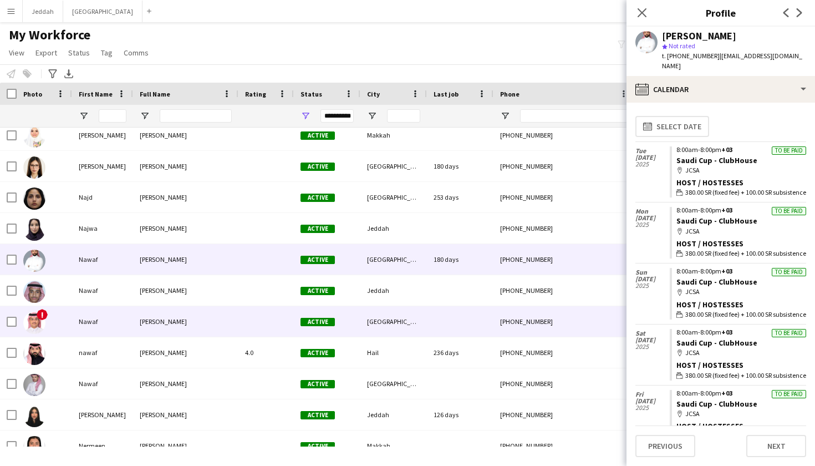
click at [382, 323] on div "[GEOGRAPHIC_DATA]" at bounding box center [393, 321] width 67 height 30
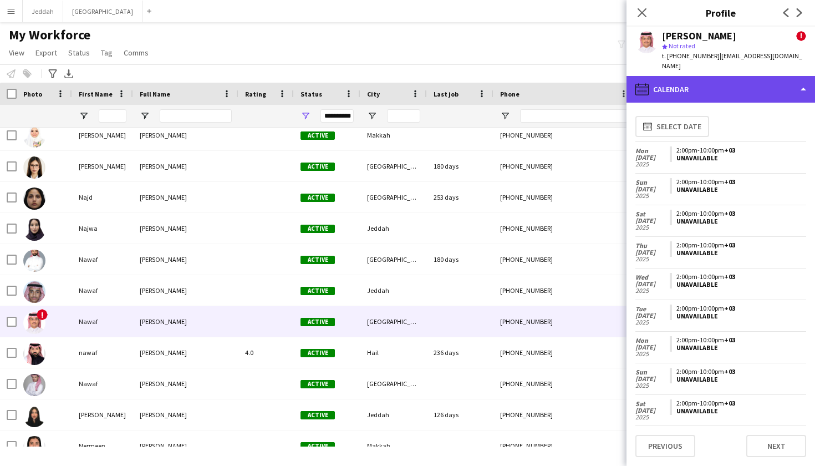
click at [554, 84] on div "calendar-full Calendar" at bounding box center [720, 89] width 188 height 27
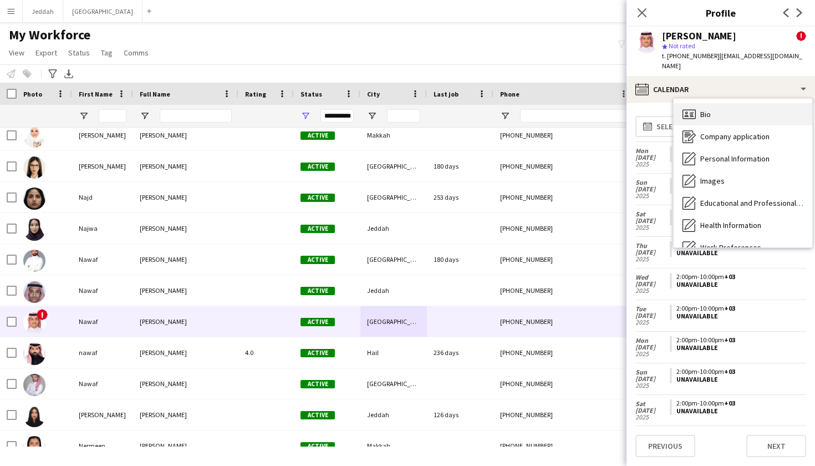
click at [554, 109] on div "Bio Bio" at bounding box center [743, 114] width 139 height 22
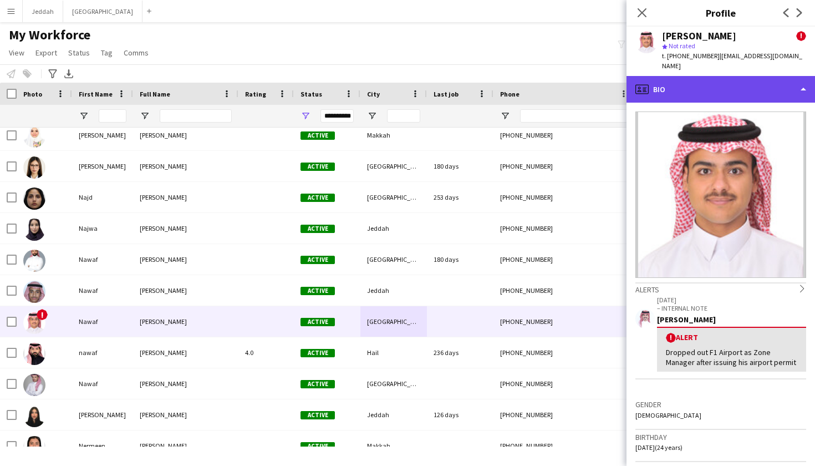
click at [554, 81] on div "profile Bio" at bounding box center [720, 89] width 188 height 27
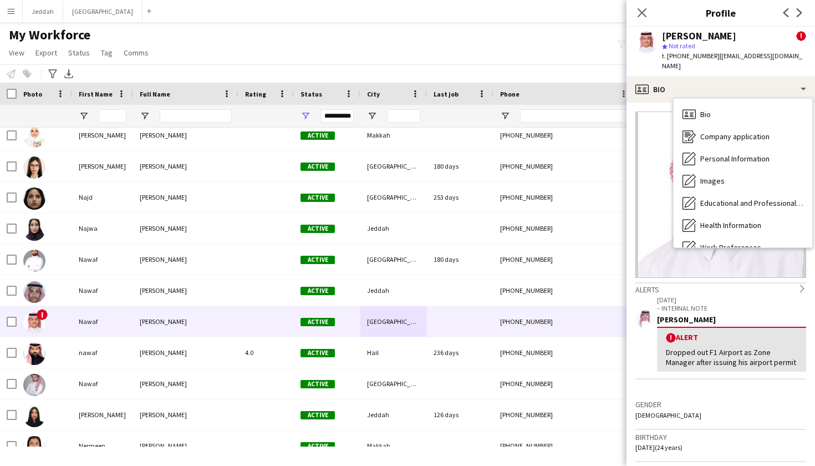
click at [554, 399] on h3 "Gender" at bounding box center [720, 404] width 171 height 10
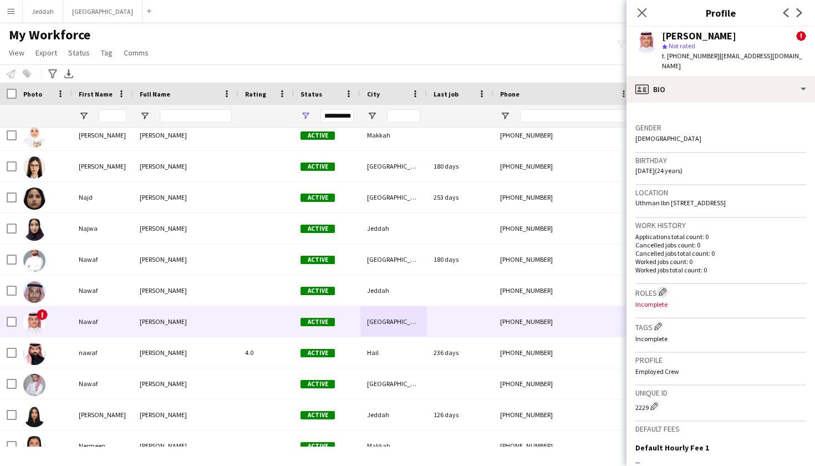
click at [554, 288] on app-icon "Edit crew company roles" at bounding box center [663, 292] width 8 height 8
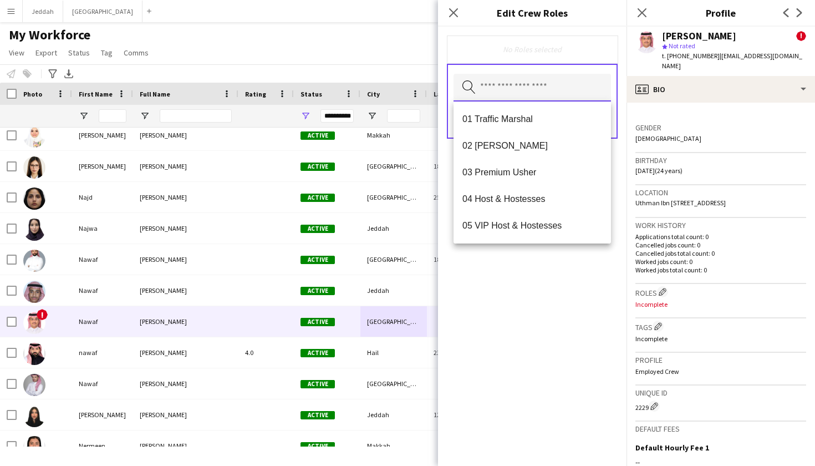
click at [529, 80] on input "text" at bounding box center [531, 88] width 157 height 28
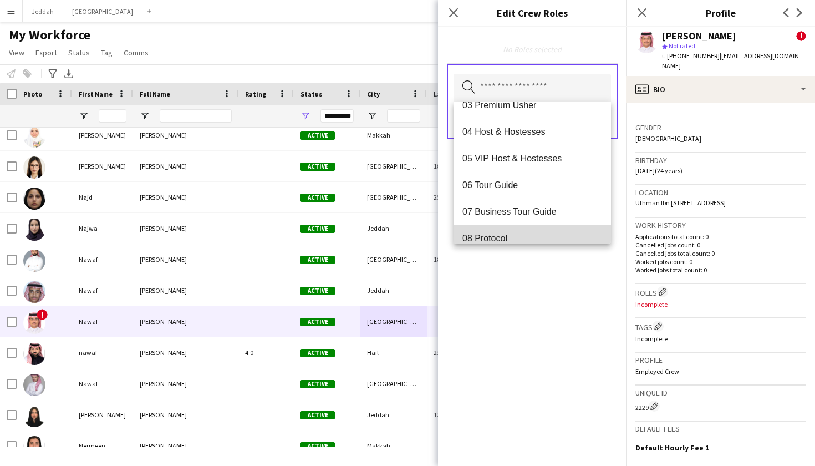
click at [509, 227] on mat-option "08 Protocol" at bounding box center [531, 238] width 157 height 27
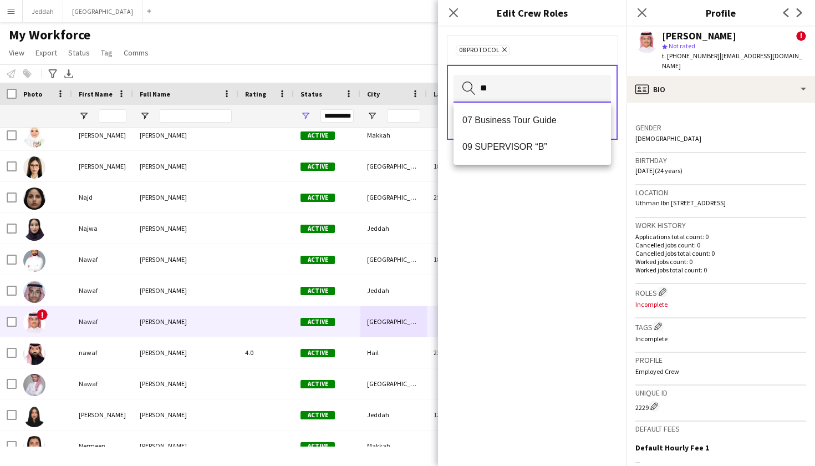
type input "*"
click at [512, 161] on div "07 Business Tour Guide 09 SUPERVISOR “B”" at bounding box center [531, 134] width 157 height 62
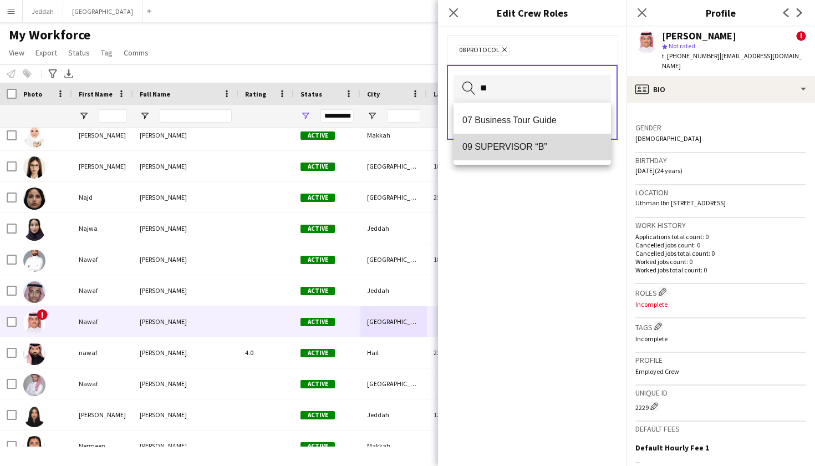
click at [514, 148] on span "09 SUPERVISOR “B”" at bounding box center [532, 146] width 140 height 11
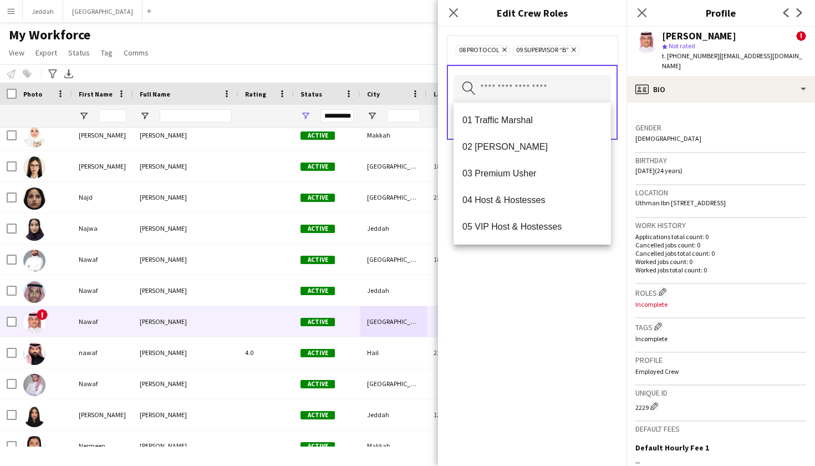
click at [533, 262] on div "08 Protocol Remove 09 SUPERVISOR “B” Remove Search by role type Save" at bounding box center [532, 246] width 188 height 439
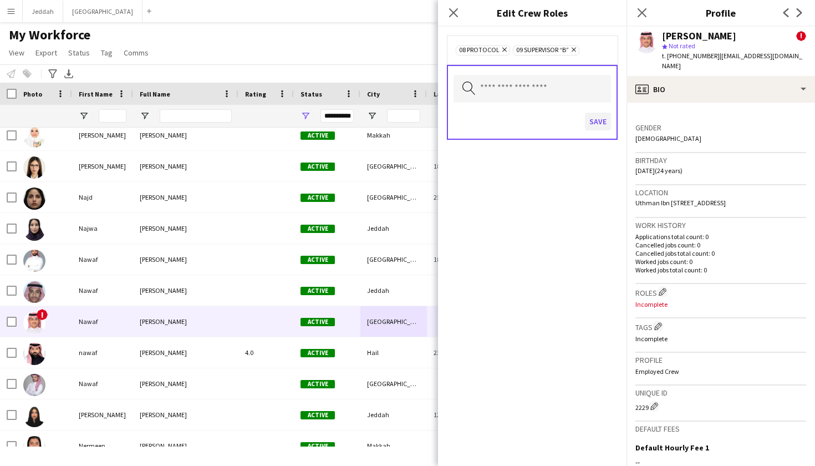
click at [554, 128] on button "Save" at bounding box center [598, 122] width 26 height 18
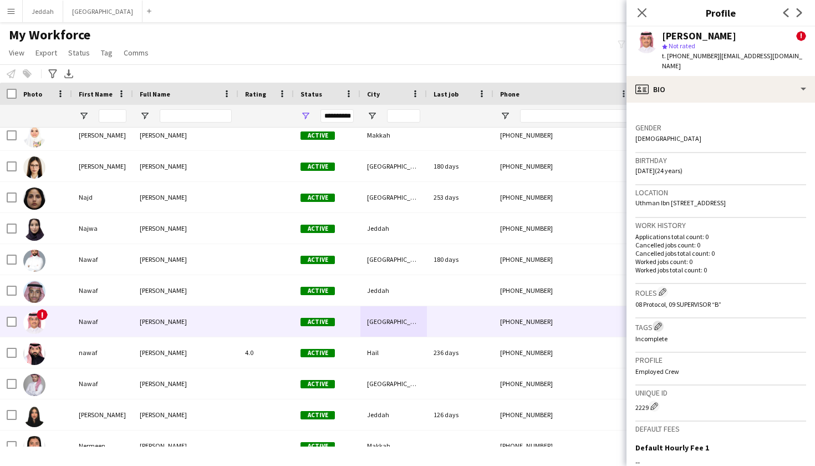
click at [554, 322] on app-icon "Edit crew company tags" at bounding box center [658, 326] width 8 height 8
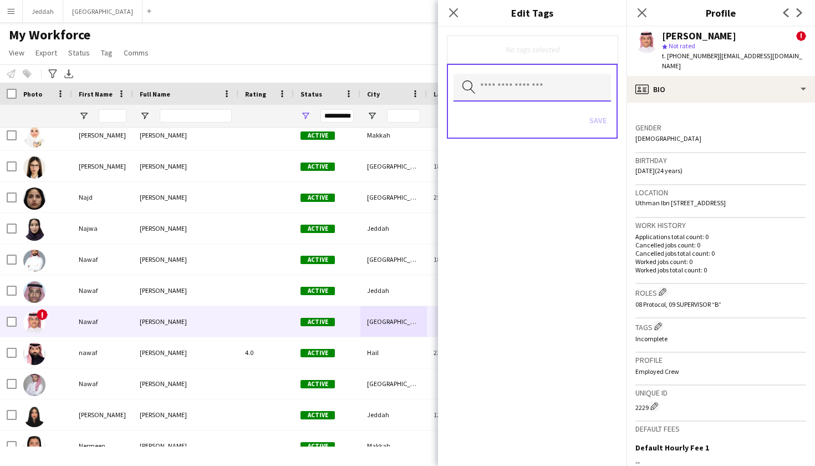
click at [513, 76] on input "text" at bounding box center [531, 88] width 157 height 28
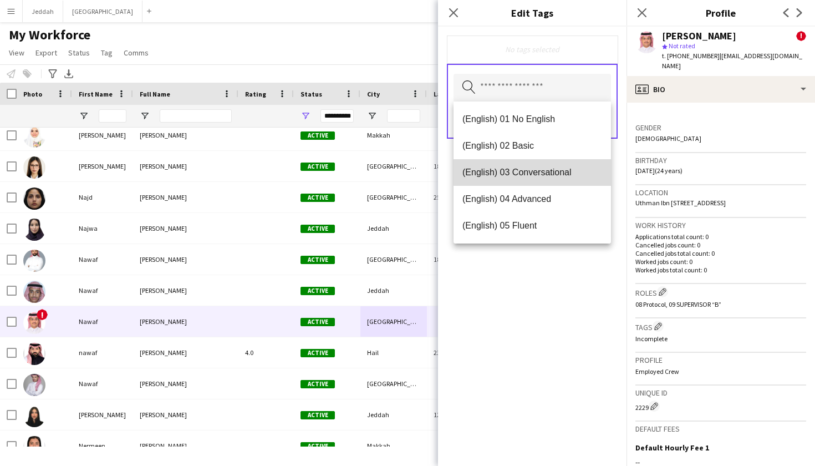
click at [517, 181] on mat-option "(English) 03 Conversational" at bounding box center [531, 172] width 157 height 27
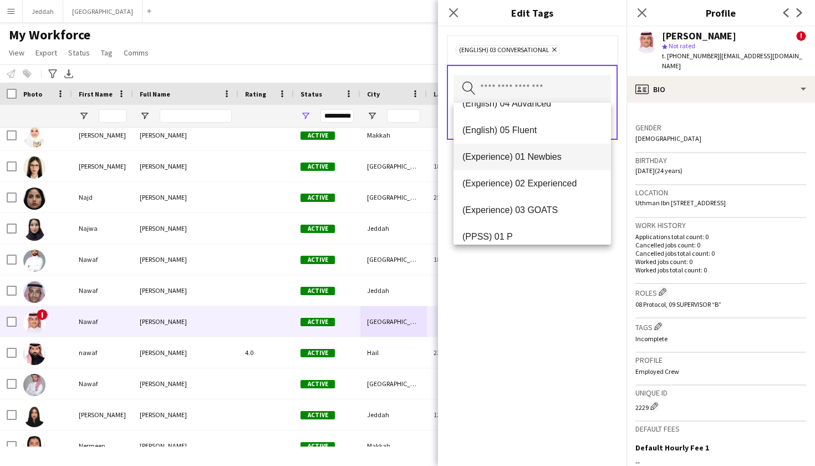
click at [521, 154] on span "(Experience) 01 Newbies" at bounding box center [532, 156] width 140 height 11
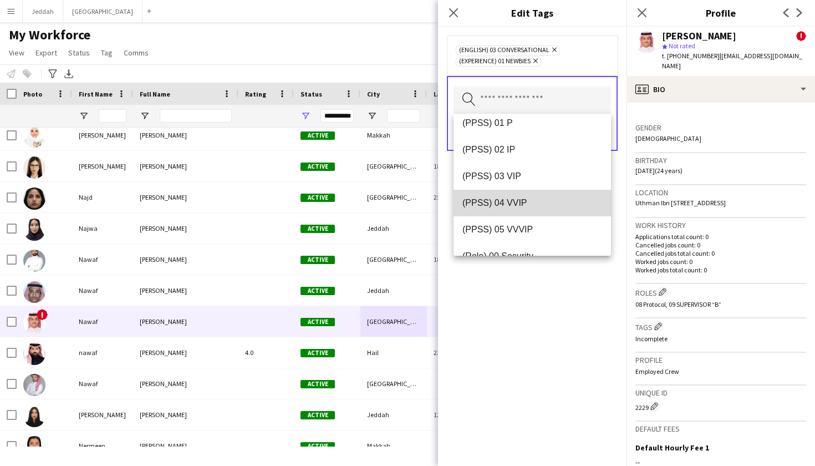
click at [519, 200] on span "(PPSS) 04 VVIP" at bounding box center [532, 202] width 140 height 11
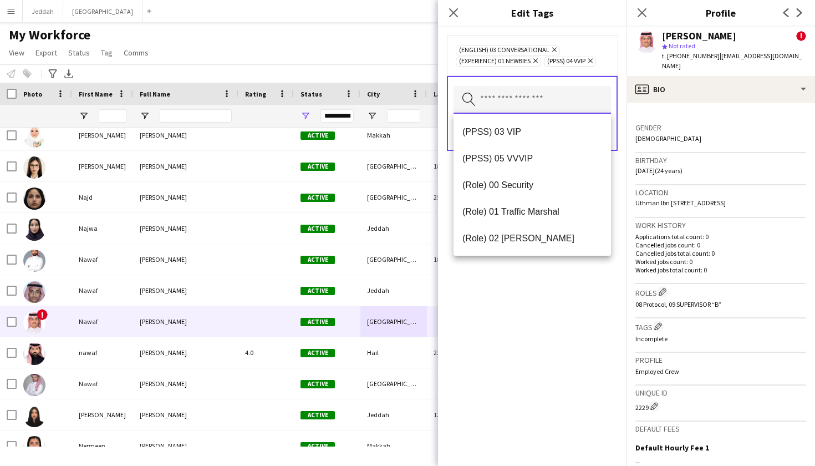
type input "*"
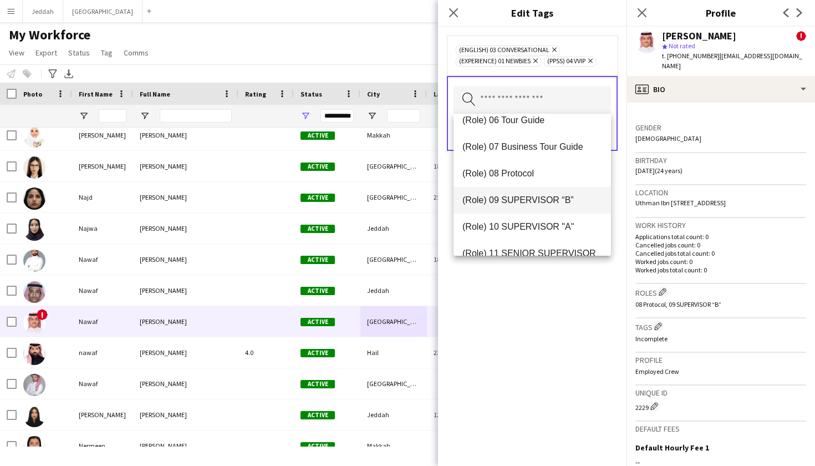
click at [529, 204] on span "(Role) 09 SUPERVISOR “B”" at bounding box center [532, 200] width 140 height 11
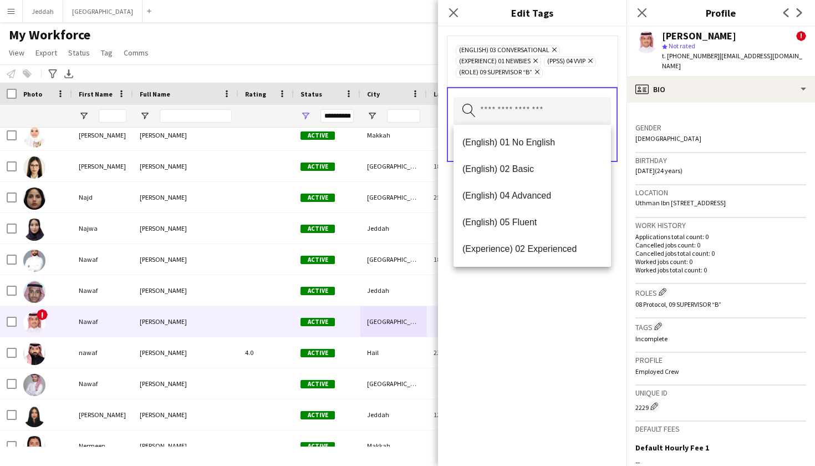
click at [517, 308] on div "(English) 03 Conversational Remove (Experience) 01 Newbies Remove (PPSS) 04 VVI…" at bounding box center [532, 246] width 188 height 439
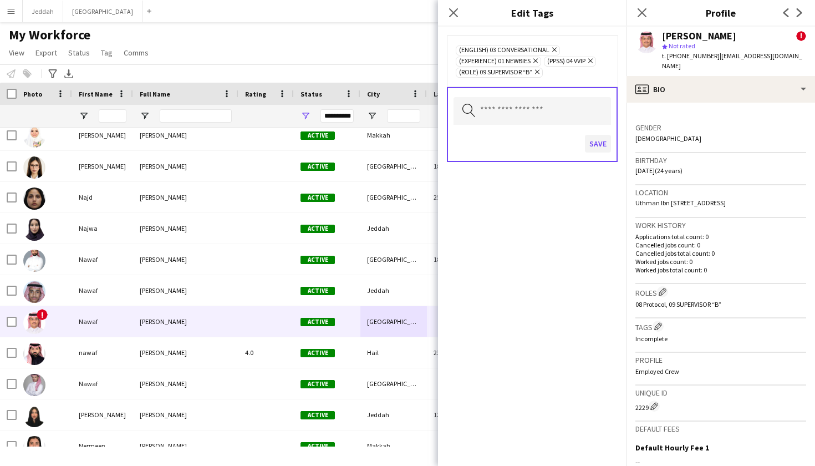
click at [554, 145] on button "Save" at bounding box center [598, 144] width 26 height 18
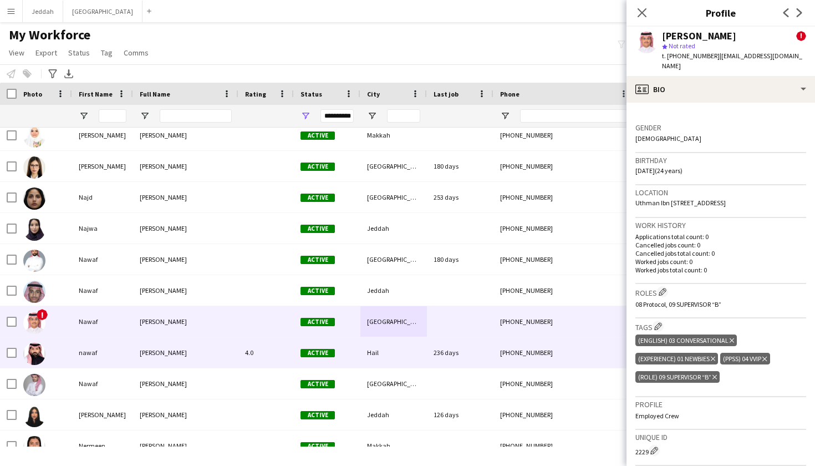
click at [366, 345] on div "Hail" at bounding box center [393, 352] width 67 height 30
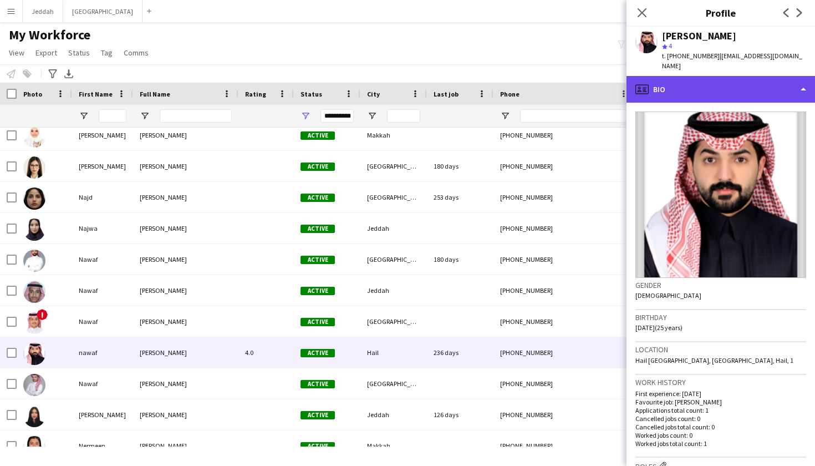
click at [554, 76] on div "profile Bio" at bounding box center [720, 89] width 188 height 27
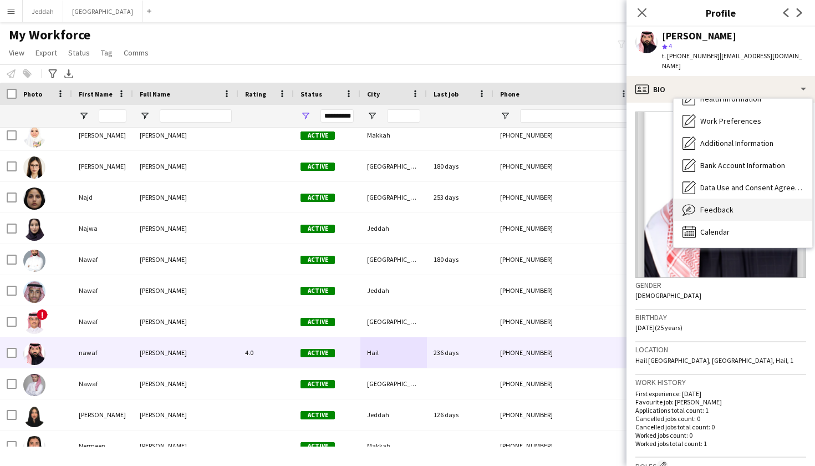
scroll to position [126, 0]
click at [554, 205] on span "Feedback" at bounding box center [716, 210] width 33 height 10
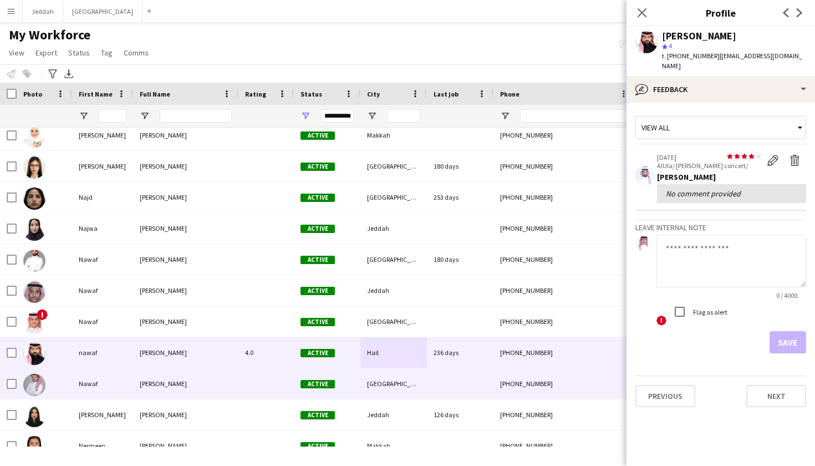
click at [341, 376] on div "Active" at bounding box center [327, 383] width 67 height 30
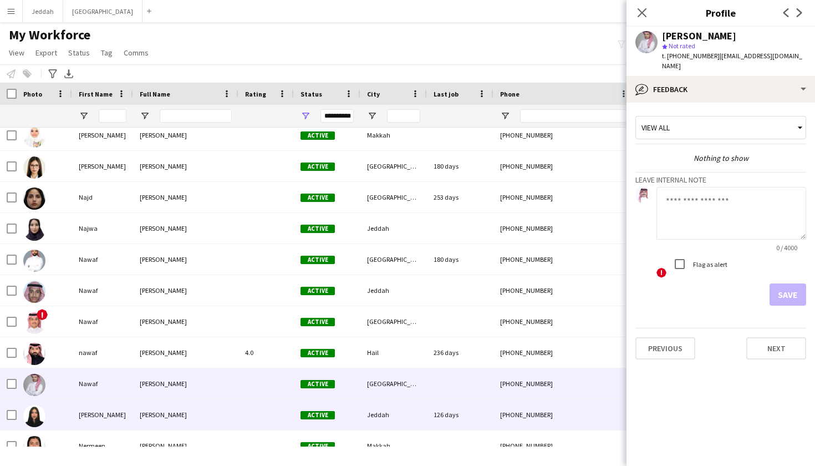
click at [325, 422] on div "Active" at bounding box center [327, 414] width 67 height 30
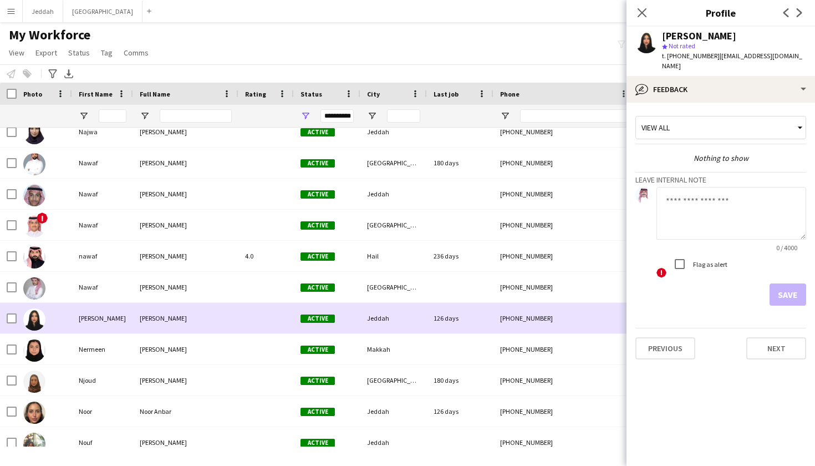
scroll to position [5837, 0]
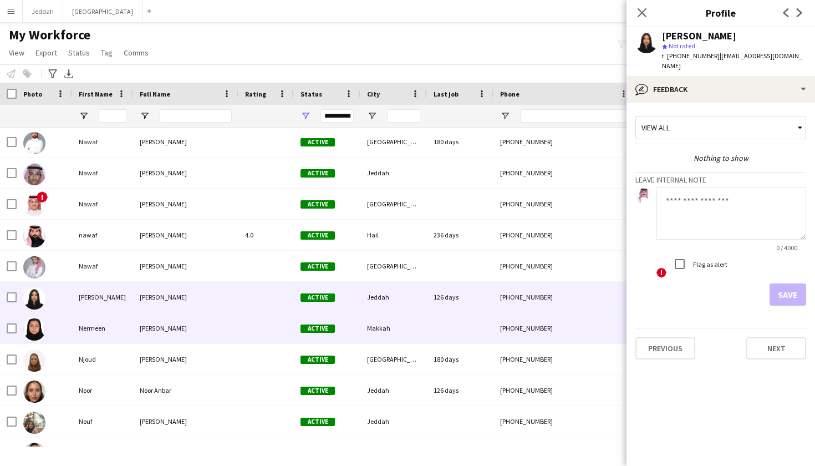
click at [313, 341] on div "Active" at bounding box center [327, 328] width 67 height 30
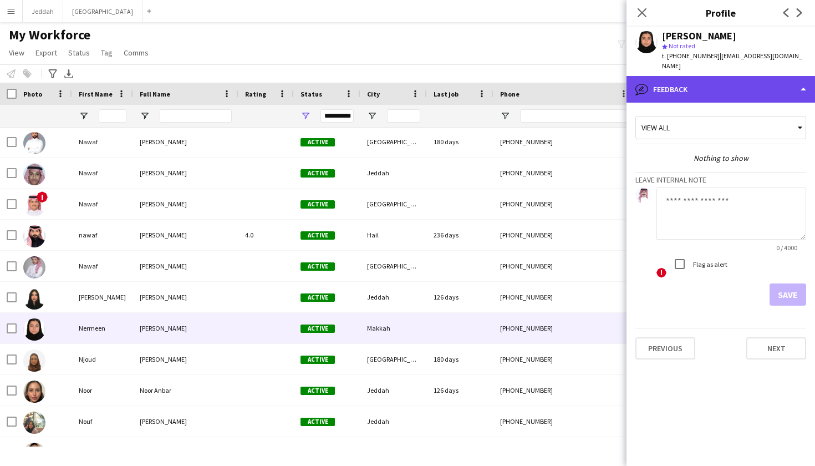
click at [554, 87] on div "bubble-pencil Feedback" at bounding box center [720, 89] width 188 height 27
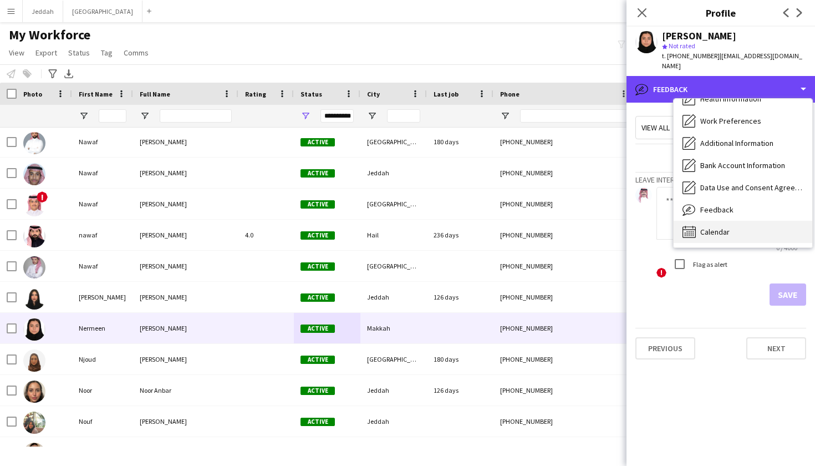
scroll to position [126, 0]
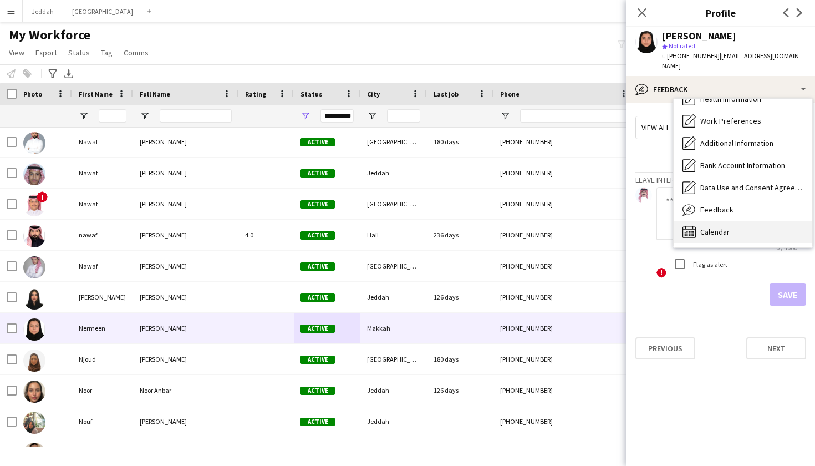
click at [554, 221] on div "Calendar Calendar" at bounding box center [743, 232] width 139 height 22
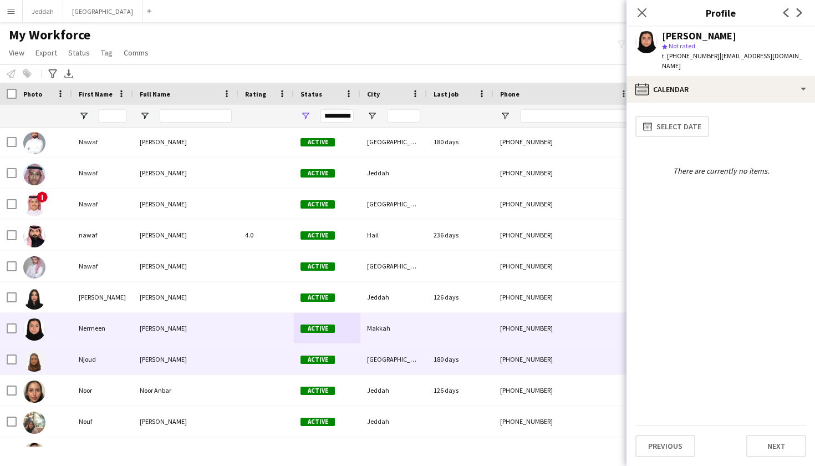
click at [400, 356] on div "[GEOGRAPHIC_DATA]" at bounding box center [393, 359] width 67 height 30
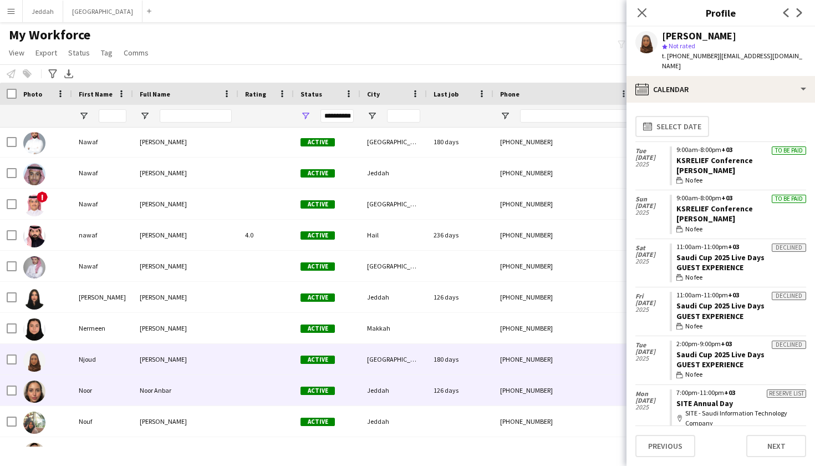
click at [396, 381] on div "Jeddah" at bounding box center [393, 390] width 67 height 30
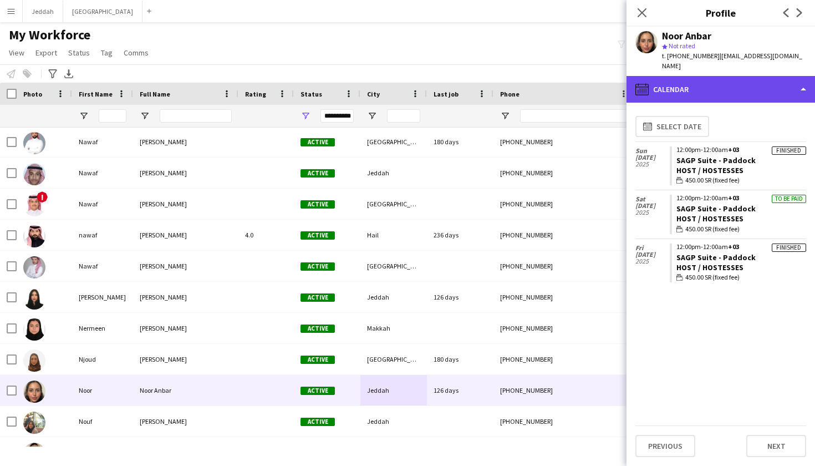
click at [554, 86] on div "calendar-full Calendar" at bounding box center [720, 89] width 188 height 27
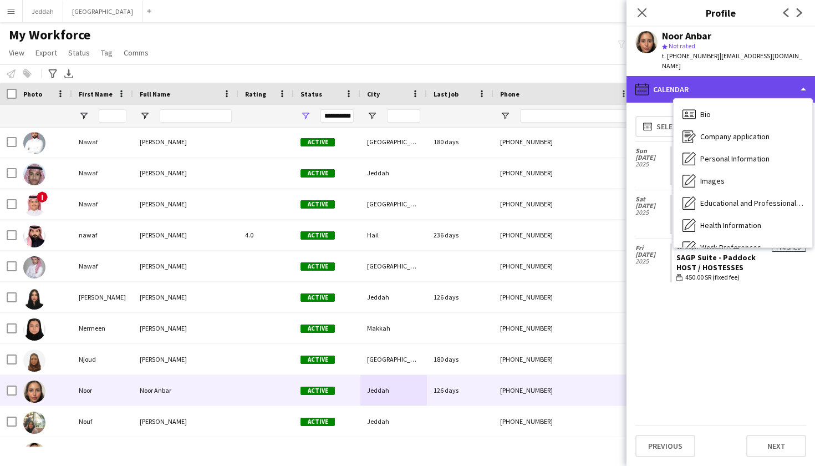
click at [554, 86] on div "calendar-full Calendar" at bounding box center [720, 89] width 188 height 27
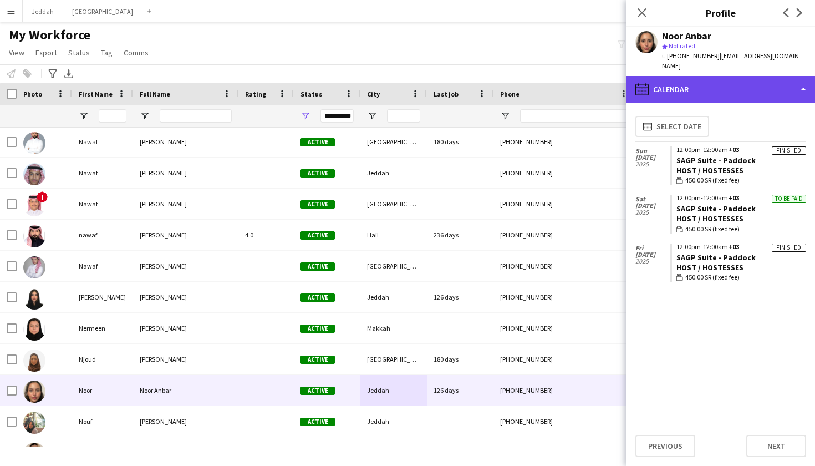
click at [554, 86] on div "calendar-full Calendar" at bounding box center [720, 89] width 188 height 27
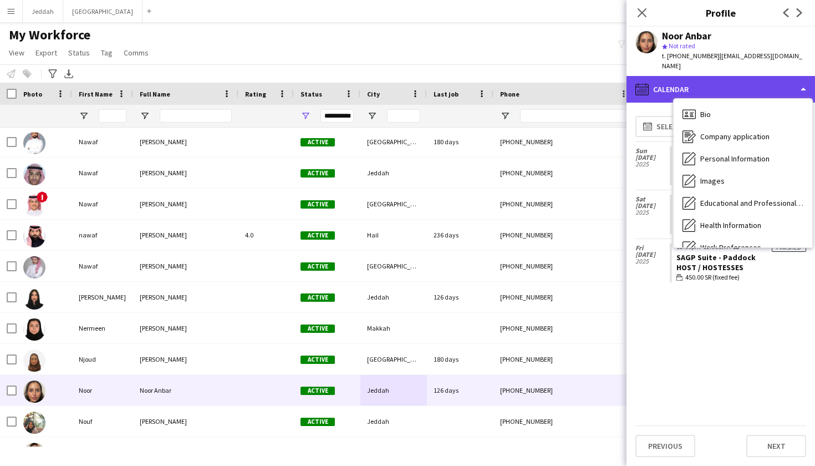
click at [554, 86] on div "calendar-full Calendar" at bounding box center [720, 89] width 188 height 27
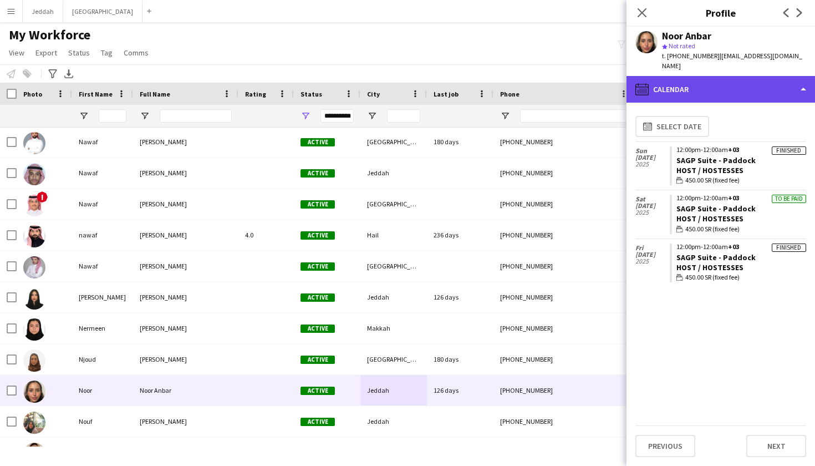
click at [554, 86] on div "calendar-full Calendar" at bounding box center [720, 89] width 188 height 27
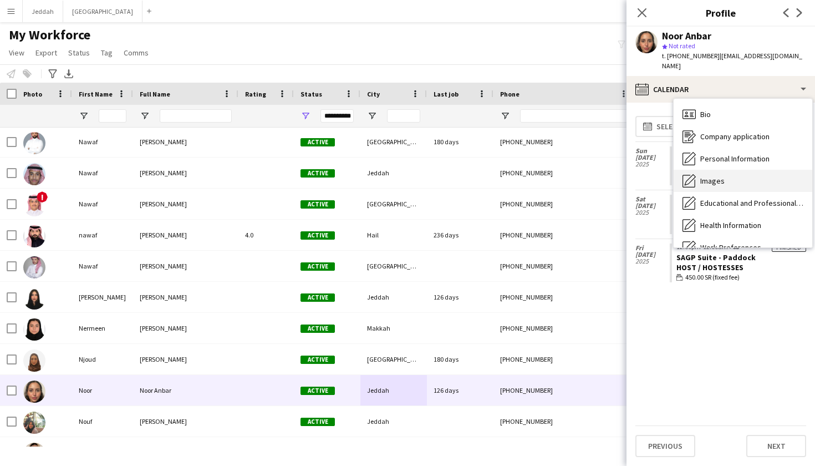
click at [554, 178] on div "Images Images" at bounding box center [743, 181] width 139 height 22
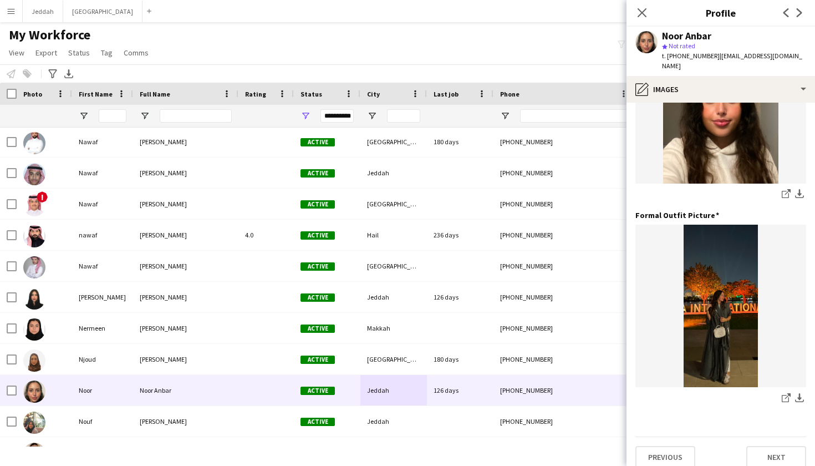
scroll to position [308, 0]
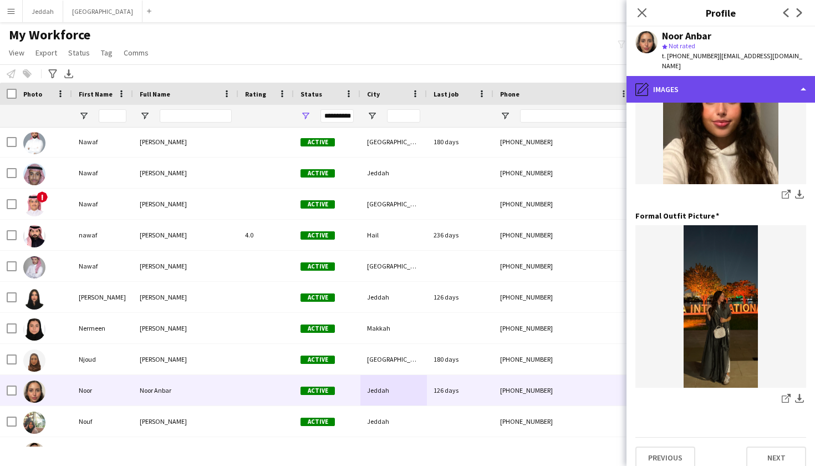
click at [554, 76] on div "pencil4 Images" at bounding box center [720, 89] width 188 height 27
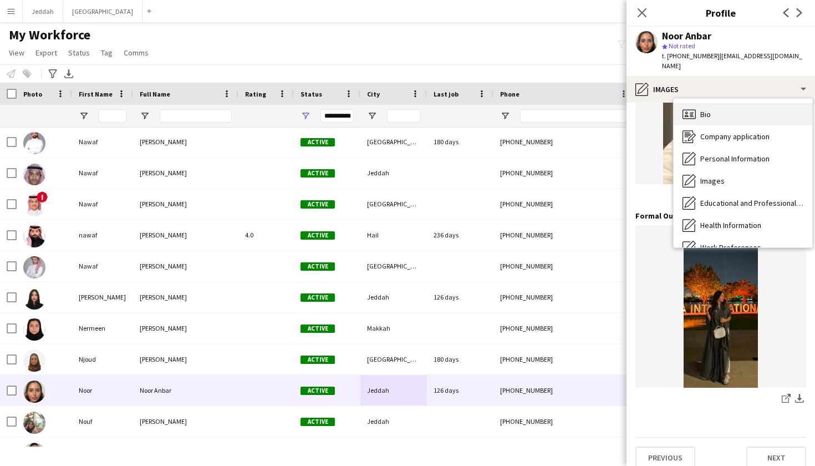
click at [554, 103] on div "Bio Bio" at bounding box center [743, 114] width 139 height 22
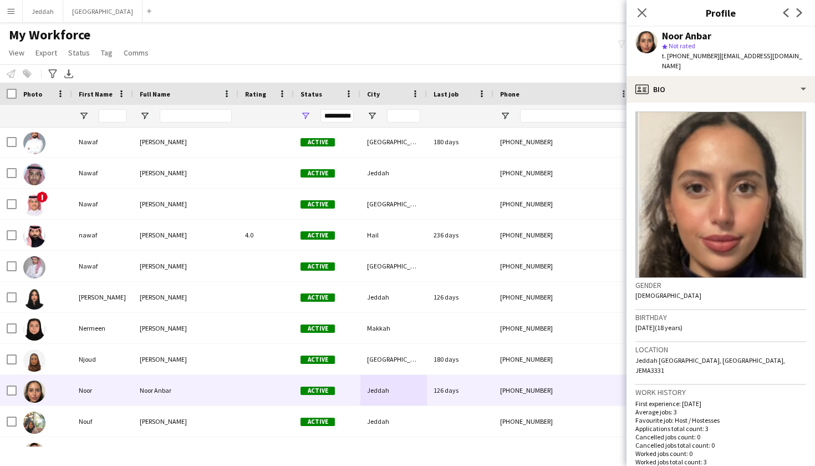
click at [554, 103] on app-crew-profile-bio "Gender Female Birthday 08-01-2007 (18 years) Location Jeddah Saudi Arabia, Jedd…" at bounding box center [720, 284] width 188 height 363
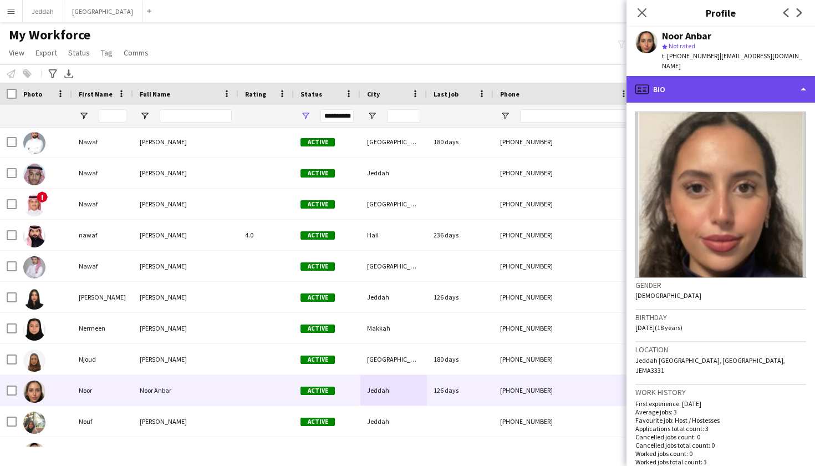
click at [554, 85] on div "profile Bio" at bounding box center [720, 89] width 188 height 27
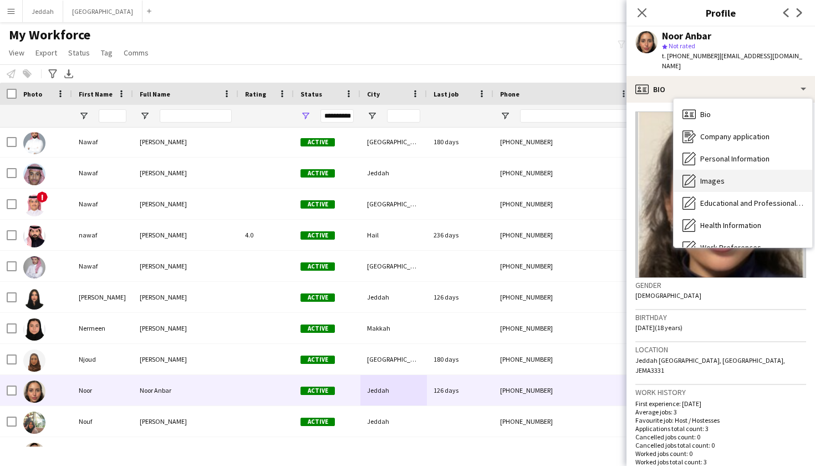
click at [554, 170] on div "Images Images" at bounding box center [743, 181] width 139 height 22
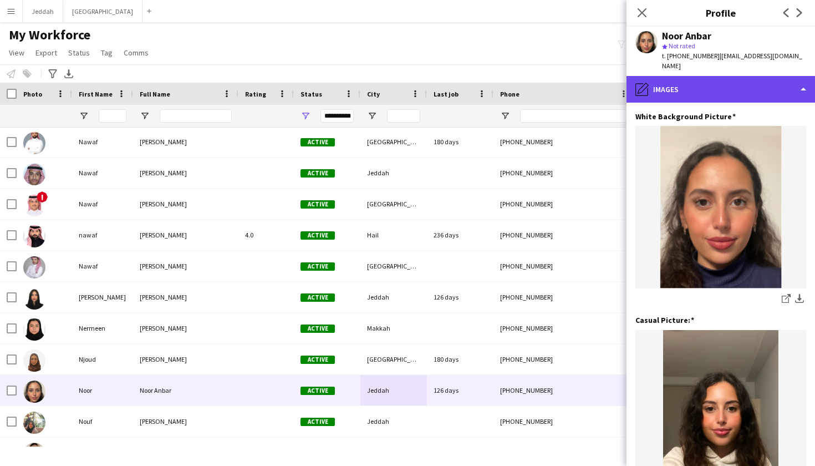
click at [554, 76] on div "pencil4 Images" at bounding box center [720, 89] width 188 height 27
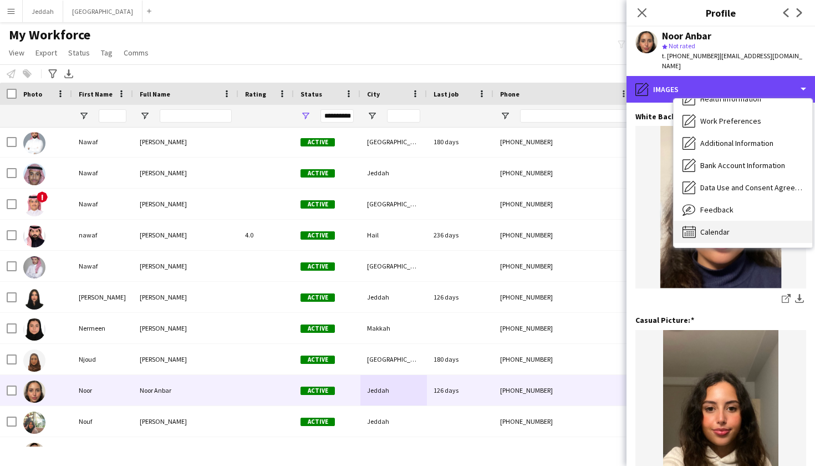
scroll to position [126, 0]
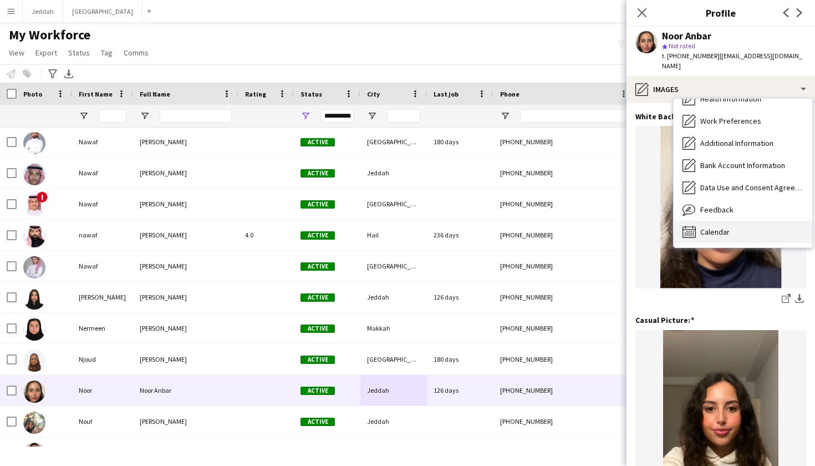
click at [554, 227] on span "Calendar" at bounding box center [714, 232] width 29 height 10
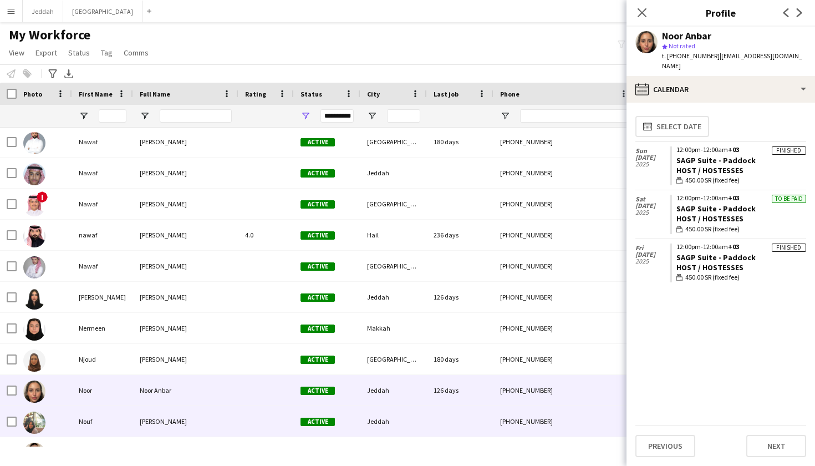
click at [422, 410] on div "Jeddah" at bounding box center [393, 421] width 67 height 30
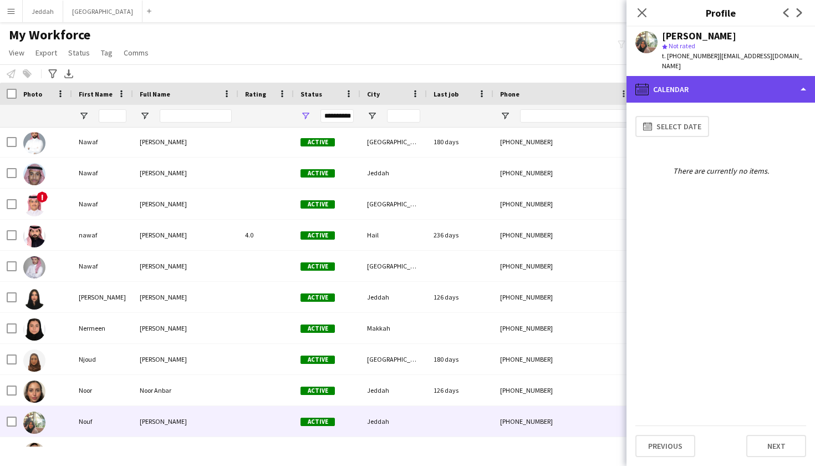
click at [554, 77] on div "calendar-full Calendar" at bounding box center [720, 89] width 188 height 27
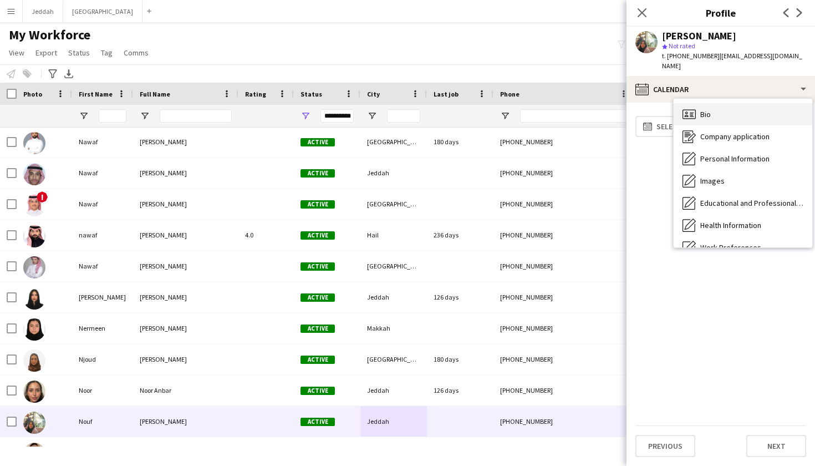
click at [554, 109] on span "Bio" at bounding box center [705, 114] width 11 height 10
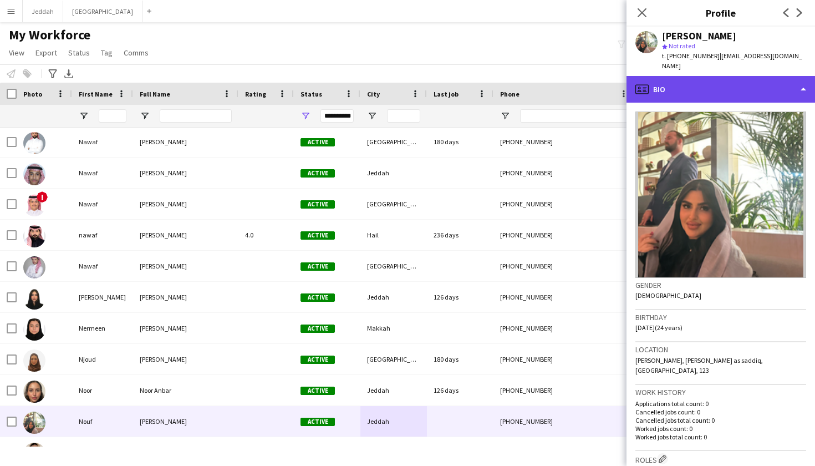
click at [554, 76] on div "profile Bio" at bounding box center [720, 89] width 188 height 27
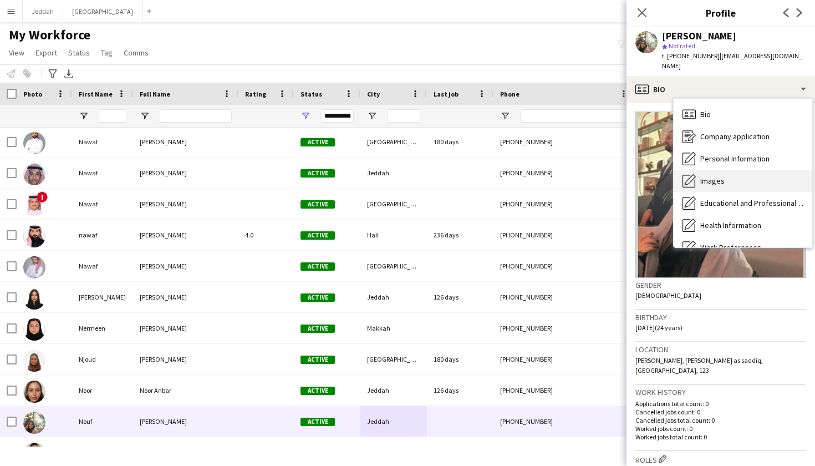
click at [554, 176] on div "Images Images" at bounding box center [743, 181] width 139 height 22
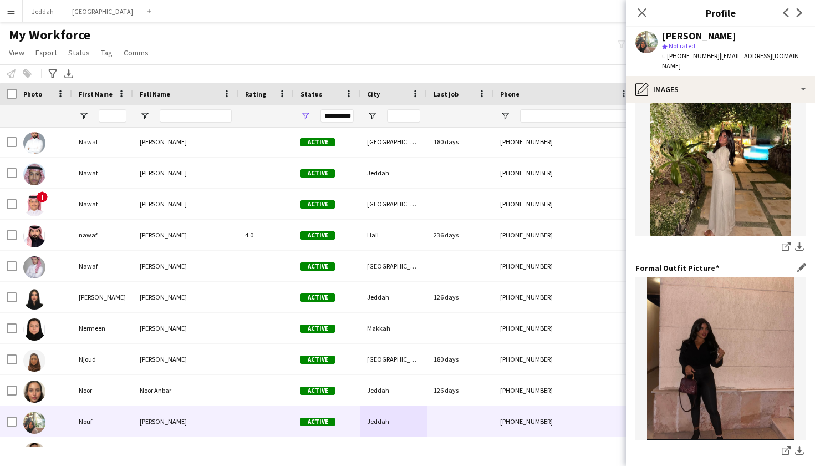
scroll to position [257, 0]
click at [554, 424] on icon "share-external-link-1" at bounding box center [786, 449] width 9 height 9
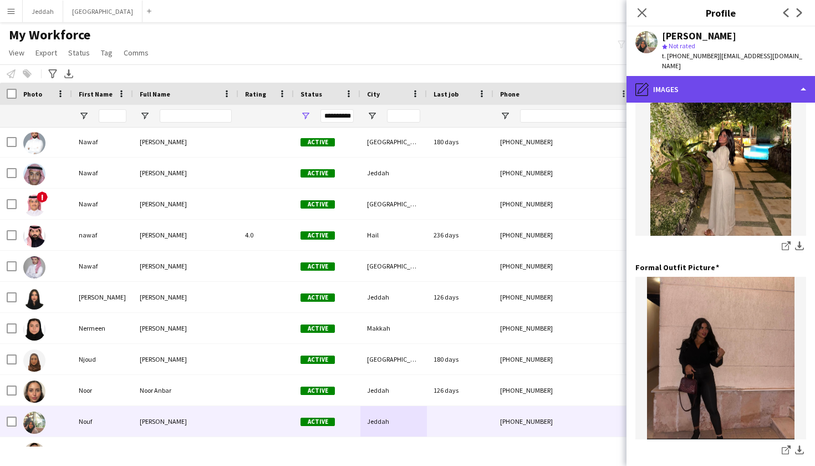
click at [554, 86] on div "pencil4 Images" at bounding box center [720, 89] width 188 height 27
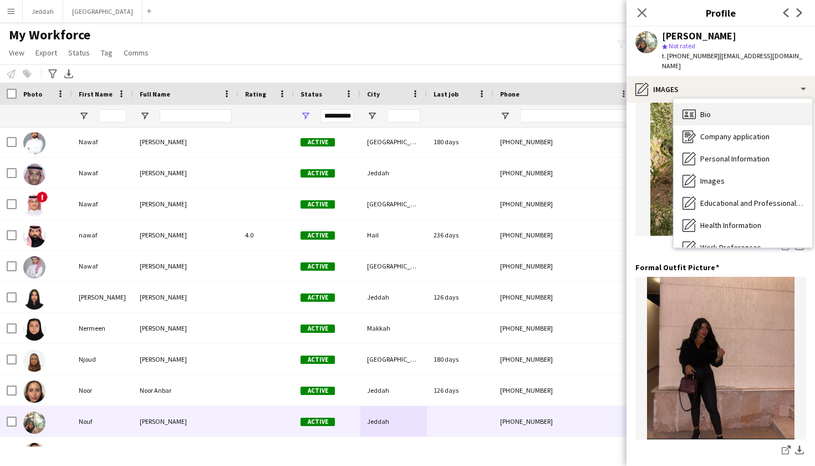
click at [554, 109] on span "Bio" at bounding box center [705, 114] width 11 height 10
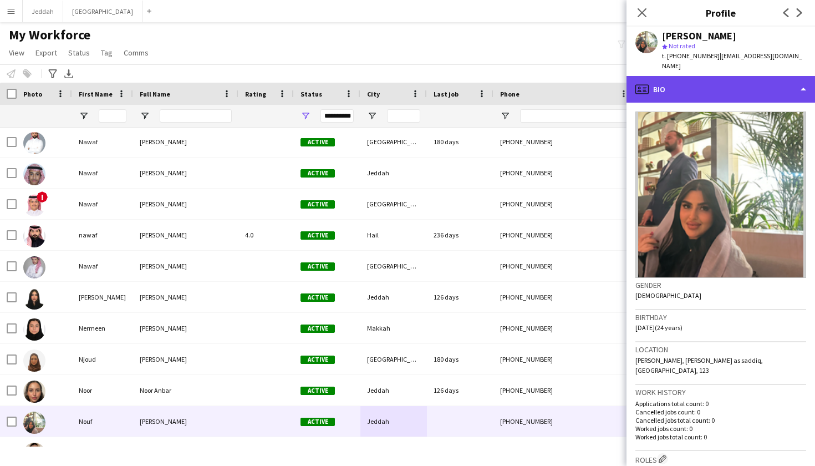
click at [554, 90] on div "profile Bio" at bounding box center [720, 89] width 188 height 27
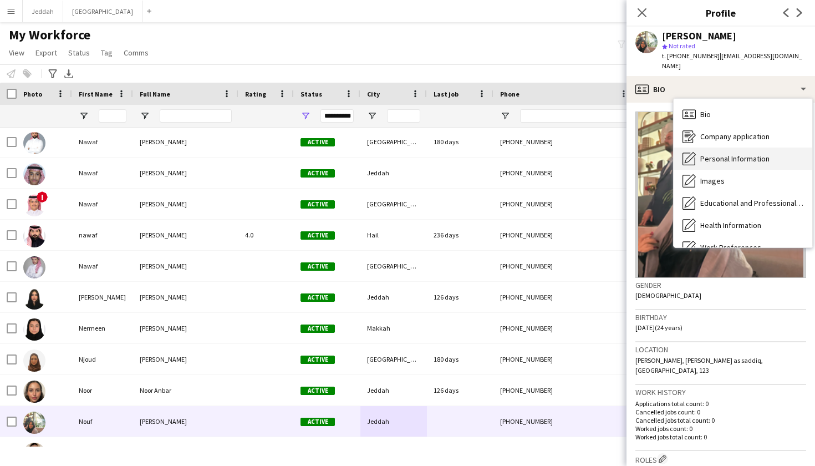
click at [554, 155] on div "Personal Information Personal Information" at bounding box center [743, 158] width 139 height 22
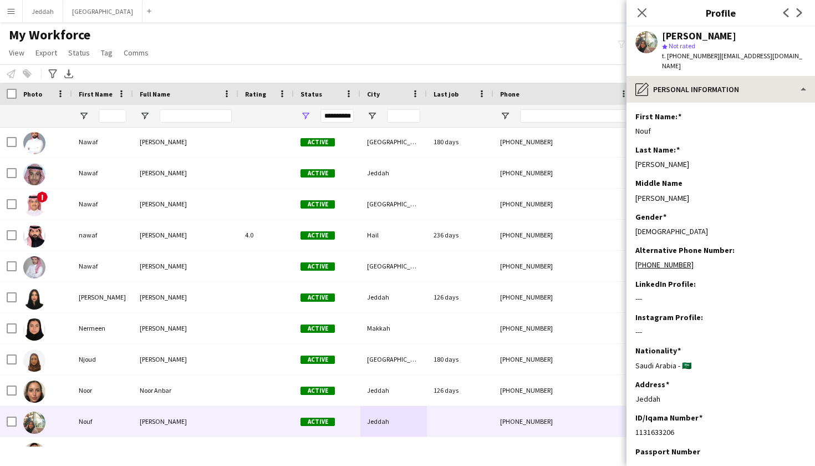
scroll to position [0, 0]
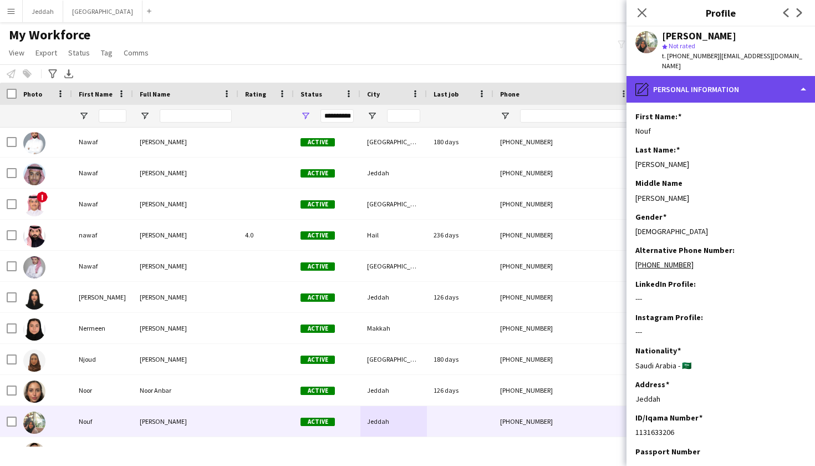
click at [554, 87] on div "pencil4 Personal Information" at bounding box center [720, 89] width 188 height 27
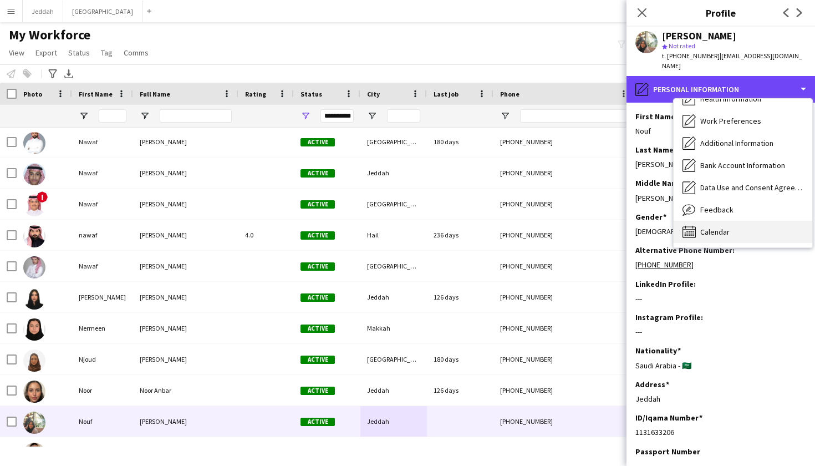
scroll to position [126, 0]
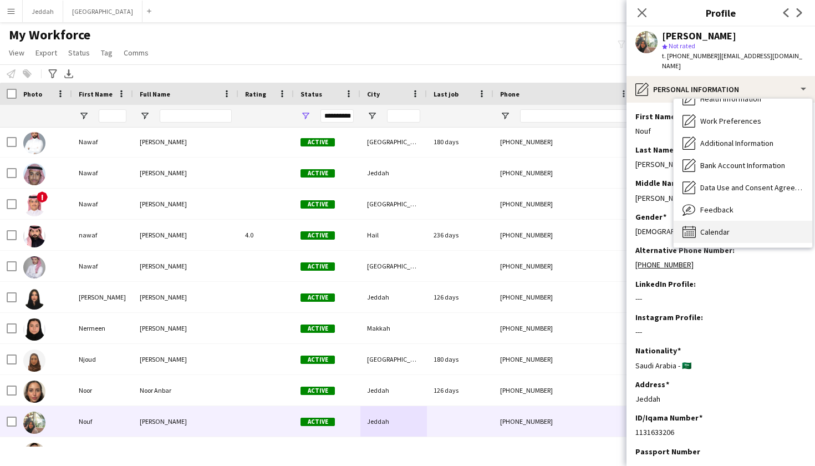
click at [554, 221] on div "Calendar Calendar" at bounding box center [743, 232] width 139 height 22
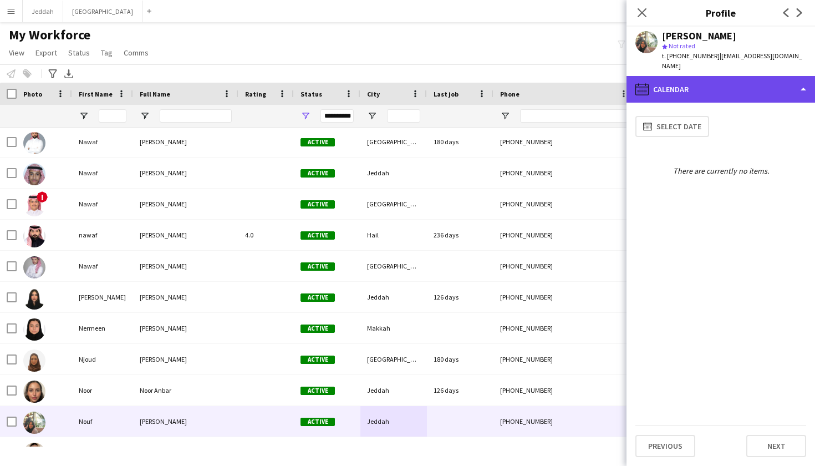
click at [554, 81] on div "calendar-full Calendar" at bounding box center [720, 89] width 188 height 27
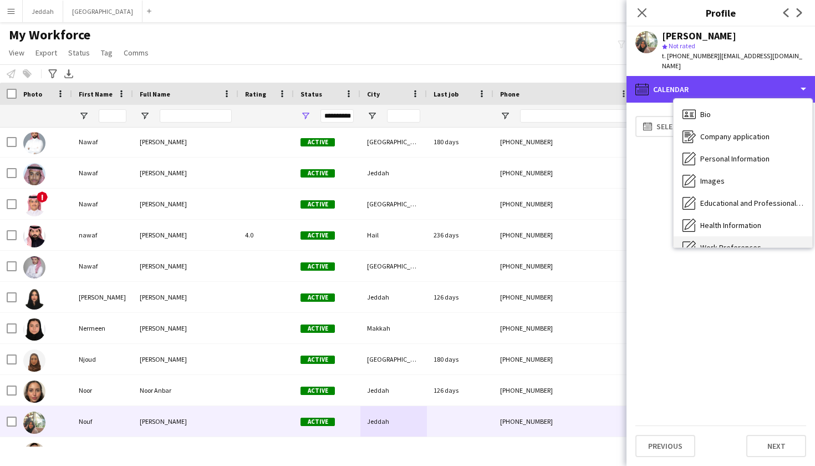
scroll to position [-1, 0]
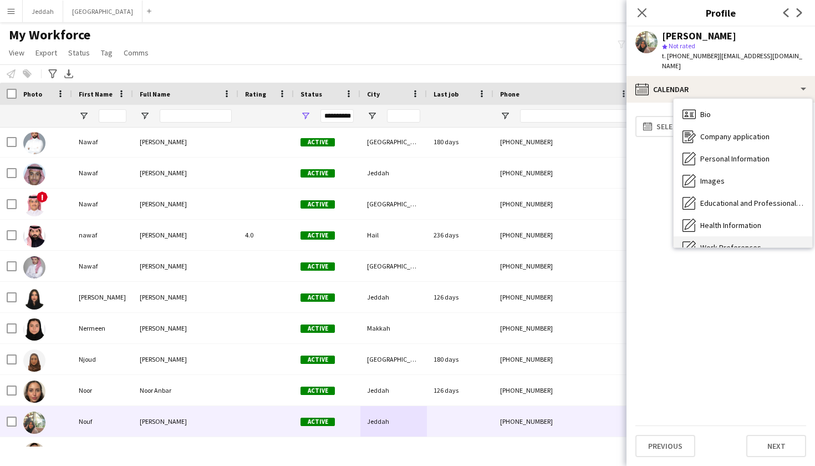
click at [554, 109] on span "Bio" at bounding box center [705, 114] width 11 height 10
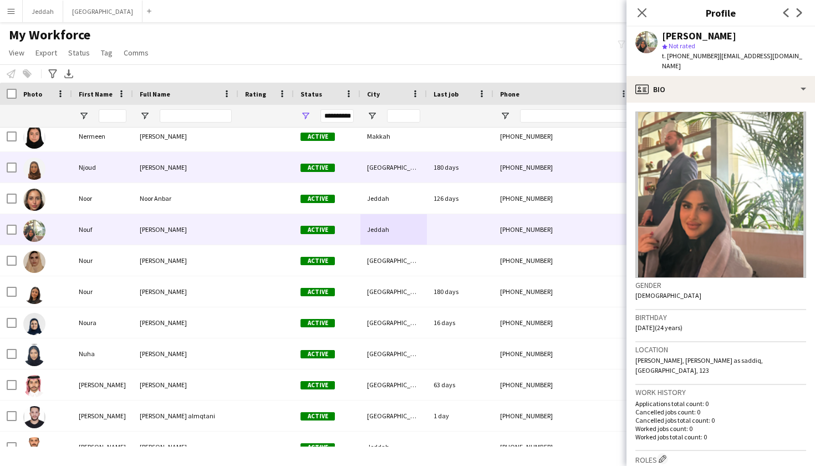
scroll to position [6062, 0]
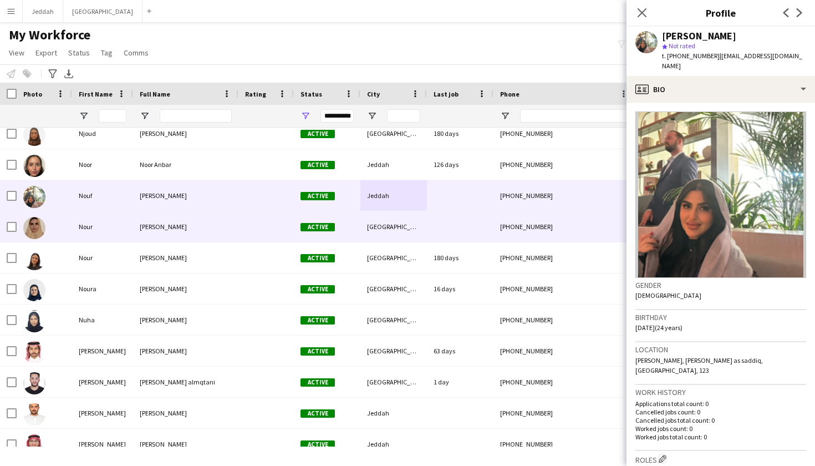
click at [327, 225] on span "Active" at bounding box center [317, 227] width 34 height 8
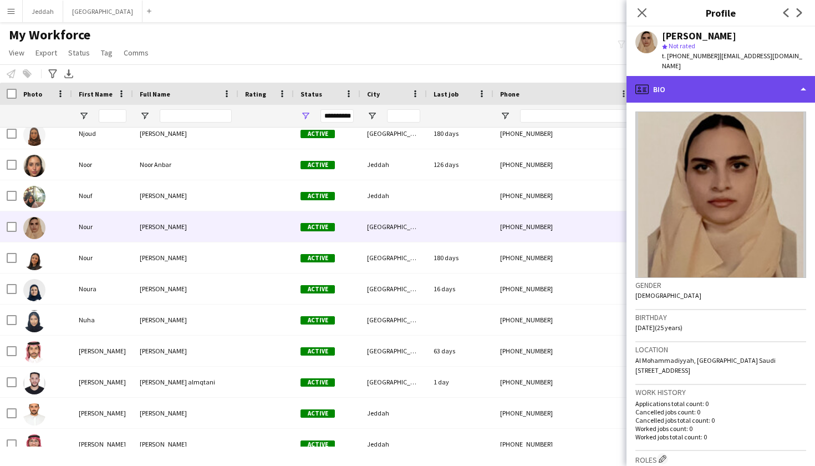
click at [554, 76] on div "profile Bio" at bounding box center [720, 89] width 188 height 27
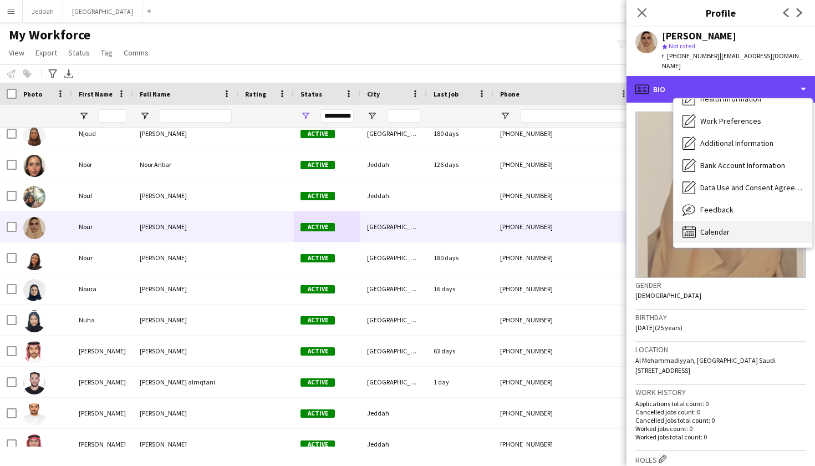
scroll to position [127, 0]
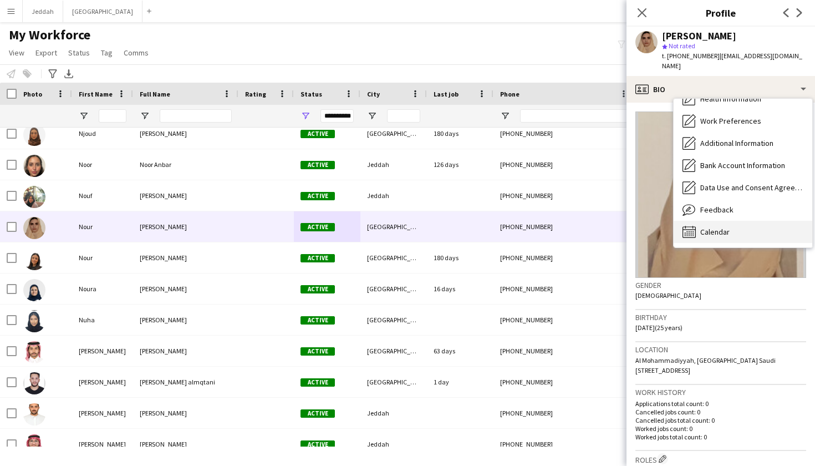
click at [554, 227] on span "Calendar" at bounding box center [714, 232] width 29 height 10
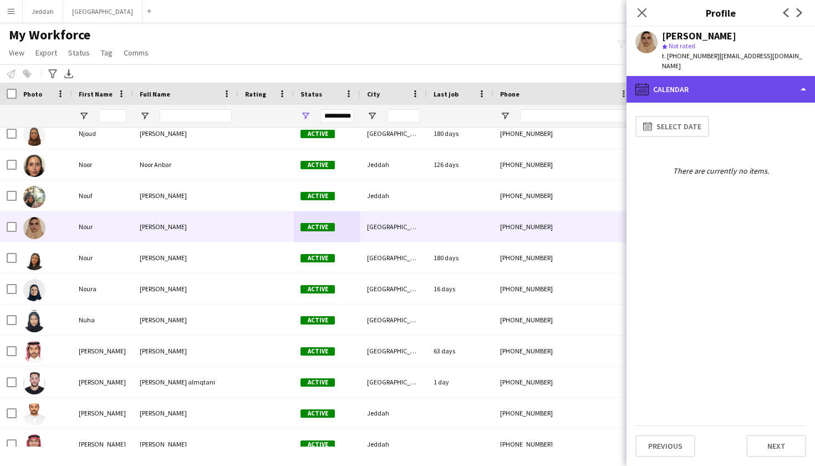
click at [554, 76] on div "calendar-full Calendar" at bounding box center [720, 89] width 188 height 27
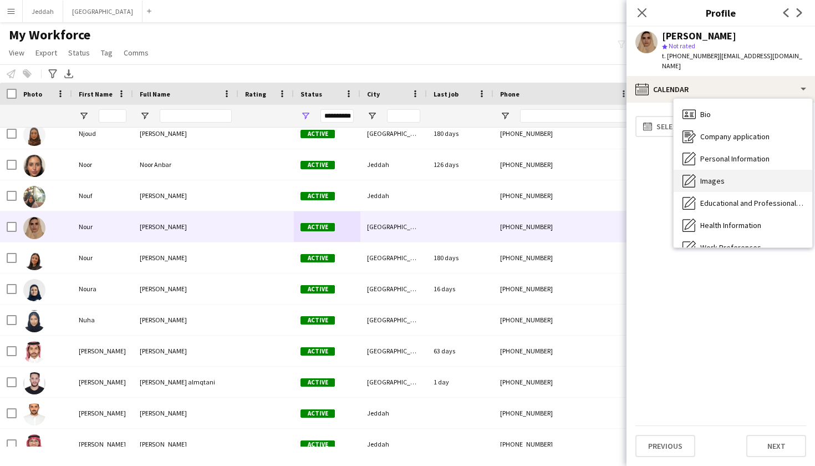
click at [554, 176] on span "Images" at bounding box center [712, 181] width 24 height 10
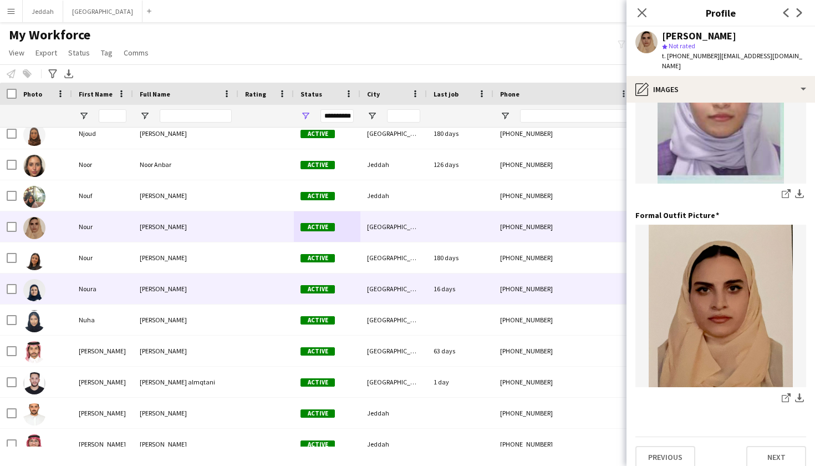
scroll to position [308, 0]
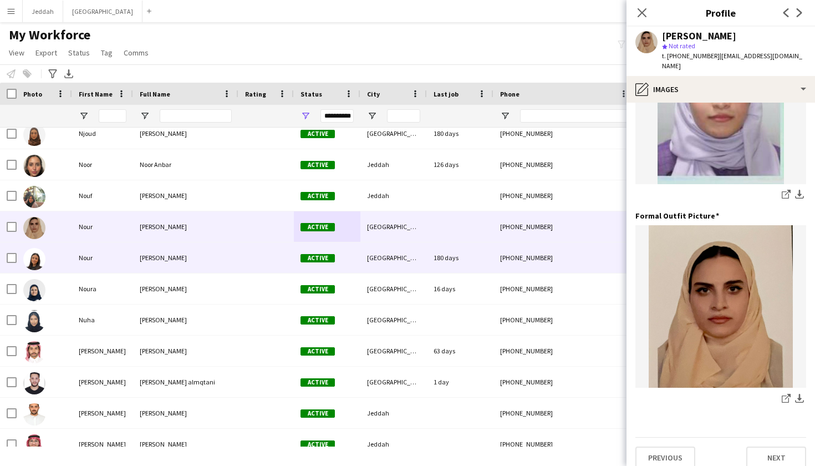
click at [410, 264] on div "[GEOGRAPHIC_DATA]" at bounding box center [393, 257] width 67 height 30
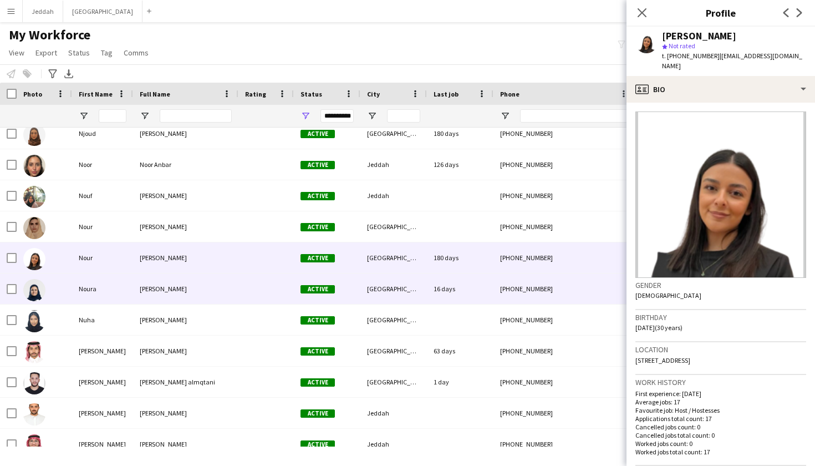
click at [402, 295] on div "[GEOGRAPHIC_DATA]" at bounding box center [393, 288] width 67 height 30
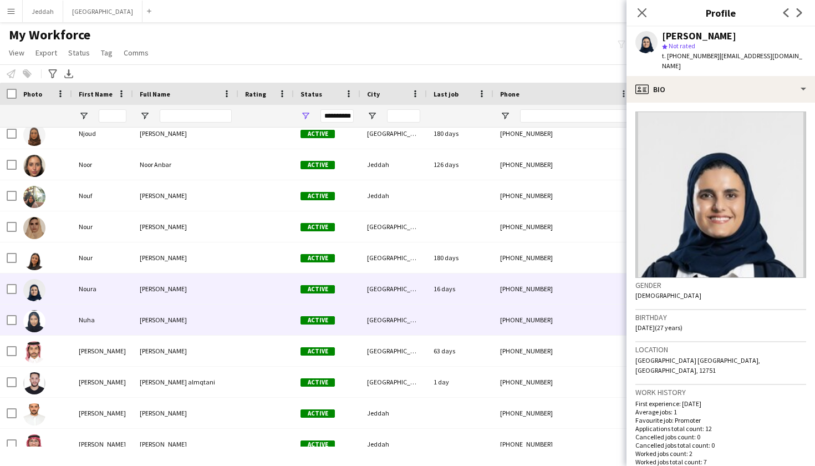
click at [396, 320] on div "[GEOGRAPHIC_DATA]" at bounding box center [393, 319] width 67 height 30
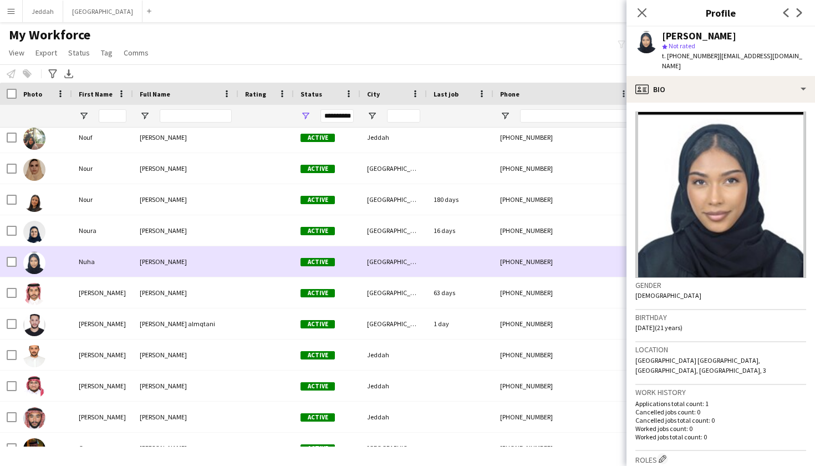
scroll to position [6128, 0]
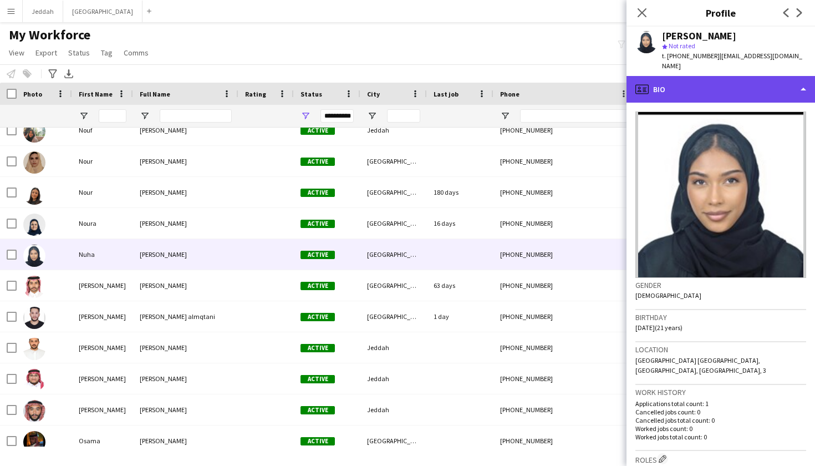
click at [554, 81] on div "profile Bio" at bounding box center [720, 89] width 188 height 27
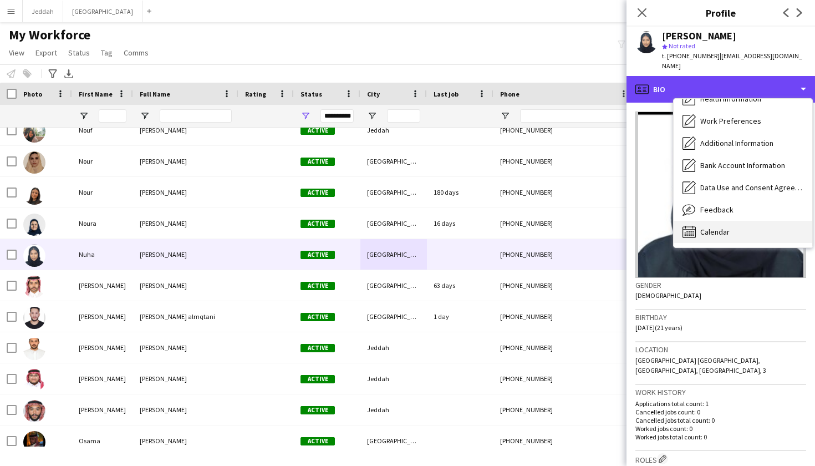
scroll to position [126, 0]
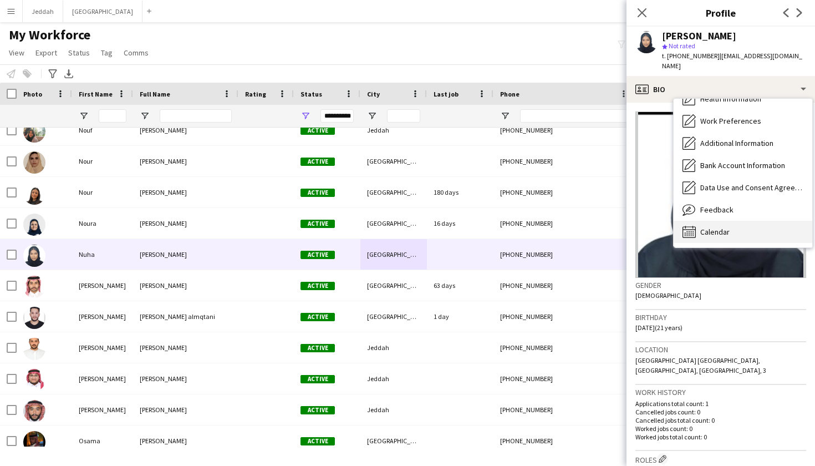
click at [554, 228] on div "Calendar Calendar" at bounding box center [743, 232] width 139 height 22
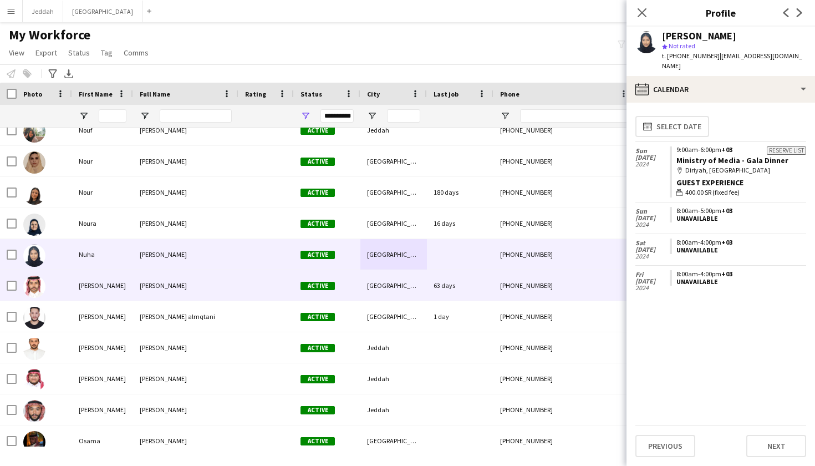
click at [416, 297] on div "London" at bounding box center [393, 285] width 67 height 30
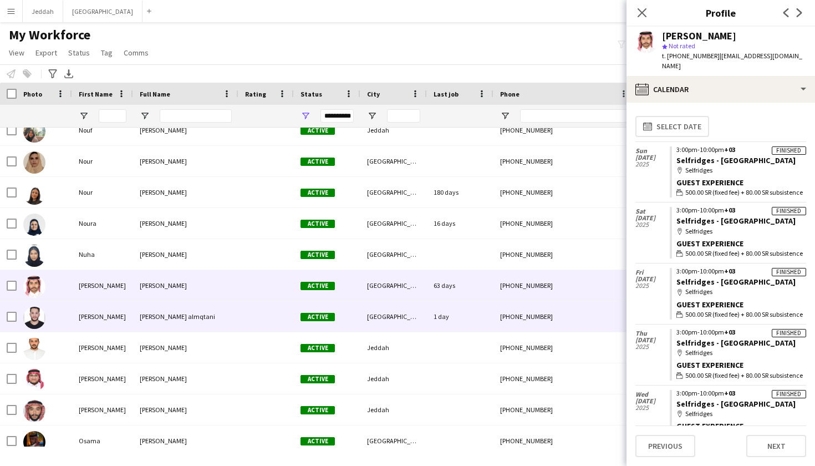
click at [421, 312] on div "[GEOGRAPHIC_DATA]" at bounding box center [393, 316] width 67 height 30
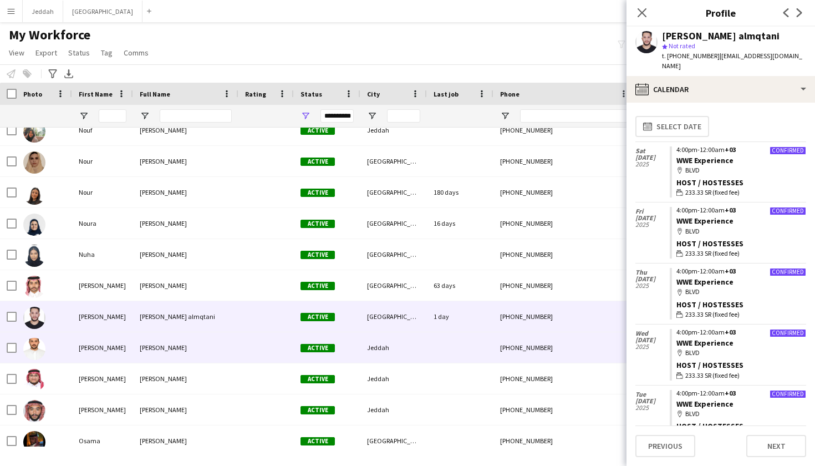
click at [416, 337] on div "Jeddah" at bounding box center [393, 347] width 67 height 30
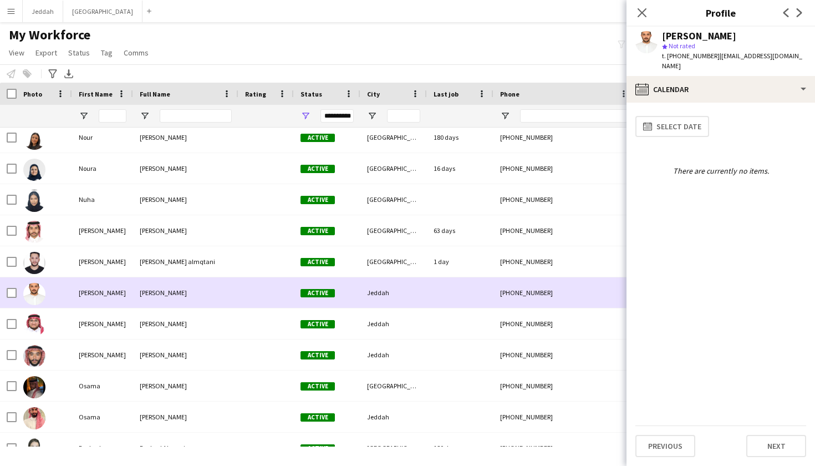
scroll to position [6191, 0]
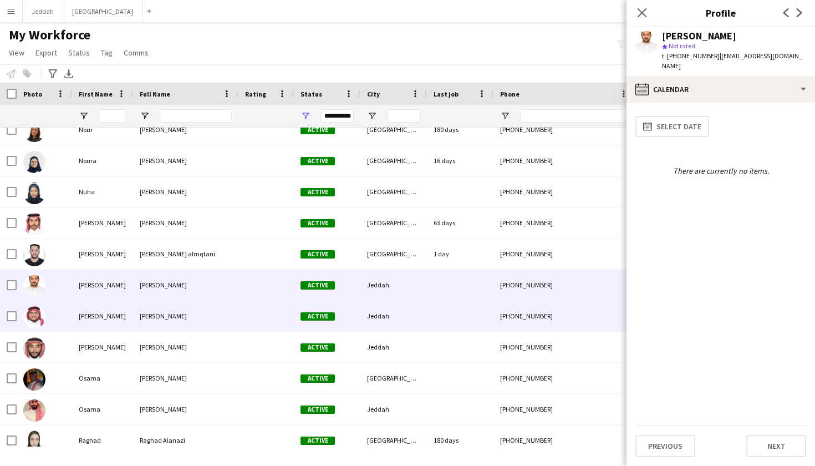
click at [419, 328] on div "Jeddah" at bounding box center [393, 315] width 67 height 30
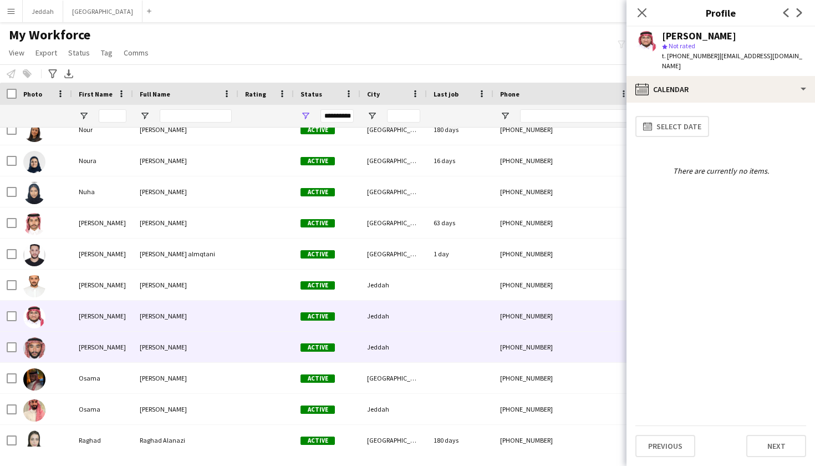
click at [422, 344] on div "Jeddah" at bounding box center [393, 347] width 67 height 30
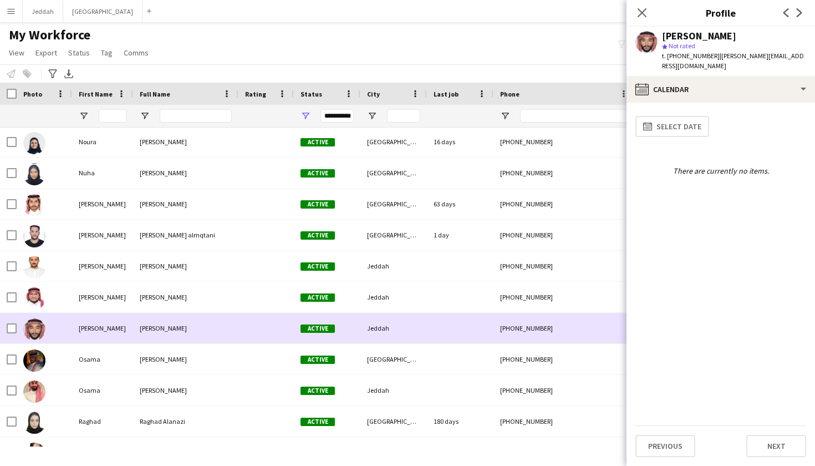
click at [422, 344] on div "[GEOGRAPHIC_DATA]" at bounding box center [393, 359] width 67 height 30
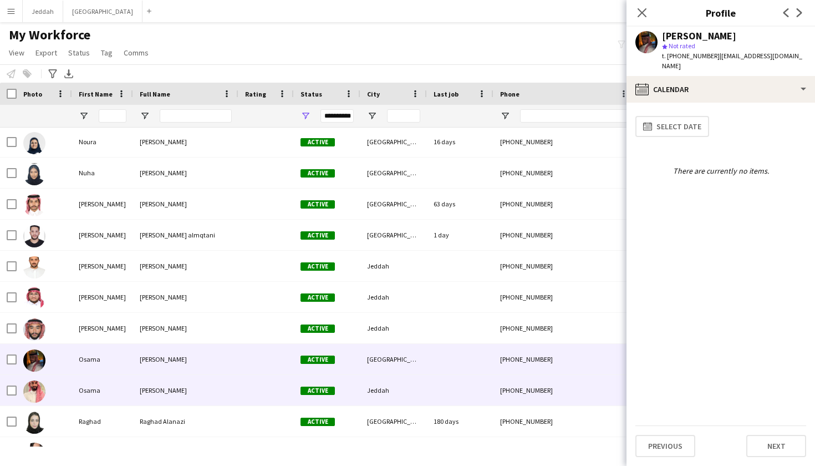
click at [420, 380] on div "Jeddah" at bounding box center [393, 390] width 67 height 30
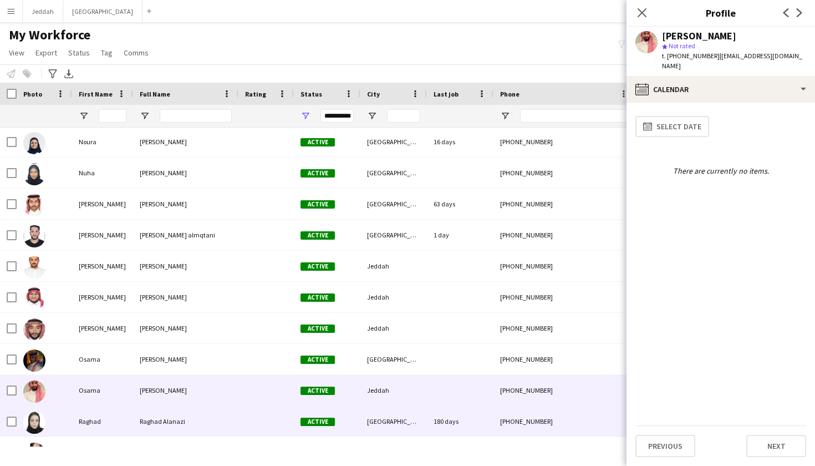
click at [417, 411] on div "[GEOGRAPHIC_DATA]" at bounding box center [393, 421] width 67 height 30
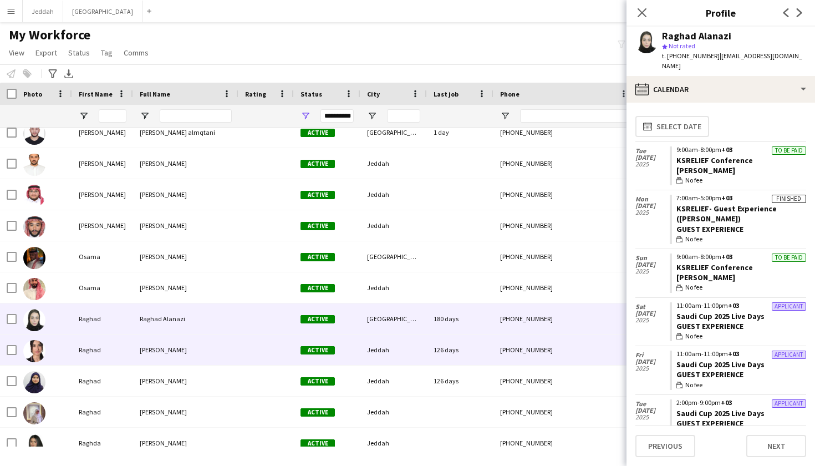
click at [417, 353] on div "Jeddah" at bounding box center [393, 349] width 67 height 30
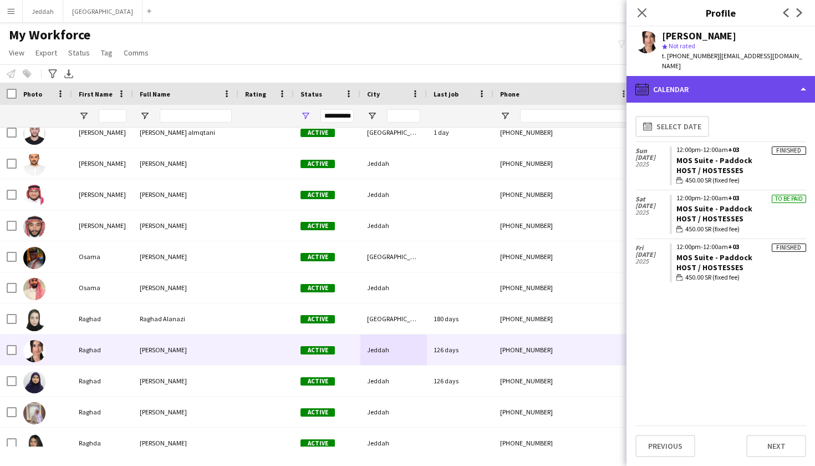
click at [554, 80] on div "calendar-full Calendar" at bounding box center [720, 89] width 188 height 27
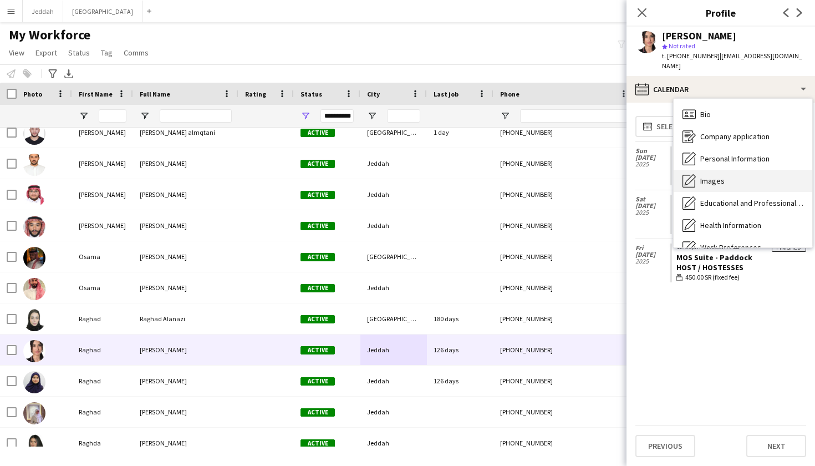
click at [554, 176] on span "Images" at bounding box center [712, 181] width 24 height 10
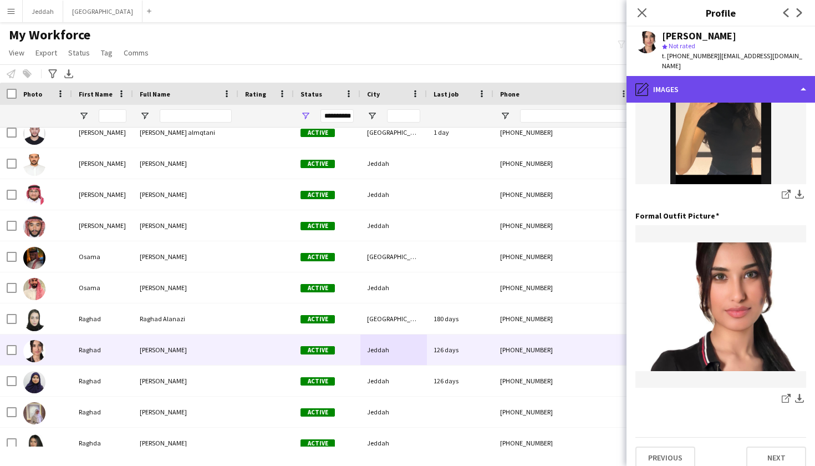
click at [554, 78] on div "pencil4 Images" at bounding box center [720, 89] width 188 height 27
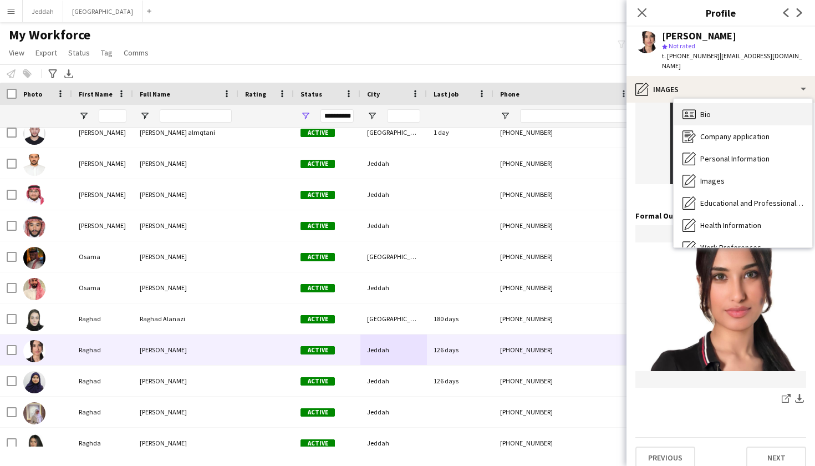
click at [554, 109] on icon at bounding box center [688, 113] width 13 height 9
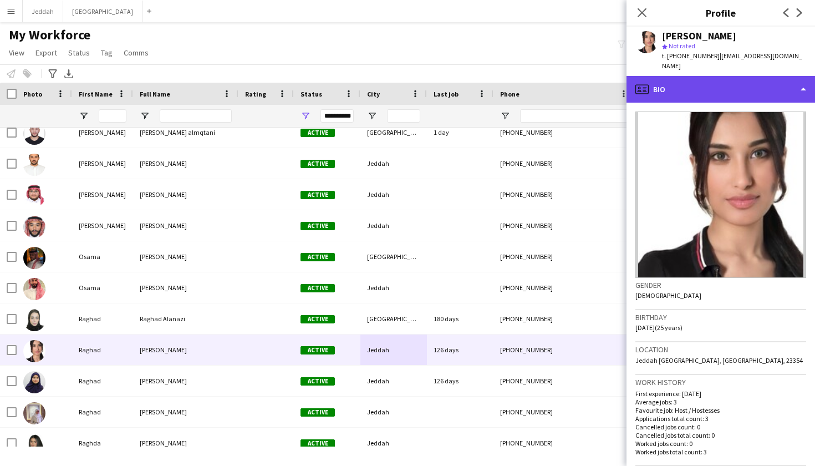
click at [554, 77] on div "profile Bio" at bounding box center [720, 89] width 188 height 27
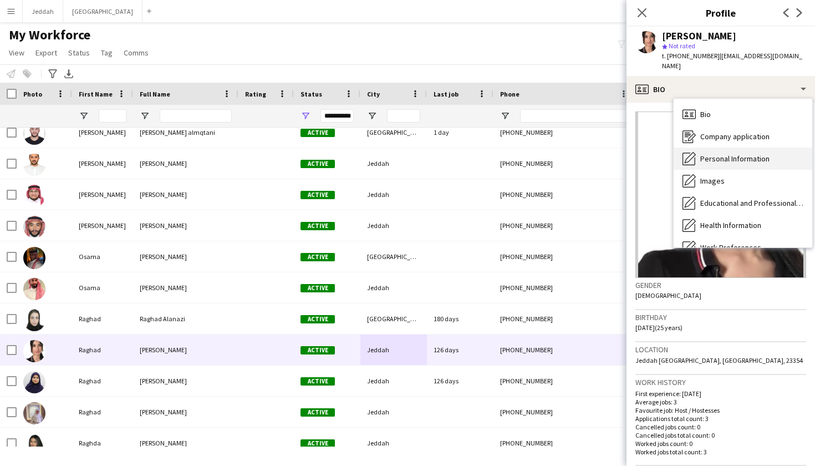
click at [554, 156] on div "Personal Information Personal Information" at bounding box center [743, 158] width 139 height 22
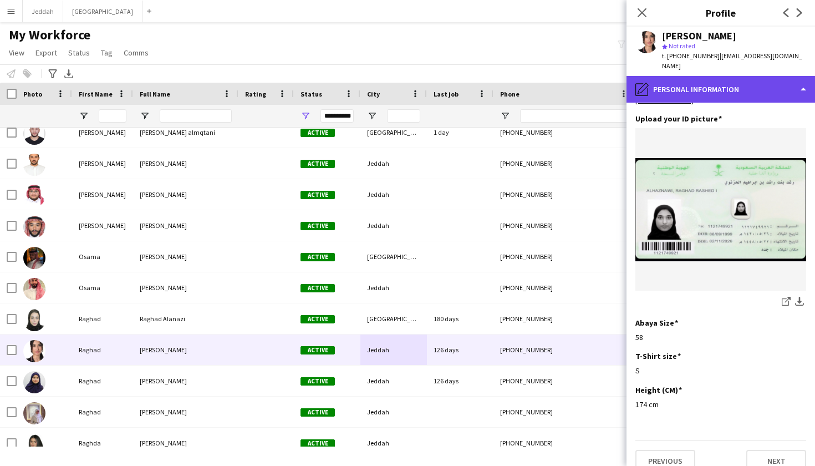
click at [554, 84] on div "pencil4 Personal Information" at bounding box center [720, 89] width 188 height 27
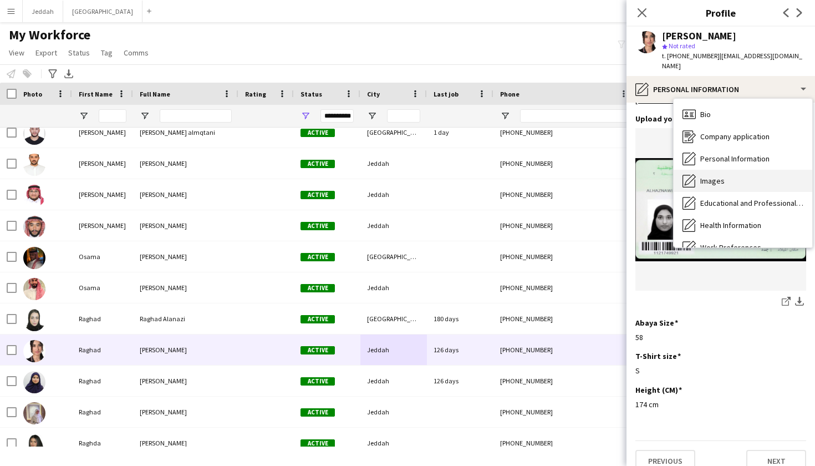
click at [554, 170] on div "Images Images" at bounding box center [743, 181] width 139 height 22
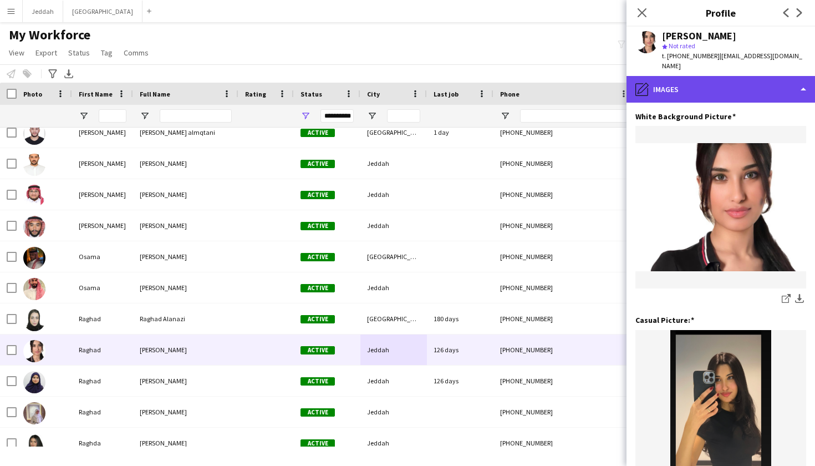
click at [554, 85] on div "pencil4 Images" at bounding box center [720, 89] width 188 height 27
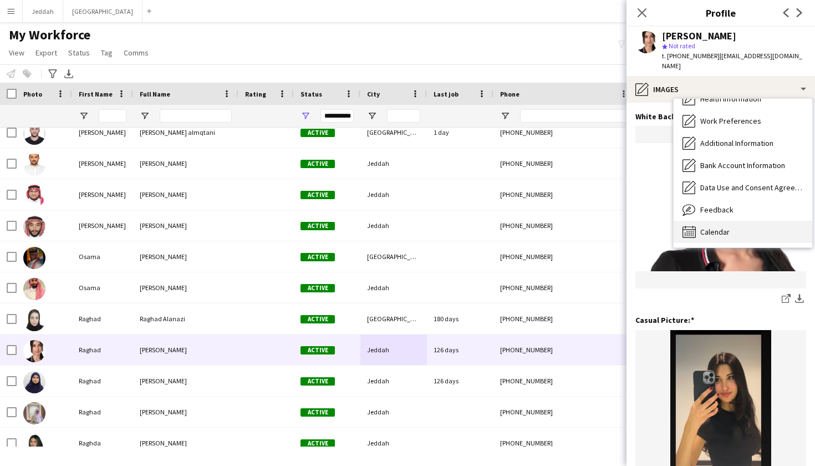
click at [554, 227] on span "Calendar" at bounding box center [714, 232] width 29 height 10
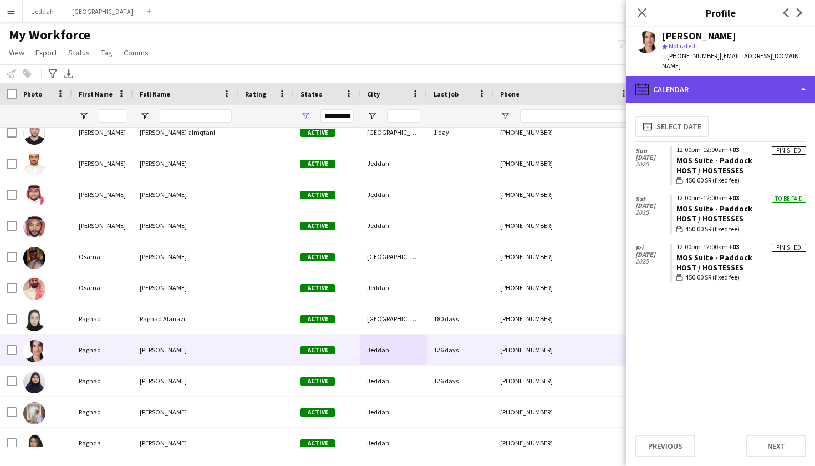
click at [554, 90] on div "calendar-full Calendar" at bounding box center [720, 89] width 188 height 27
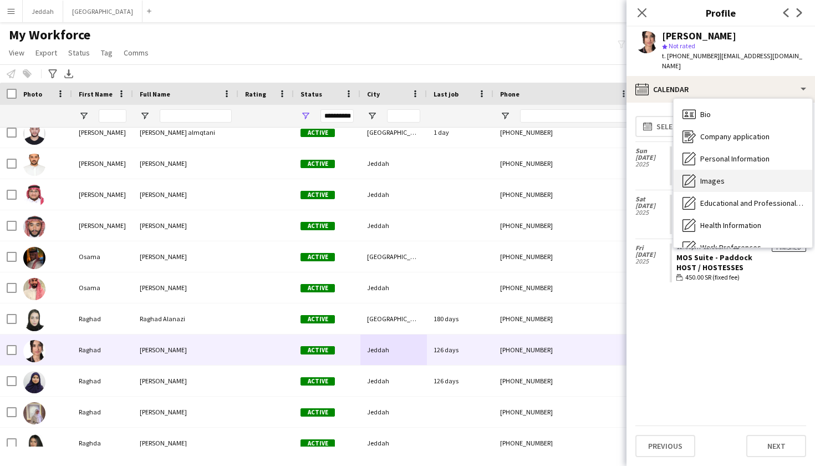
click at [554, 170] on div "Images Images" at bounding box center [743, 181] width 139 height 22
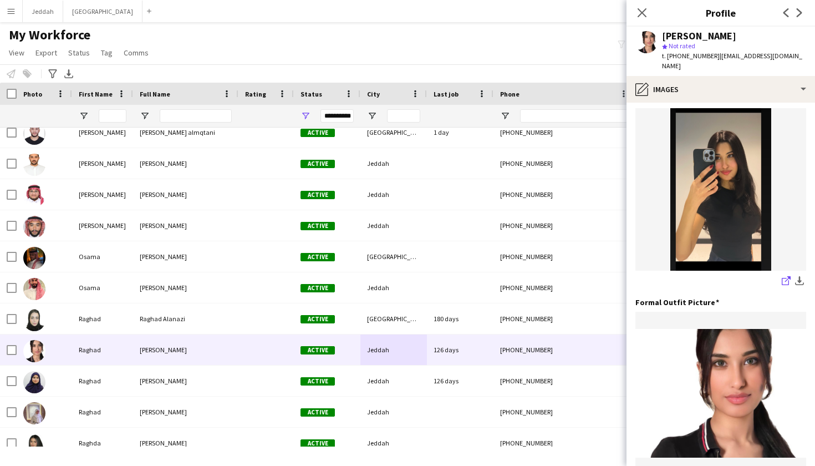
click at [554, 276] on icon "share-external-link-1" at bounding box center [786, 280] width 9 height 9
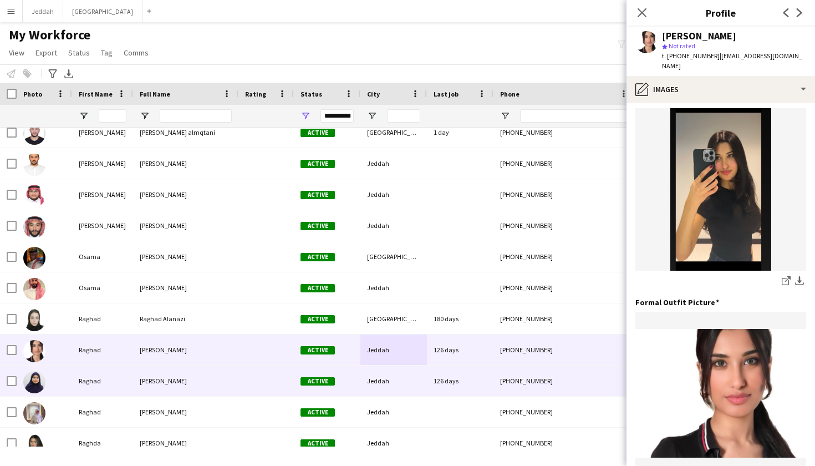
click at [308, 384] on span "Active" at bounding box center [317, 381] width 34 height 8
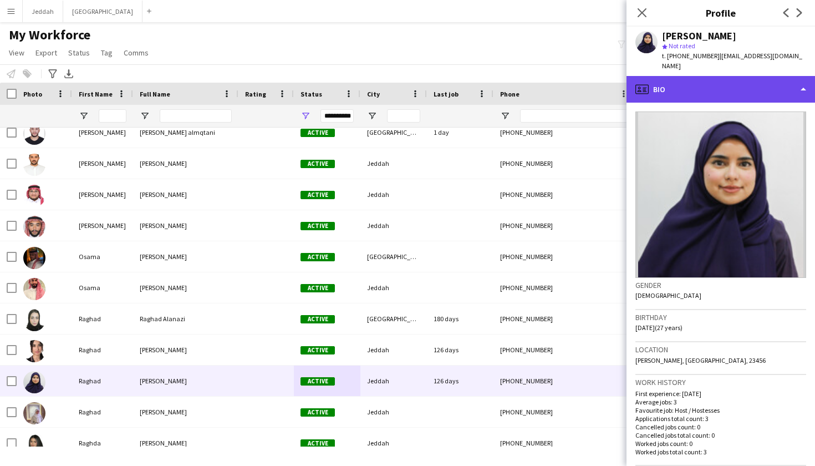
click at [554, 89] on div "profile Bio" at bounding box center [720, 89] width 188 height 27
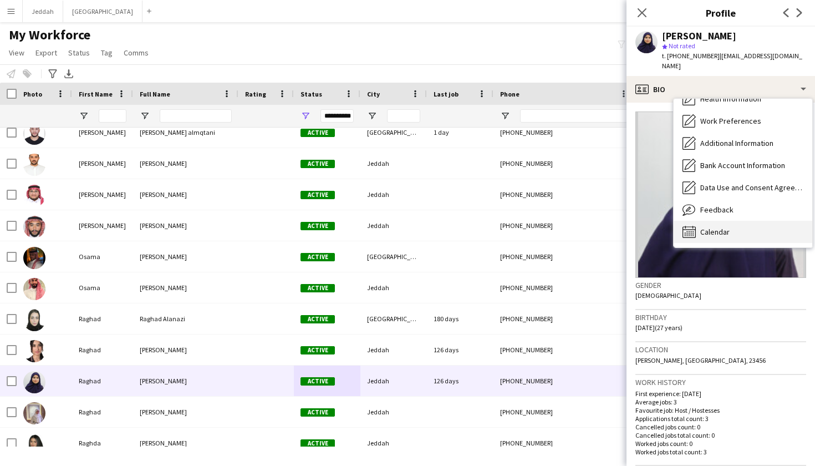
click at [554, 221] on div "Calendar Calendar" at bounding box center [743, 232] width 139 height 22
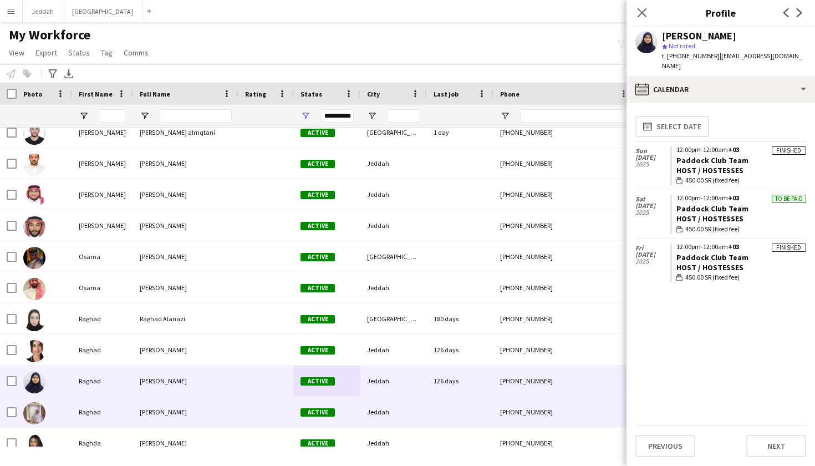
click at [367, 420] on div "Jeddah" at bounding box center [393, 411] width 67 height 30
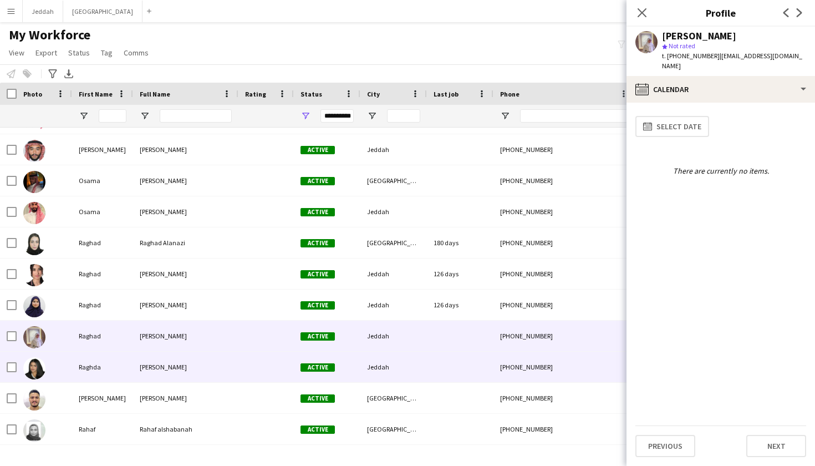
click at [359, 369] on div "Active" at bounding box center [327, 366] width 67 height 30
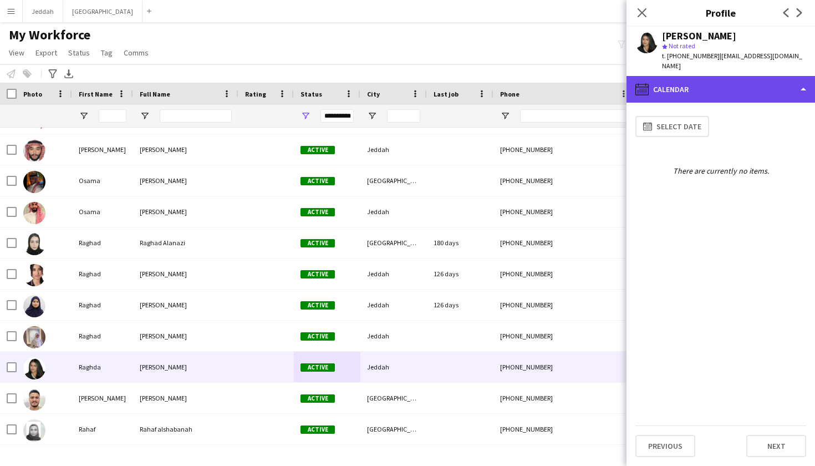
click at [554, 80] on div "calendar-full Calendar" at bounding box center [720, 89] width 188 height 27
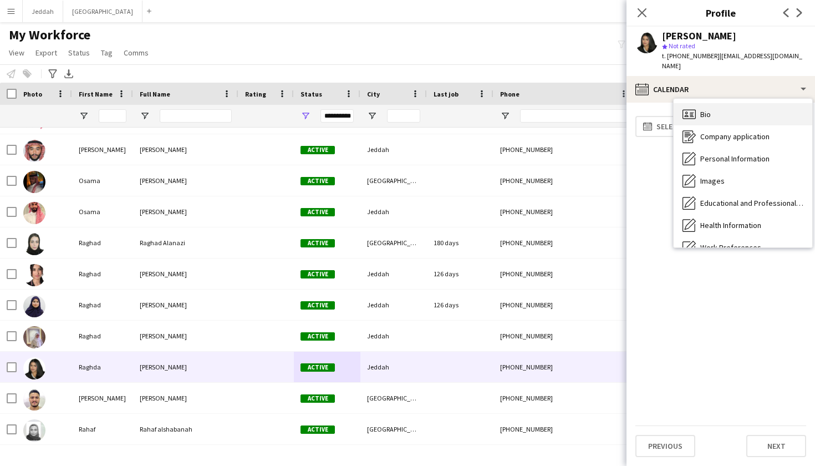
click at [554, 103] on div "Bio Bio" at bounding box center [743, 114] width 139 height 22
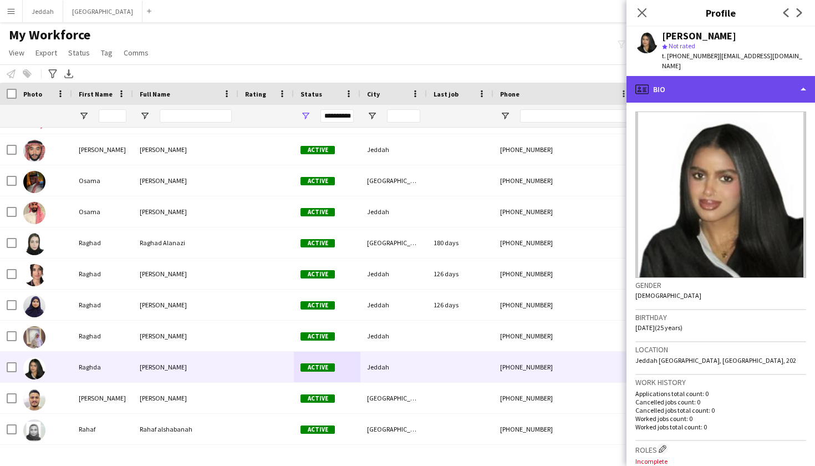
click at [554, 78] on div "profile Bio" at bounding box center [720, 89] width 188 height 27
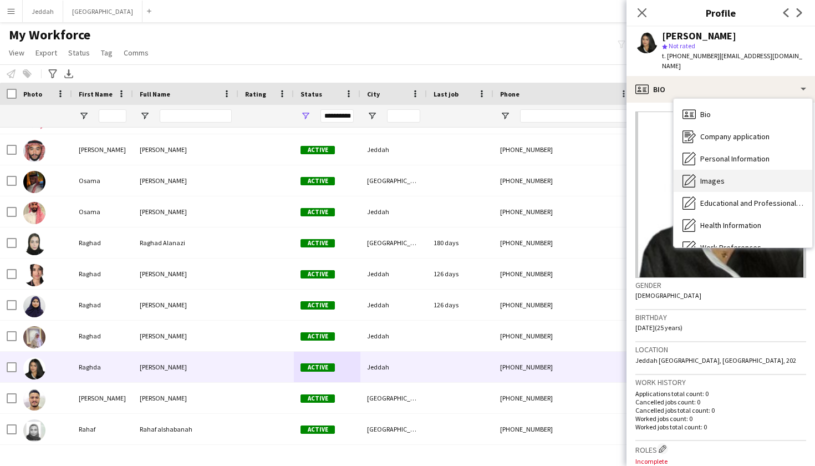
click at [554, 176] on span "Images" at bounding box center [712, 181] width 24 height 10
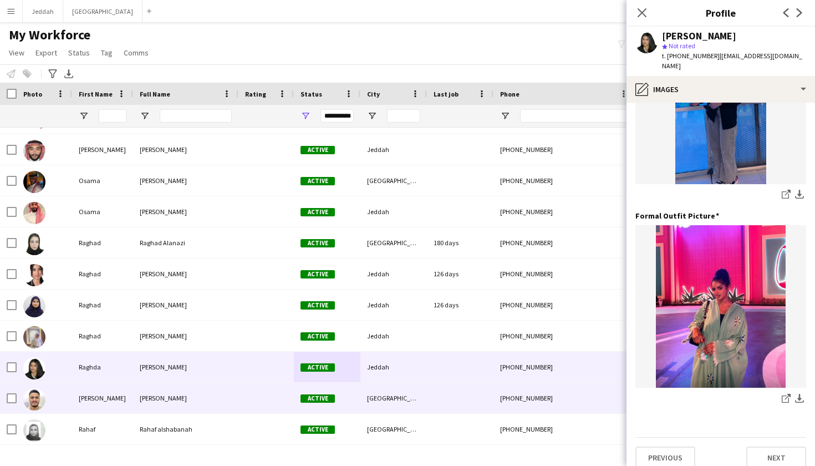
click at [420, 392] on div "[GEOGRAPHIC_DATA]" at bounding box center [393, 398] width 67 height 30
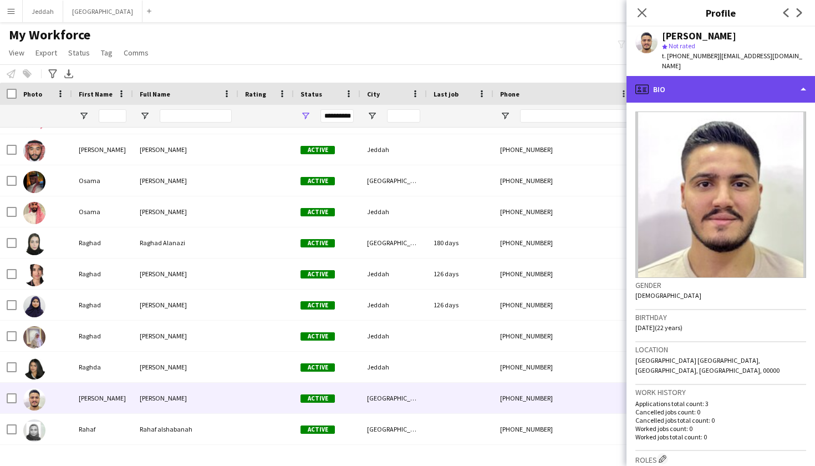
click at [554, 84] on div "profile Bio" at bounding box center [720, 89] width 188 height 27
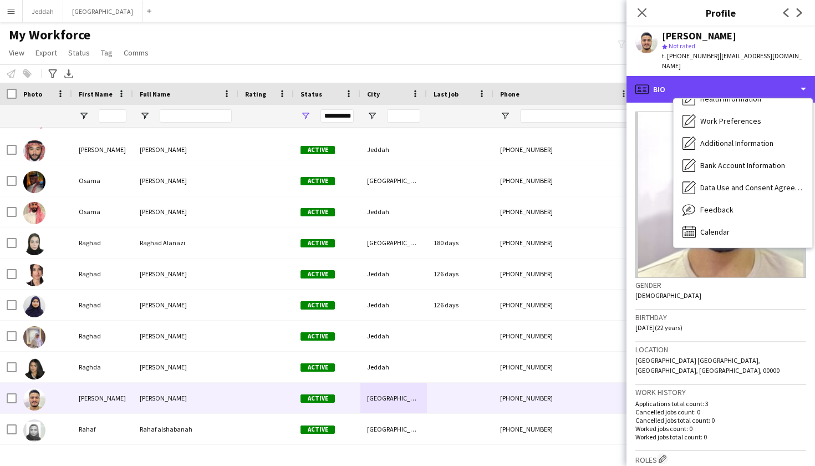
scroll to position [126, 0]
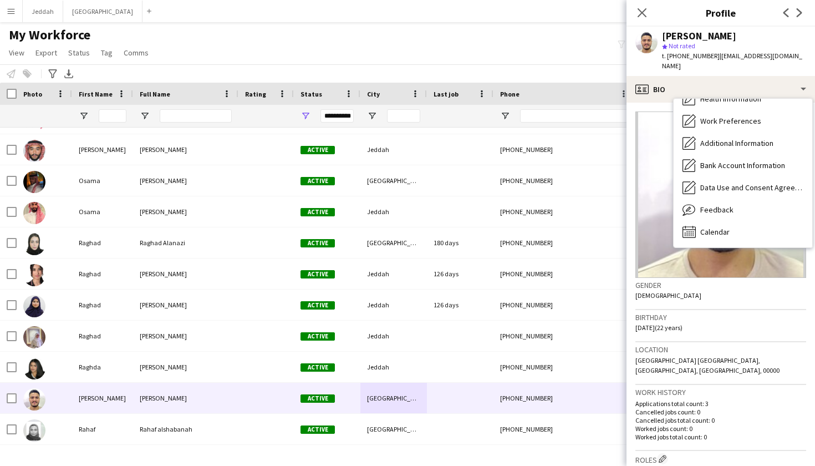
click at [554, 232] on div "Calendar Calendar" at bounding box center [743, 232] width 139 height 22
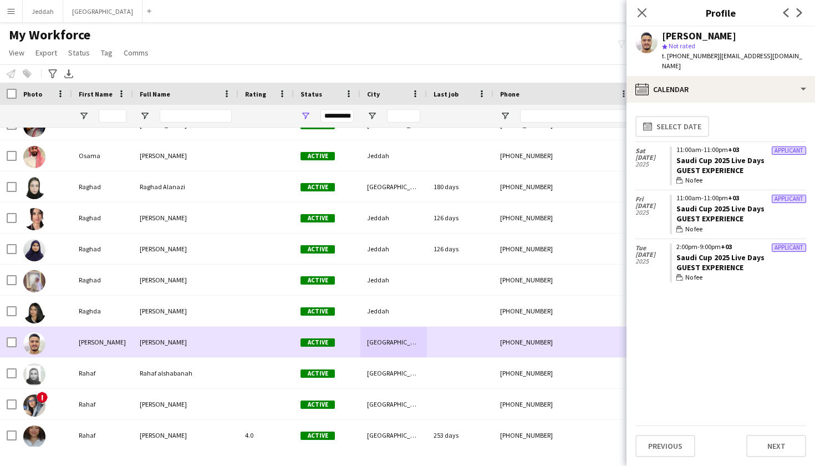
scroll to position [6479, 0]
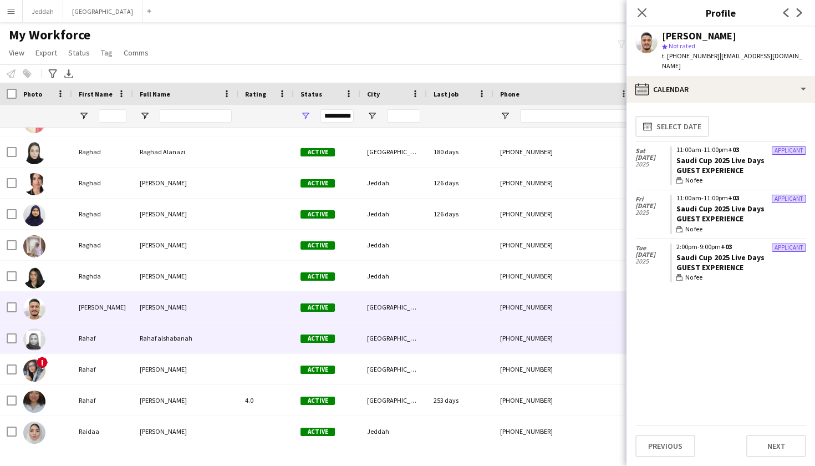
click at [272, 336] on div at bounding box center [265, 338] width 55 height 30
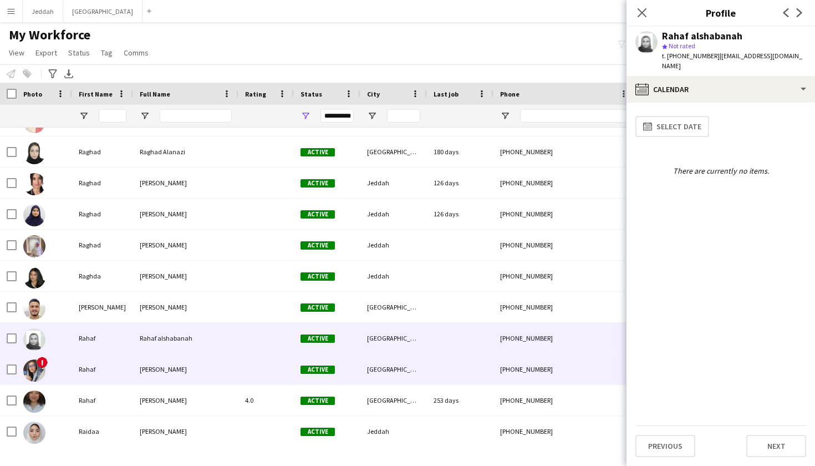
click at [267, 359] on div at bounding box center [265, 369] width 55 height 30
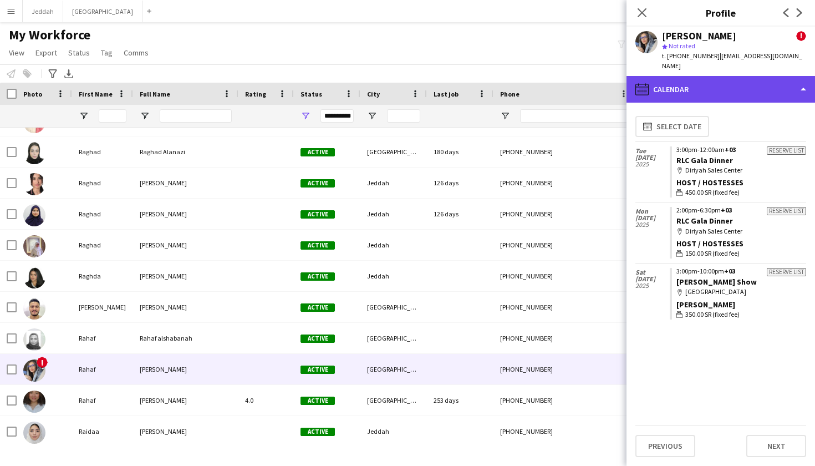
click at [554, 86] on div "calendar-full Calendar" at bounding box center [720, 89] width 188 height 27
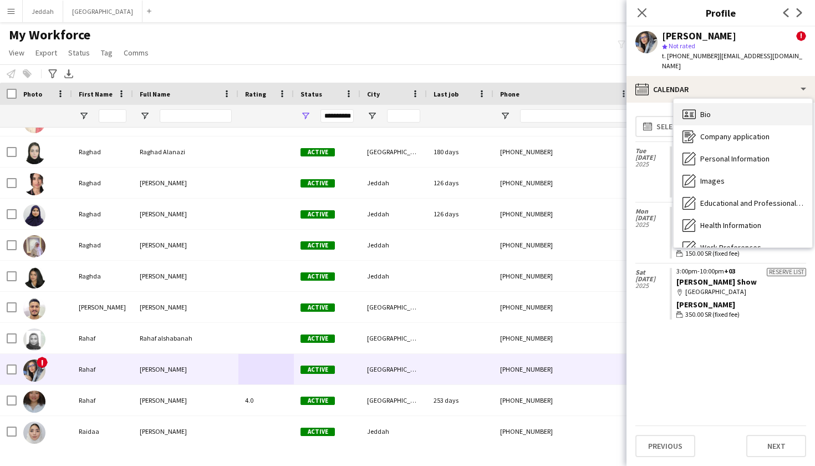
click at [554, 103] on div "Bio Bio" at bounding box center [743, 114] width 139 height 22
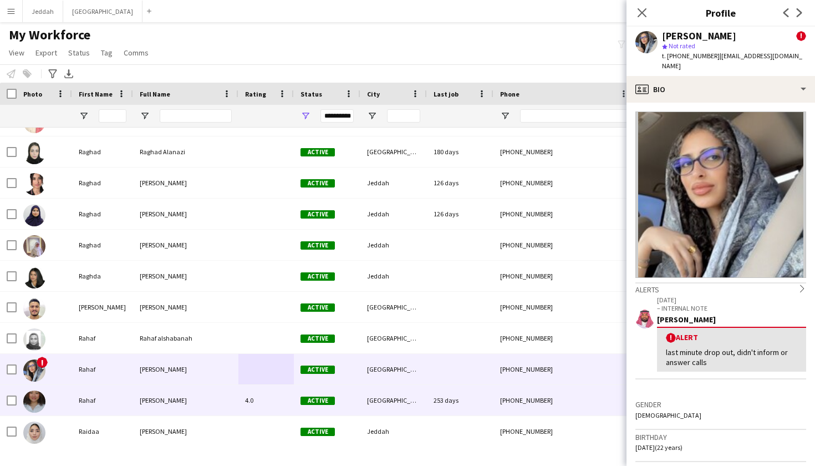
click at [431, 395] on div "253 days" at bounding box center [460, 400] width 67 height 30
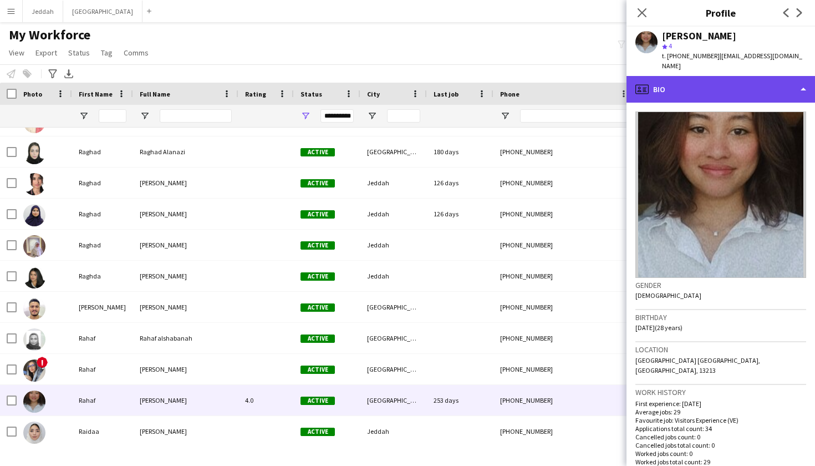
click at [554, 83] on div "profile Bio" at bounding box center [720, 89] width 188 height 27
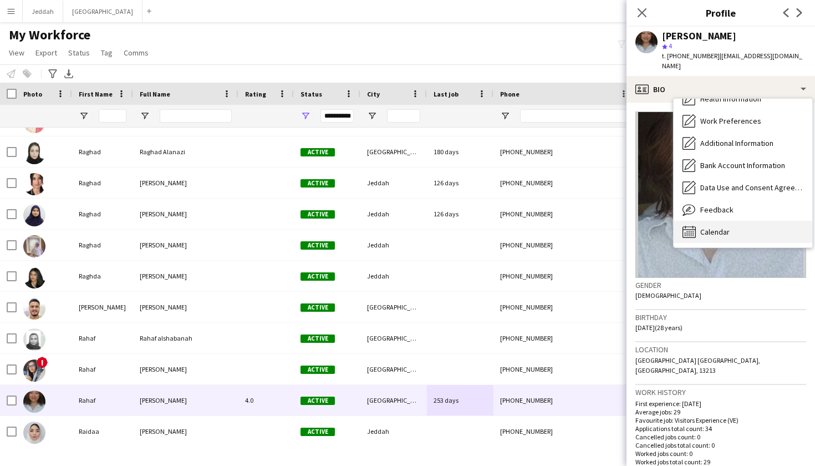
scroll to position [126, 0]
click at [554, 221] on div "Calendar Calendar" at bounding box center [743, 232] width 139 height 22
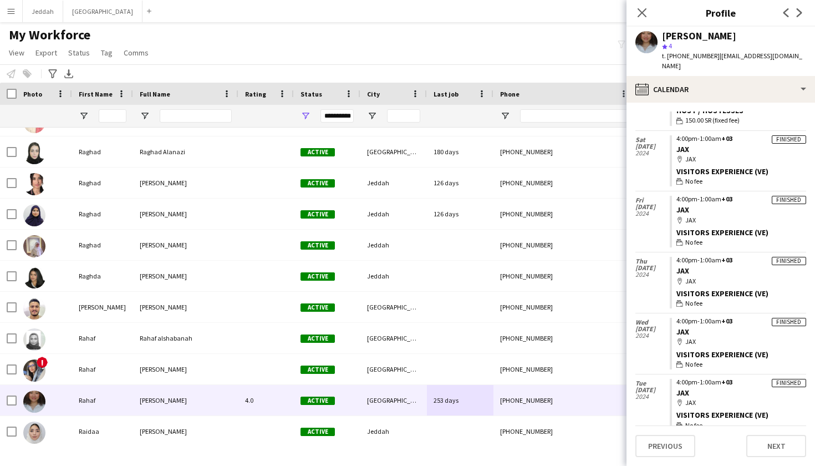
scroll to position [320, 0]
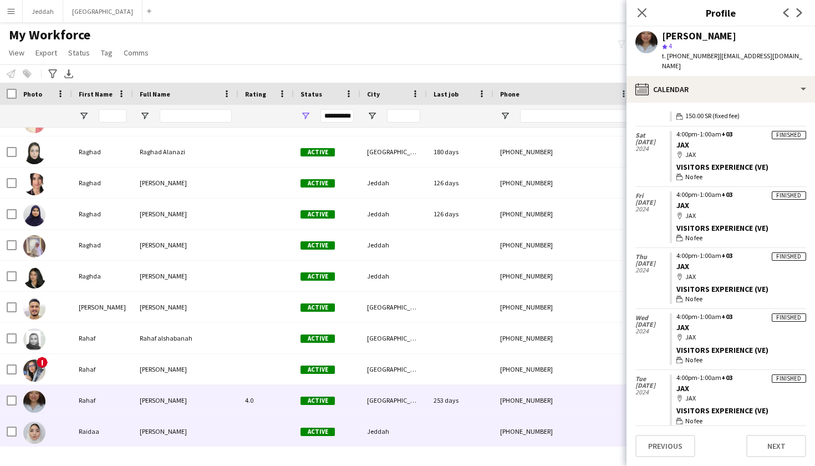
click at [441, 424] on div at bounding box center [460, 431] width 67 height 30
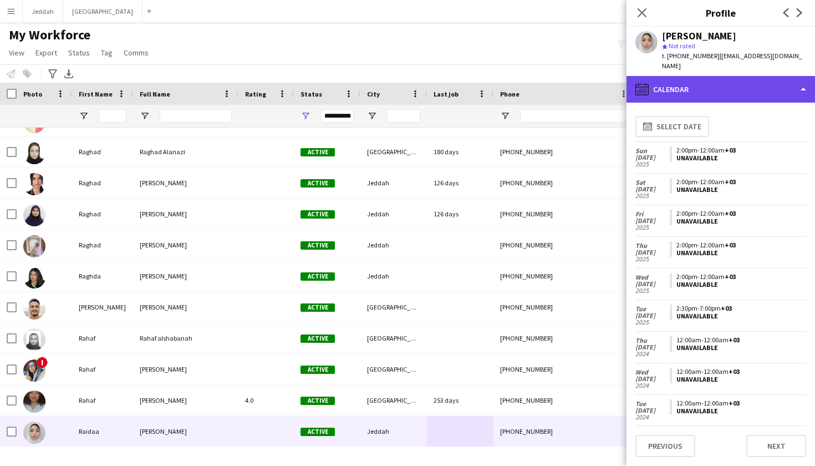
click at [554, 84] on div "calendar-full Calendar" at bounding box center [720, 89] width 188 height 27
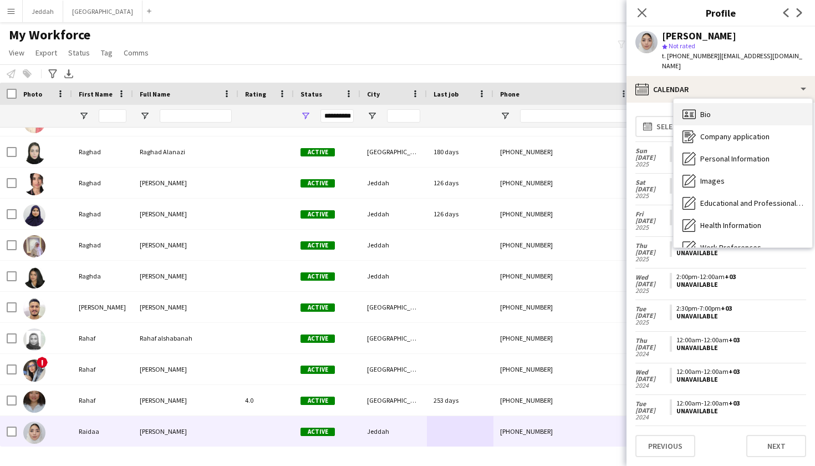
click at [554, 109] on span "Bio" at bounding box center [705, 114] width 11 height 10
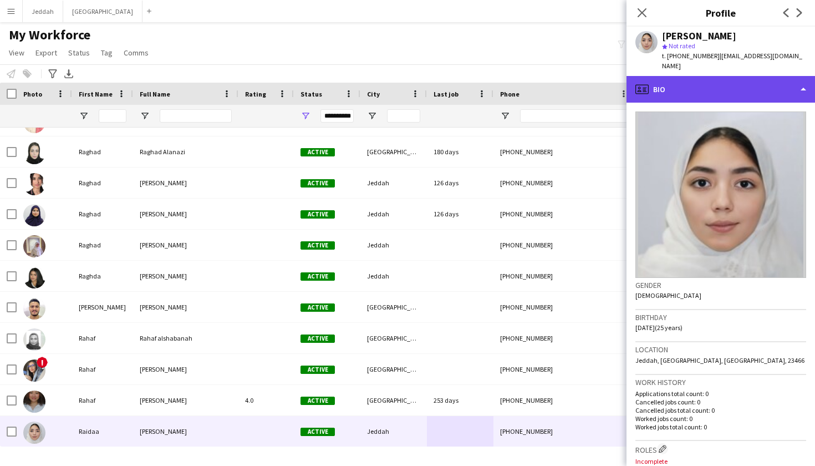
click at [554, 89] on div "profile Bio" at bounding box center [720, 89] width 188 height 27
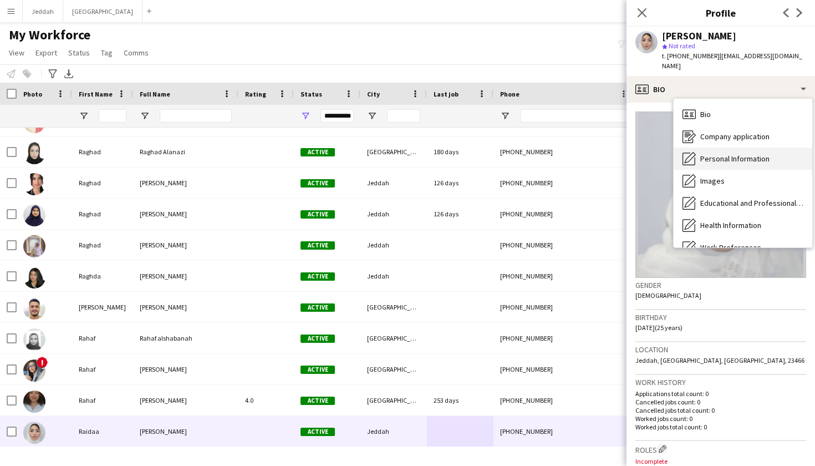
click at [554, 155] on div "Personal Information Personal Information" at bounding box center [743, 158] width 139 height 22
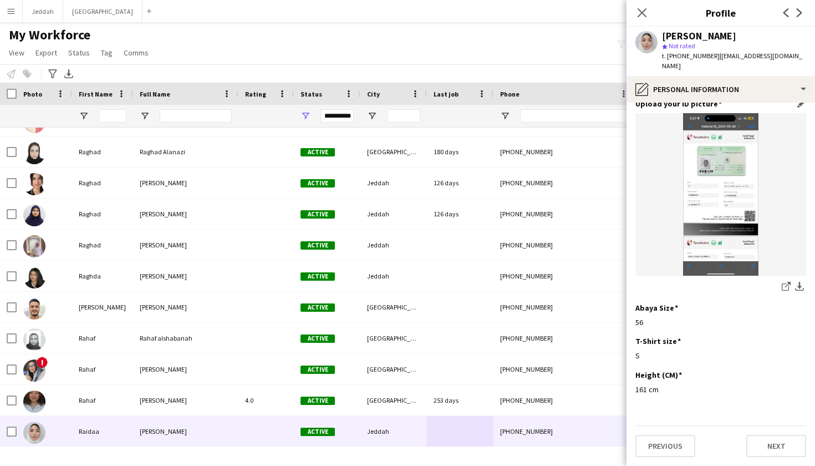
scroll to position [563, 0]
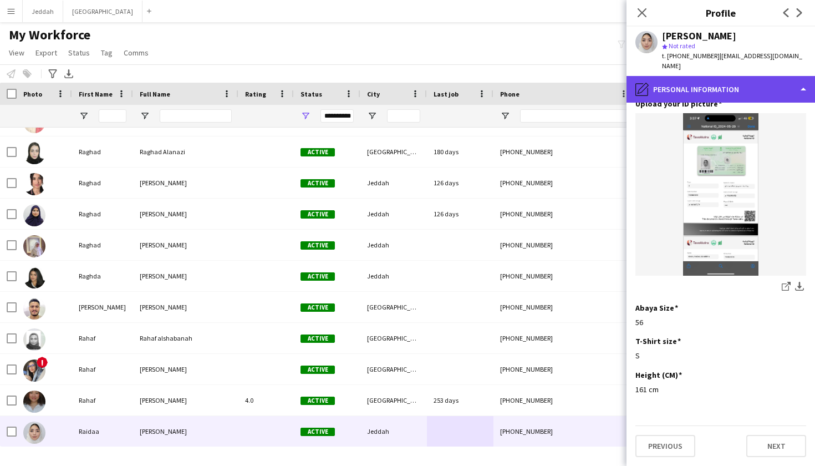
click at [554, 89] on div "pencil4 Personal Information" at bounding box center [720, 89] width 188 height 27
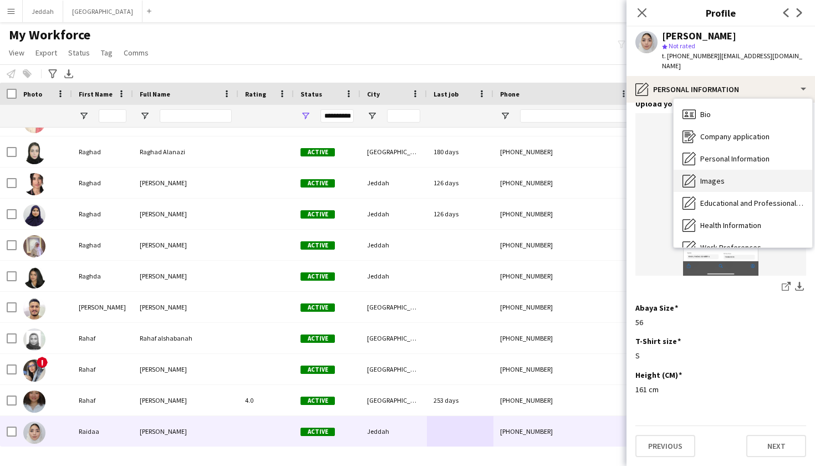
click at [554, 170] on div "Images Images" at bounding box center [743, 181] width 139 height 22
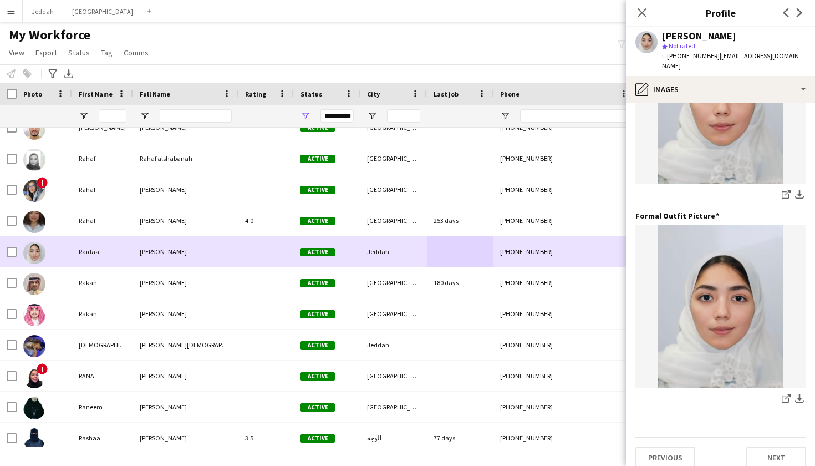
scroll to position [6685, 0]
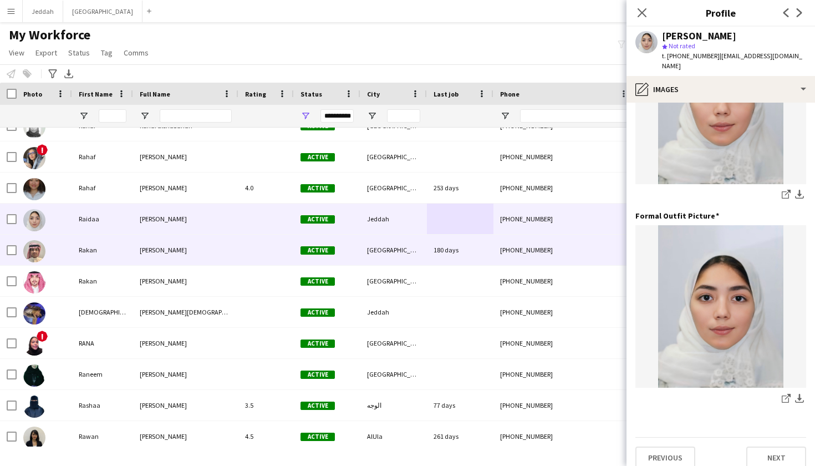
click at [333, 252] on span "Active" at bounding box center [317, 250] width 34 height 8
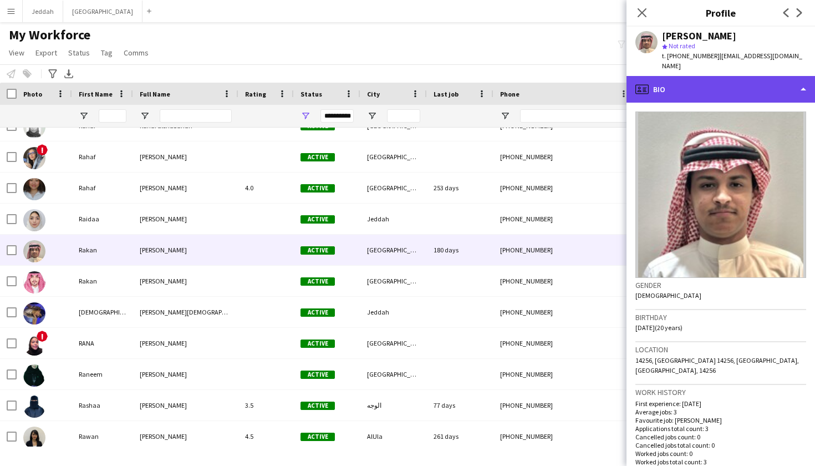
click at [554, 88] on div "profile Bio" at bounding box center [720, 89] width 188 height 27
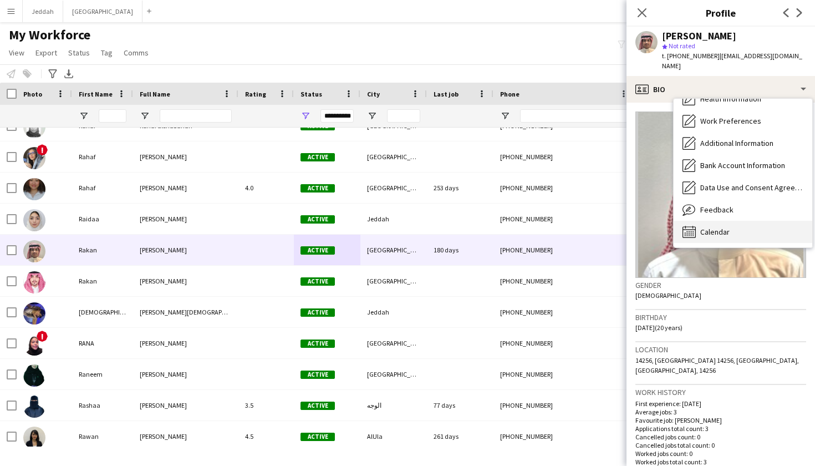
click at [554, 227] on span "Calendar" at bounding box center [714, 232] width 29 height 10
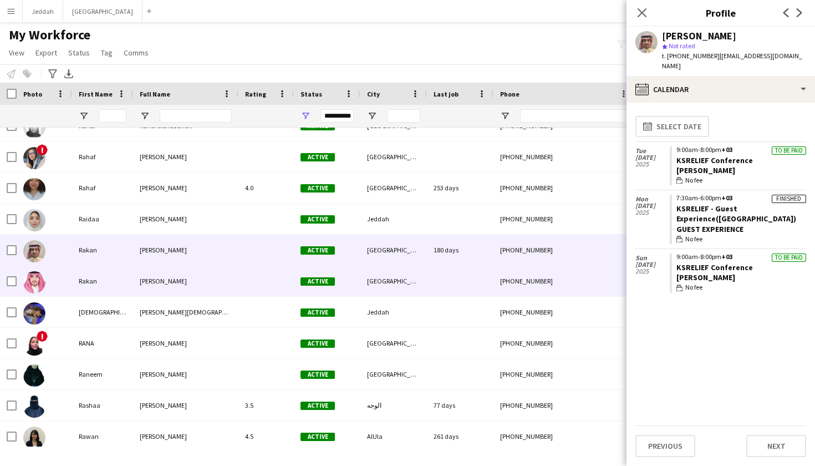
click at [392, 273] on div "[GEOGRAPHIC_DATA]" at bounding box center [393, 281] width 67 height 30
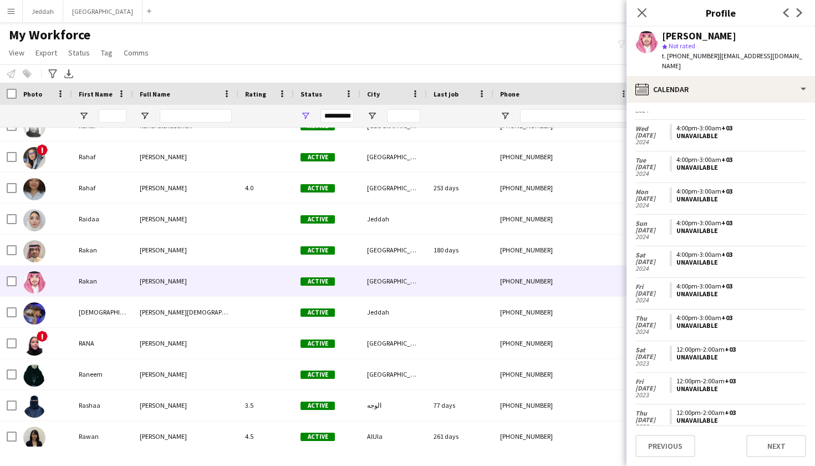
scroll to position [1064, 0]
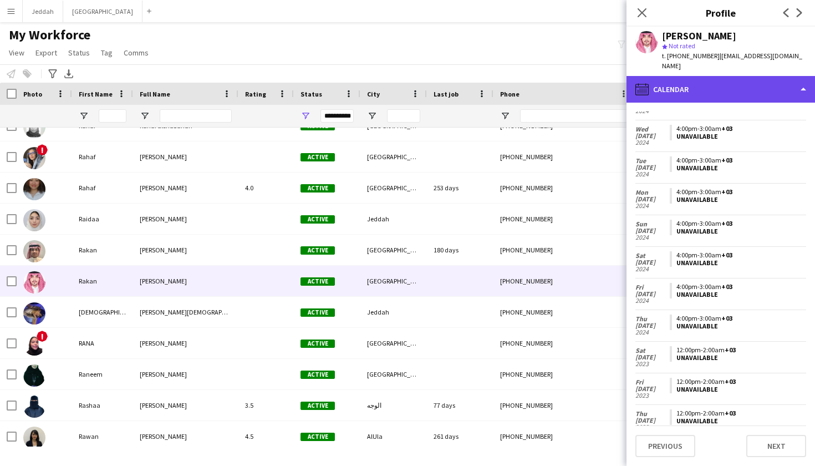
click at [554, 81] on div "calendar-full Calendar" at bounding box center [720, 89] width 188 height 27
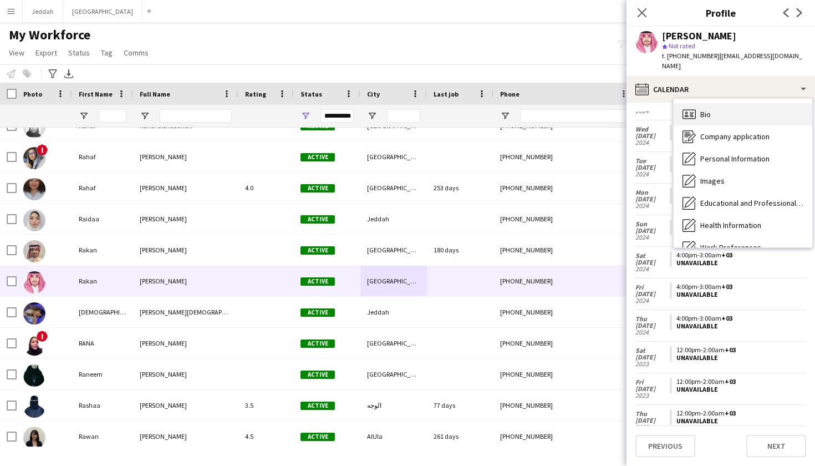
click at [554, 108] on icon "Bio" at bounding box center [688, 114] width 13 height 13
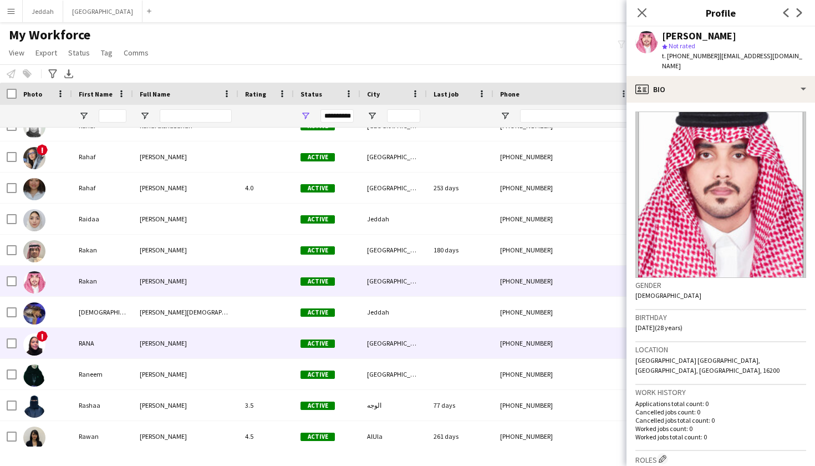
click at [369, 329] on div "[GEOGRAPHIC_DATA]" at bounding box center [393, 343] width 67 height 30
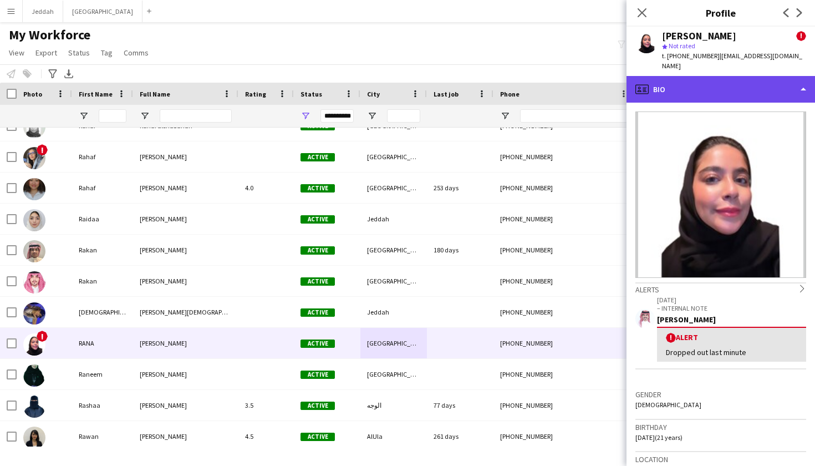
click at [554, 80] on div "profile Bio" at bounding box center [720, 89] width 188 height 27
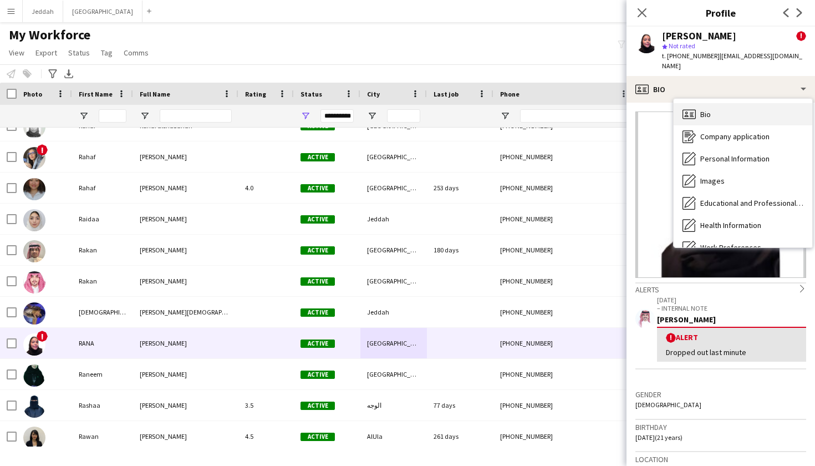
click at [554, 109] on span "Bio" at bounding box center [705, 114] width 11 height 10
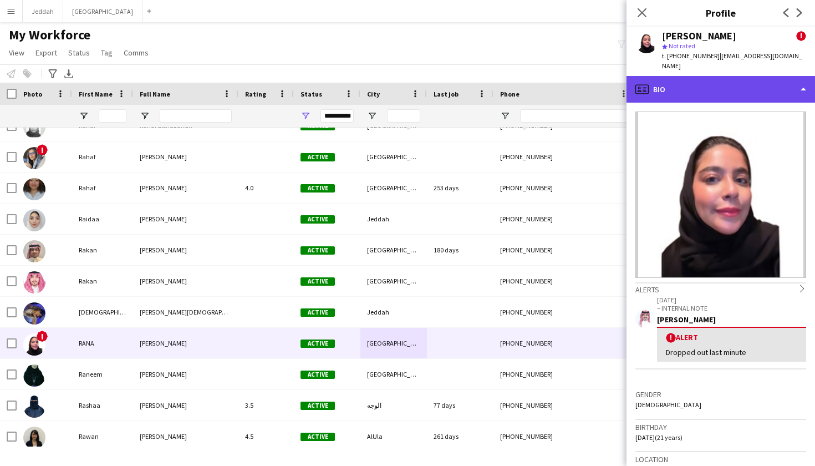
click at [554, 85] on div "profile Bio" at bounding box center [720, 89] width 188 height 27
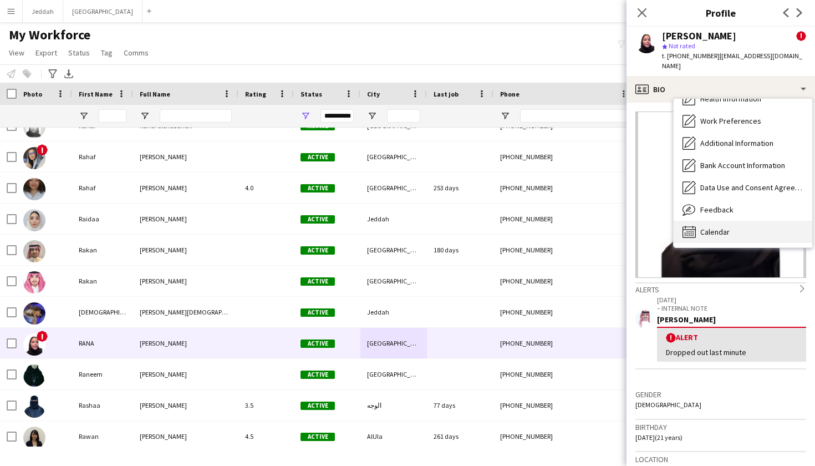
scroll to position [126, 0]
click at [554, 227] on span "Calendar" at bounding box center [714, 232] width 29 height 10
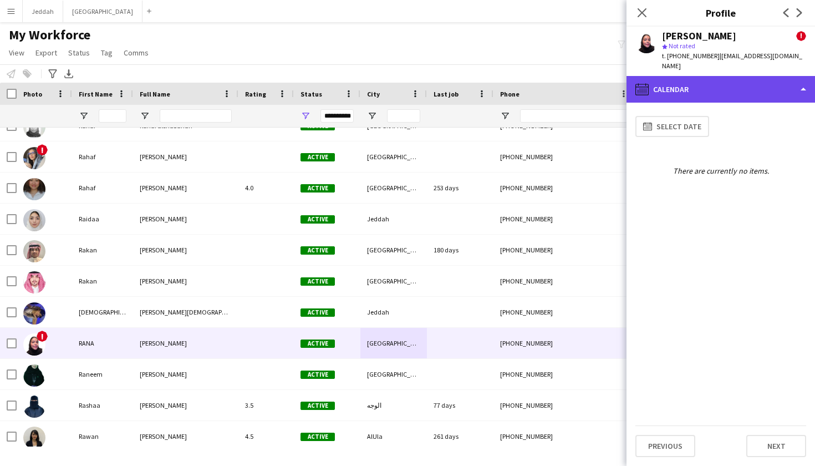
click at [554, 76] on div "calendar-full Calendar" at bounding box center [720, 89] width 188 height 27
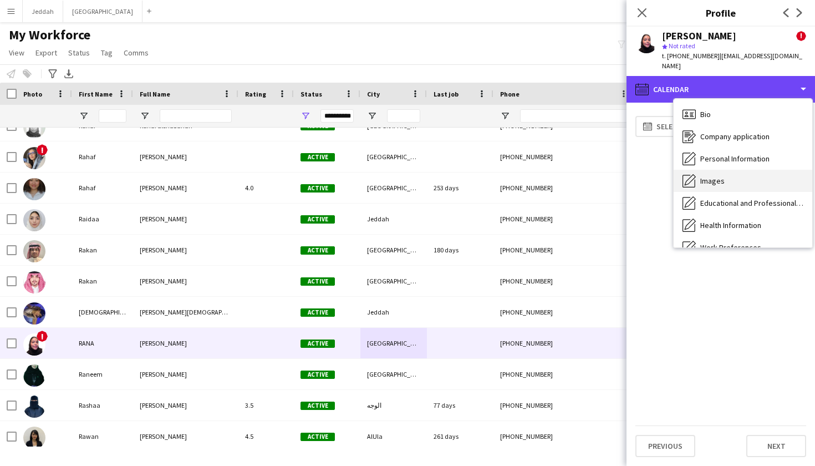
scroll to position [0, 0]
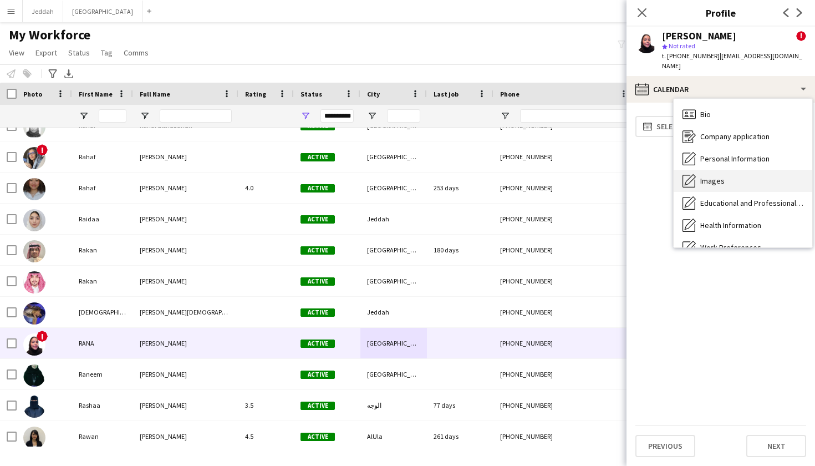
click at [554, 176] on span "Images" at bounding box center [712, 181] width 24 height 10
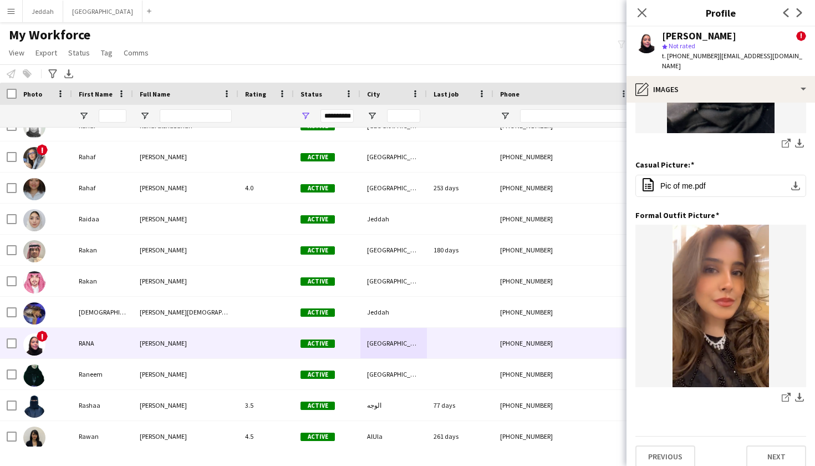
scroll to position [155, 0]
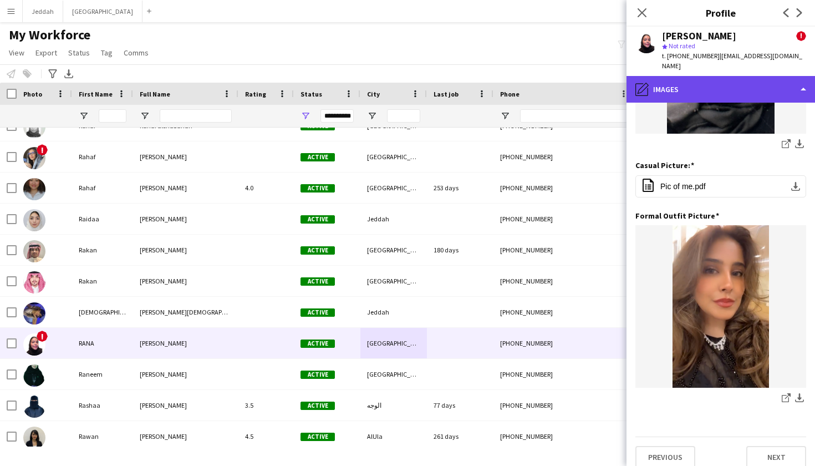
click at [554, 91] on div "pencil4 Images" at bounding box center [720, 89] width 188 height 27
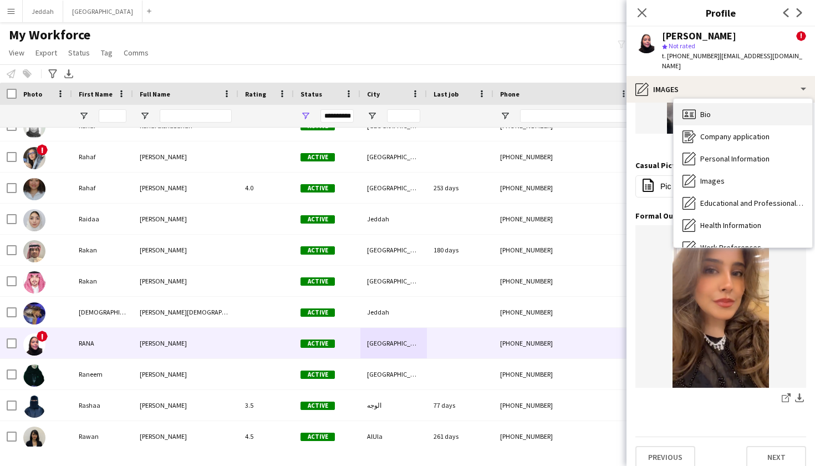
click at [554, 108] on icon "Bio" at bounding box center [688, 114] width 13 height 13
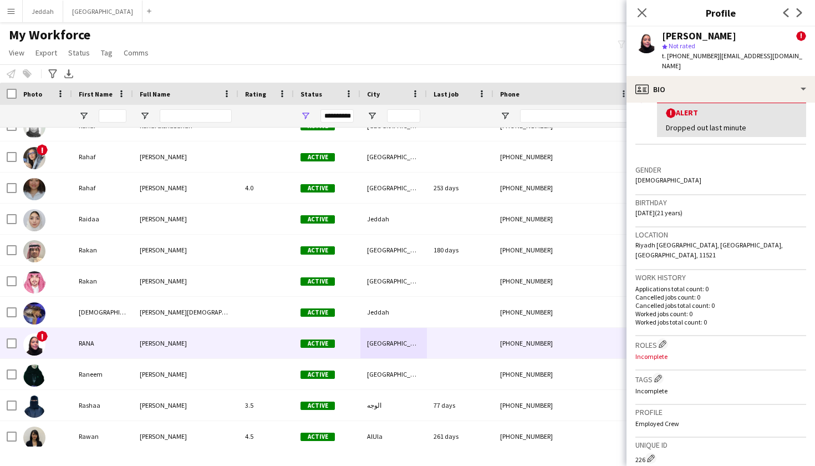
scroll to position [228, 0]
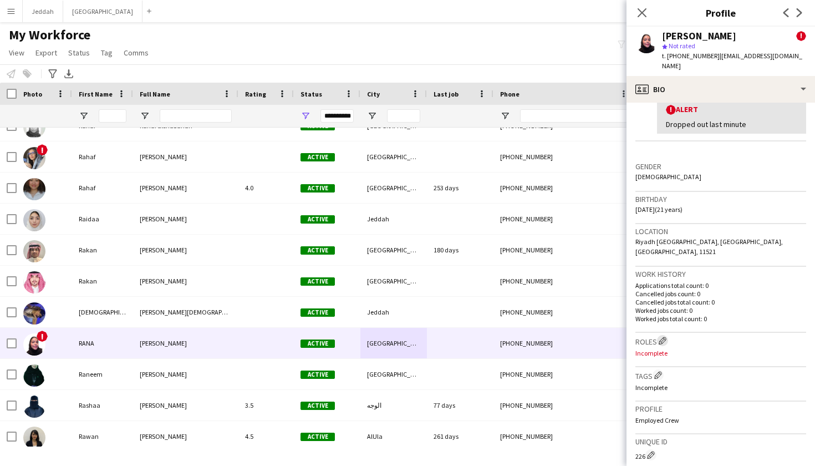
click at [554, 336] on app-icon "Edit crew company roles" at bounding box center [663, 340] width 8 height 8
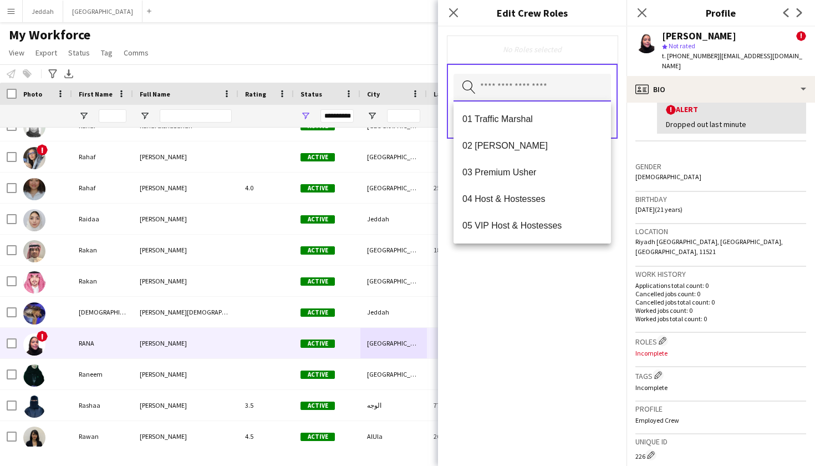
click at [504, 93] on input "text" at bounding box center [531, 88] width 157 height 28
click at [514, 147] on span "02 Usher" at bounding box center [532, 145] width 140 height 11
click at [554, 304] on div "02 Usher Remove Search by role type Save" at bounding box center [532, 246] width 188 height 439
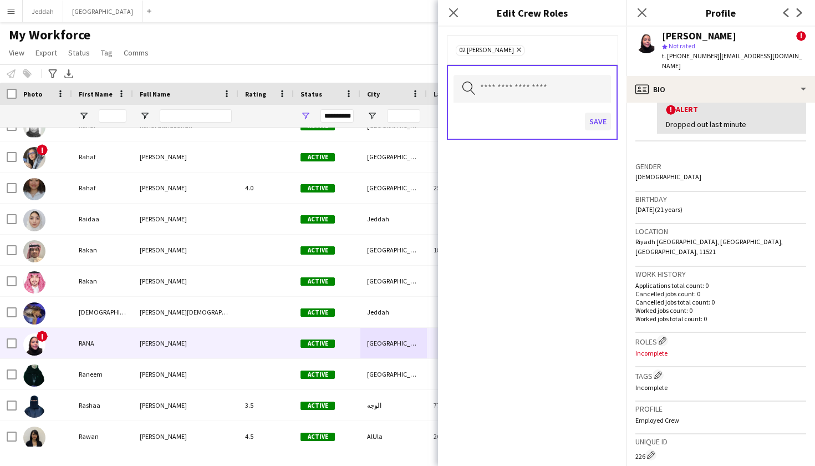
click at [554, 120] on button "Save" at bounding box center [598, 122] width 26 height 18
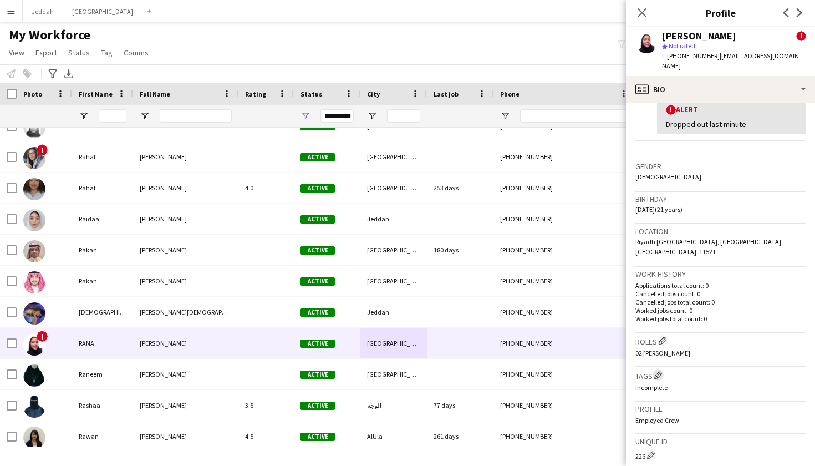
click at [554, 371] on app-icon "Edit crew company tags" at bounding box center [658, 375] width 8 height 8
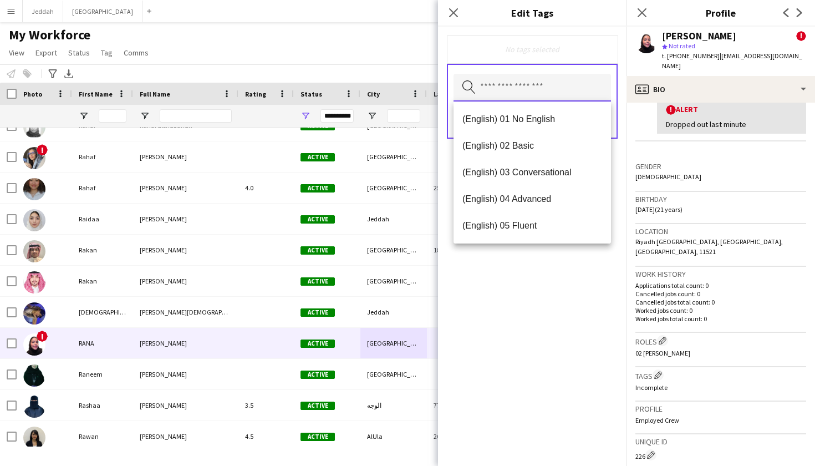
click at [498, 89] on input "text" at bounding box center [531, 88] width 157 height 28
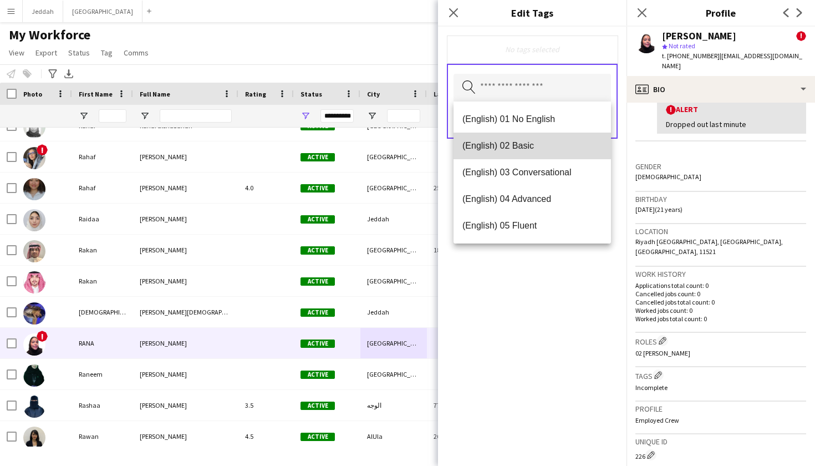
click at [502, 151] on mat-option "(English) 02 Basic" at bounding box center [531, 145] width 157 height 27
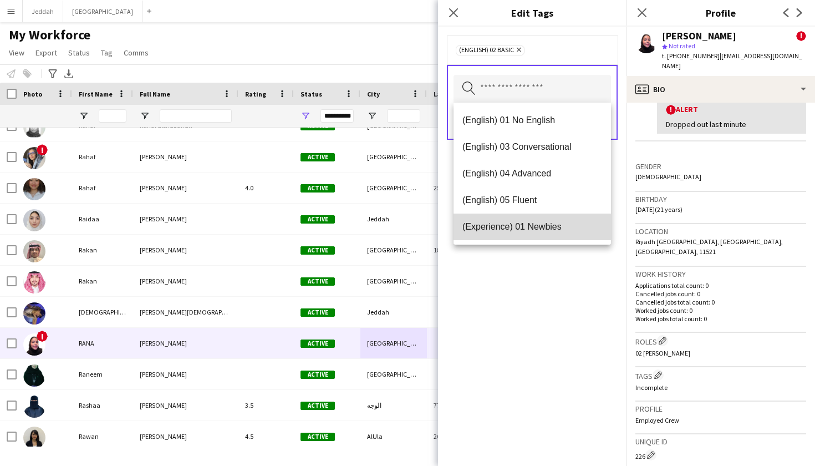
click at [512, 217] on mat-option "(Experience) 01 Newbies" at bounding box center [531, 226] width 157 height 27
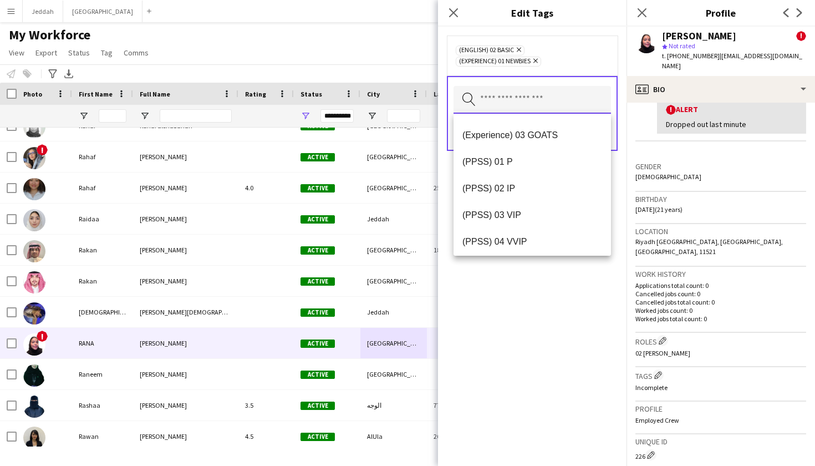
scroll to position [141, 0]
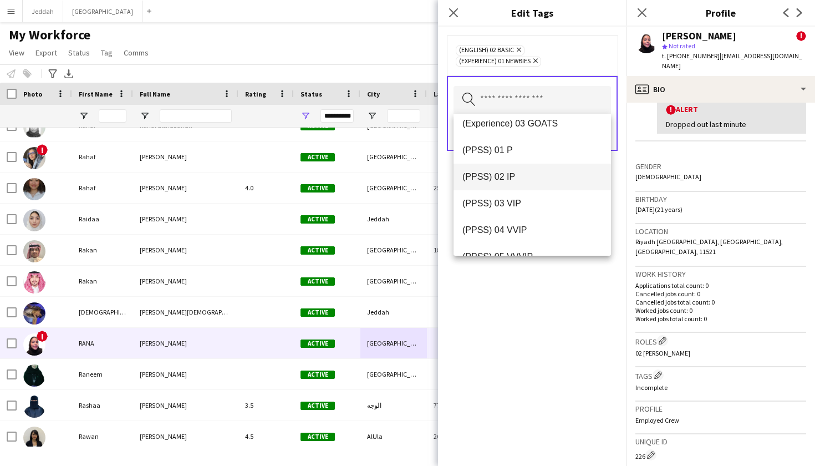
click at [509, 179] on span "(PPSS) 02 IP" at bounding box center [532, 176] width 140 height 11
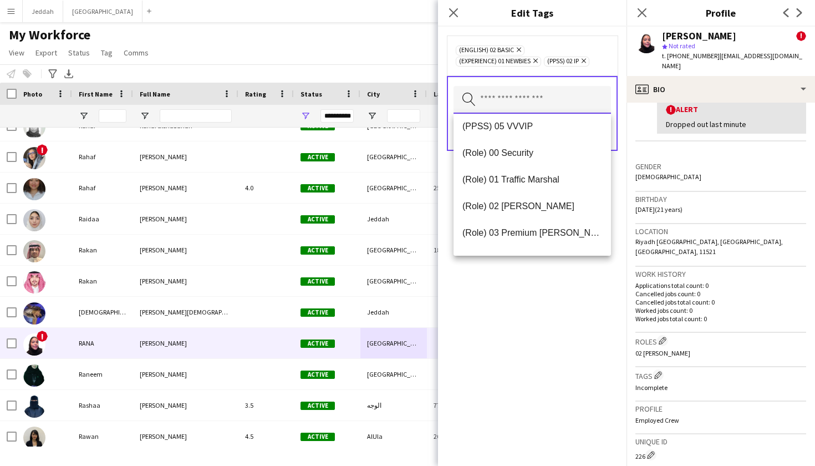
scroll to position [248, 0]
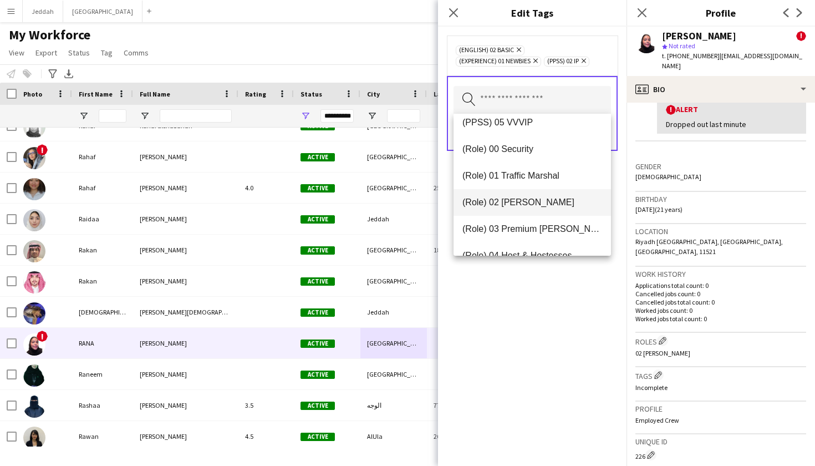
click at [513, 193] on mat-option "(Role) 02 Usher" at bounding box center [531, 202] width 157 height 27
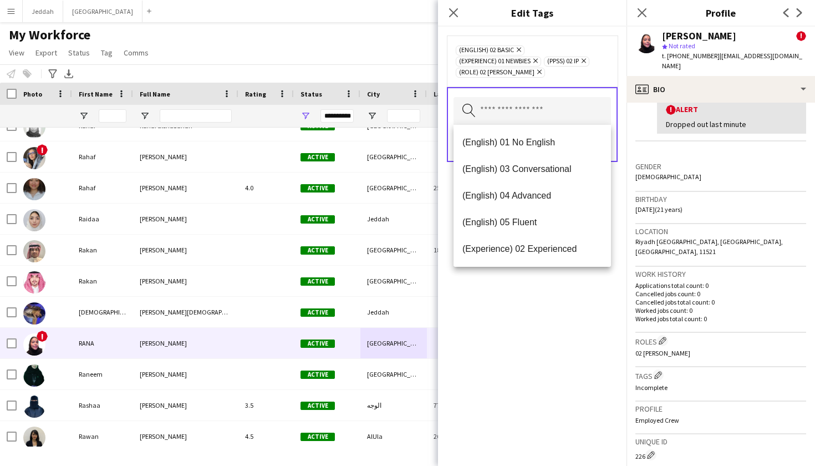
click at [513, 285] on div "(English) 02 Basic Remove (Experience) 01 Newbies Remove (PPSS) 02 IP Remove (R…" at bounding box center [532, 246] width 188 height 439
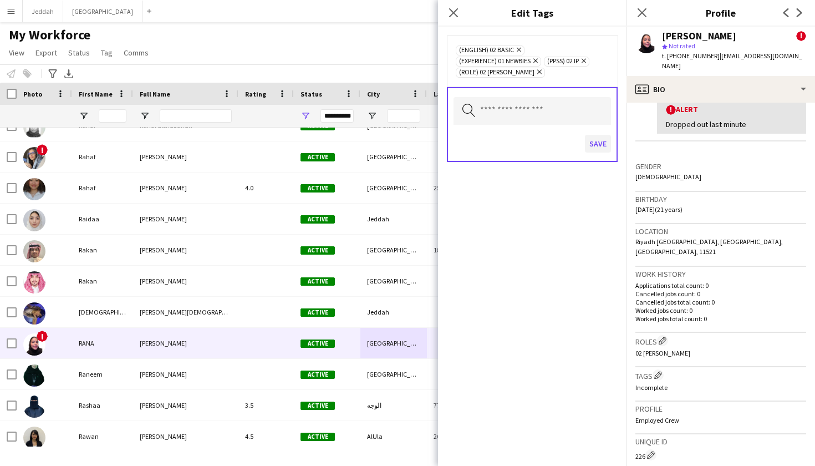
click at [554, 139] on button "Save" at bounding box center [598, 144] width 26 height 18
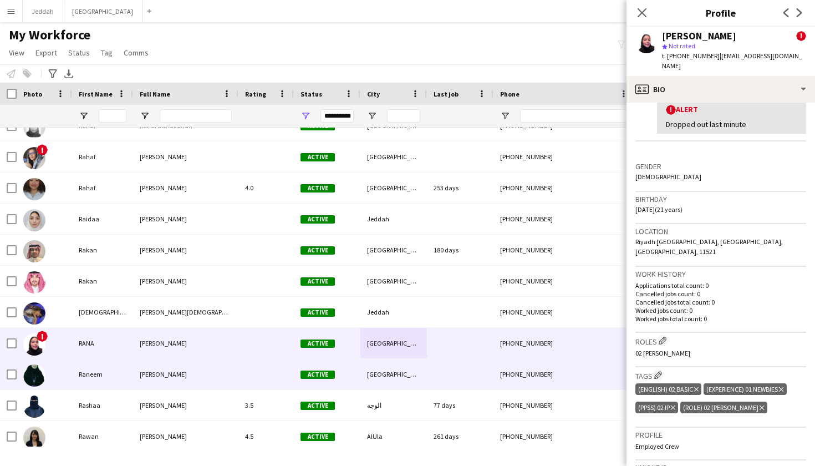
click at [338, 364] on div "Active" at bounding box center [327, 374] width 67 height 30
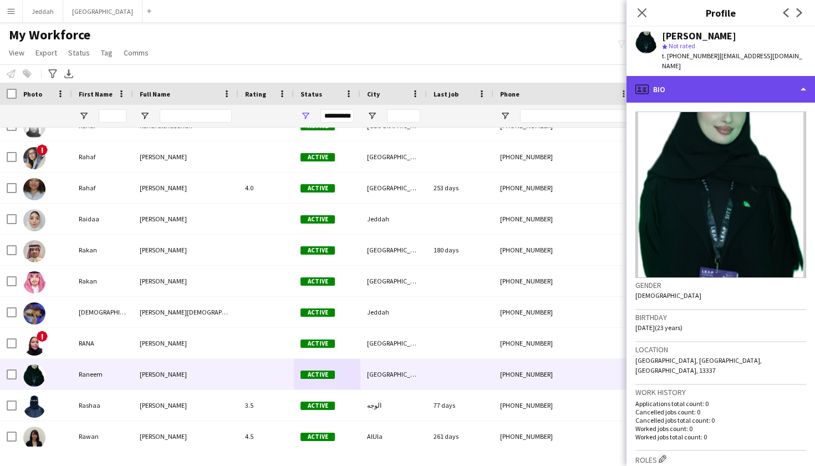
click at [554, 82] on div "profile Bio" at bounding box center [720, 89] width 188 height 27
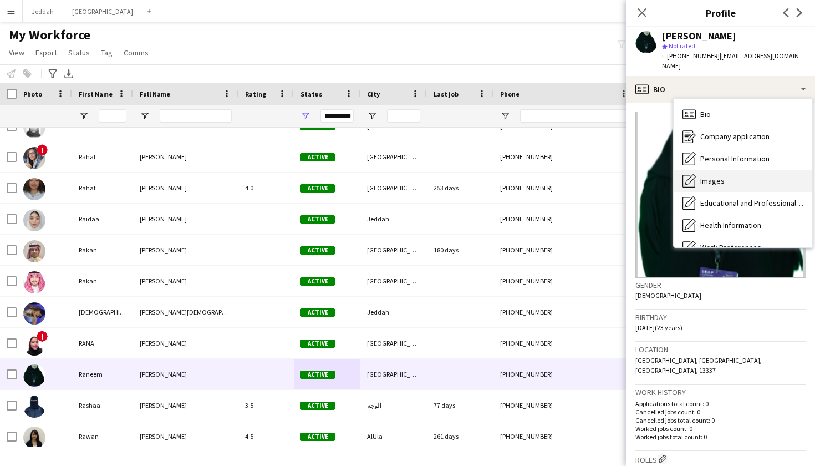
click at [554, 170] on div "Images Images" at bounding box center [743, 181] width 139 height 22
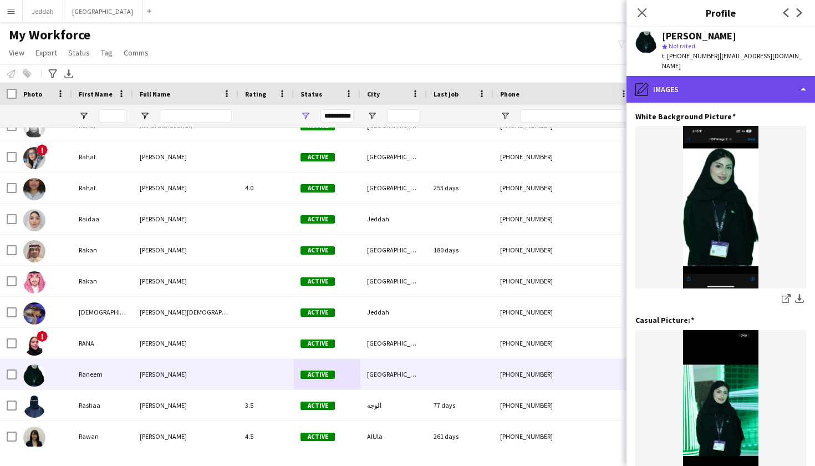
click at [554, 76] on div "pencil4 Images" at bounding box center [720, 89] width 188 height 27
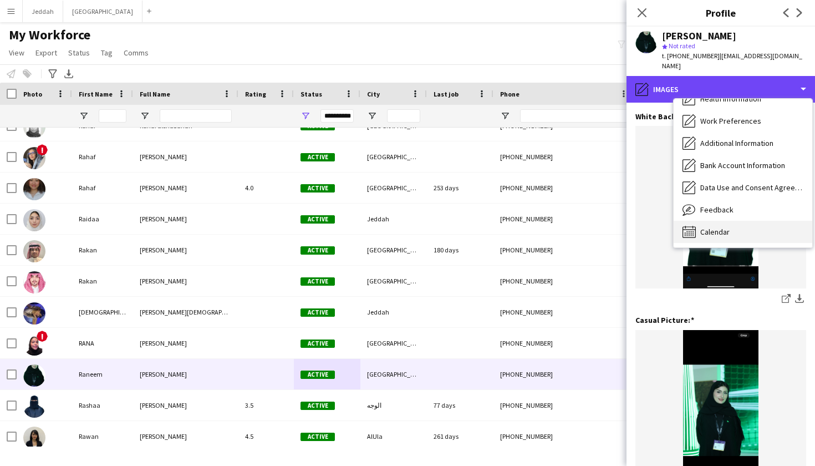
scroll to position [127, 0]
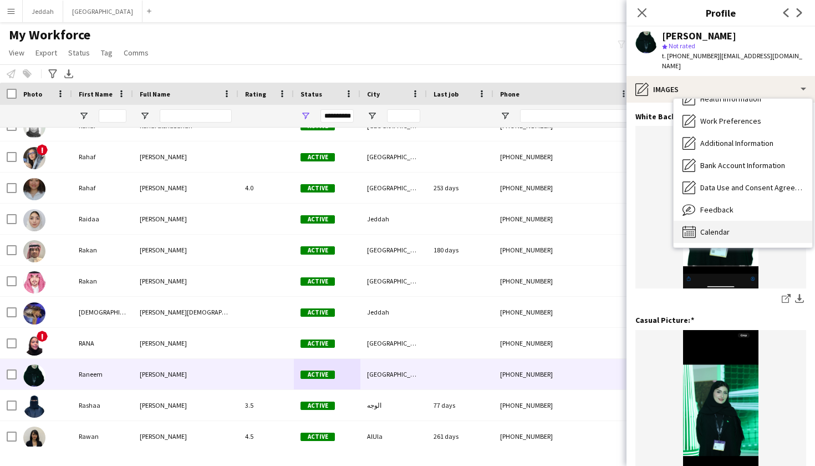
click at [554, 227] on span "Calendar" at bounding box center [714, 232] width 29 height 10
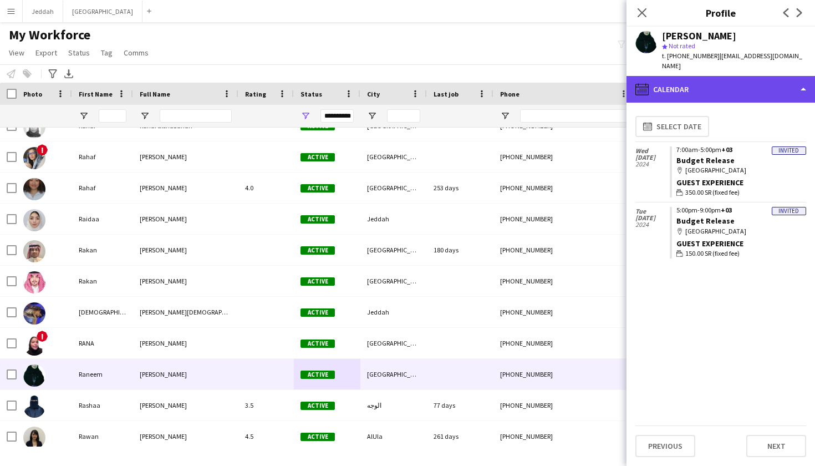
click at [554, 76] on div "calendar-full Calendar" at bounding box center [720, 89] width 188 height 27
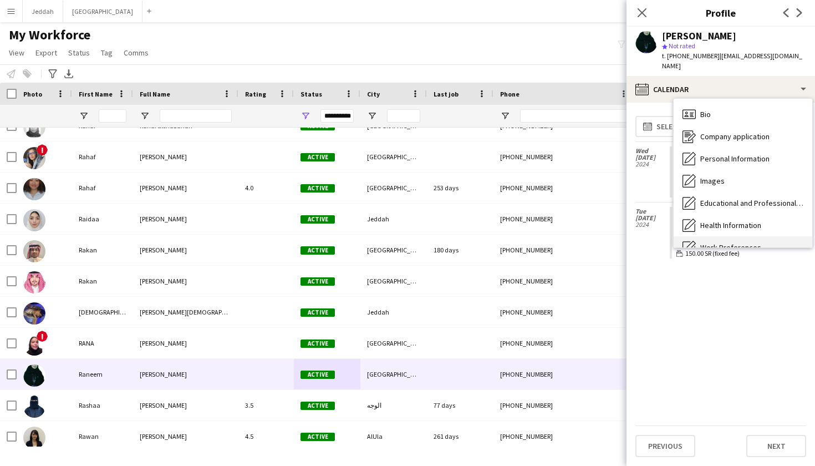
click at [554, 242] on span "Work Preferences" at bounding box center [730, 247] width 61 height 10
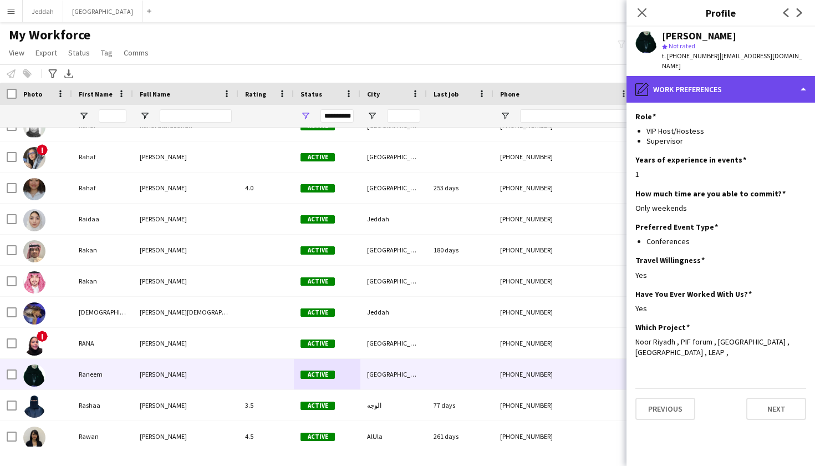
click at [554, 83] on div "pencil4 Work Preferences" at bounding box center [720, 89] width 188 height 27
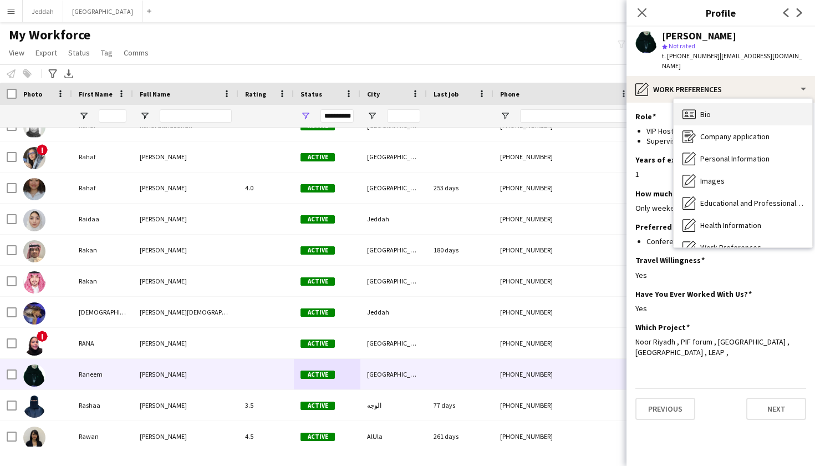
click at [554, 103] on div "Bio Bio" at bounding box center [743, 114] width 139 height 22
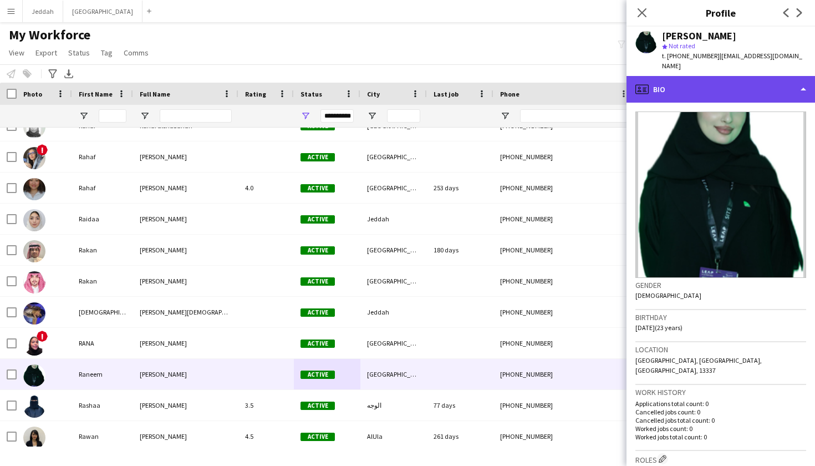
click at [554, 85] on div "profile Bio" at bounding box center [720, 89] width 188 height 27
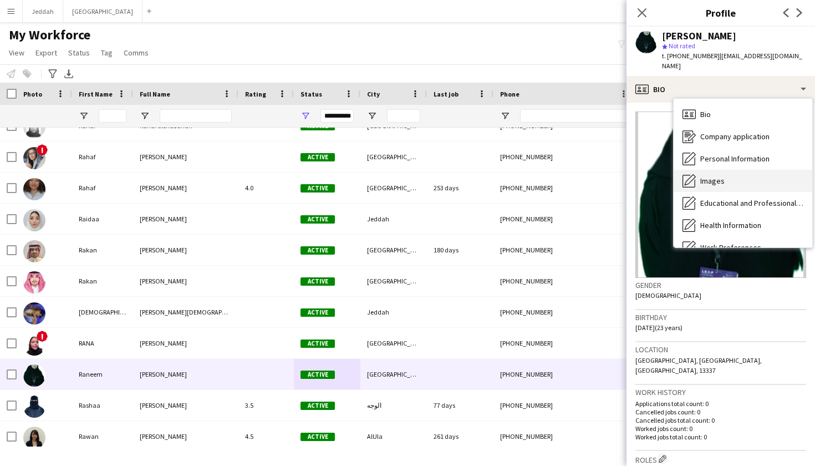
click at [554, 170] on div "Images Images" at bounding box center [743, 181] width 139 height 22
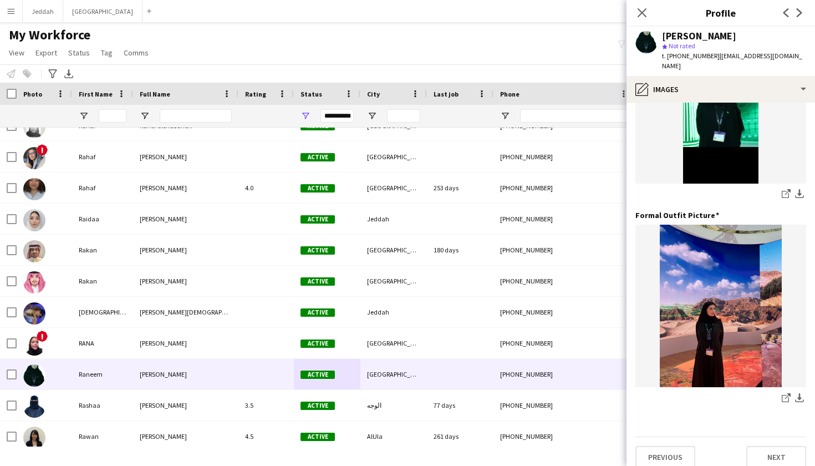
scroll to position [308, 0]
click at [554, 93] on img at bounding box center [720, 103] width 171 height 162
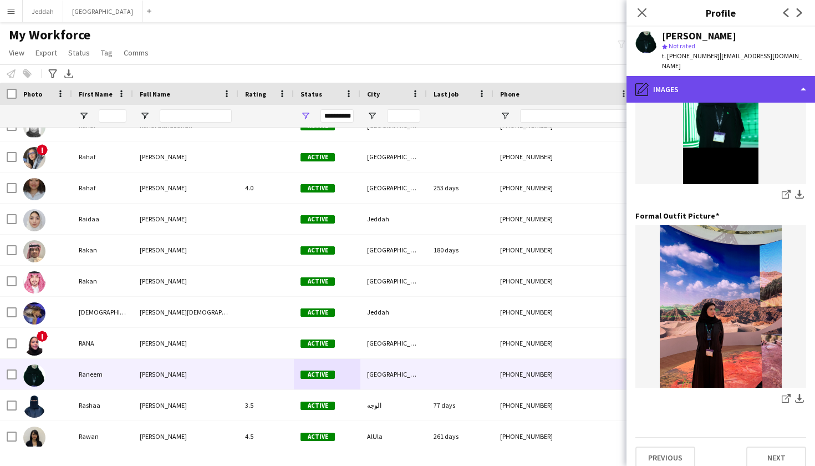
click at [554, 76] on div "pencil4 Images" at bounding box center [720, 89] width 188 height 27
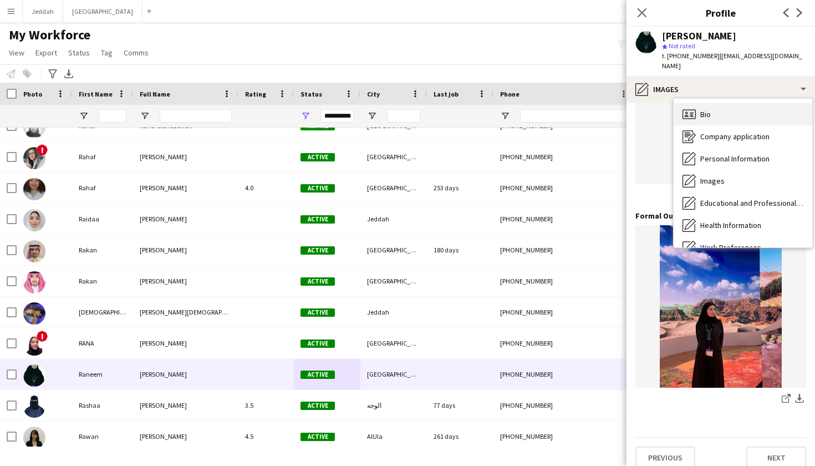
click at [554, 103] on div "Bio Bio" at bounding box center [743, 114] width 139 height 22
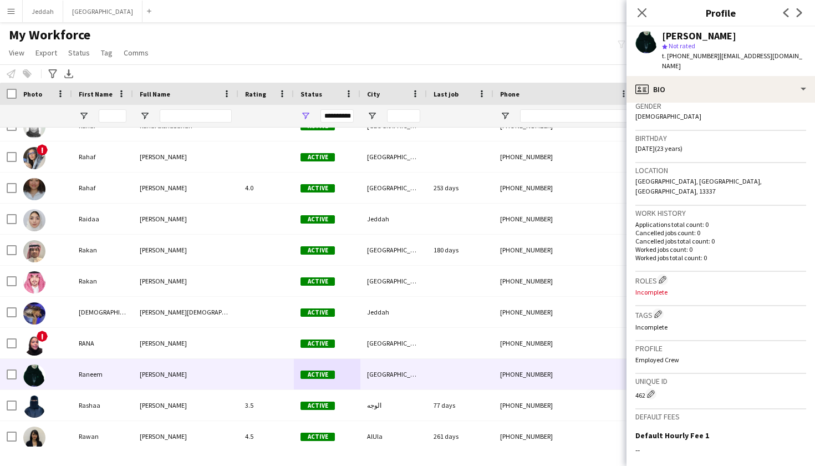
scroll to position [180, 0]
click at [554, 273] on button "Edit crew company roles" at bounding box center [662, 278] width 11 height 11
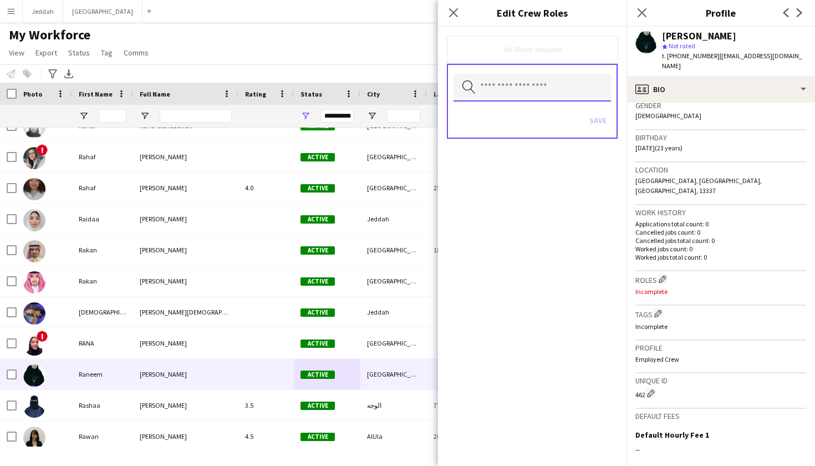
click at [522, 86] on input "text" at bounding box center [531, 88] width 157 height 28
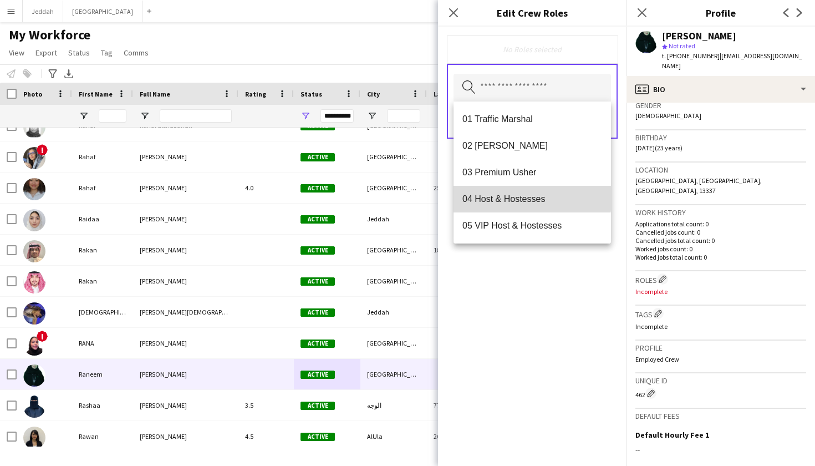
click at [516, 196] on span "04 Host & Hostesses" at bounding box center [532, 198] width 140 height 11
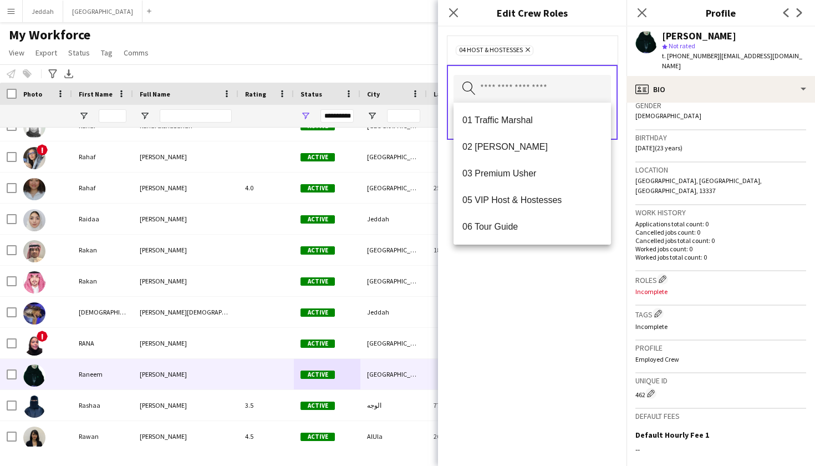
click at [535, 272] on div "04 Host & Hostesses Remove Search by role type Save" at bounding box center [532, 246] width 188 height 439
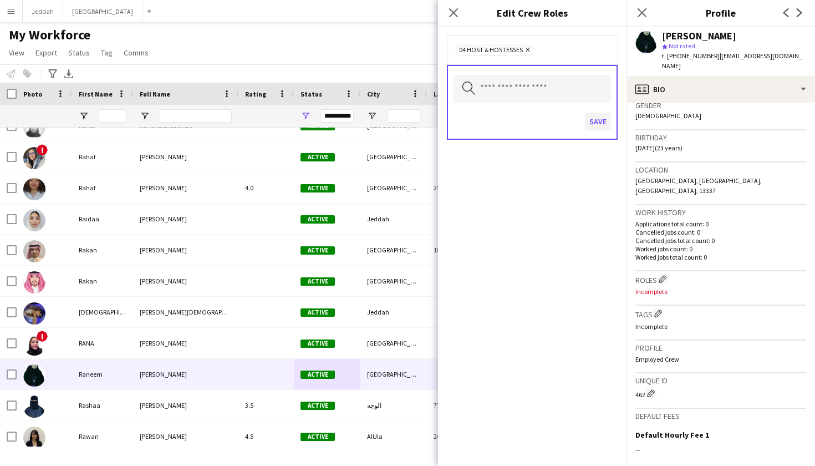
click at [554, 121] on button "Save" at bounding box center [598, 122] width 26 height 18
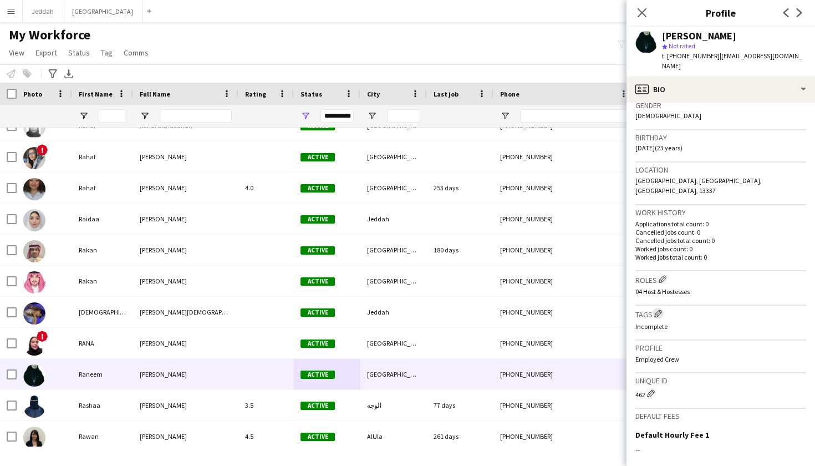
click at [554, 309] on app-icon "Edit crew company tags" at bounding box center [658, 313] width 8 height 8
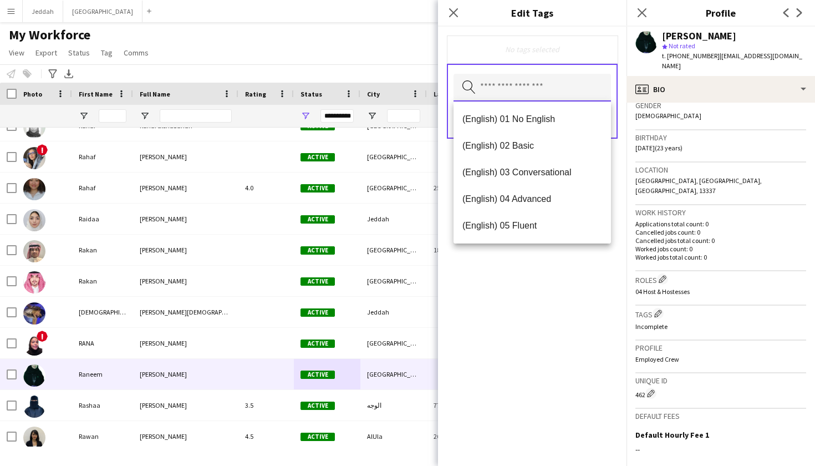
click at [522, 88] on input "text" at bounding box center [531, 88] width 157 height 28
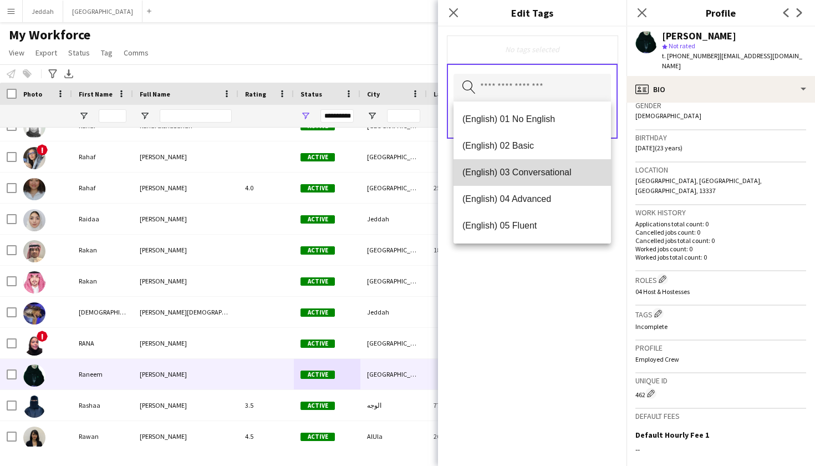
click at [514, 176] on span "(English) 03 Conversational" at bounding box center [532, 172] width 140 height 11
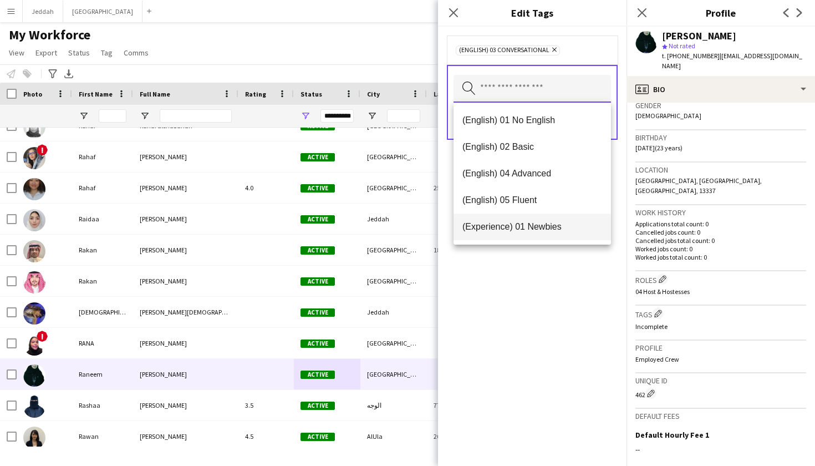
scroll to position [28, 0]
click at [521, 219] on mat-option "(Experience) 02 Experienced" at bounding box center [531, 225] width 157 height 27
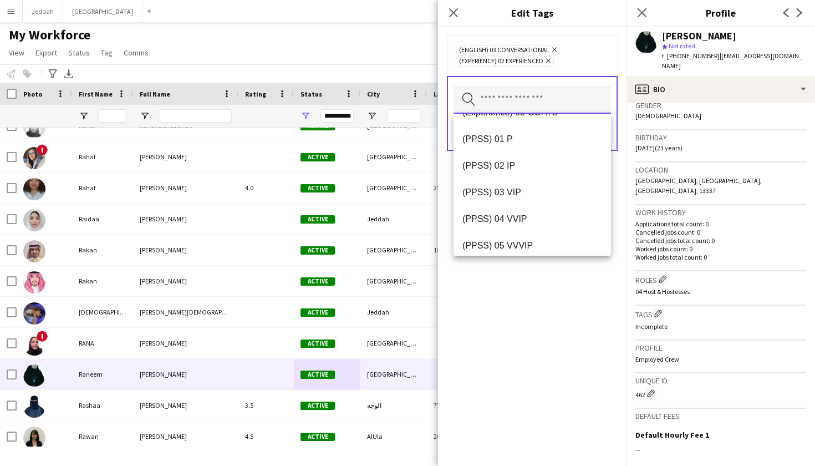
scroll to position [165, 0]
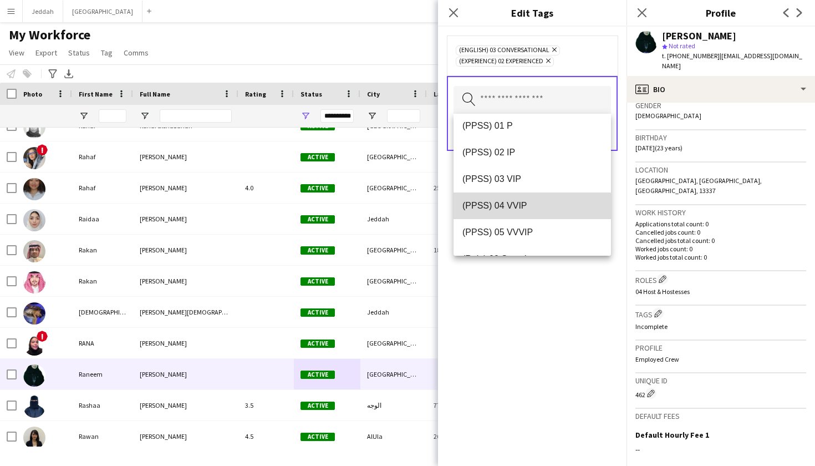
click at [522, 207] on span "(PPSS) 04 VVIP" at bounding box center [532, 205] width 140 height 11
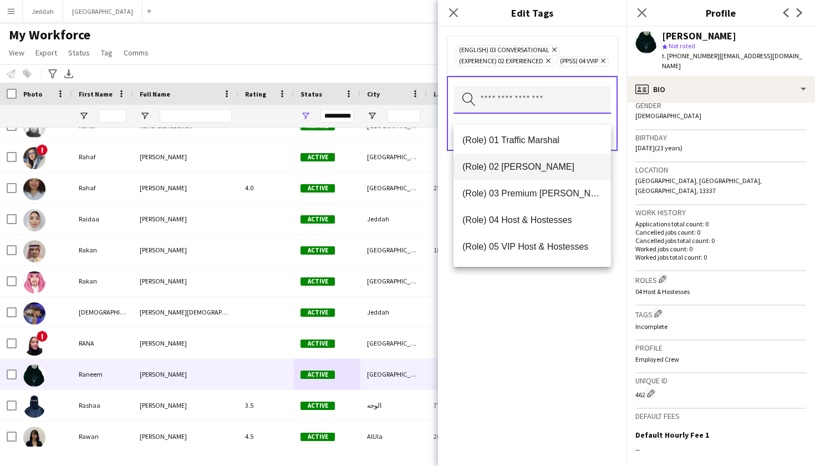
scroll to position [304, 0]
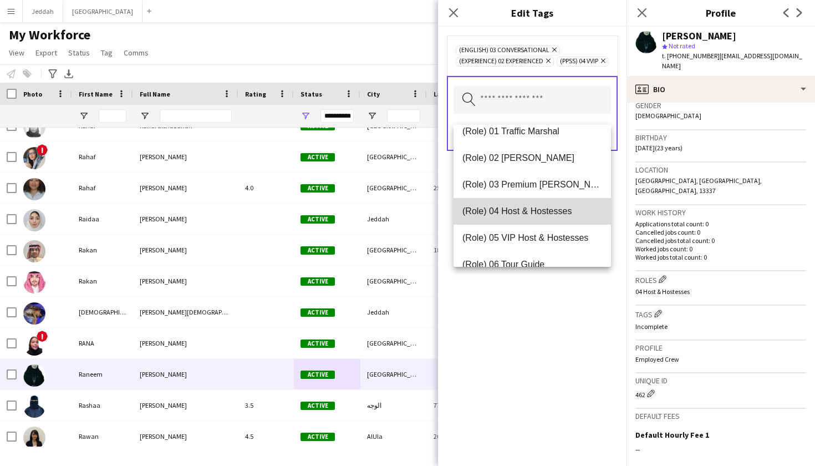
click at [523, 217] on mat-option "(Role) 04 Host & Hostesses" at bounding box center [531, 211] width 157 height 27
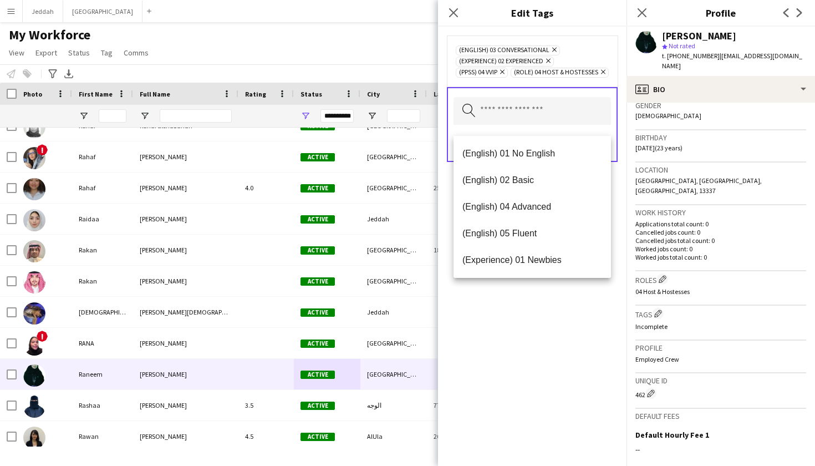
click at [533, 385] on div "(English) 03 Conversational Remove (Experience) 02 Experienced Remove (PPSS) 04…" at bounding box center [532, 246] width 188 height 439
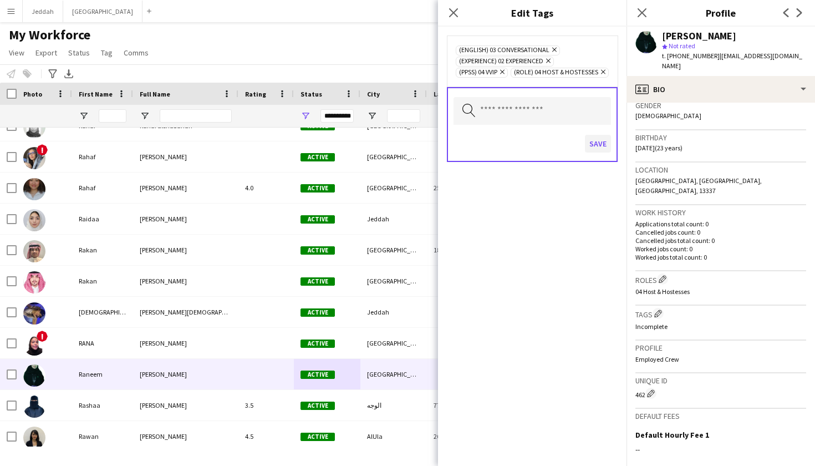
click at [554, 152] on button "Save" at bounding box center [598, 144] width 26 height 18
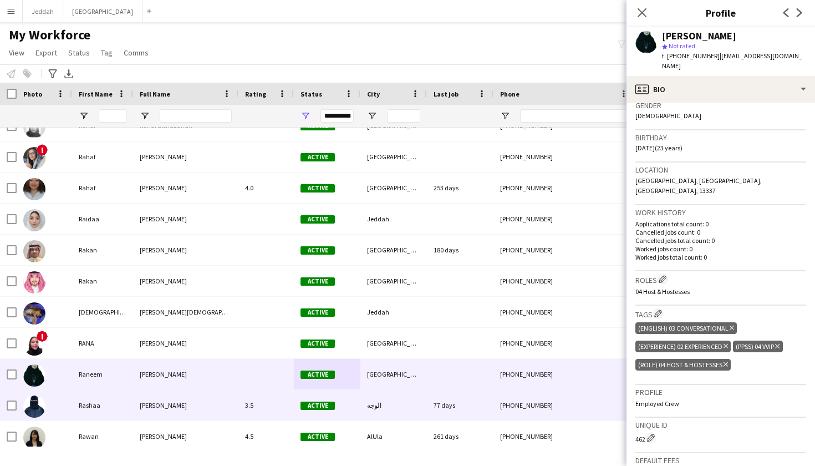
click at [450, 396] on div "77 days" at bounding box center [460, 405] width 67 height 30
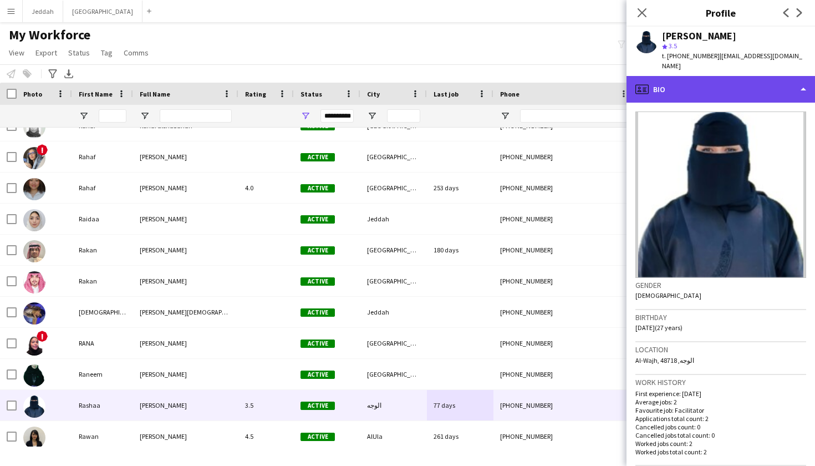
click at [554, 86] on div "profile Bio" at bounding box center [720, 89] width 188 height 27
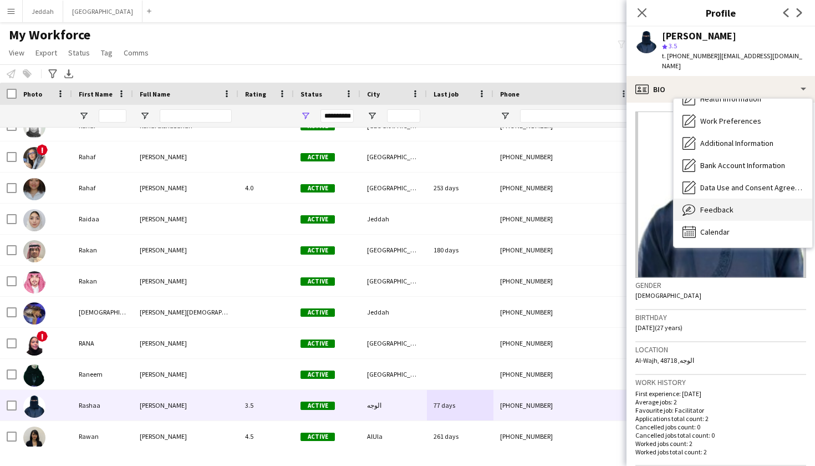
scroll to position [126, 0]
click at [554, 205] on span "Feedback" at bounding box center [716, 210] width 33 height 10
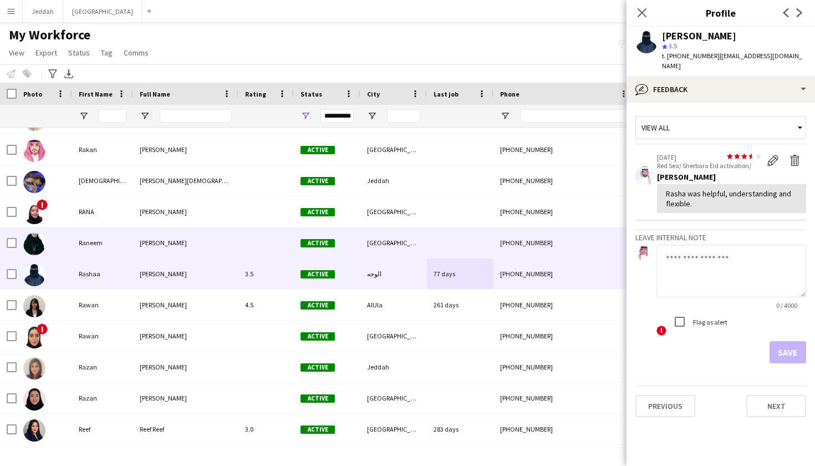
scroll to position [6844, 0]
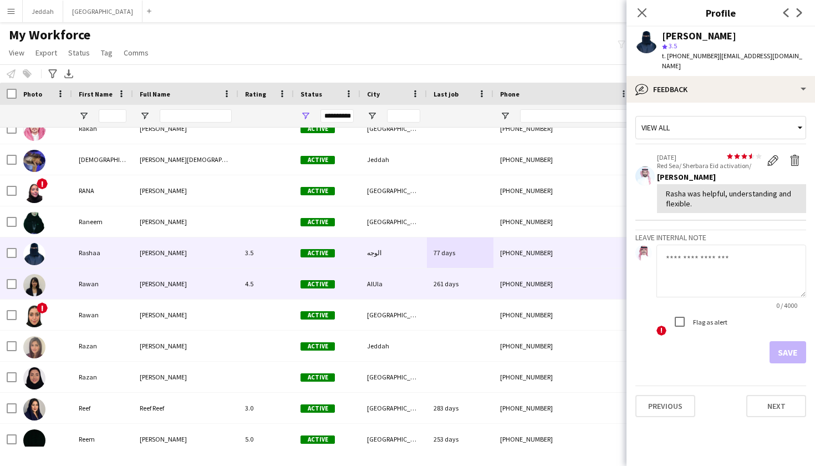
click at [416, 292] on div "AlUla" at bounding box center [393, 283] width 67 height 30
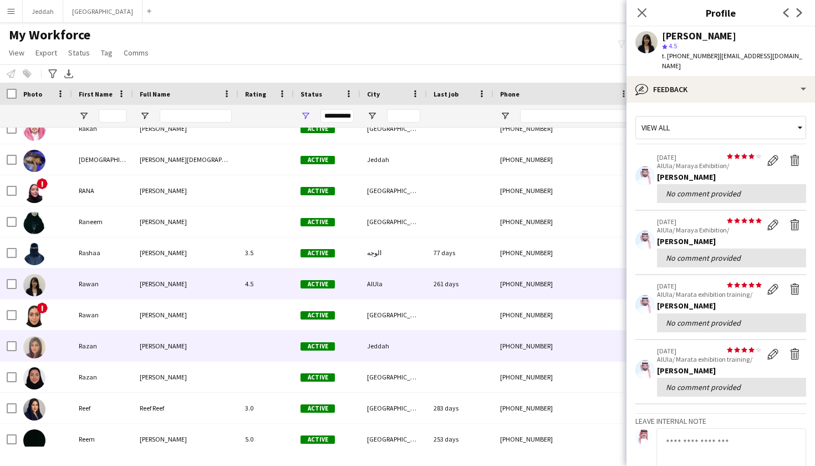
click at [496, 336] on div "+966590727141" at bounding box center [564, 345] width 142 height 30
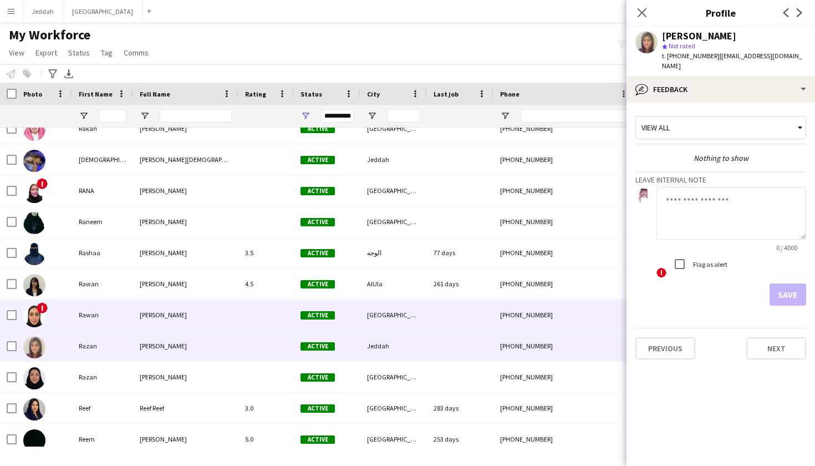
click at [490, 320] on div at bounding box center [460, 314] width 67 height 30
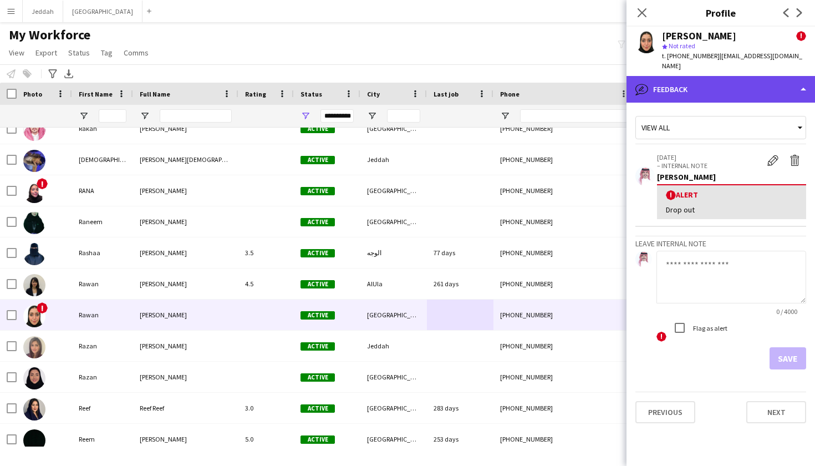
click at [554, 76] on div "bubble-pencil Feedback" at bounding box center [720, 89] width 188 height 27
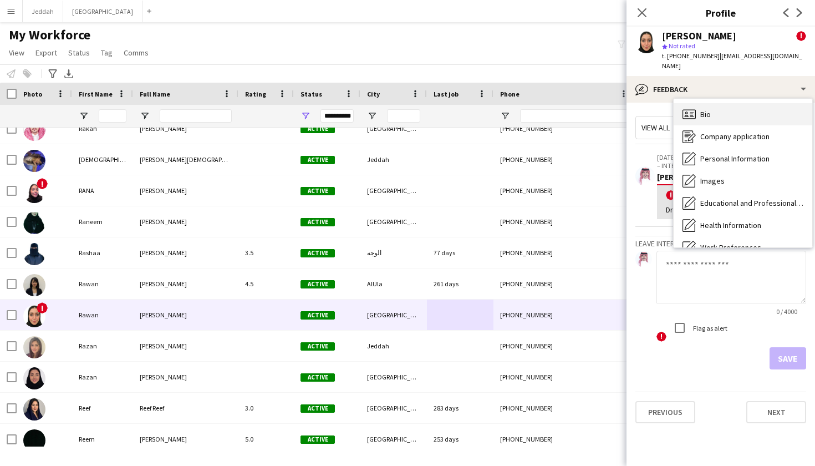
click at [554, 103] on div "Bio Bio" at bounding box center [743, 114] width 139 height 22
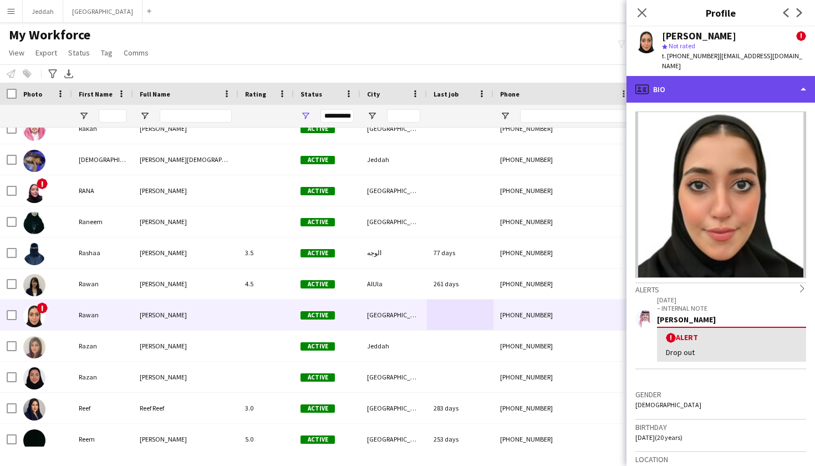
click at [554, 78] on div "profile Bio" at bounding box center [720, 89] width 188 height 27
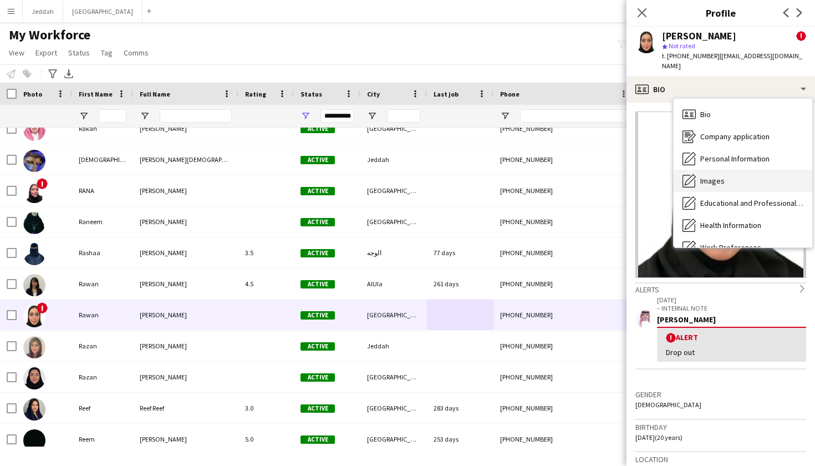
click at [554, 171] on div "Images Images" at bounding box center [743, 181] width 139 height 22
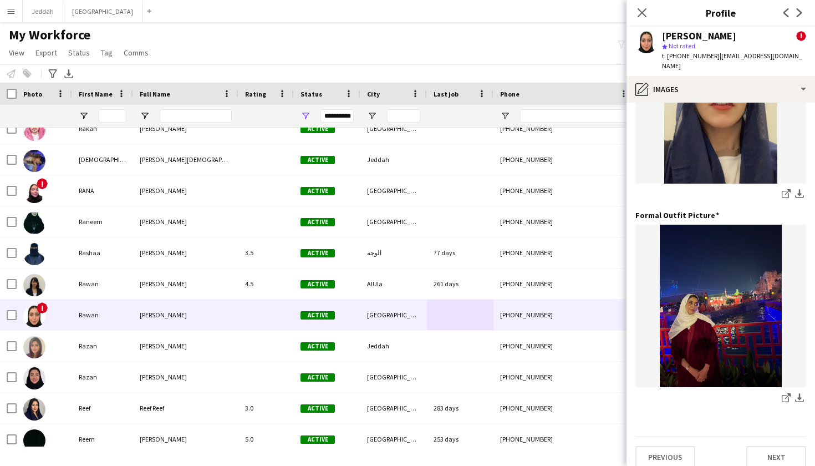
scroll to position [308, 0]
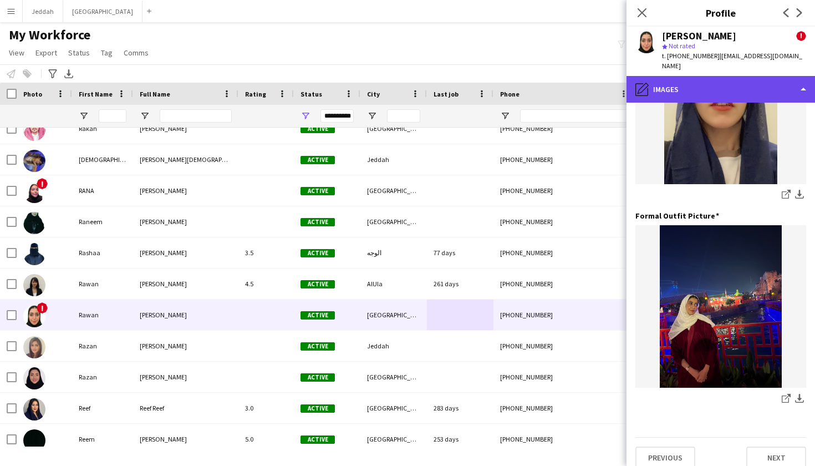
click at [554, 88] on div "pencil4 Images" at bounding box center [720, 89] width 188 height 27
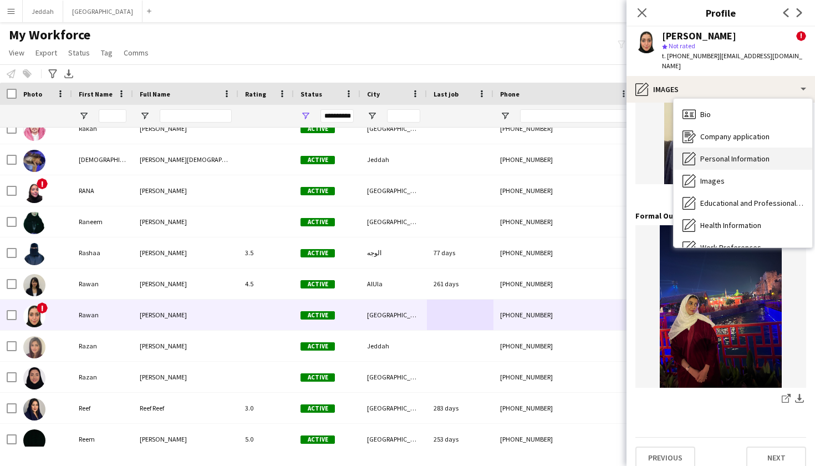
click at [554, 157] on div "Personal Information Personal Information" at bounding box center [743, 158] width 139 height 22
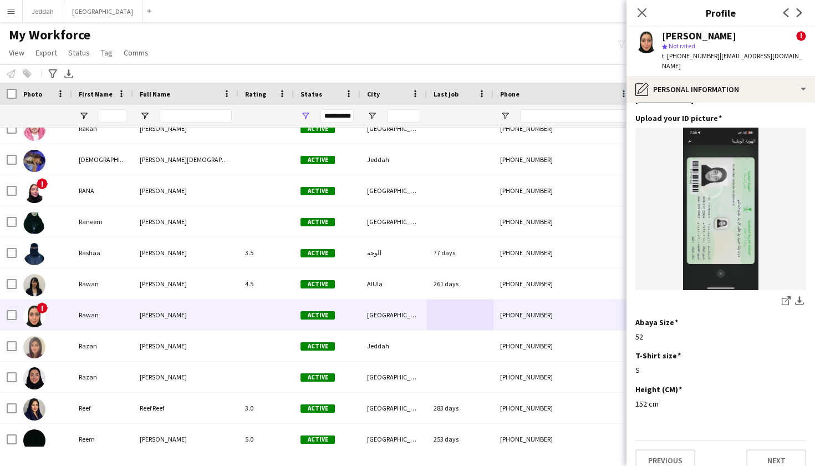
scroll to position [533, 0]
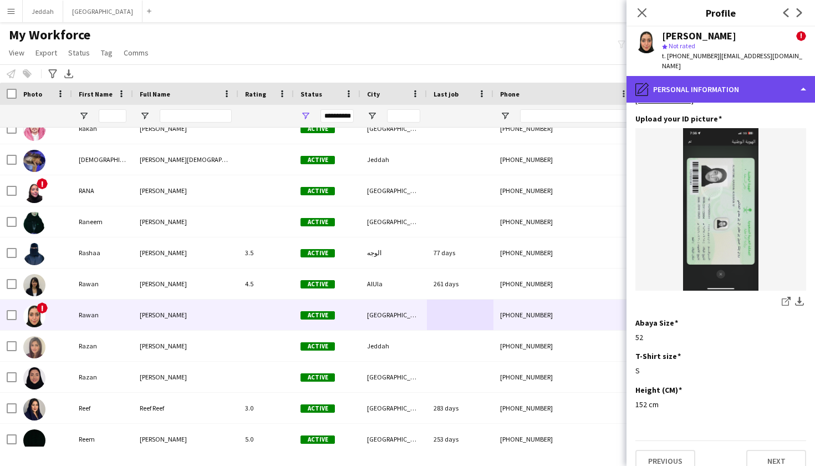
click at [554, 81] on div "pencil4 Personal Information" at bounding box center [720, 89] width 188 height 27
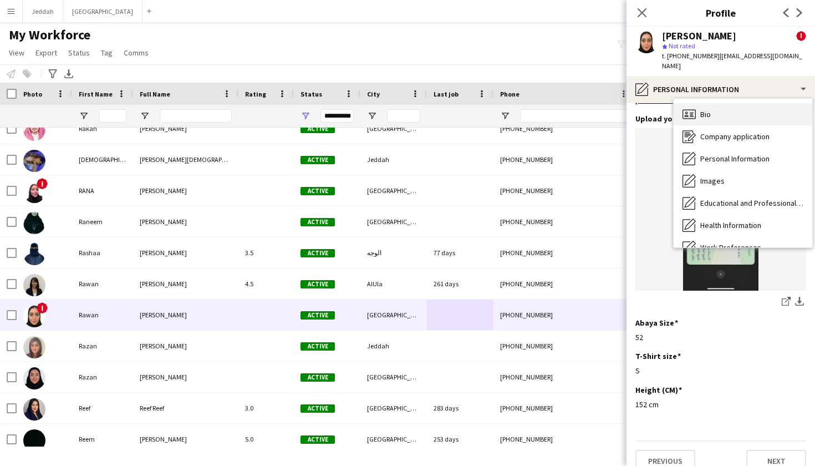
click at [554, 104] on div "Bio Bio" at bounding box center [743, 114] width 139 height 22
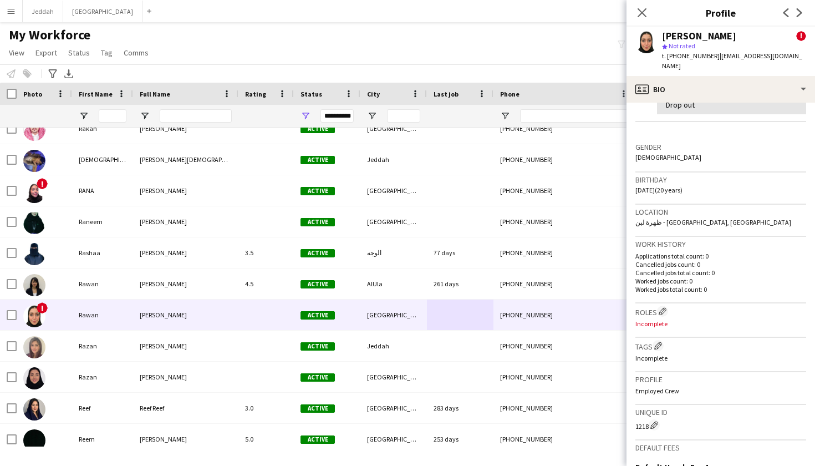
scroll to position [282, 0]
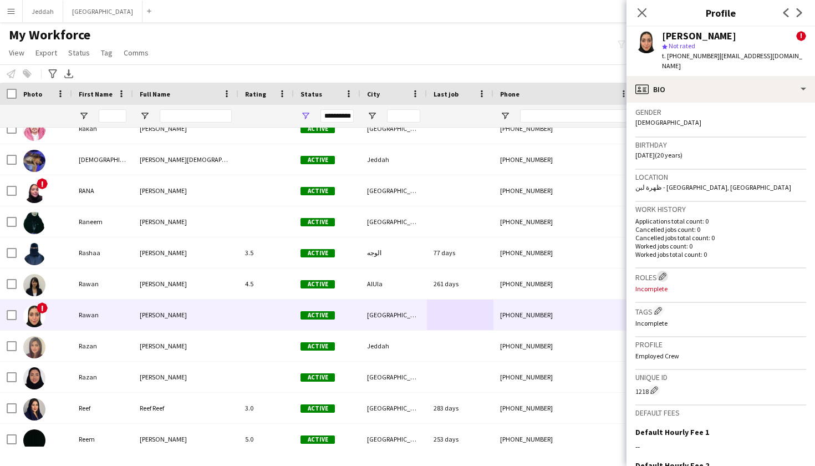
click at [554, 272] on app-icon "Edit crew company roles" at bounding box center [663, 276] width 8 height 8
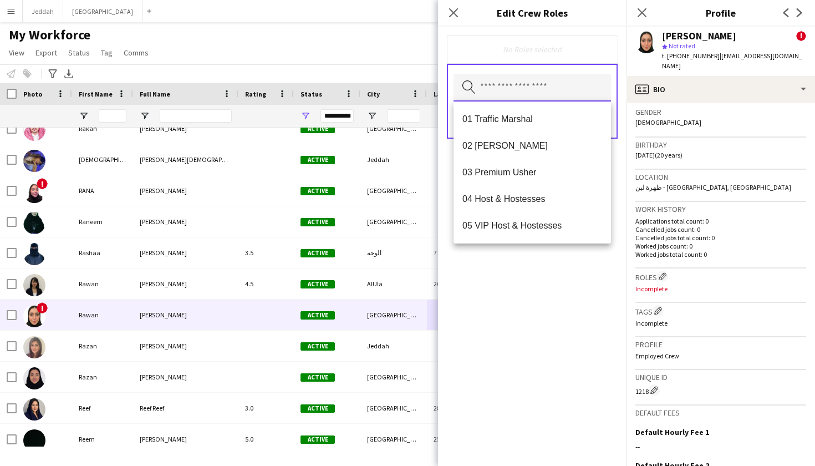
click at [520, 97] on input "text" at bounding box center [531, 88] width 157 height 28
click at [513, 140] on span "02 Usher" at bounding box center [532, 145] width 140 height 11
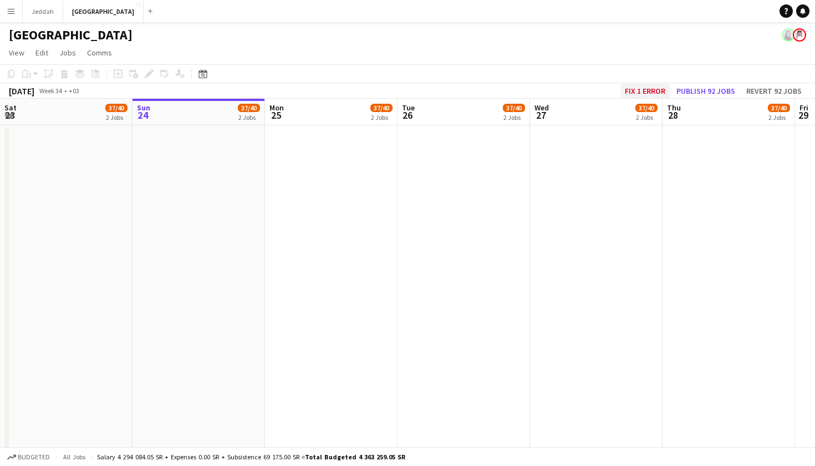
click at [634, 89] on button "Fix 1 error" at bounding box center [644, 91] width 49 height 14
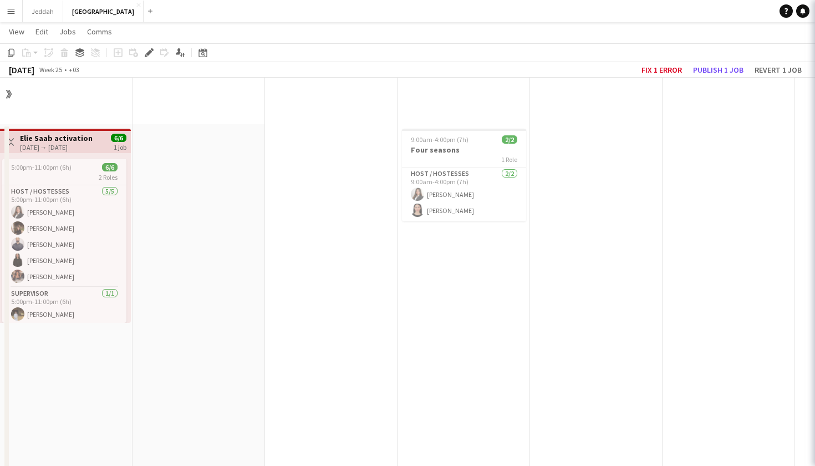
scroll to position [0, 381]
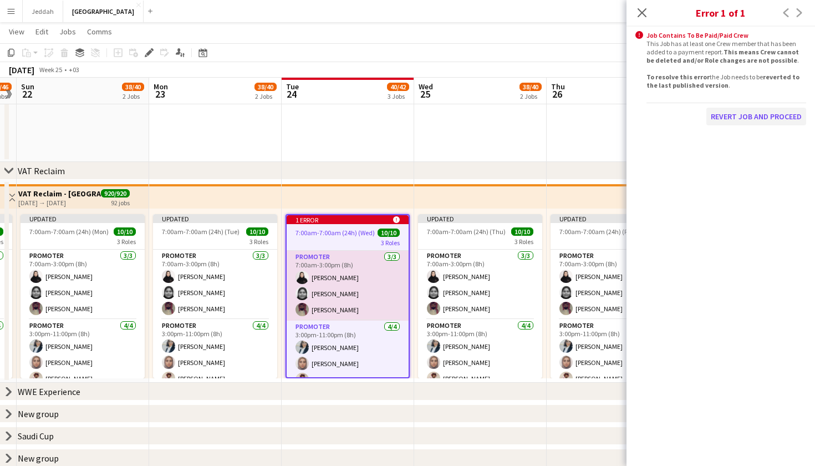
click at [731, 118] on button "Revert Job and proceed" at bounding box center [756, 117] width 100 height 18
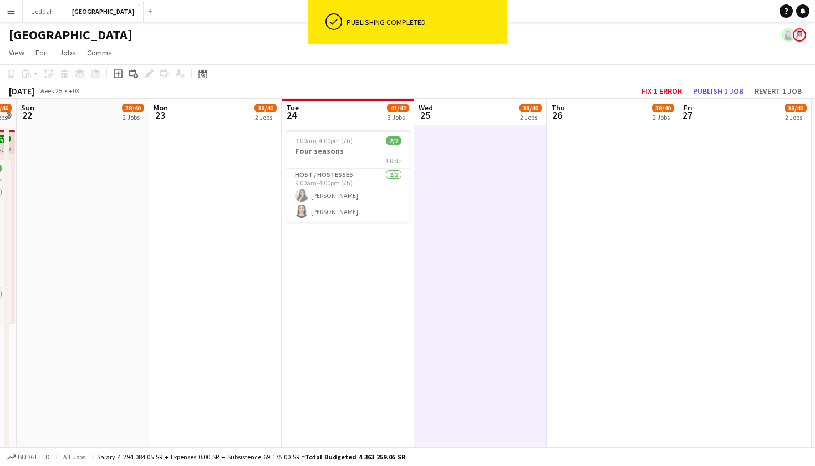
scroll to position [0, 0]
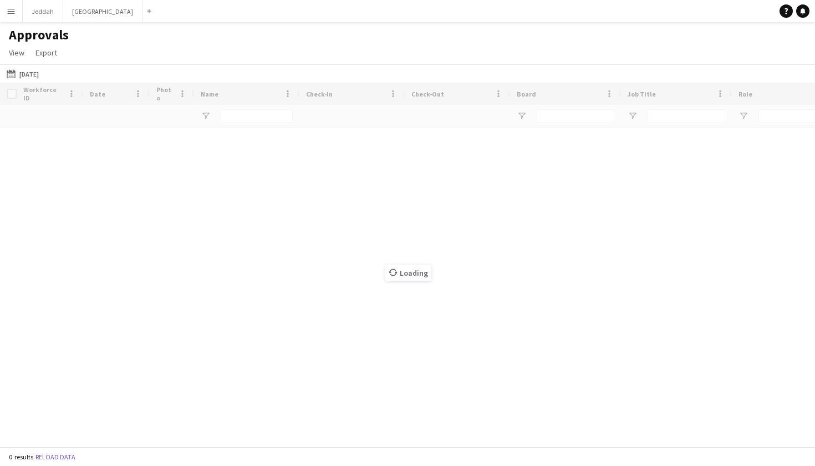
type input "****"
type input "**********"
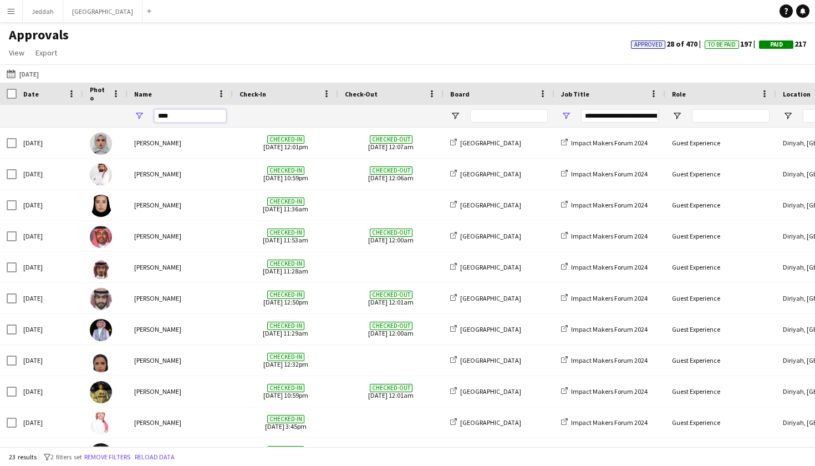
click at [200, 113] on input "****" at bounding box center [190, 115] width 72 height 13
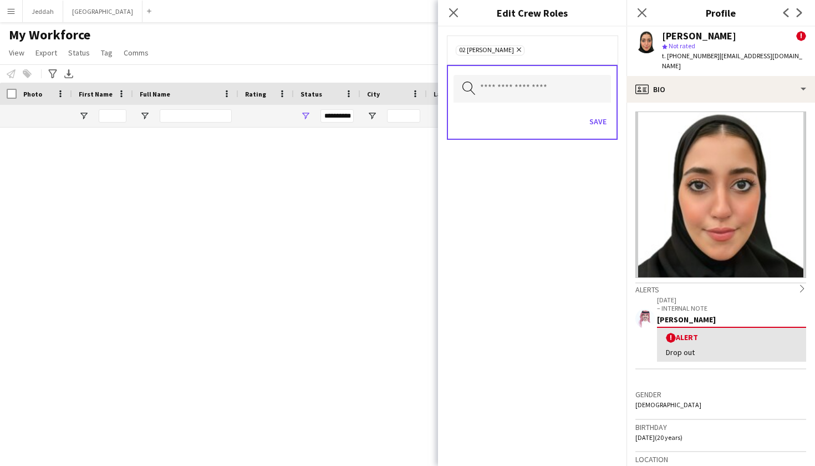
scroll to position [282, 0]
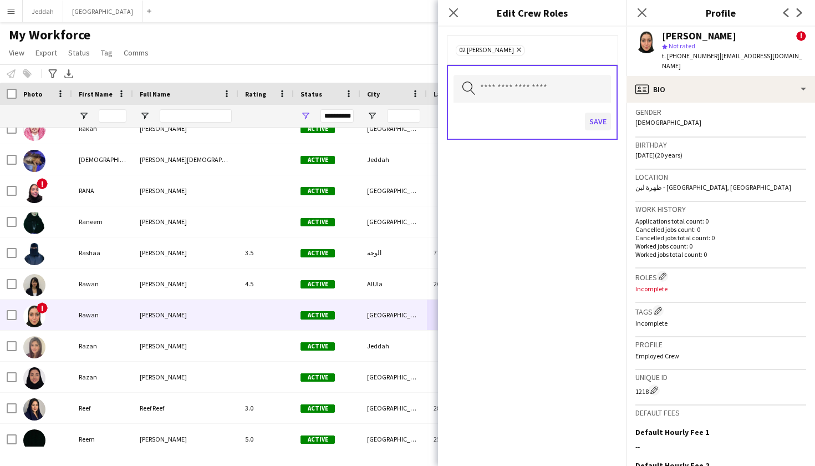
click at [606, 124] on button "Save" at bounding box center [598, 122] width 26 height 18
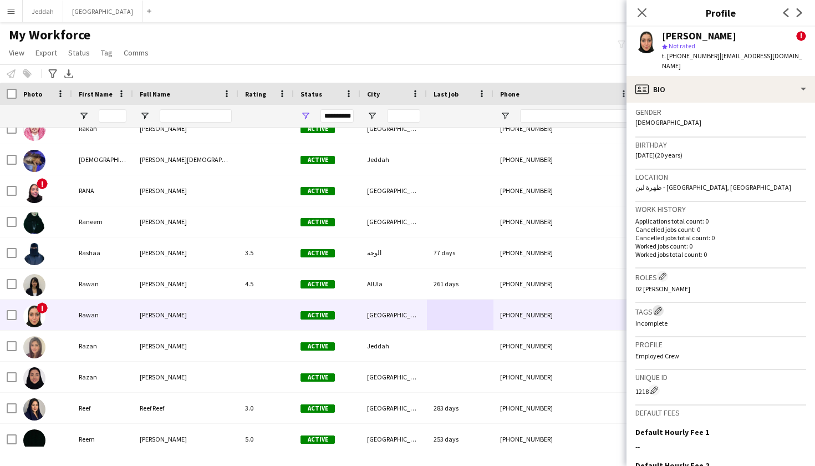
click at [657, 307] on app-icon "Edit crew company tags" at bounding box center [658, 311] width 8 height 8
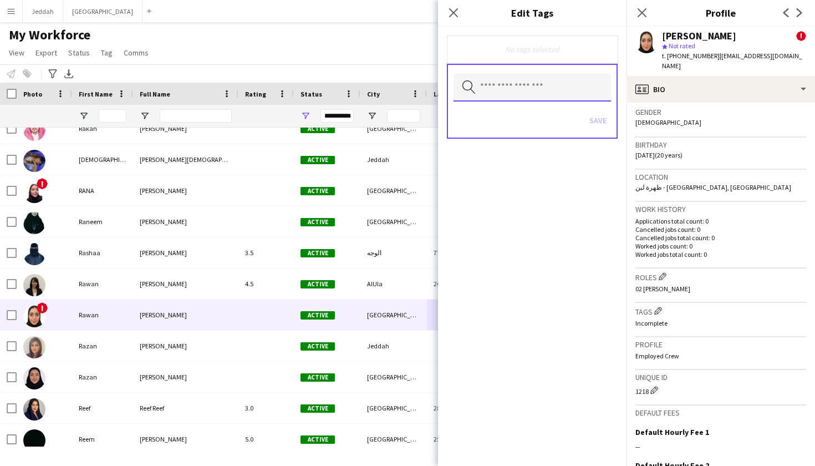
click at [523, 89] on input "text" at bounding box center [531, 88] width 157 height 28
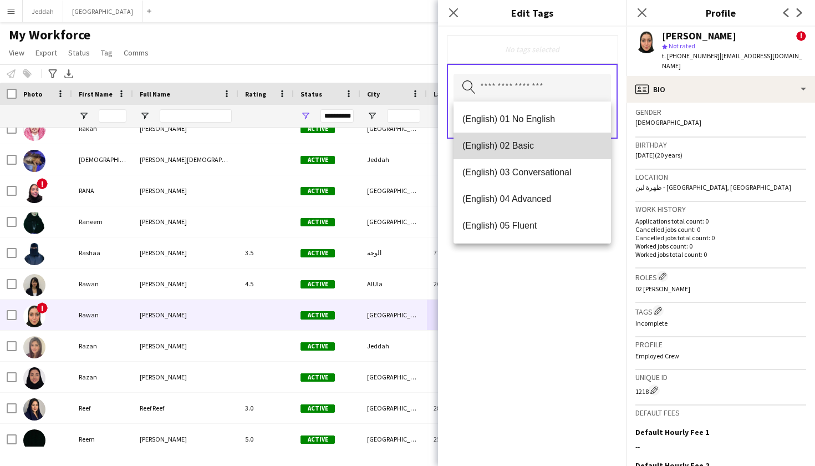
click at [512, 141] on span "(English) 02 Basic" at bounding box center [532, 145] width 140 height 11
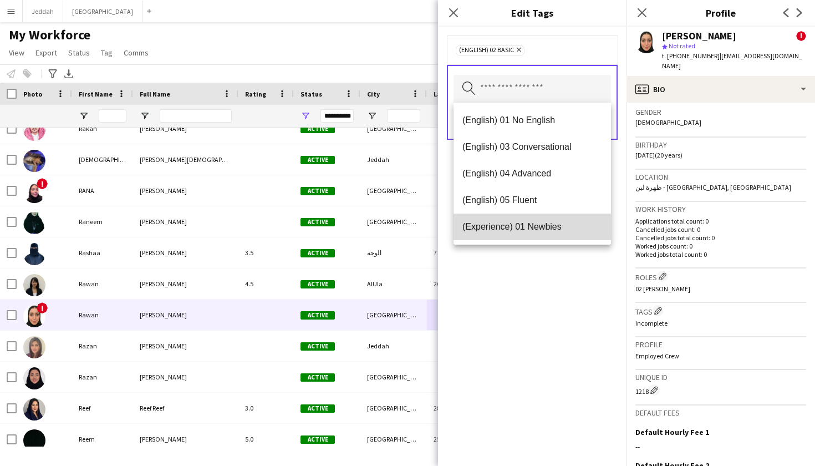
click at [522, 218] on mat-option "(Experience) 01 Newbies" at bounding box center [531, 226] width 157 height 27
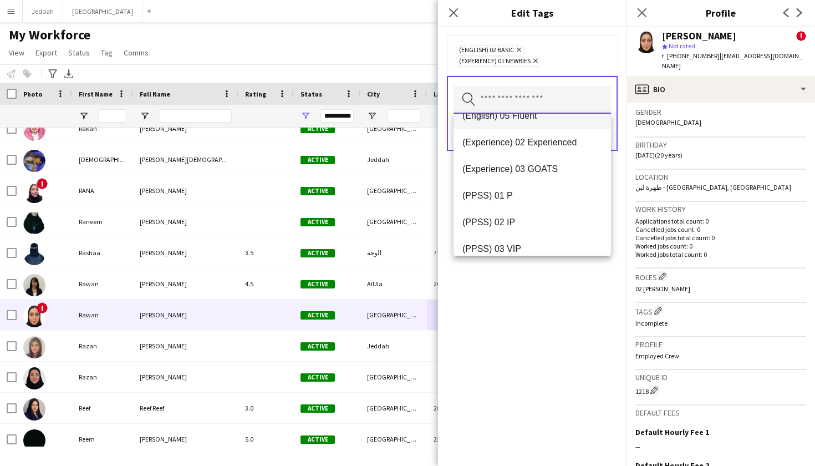
scroll to position [97, 0]
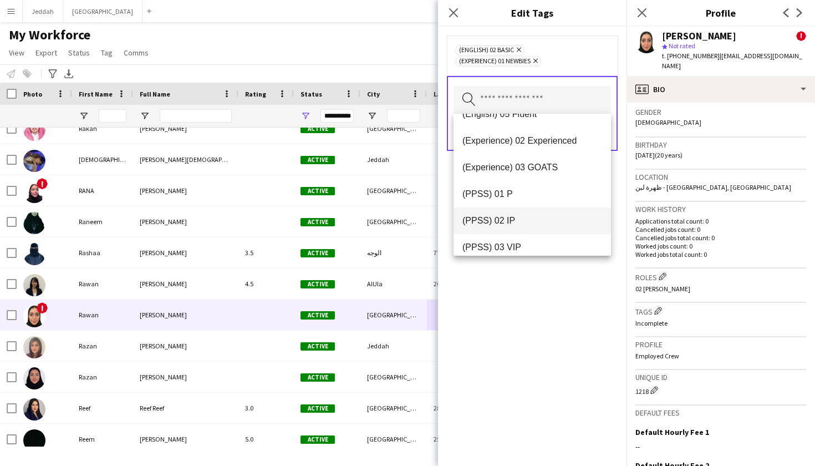
click at [522, 219] on span "(PPSS) 02 IP" at bounding box center [532, 220] width 140 height 11
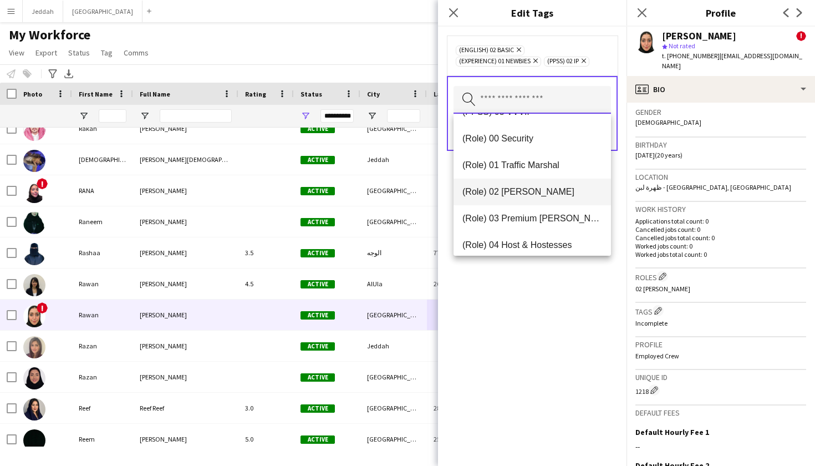
scroll to position [262, 0]
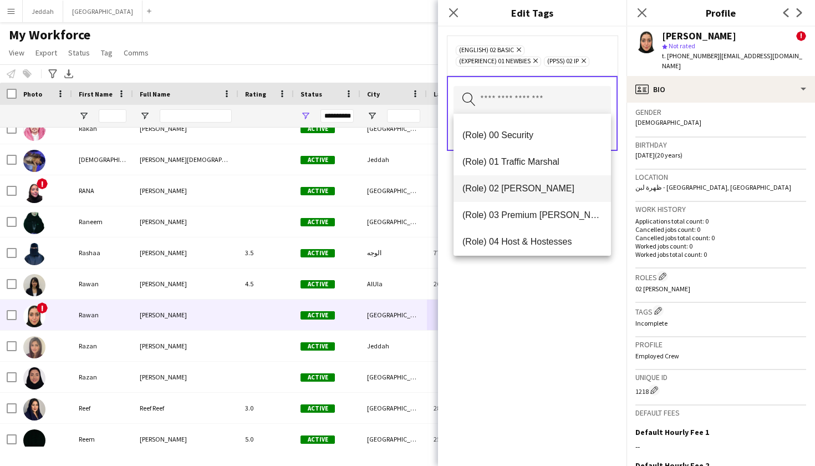
click at [519, 191] on span "(Role) 02 Usher" at bounding box center [532, 188] width 140 height 11
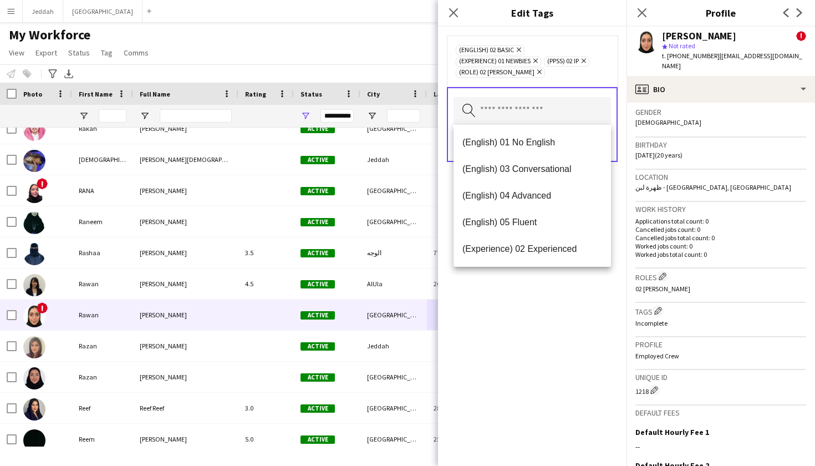
click at [516, 308] on div "(English) 02 Basic Remove (Experience) 01 Newbies Remove (PPSS) 02 IP Remove (R…" at bounding box center [532, 246] width 188 height 439
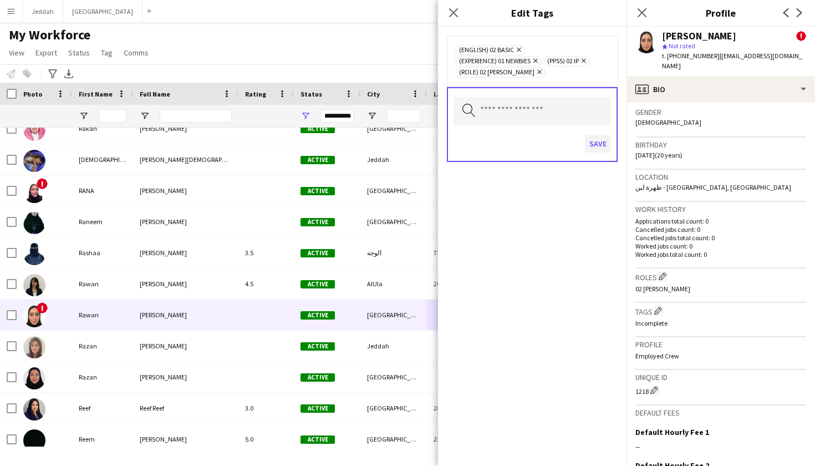
click at [595, 142] on button "Save" at bounding box center [598, 144] width 26 height 18
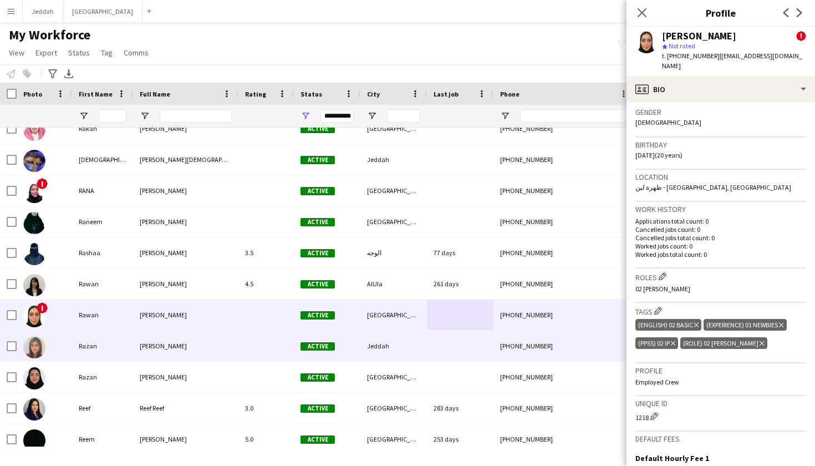
click at [446, 344] on div at bounding box center [460, 345] width 67 height 30
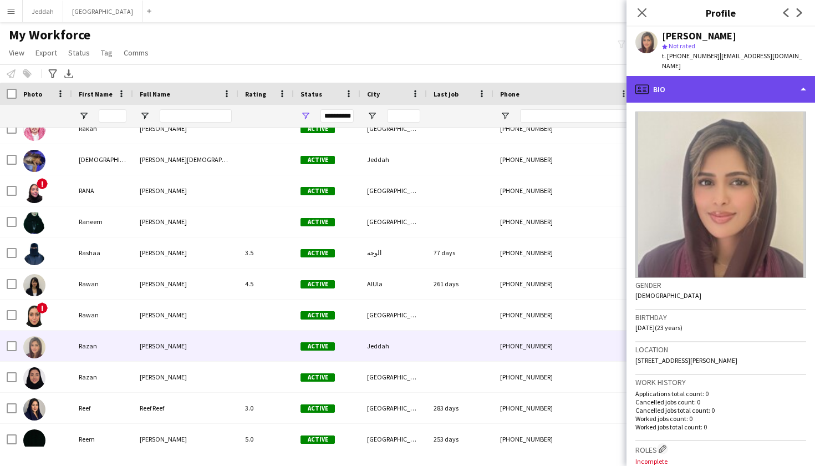
click at [738, 76] on div "profile Bio" at bounding box center [720, 89] width 188 height 27
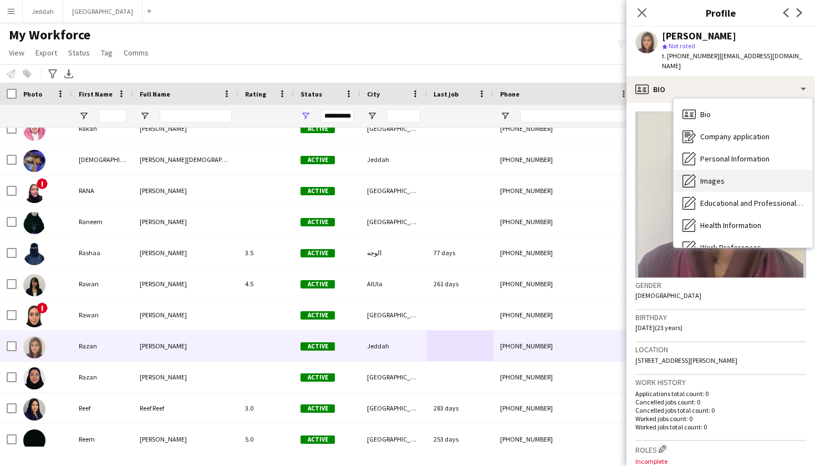
click at [726, 170] on div "Images Images" at bounding box center [743, 181] width 139 height 22
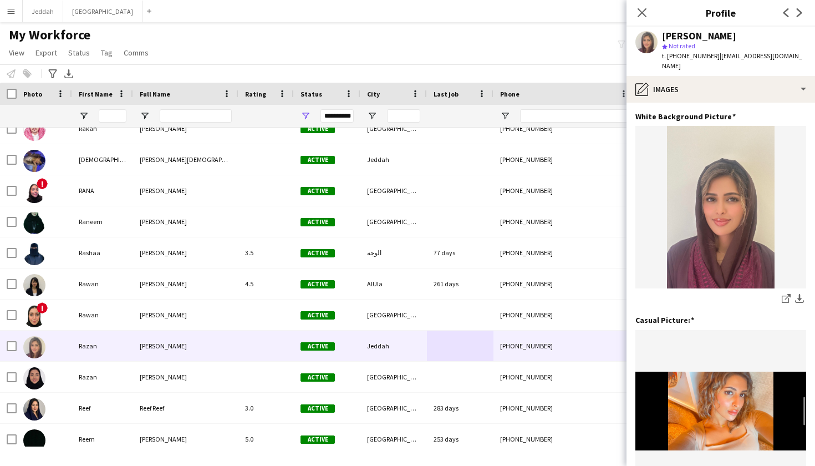
scroll to position [0, 0]
click at [763, 103] on app-section-data-types "White Background Picture Edit this field share-external-link-1 download-bottom …" at bounding box center [720, 284] width 188 height 363
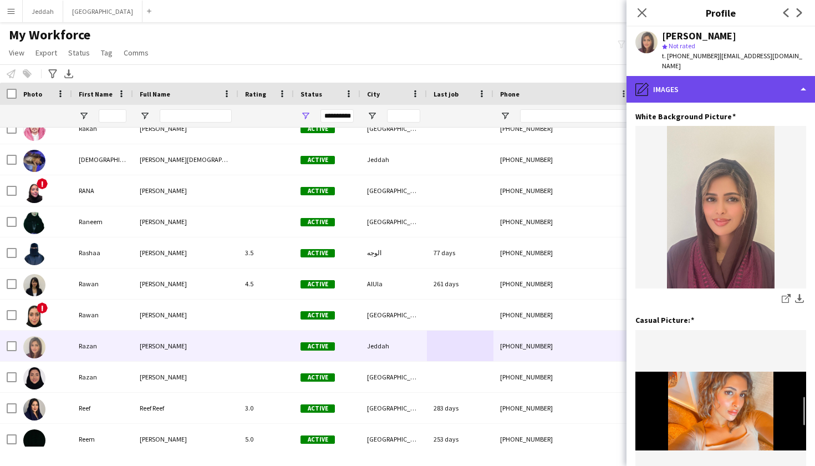
click at [764, 78] on div "pencil4 Images" at bounding box center [720, 89] width 188 height 27
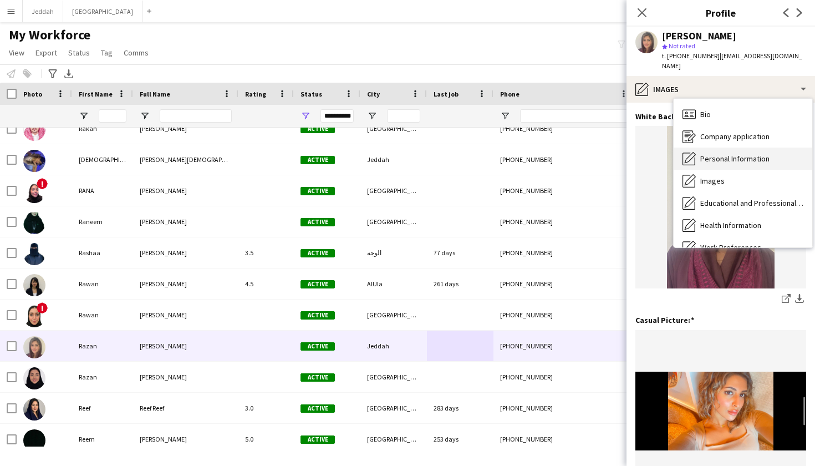
click at [755, 159] on div "Personal Information Personal Information" at bounding box center [743, 158] width 139 height 22
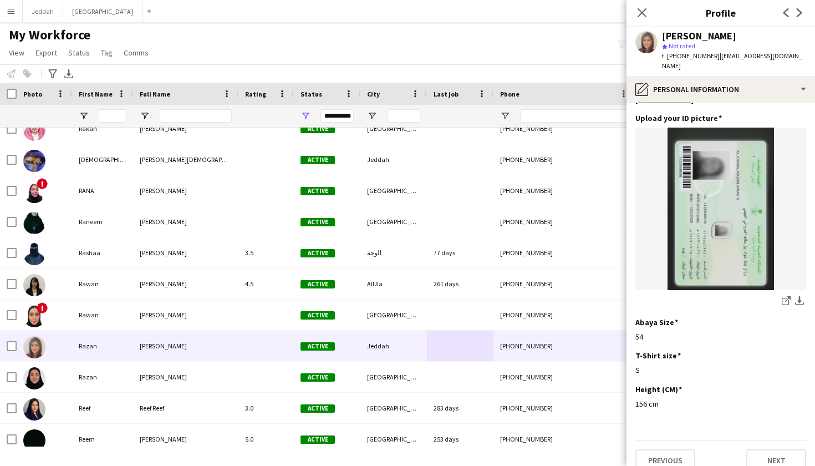
scroll to position [533, 0]
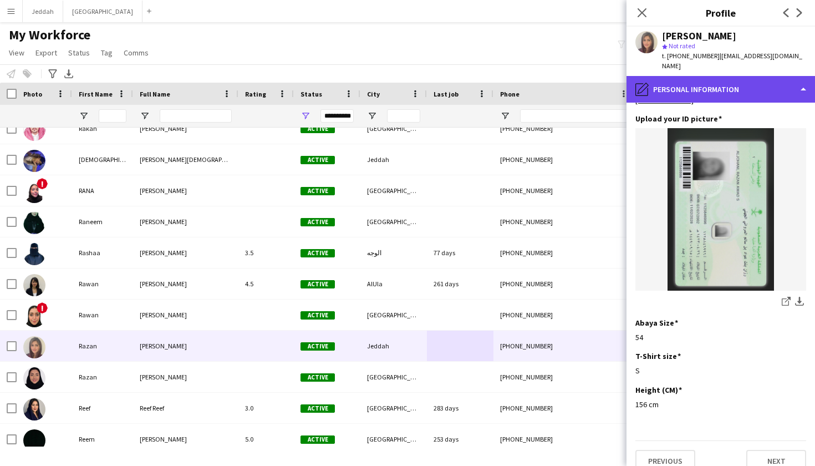
click at [742, 81] on div "pencil4 Personal Information" at bounding box center [720, 89] width 188 height 27
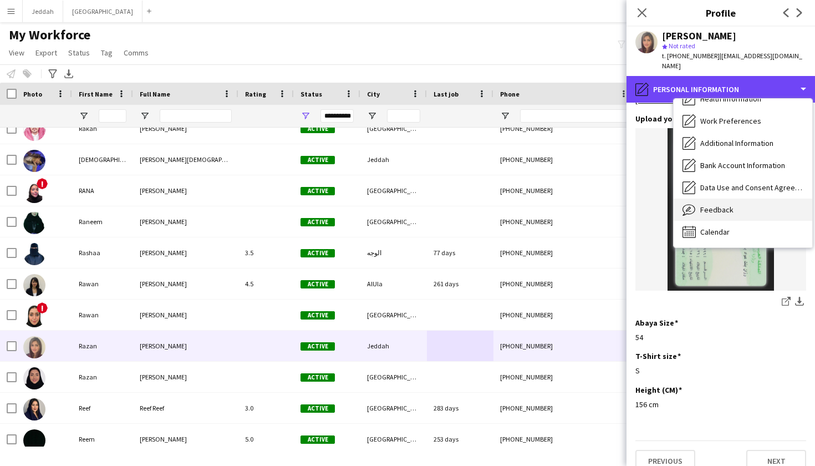
scroll to position [126, 0]
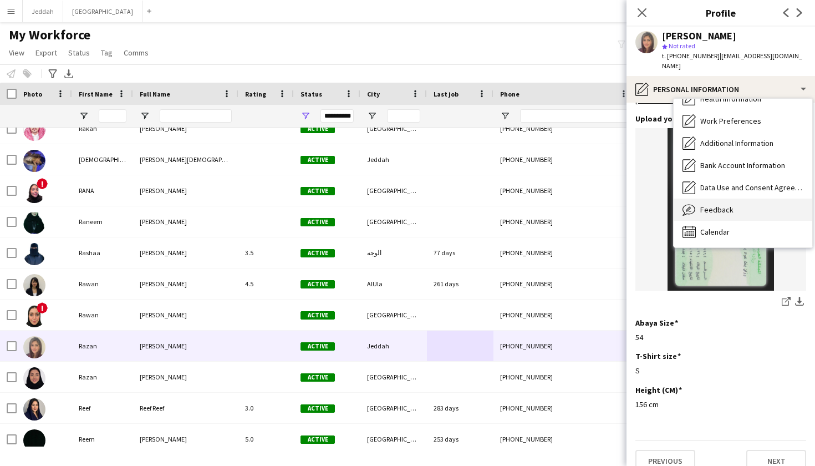
click at [733, 205] on div "Feedback Feedback" at bounding box center [743, 209] width 139 height 22
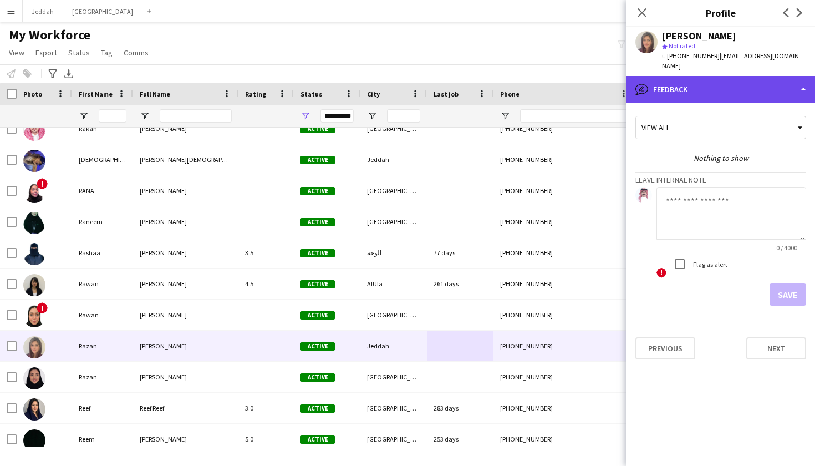
click at [740, 85] on div "bubble-pencil Feedback" at bounding box center [720, 89] width 188 height 27
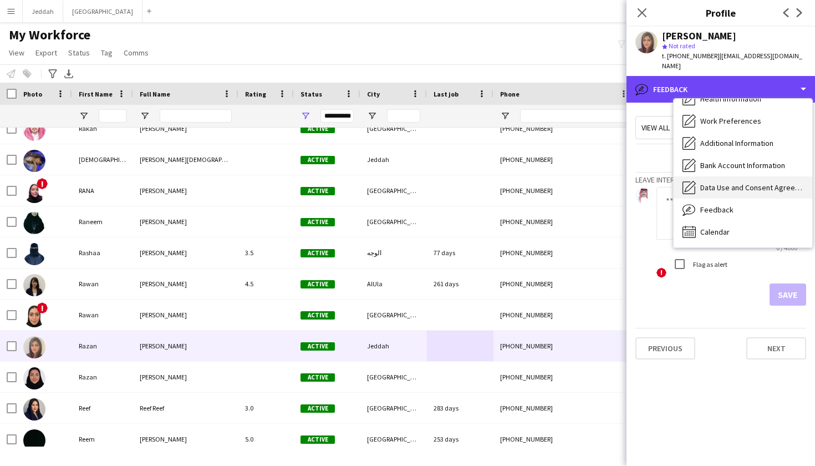
scroll to position [0, 0]
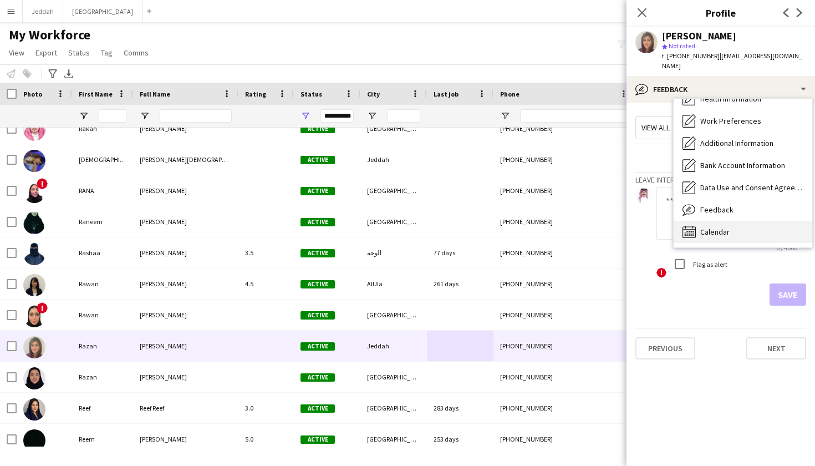
click at [726, 230] on div "Calendar Calendar" at bounding box center [743, 232] width 139 height 22
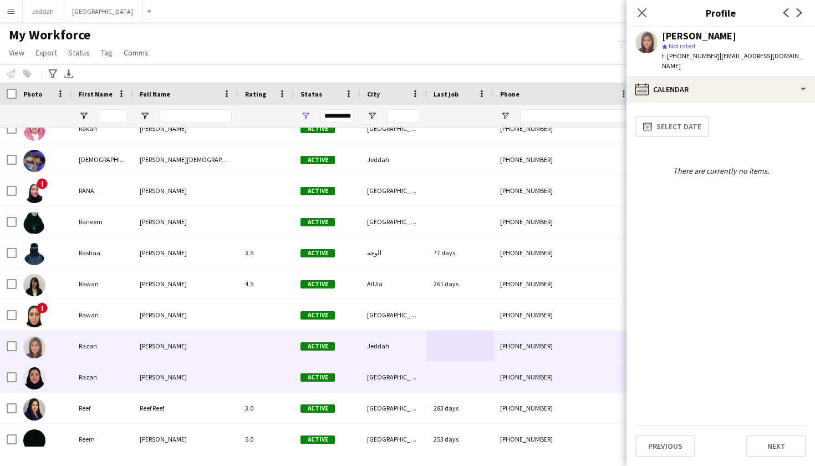
click at [461, 370] on div at bounding box center [460, 376] width 67 height 30
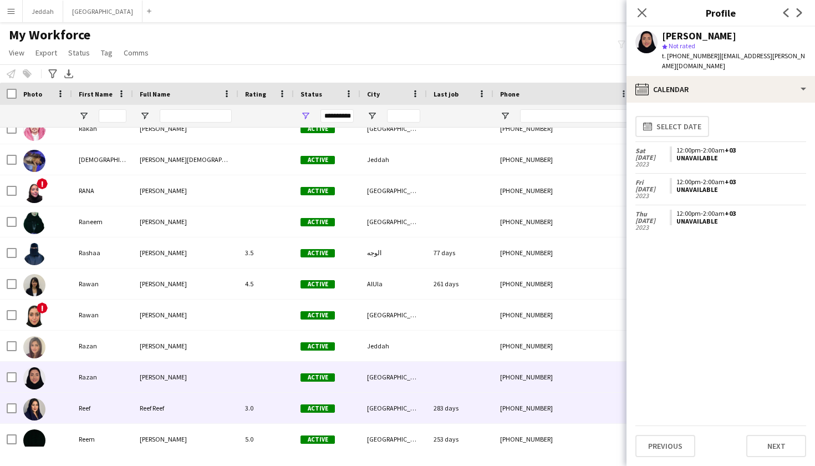
click at [443, 405] on div "283 days" at bounding box center [460, 407] width 67 height 30
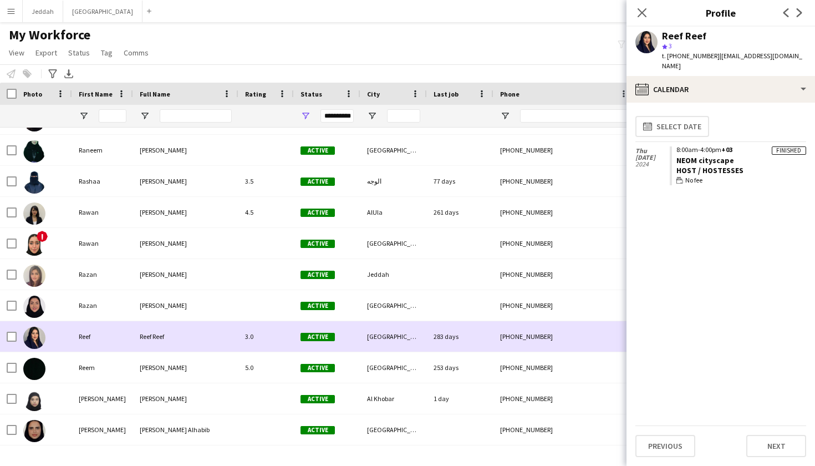
scroll to position [6917, 0]
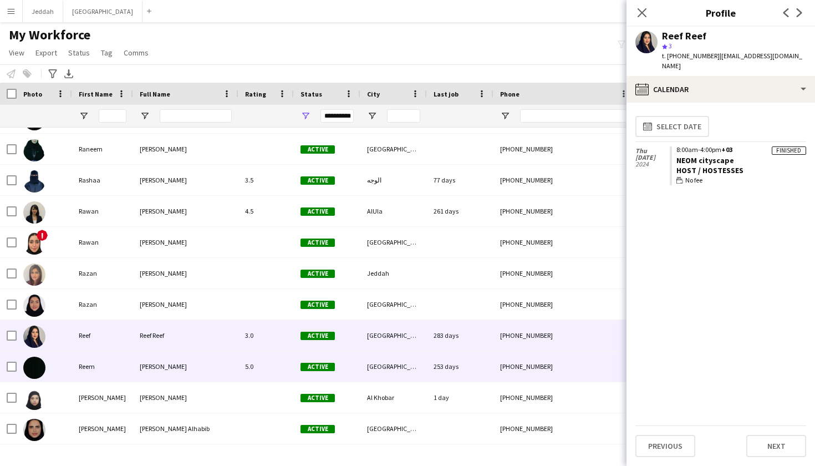
click at [449, 364] on div "253 days" at bounding box center [460, 366] width 67 height 30
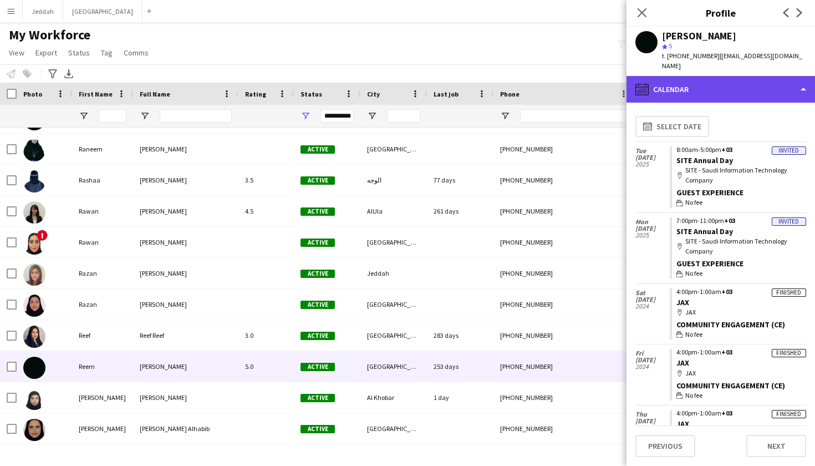
click at [720, 81] on div "calendar-full Calendar" at bounding box center [720, 89] width 188 height 27
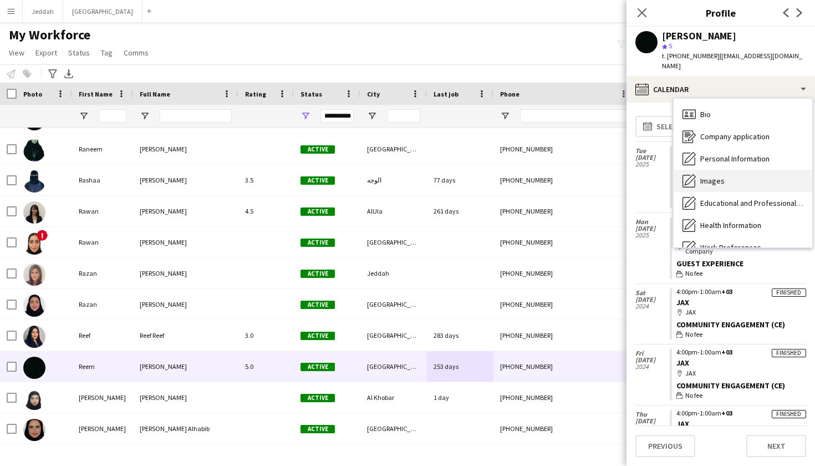
click at [730, 175] on div "Images Images" at bounding box center [743, 181] width 139 height 22
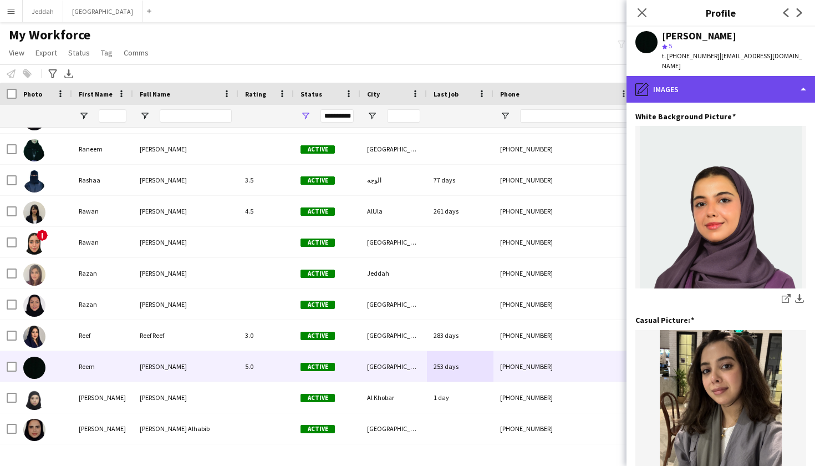
click at [742, 86] on div "pencil4 Images" at bounding box center [720, 89] width 188 height 27
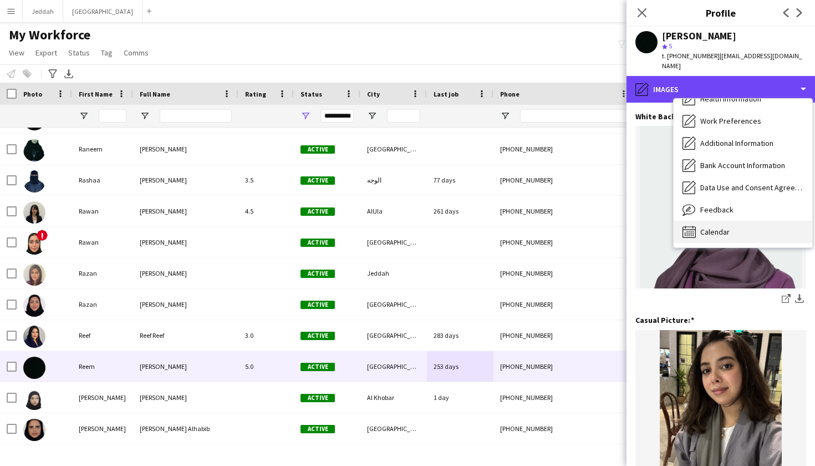
scroll to position [126, 0]
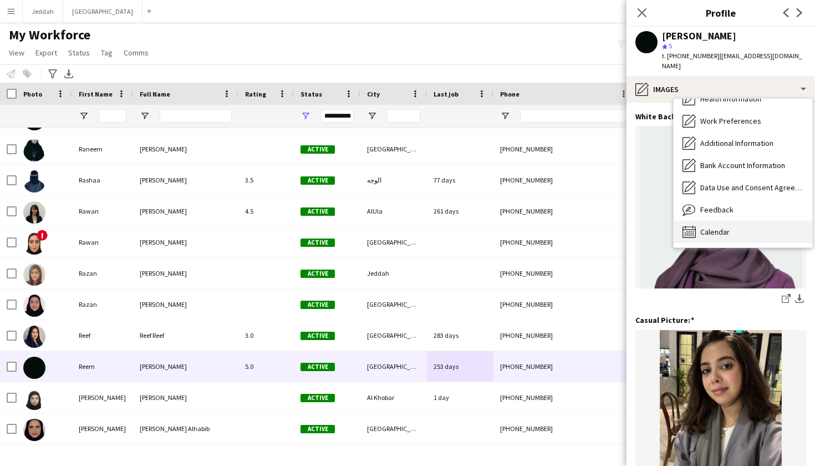
click at [722, 227] on span "Calendar" at bounding box center [714, 232] width 29 height 10
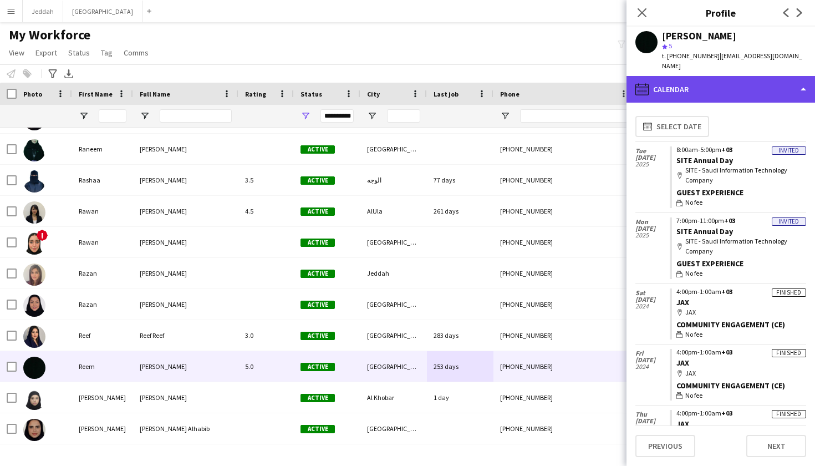
click at [727, 87] on div "calendar-full Calendar" at bounding box center [720, 89] width 188 height 27
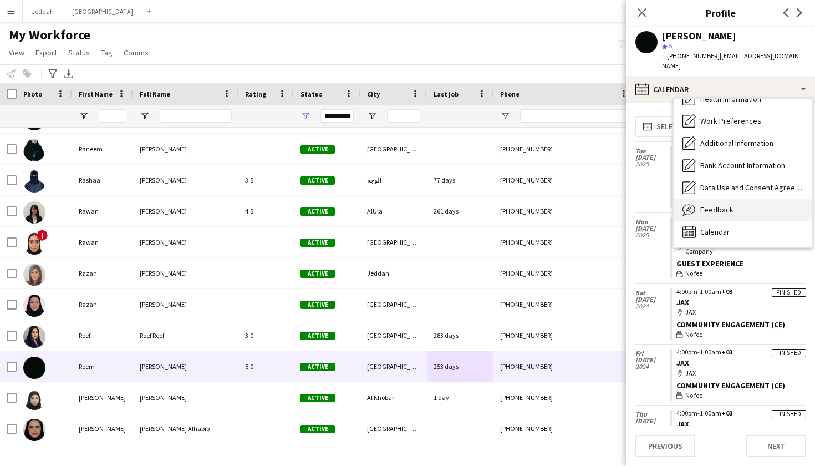
click at [741, 198] on div "Feedback Feedback" at bounding box center [743, 209] width 139 height 22
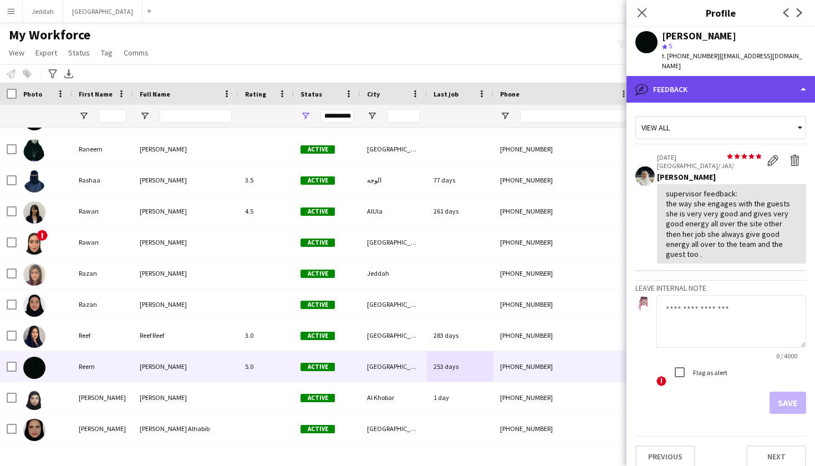
click at [682, 76] on div "bubble-pencil Feedback" at bounding box center [720, 89] width 188 height 27
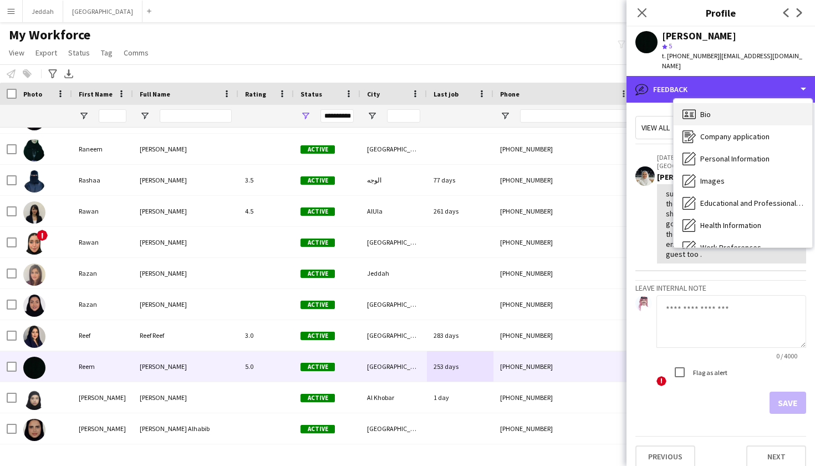
scroll to position [-1, 0]
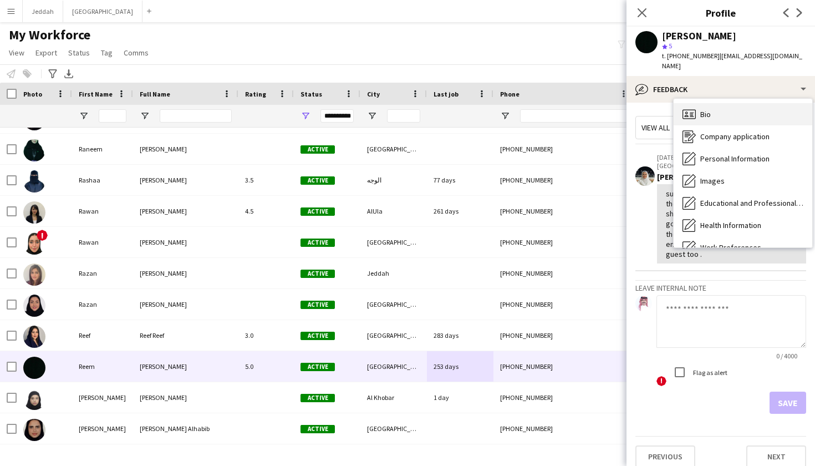
click at [699, 113] on div "Bio Bio" at bounding box center [743, 114] width 139 height 22
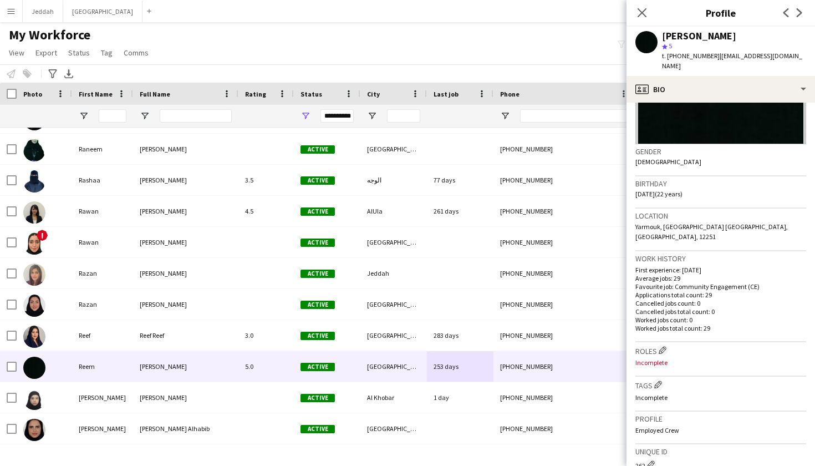
scroll to position [178, 0]
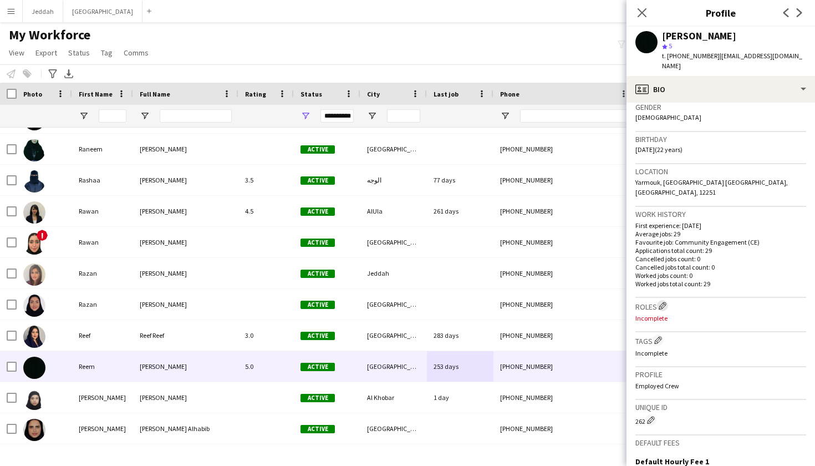
click at [663, 302] on app-icon "Edit crew company roles" at bounding box center [663, 306] width 8 height 8
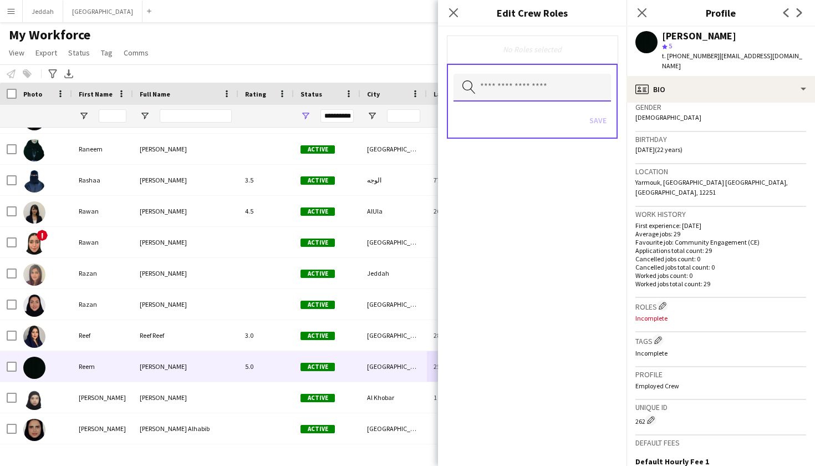
click at [545, 88] on input "text" at bounding box center [531, 88] width 157 height 28
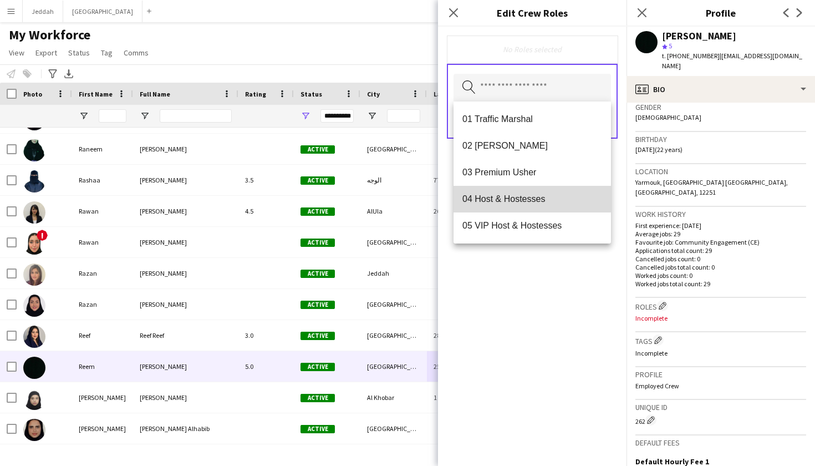
click at [528, 193] on mat-option "04 Host & Hostesses" at bounding box center [531, 199] width 157 height 27
click at [528, 193] on mat-option "05 VIP Host & Hostesses" at bounding box center [531, 200] width 157 height 27
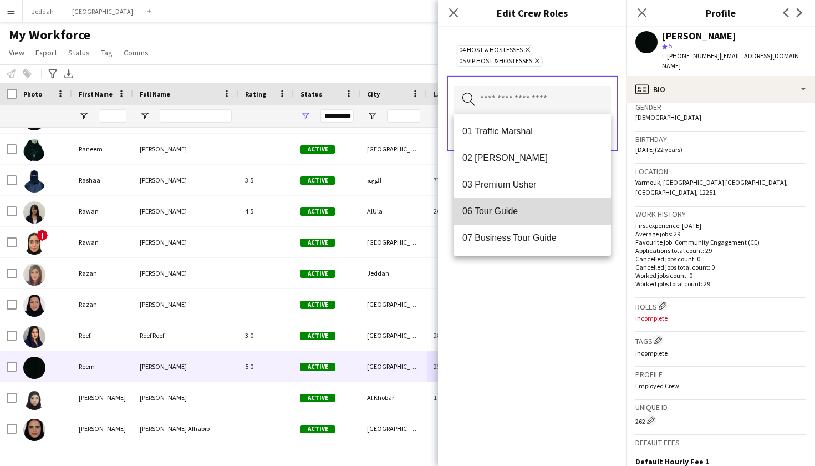
click at [527, 203] on mat-option "06 Tour Guide" at bounding box center [531, 211] width 157 height 27
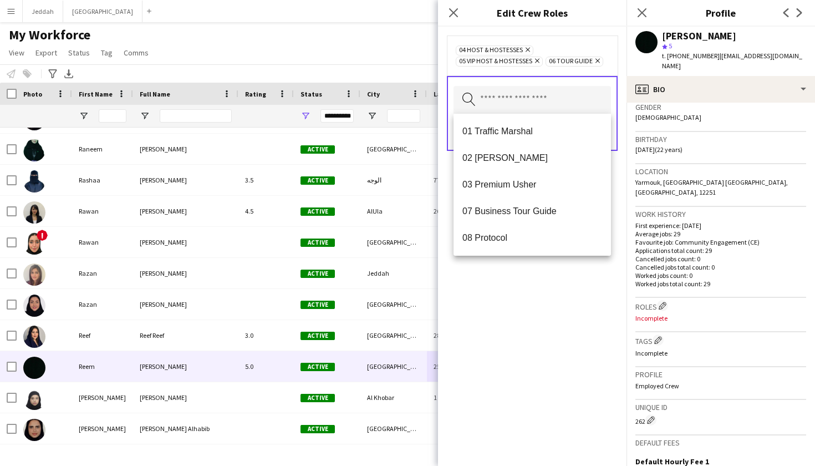
click at [545, 312] on div "04 Host & Hostesses Remove 05 VIP Host & Hostesses Remove 06 Tour Guide Remove …" at bounding box center [532, 246] width 188 height 439
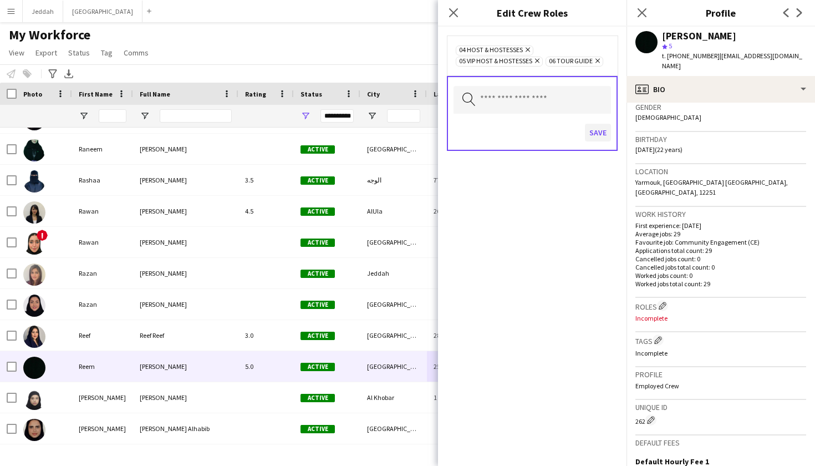
click at [599, 132] on button "Save" at bounding box center [598, 133] width 26 height 18
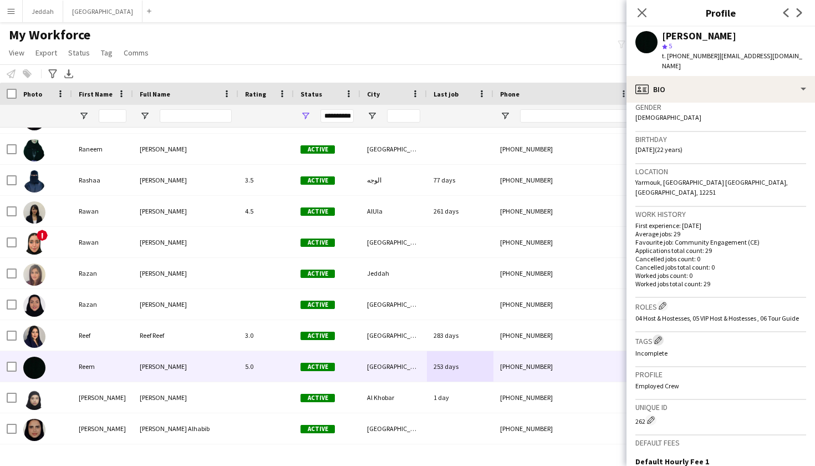
click at [657, 336] on app-icon "Edit crew company tags" at bounding box center [658, 340] width 8 height 8
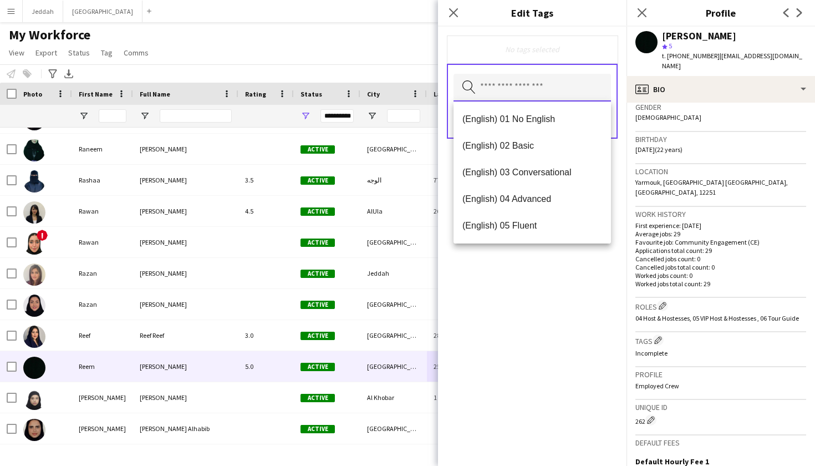
click at [533, 82] on input "text" at bounding box center [531, 88] width 157 height 28
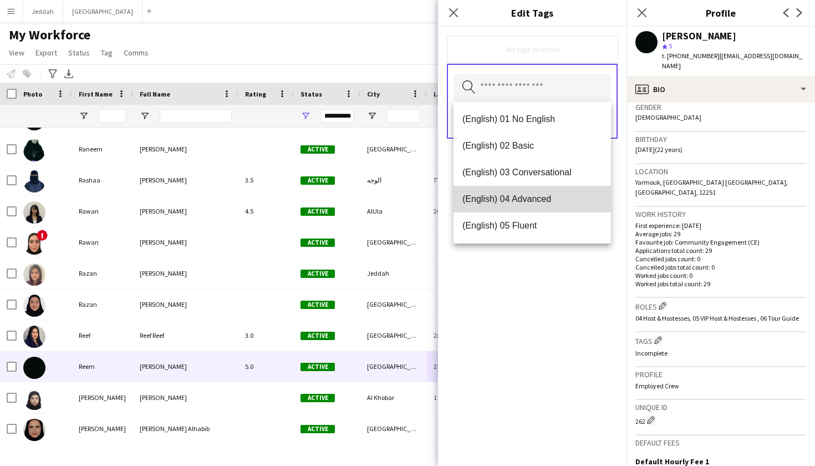
click at [511, 205] on mat-option "(English) 04 Advanced" at bounding box center [531, 199] width 157 height 27
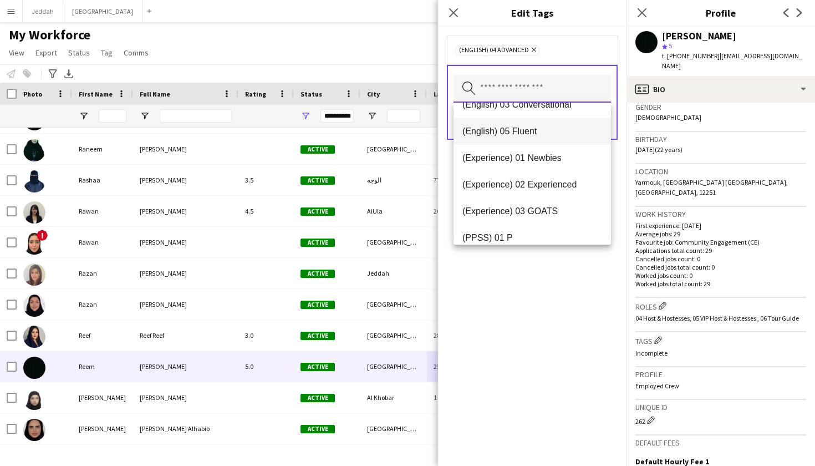
scroll to position [74, 0]
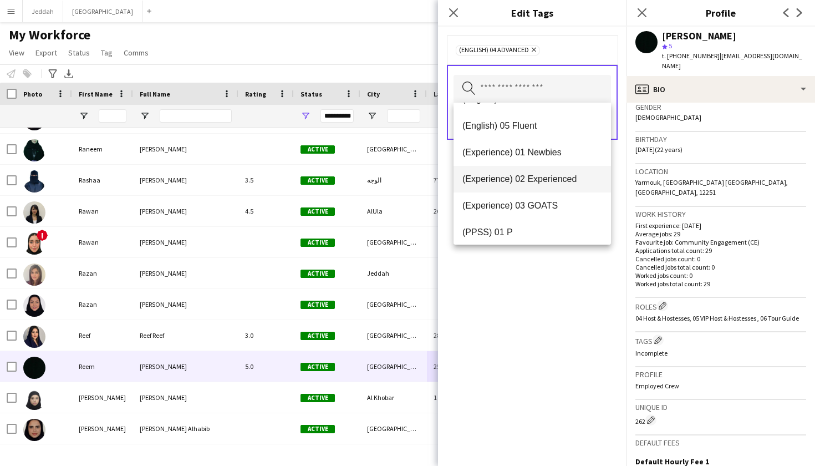
click at [512, 183] on span "(Experience) 02 Experienced" at bounding box center [532, 179] width 140 height 11
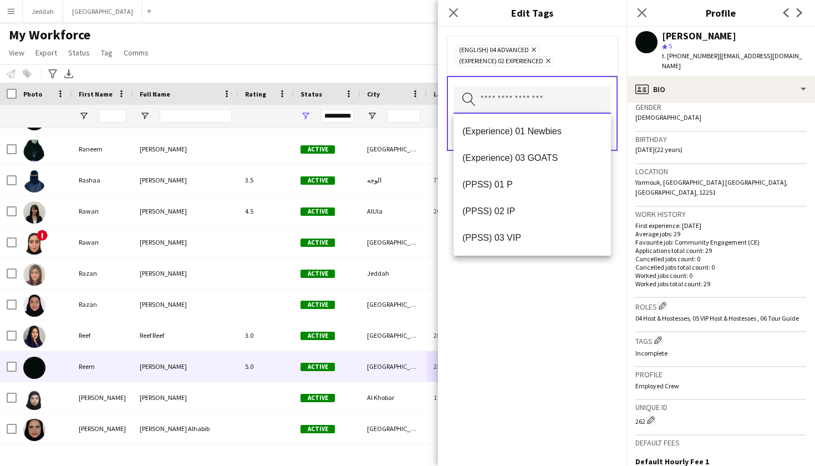
scroll to position [118, 0]
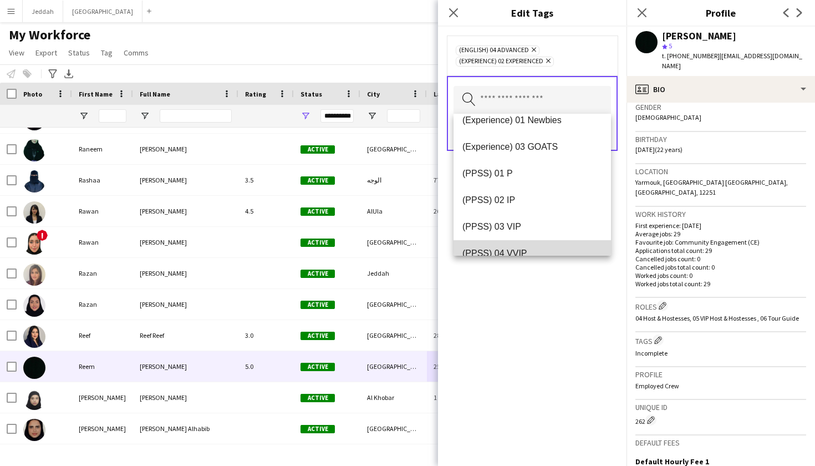
click at [508, 244] on mat-option "(PPSS) 04 VVIP" at bounding box center [531, 253] width 157 height 27
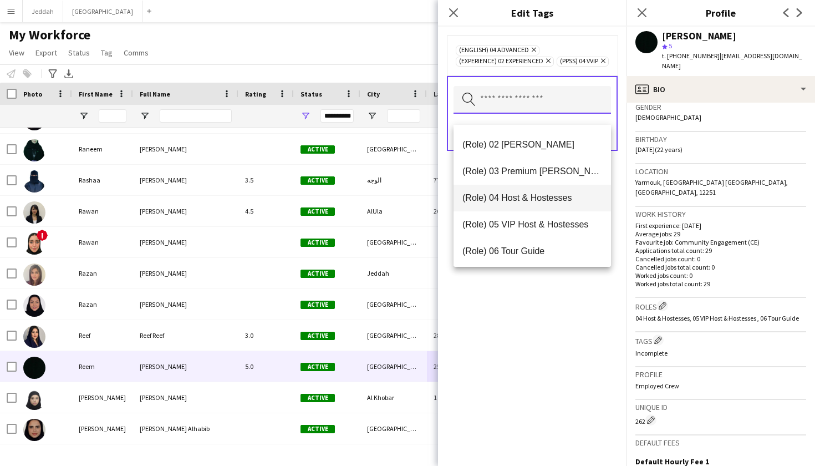
scroll to position [322, 0]
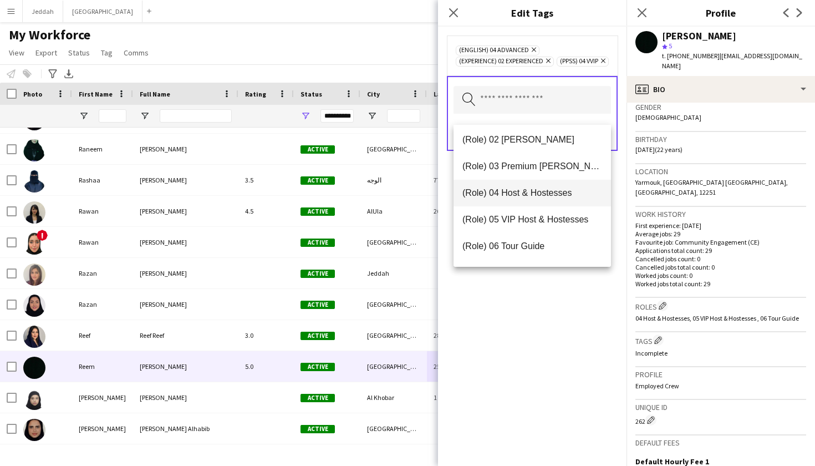
click at [513, 193] on span "(Role) 04 Host & Hostesses" at bounding box center [532, 192] width 140 height 11
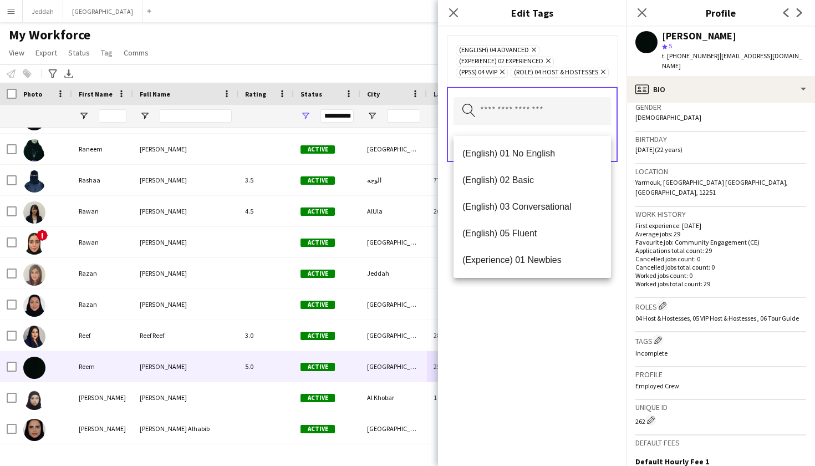
click at [522, 324] on div "(English) 04 Advanced Remove (Experience) 02 Experienced Remove (PPSS) 04 VVIP …" at bounding box center [532, 246] width 188 height 439
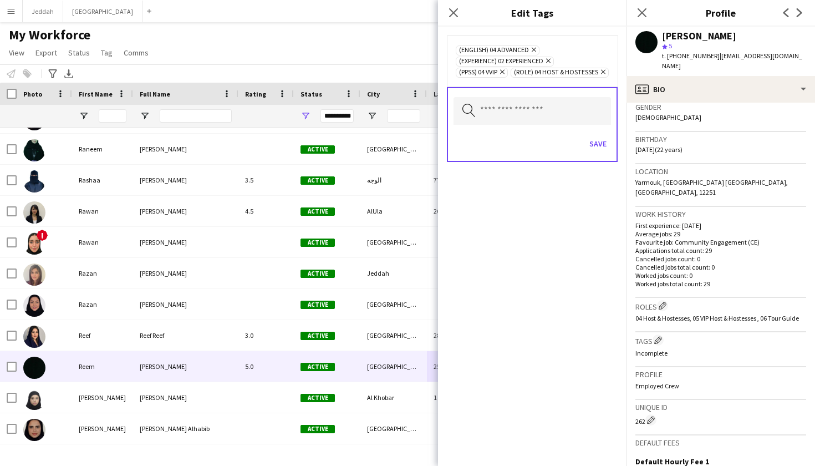
click at [601, 141] on div "Save" at bounding box center [531, 145] width 157 height 32
click at [601, 152] on button "Save" at bounding box center [598, 144] width 26 height 18
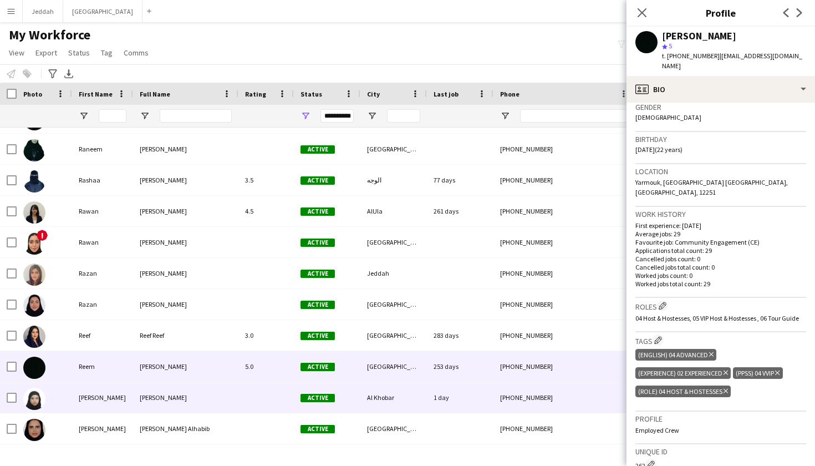
click at [396, 401] on div "Al Khobar" at bounding box center [393, 397] width 67 height 30
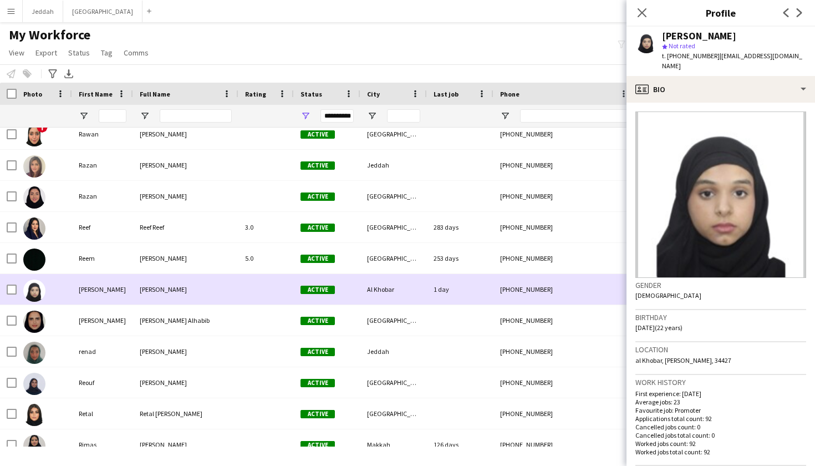
scroll to position [7036, 0]
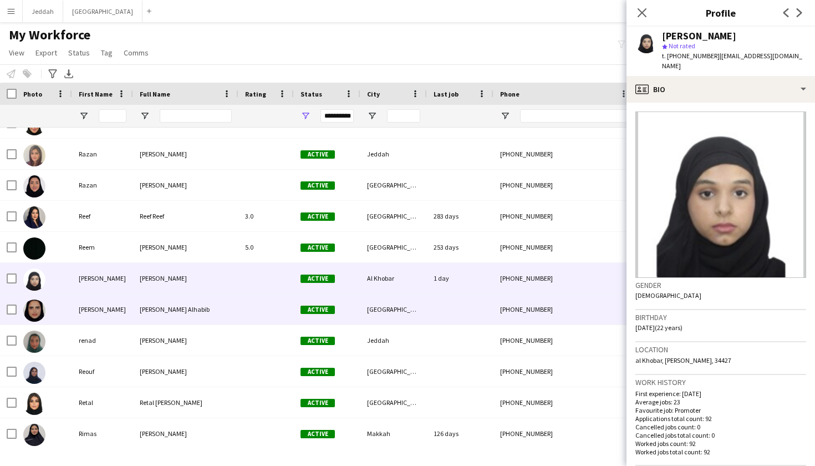
click at [387, 319] on div "[GEOGRAPHIC_DATA]" at bounding box center [393, 309] width 67 height 30
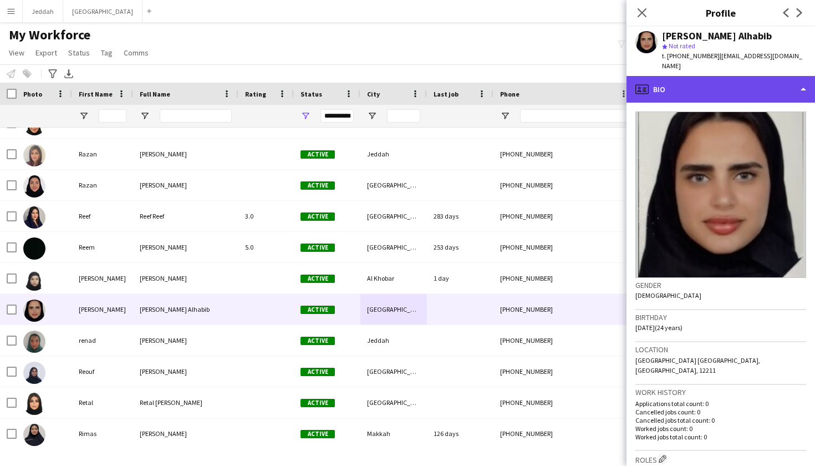
click at [724, 84] on div "profile Bio" at bounding box center [720, 89] width 188 height 27
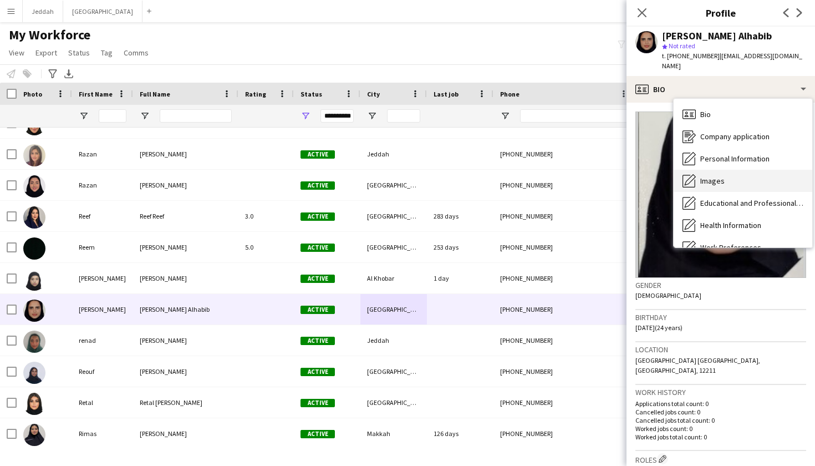
click at [735, 171] on div "Images Images" at bounding box center [743, 181] width 139 height 22
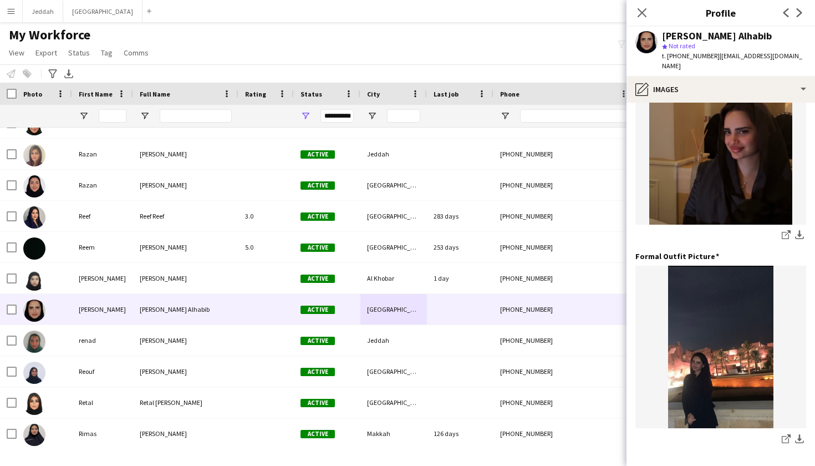
scroll to position [267, 0]
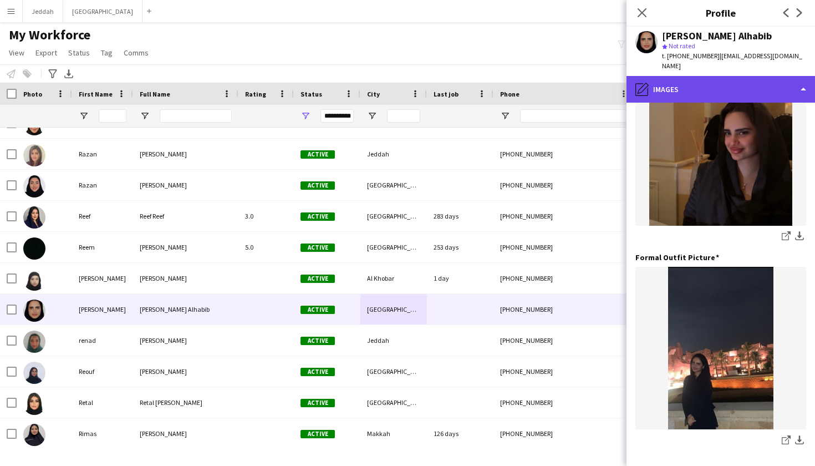
click at [738, 76] on div "pencil4 Images" at bounding box center [720, 89] width 188 height 27
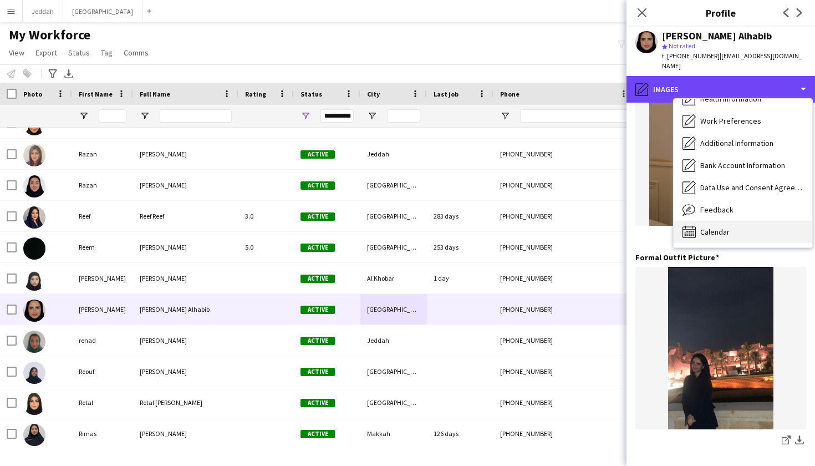
scroll to position [127, 0]
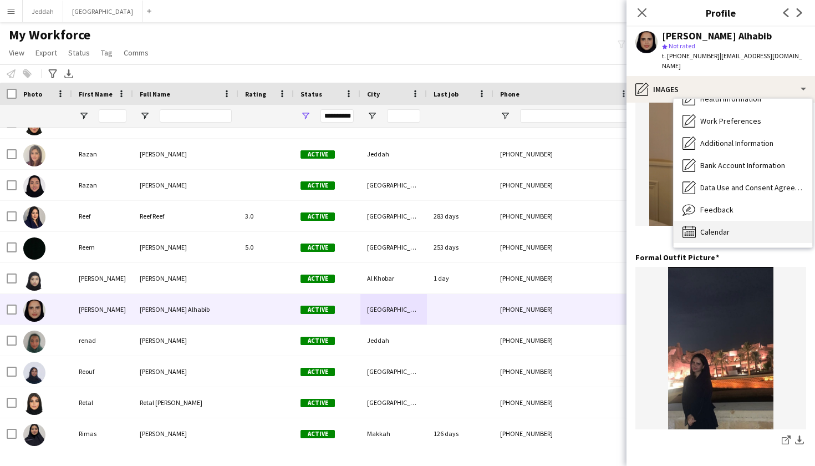
click at [732, 221] on div "Calendar Calendar" at bounding box center [743, 232] width 139 height 22
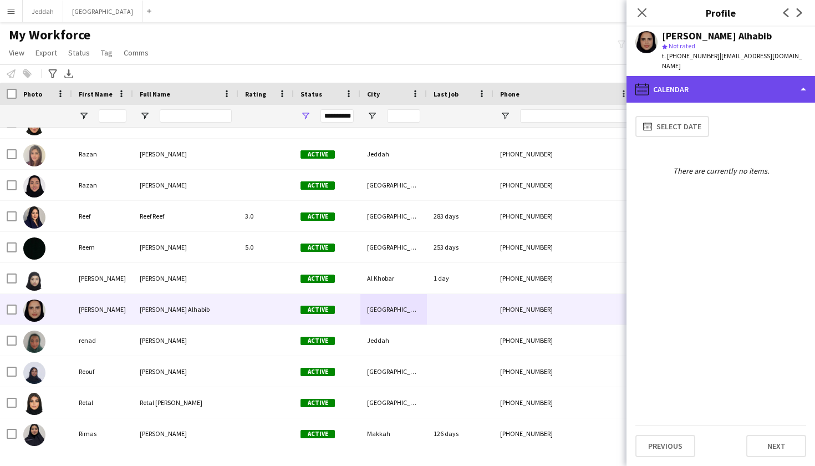
click at [725, 83] on div "calendar-full Calendar" at bounding box center [720, 89] width 188 height 27
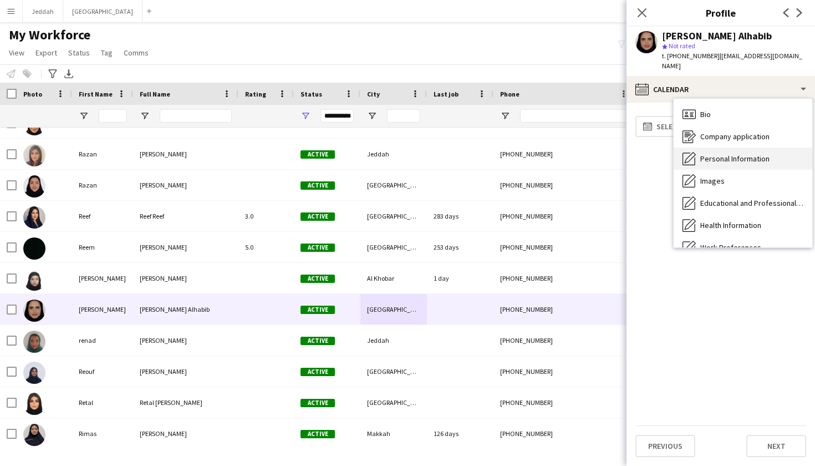
click at [725, 154] on span "Personal Information" at bounding box center [734, 159] width 69 height 10
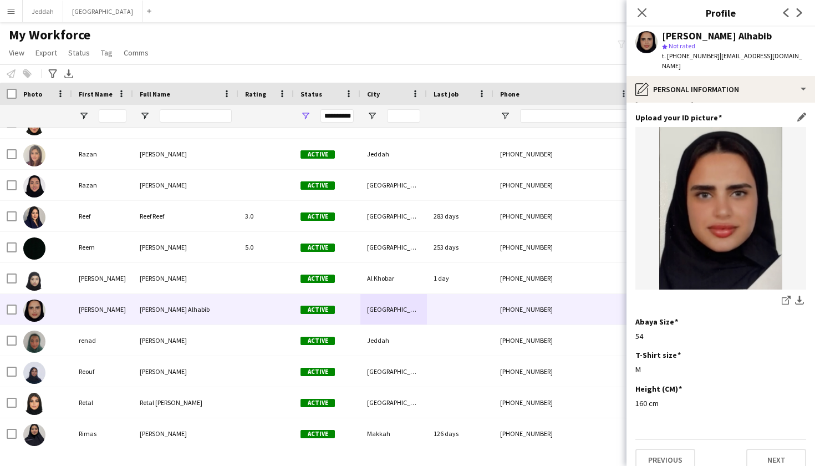
scroll to position [533, 0]
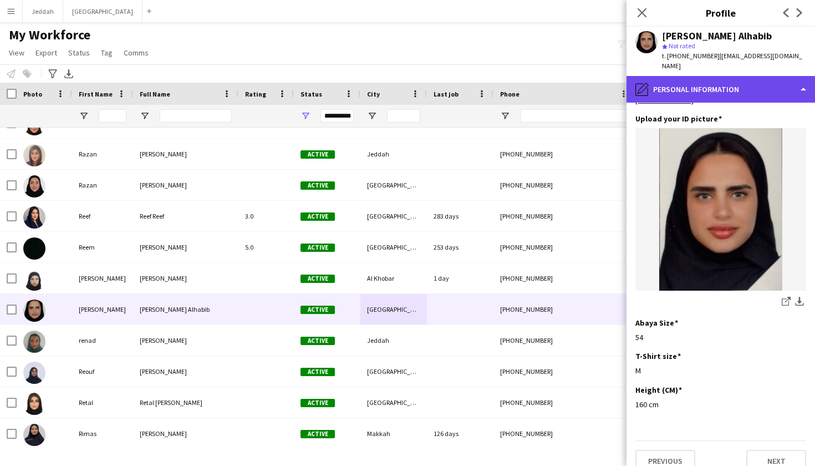
click at [720, 84] on div "pencil4 Personal Information" at bounding box center [720, 89] width 188 height 27
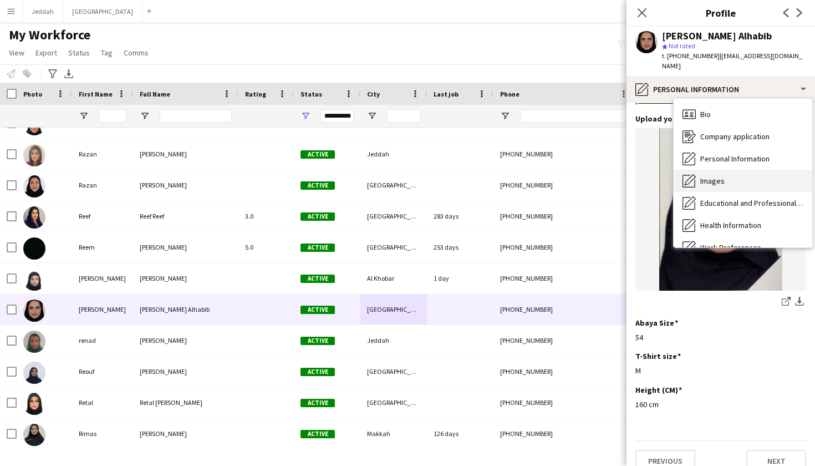
click at [720, 175] on div "Images Images" at bounding box center [743, 181] width 139 height 22
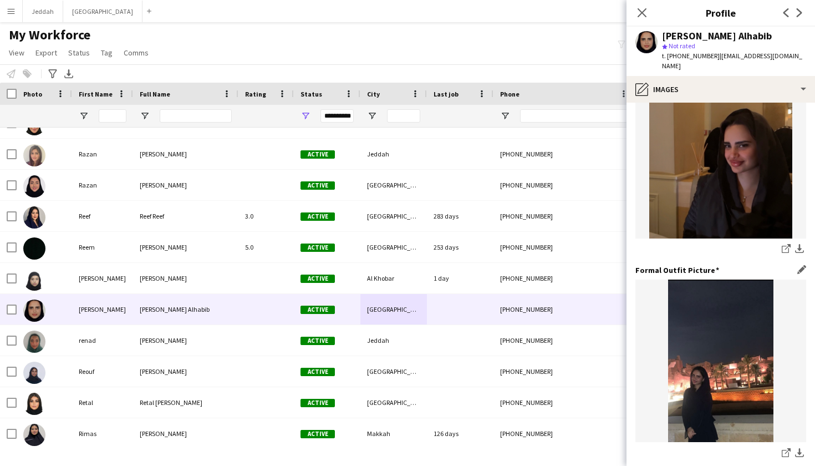
scroll to position [253, 0]
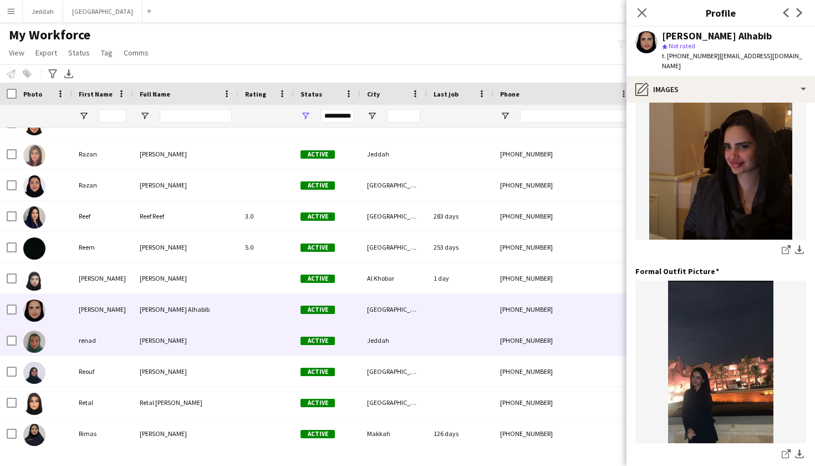
click at [487, 332] on div at bounding box center [460, 340] width 67 height 30
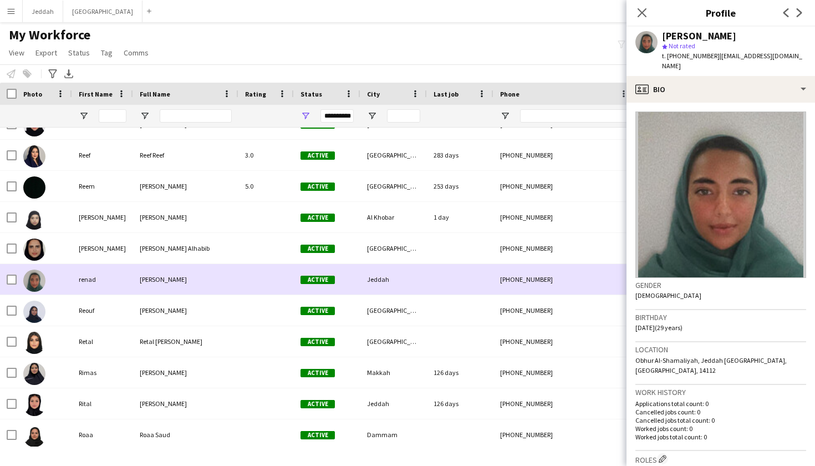
scroll to position [0, 0]
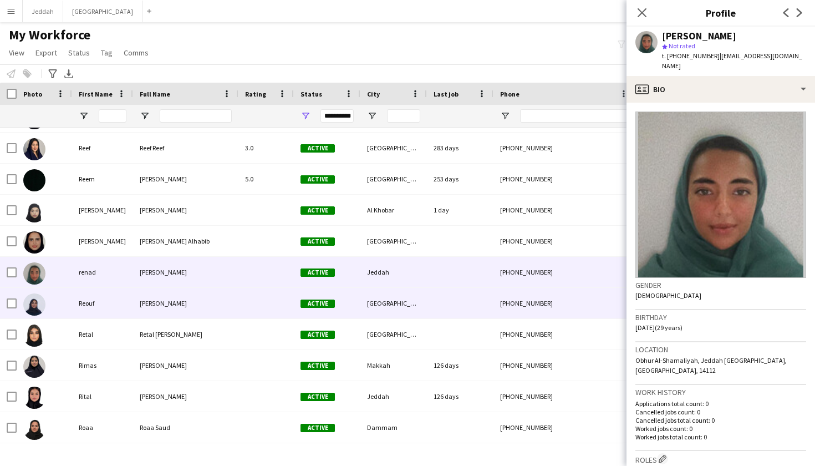
click at [488, 309] on div at bounding box center [460, 303] width 67 height 30
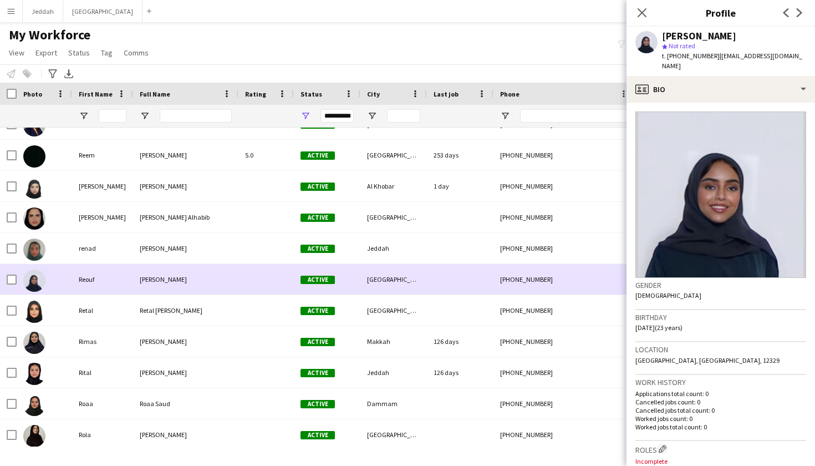
click at [488, 309] on div at bounding box center [460, 310] width 67 height 30
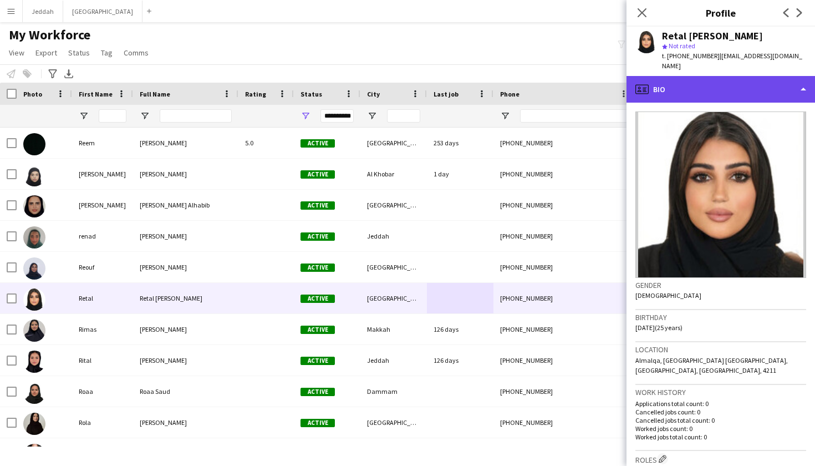
click at [755, 80] on div "profile Bio" at bounding box center [720, 89] width 188 height 27
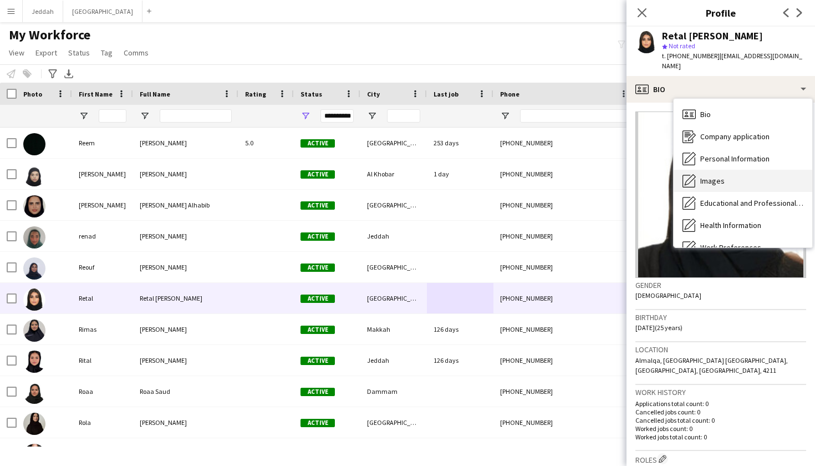
click at [751, 170] on div "Images Images" at bounding box center [743, 181] width 139 height 22
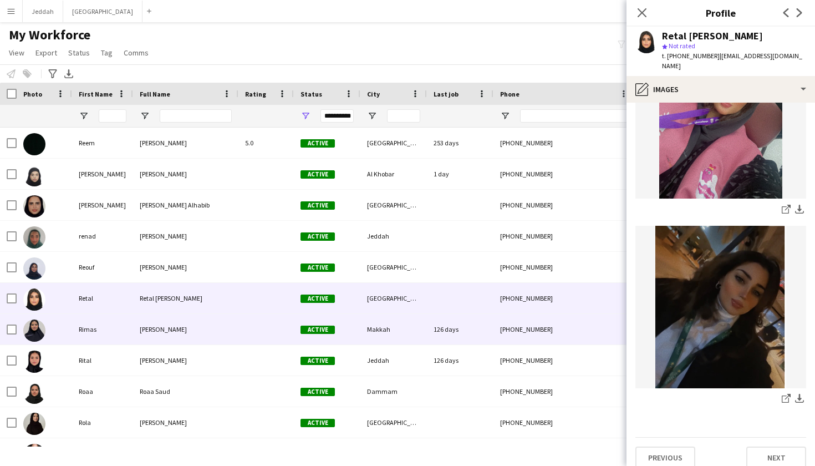
click at [314, 328] on span "Active" at bounding box center [317, 329] width 34 height 8
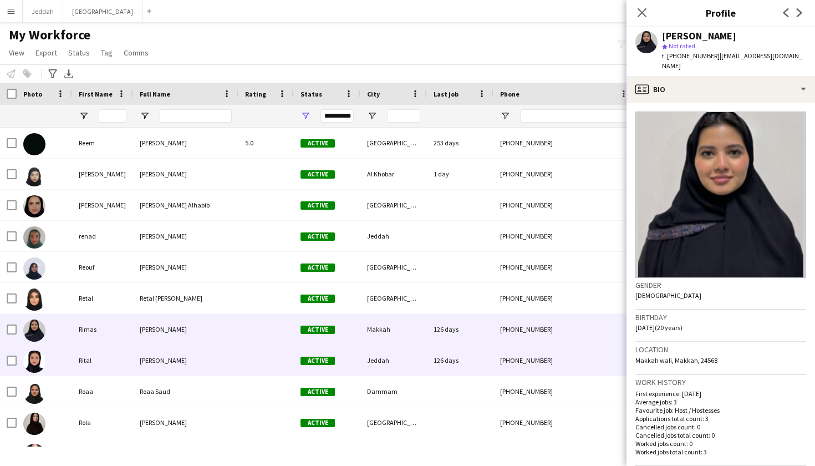
click at [329, 351] on div "Active" at bounding box center [327, 360] width 67 height 30
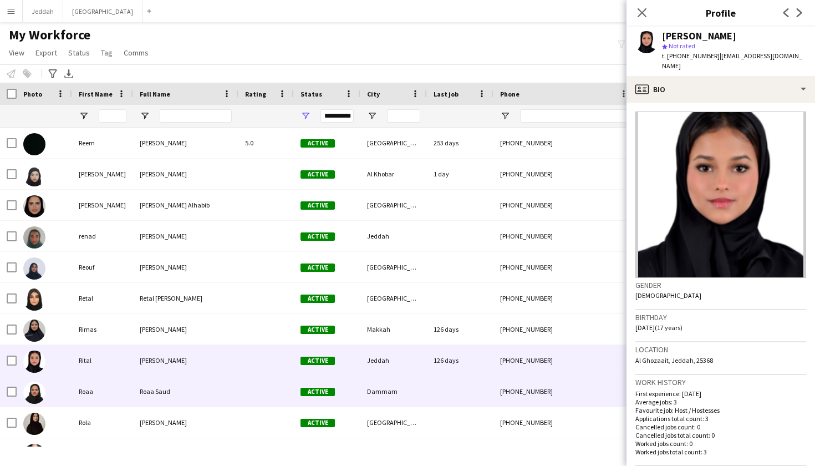
click at [329, 376] on div "Active" at bounding box center [327, 391] width 67 height 30
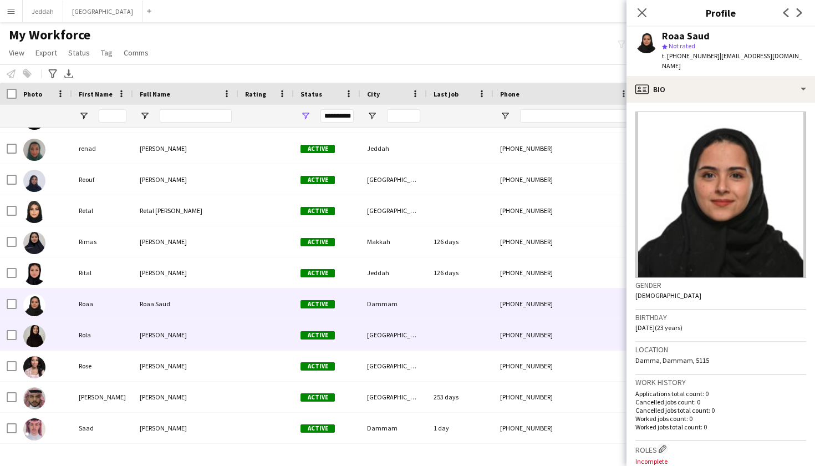
click at [328, 336] on span "Active" at bounding box center [317, 335] width 34 height 8
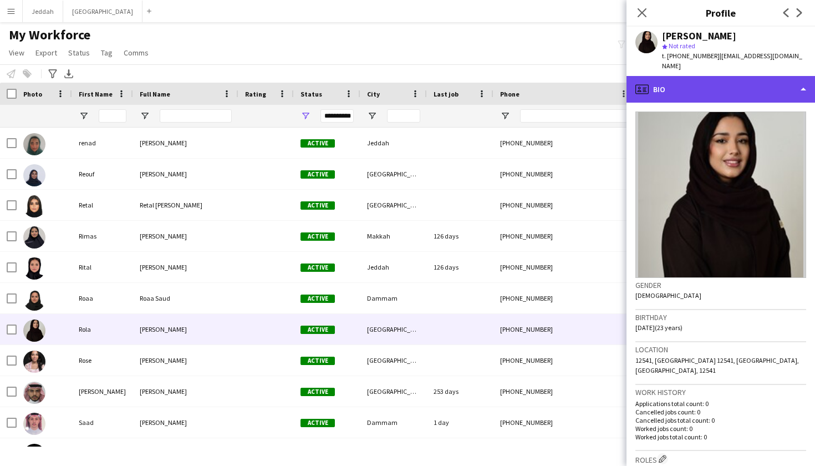
click at [745, 76] on div "profile Bio" at bounding box center [720, 89] width 188 height 27
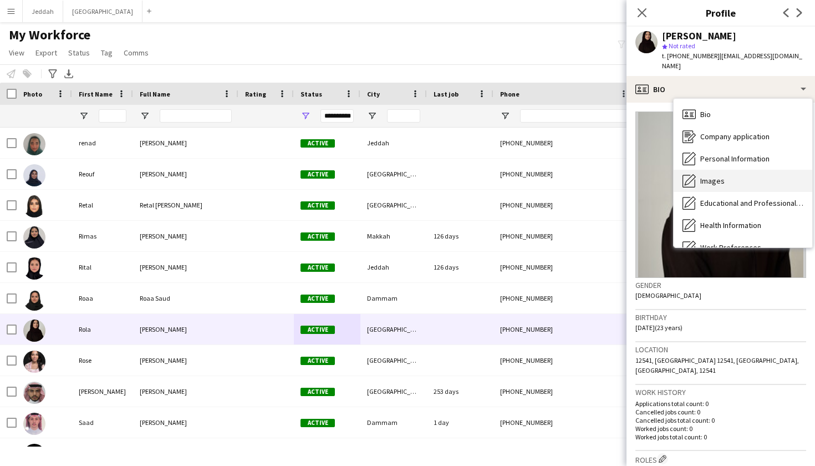
click at [746, 170] on div "Images Images" at bounding box center [743, 181] width 139 height 22
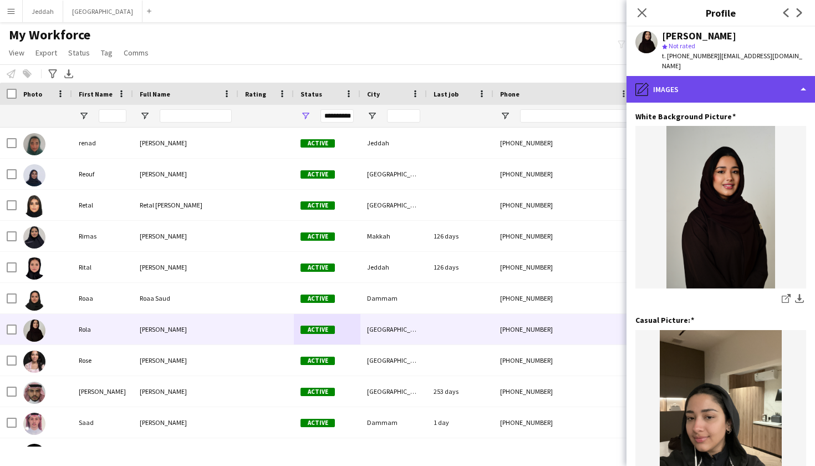
click at [742, 84] on div "pencil4 Images" at bounding box center [720, 89] width 188 height 27
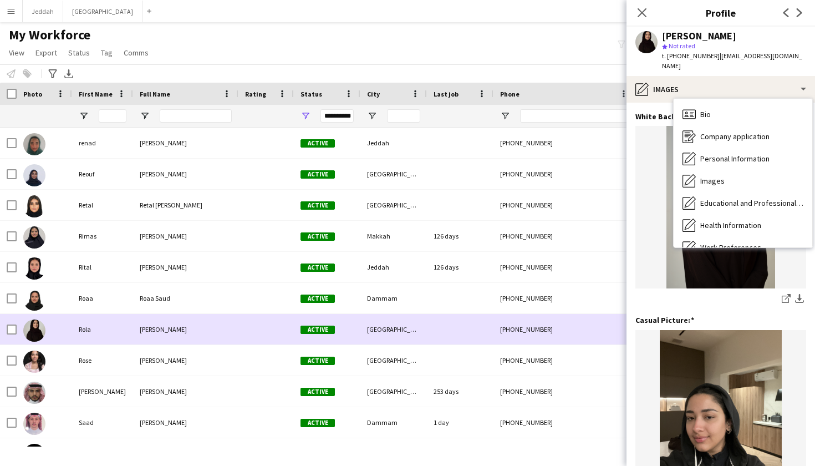
click at [355, 338] on div "Active" at bounding box center [327, 329] width 67 height 30
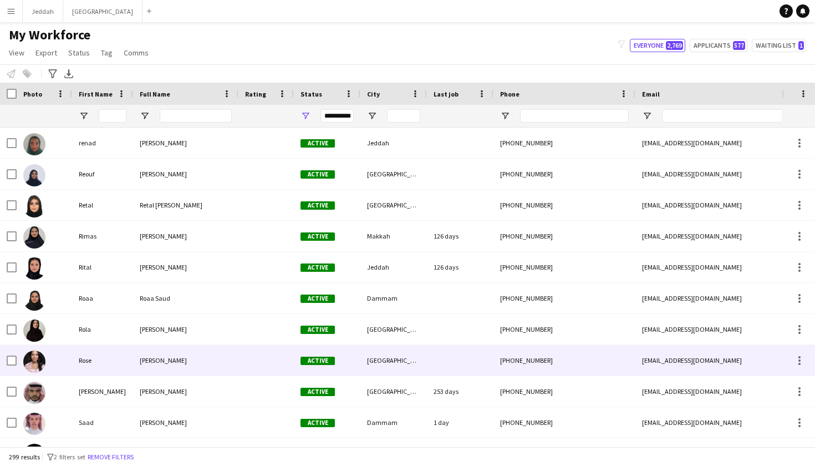
click at [342, 353] on div "Active" at bounding box center [327, 360] width 67 height 30
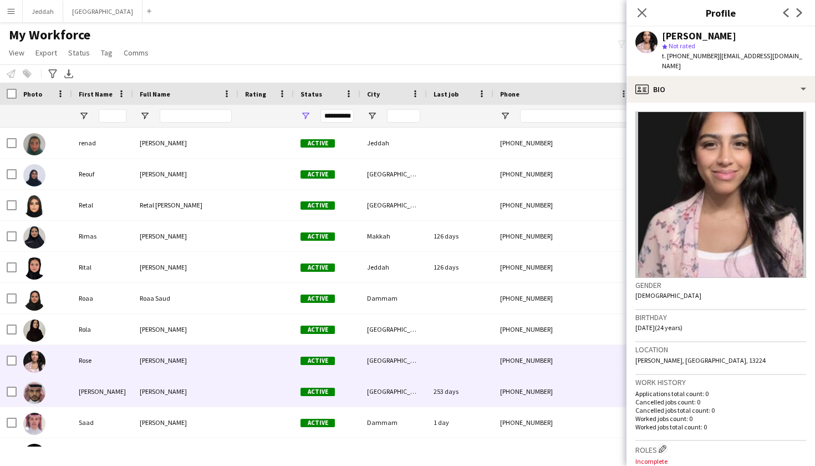
click at [491, 399] on div "253 days" at bounding box center [460, 391] width 67 height 30
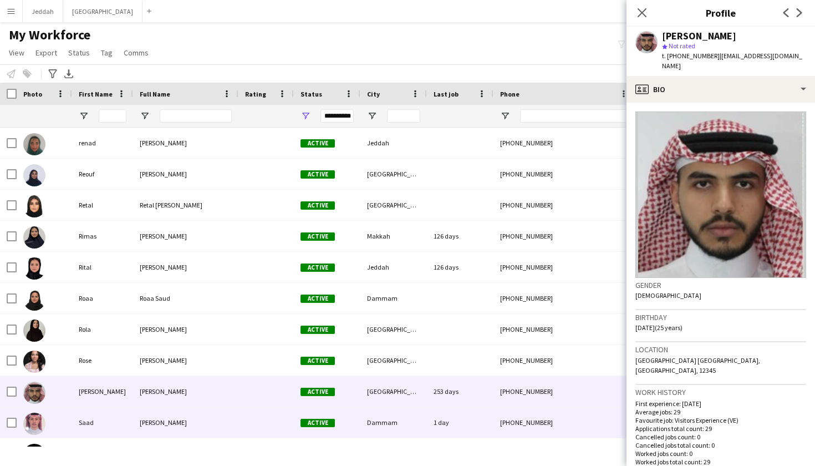
click at [476, 416] on div "1 day" at bounding box center [460, 422] width 67 height 30
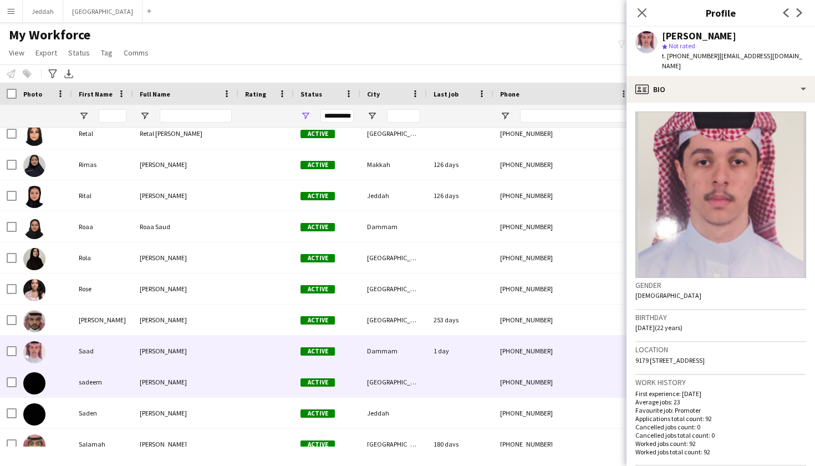
click at [468, 389] on div at bounding box center [460, 381] width 67 height 30
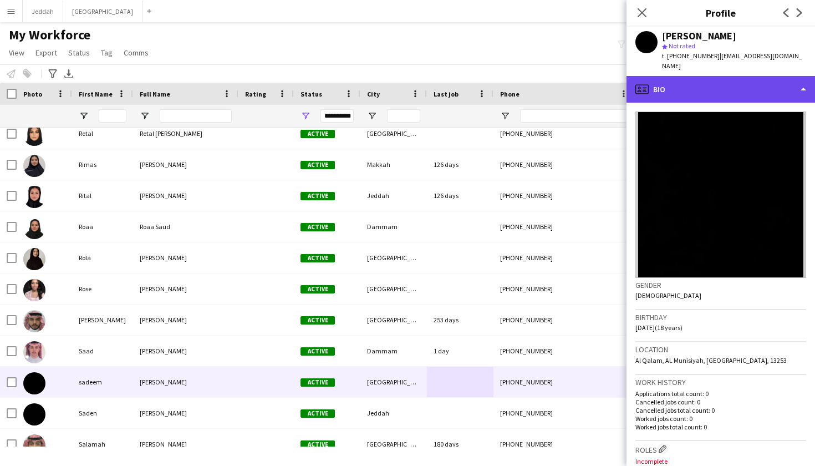
click at [719, 87] on div "profile Bio" at bounding box center [720, 89] width 188 height 27
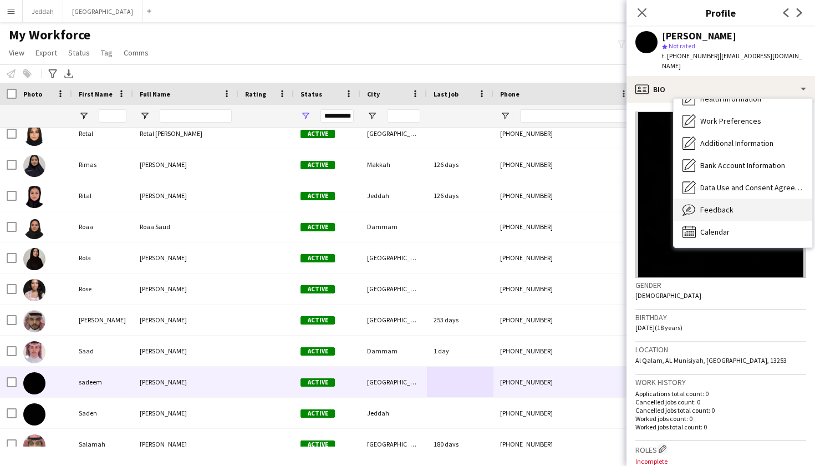
click at [711, 207] on div "Feedback Feedback" at bounding box center [743, 209] width 139 height 22
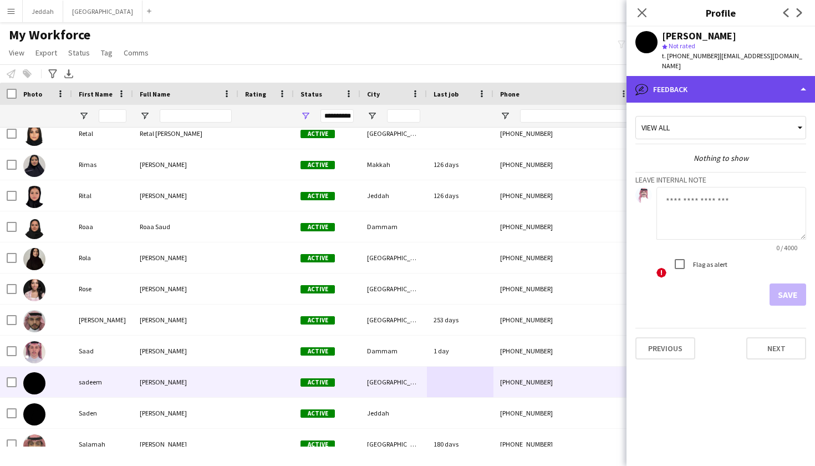
click at [702, 82] on div "bubble-pencil Feedback" at bounding box center [720, 89] width 188 height 27
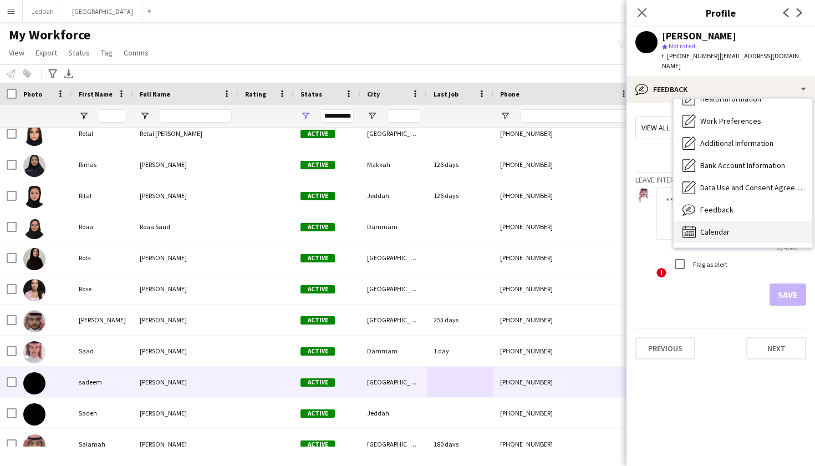
click at [706, 227] on span "Calendar" at bounding box center [714, 232] width 29 height 10
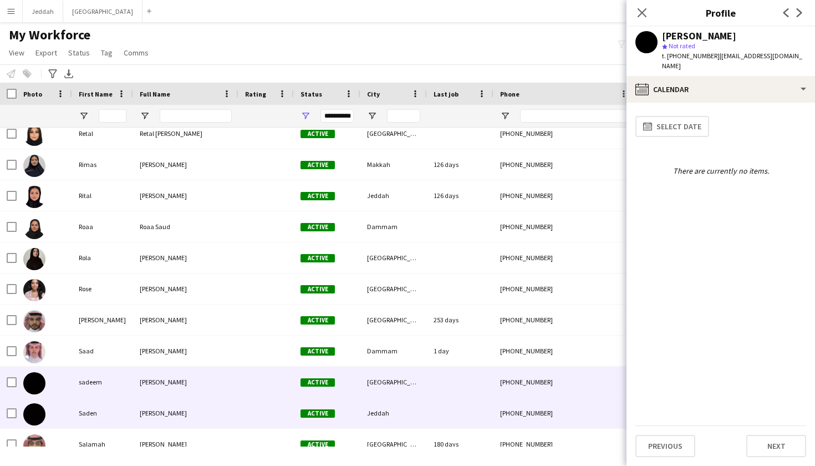
click at [329, 419] on div "Active" at bounding box center [327, 412] width 67 height 30
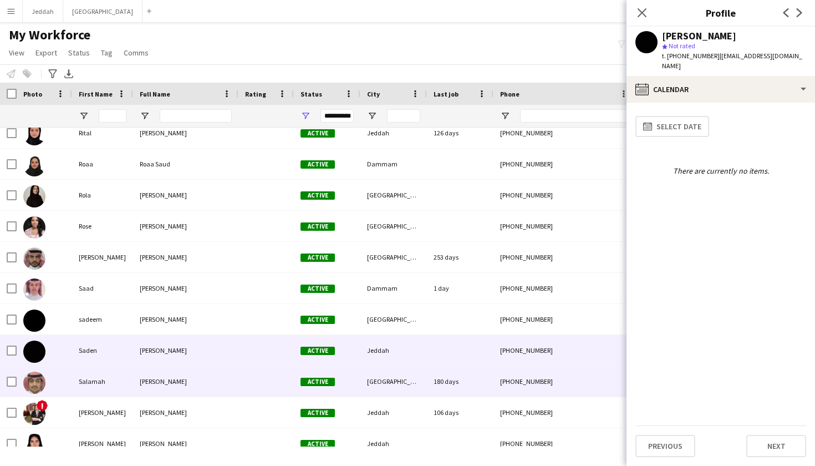
click at [310, 374] on div "Active" at bounding box center [327, 381] width 67 height 30
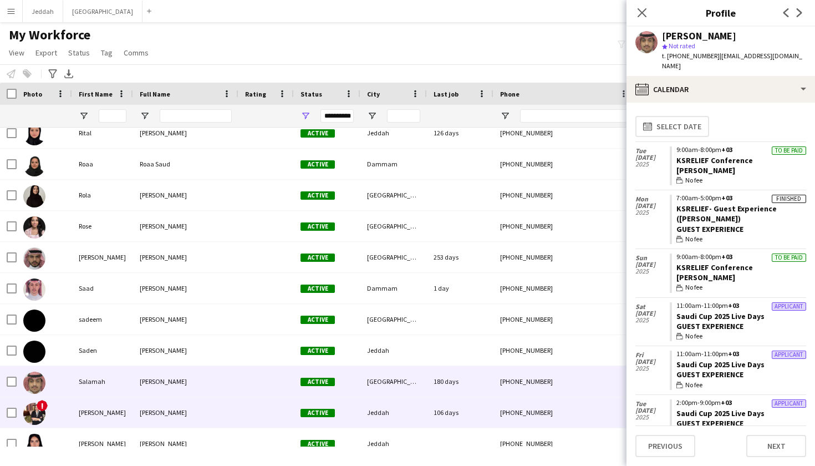
click at [309, 404] on div "Active" at bounding box center [327, 412] width 67 height 30
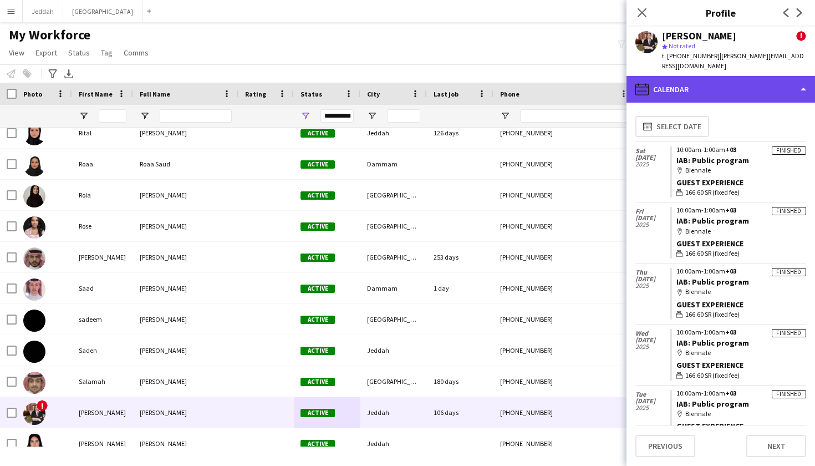
click at [737, 76] on div "calendar-full Calendar" at bounding box center [720, 89] width 188 height 27
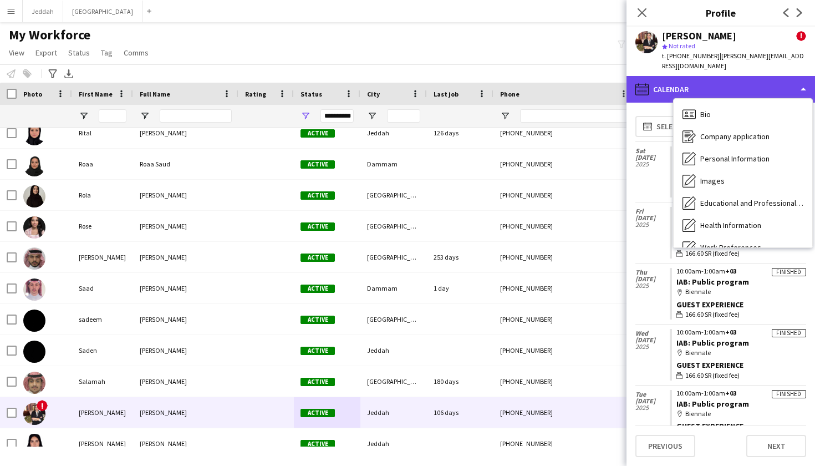
click at [715, 80] on div "calendar-full Calendar" at bounding box center [720, 89] width 188 height 27
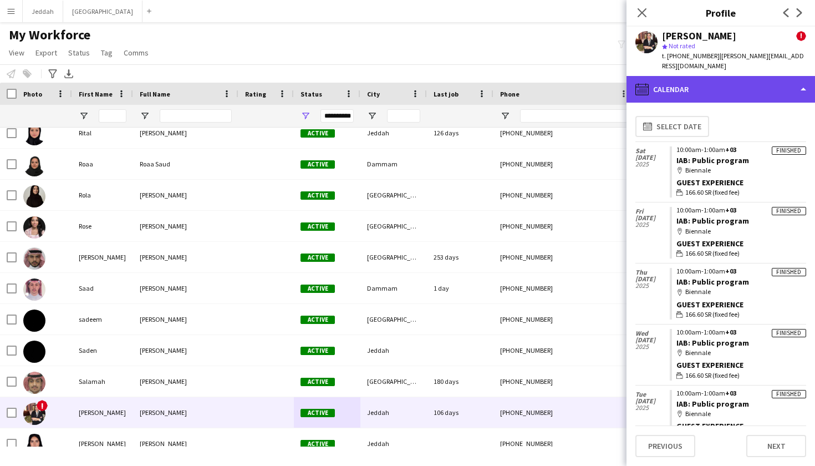
click at [716, 85] on div "calendar-full Calendar" at bounding box center [720, 89] width 188 height 27
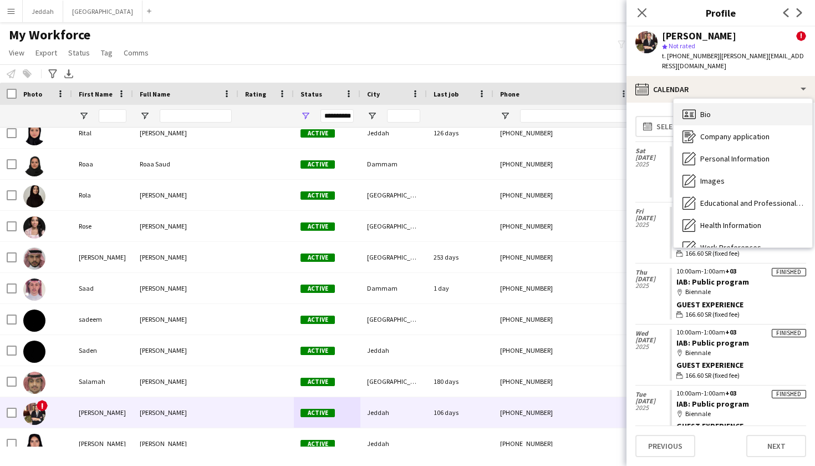
click at [725, 104] on div "Bio Bio" at bounding box center [743, 114] width 139 height 22
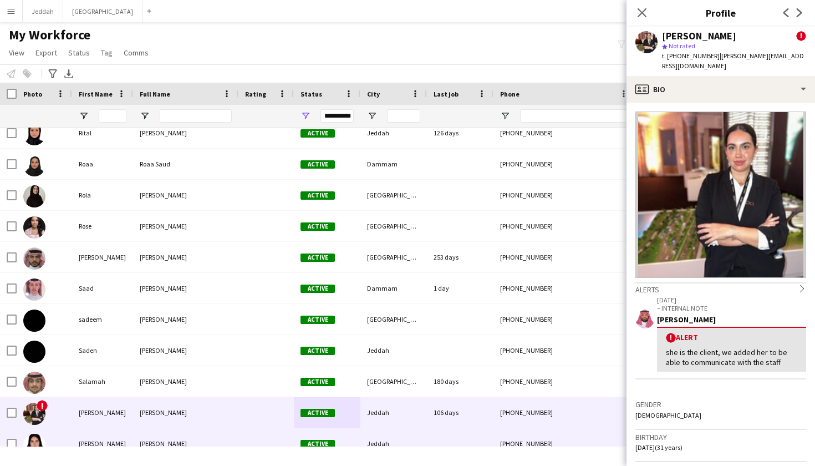
click at [379, 432] on div "Jeddah" at bounding box center [393, 443] width 67 height 30
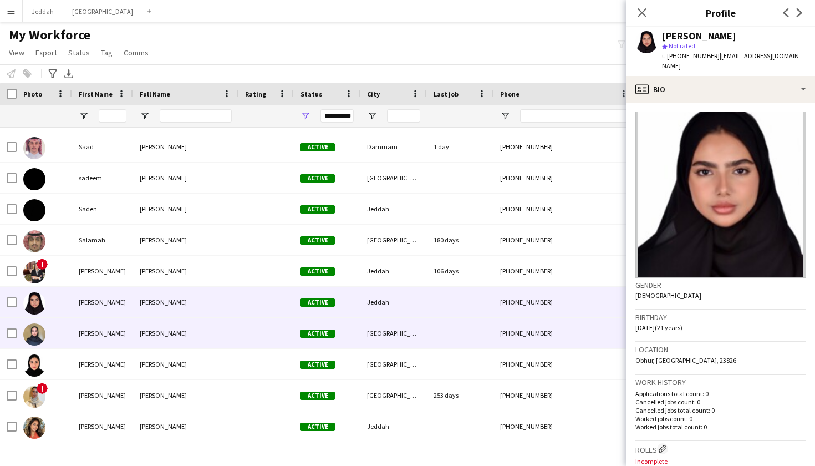
click at [430, 333] on div at bounding box center [460, 333] width 67 height 30
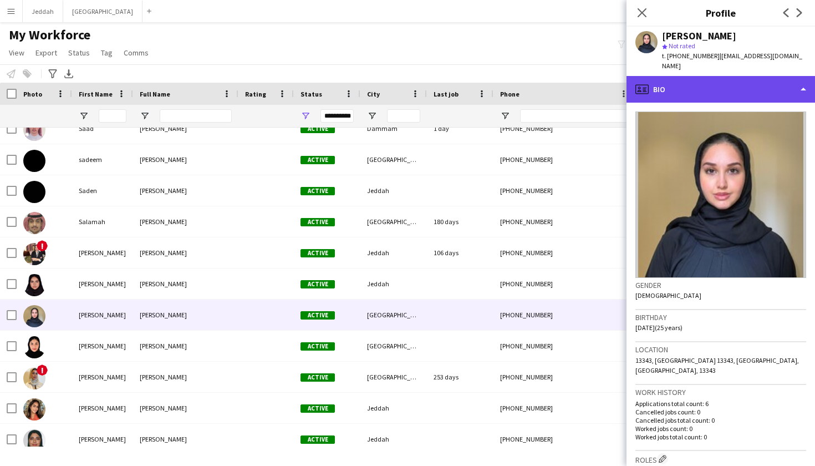
click at [748, 77] on div "profile Bio" at bounding box center [720, 89] width 188 height 27
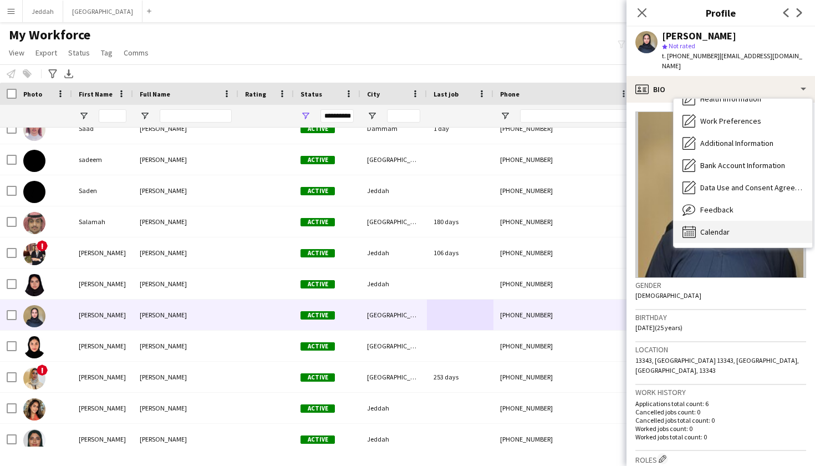
click at [730, 221] on div "Calendar Calendar" at bounding box center [743, 232] width 139 height 22
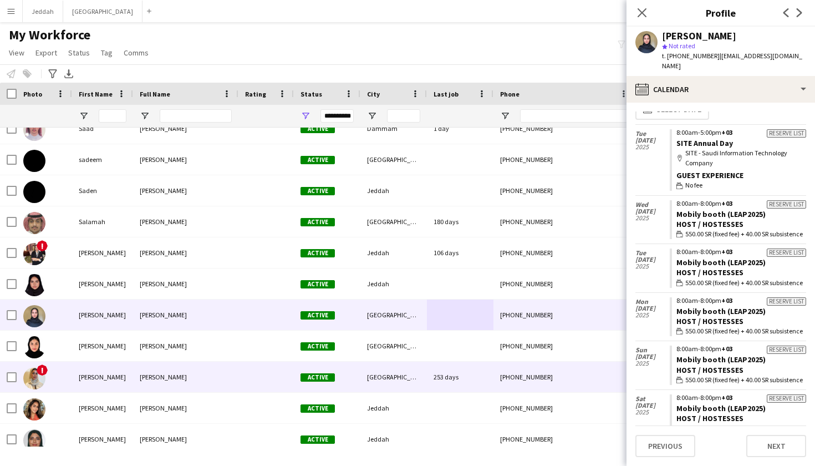
click at [446, 384] on div "253 days" at bounding box center [460, 376] width 67 height 30
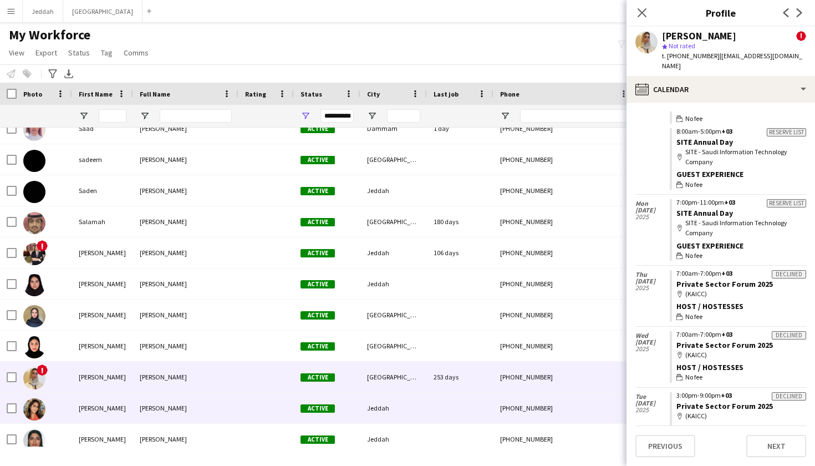
click at [404, 418] on div "Jeddah" at bounding box center [393, 407] width 67 height 30
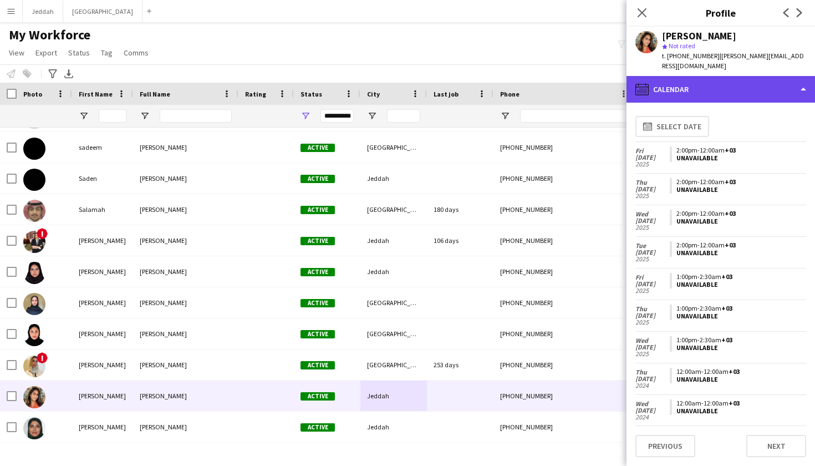
click at [728, 81] on div "calendar-full Calendar" at bounding box center [720, 89] width 188 height 27
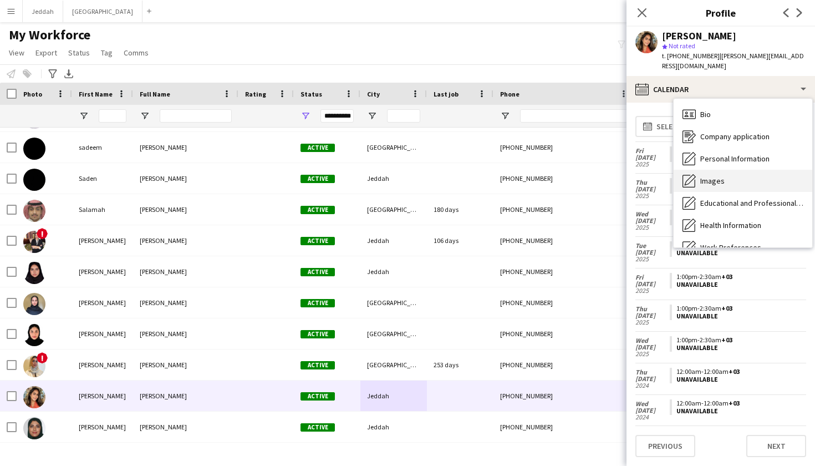
click at [719, 177] on div "Images Images" at bounding box center [743, 181] width 139 height 22
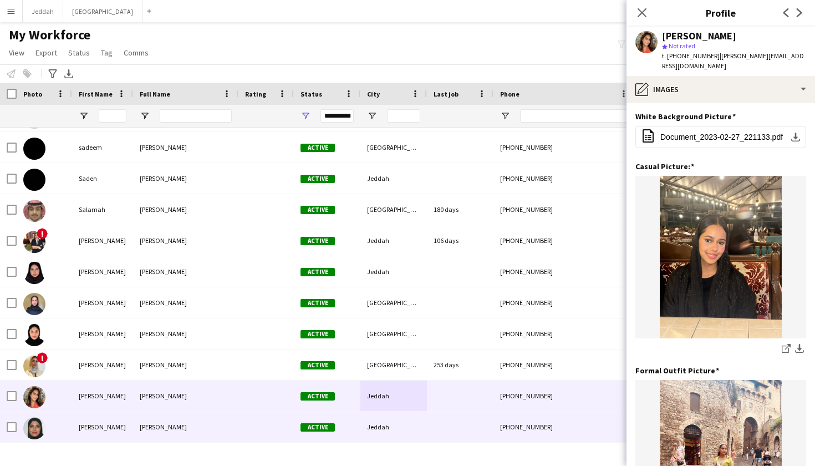
click at [498, 414] on div "+966557478766" at bounding box center [564, 426] width 142 height 30
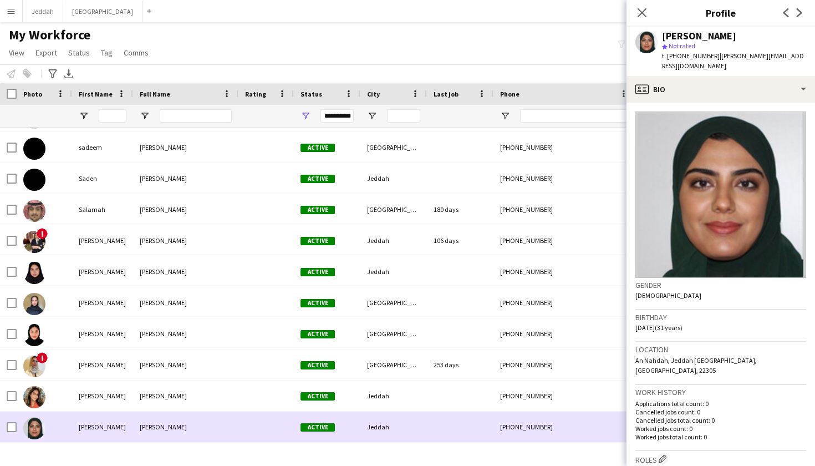
scroll to position [7556, 0]
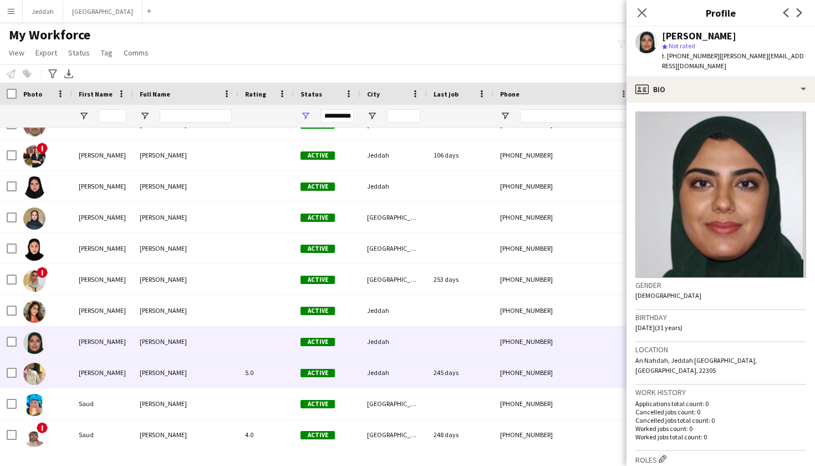
click at [499, 375] on div "+966556776692" at bounding box center [564, 372] width 142 height 30
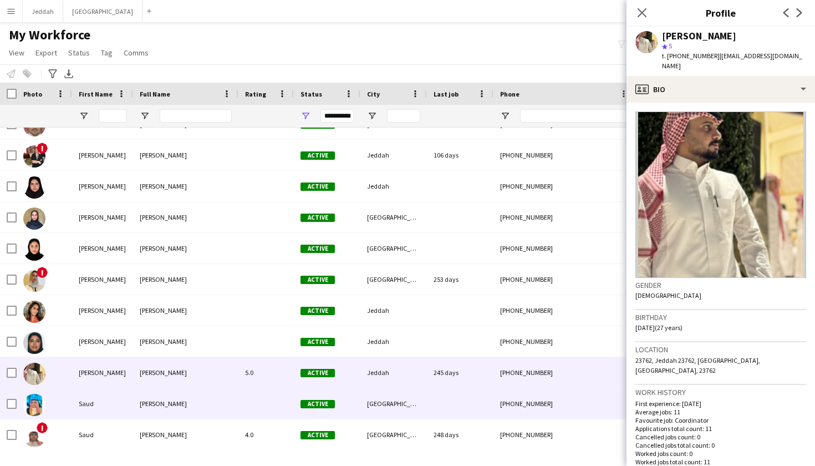
click at [483, 399] on div at bounding box center [460, 403] width 67 height 30
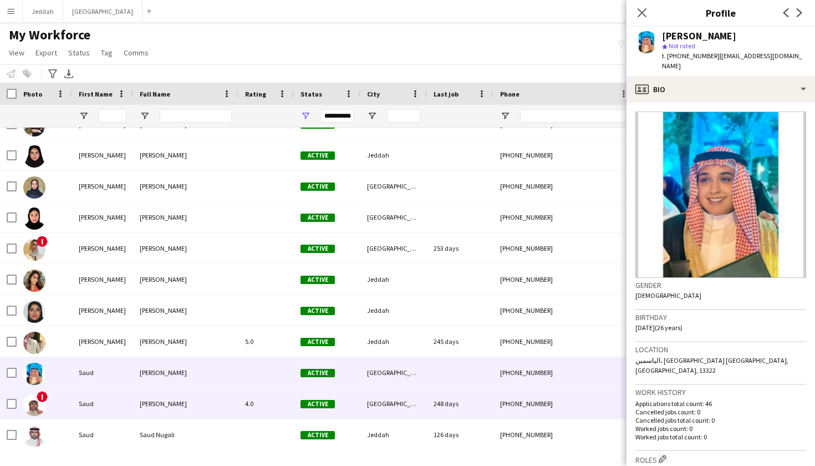
click at [468, 403] on div "248 days" at bounding box center [460, 403] width 67 height 30
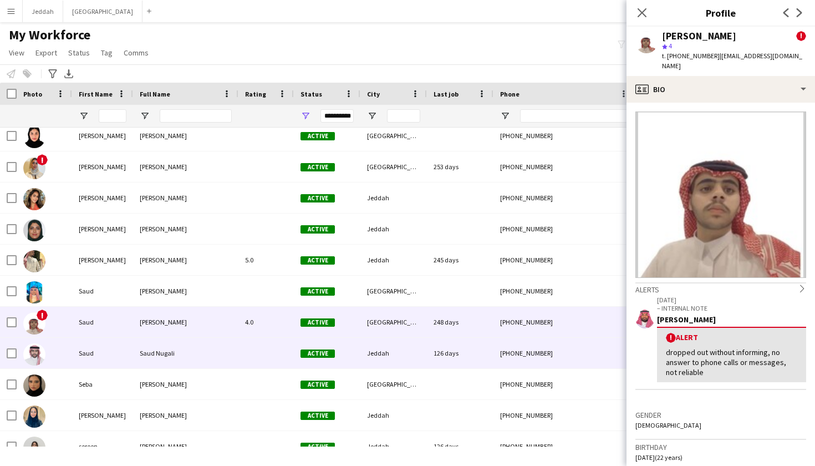
click at [397, 354] on div "Jeddah" at bounding box center [393, 353] width 67 height 30
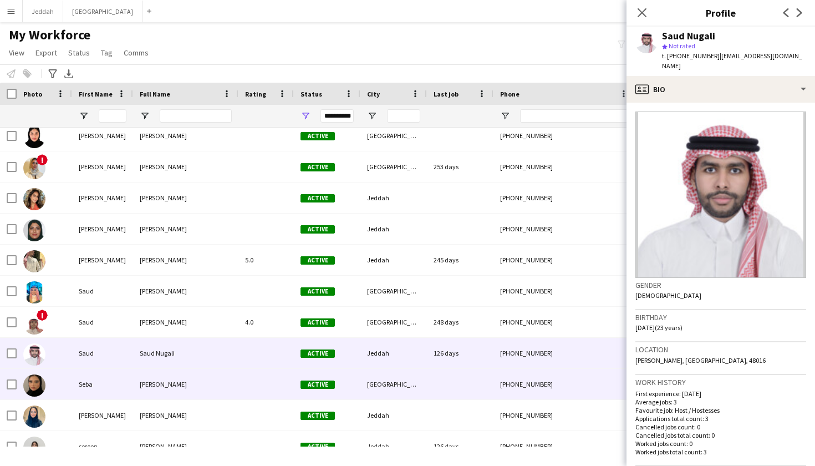
click at [389, 376] on div "[GEOGRAPHIC_DATA]" at bounding box center [393, 384] width 67 height 30
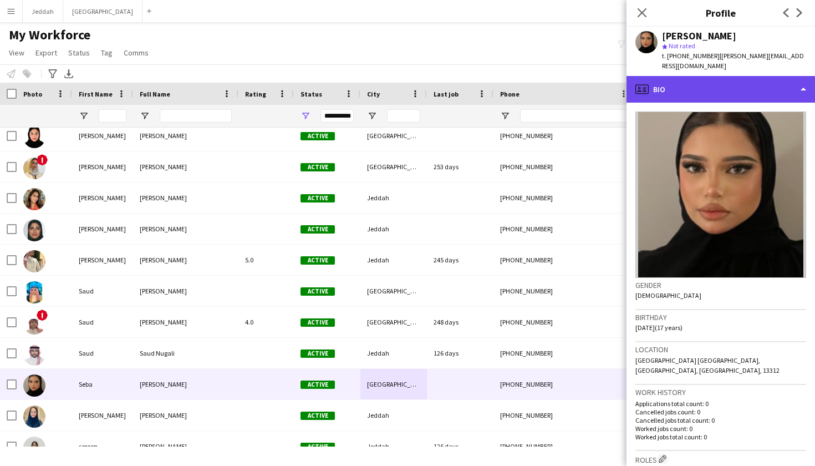
click at [710, 76] on div "profile Bio" at bounding box center [720, 89] width 188 height 27
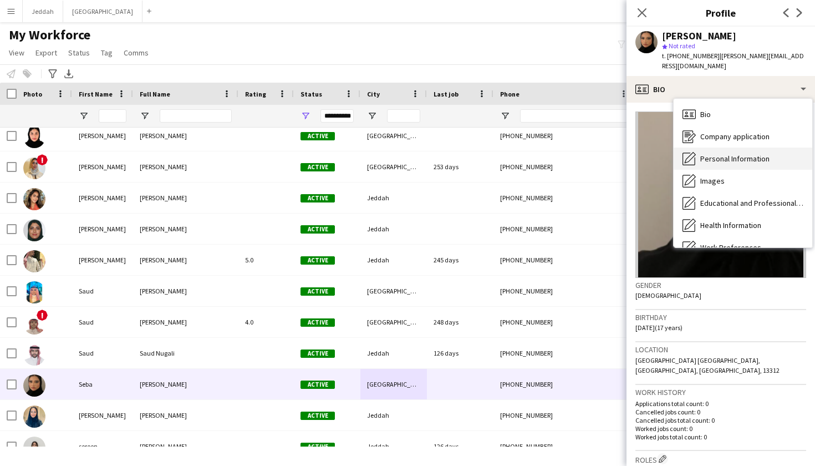
click at [708, 154] on div "Personal Information Personal Information" at bounding box center [743, 158] width 139 height 22
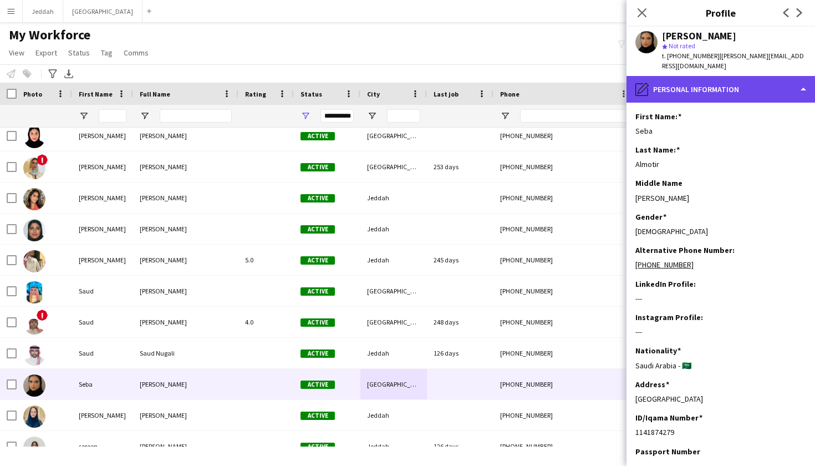
click at [713, 77] on div "pencil4 Personal Information" at bounding box center [720, 89] width 188 height 27
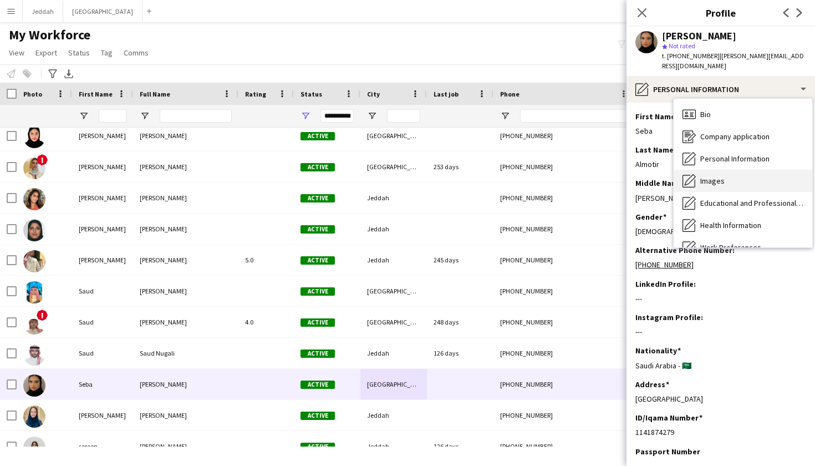
click at [706, 176] on span "Images" at bounding box center [712, 181] width 24 height 10
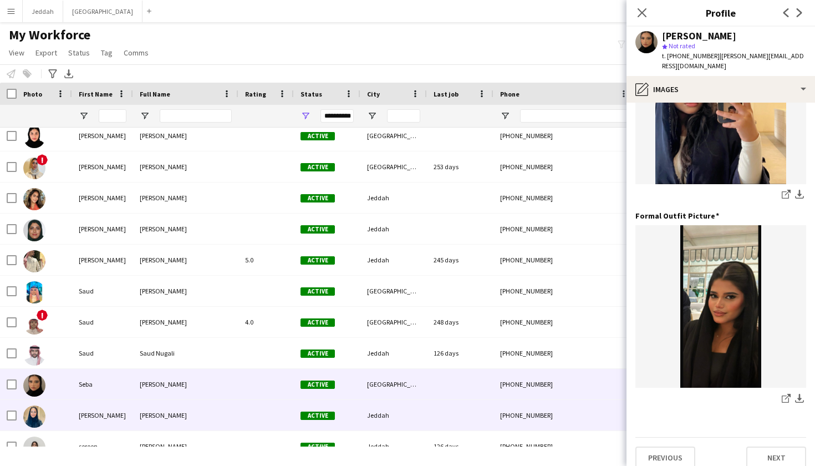
click at [430, 407] on div at bounding box center [460, 415] width 67 height 30
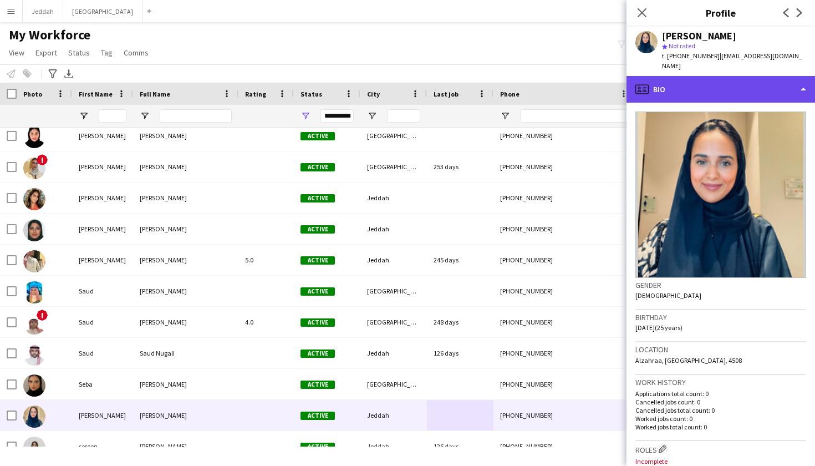
click at [786, 82] on div "profile Bio" at bounding box center [720, 89] width 188 height 27
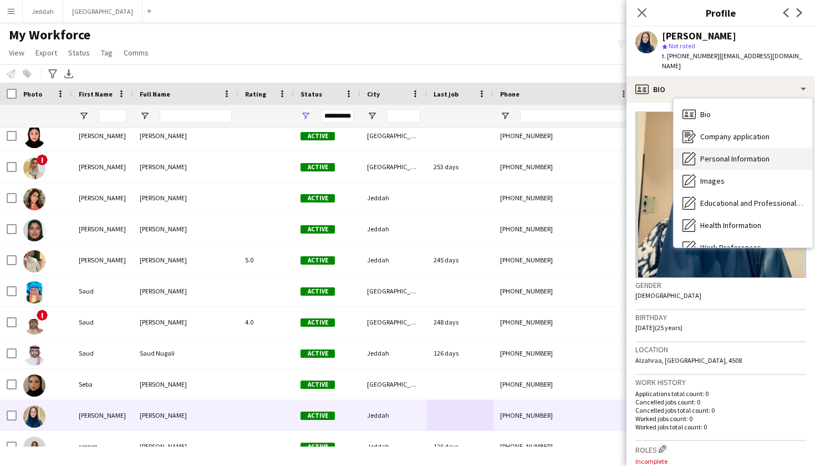
click at [757, 154] on span "Personal Information" at bounding box center [734, 159] width 69 height 10
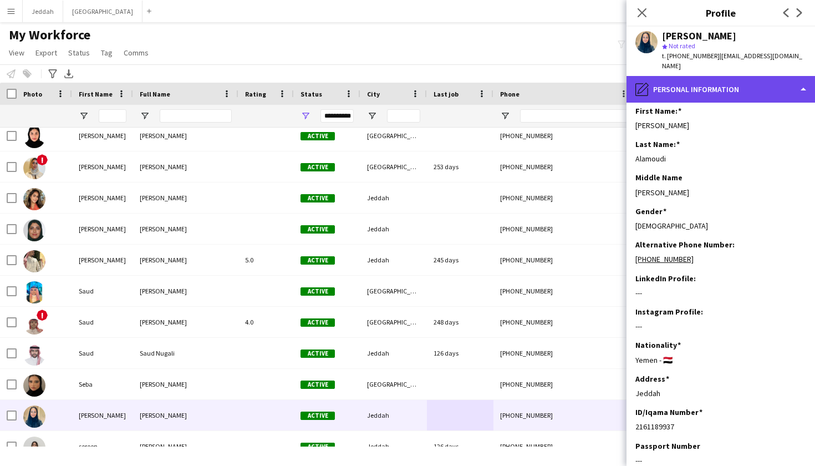
click at [749, 77] on div "pencil4 Personal Information" at bounding box center [720, 89] width 188 height 27
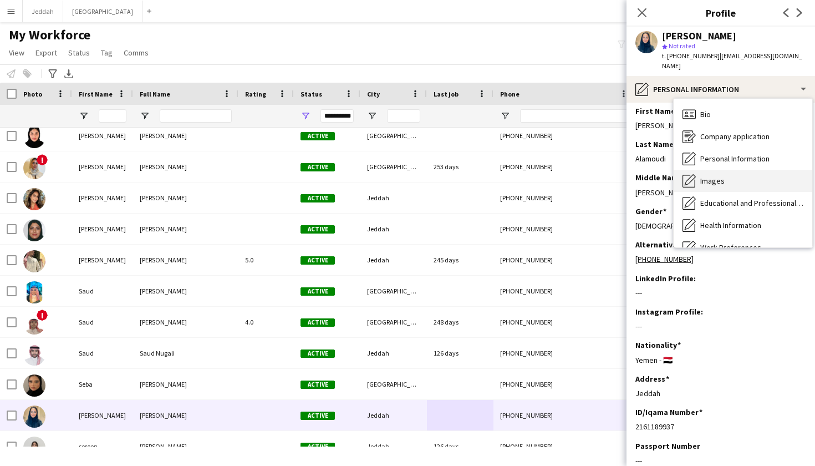
click at [738, 170] on div "Images Images" at bounding box center [743, 181] width 139 height 22
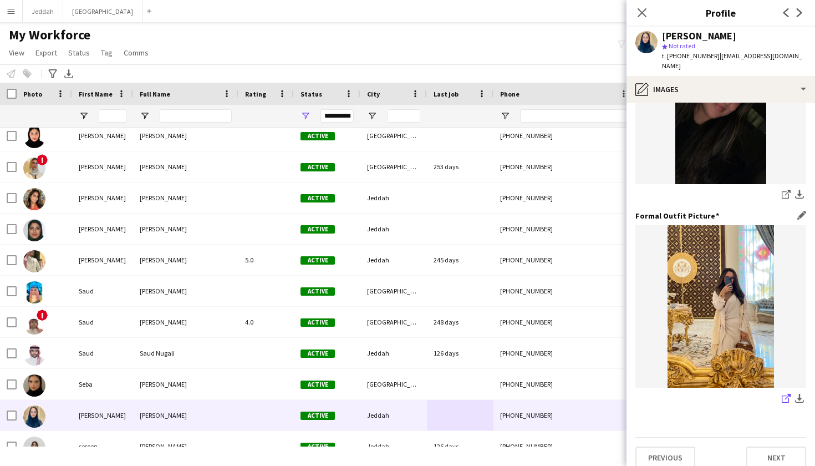
click at [781, 392] on link "share-external-link-1" at bounding box center [785, 398] width 13 height 13
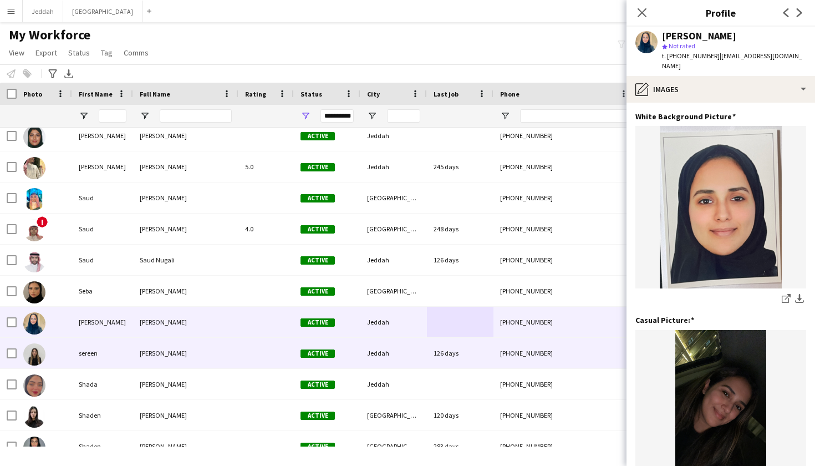
click at [274, 345] on div at bounding box center [265, 353] width 55 height 30
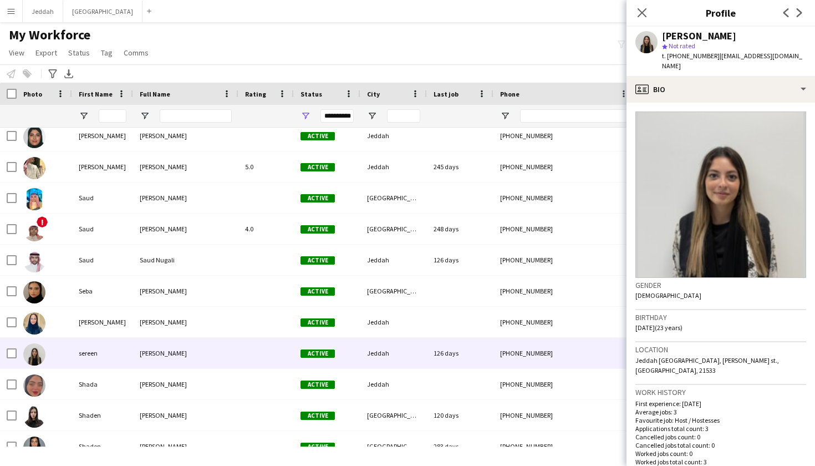
click at [702, 103] on app-crew-profile-bio "Gender Female Birthday 14-02-2002 (23 years) Location Jeddah Saudi Arabia, Al k…" at bounding box center [720, 284] width 188 height 363
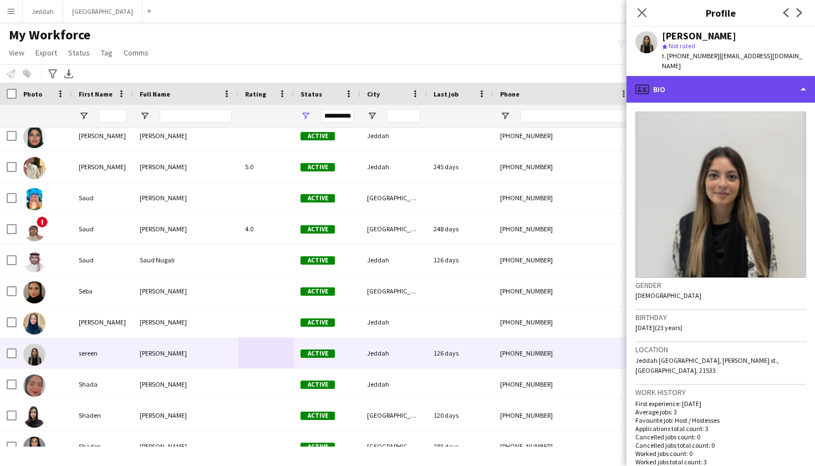
click at [702, 90] on div "profile Bio" at bounding box center [720, 89] width 188 height 27
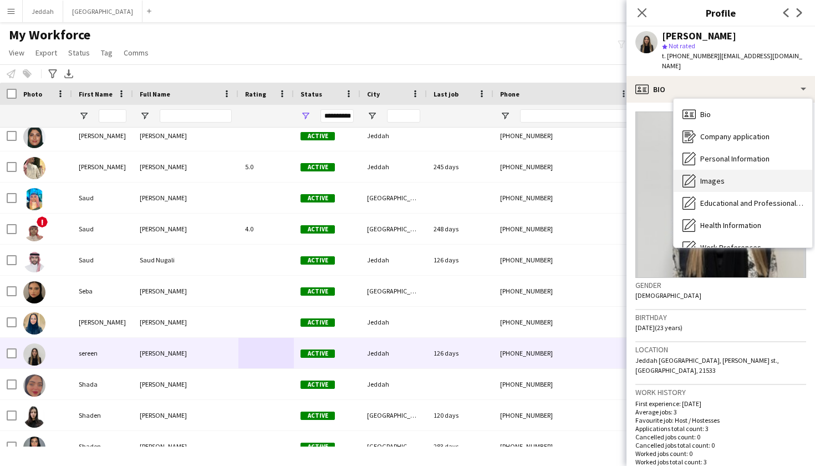
click at [706, 176] on span "Images" at bounding box center [712, 181] width 24 height 10
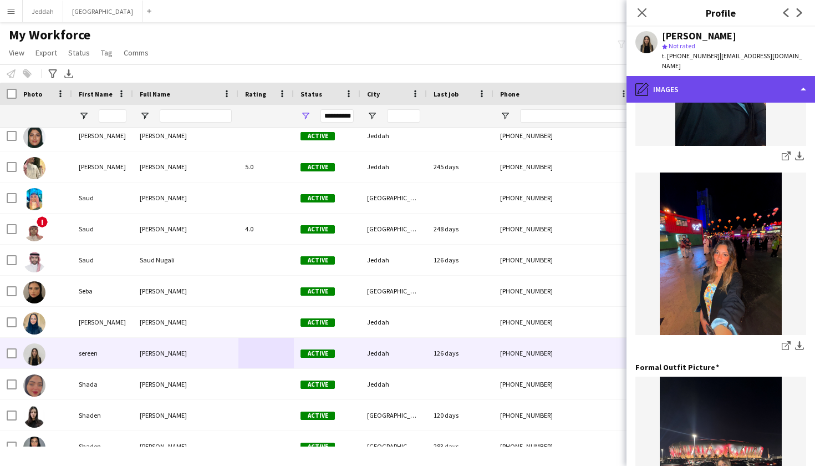
click at [729, 85] on div "pencil4 Images" at bounding box center [720, 89] width 188 height 27
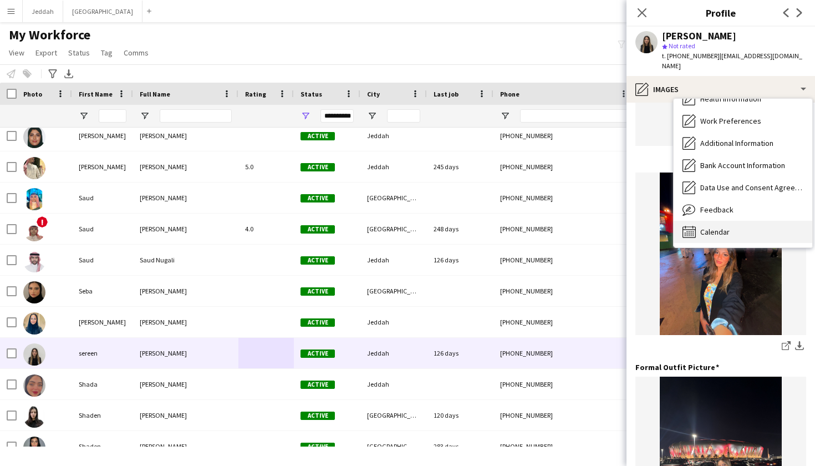
click at [721, 227] on span "Calendar" at bounding box center [714, 232] width 29 height 10
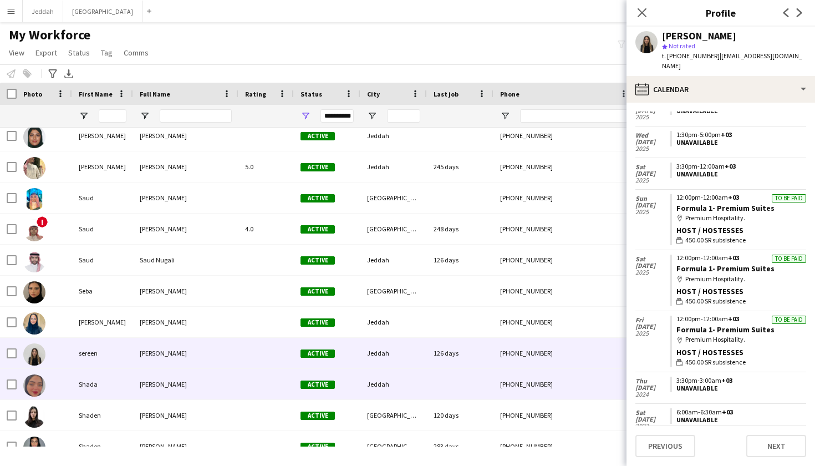
click at [467, 381] on div at bounding box center [460, 384] width 67 height 30
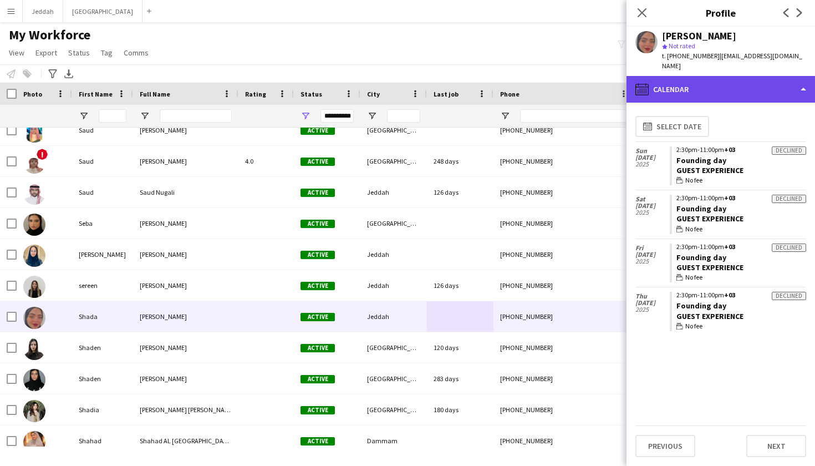
click at [718, 81] on div "calendar-full Calendar" at bounding box center [720, 89] width 188 height 27
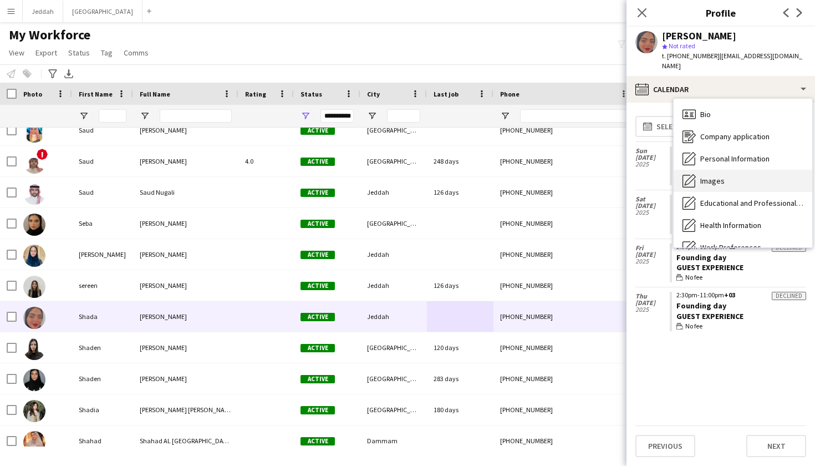
click at [712, 170] on div "Images Images" at bounding box center [743, 181] width 139 height 22
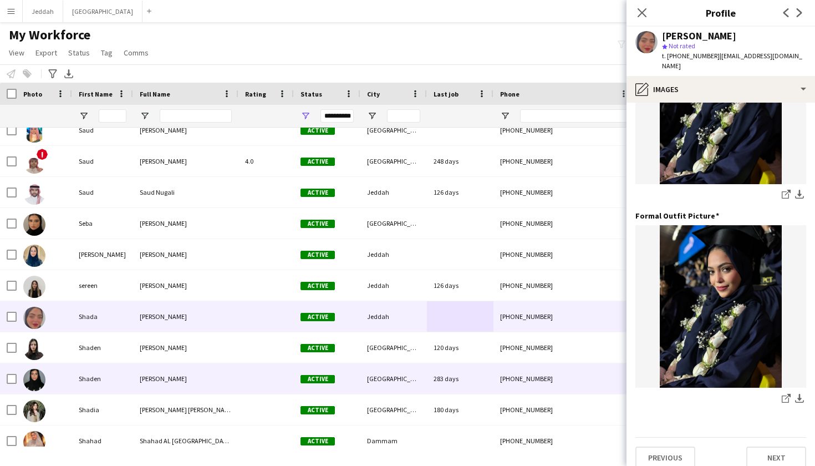
click at [399, 371] on div "[GEOGRAPHIC_DATA]" at bounding box center [393, 378] width 67 height 30
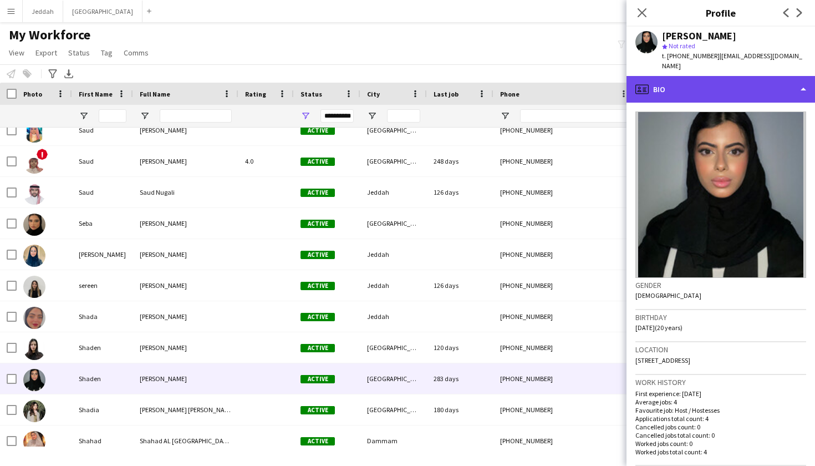
click at [710, 85] on div "profile Bio" at bounding box center [720, 89] width 188 height 27
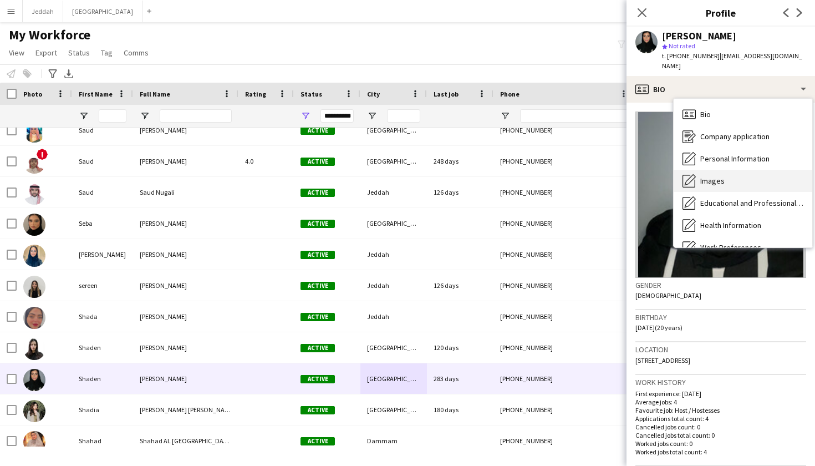
click at [725, 177] on div "Images Images" at bounding box center [743, 181] width 139 height 22
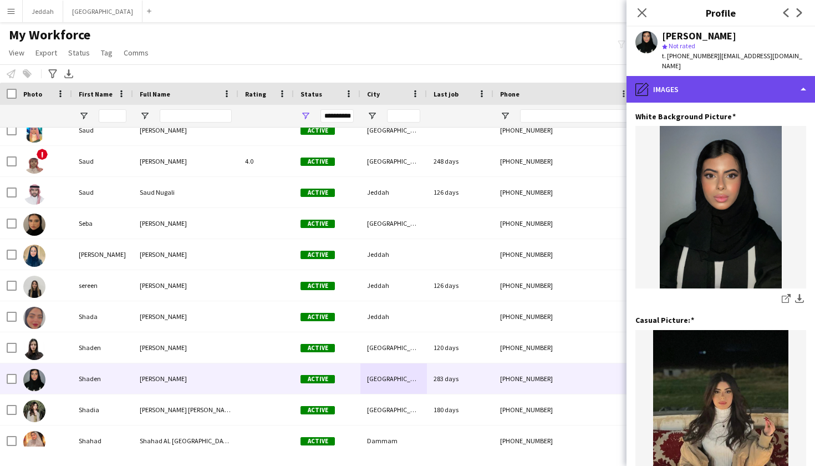
click at [719, 77] on div "pencil4 Images" at bounding box center [720, 89] width 188 height 27
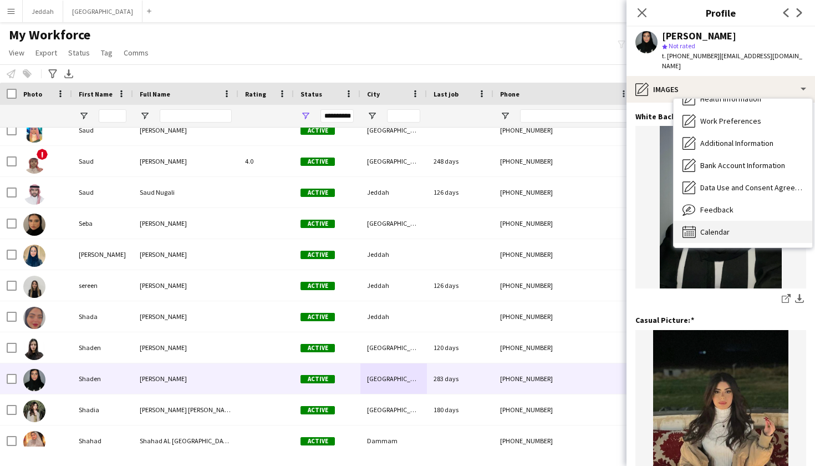
click at [720, 227] on span "Calendar" at bounding box center [714, 232] width 29 height 10
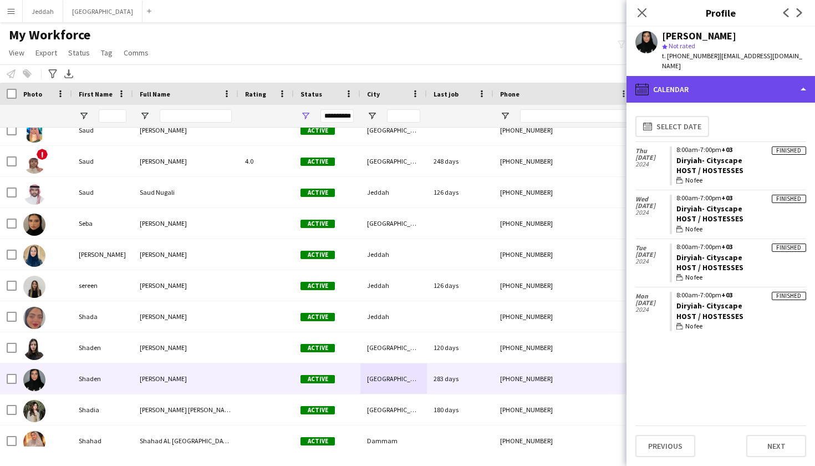
click at [708, 86] on div "calendar-full Calendar" at bounding box center [720, 89] width 188 height 27
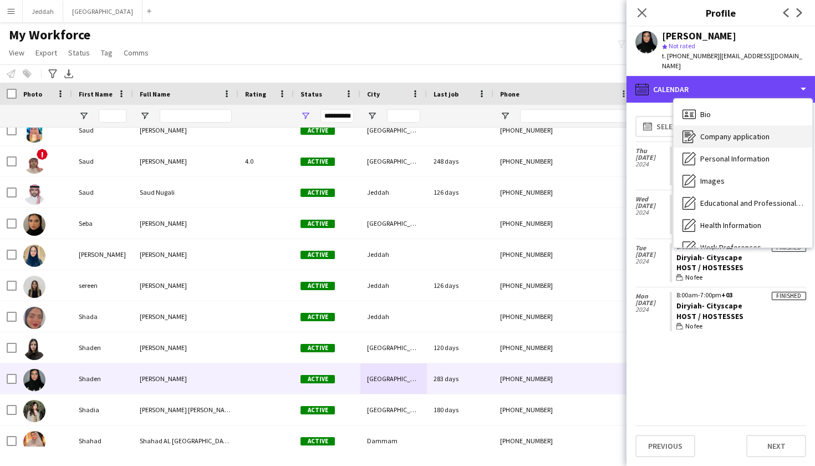
scroll to position [0, 0]
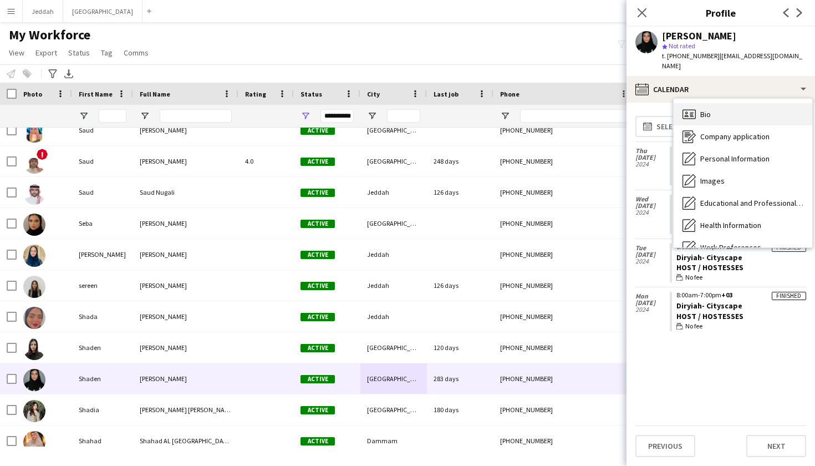
click at [728, 113] on div "Bio Bio" at bounding box center [743, 114] width 139 height 22
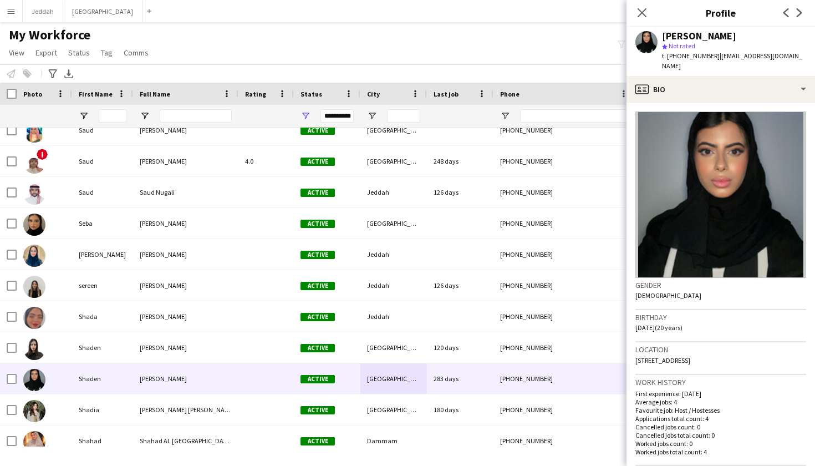
click at [723, 103] on app-crew-profile-bio "Gender Female Birthday 22-11-2004 (20 years) Location 78, 3850, Riyadh, 13523 W…" at bounding box center [720, 284] width 188 height 363
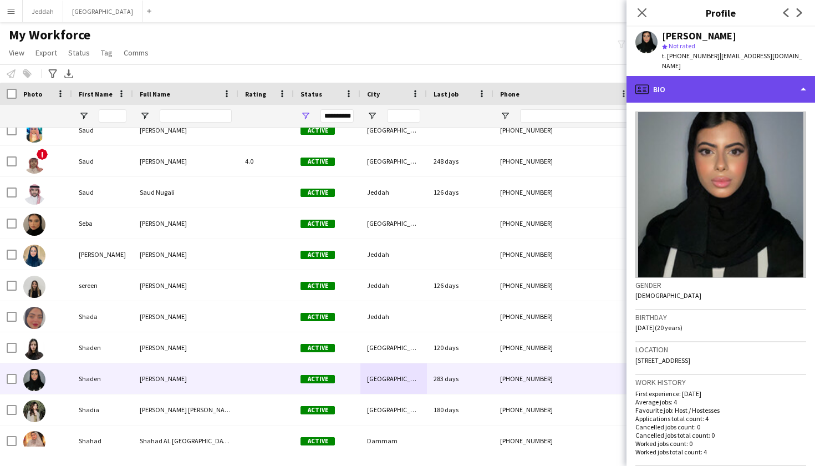
click at [726, 83] on div "profile Bio" at bounding box center [720, 89] width 188 height 27
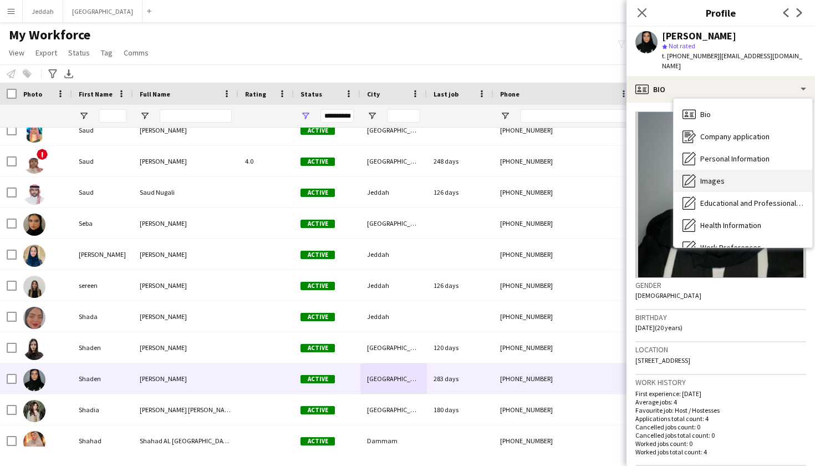
click at [720, 175] on div "Images Images" at bounding box center [743, 181] width 139 height 22
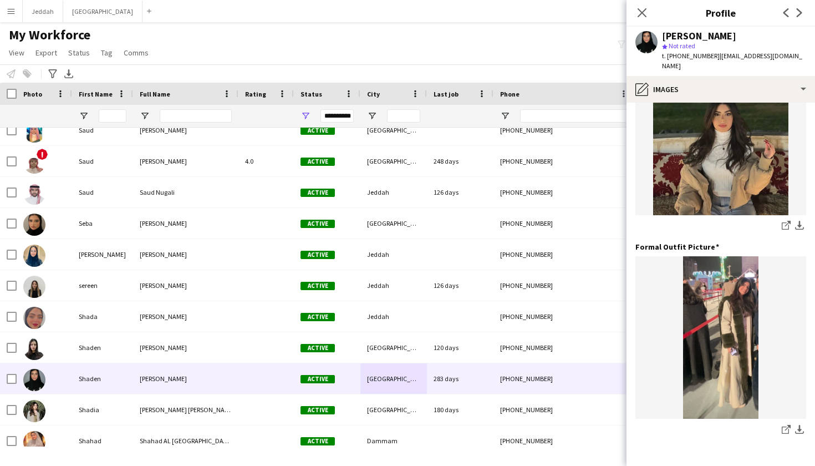
scroll to position [278, 0]
click at [784, 220] on icon "share-external-link-1" at bounding box center [786, 224] width 9 height 9
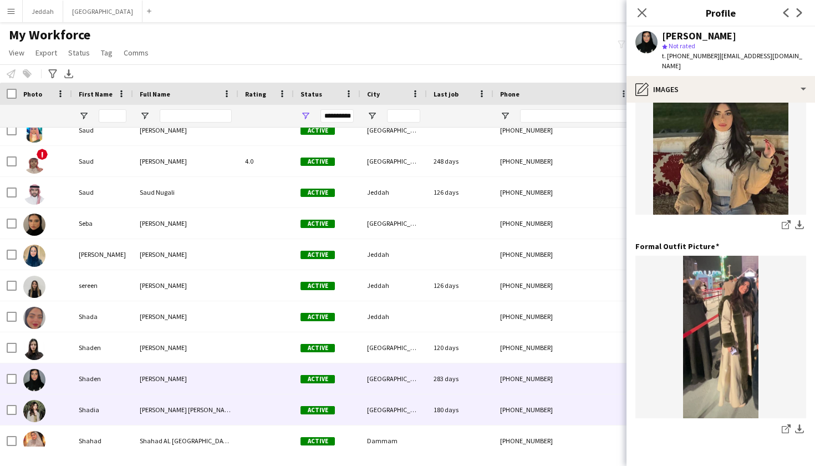
click at [475, 408] on div "180 days" at bounding box center [460, 409] width 67 height 30
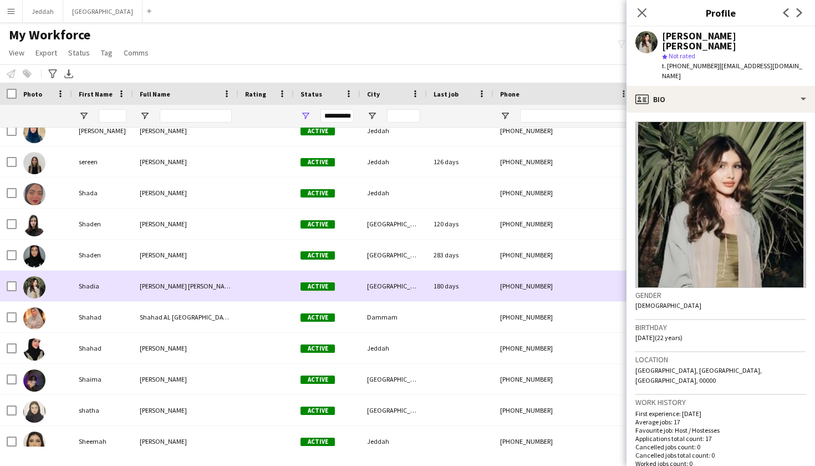
scroll to position [8022, 0]
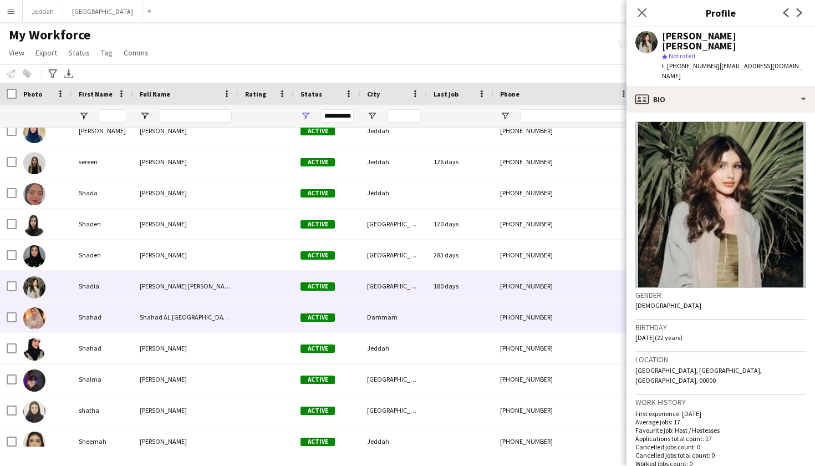
click at [451, 330] on div at bounding box center [460, 317] width 67 height 30
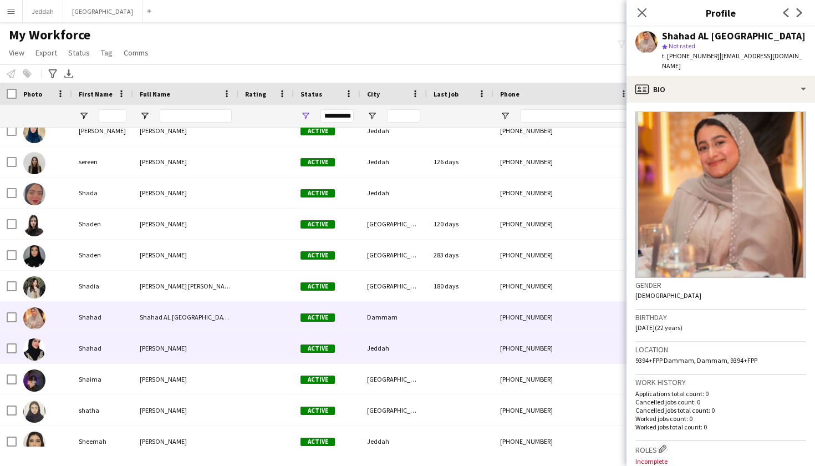
click at [451, 355] on div at bounding box center [460, 348] width 67 height 30
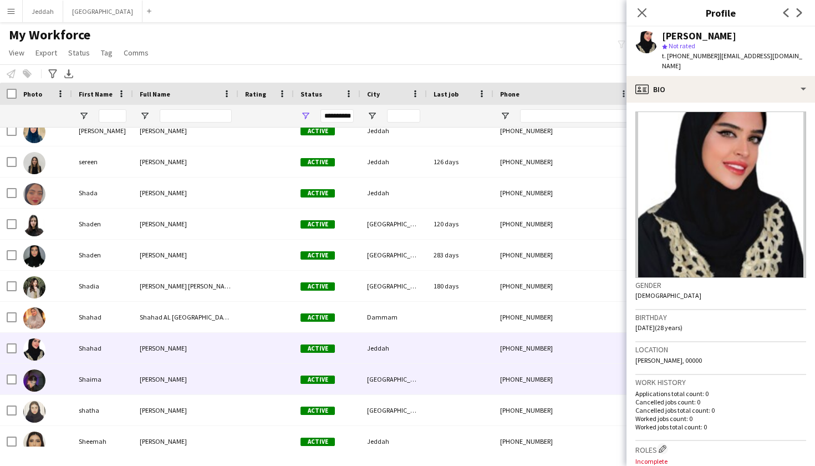
click at [445, 374] on div at bounding box center [460, 379] width 67 height 30
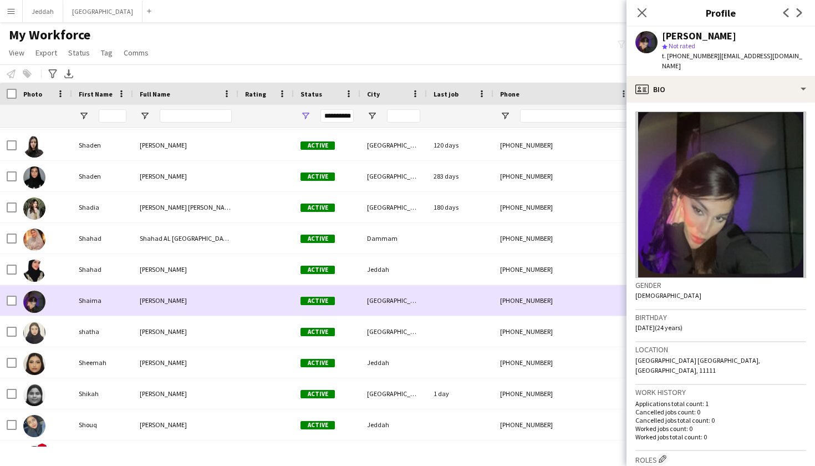
scroll to position [8109, 0]
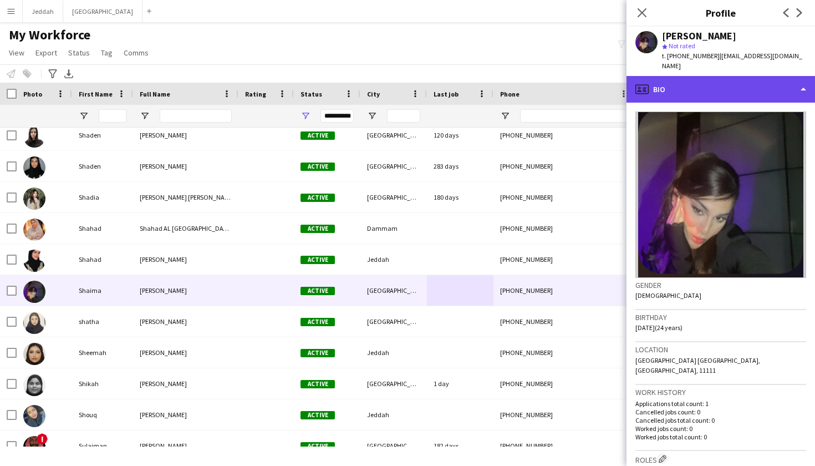
click at [733, 80] on div "profile Bio" at bounding box center [720, 89] width 188 height 27
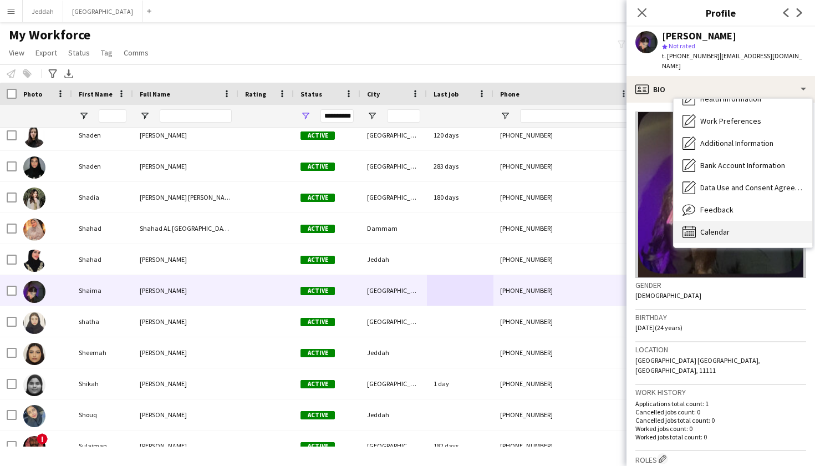
click at [711, 227] on span "Calendar" at bounding box center [714, 232] width 29 height 10
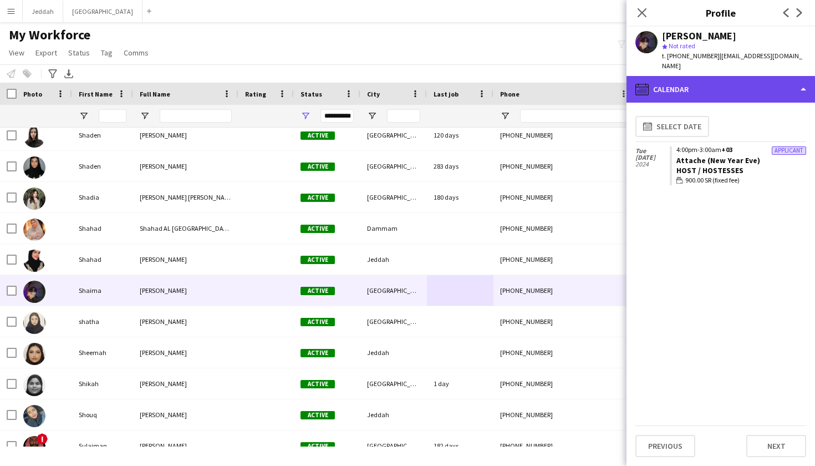
click at [721, 82] on div "calendar-full Calendar" at bounding box center [720, 89] width 188 height 27
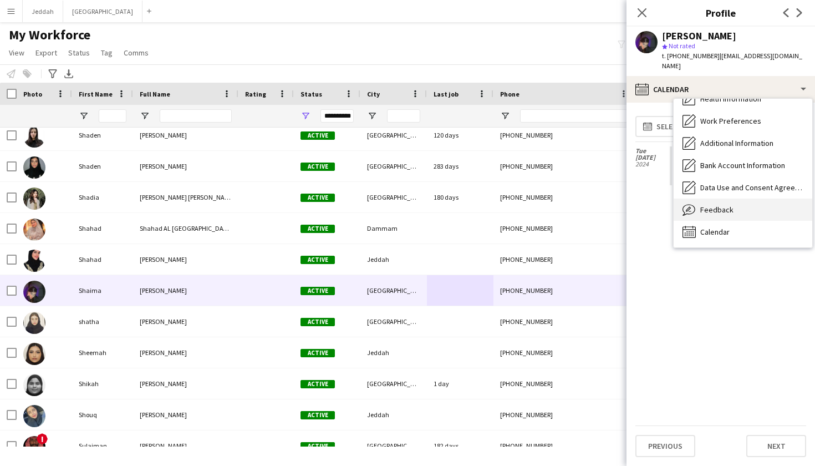
click at [703, 205] on span "Feedback" at bounding box center [716, 210] width 33 height 10
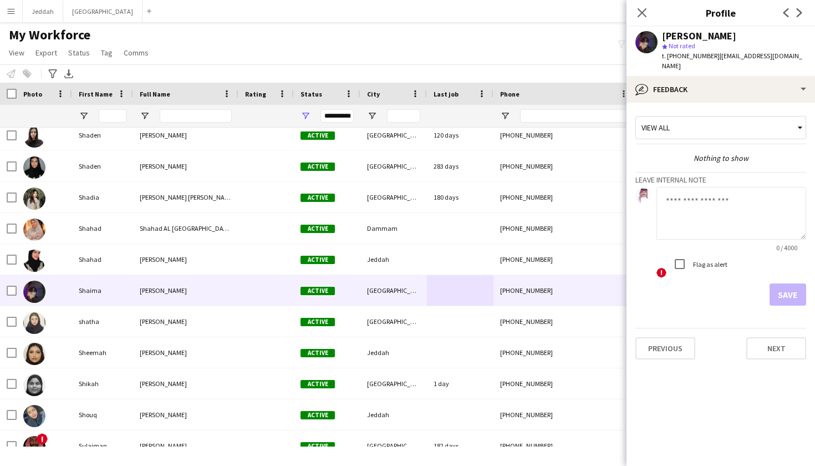
click at [721, 64] on div "Shaima Omar star Not rated t. +966551087017 | 99sheme@gmail.com" at bounding box center [720, 51] width 188 height 49
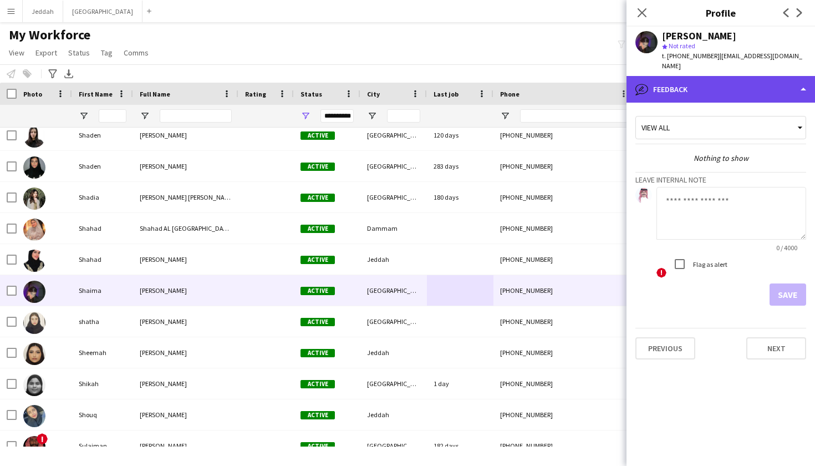
click at [721, 76] on div "bubble-pencil Feedback" at bounding box center [720, 89] width 188 height 27
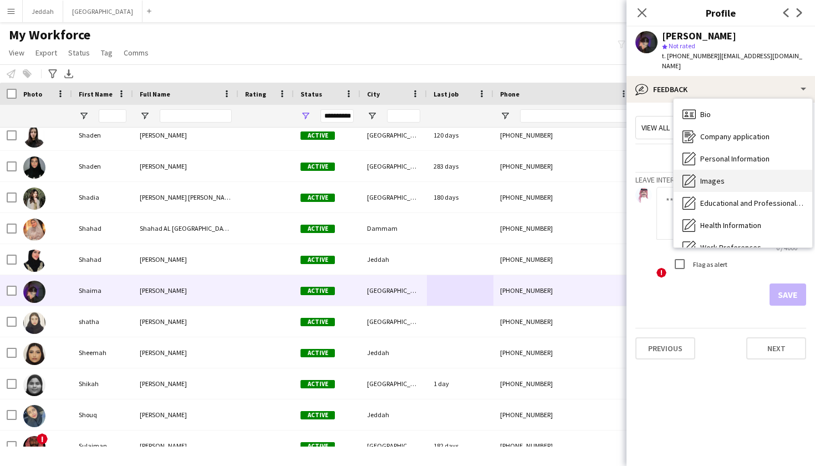
click at [715, 176] on span "Images" at bounding box center [712, 181] width 24 height 10
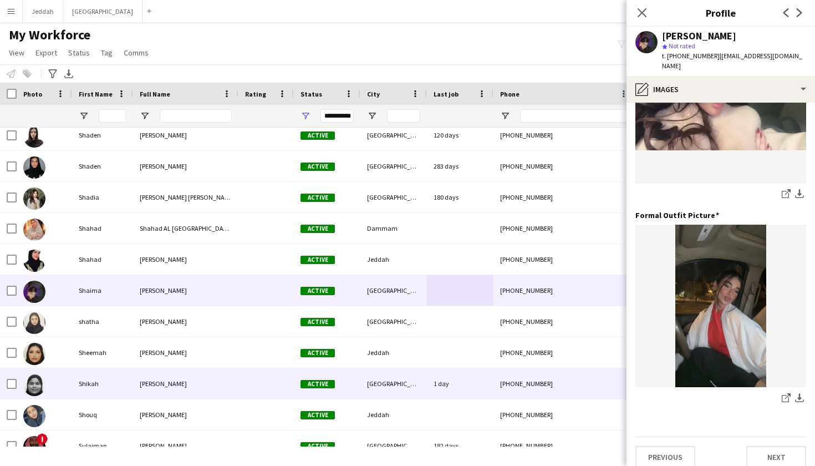
scroll to position [308, 0]
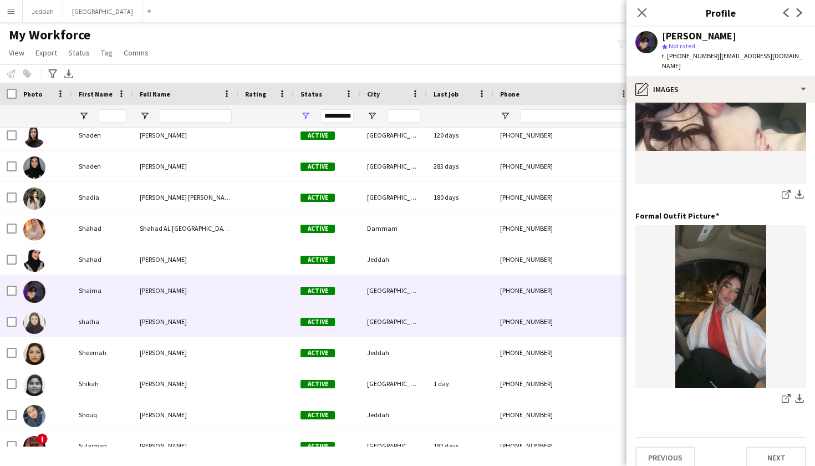
click at [394, 320] on div "[GEOGRAPHIC_DATA]" at bounding box center [393, 321] width 67 height 30
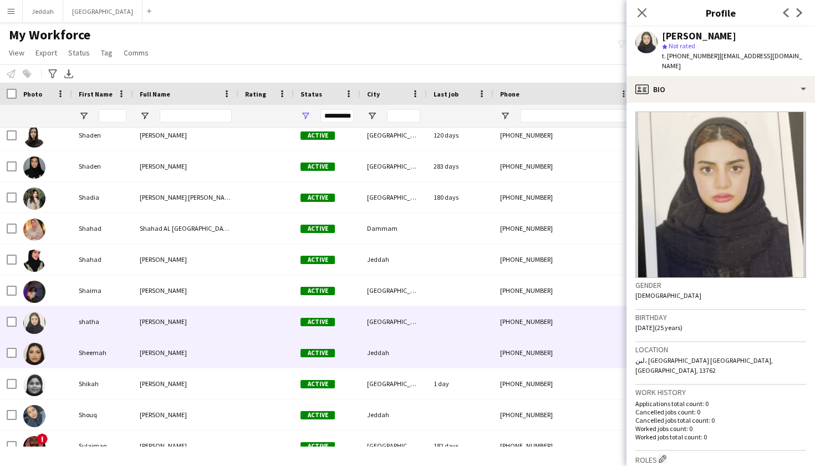
click at [394, 348] on div "Jeddah" at bounding box center [393, 352] width 67 height 30
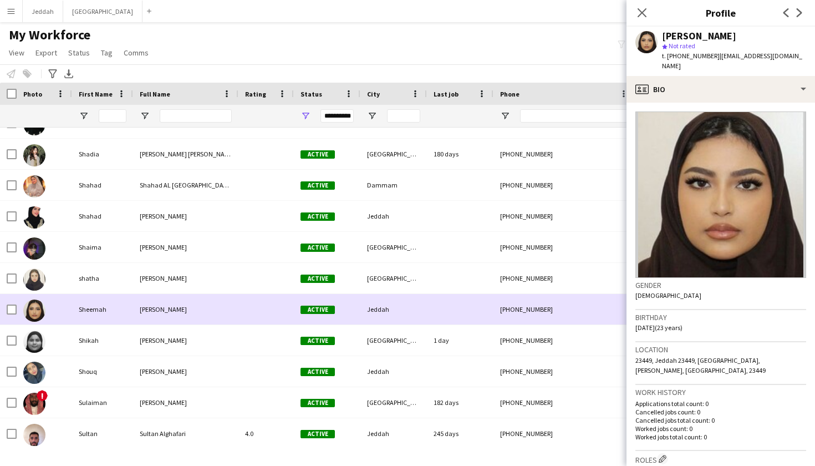
scroll to position [8158, 0]
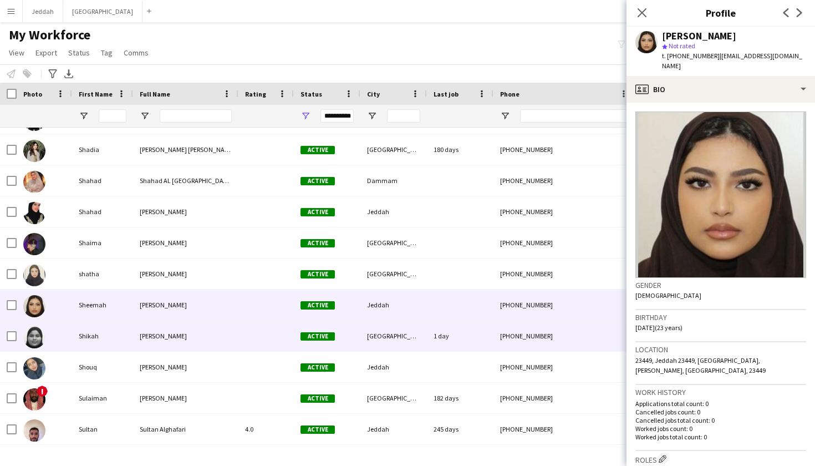
click at [393, 341] on div "[GEOGRAPHIC_DATA]" at bounding box center [393, 335] width 67 height 30
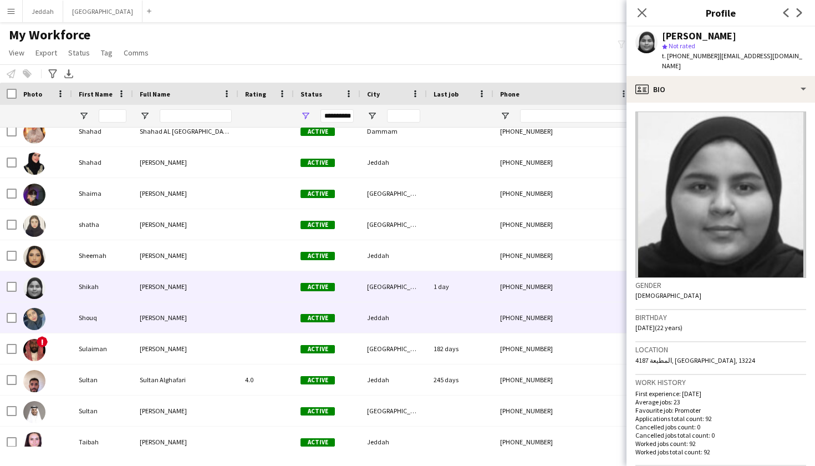
click at [392, 327] on div "Jeddah" at bounding box center [393, 317] width 67 height 30
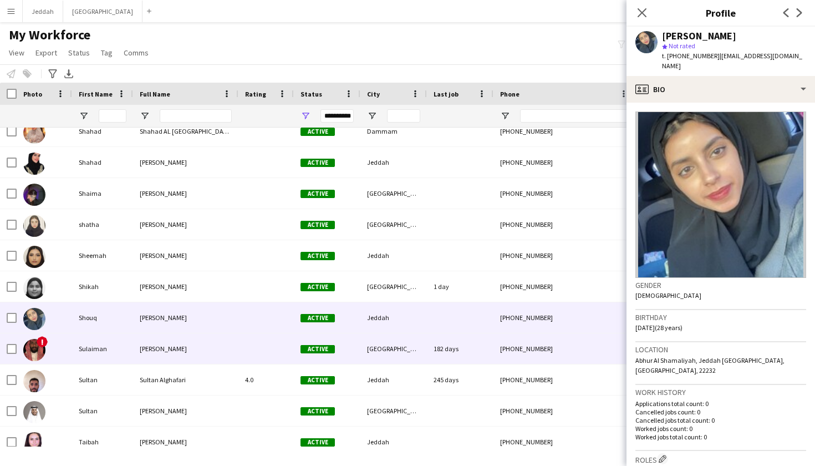
click at [391, 345] on div "[GEOGRAPHIC_DATA]" at bounding box center [393, 348] width 67 height 30
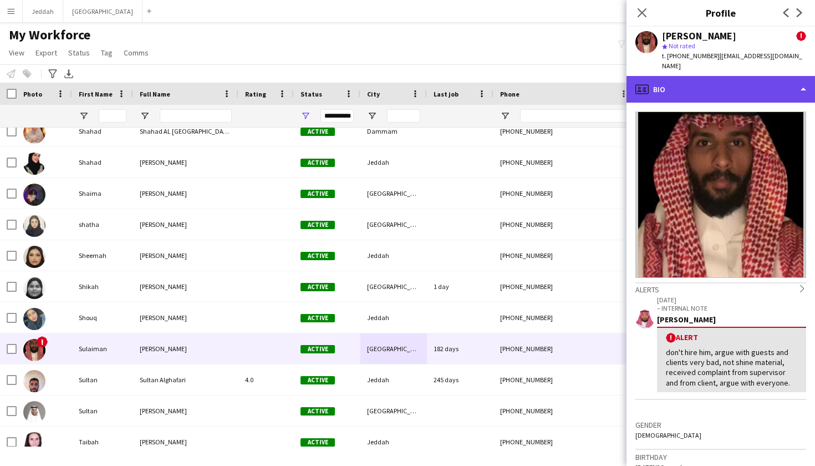
click at [718, 88] on div "profile Bio" at bounding box center [720, 89] width 188 height 27
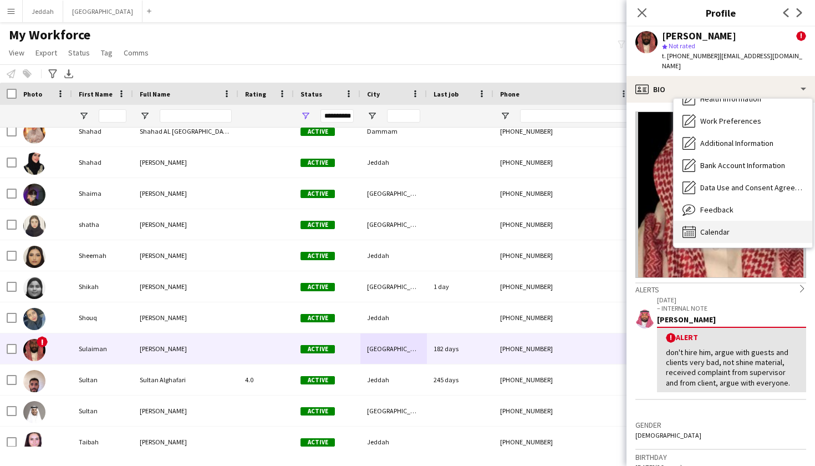
click at [701, 227] on span "Calendar" at bounding box center [714, 232] width 29 height 10
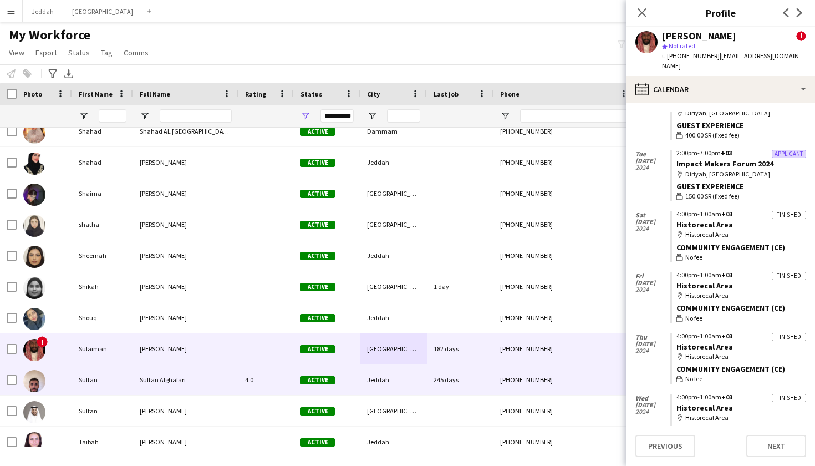
click at [458, 390] on div "245 days" at bounding box center [460, 379] width 67 height 30
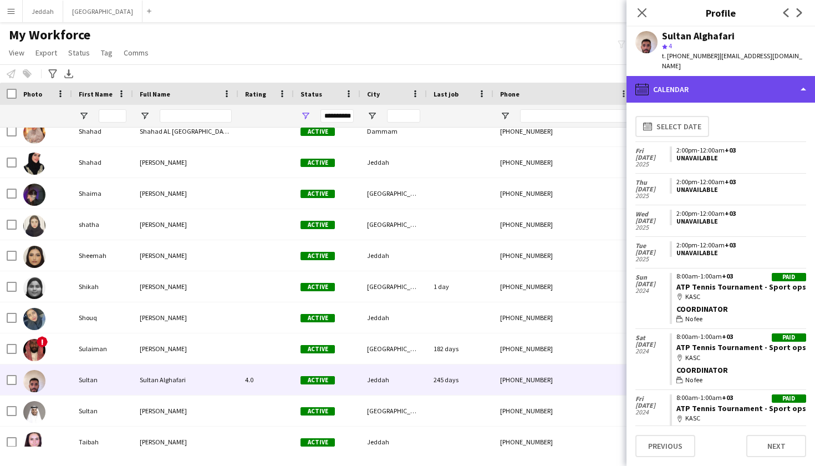
click at [696, 77] on div "calendar-full Calendar" at bounding box center [720, 89] width 188 height 27
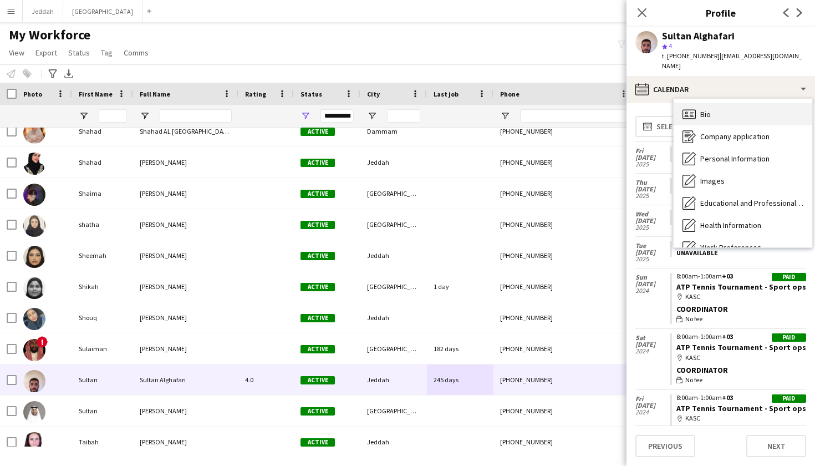
click at [707, 109] on span "Bio" at bounding box center [705, 114] width 11 height 10
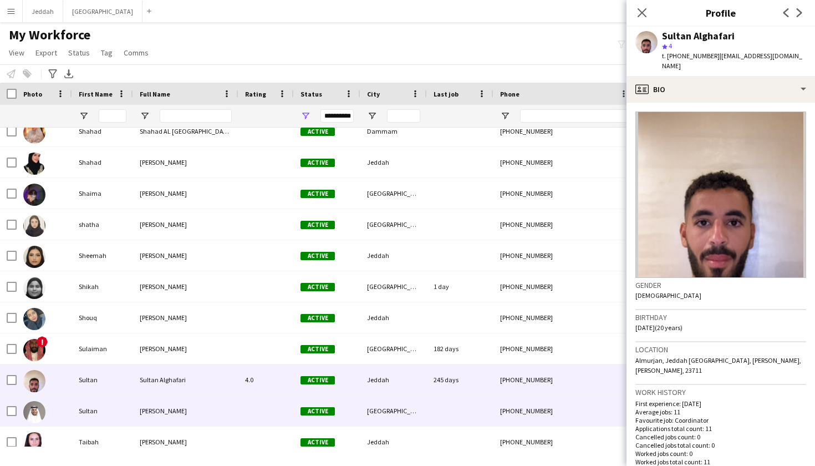
click at [386, 409] on div "[GEOGRAPHIC_DATA]" at bounding box center [393, 410] width 67 height 30
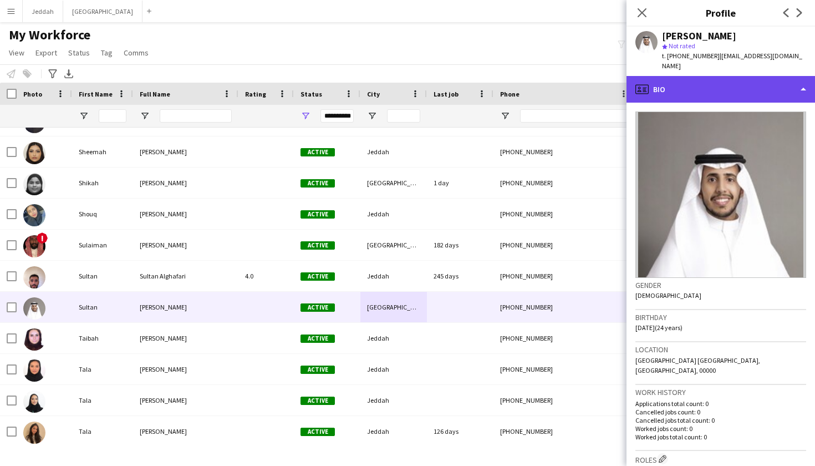
click at [751, 83] on div "profile Bio" at bounding box center [720, 89] width 188 height 27
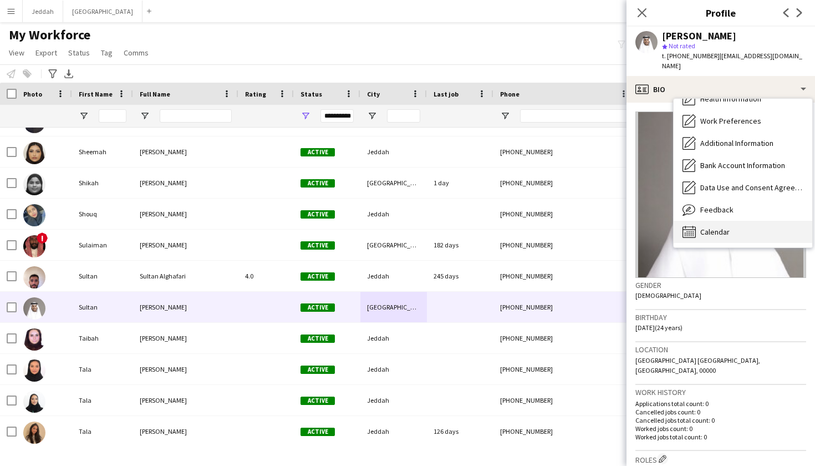
click at [723, 227] on span "Calendar" at bounding box center [714, 232] width 29 height 10
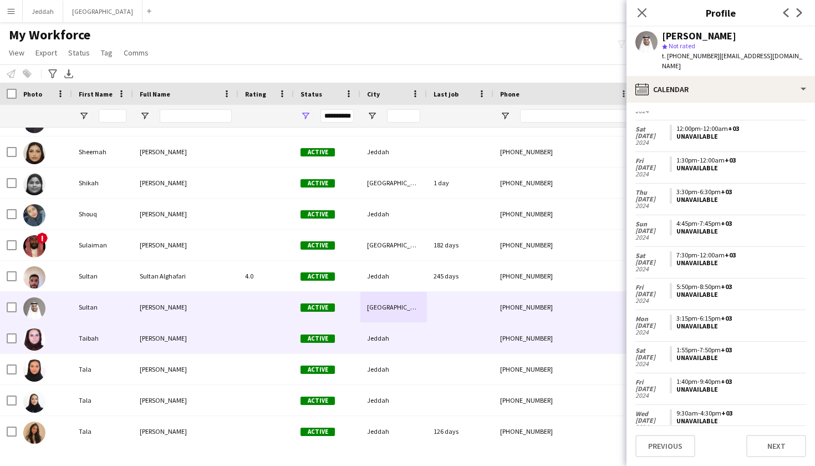
click at [467, 343] on div at bounding box center [460, 338] width 67 height 30
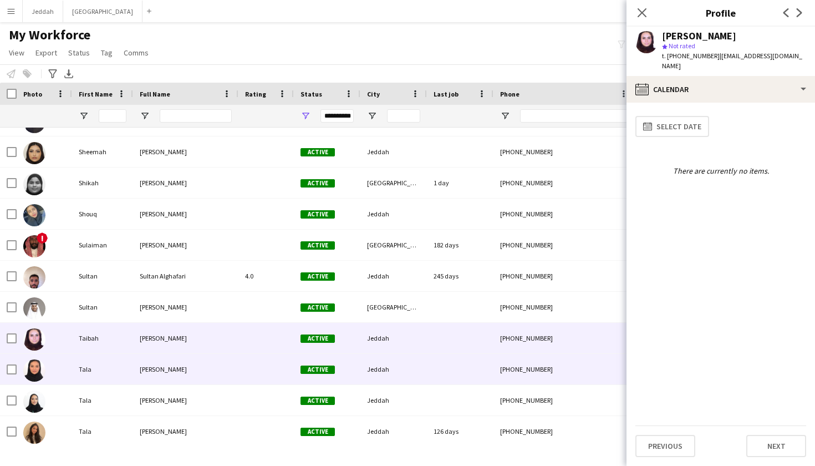
click at [440, 363] on div at bounding box center [460, 369] width 67 height 30
click at [445, 341] on div at bounding box center [460, 338] width 67 height 30
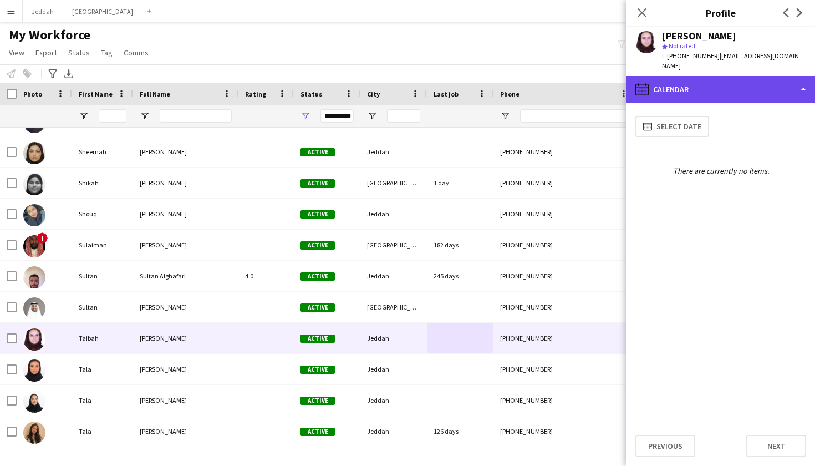
click at [713, 88] on div "calendar-full Calendar" at bounding box center [720, 89] width 188 height 27
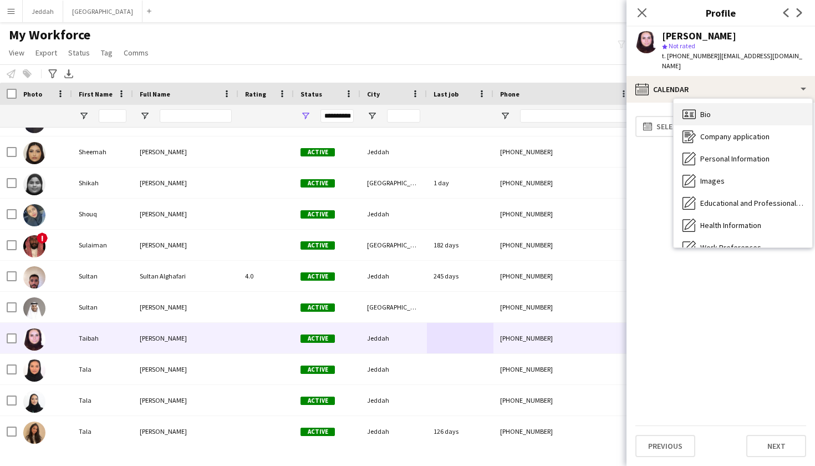
click at [713, 118] on div "Bio Bio" at bounding box center [743, 114] width 139 height 22
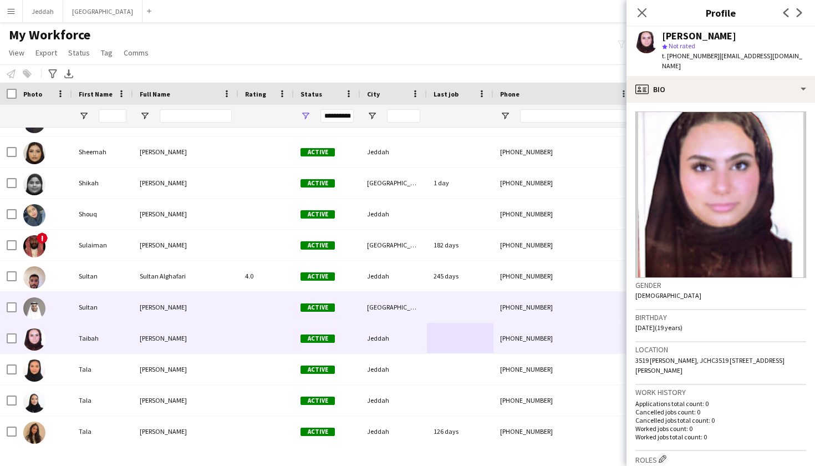
click at [425, 312] on div "[GEOGRAPHIC_DATA]" at bounding box center [393, 307] width 67 height 30
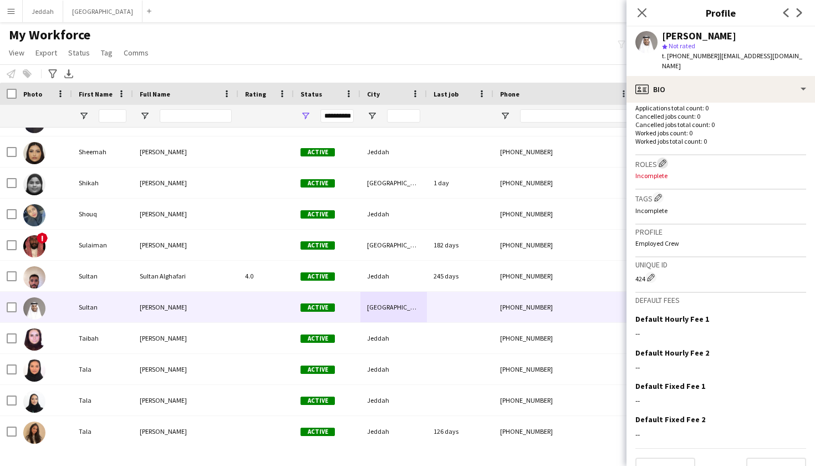
click at [664, 159] on app-icon "Edit crew company roles" at bounding box center [663, 163] width 8 height 8
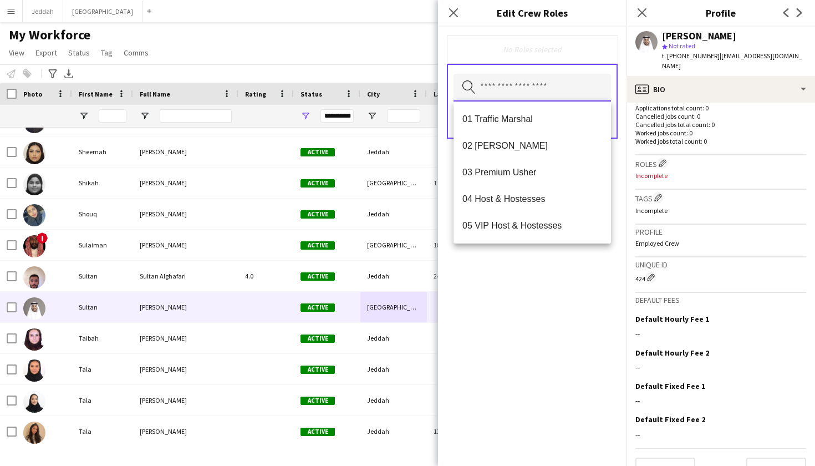
click at [537, 89] on input "text" at bounding box center [531, 88] width 157 height 28
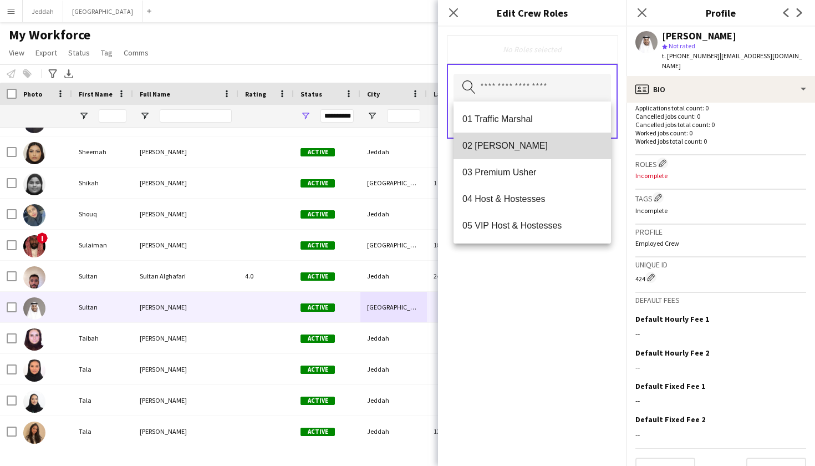
click at [521, 142] on span "02 Usher" at bounding box center [532, 145] width 140 height 11
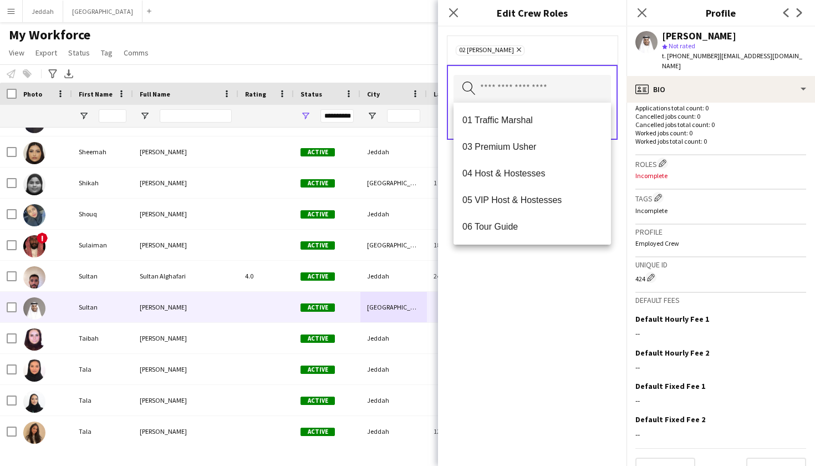
click at [547, 333] on div "02 Usher Remove Search by role type Save" at bounding box center [532, 246] width 188 height 439
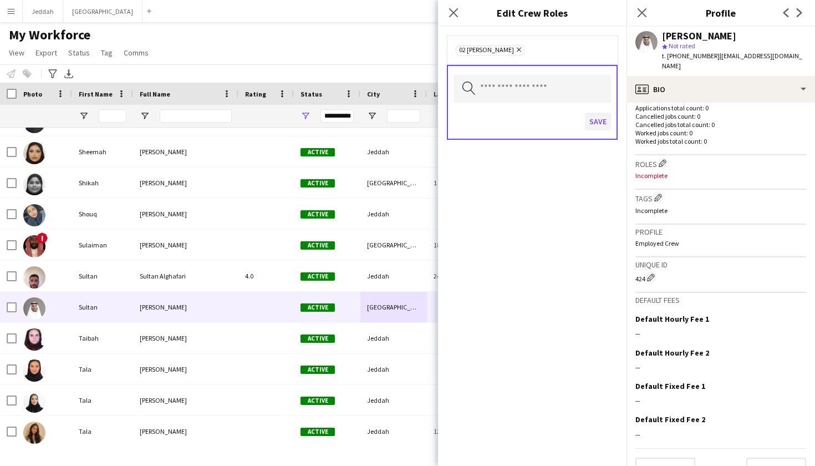
click at [601, 123] on button "Save" at bounding box center [598, 122] width 26 height 18
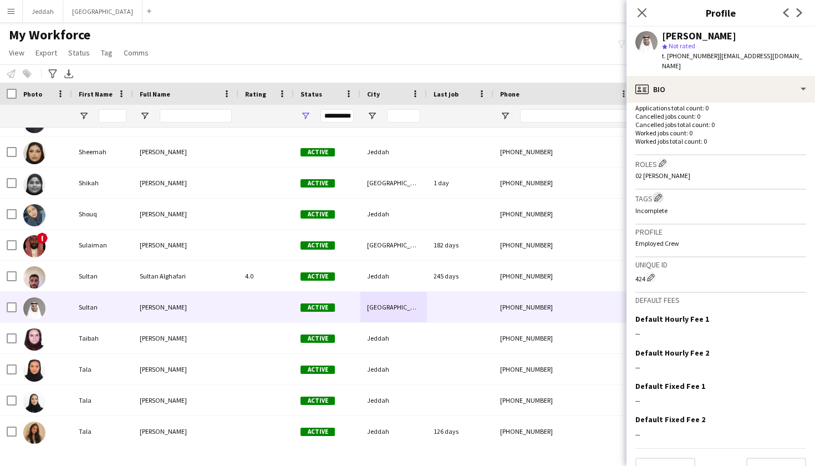
click at [655, 192] on button "Edit crew company tags" at bounding box center [657, 197] width 11 height 11
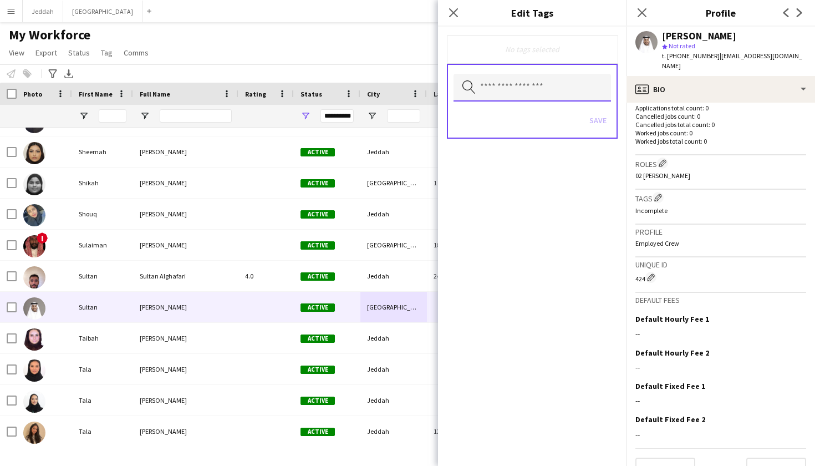
click at [536, 90] on input "text" at bounding box center [531, 88] width 157 height 28
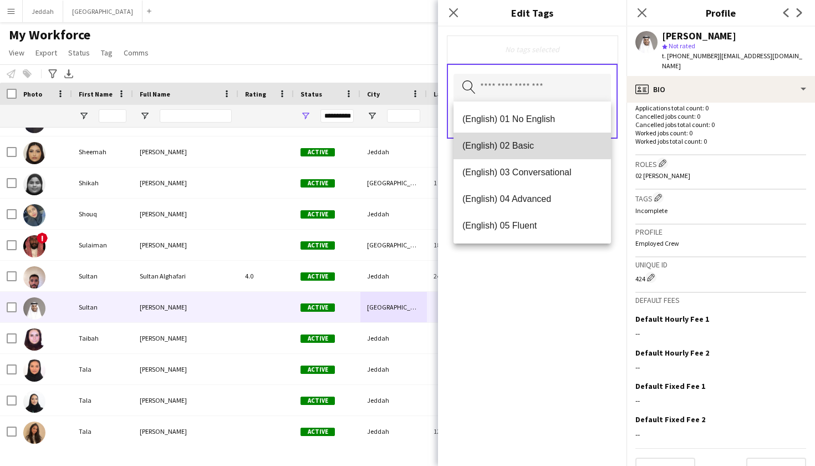
click at [519, 144] on span "(English) 02 Basic" at bounding box center [532, 145] width 140 height 11
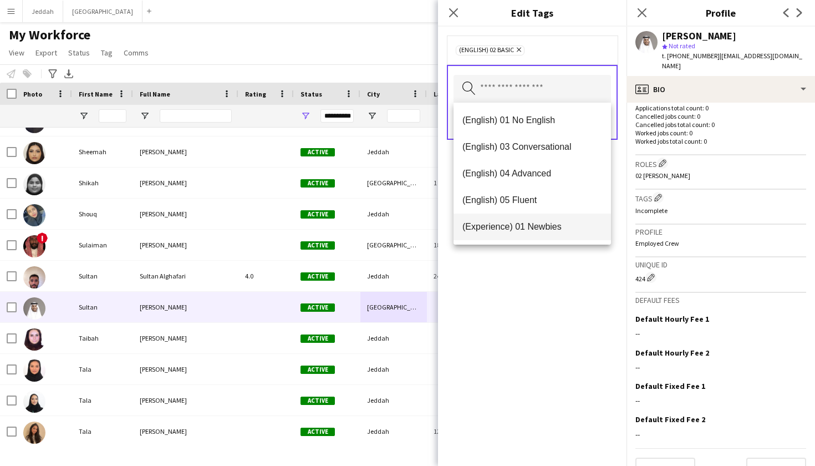
click at [524, 225] on span "(Experience) 01 Newbies" at bounding box center [532, 226] width 140 height 11
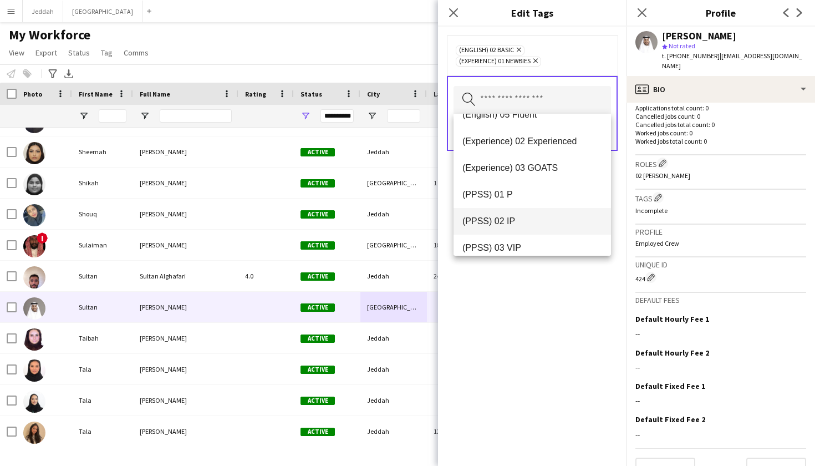
click at [519, 219] on span "(PPSS) 02 IP" at bounding box center [532, 221] width 140 height 11
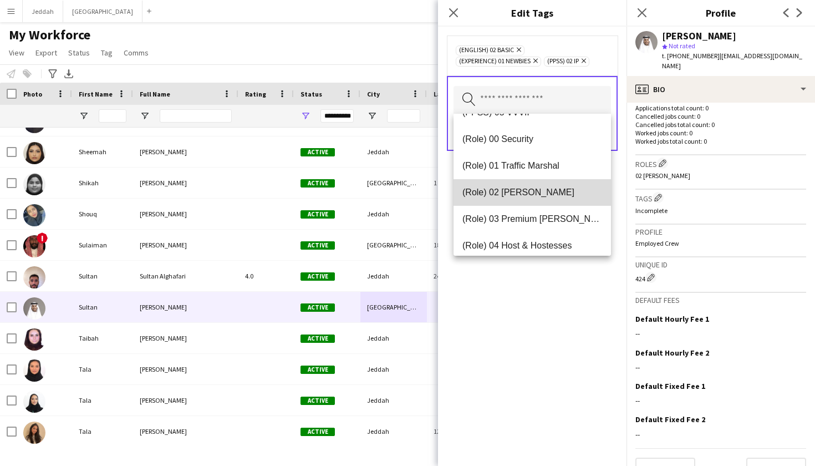
click at [520, 196] on span "(Role) 02 Usher" at bounding box center [532, 192] width 140 height 11
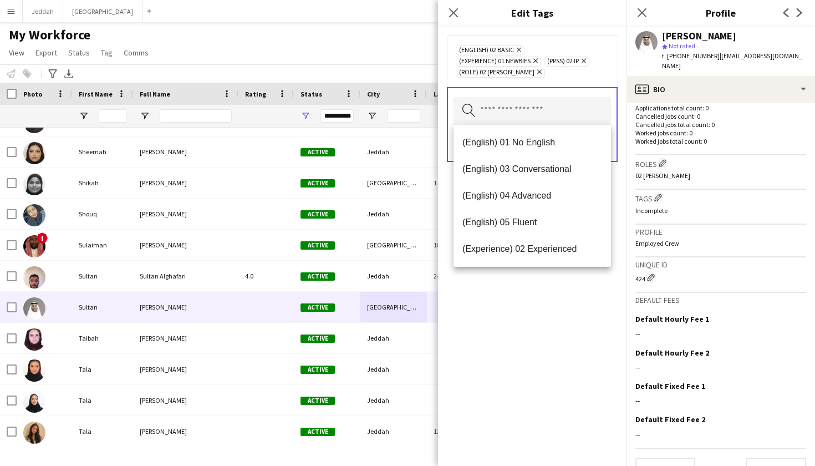
click at [519, 295] on div "(English) 02 Basic Remove (Experience) 01 Newbies Remove (PPSS) 02 IP Remove (R…" at bounding box center [532, 246] width 188 height 439
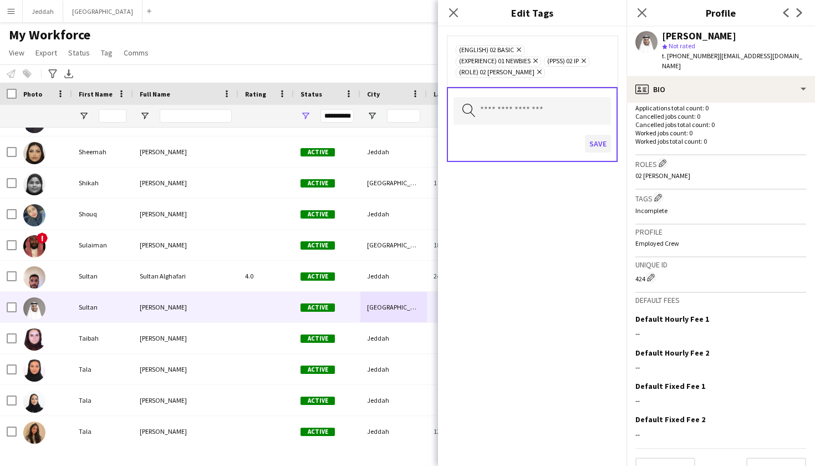
click at [594, 146] on button "Save" at bounding box center [598, 144] width 26 height 18
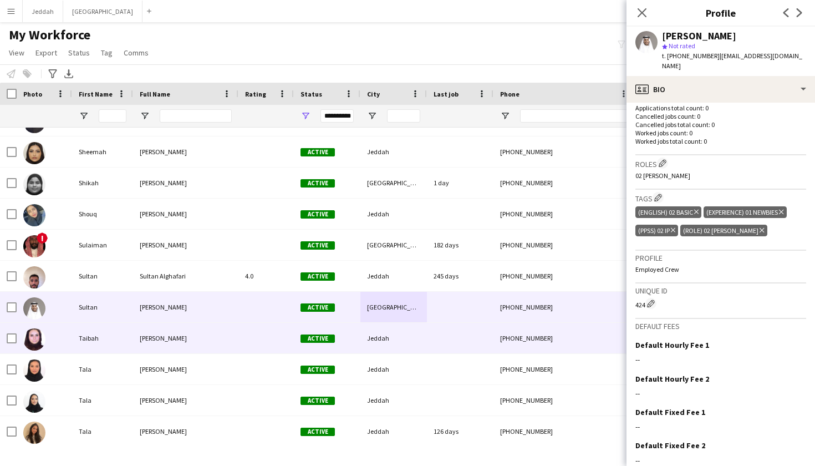
click at [308, 349] on div "Active" at bounding box center [327, 338] width 67 height 30
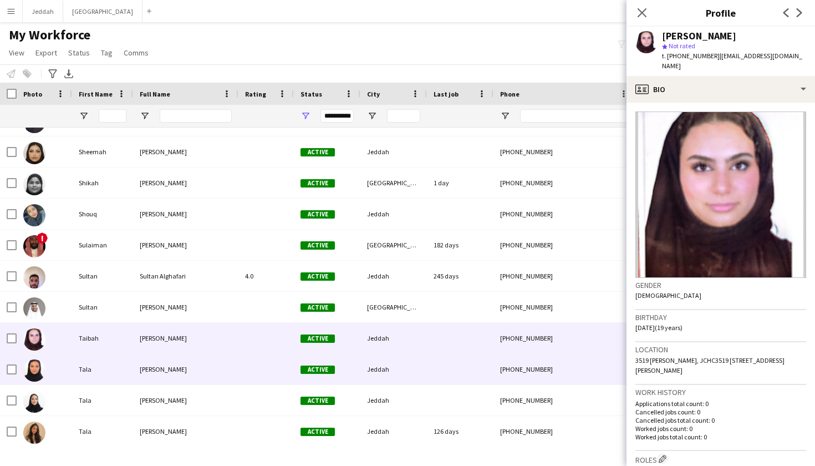
click at [302, 370] on span "Active" at bounding box center [317, 369] width 34 height 8
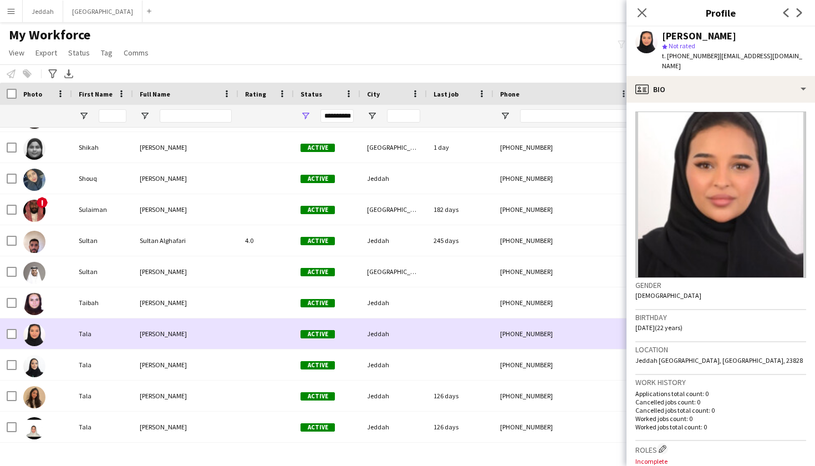
scroll to position [8354, 0]
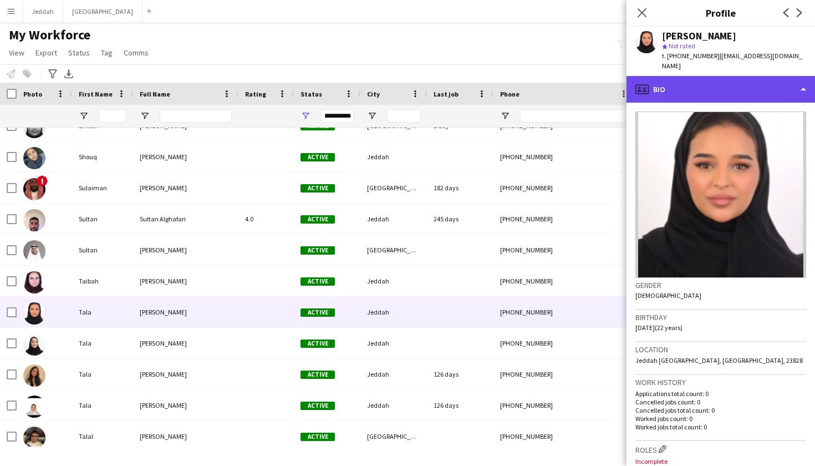
click at [737, 85] on div "profile Bio" at bounding box center [720, 89] width 188 height 27
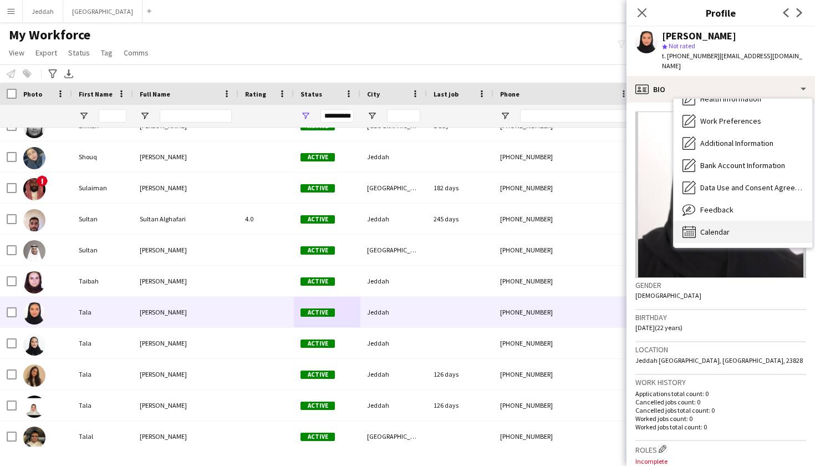
click at [721, 227] on span "Calendar" at bounding box center [714, 232] width 29 height 10
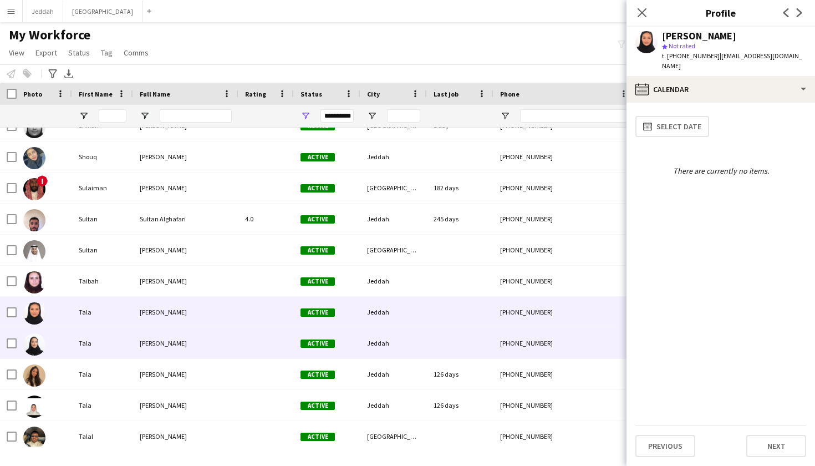
click at [443, 340] on div at bounding box center [460, 343] width 67 height 30
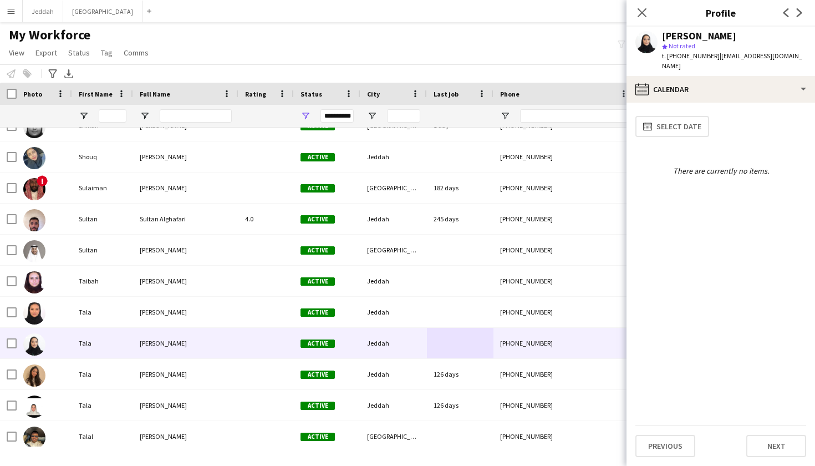
click at [702, 60] on div "t. +966508666669 | tbawazeer@hotmail.com" at bounding box center [734, 61] width 144 height 20
click at [702, 63] on div "Tala Bawazeer star Not rated t. +966508666669 | tbawazeer@hotmail.com" at bounding box center [720, 51] width 188 height 49
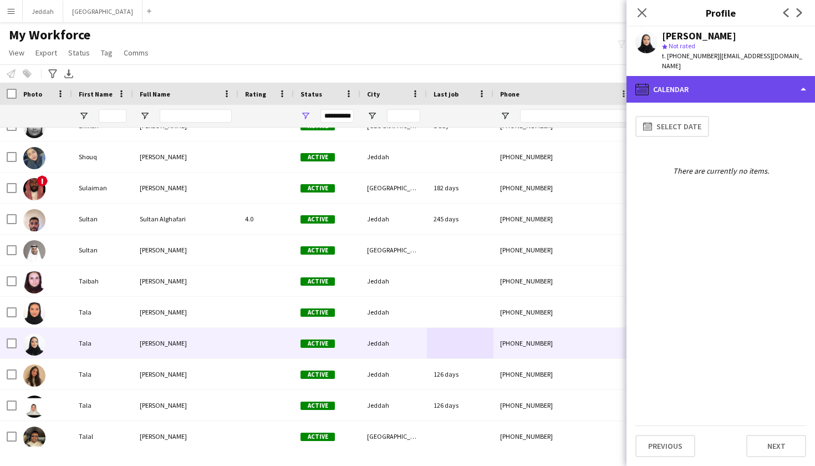
click at [701, 76] on div "calendar-full Calendar" at bounding box center [720, 89] width 188 height 27
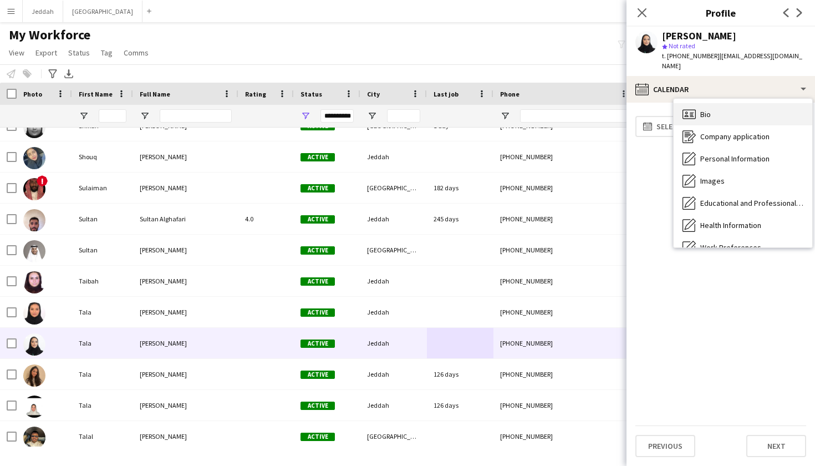
click at [701, 99] on div "Bio Bio Company application Company application Personal Information Personal I…" at bounding box center [743, 173] width 139 height 149
click at [701, 103] on div "Bio Bio" at bounding box center [743, 114] width 139 height 22
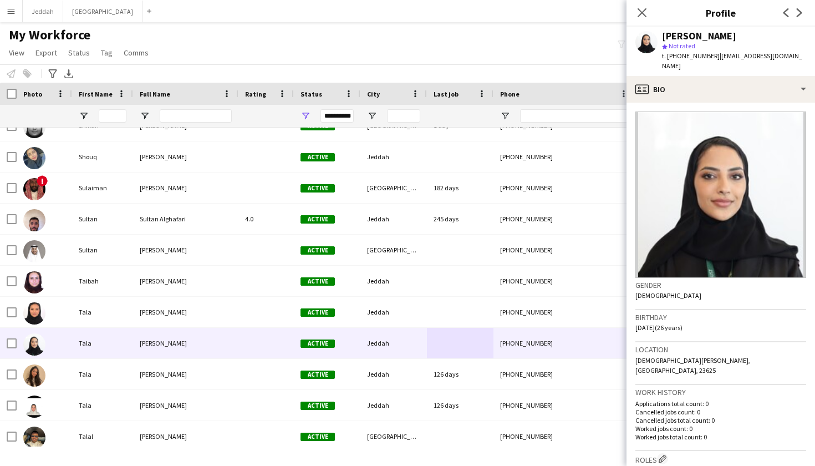
click at [701, 103] on app-crew-profile-bio "Gender Female Birthday 08-07-1999 (26 years) Location Mohammed Alshalabi, Jedda…" at bounding box center [720, 284] width 188 height 363
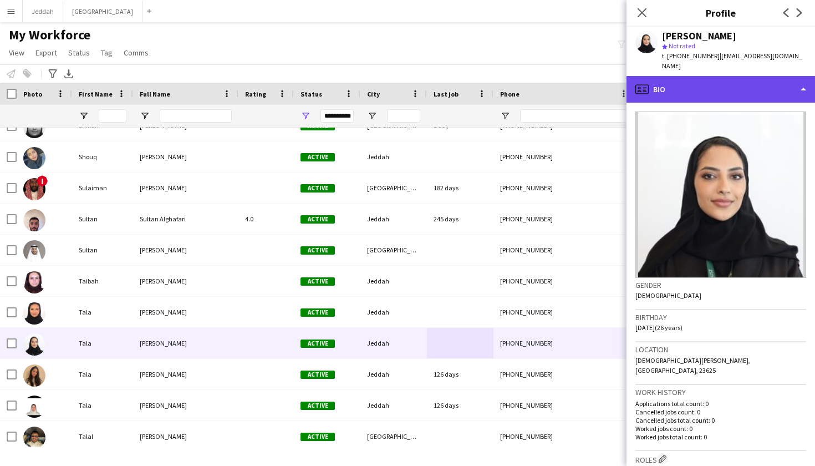
click at [693, 76] on div "profile Bio" at bounding box center [720, 89] width 188 height 27
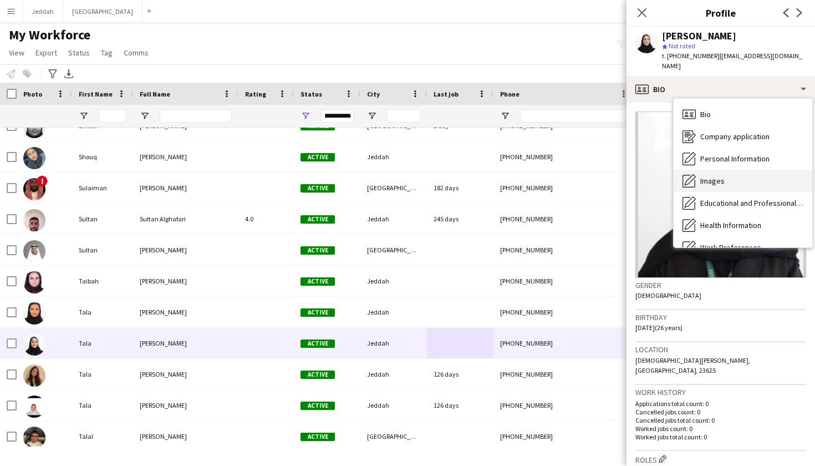
click at [694, 174] on icon "Images" at bounding box center [688, 180] width 13 height 13
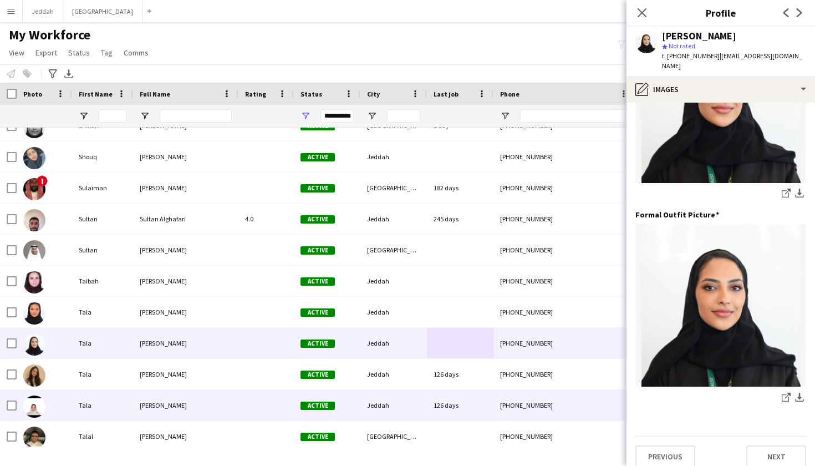
scroll to position [308, 0]
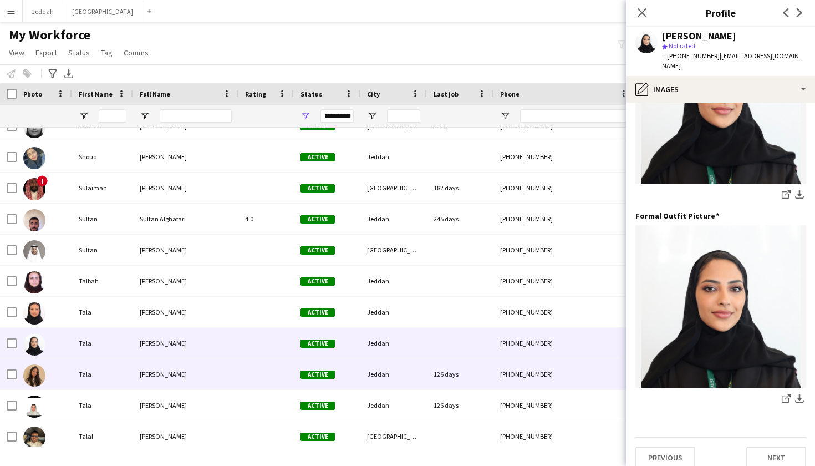
click at [405, 374] on div "Jeddah" at bounding box center [393, 374] width 67 height 30
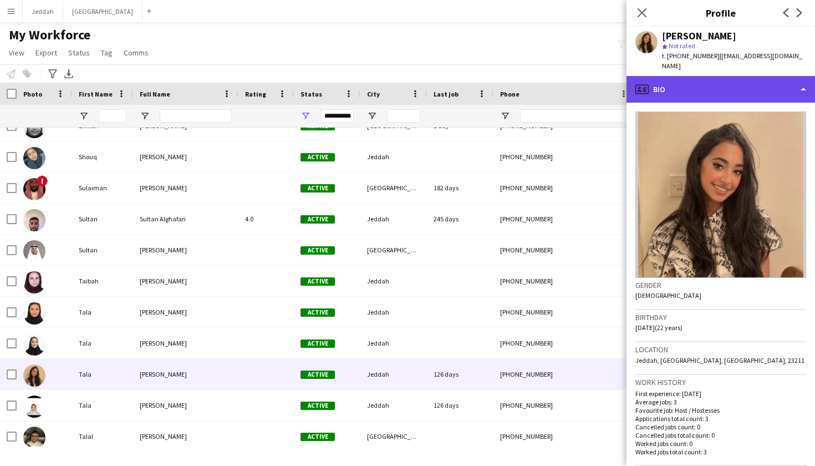
click at [725, 83] on div "profile Bio" at bounding box center [720, 89] width 188 height 27
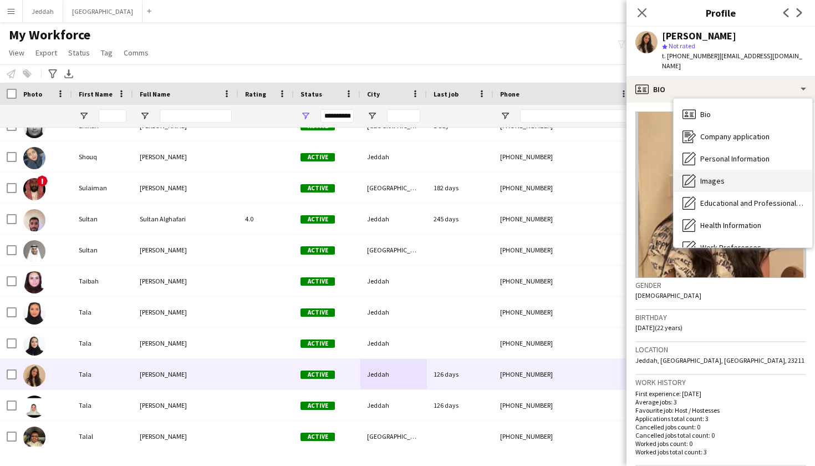
click at [724, 170] on div "Images Images" at bounding box center [743, 181] width 139 height 22
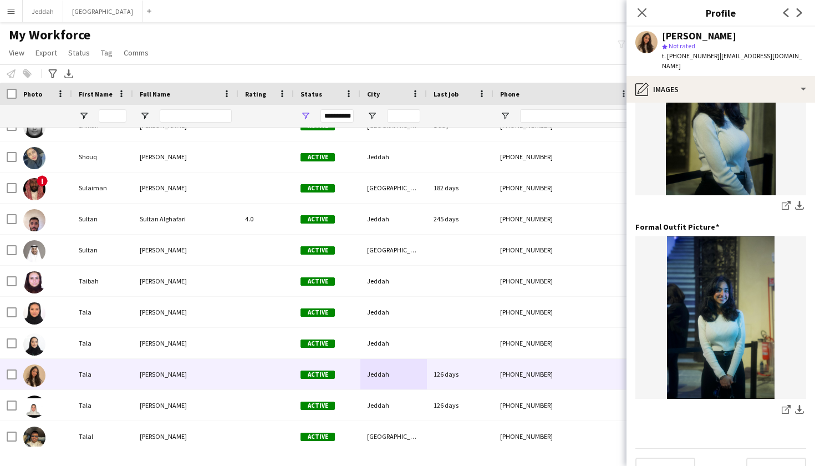
scroll to position [298, 0]
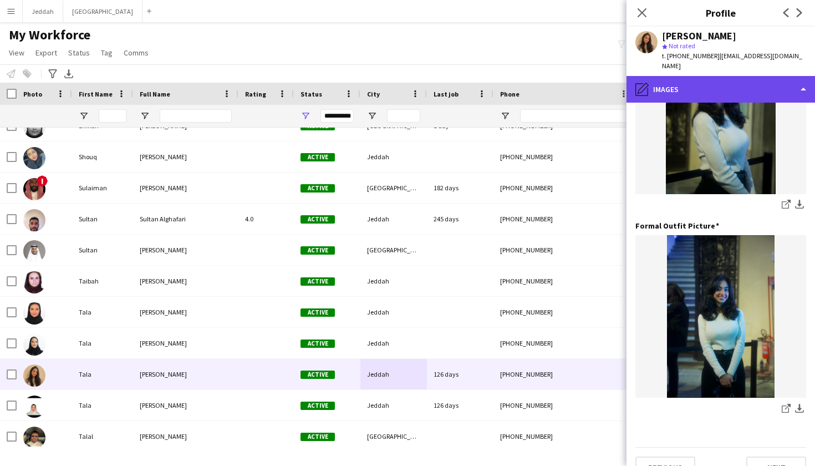
click at [753, 76] on div "pencil4 Images" at bounding box center [720, 89] width 188 height 27
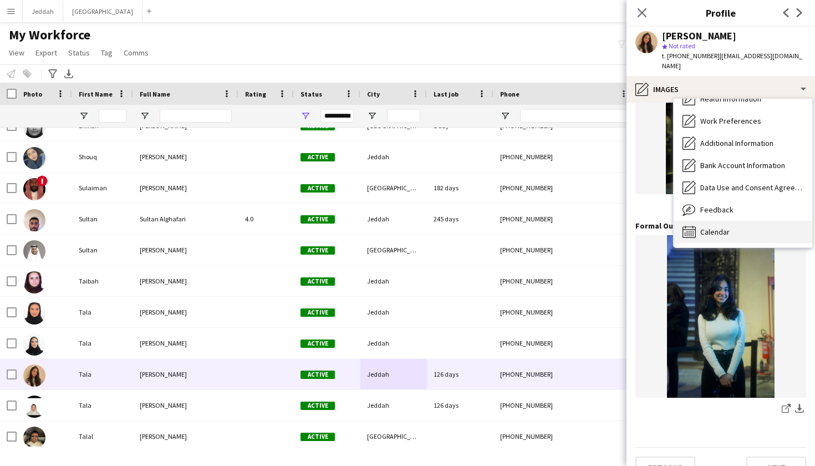
scroll to position [126, 0]
click at [745, 227] on div "Calendar Calendar" at bounding box center [743, 232] width 139 height 22
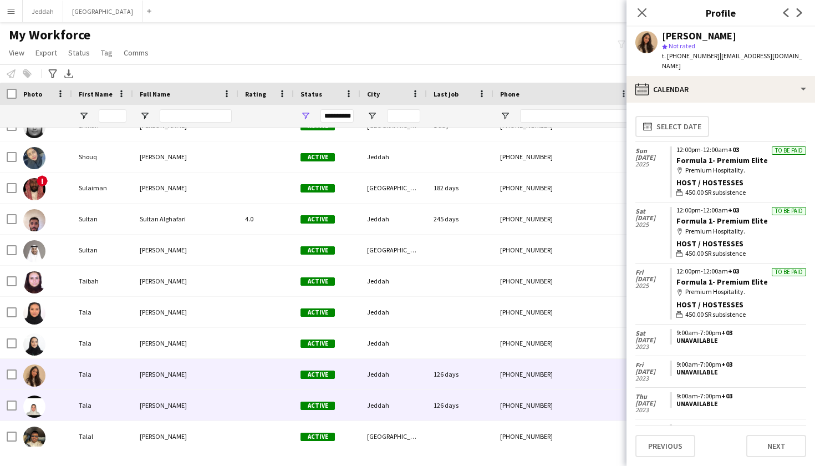
click at [358, 405] on div "Active" at bounding box center [327, 405] width 67 height 30
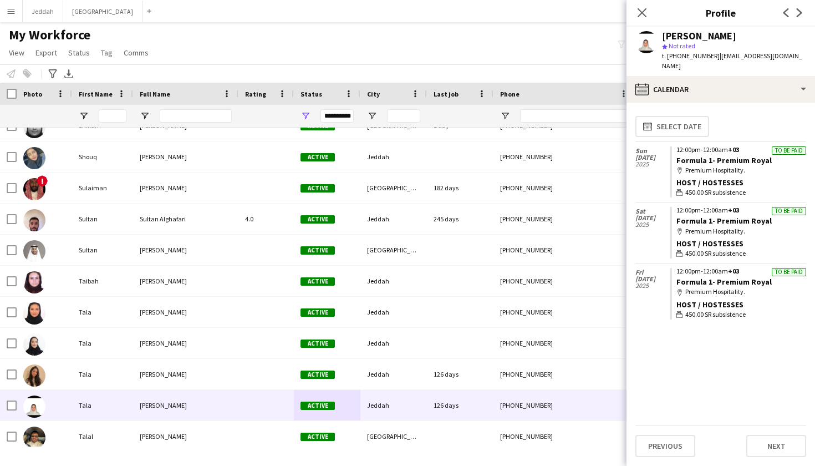
click at [731, 103] on app-calendar-tab "calendar-full Select date Sun 20 Apr 2025 To be paid 12:00pm-12:00am +03 Formul…" at bounding box center [720, 284] width 188 height 363
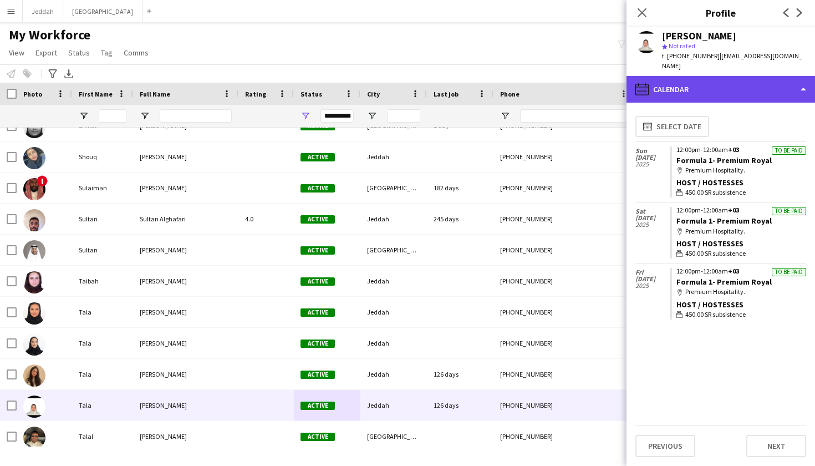
click at [735, 80] on div "calendar-full Calendar" at bounding box center [720, 89] width 188 height 27
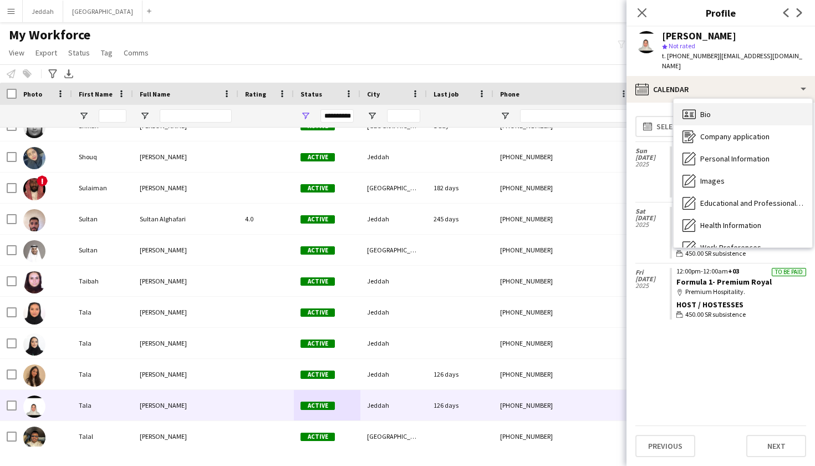
click at [735, 103] on div "Bio Bio" at bounding box center [743, 114] width 139 height 22
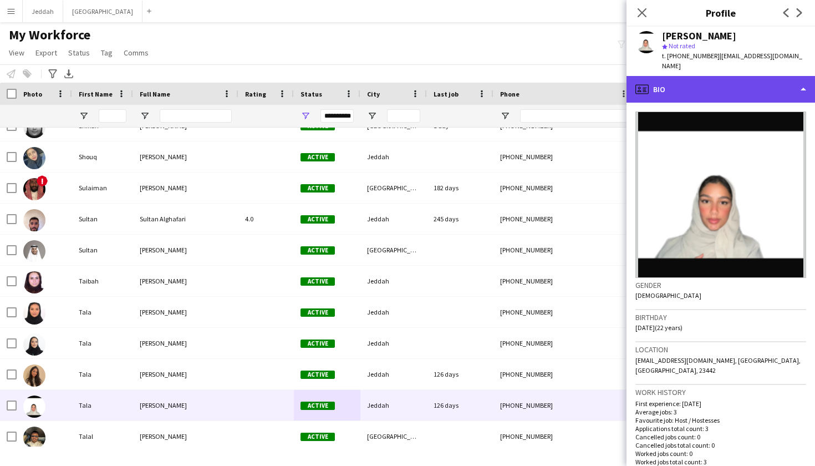
click at [715, 76] on div "profile Bio" at bounding box center [720, 89] width 188 height 27
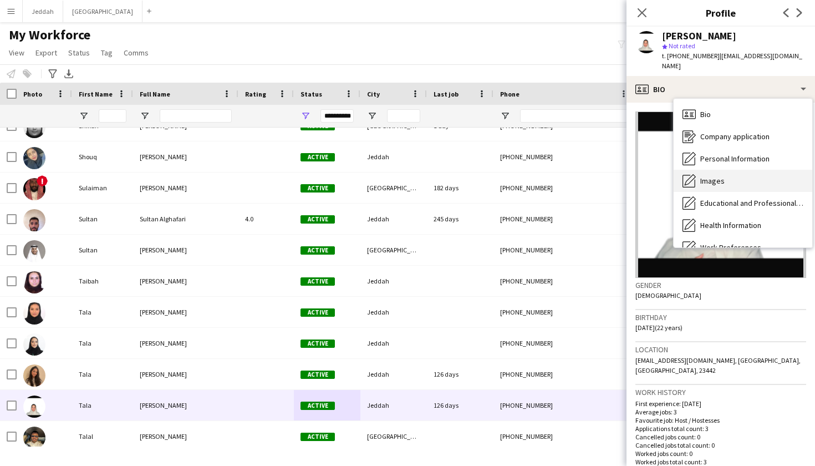
click at [720, 176] on span "Images" at bounding box center [712, 181] width 24 height 10
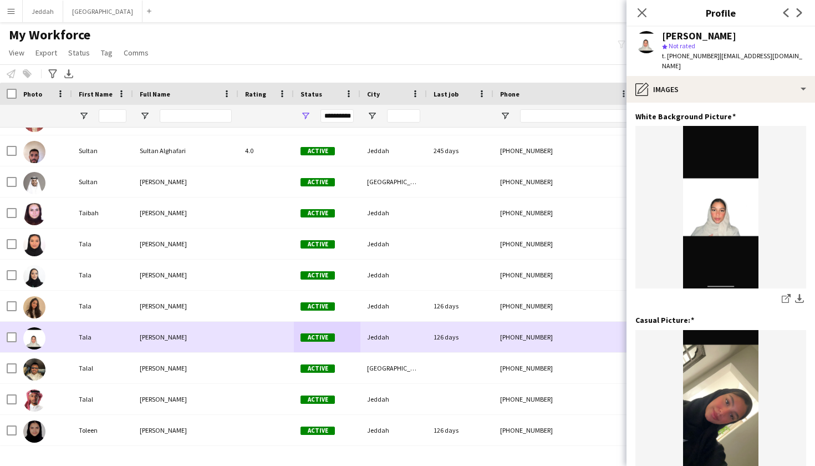
scroll to position [8439, 0]
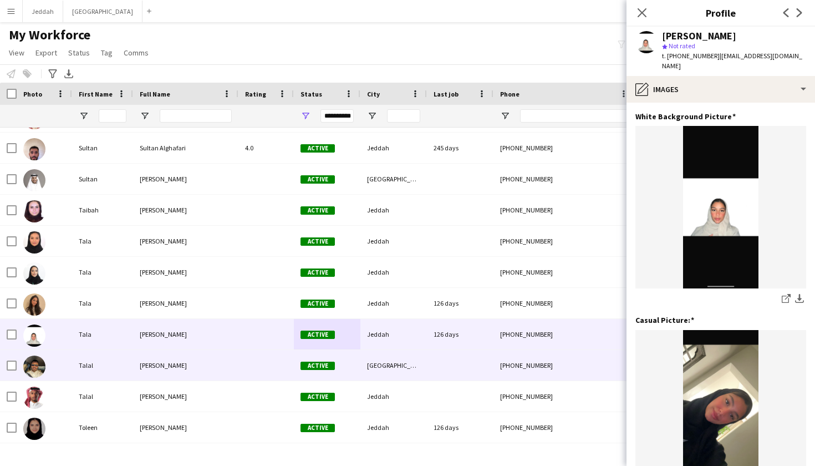
click at [427, 373] on div at bounding box center [460, 365] width 67 height 30
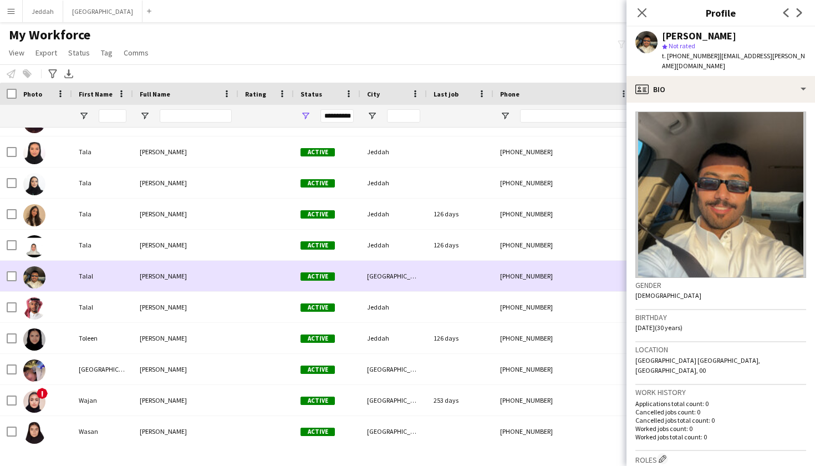
scroll to position [8528, 0]
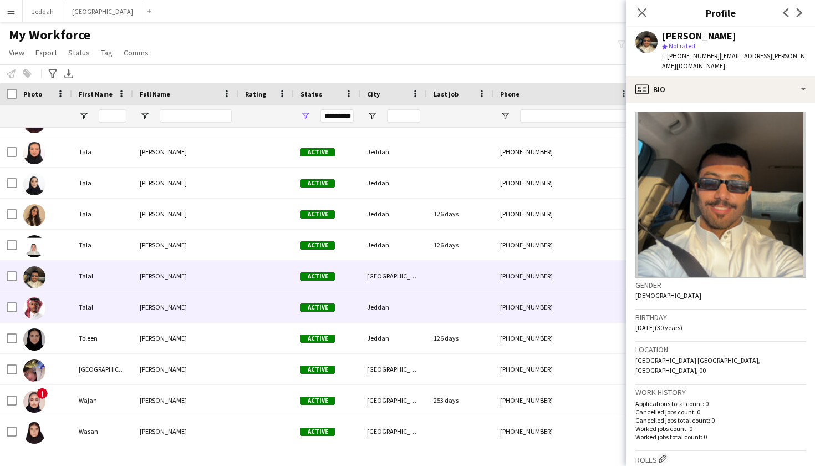
click at [424, 315] on div "Jeddah" at bounding box center [393, 307] width 67 height 30
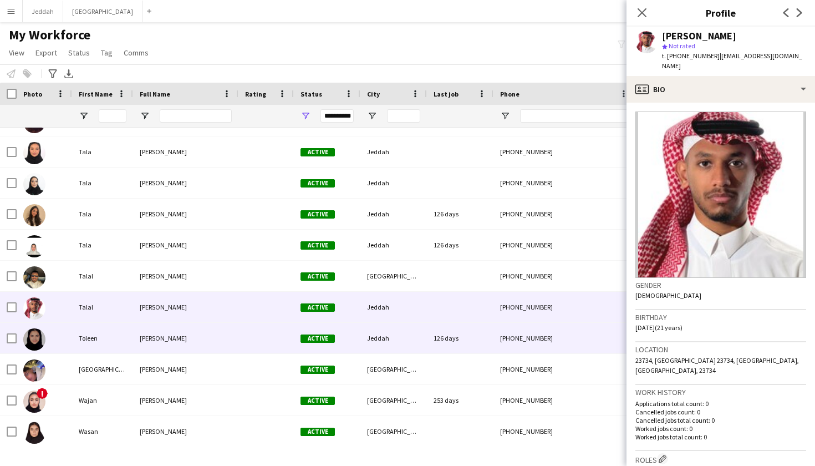
click at [415, 339] on div "Jeddah" at bounding box center [393, 338] width 67 height 30
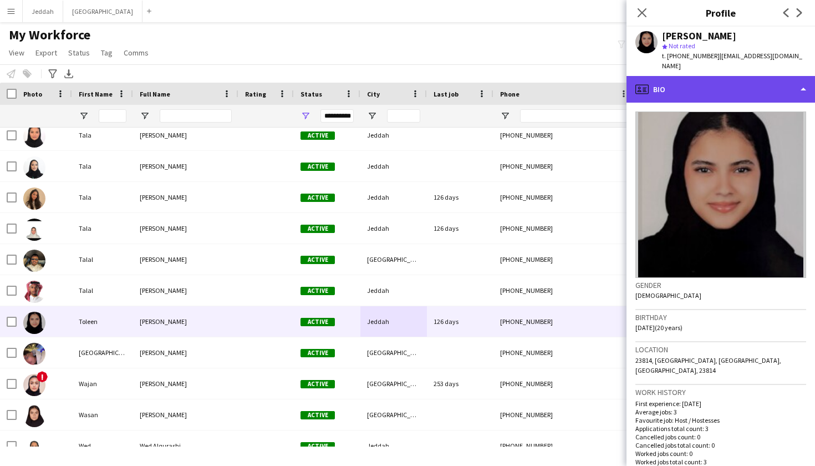
click at [706, 94] on div "profile Bio" at bounding box center [720, 89] width 188 height 27
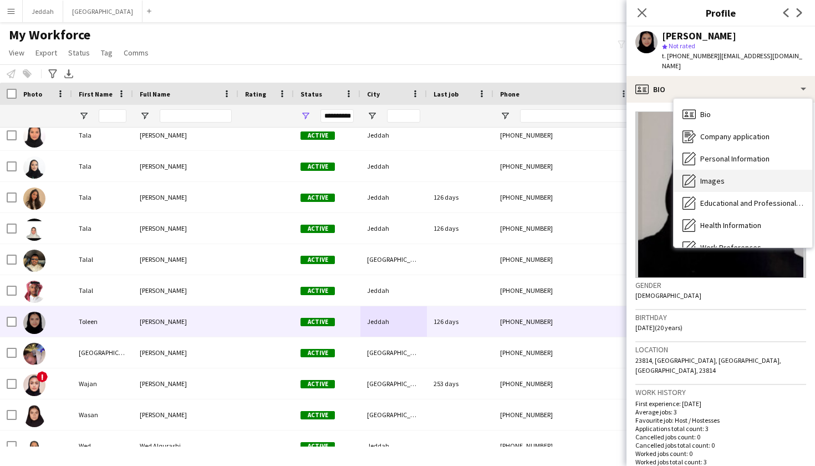
click at [724, 186] on div "Images Images" at bounding box center [743, 181] width 139 height 22
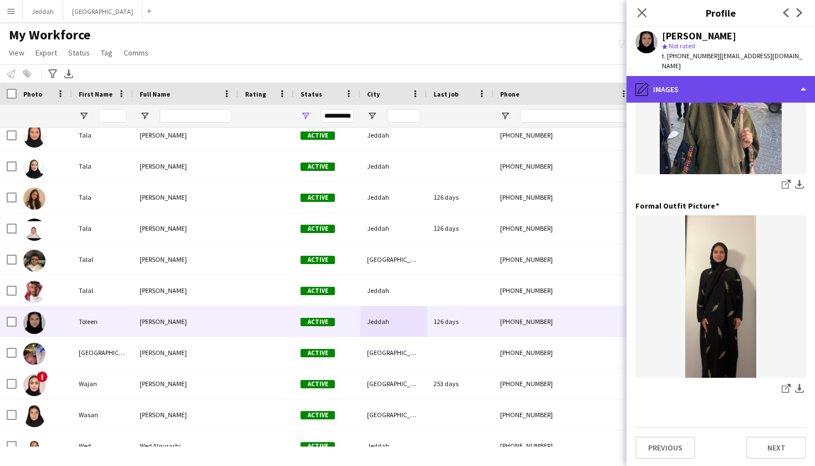
click at [728, 90] on div "pencil4 Images" at bounding box center [720, 89] width 188 height 27
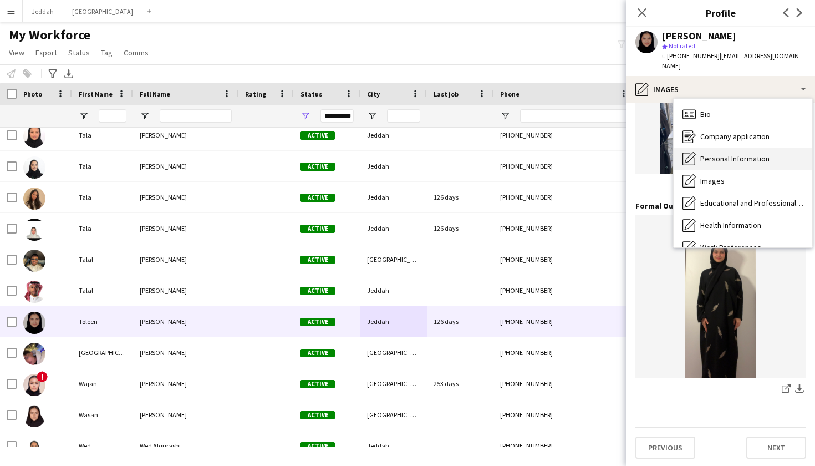
click at [723, 159] on span "Personal Information" at bounding box center [734, 159] width 69 height 10
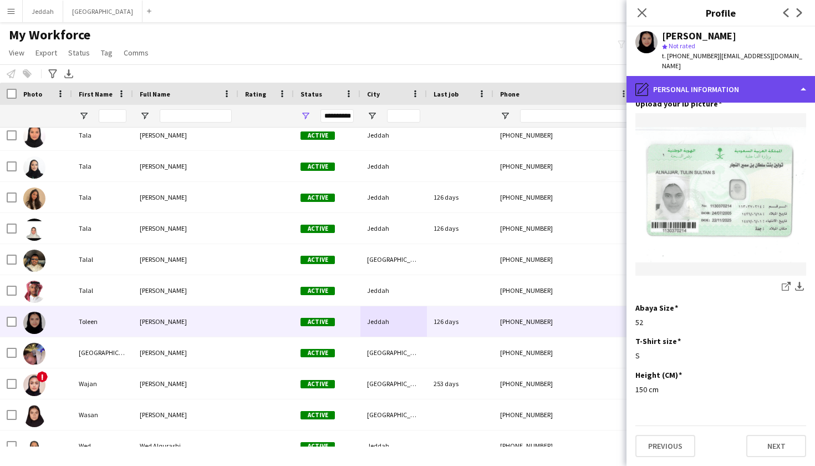
click at [724, 86] on div "pencil4 Personal Information" at bounding box center [720, 89] width 188 height 27
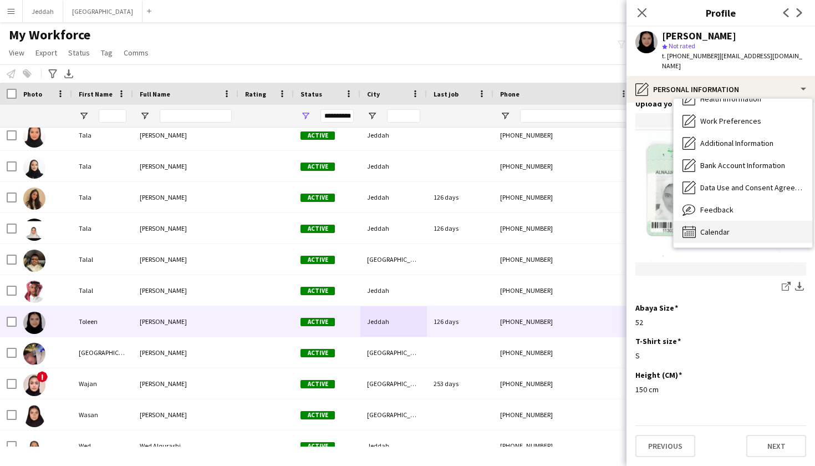
click at [715, 228] on span "Calendar" at bounding box center [714, 232] width 29 height 10
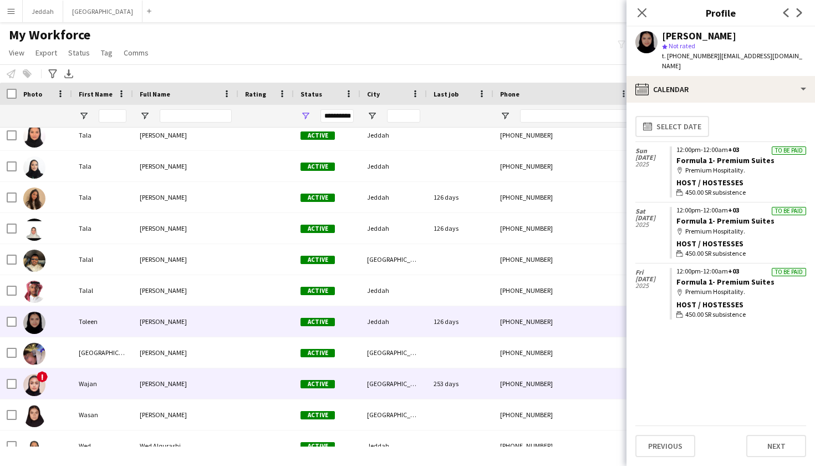
click at [355, 389] on div "Active" at bounding box center [327, 383] width 67 height 30
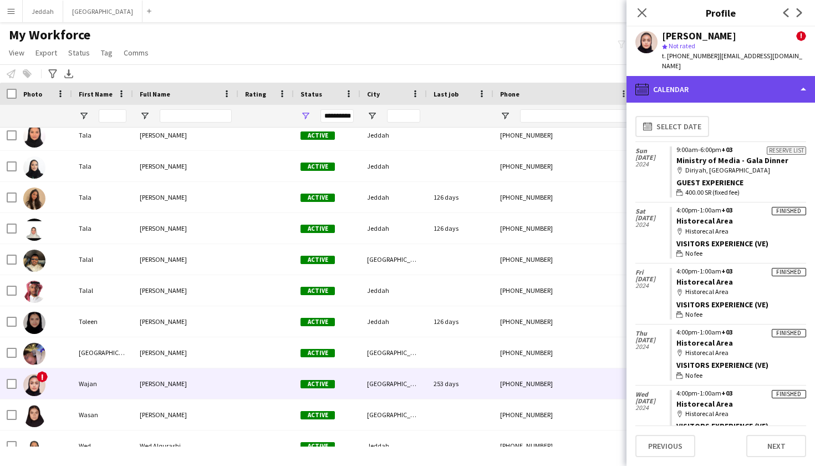
click at [701, 76] on div "calendar-full Calendar" at bounding box center [720, 89] width 188 height 27
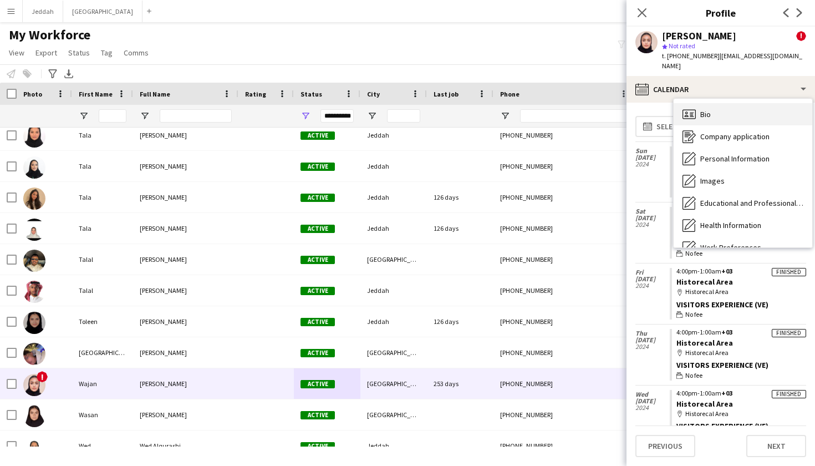
click at [705, 109] on span "Bio" at bounding box center [705, 114] width 11 height 10
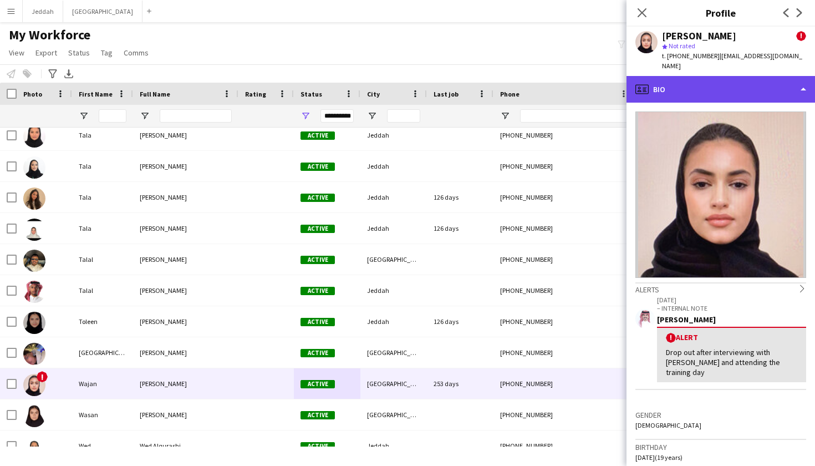
click at [710, 81] on div "profile Bio" at bounding box center [720, 89] width 188 height 27
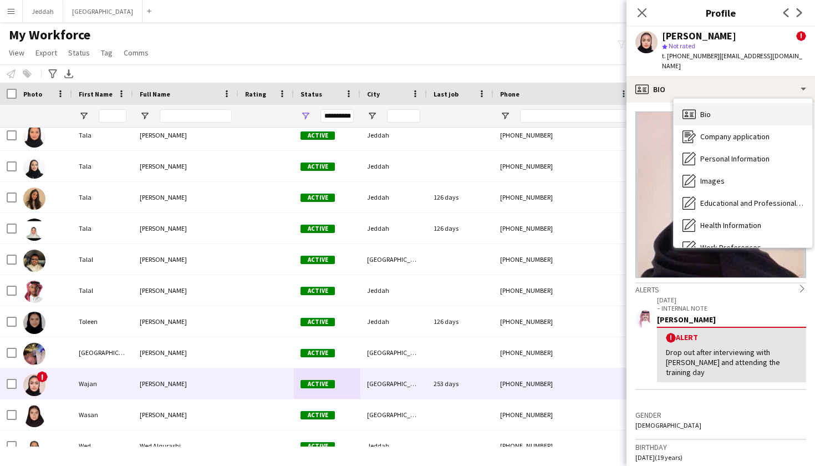
click at [718, 103] on div "Bio Bio" at bounding box center [743, 114] width 139 height 22
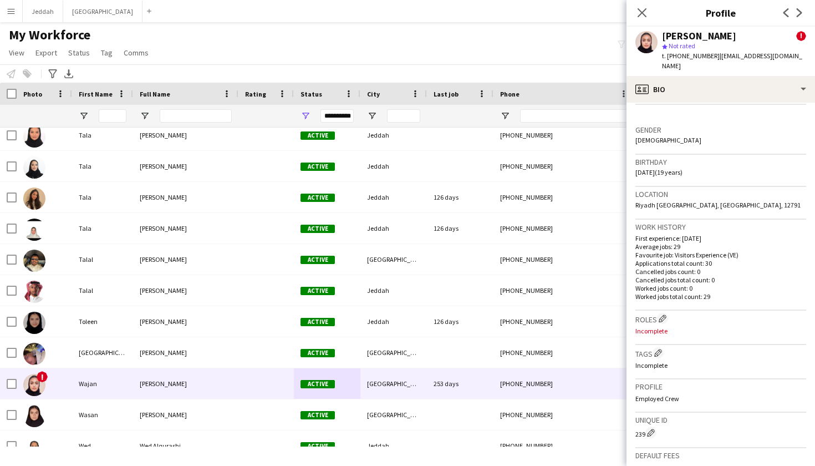
scroll to position [312, 0]
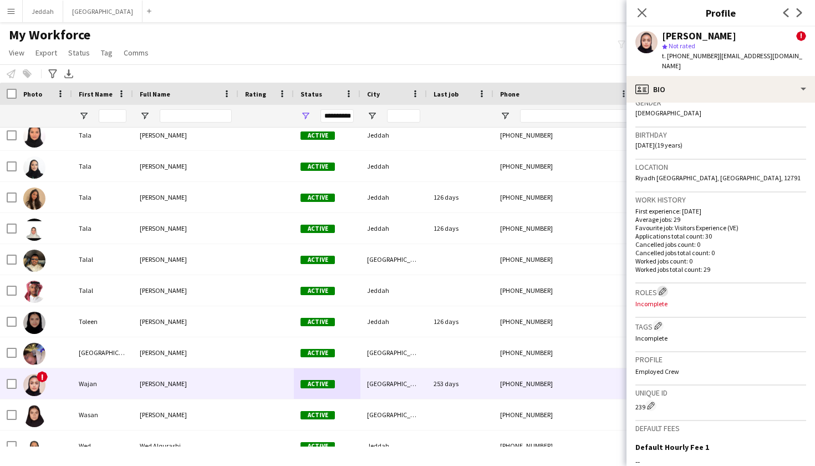
click at [661, 287] on app-icon "Edit crew company roles" at bounding box center [663, 291] width 8 height 8
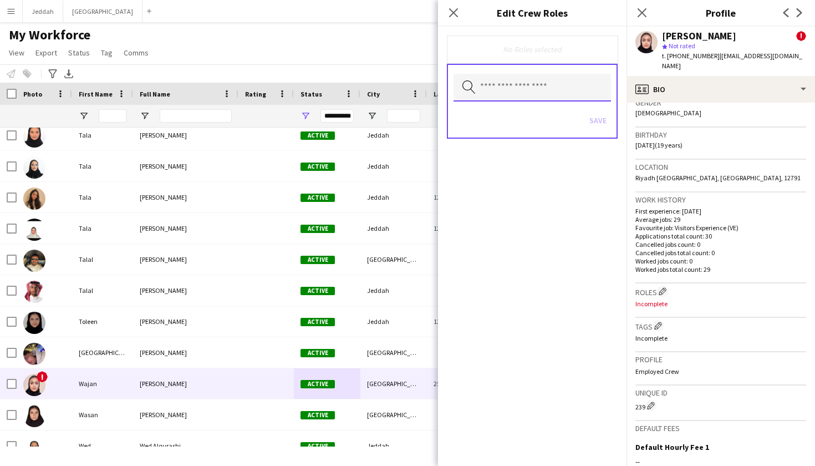
click at [529, 95] on input "text" at bounding box center [531, 88] width 157 height 28
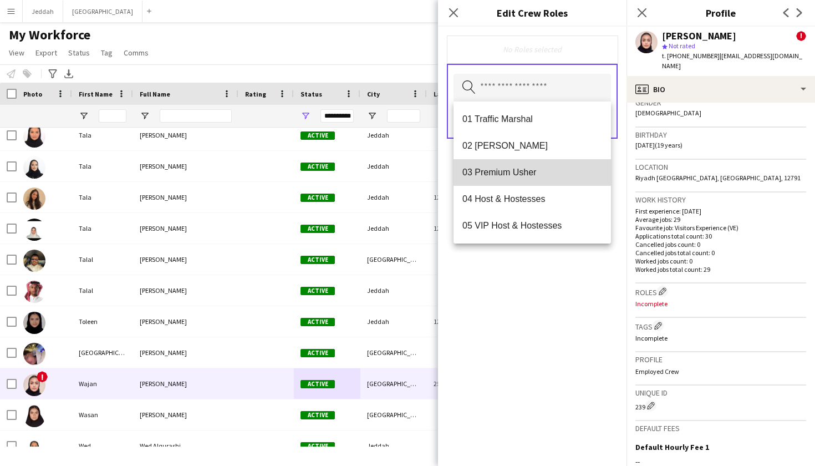
click at [523, 171] on span "03 Premium Usher" at bounding box center [532, 172] width 140 height 11
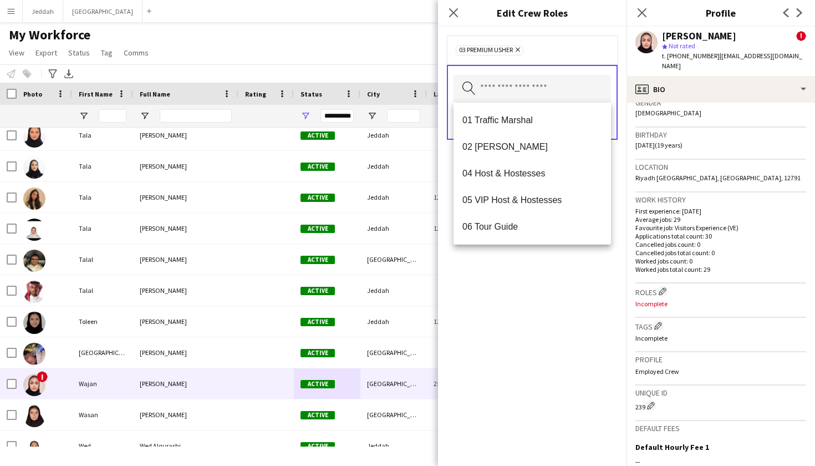
click at [555, 271] on div "03 Premium Usher Remove Search by role type Save" at bounding box center [532, 246] width 188 height 439
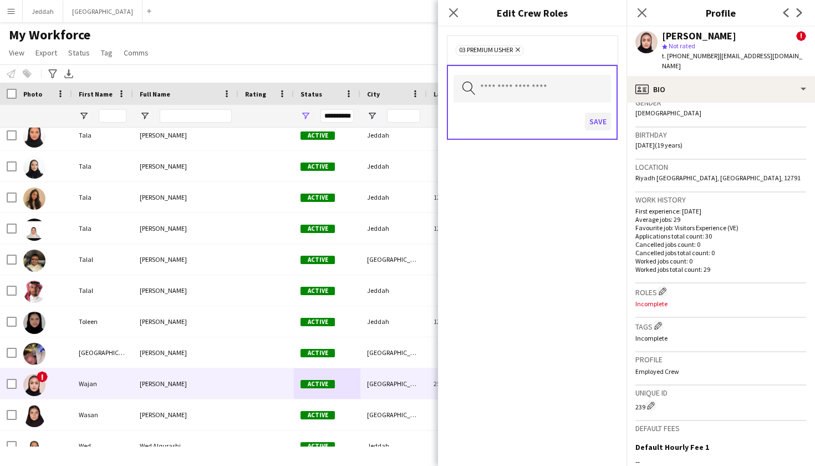
click at [599, 120] on button "Save" at bounding box center [598, 122] width 26 height 18
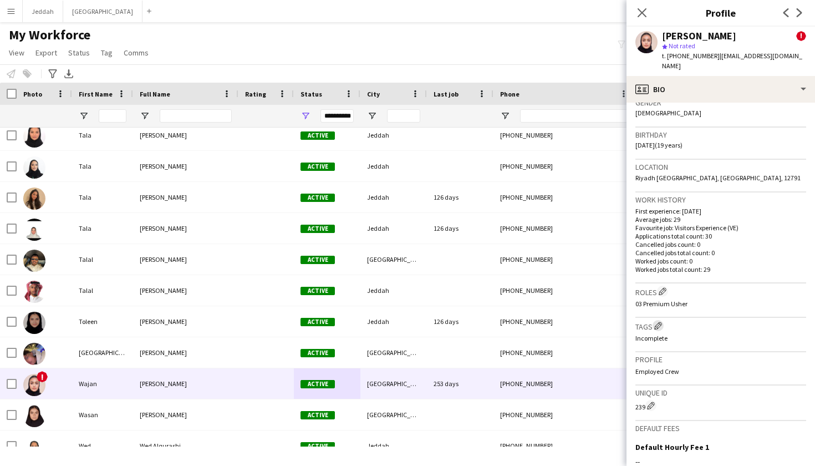
click at [657, 322] on app-icon "Edit crew company tags" at bounding box center [658, 326] width 8 height 8
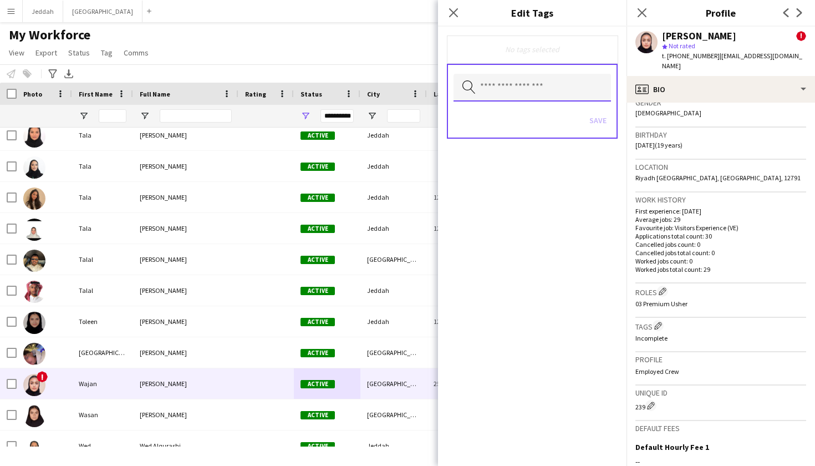
click at [559, 88] on input "text" at bounding box center [531, 88] width 157 height 28
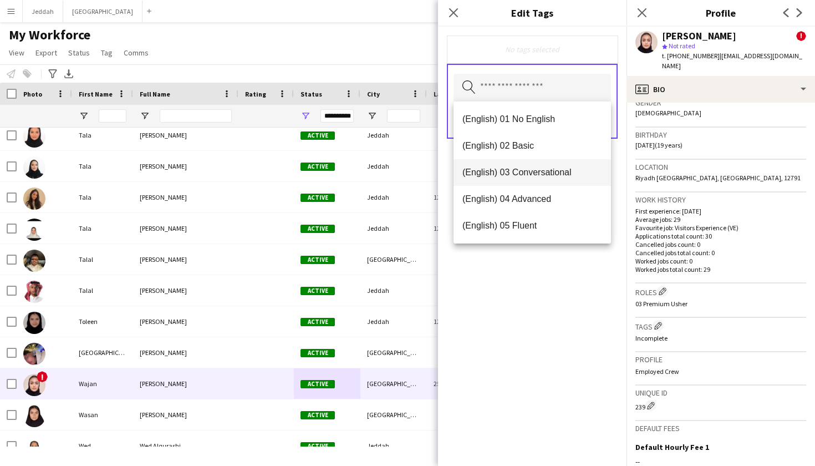
click at [536, 169] on span "(English) 03 Conversational" at bounding box center [532, 172] width 140 height 11
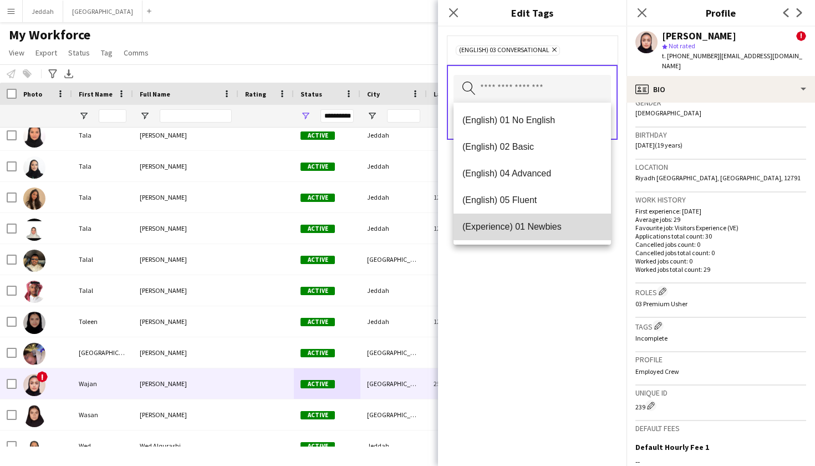
click at [542, 222] on span "(Experience) 01 Newbies" at bounding box center [532, 226] width 140 height 11
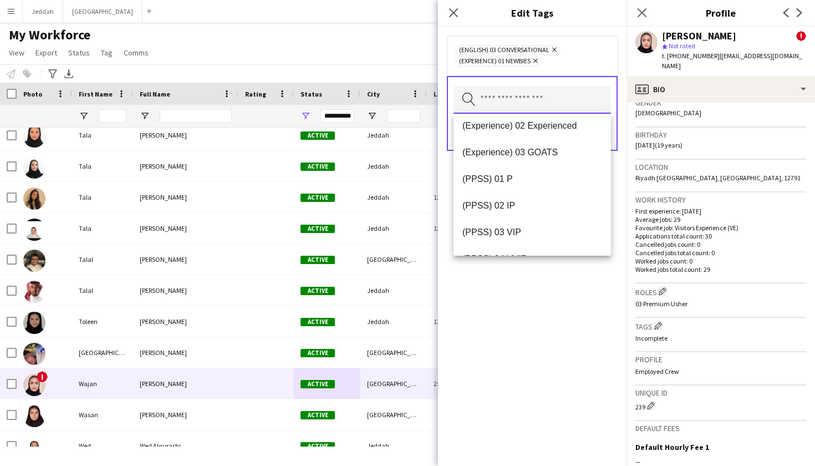
scroll to position [118, 0]
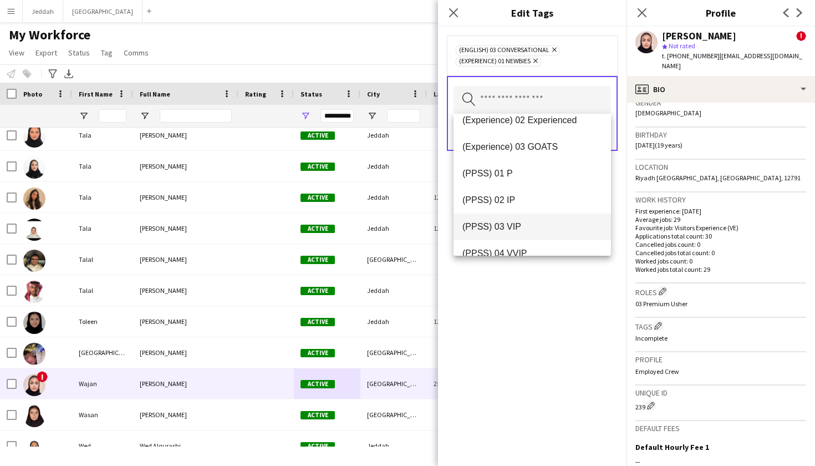
click at [537, 225] on span "(PPSS) 03 VIP" at bounding box center [532, 226] width 140 height 11
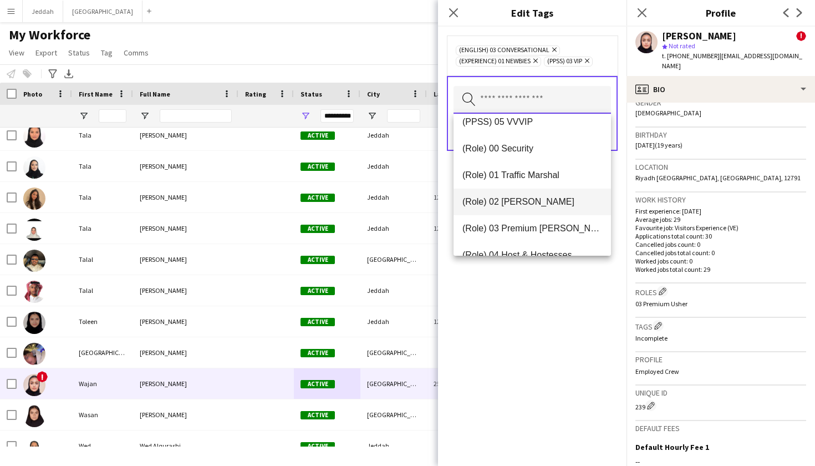
scroll to position [266, 0]
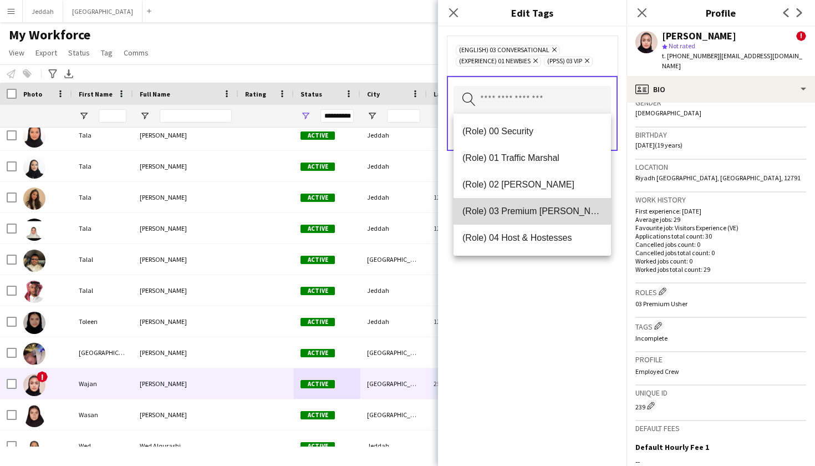
click at [524, 204] on mat-option "(Role) 03 Premium Usher" at bounding box center [531, 211] width 157 height 27
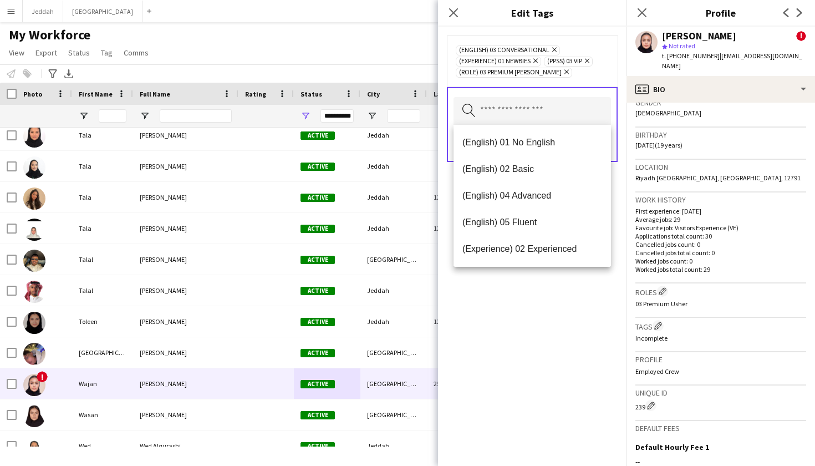
click at [509, 318] on div "(English) 03 Conversational Remove (Experience) 01 Newbies Remove (PPSS) 03 VIP…" at bounding box center [532, 246] width 188 height 439
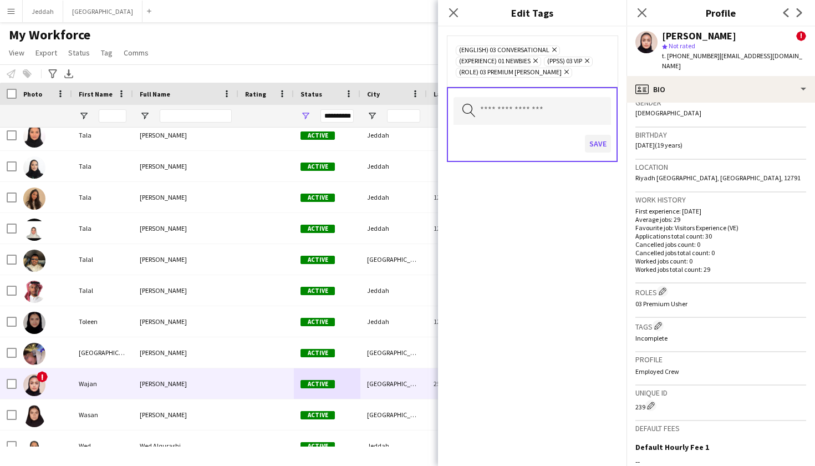
click at [598, 144] on button "Save" at bounding box center [598, 144] width 26 height 18
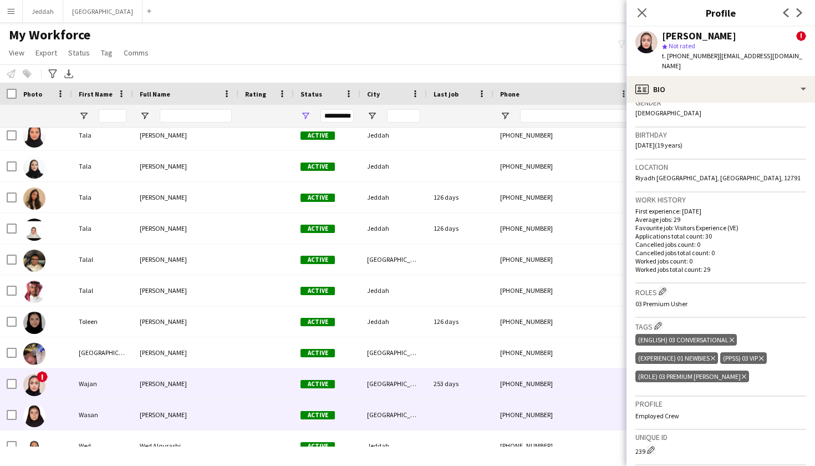
click at [368, 409] on div "[GEOGRAPHIC_DATA]" at bounding box center [393, 414] width 67 height 30
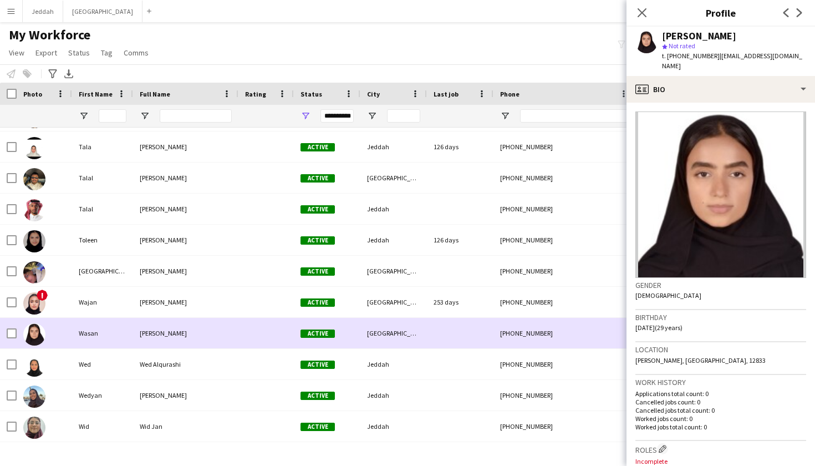
scroll to position [8628, 0]
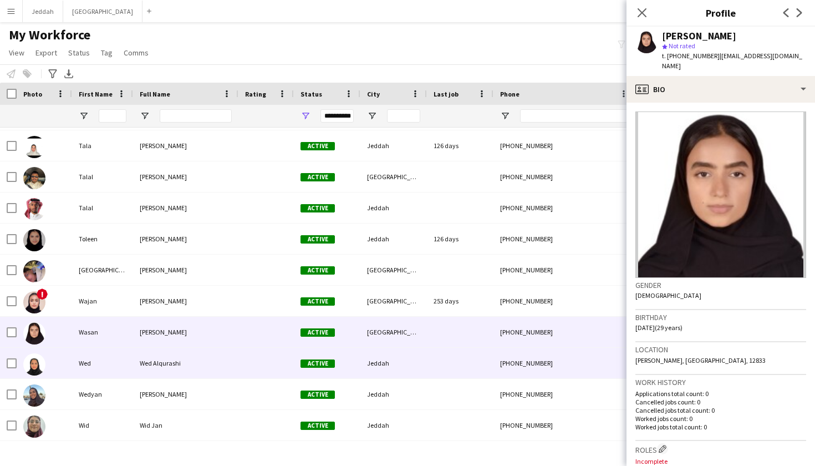
click at [368, 358] on div "Jeddah" at bounding box center [393, 363] width 67 height 30
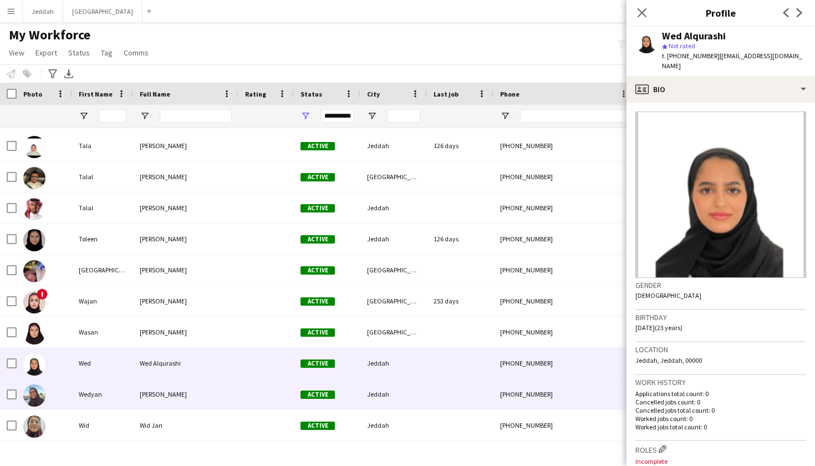
click at [365, 383] on div "Jeddah" at bounding box center [393, 394] width 67 height 30
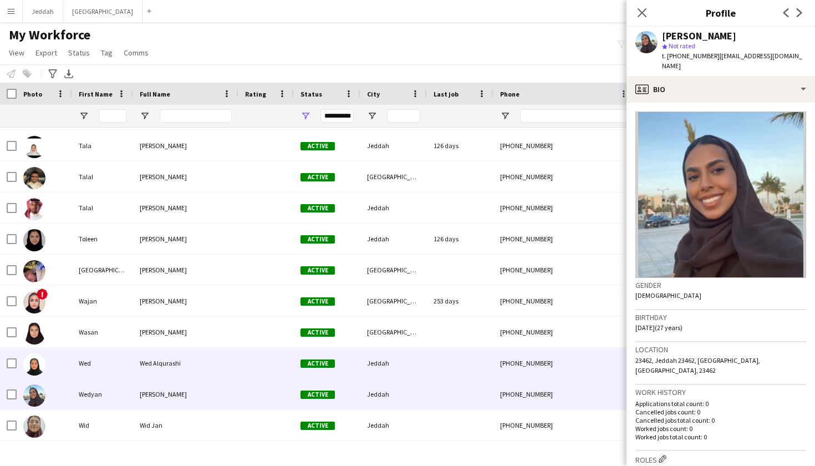
click at [370, 364] on div "Jeddah" at bounding box center [393, 363] width 67 height 30
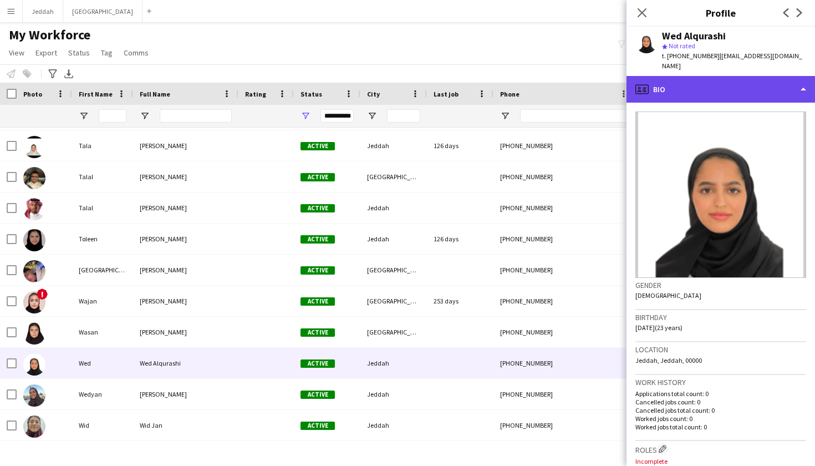
click at [707, 76] on div "profile Bio" at bounding box center [720, 89] width 188 height 27
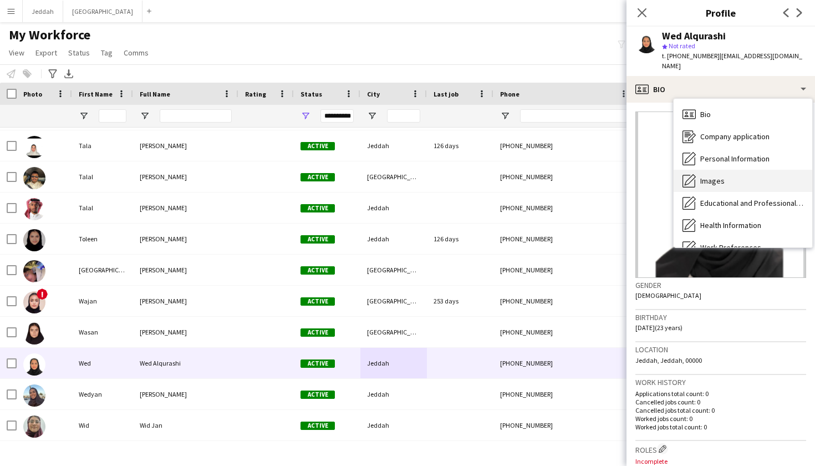
click at [717, 179] on div "Images Images" at bounding box center [743, 181] width 139 height 22
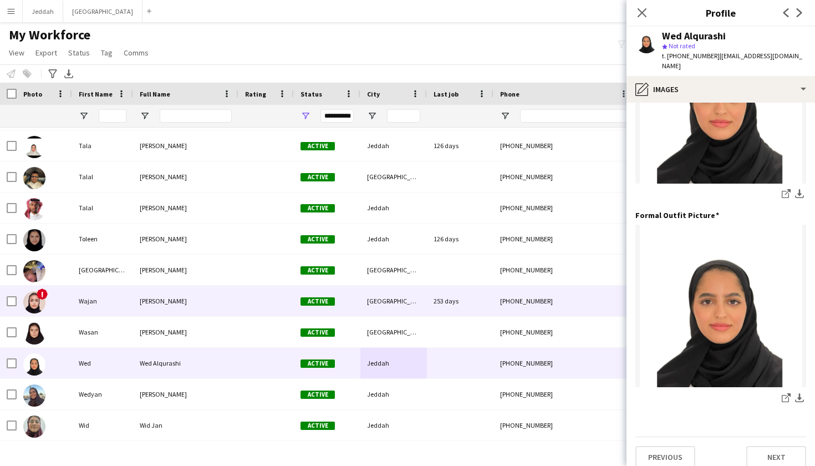
scroll to position [308, 0]
click at [487, 299] on div "253 days" at bounding box center [460, 300] width 67 height 30
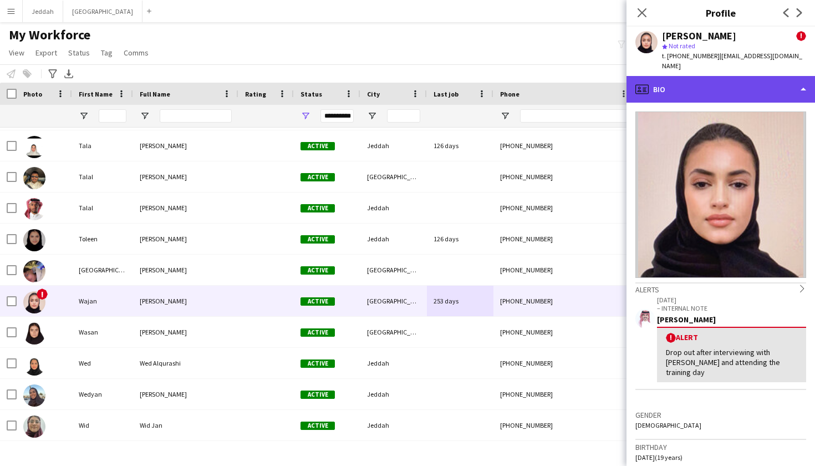
click at [713, 79] on div "profile Bio" at bounding box center [720, 89] width 188 height 27
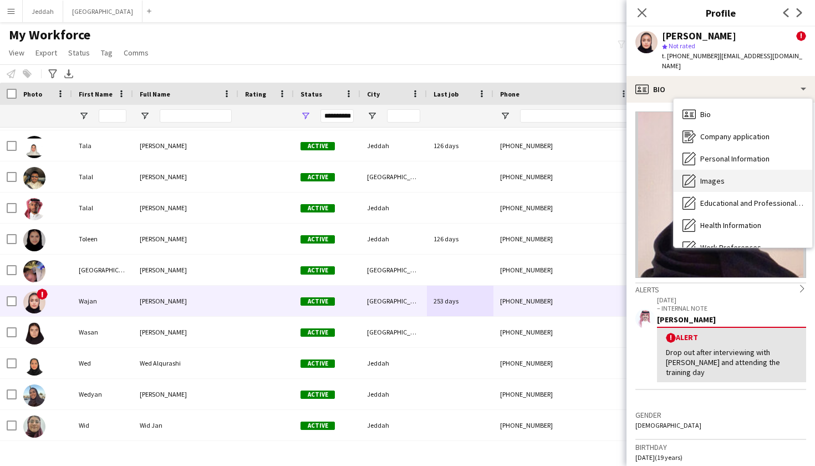
click at [712, 170] on div "Images Images" at bounding box center [743, 181] width 139 height 22
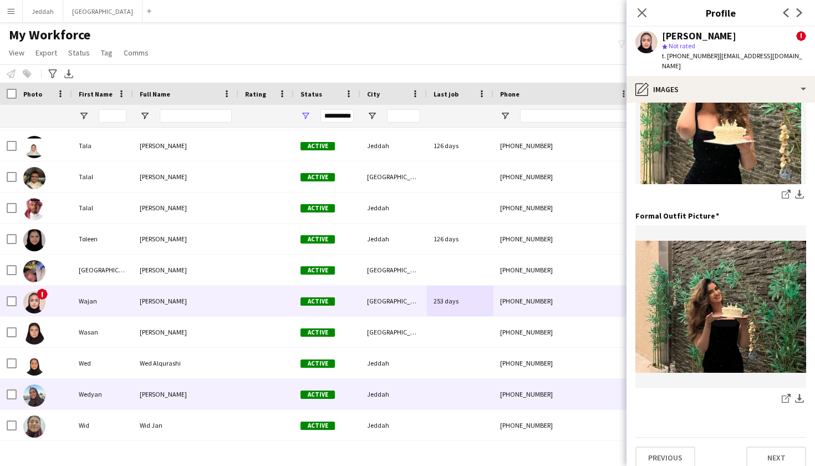
click at [468, 379] on div at bounding box center [460, 394] width 67 height 30
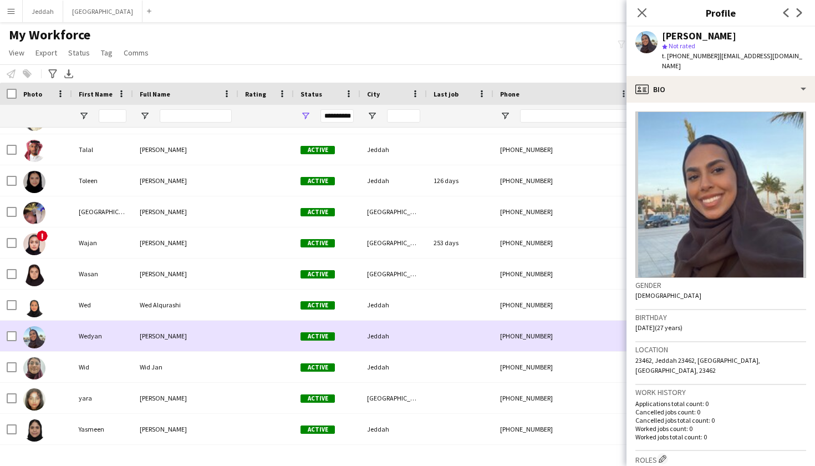
scroll to position [8688, 0]
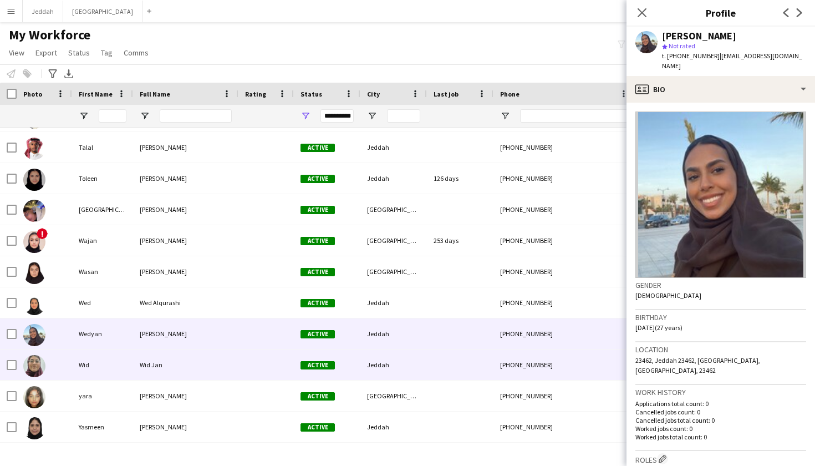
click at [454, 358] on div at bounding box center [460, 364] width 67 height 30
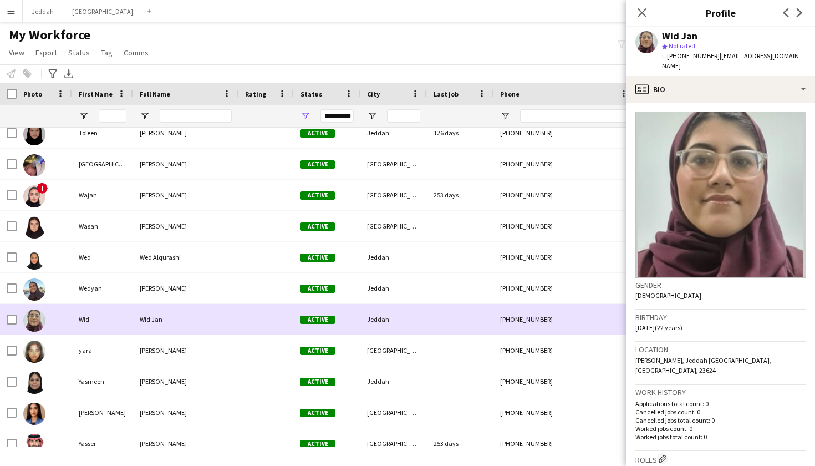
scroll to position [8752, 0]
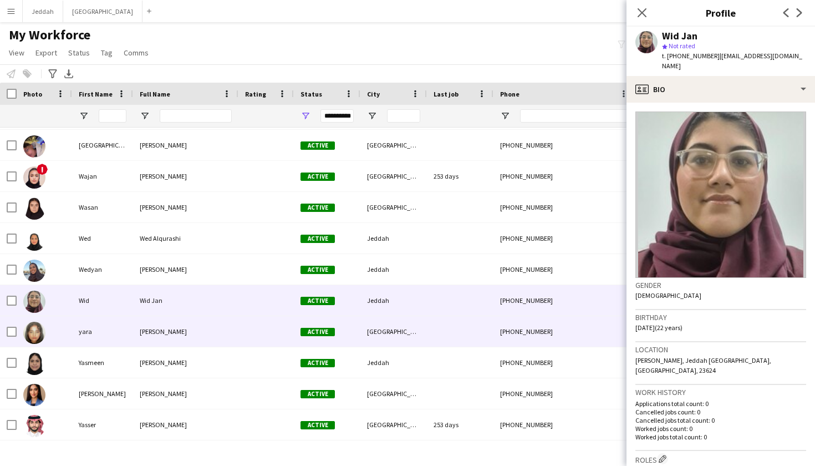
click at [448, 336] on div at bounding box center [460, 331] width 67 height 30
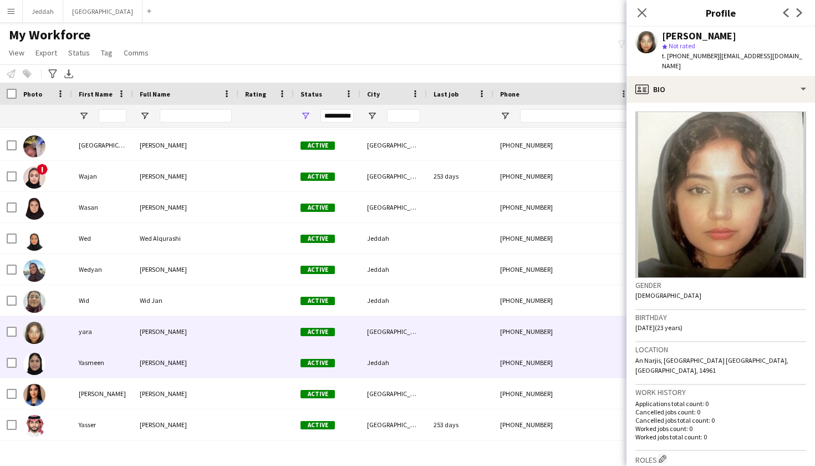
click at [439, 353] on div at bounding box center [460, 362] width 67 height 30
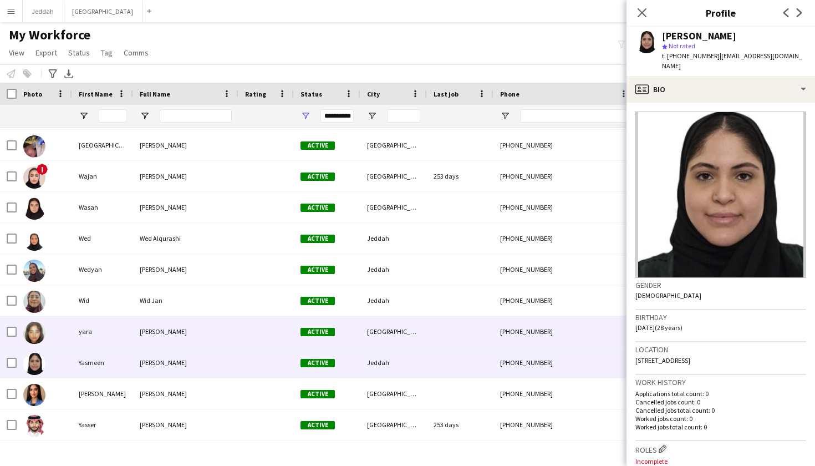
click at [443, 335] on div at bounding box center [460, 331] width 67 height 30
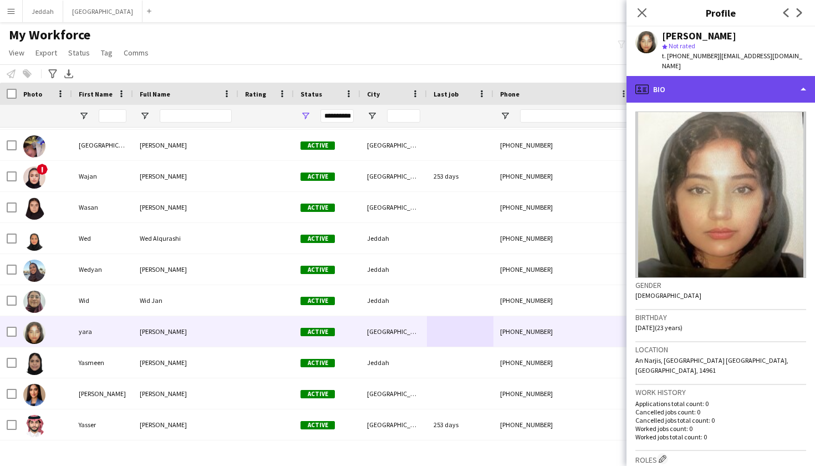
click at [738, 78] on div "profile Bio" at bounding box center [720, 89] width 188 height 27
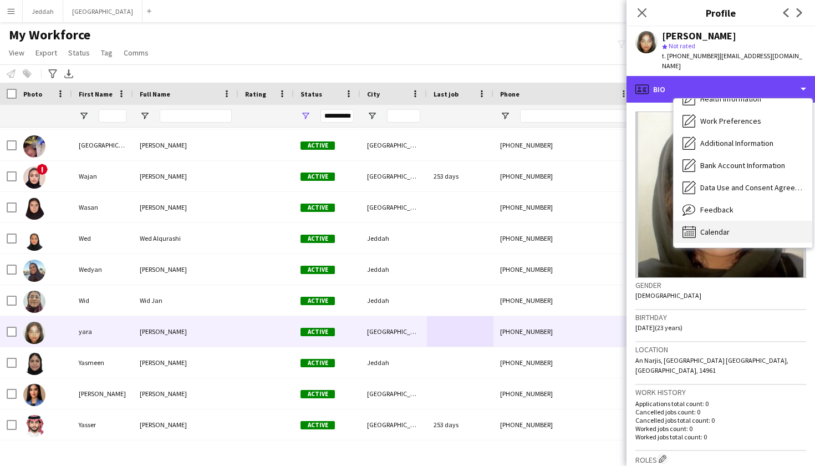
scroll to position [126, 0]
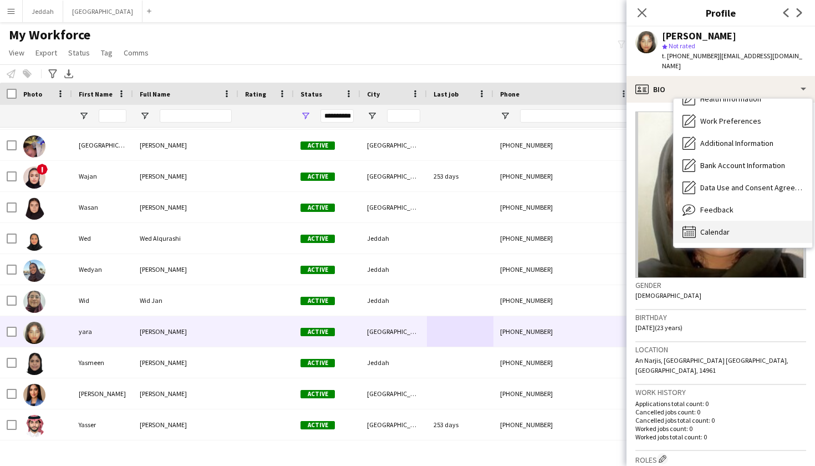
click at [723, 227] on span "Calendar" at bounding box center [714, 232] width 29 height 10
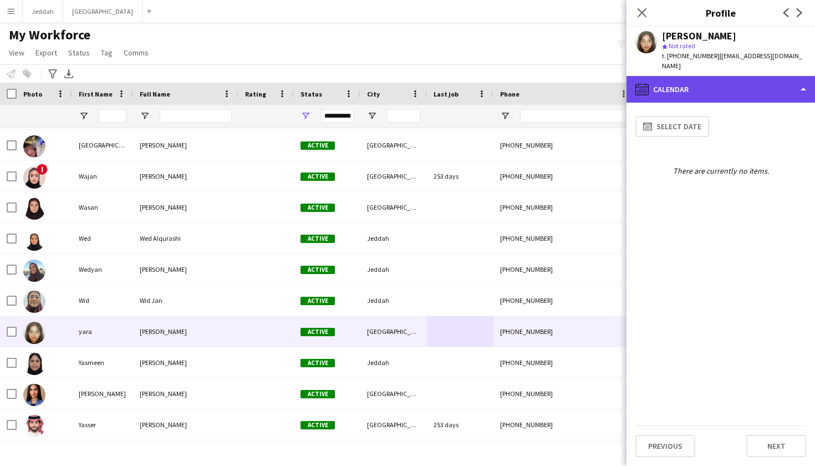
click at [691, 79] on div "calendar-full Calendar" at bounding box center [720, 89] width 188 height 27
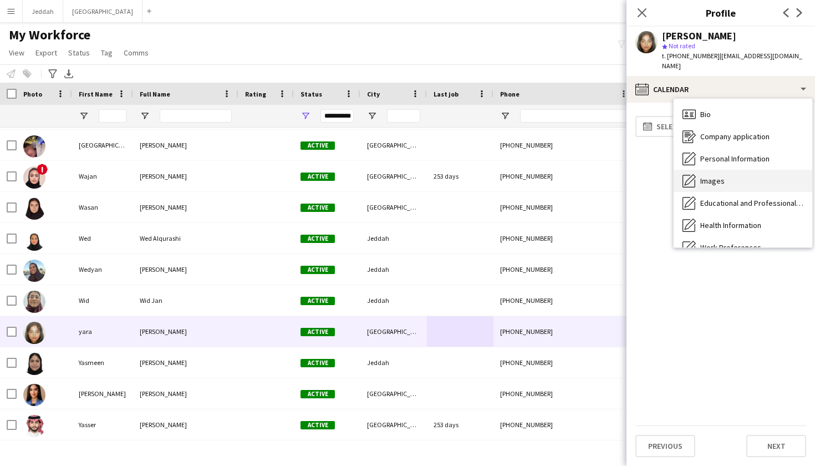
scroll to position [0, 0]
click at [710, 176] on span "Images" at bounding box center [712, 181] width 24 height 10
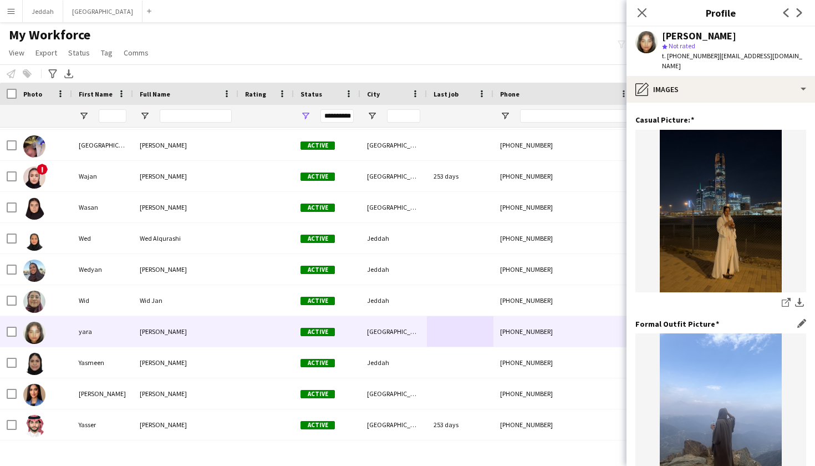
scroll to position [308, 0]
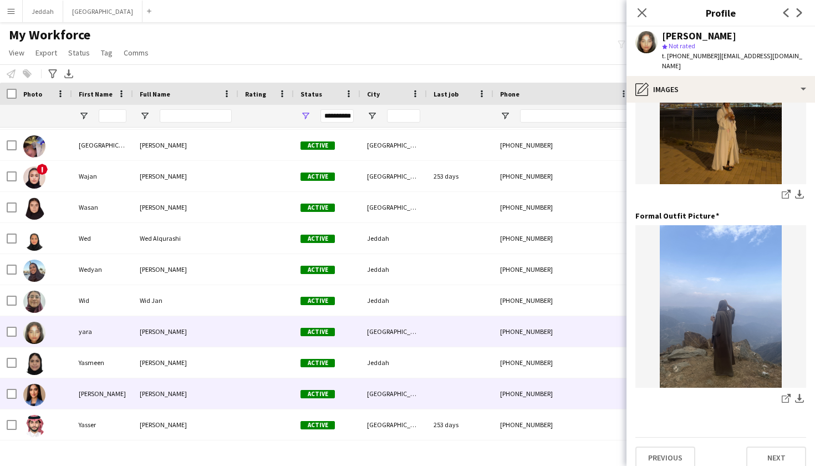
click at [498, 387] on div "+966581714416" at bounding box center [564, 393] width 142 height 30
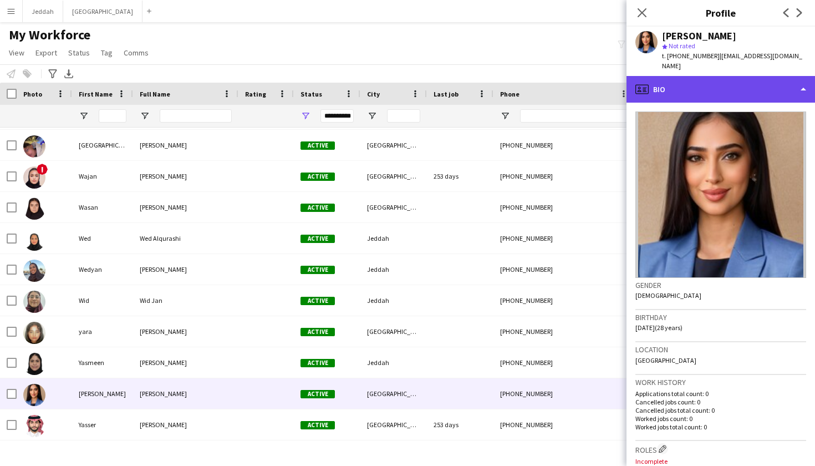
click at [740, 79] on div "profile Bio" at bounding box center [720, 89] width 188 height 27
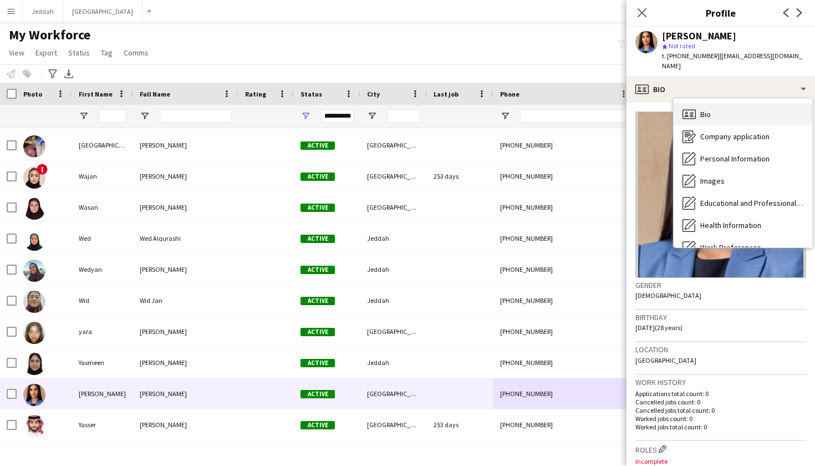
click at [732, 113] on div "Bio Bio" at bounding box center [743, 114] width 139 height 22
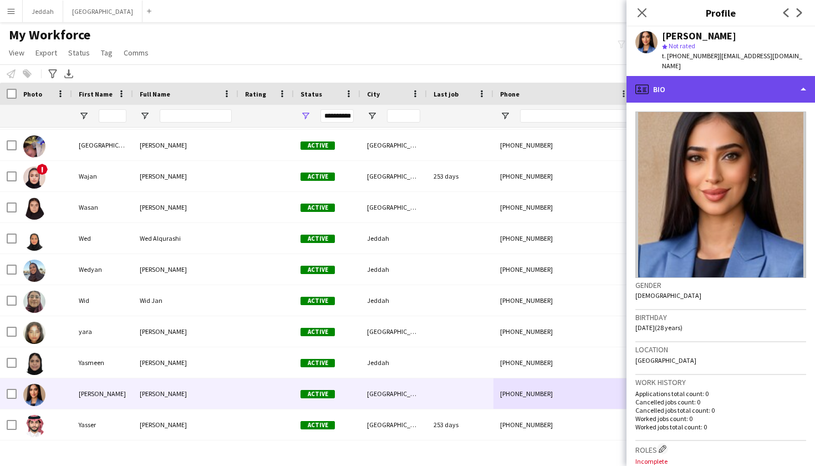
click at [742, 76] on div "profile Bio" at bounding box center [720, 89] width 188 height 27
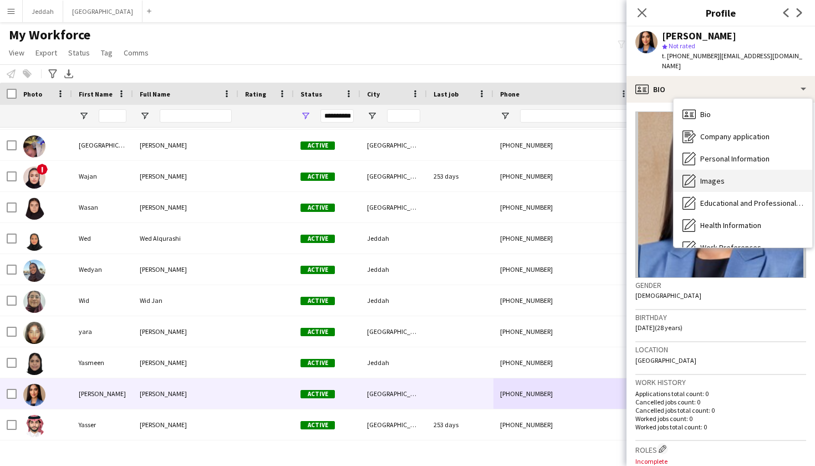
click at [733, 170] on div "Images Images" at bounding box center [743, 181] width 139 height 22
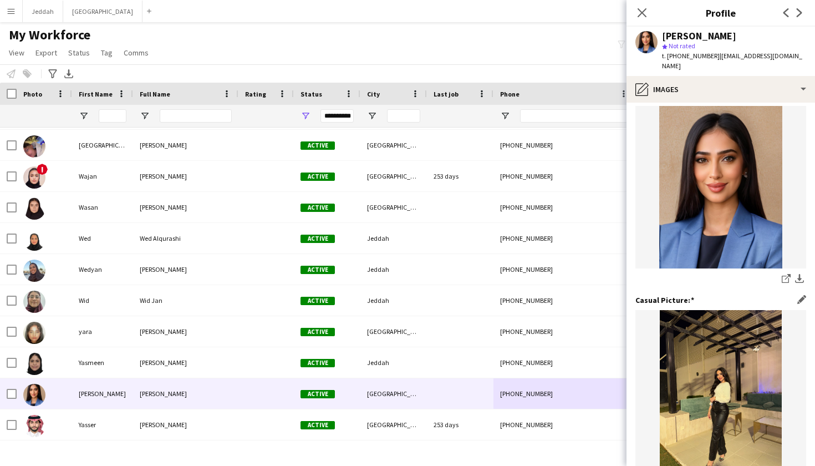
scroll to position [13, 0]
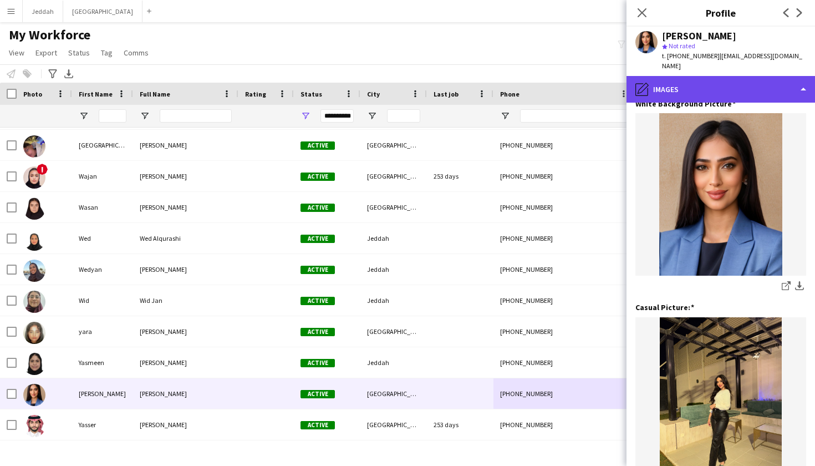
click at [731, 79] on div "pencil4 Images" at bounding box center [720, 89] width 188 height 27
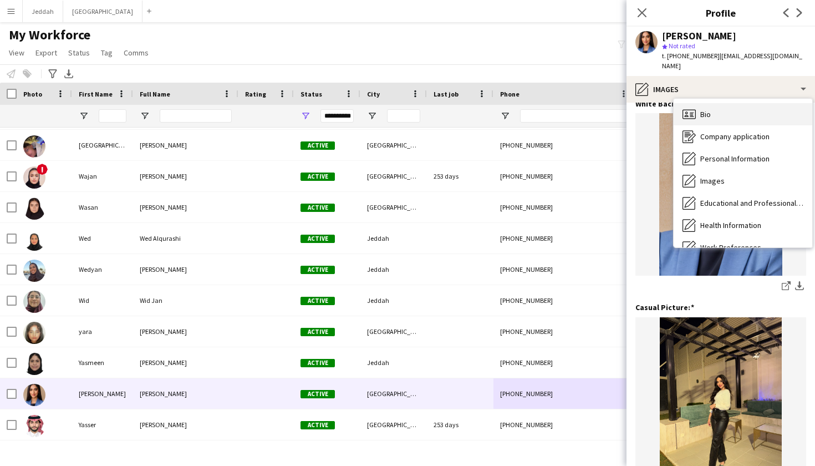
click at [729, 104] on div "Bio Bio" at bounding box center [743, 114] width 139 height 22
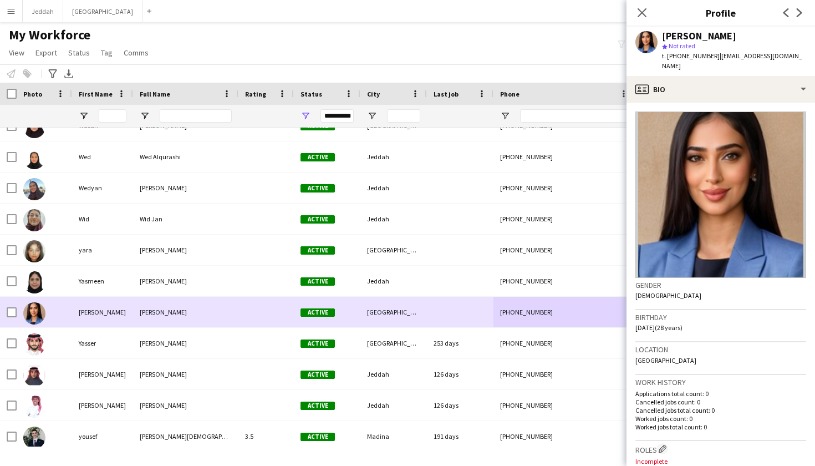
scroll to position [8863, 0]
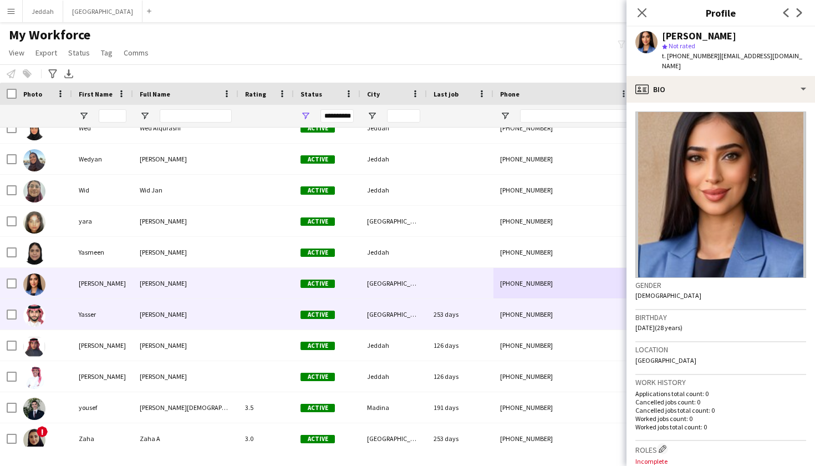
click at [374, 307] on div "[GEOGRAPHIC_DATA]" at bounding box center [393, 314] width 67 height 30
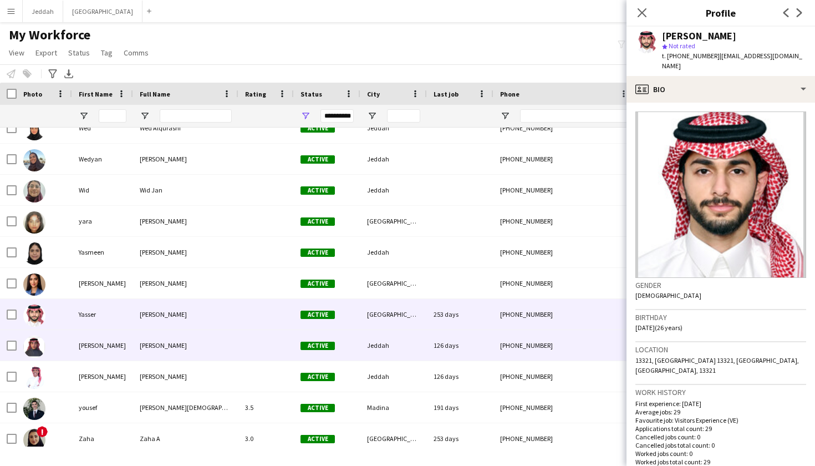
click at [364, 353] on div "Jeddah" at bounding box center [393, 345] width 67 height 30
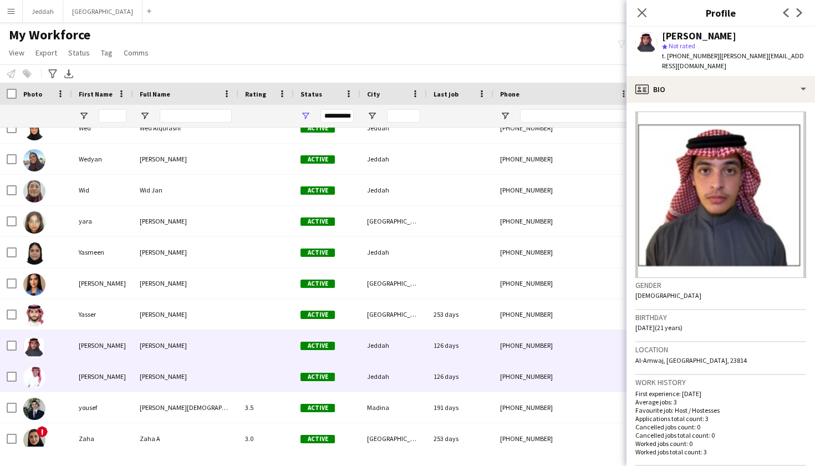
click at [360, 384] on div "Jeddah" at bounding box center [393, 376] width 67 height 30
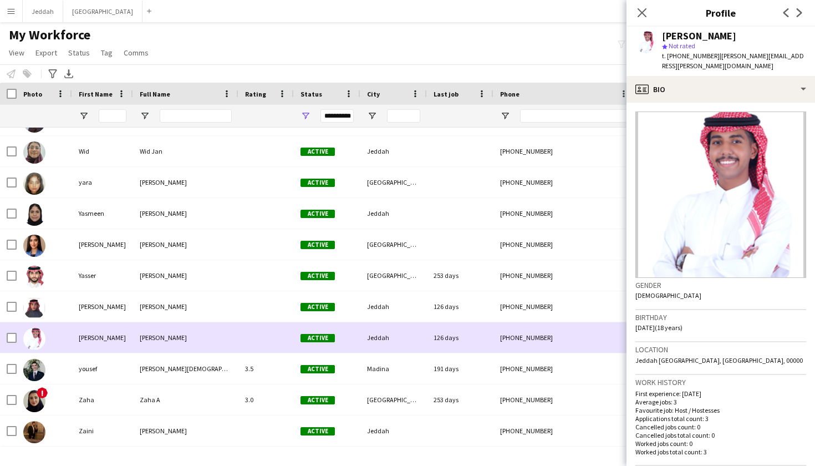
scroll to position [8905, 0]
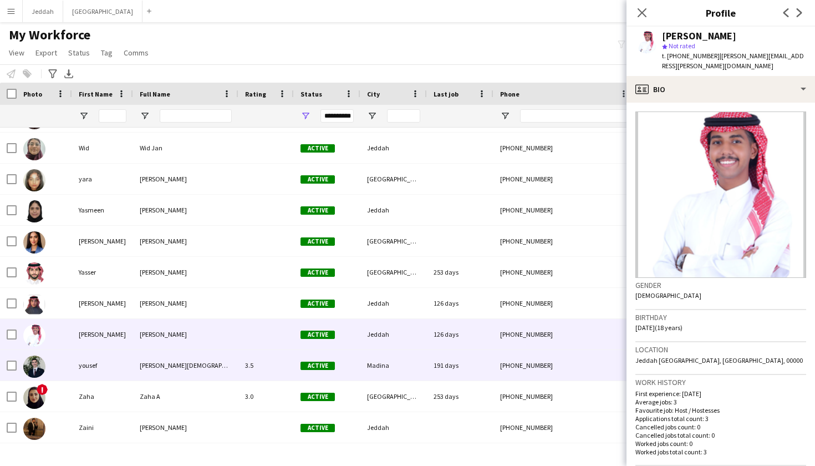
click at [364, 368] on div "Madina" at bounding box center [393, 365] width 67 height 30
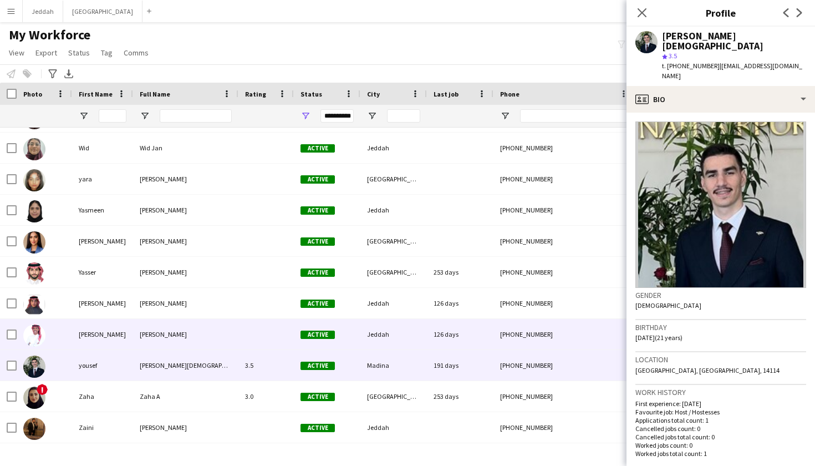
click at [370, 340] on div "Jeddah" at bounding box center [393, 334] width 67 height 30
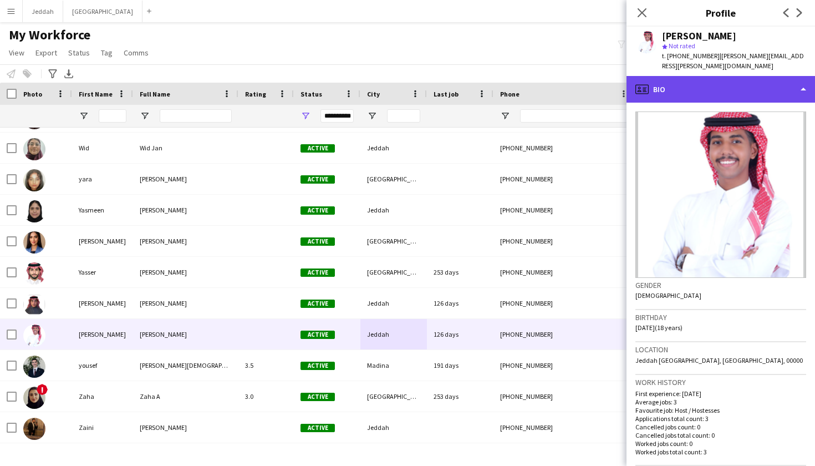
click at [732, 76] on div "profile Bio" at bounding box center [720, 89] width 188 height 27
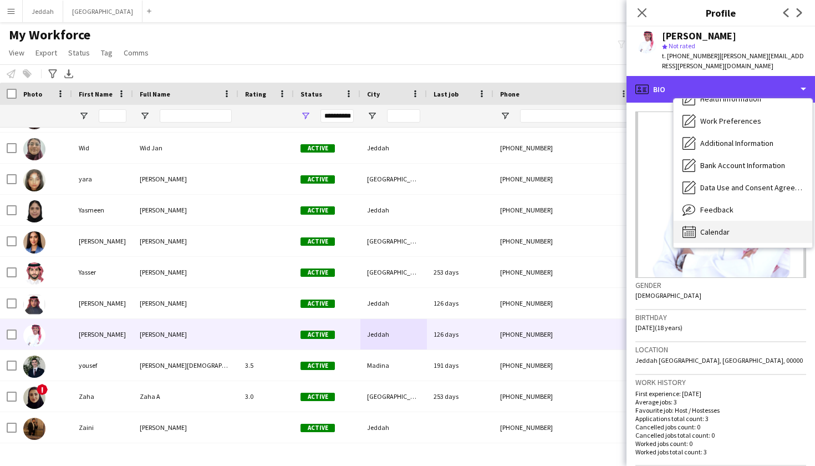
scroll to position [126, 0]
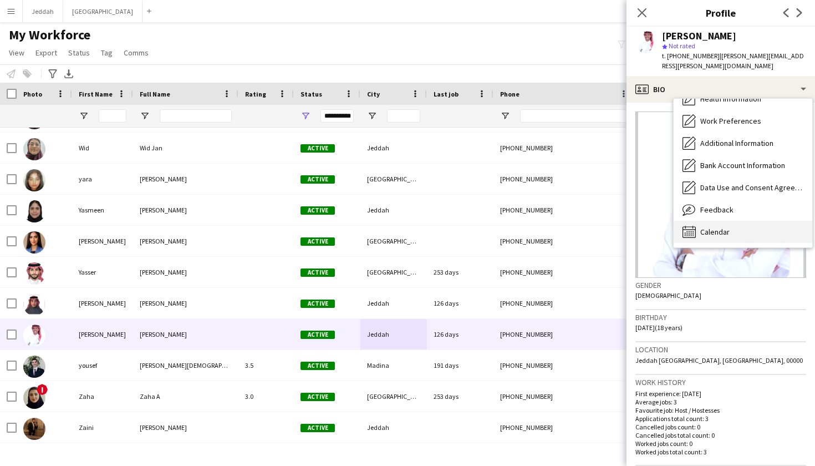
click at [732, 229] on div "Calendar Calendar" at bounding box center [743, 232] width 139 height 22
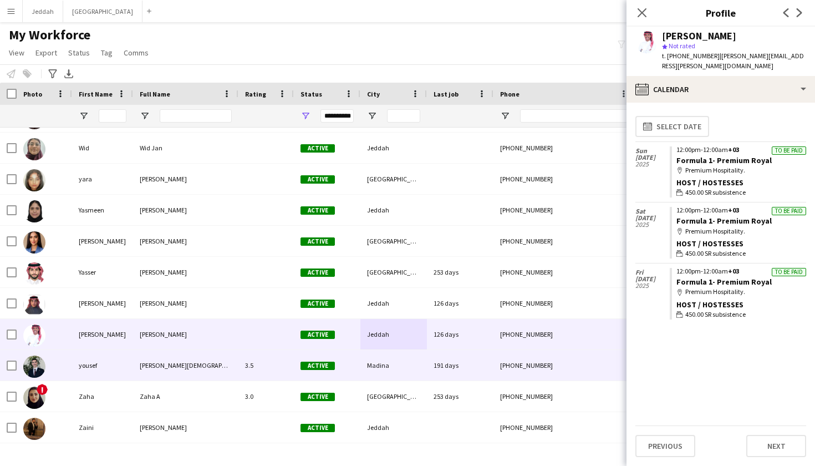
click at [463, 358] on div "191 days" at bounding box center [460, 365] width 67 height 30
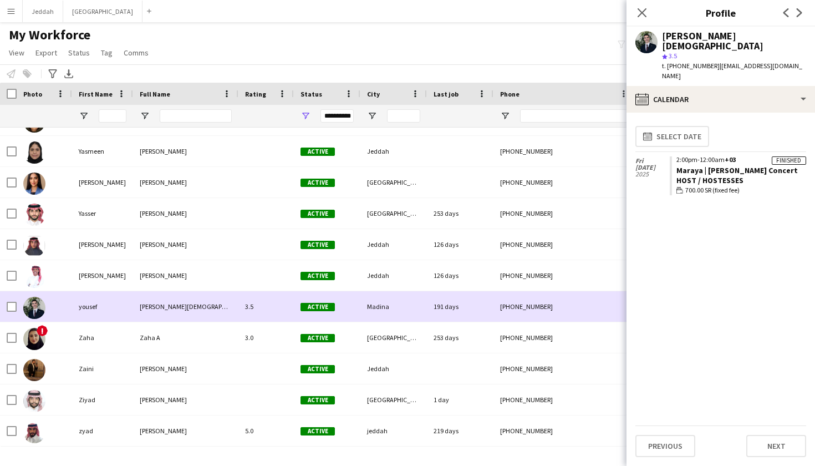
scroll to position [8963, 0]
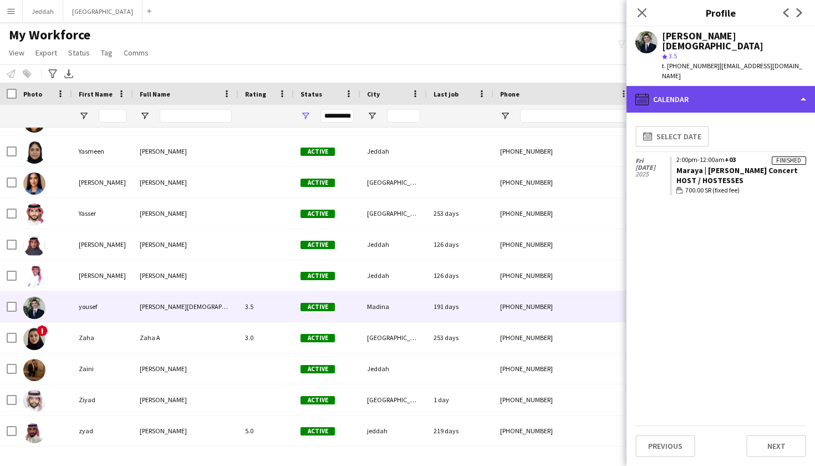
click at [682, 86] on div "calendar-full Calendar" at bounding box center [720, 99] width 188 height 27
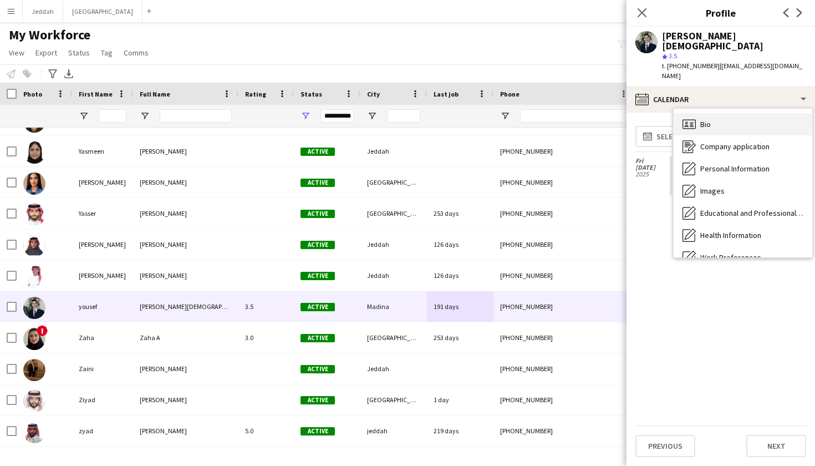
click at [682, 119] on icon at bounding box center [688, 123] width 13 height 9
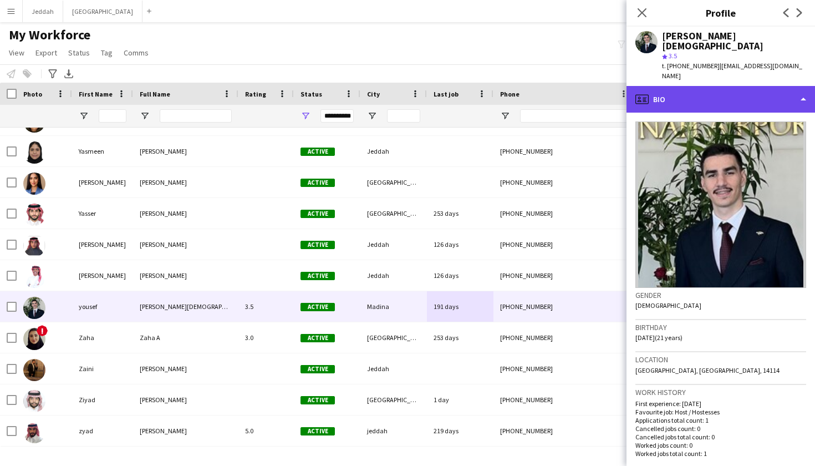
click at [685, 86] on div "profile Bio" at bounding box center [720, 99] width 188 height 27
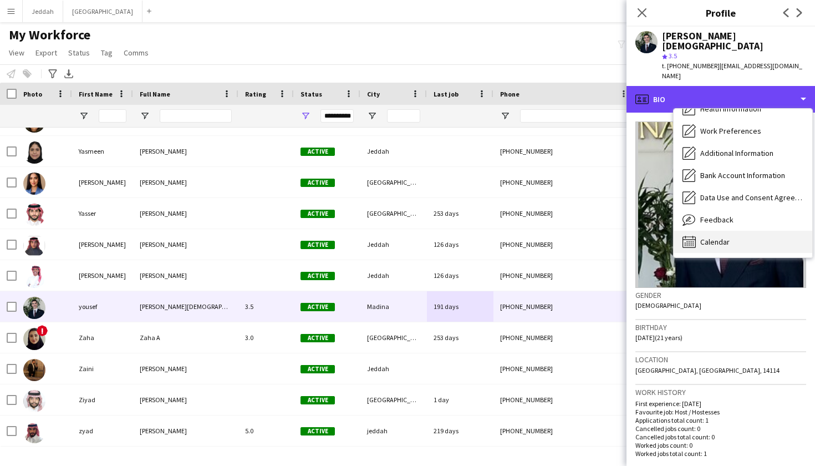
scroll to position [127, 0]
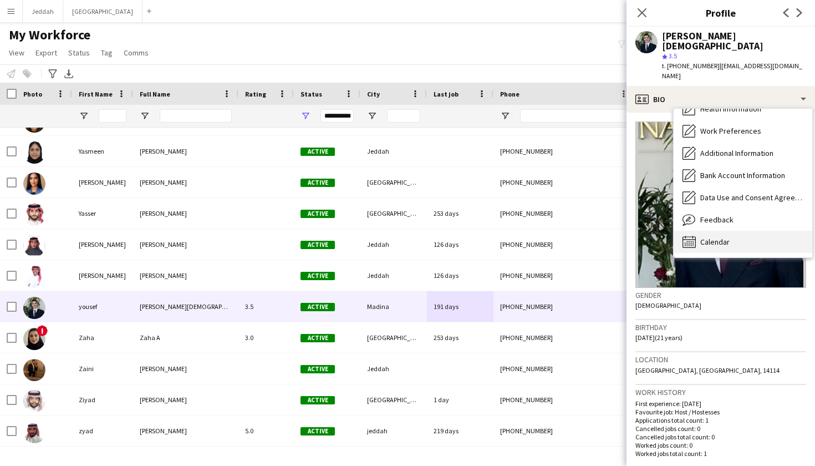
click at [699, 231] on div "Calendar Calendar" at bounding box center [743, 242] width 139 height 22
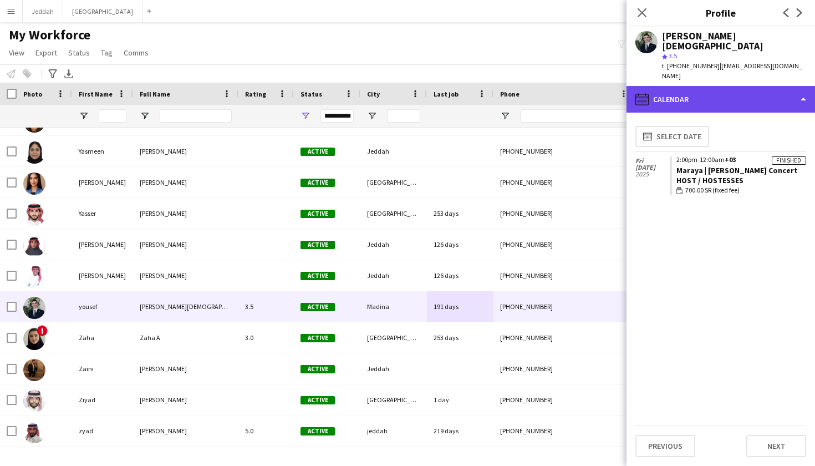
click at [711, 86] on div "calendar-full Calendar" at bounding box center [720, 99] width 188 height 27
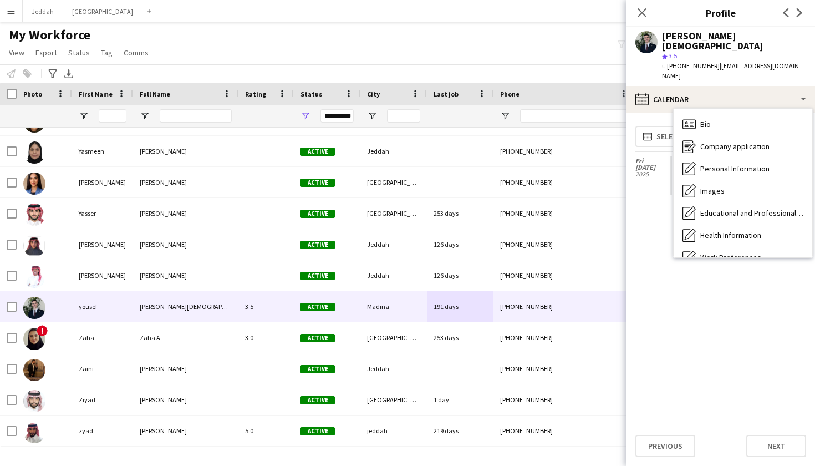
click at [710, 341] on span "Feedback" at bounding box center [716, 346] width 33 height 10
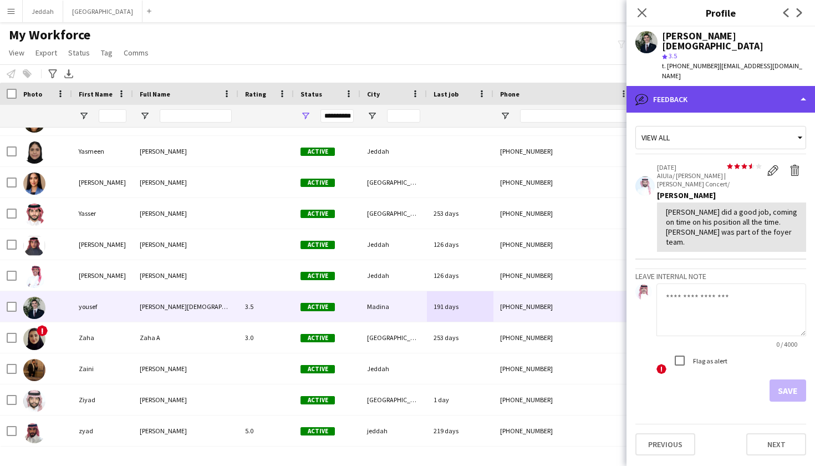
click at [705, 86] on div "bubble-pencil Feedback" at bounding box center [720, 99] width 188 height 27
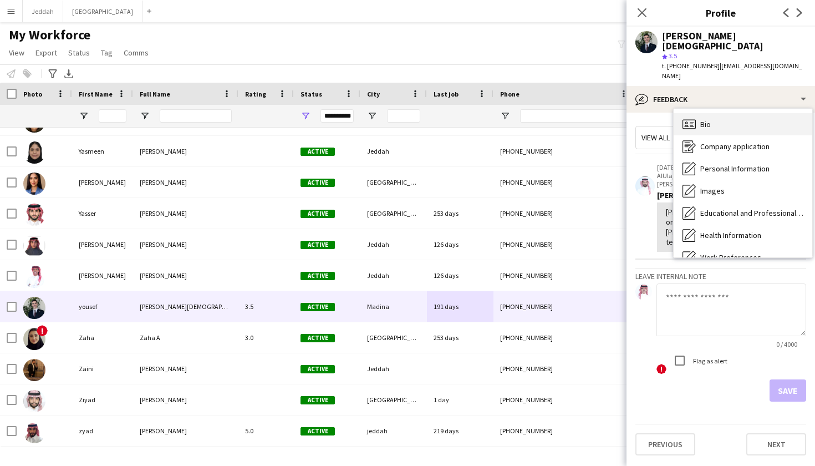
scroll to position [-1, 0]
click at [705, 113] on div "Bio Bio" at bounding box center [743, 124] width 139 height 22
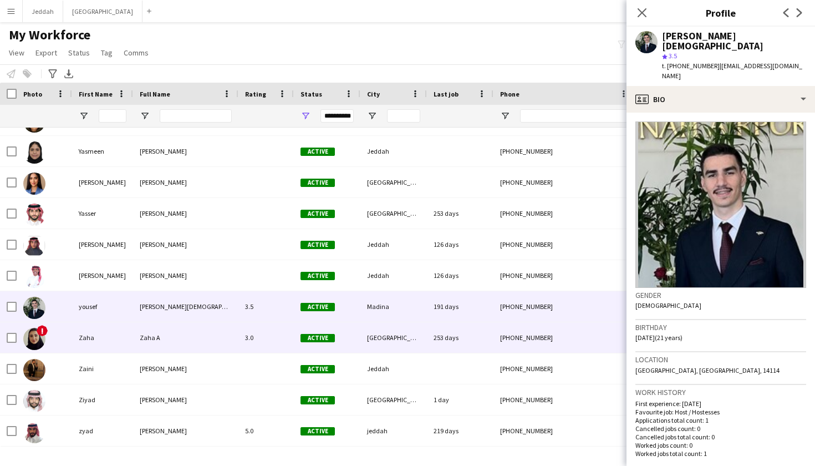
click at [415, 341] on div "[GEOGRAPHIC_DATA]" at bounding box center [393, 337] width 67 height 30
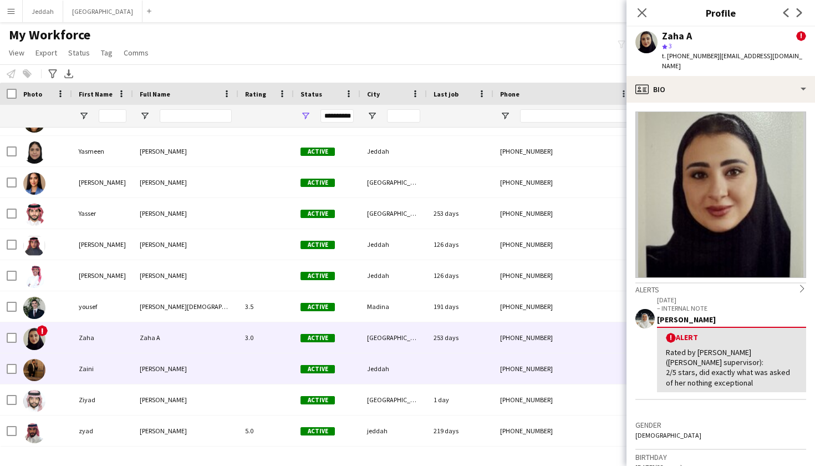
click at [409, 364] on div "Jeddah" at bounding box center [393, 368] width 67 height 30
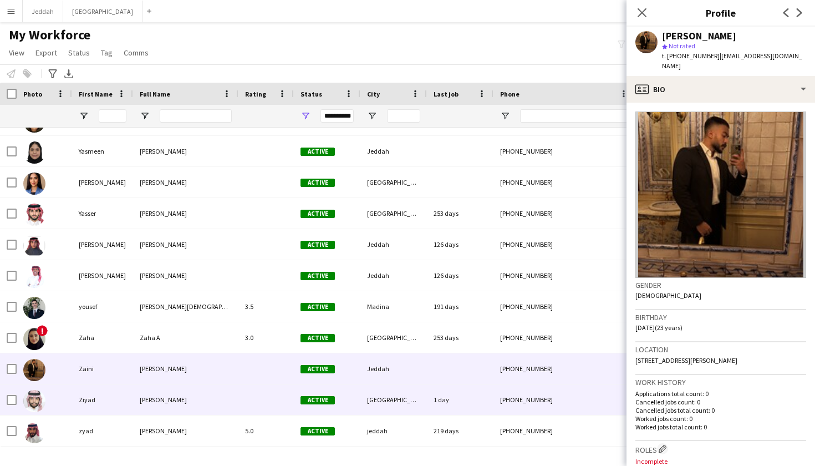
click at [410, 401] on div "[GEOGRAPHIC_DATA]" at bounding box center [393, 399] width 67 height 30
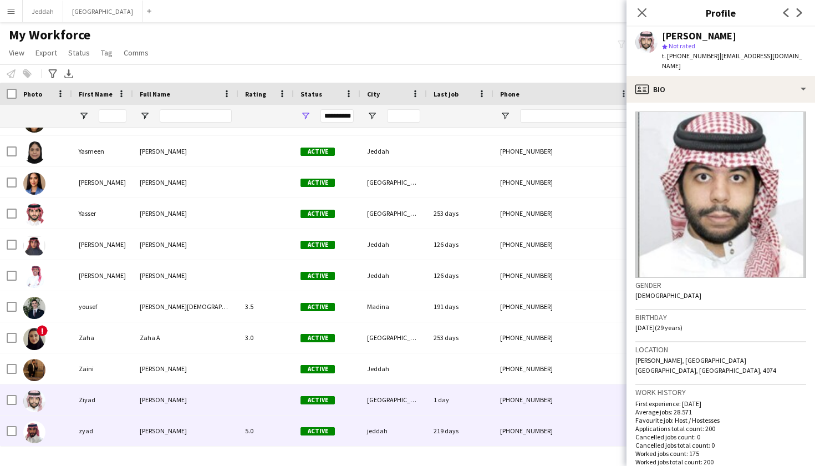
click at [399, 423] on div "jeddah" at bounding box center [393, 430] width 67 height 30
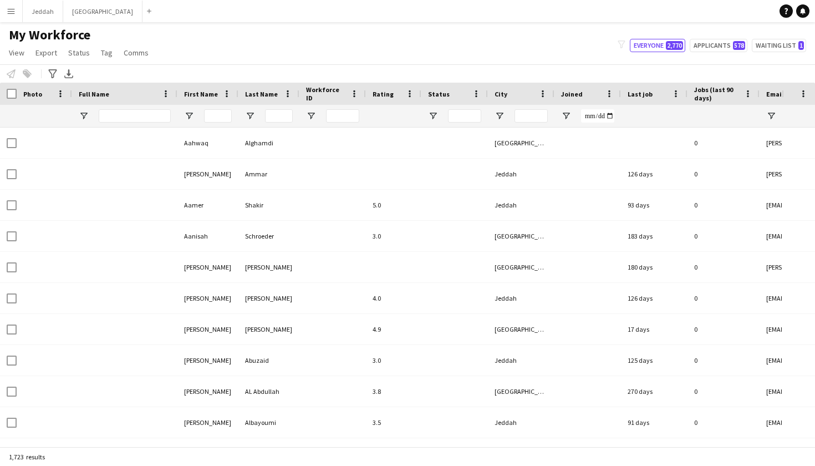
type input "**********"
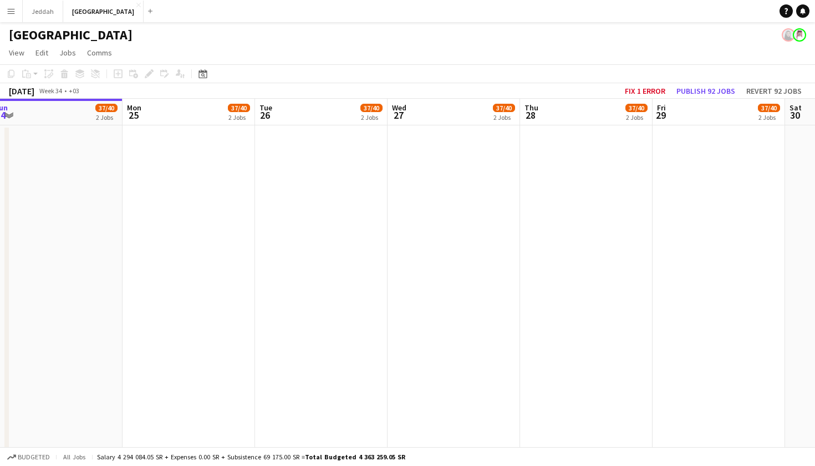
scroll to position [0, 407]
click at [8, 13] on app-icon "Menu" at bounding box center [11, 11] width 9 height 9
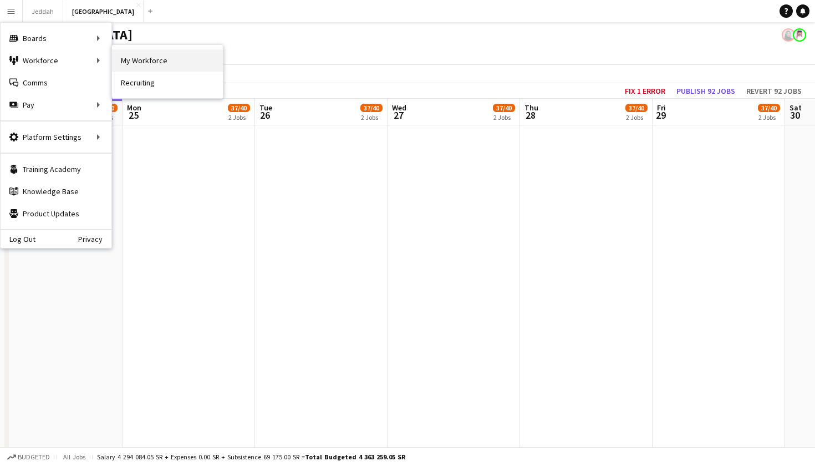
click at [129, 58] on link "My Workforce" at bounding box center [167, 60] width 111 height 22
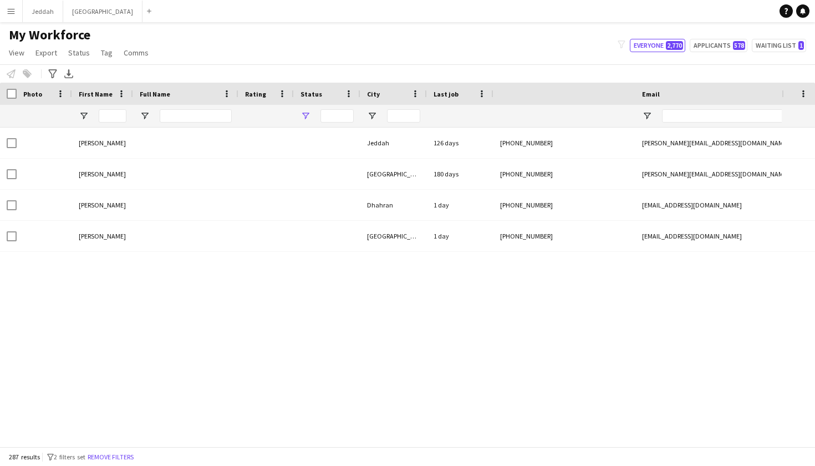
type input "**********"
